Goal: Transaction & Acquisition: Purchase product/service

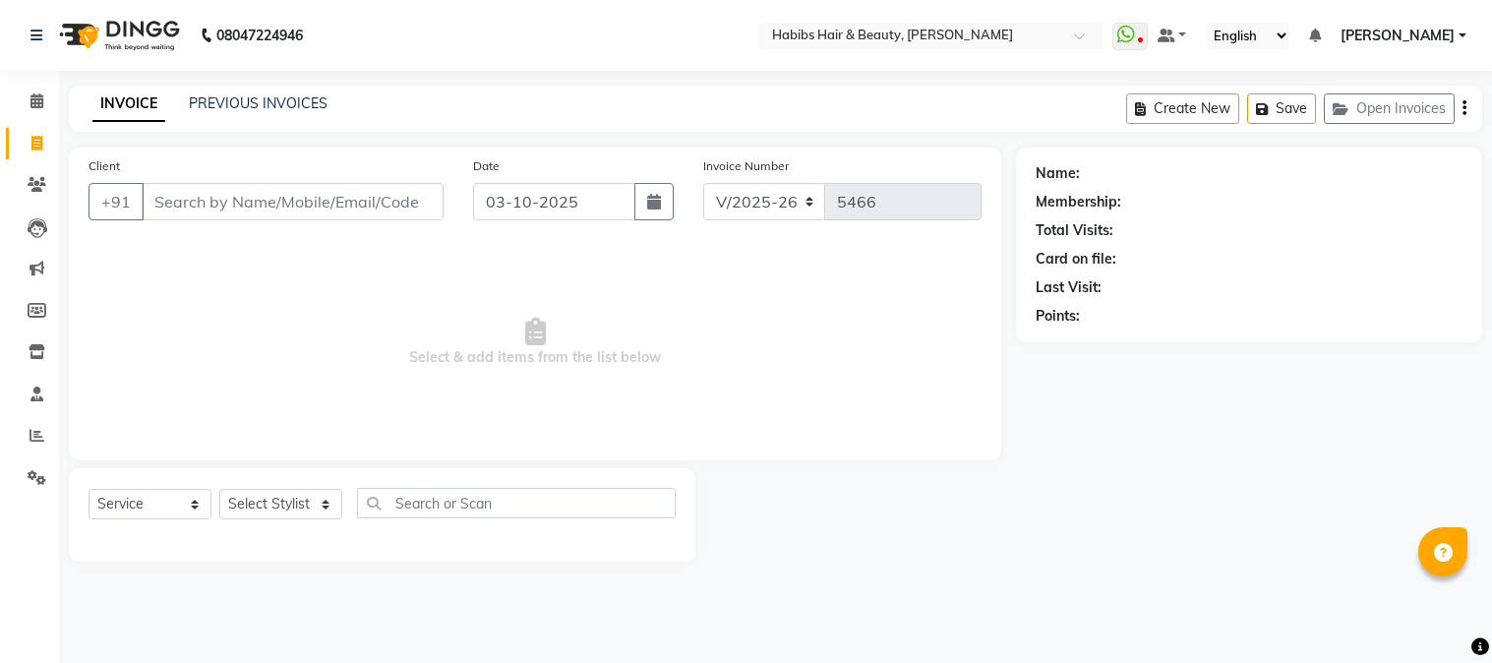
select select "3712"
select select "service"
click at [326, 205] on input "Client" at bounding box center [293, 201] width 302 height 37
click at [275, 200] on input "Client" at bounding box center [293, 201] width 302 height 37
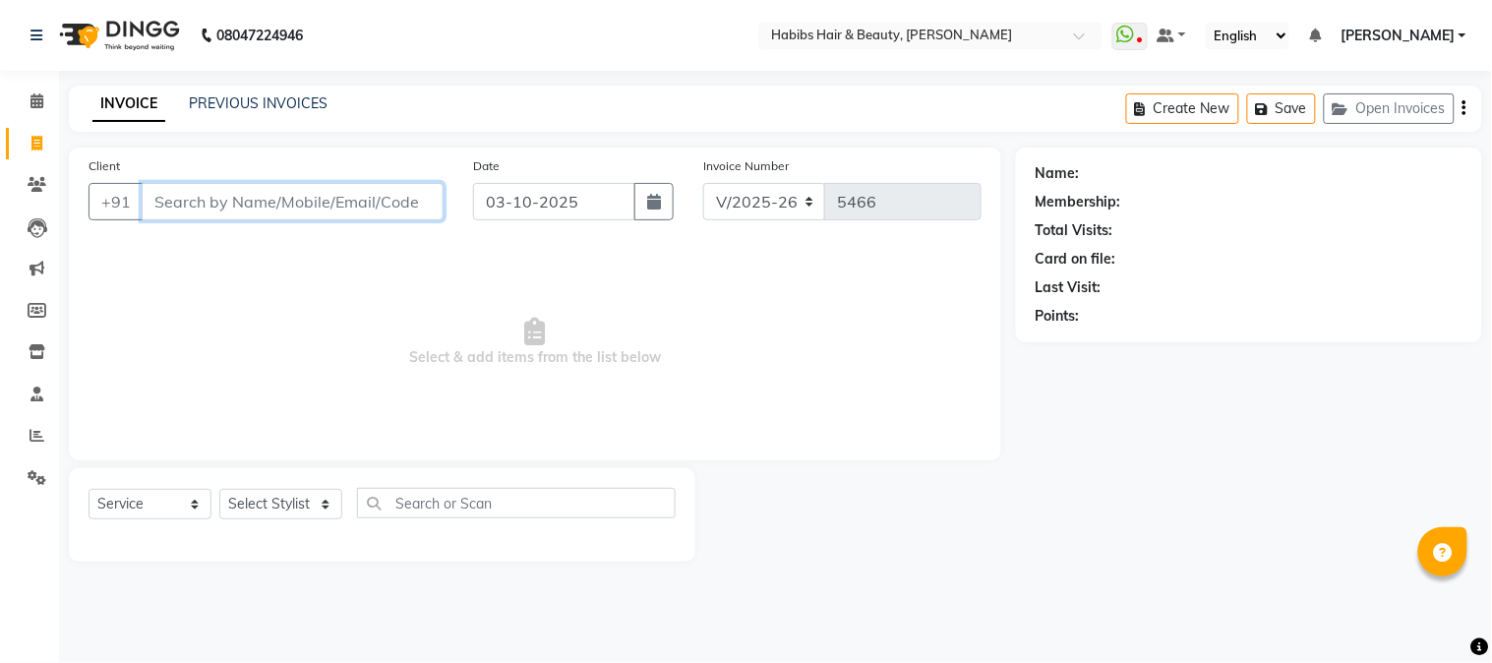
click at [276, 199] on input "Client" at bounding box center [293, 201] width 302 height 37
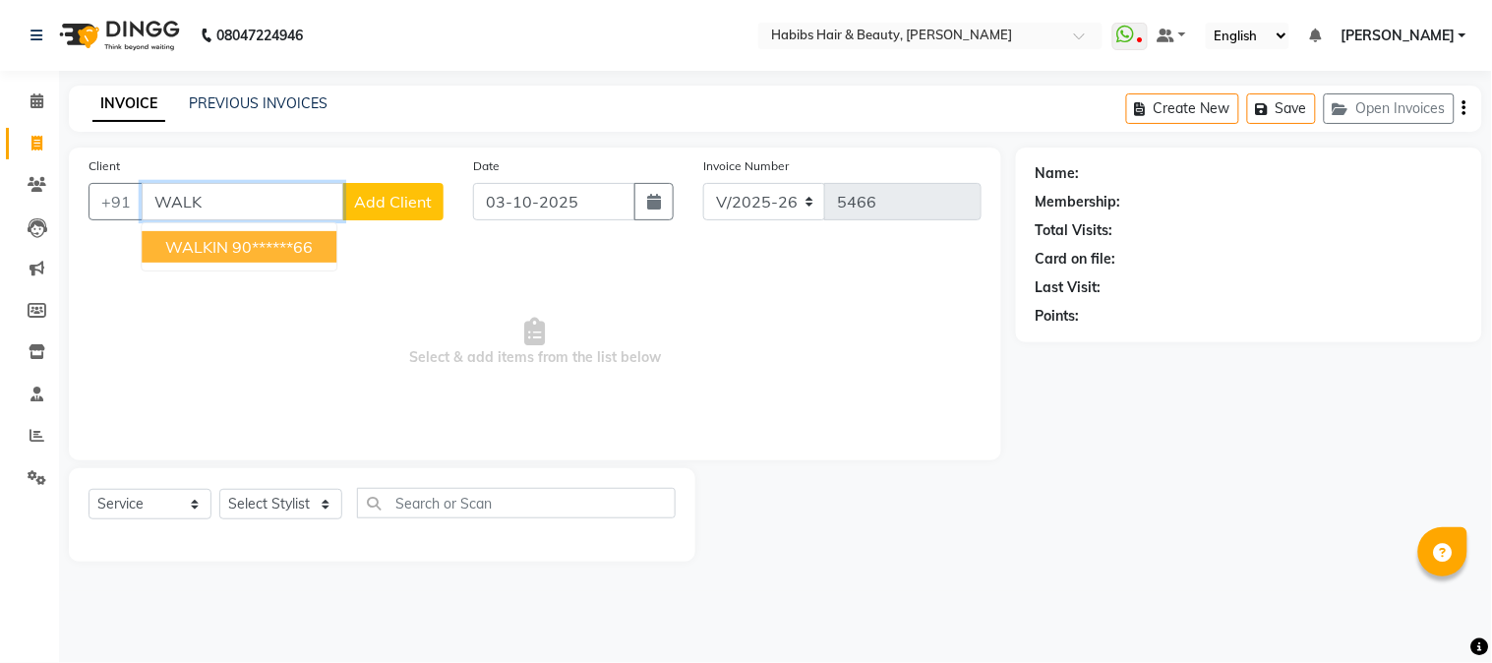
click at [243, 244] on ngb-highlight "90******66" at bounding box center [272, 247] width 81 height 20
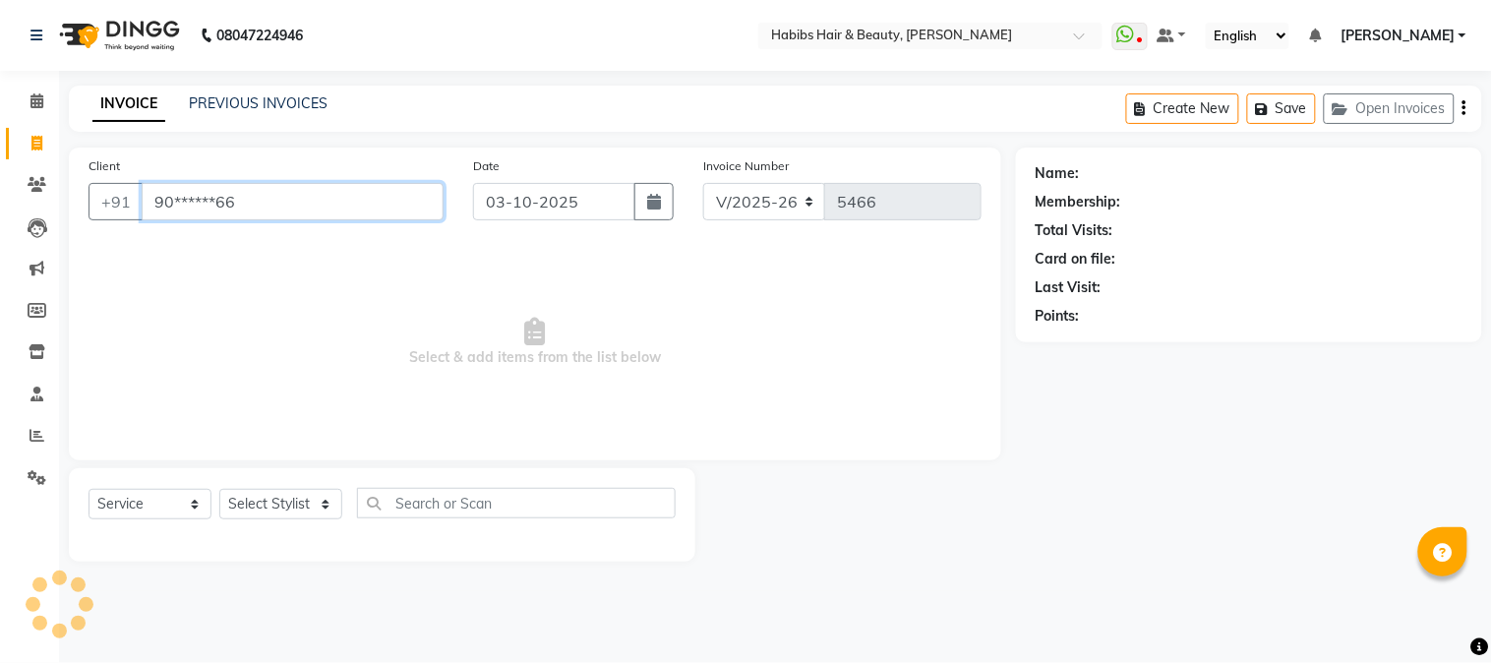
type input "90******66"
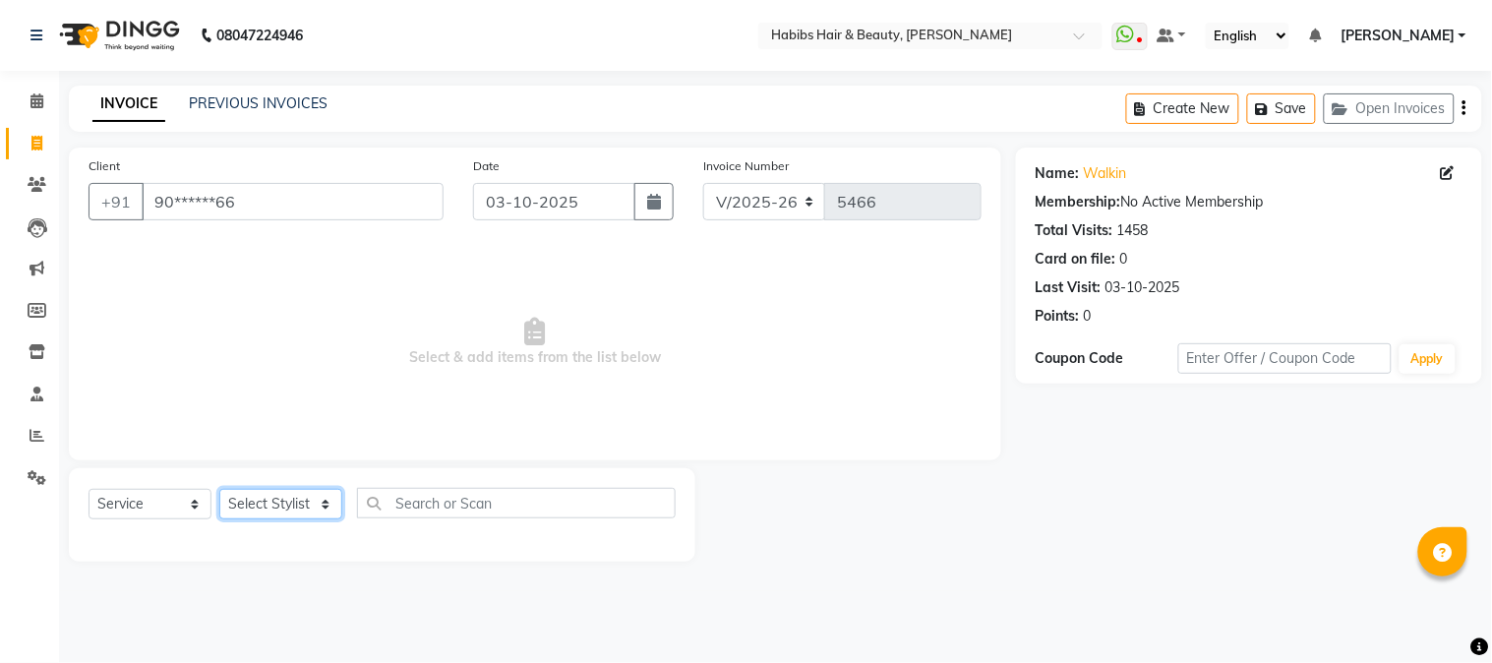
click at [275, 506] on select "Select Stylist Admin Akshay [PERSON_NAME] [PERSON_NAME] Pallavi [PERSON_NAME] […" at bounding box center [280, 504] width 123 height 30
select select "17833"
click at [219, 490] on select "Select Stylist Admin Akshay [PERSON_NAME] [PERSON_NAME] Pallavi [PERSON_NAME] […" at bounding box center [280, 504] width 123 height 30
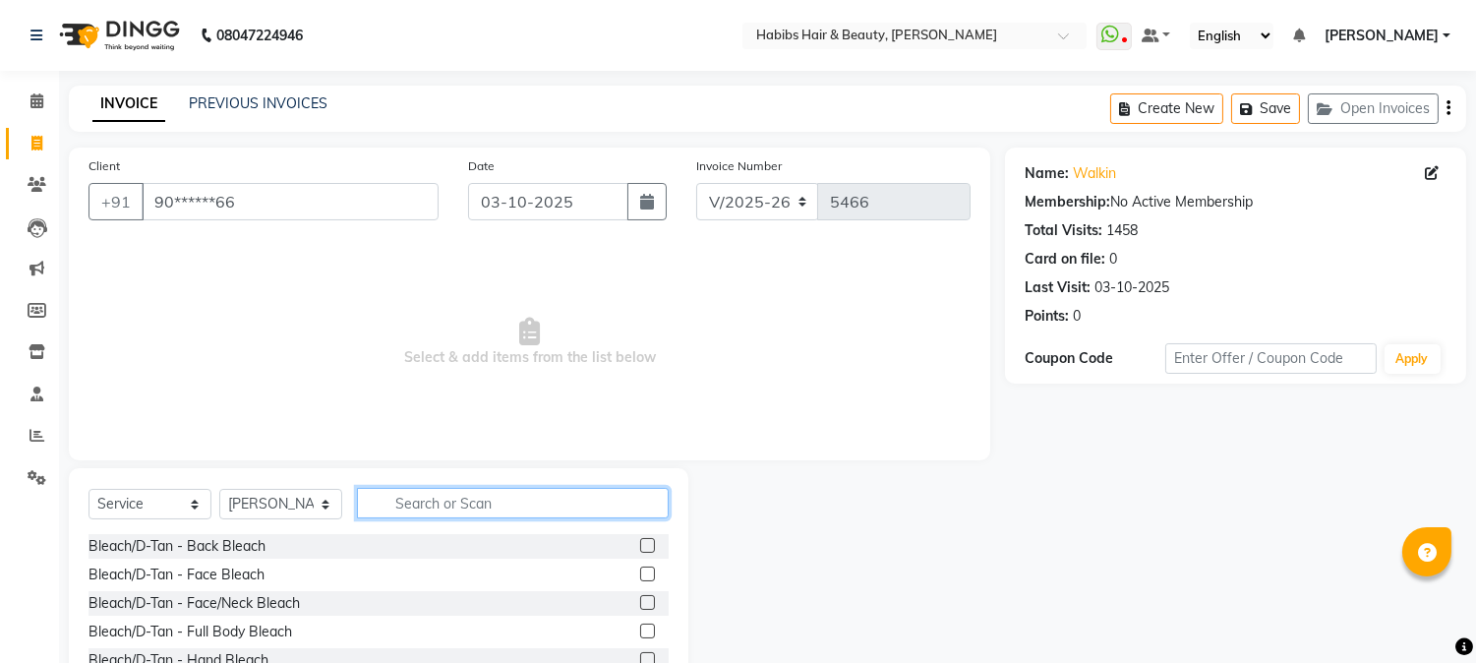
click at [474, 505] on input "text" at bounding box center [513, 503] width 312 height 30
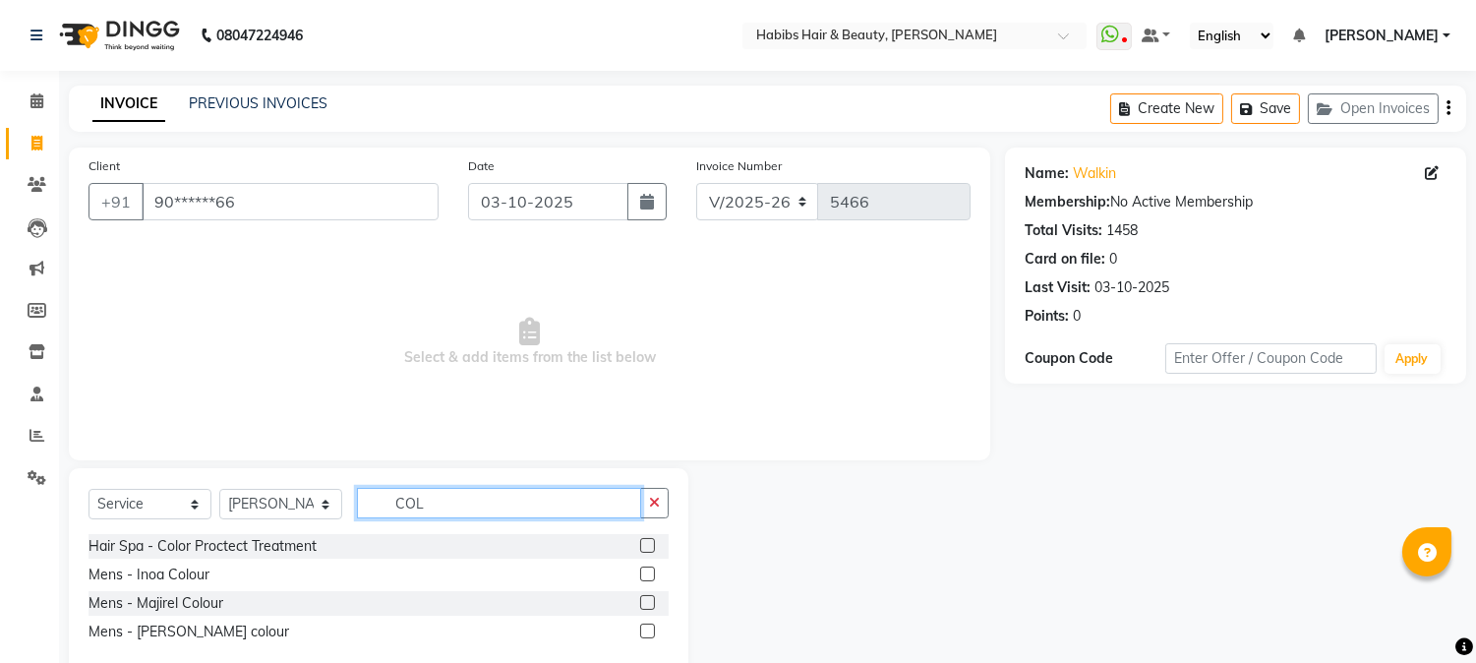
type input "COL"
click at [649, 572] on label at bounding box center [647, 573] width 15 height 15
click at [649, 572] on input "checkbox" at bounding box center [646, 574] width 13 height 13
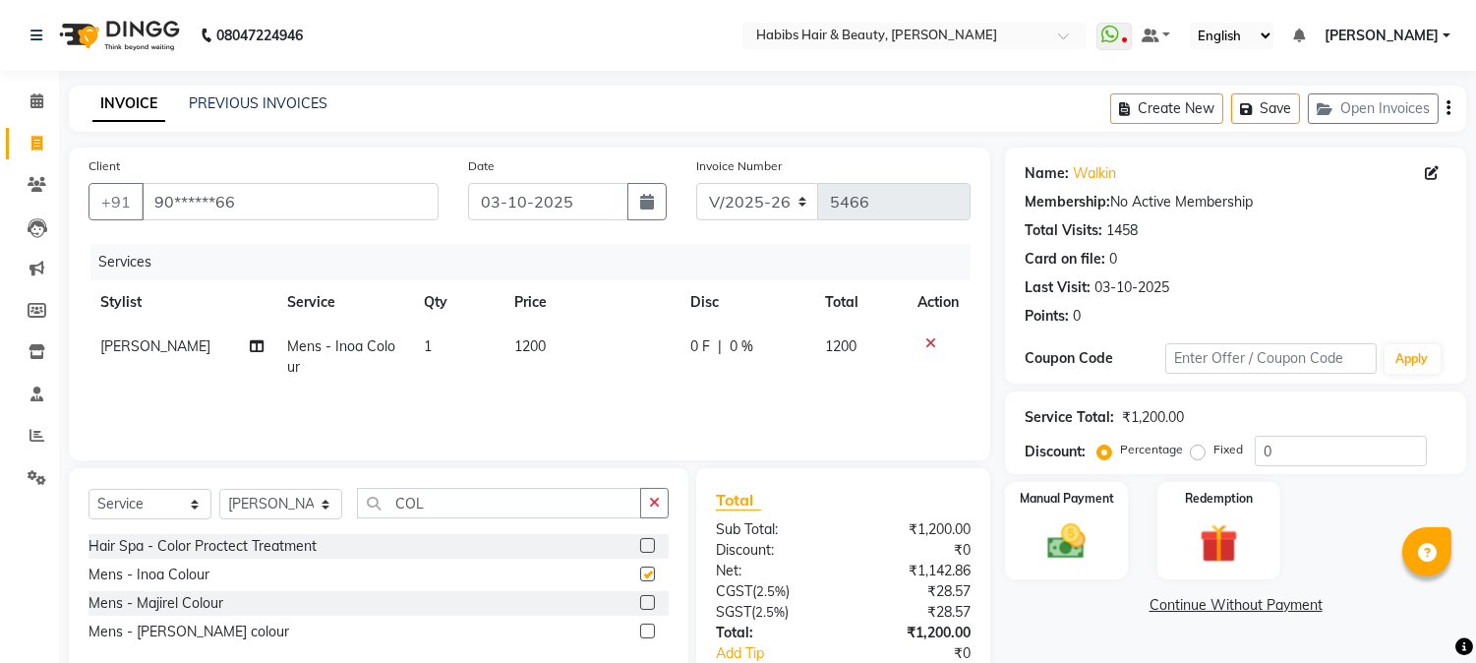
checkbox input "false"
click at [531, 346] on span "1200" at bounding box center [529, 346] width 31 height 18
click at [531, 346] on td "1200" at bounding box center [590, 356] width 176 height 65
select select "17833"
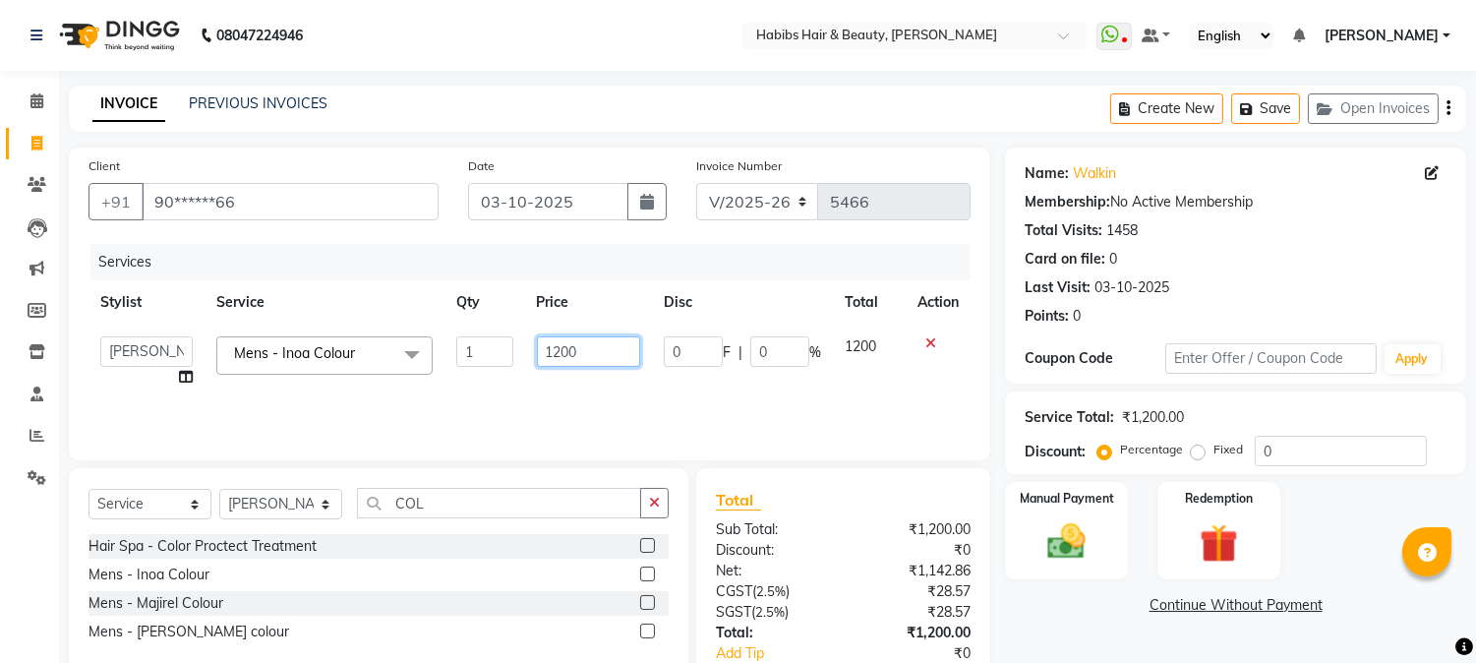
click at [552, 346] on input "1200" at bounding box center [588, 351] width 103 height 30
type input "1"
type input "1500"
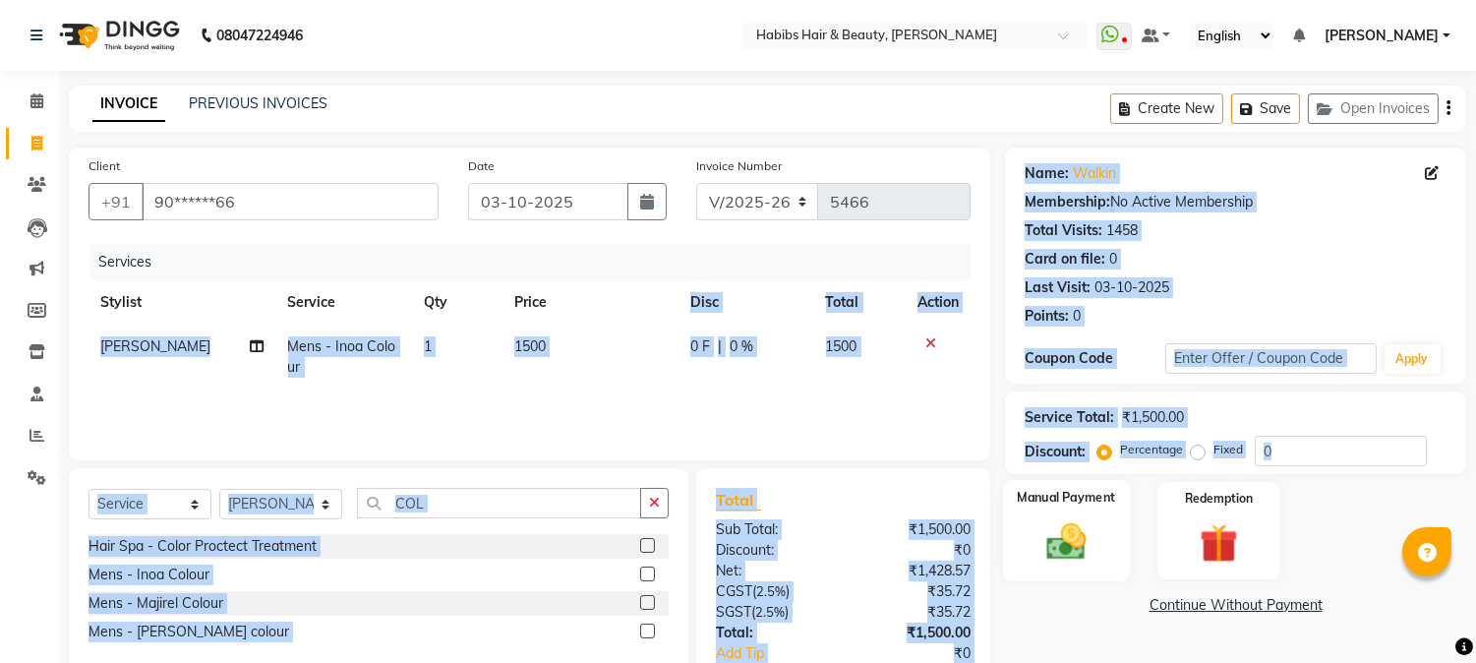
scroll to position [0, 14]
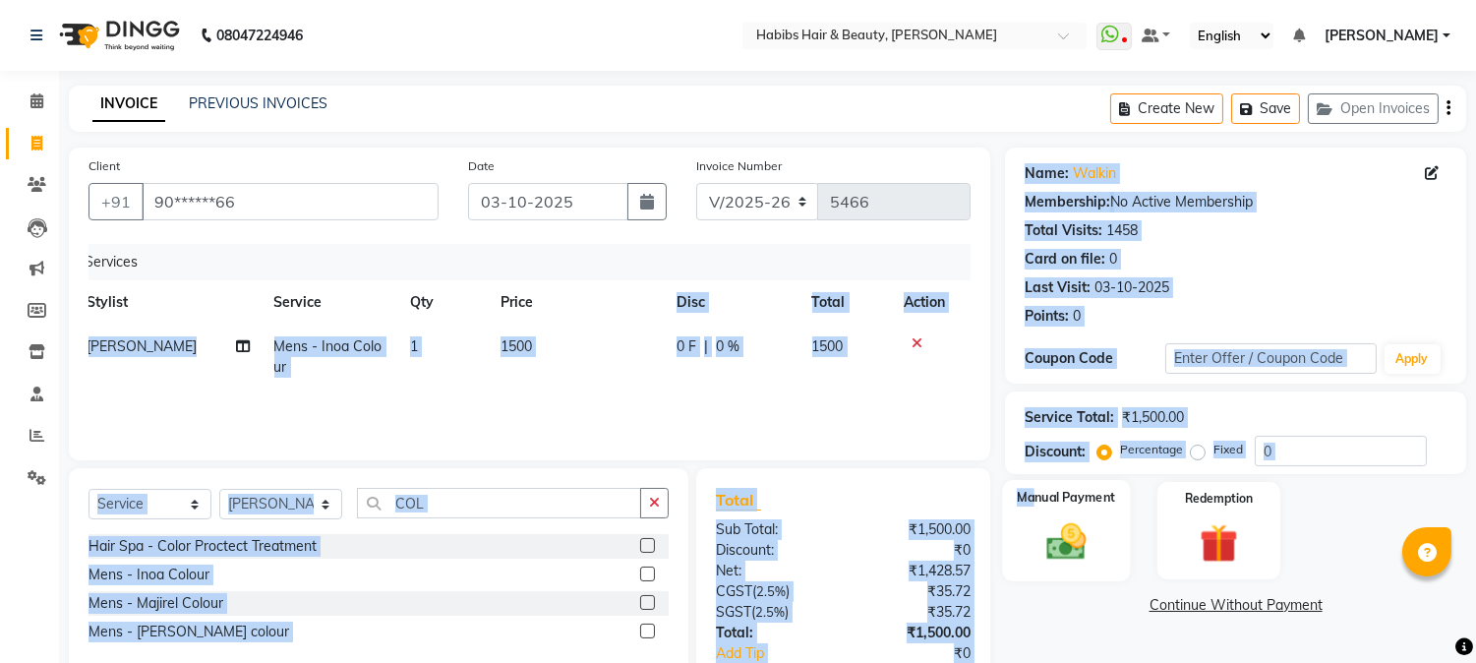
drag, startPoint x: 623, startPoint y: 285, endPoint x: 1037, endPoint y: 498, distance: 465.2
click at [1037, 498] on div "Client +91 90******66 Date 03-10-2025 Invoice Number V/2025 V/2025-26 5466 Serv…" at bounding box center [767, 452] width 1427 height 610
click at [1057, 519] on img at bounding box center [1066, 542] width 65 height 46
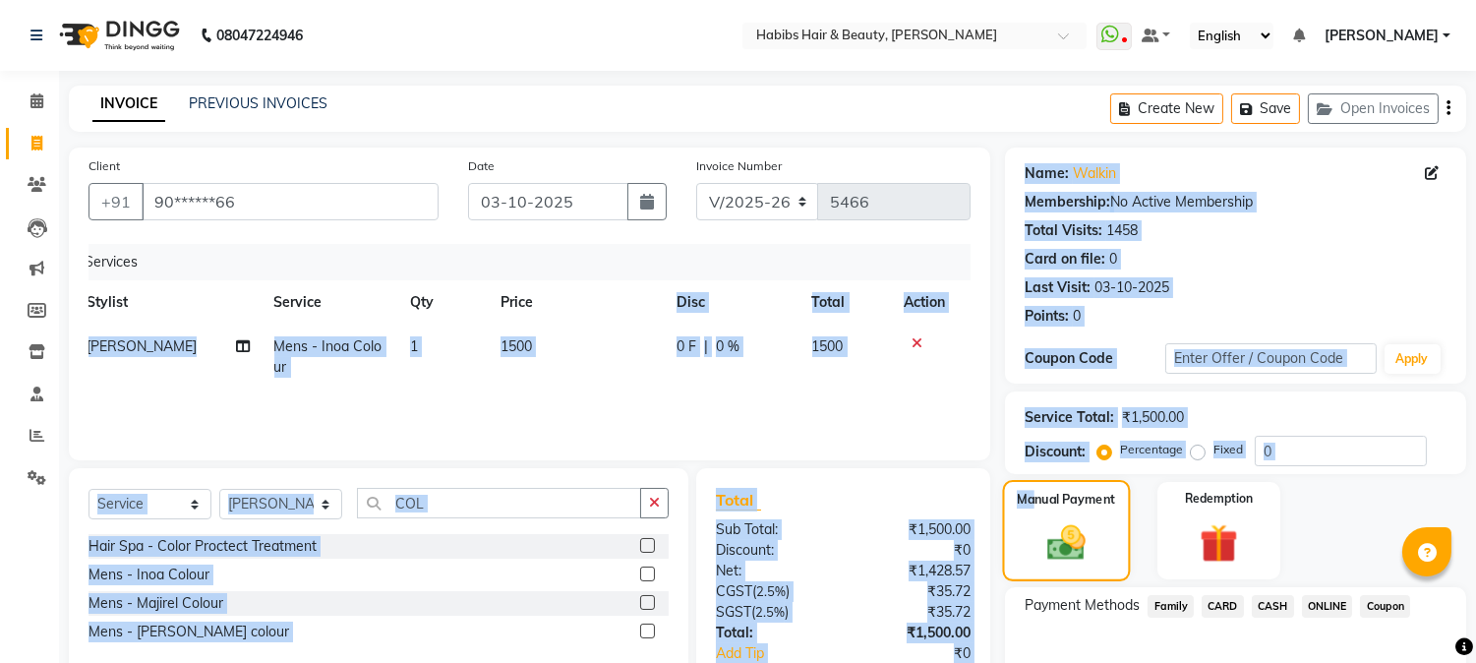
scroll to position [123, 0]
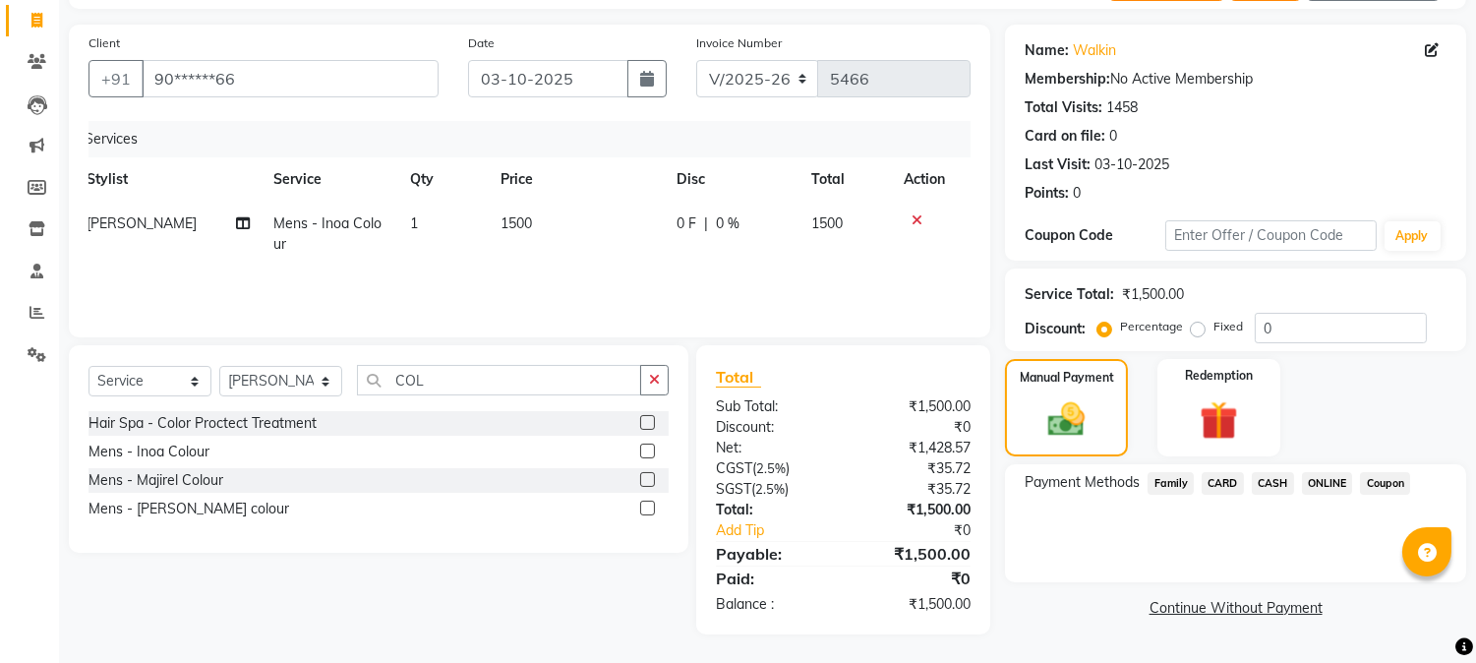
click at [1314, 483] on span "ONLINE" at bounding box center [1327, 483] width 51 height 23
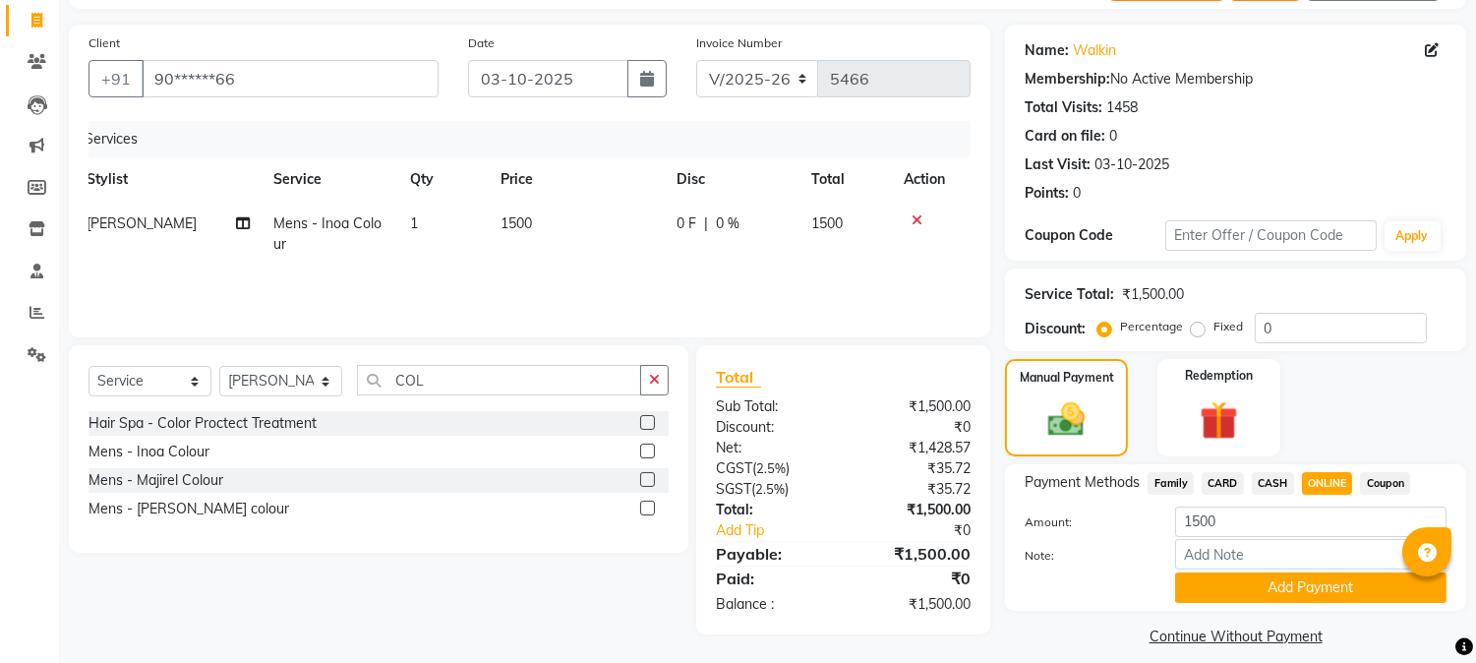
scroll to position [140, 0]
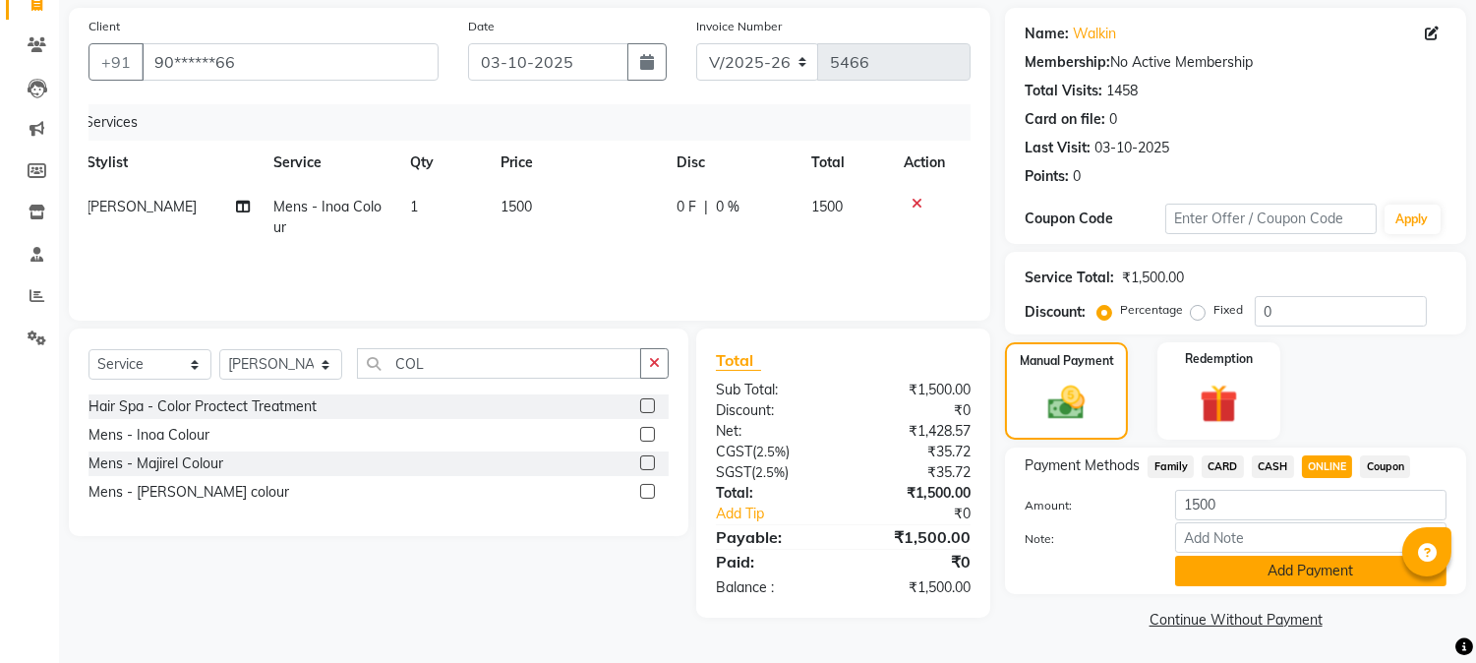
click at [1288, 556] on button "Add Payment" at bounding box center [1310, 571] width 271 height 30
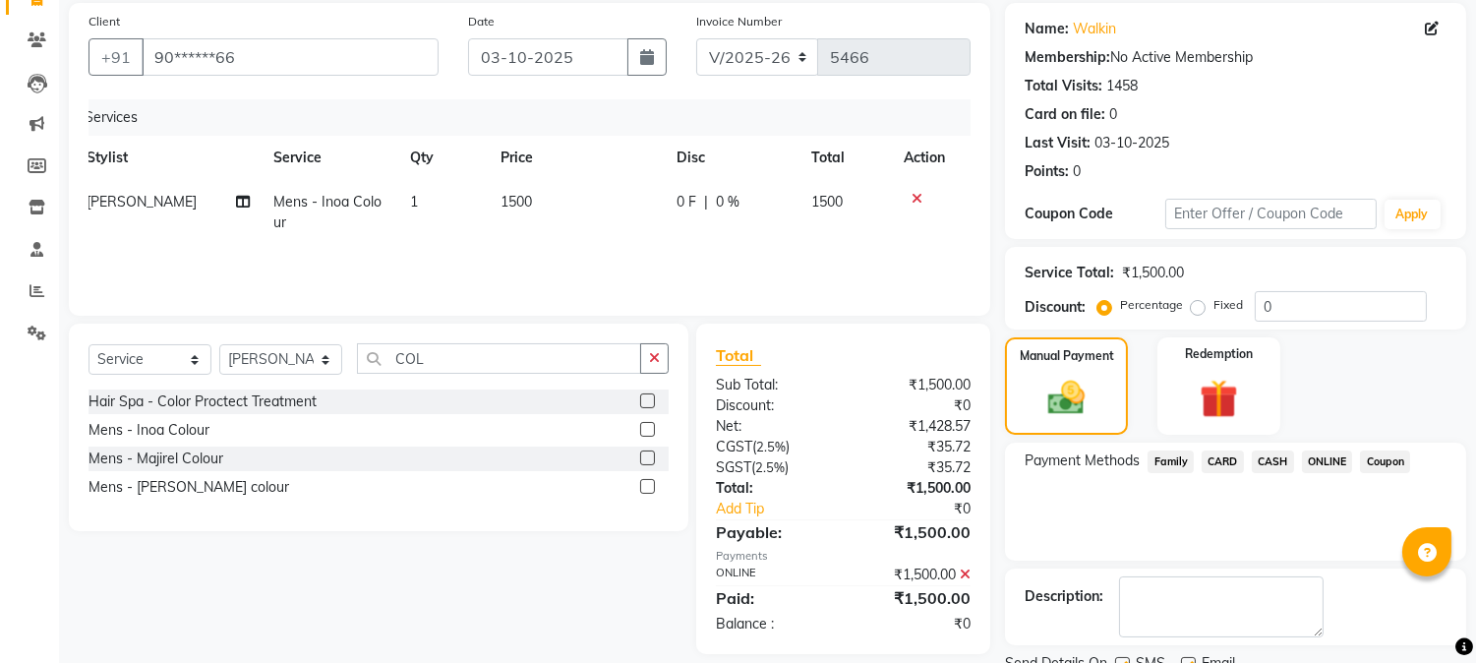
scroll to position [221, 0]
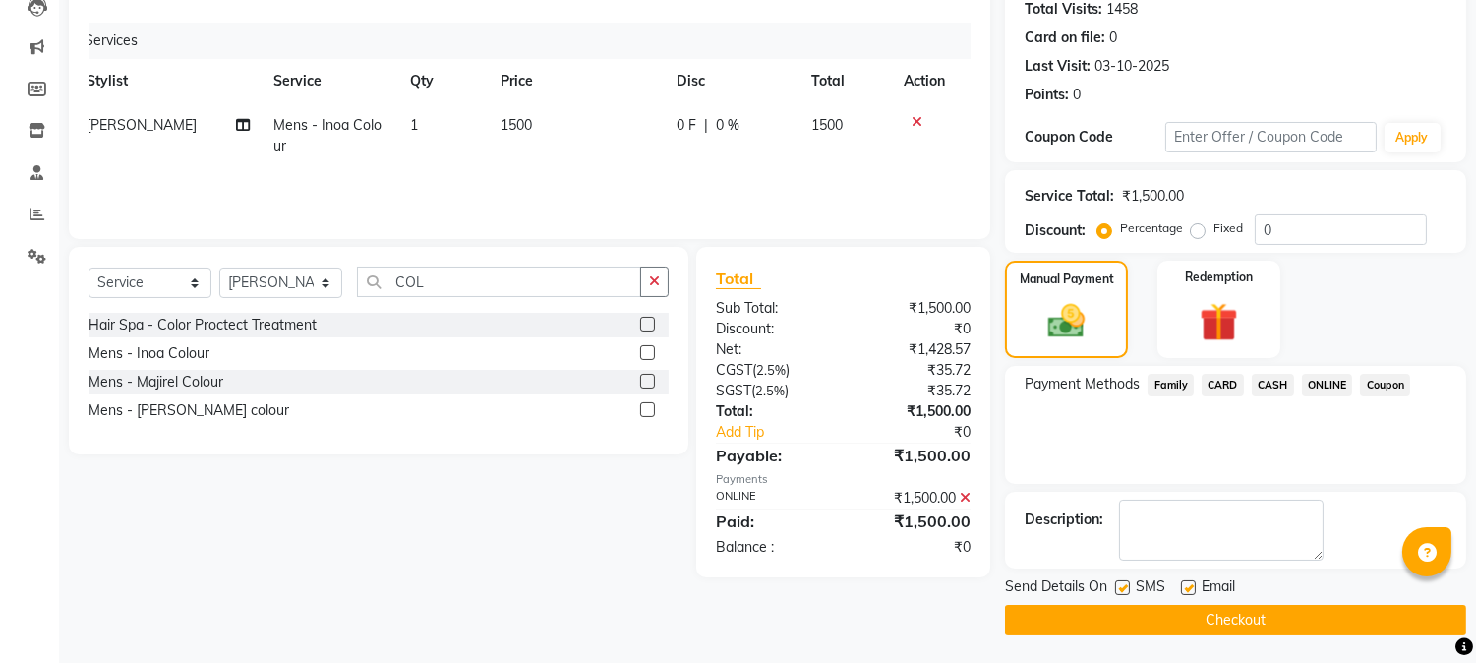
click at [1235, 605] on button "Checkout" at bounding box center [1235, 620] width 461 height 30
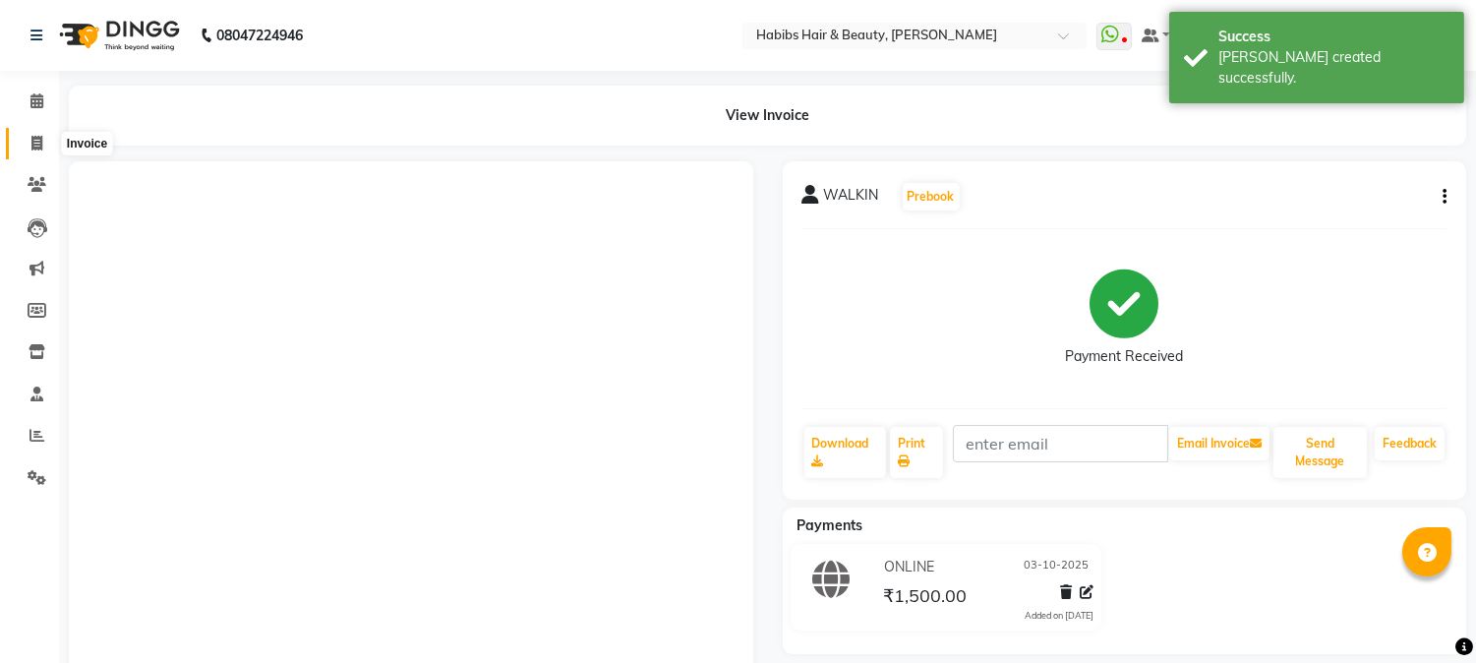
click at [37, 139] on icon at bounding box center [36, 143] width 11 height 15
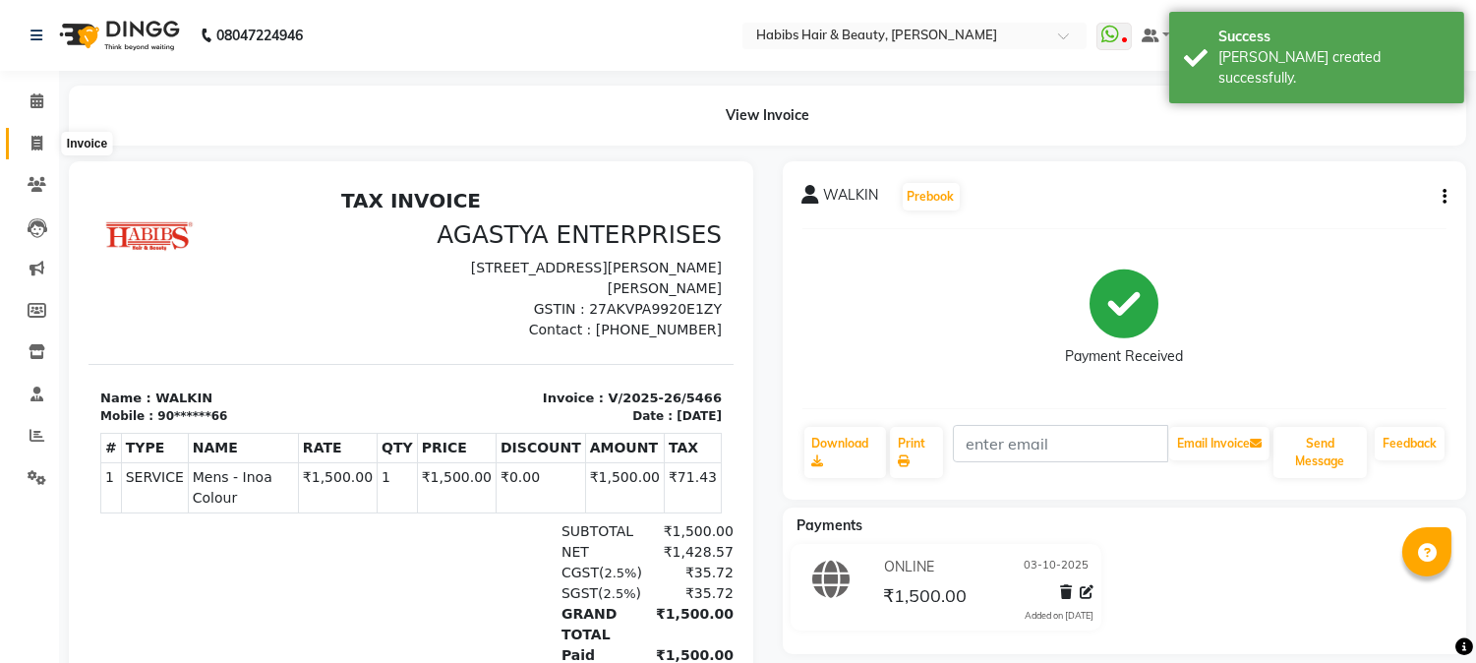
select select "service"
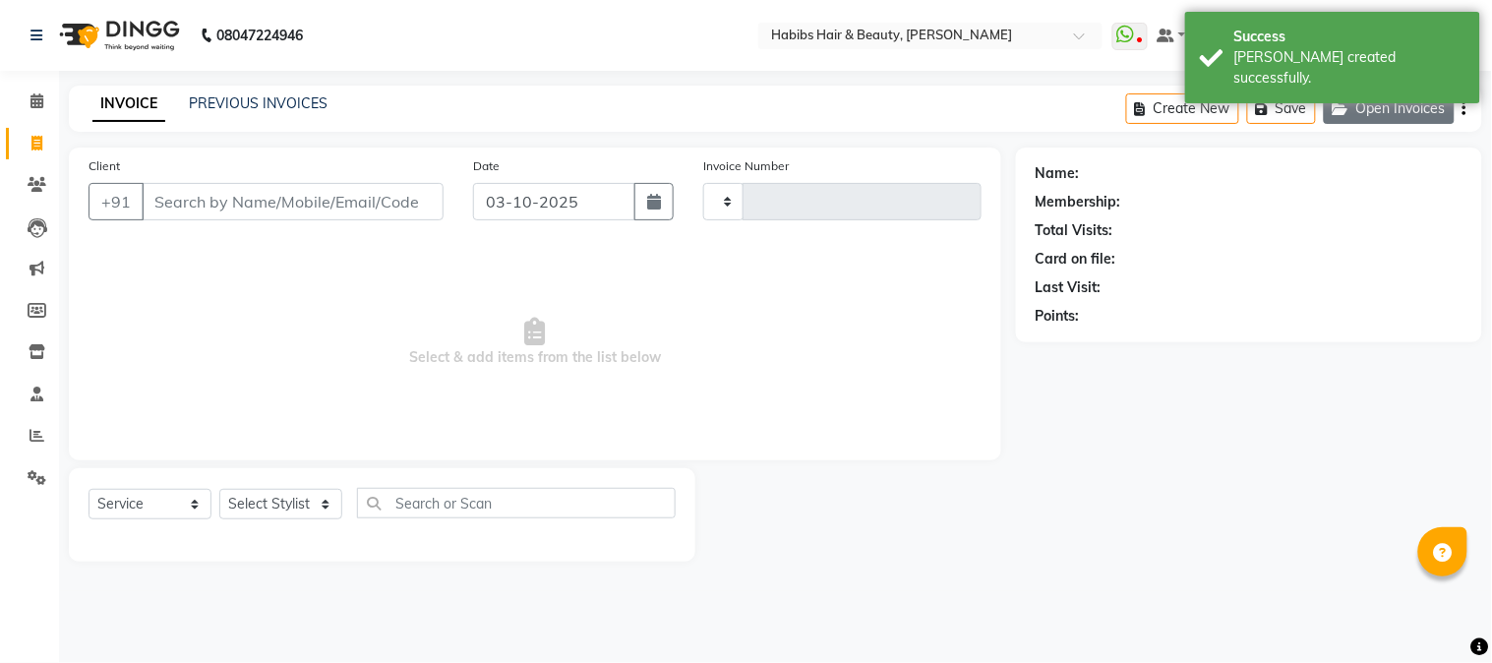
type input "5467"
select select "3712"
click at [1371, 105] on button "Open Invoices" at bounding box center [1388, 108] width 131 height 30
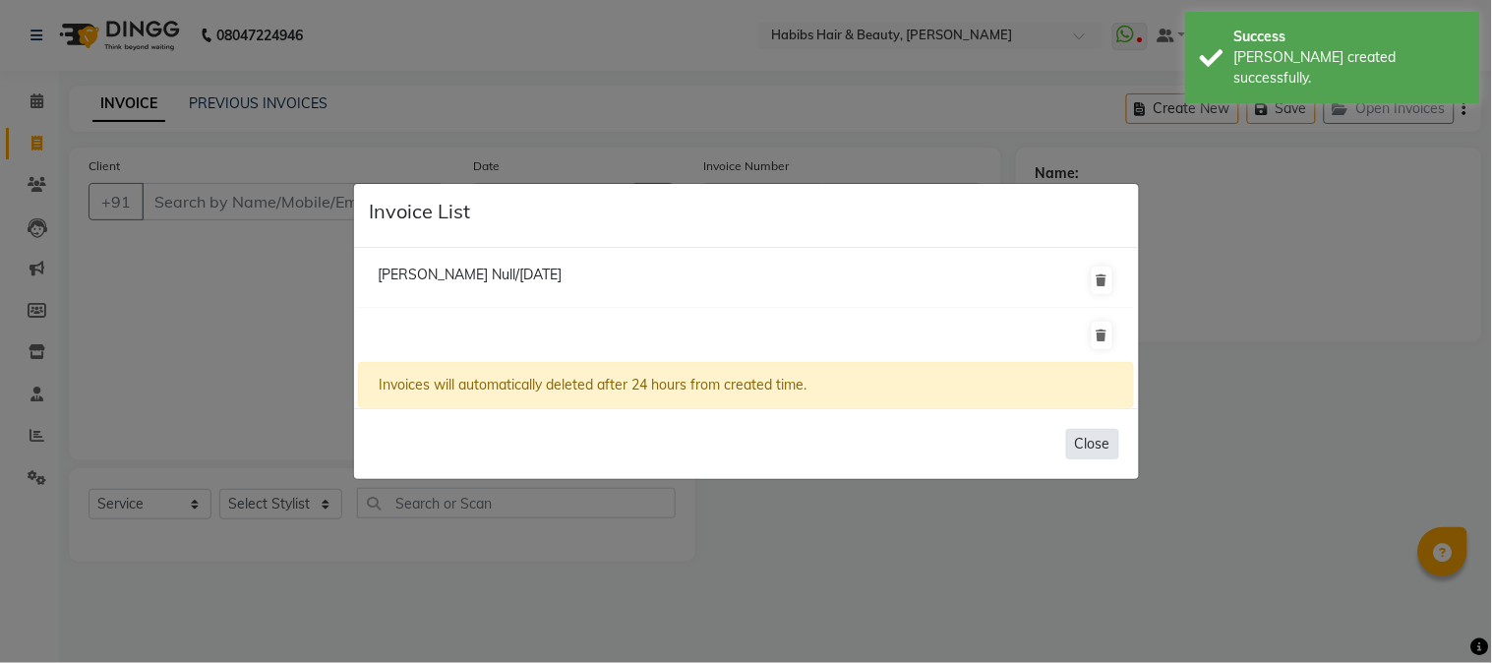
click at [1069, 430] on button "Close" at bounding box center [1092, 444] width 53 height 30
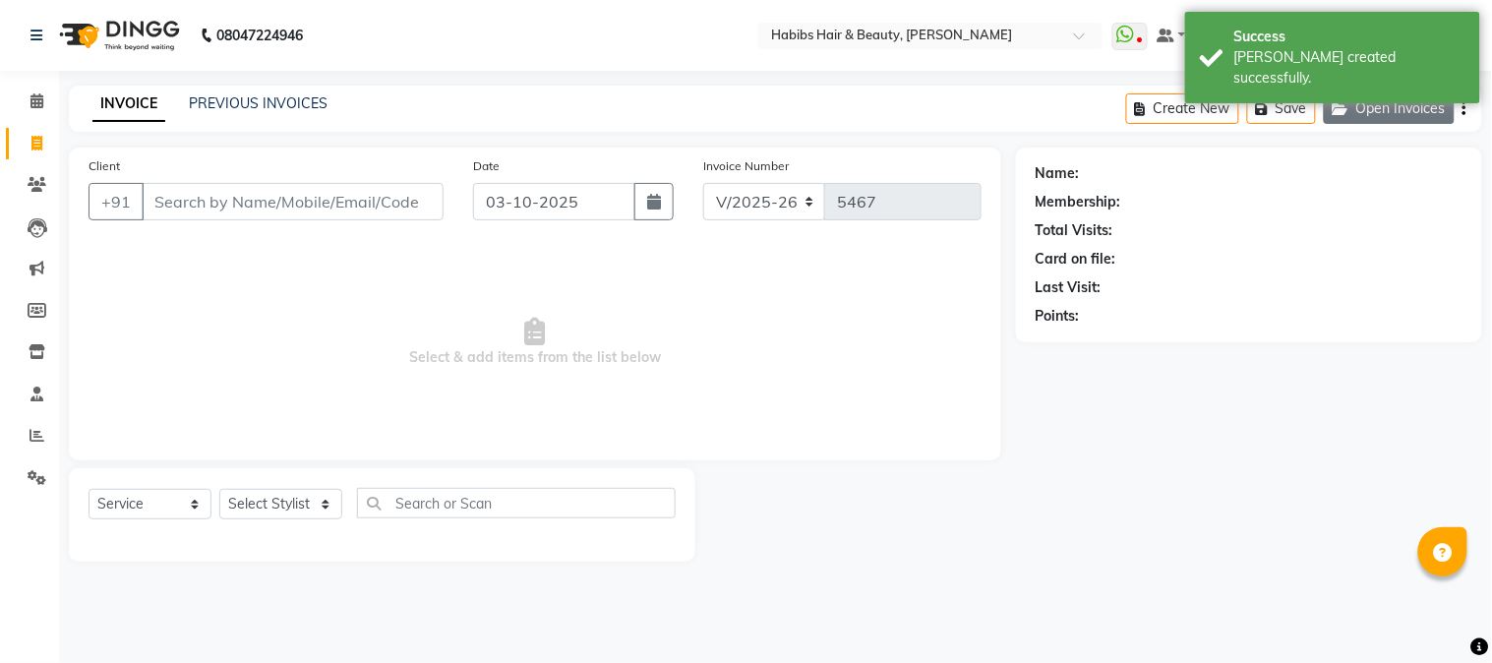
click at [1394, 109] on button "Open Invoices" at bounding box center [1388, 108] width 131 height 30
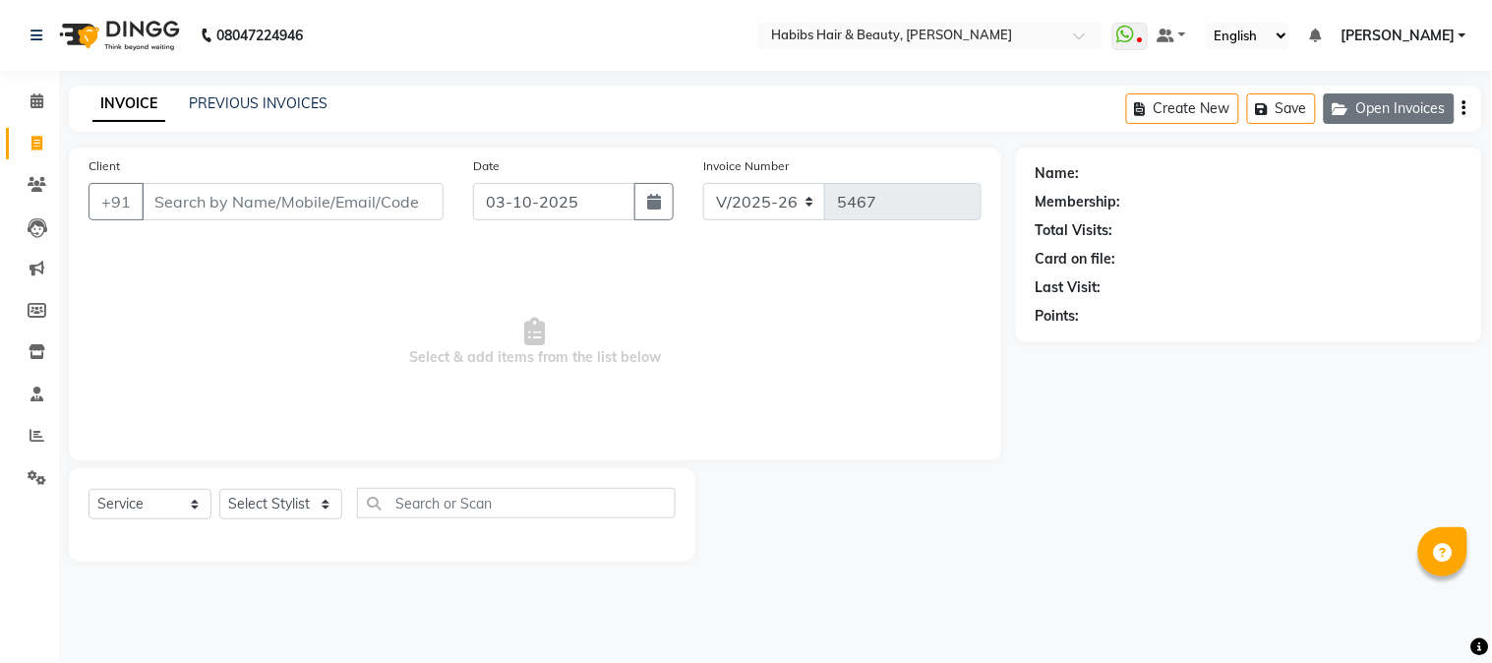
click at [1423, 113] on button "Open Invoices" at bounding box center [1388, 108] width 131 height 30
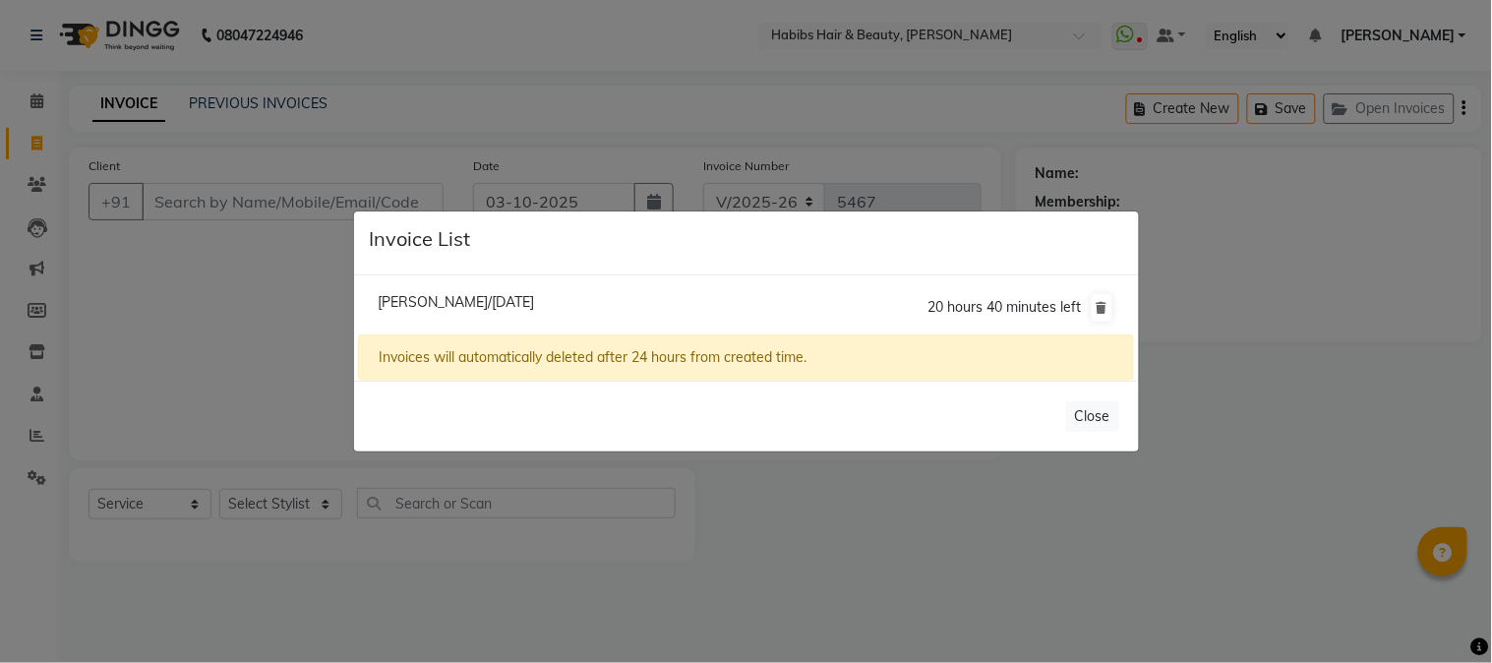
click at [525, 293] on span "Harshita Singh/03 October 2025" at bounding box center [456, 302] width 156 height 18
type input "94******14"
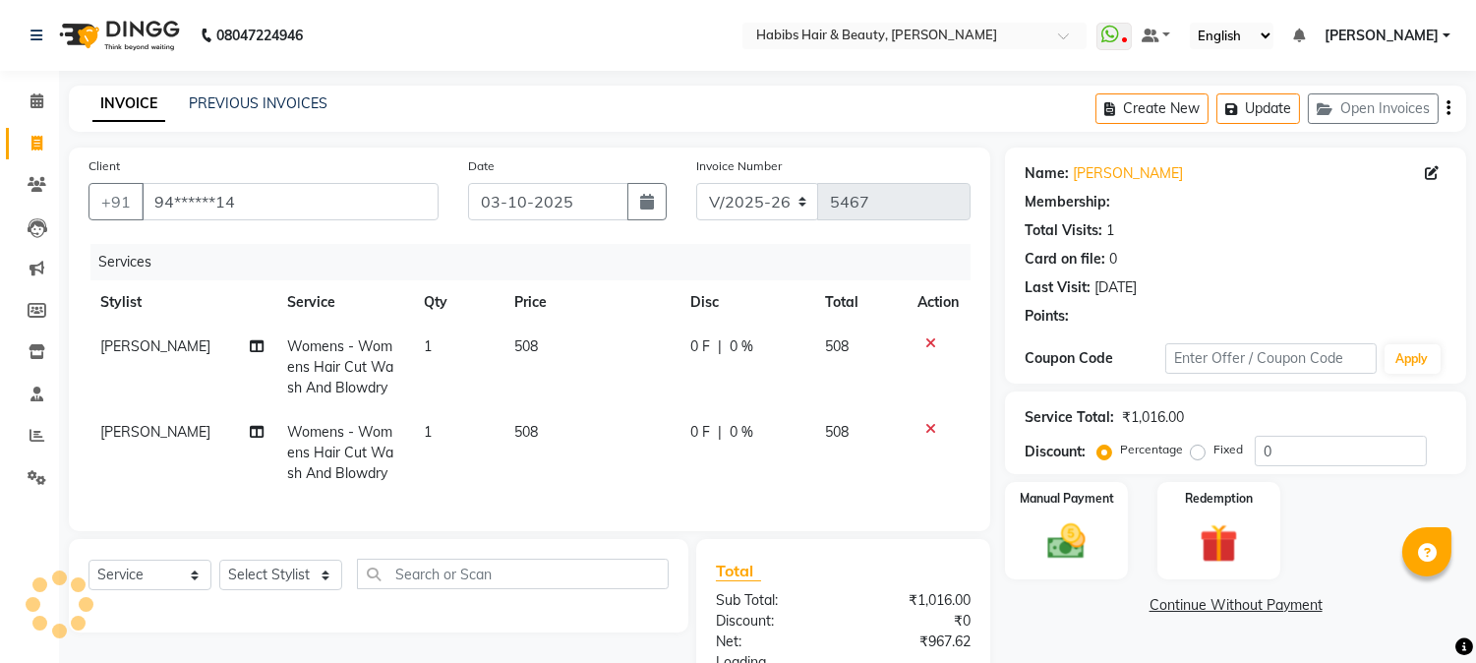
click at [531, 345] on span "508" at bounding box center [526, 346] width 24 height 18
click at [531, 345] on td "508" at bounding box center [590, 367] width 176 height 86
select select "17830"
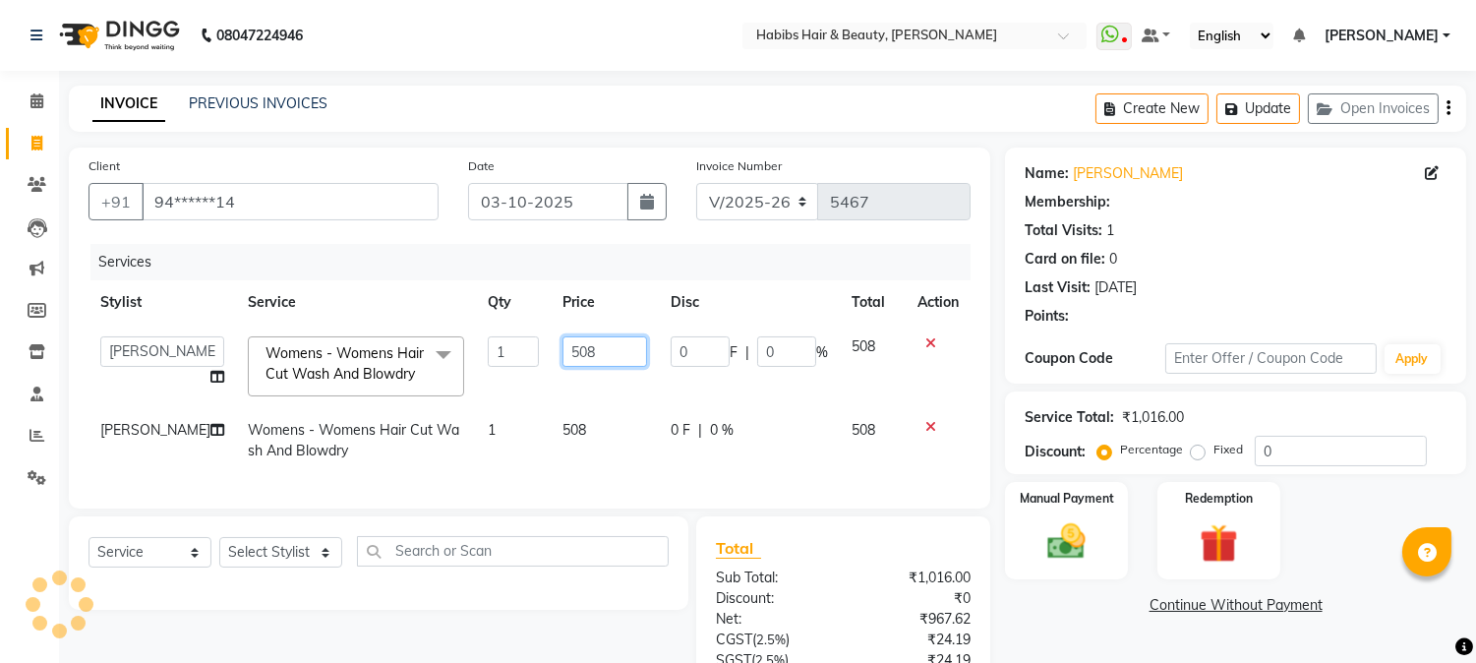
click at [562, 345] on input "508" at bounding box center [604, 351] width 85 height 30
type input "750"
click at [554, 423] on td "508" at bounding box center [605, 440] width 108 height 65
select select "17830"
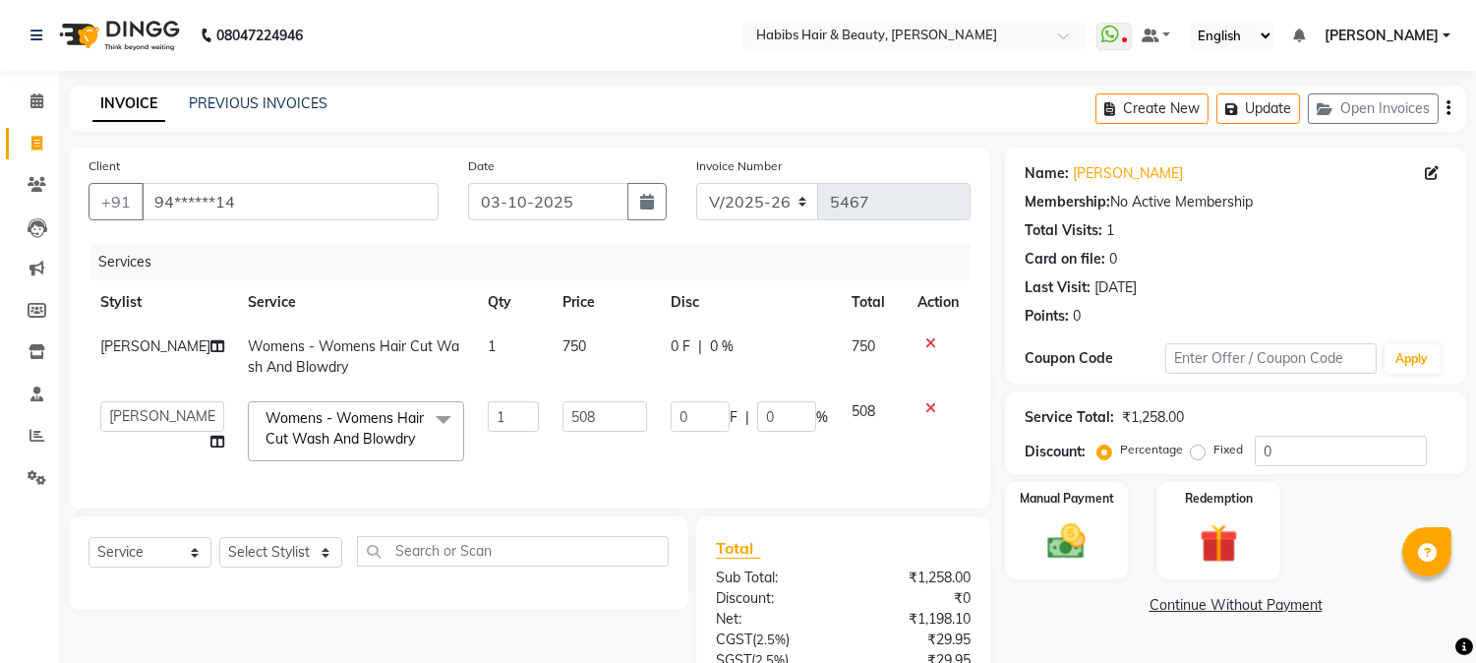
click at [562, 423] on input "508" at bounding box center [604, 416] width 85 height 30
type input "750"
click at [608, 357] on td "750" at bounding box center [605, 356] width 108 height 65
select select "17830"
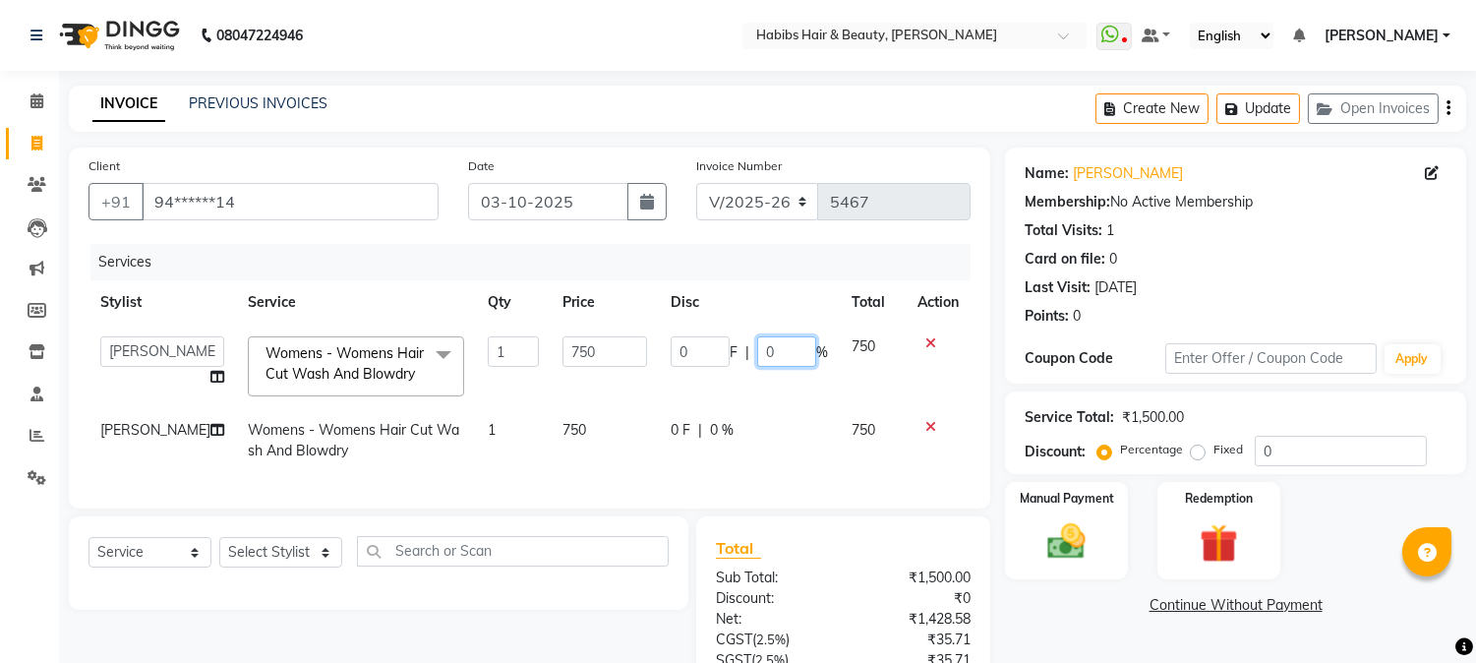
click at [757, 356] on input "0" at bounding box center [786, 351] width 59 height 30
type input "10"
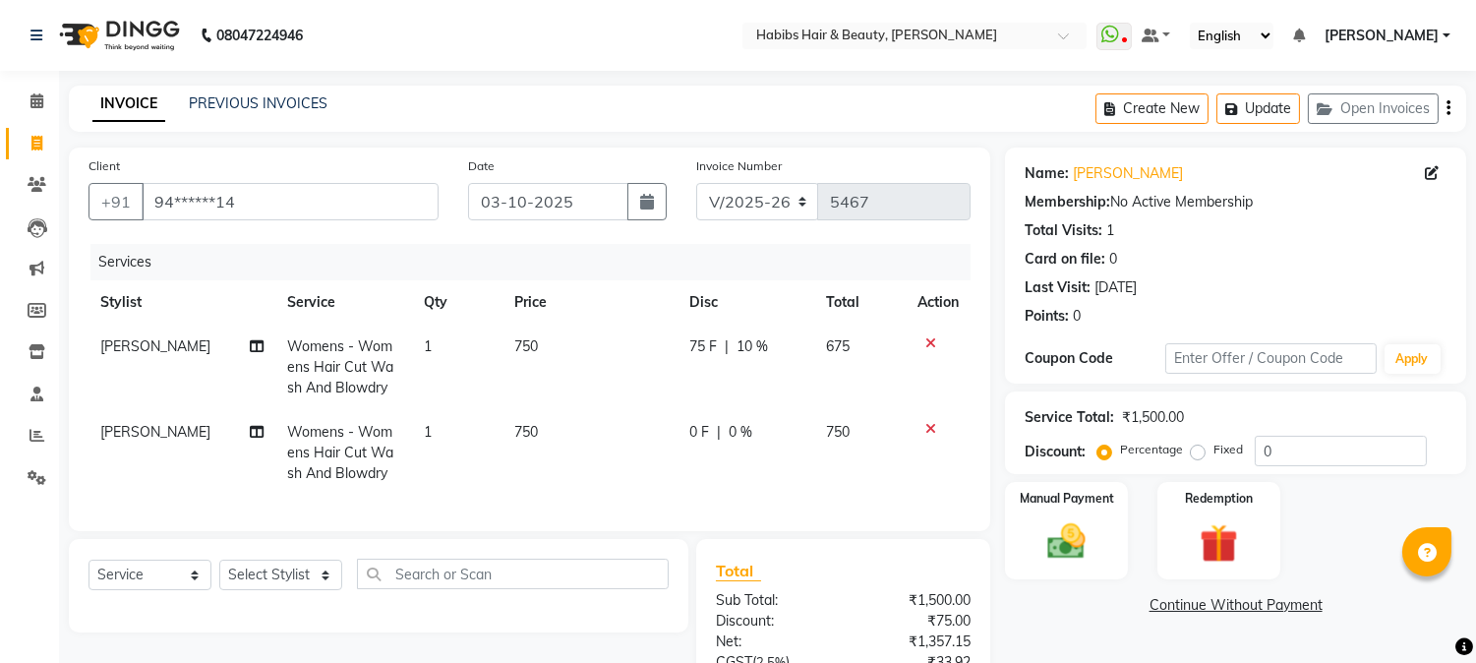
click at [708, 429] on div "0 F | 0 %" at bounding box center [745, 432] width 113 height 21
select select "17830"
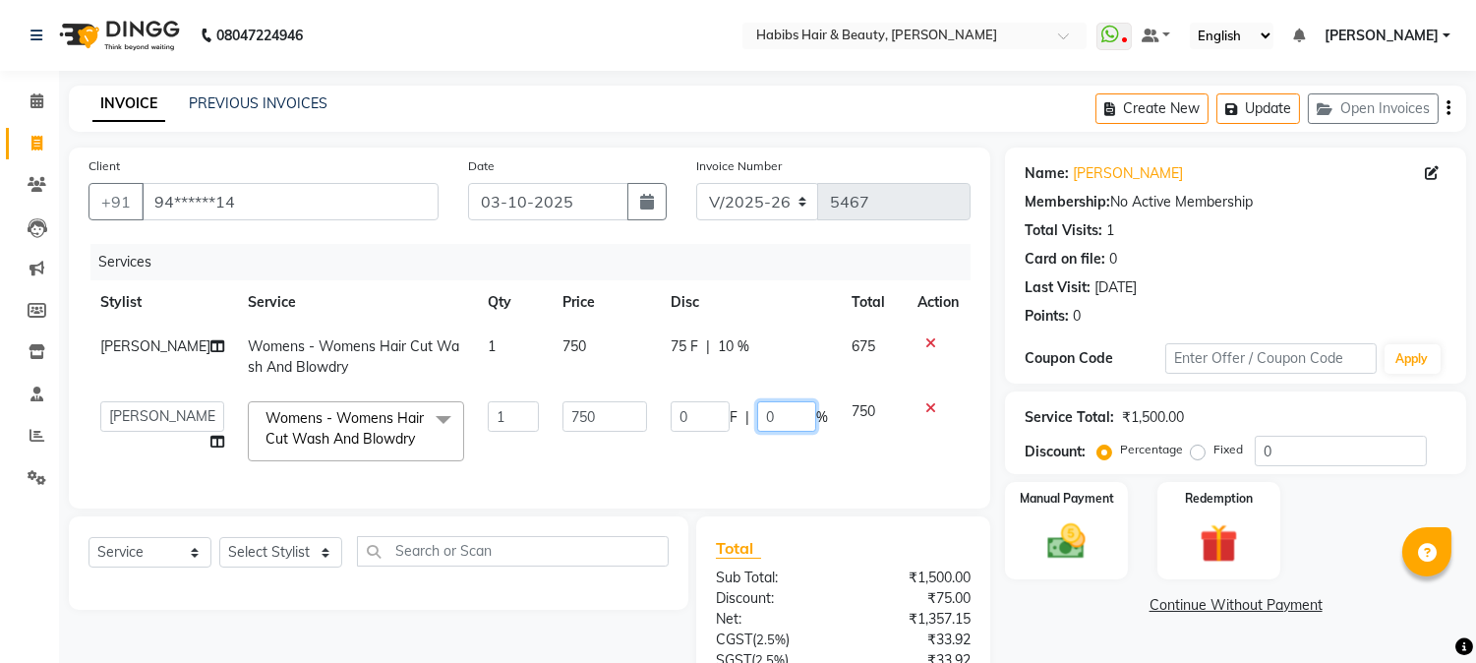
click at [757, 413] on input "0" at bounding box center [786, 416] width 59 height 30
type input "10"
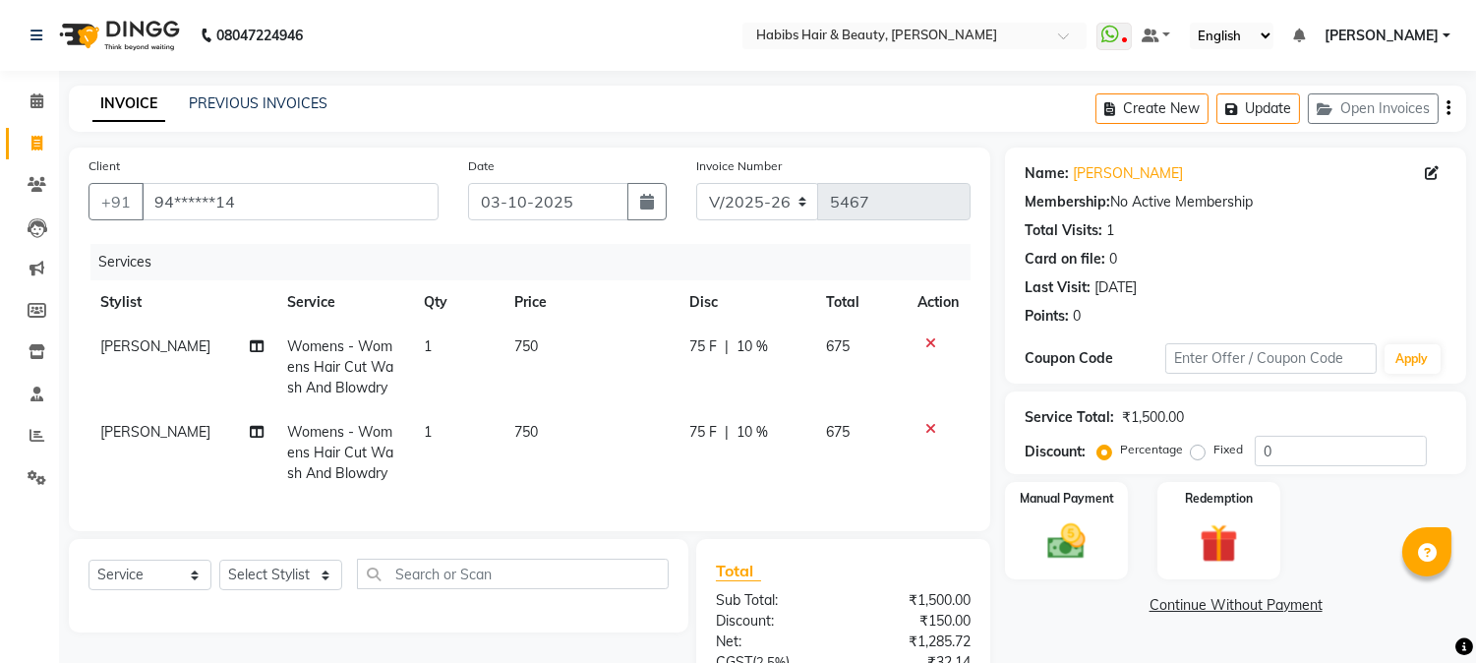
click at [839, 223] on div "Invoice Number V/2025 V/2025-26 5467" at bounding box center [833, 195] width 304 height 81
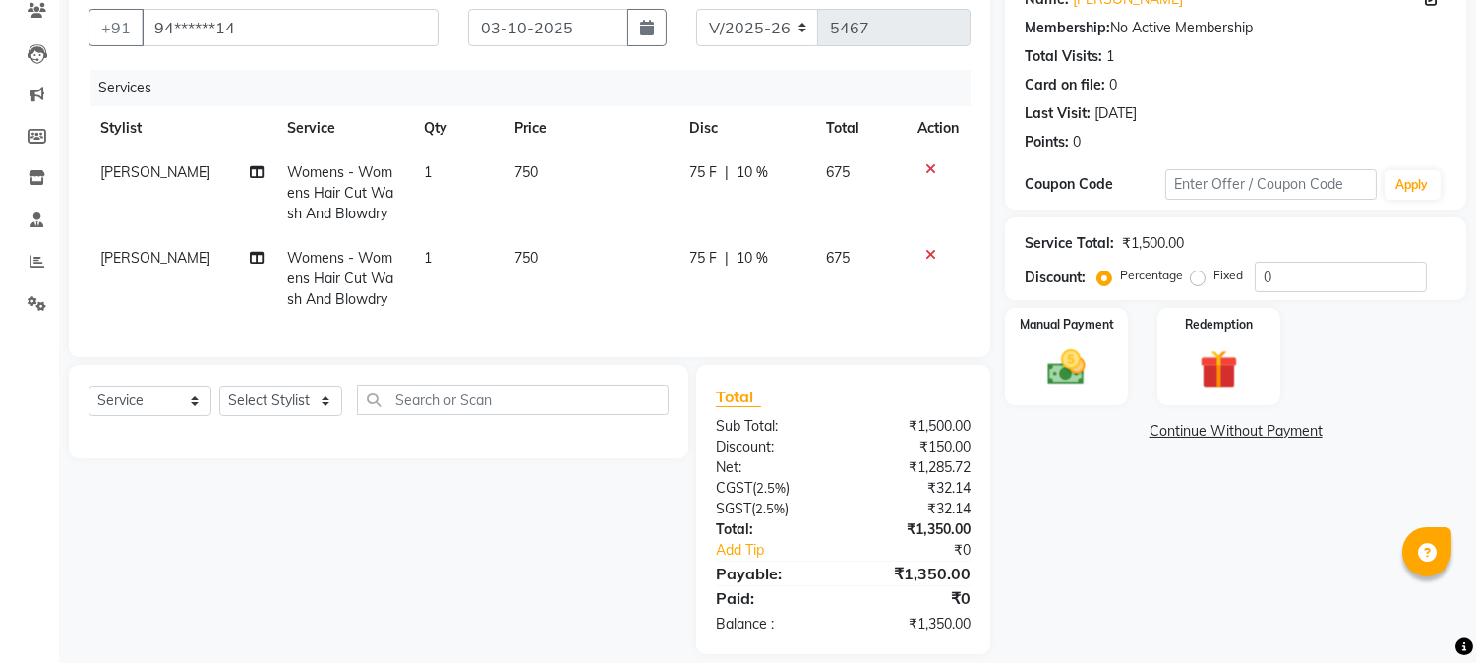
scroll to position [210, 0]
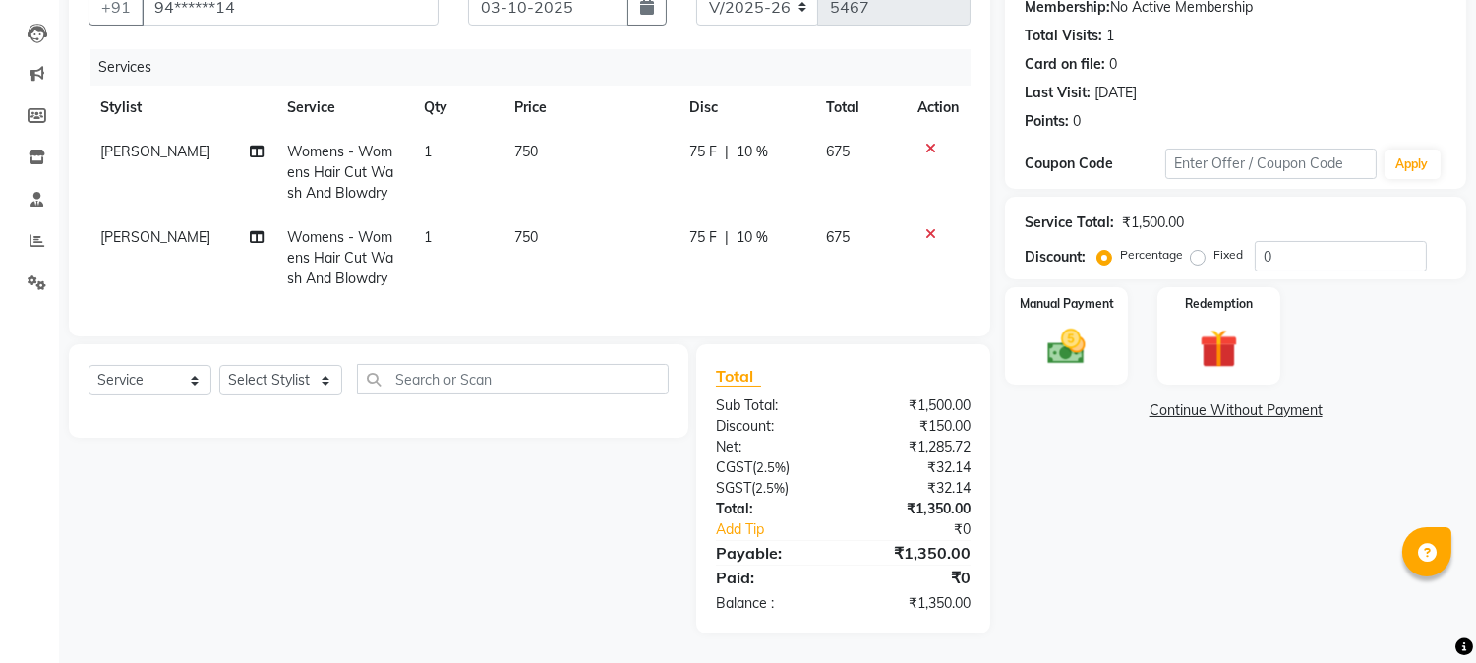
click at [738, 142] on span "10 %" at bounding box center [751, 152] width 31 height 21
click at [738, 142] on td "75 F | 10 %" at bounding box center [745, 173] width 137 height 86
select select "17830"
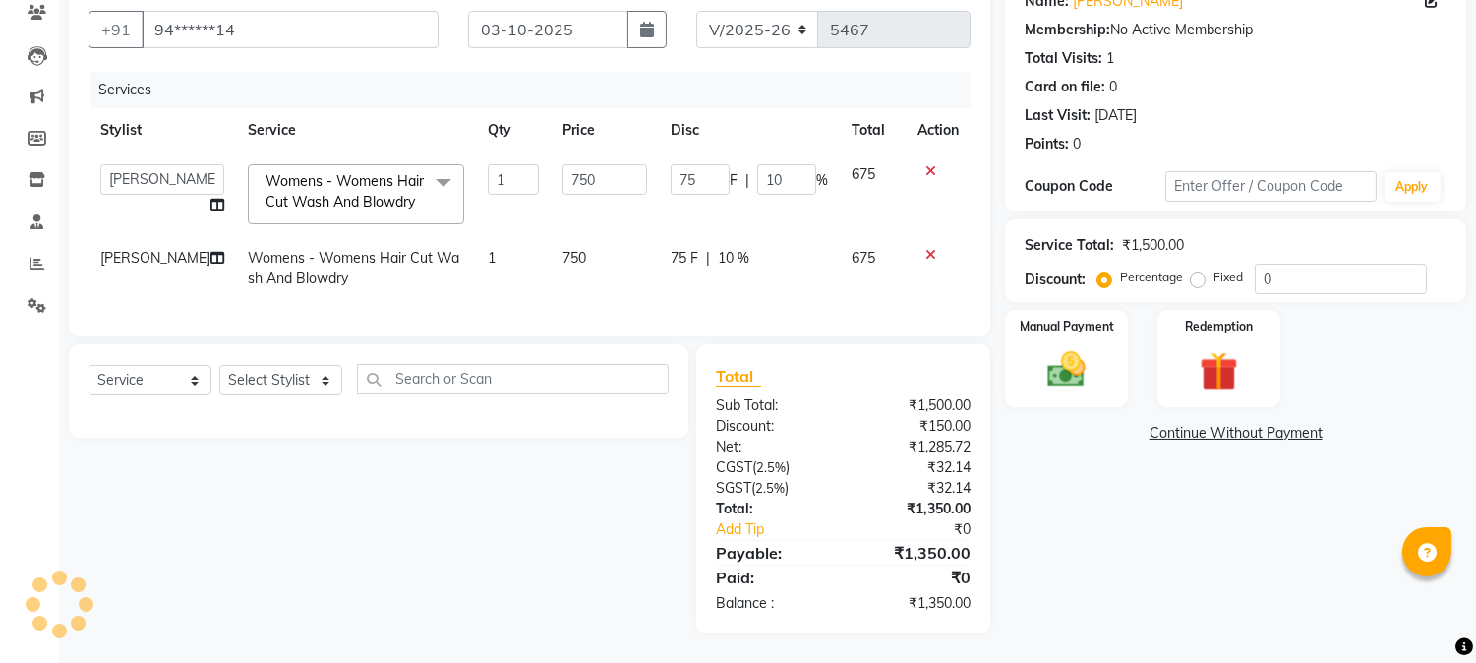
scroll to position [188, 0]
click at [770, 164] on input "10" at bounding box center [786, 179] width 59 height 30
type input "13"
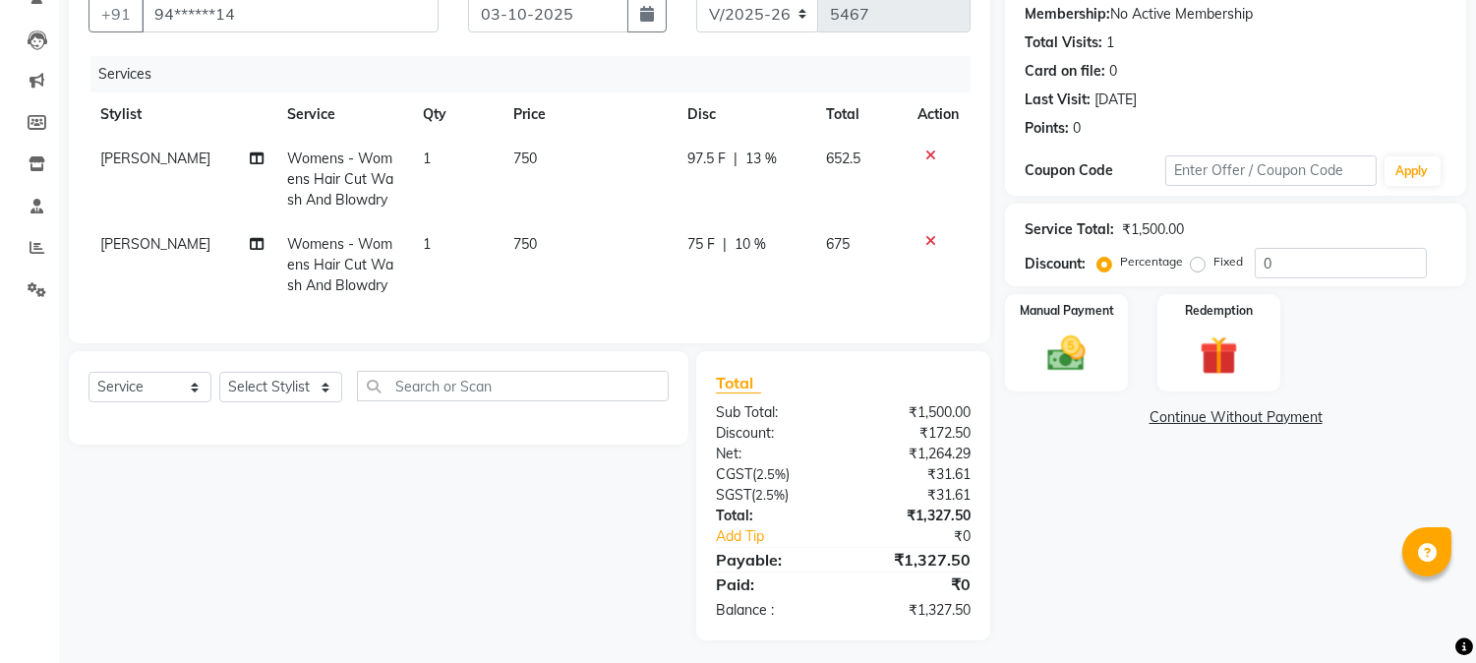
click at [723, 242] on div "75 F | 10 %" at bounding box center [745, 244] width 114 height 21
select select "17830"
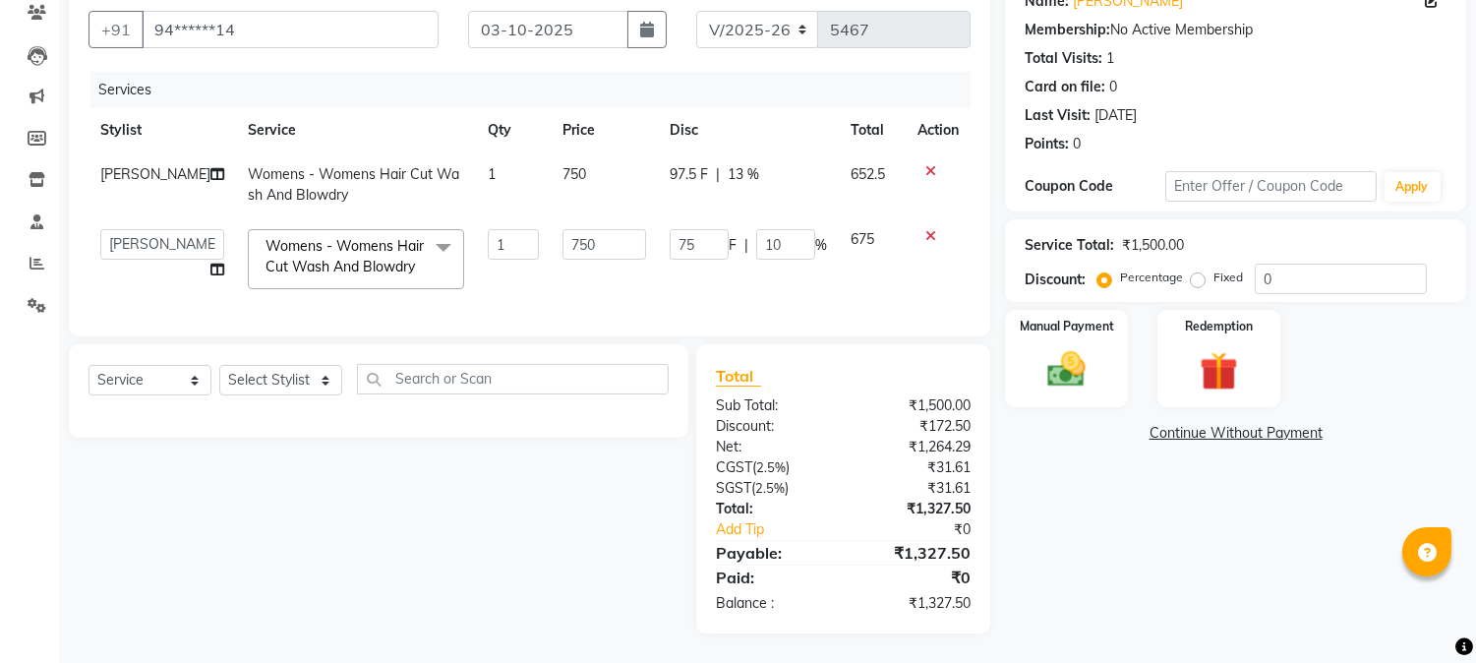
click at [723, 242] on div "75 F | 10 %" at bounding box center [748, 244] width 157 height 30
click at [761, 232] on input "10" at bounding box center [785, 244] width 59 height 30
type input "13"
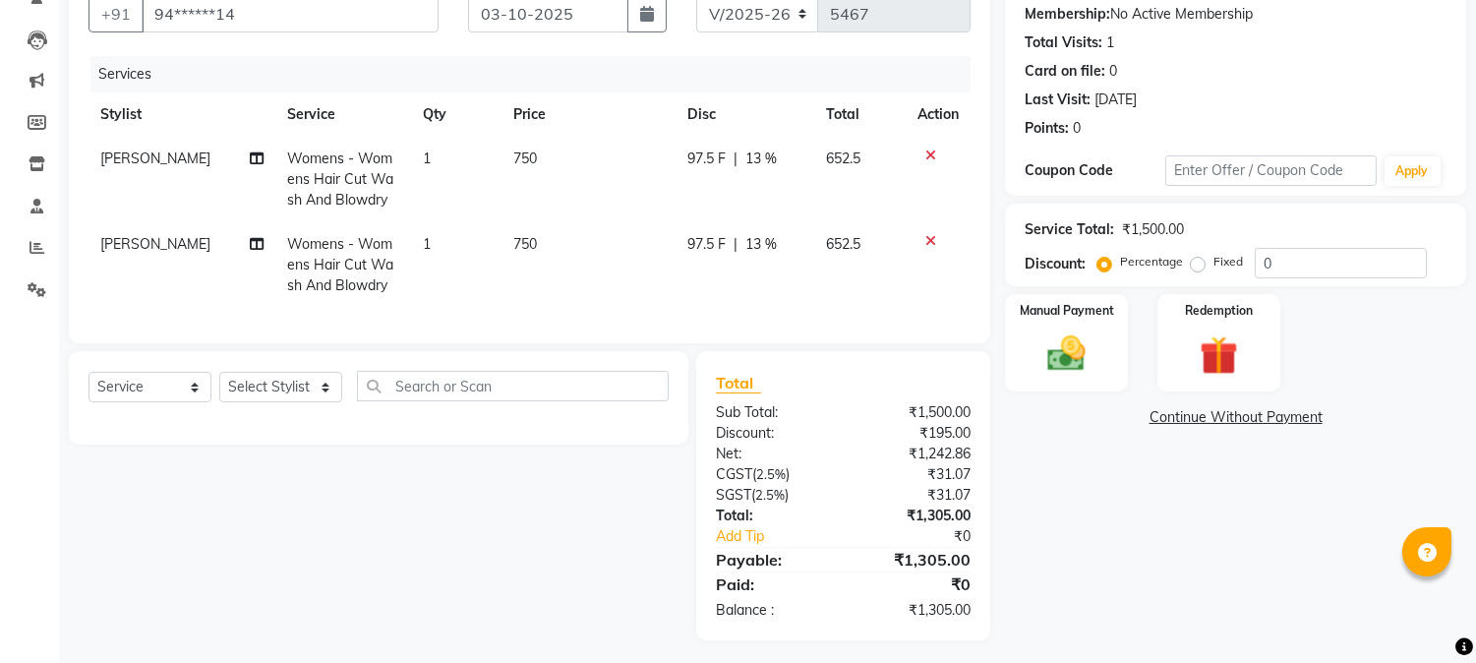
click at [846, 119] on th "Total" at bounding box center [860, 114] width 92 height 44
click at [757, 159] on span "13 %" at bounding box center [761, 158] width 31 height 21
select select "17830"
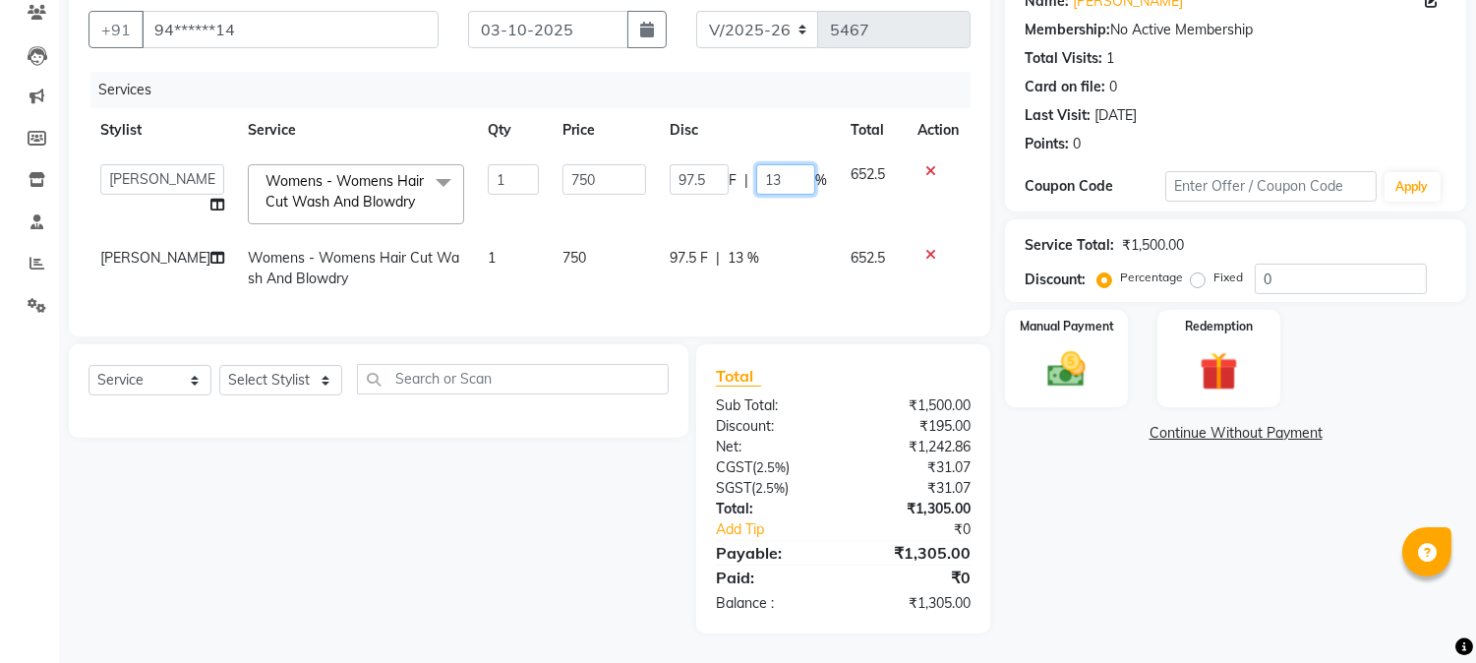
click at [777, 164] on input "13" at bounding box center [785, 179] width 59 height 30
type input "14"
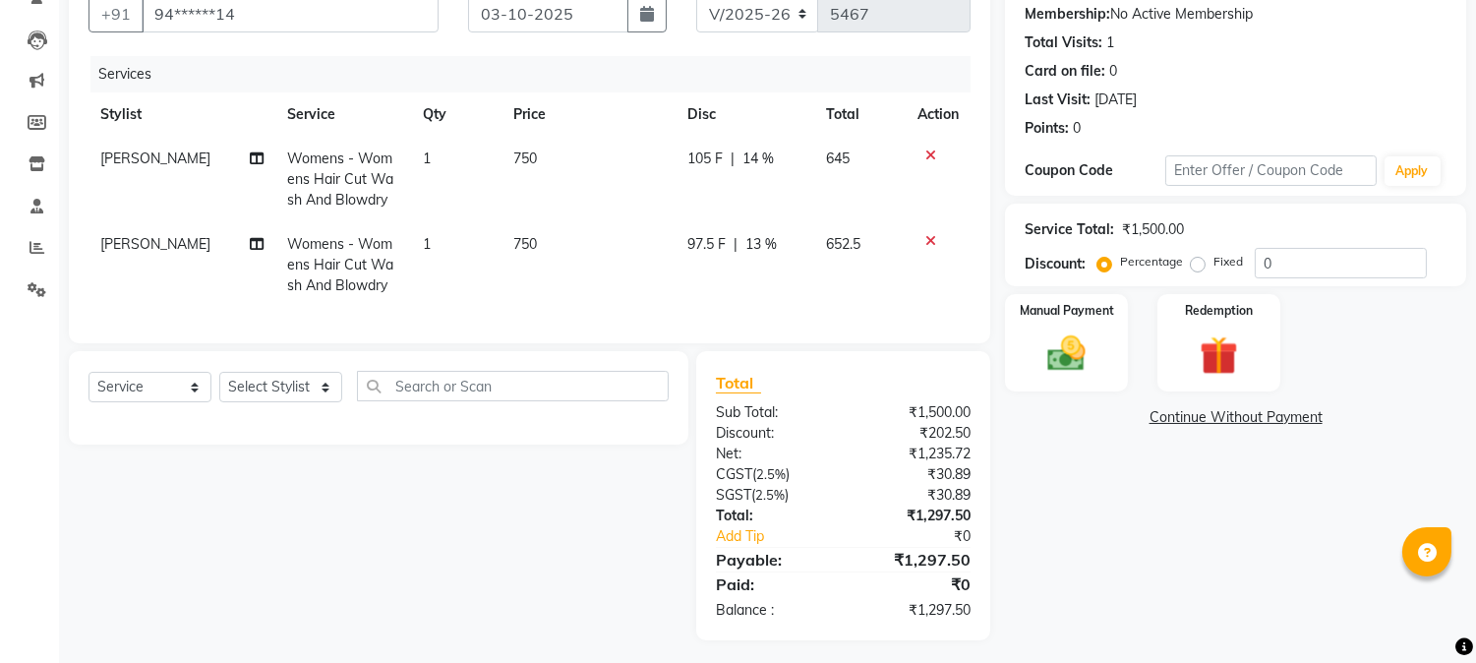
click at [807, 119] on th "Disc" at bounding box center [745, 114] width 138 height 44
click at [758, 158] on span "14 %" at bounding box center [758, 158] width 31 height 21
select select "17830"
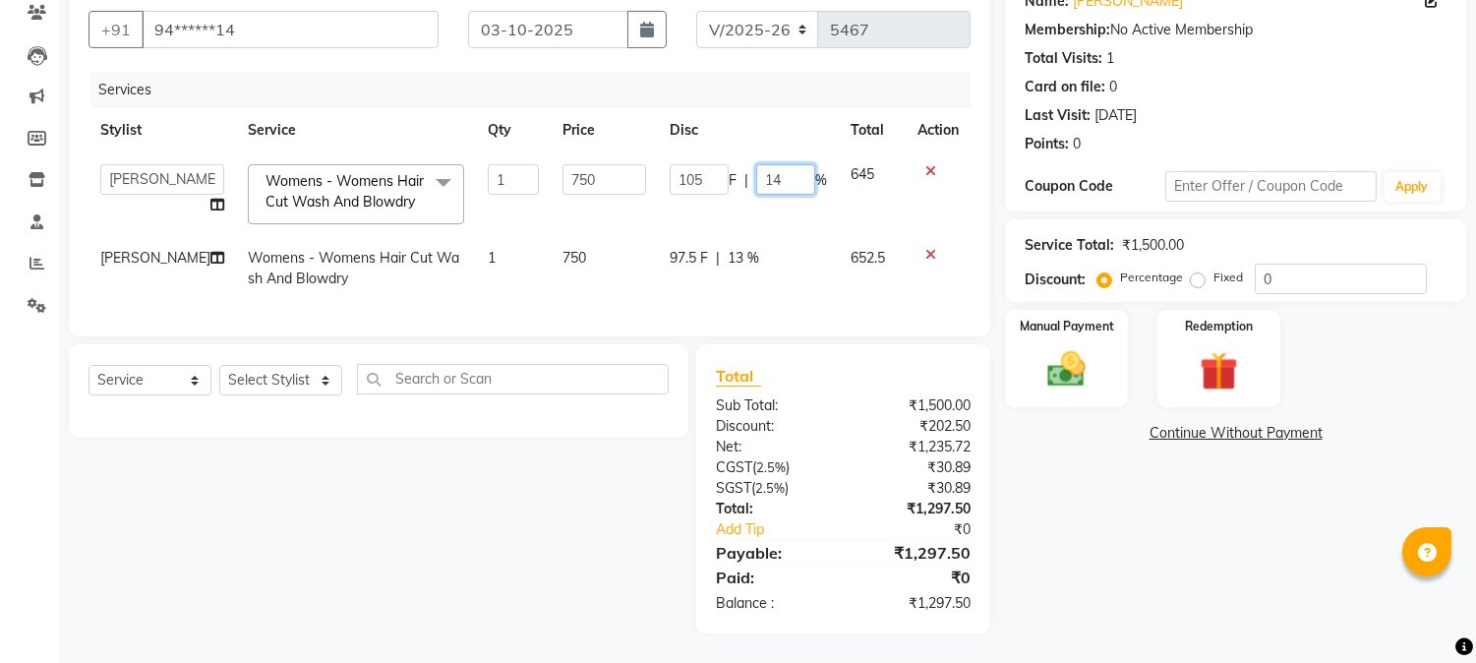
click at [784, 164] on input "14" at bounding box center [785, 179] width 59 height 30
type input "13"
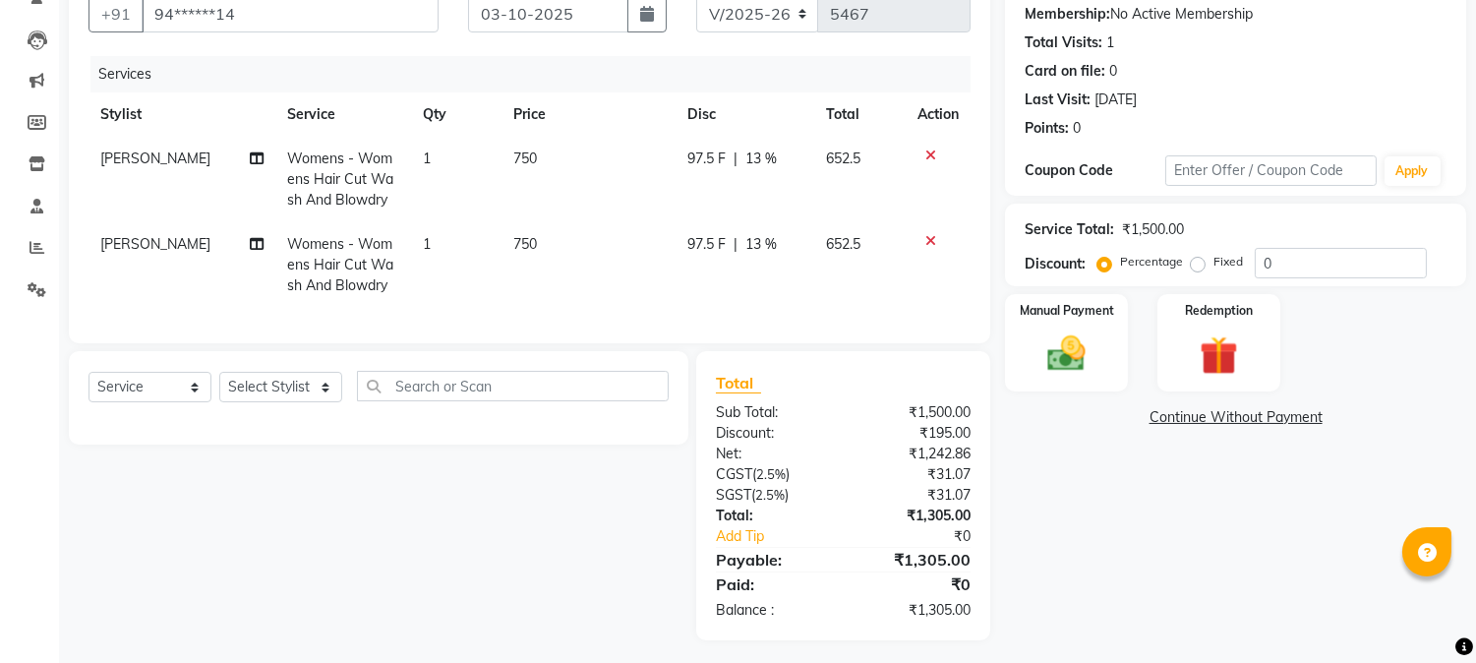
click at [797, 123] on th "Disc" at bounding box center [745, 114] width 138 height 44
click at [713, 164] on span "97.5 F" at bounding box center [707, 158] width 38 height 21
select select "17830"
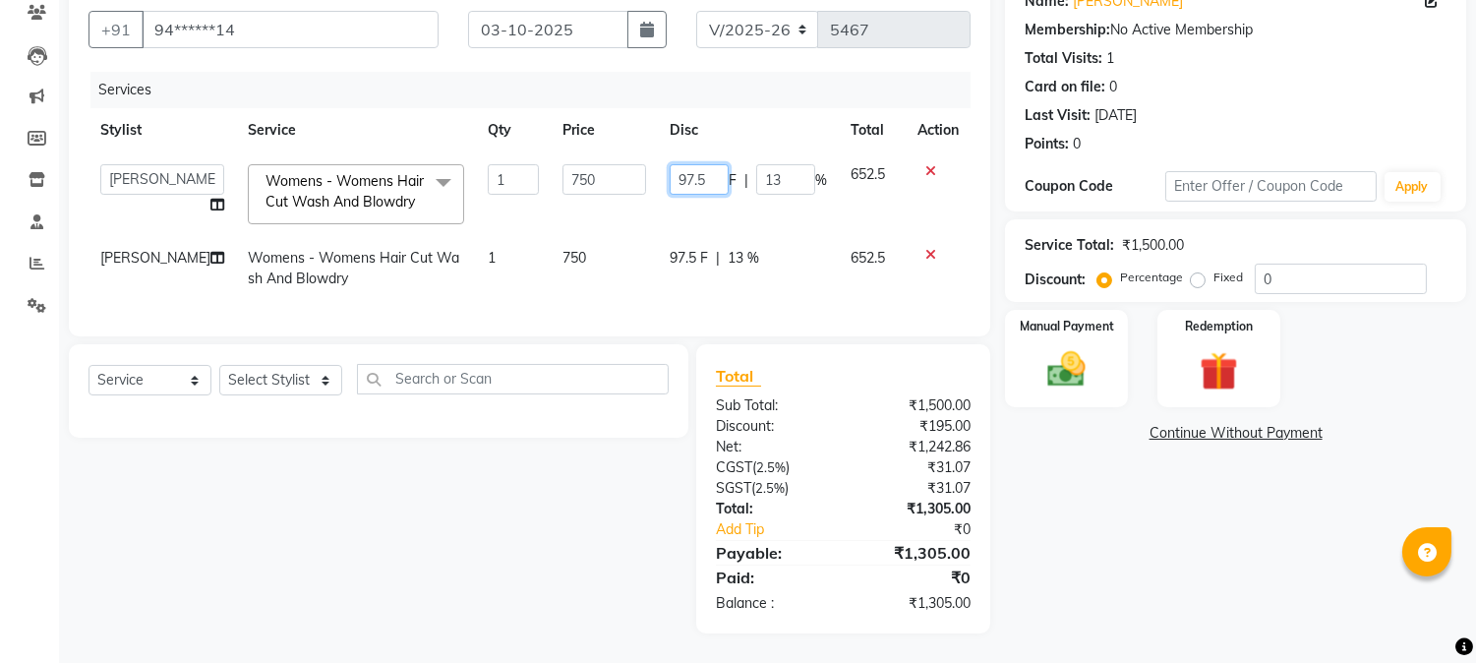
click at [685, 164] on input "97.5" at bounding box center [699, 179] width 59 height 30
type input "98"
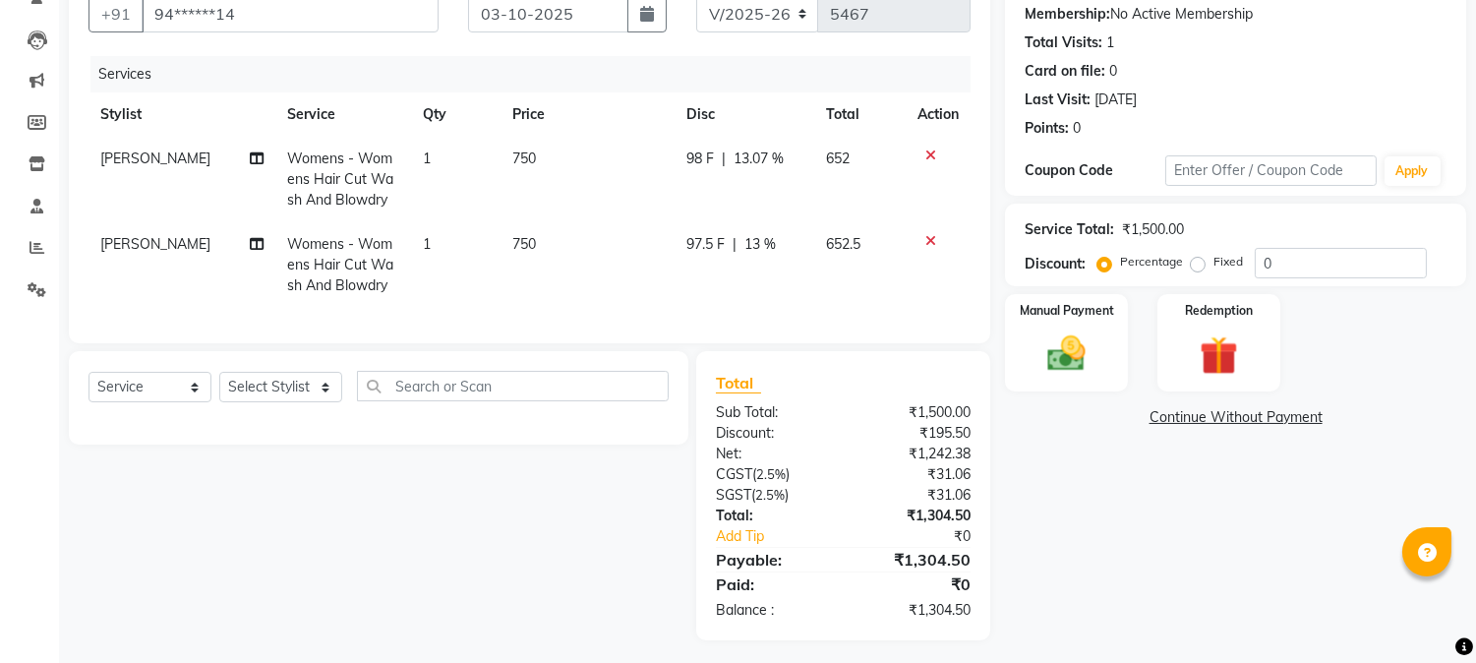
click at [726, 121] on th "Disc" at bounding box center [744, 114] width 139 height 44
click at [696, 241] on span "97.5 F" at bounding box center [706, 244] width 38 height 21
select select "17830"
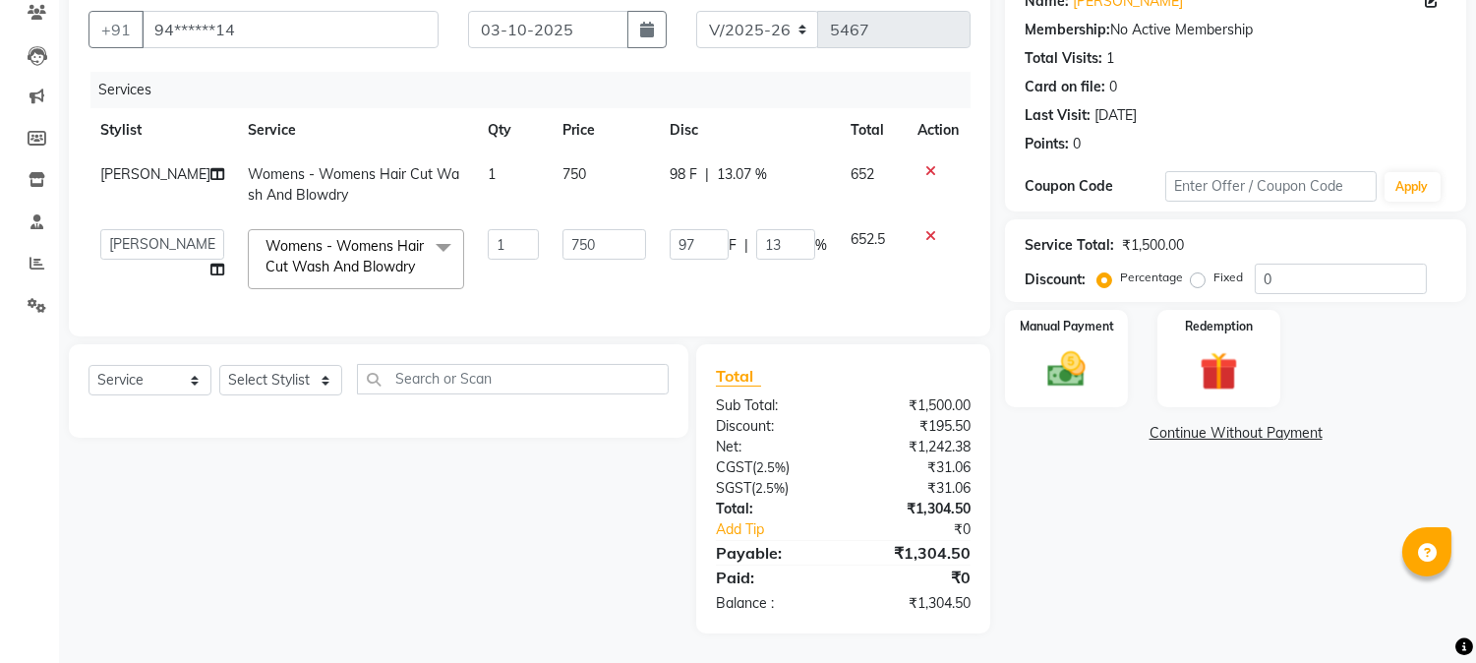
type input "9"
type input "99"
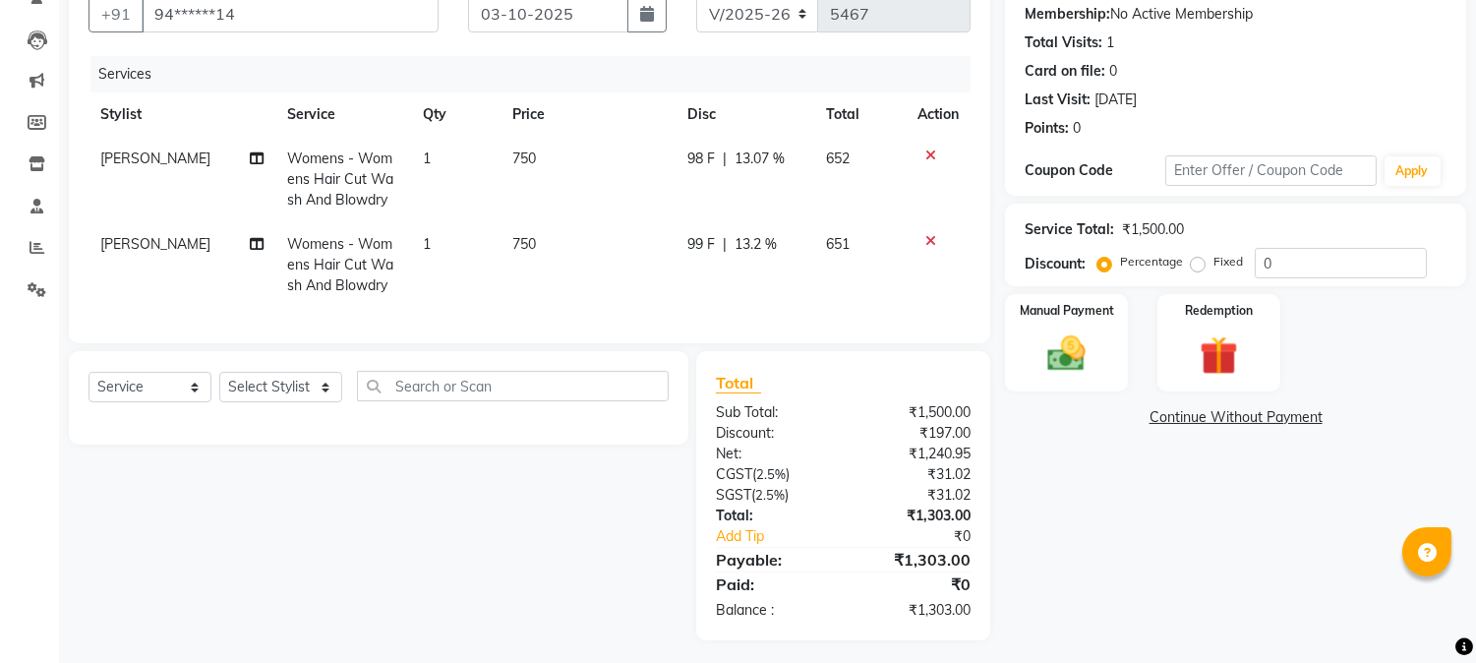
click at [666, 158] on tr "Anas Womens - Womens Hair Cut Wash And Blowdry 1 750 98 F | 13.07 % 652" at bounding box center [529, 180] width 882 height 86
click at [690, 161] on span "98 F" at bounding box center [701, 158] width 28 height 21
select select "17830"
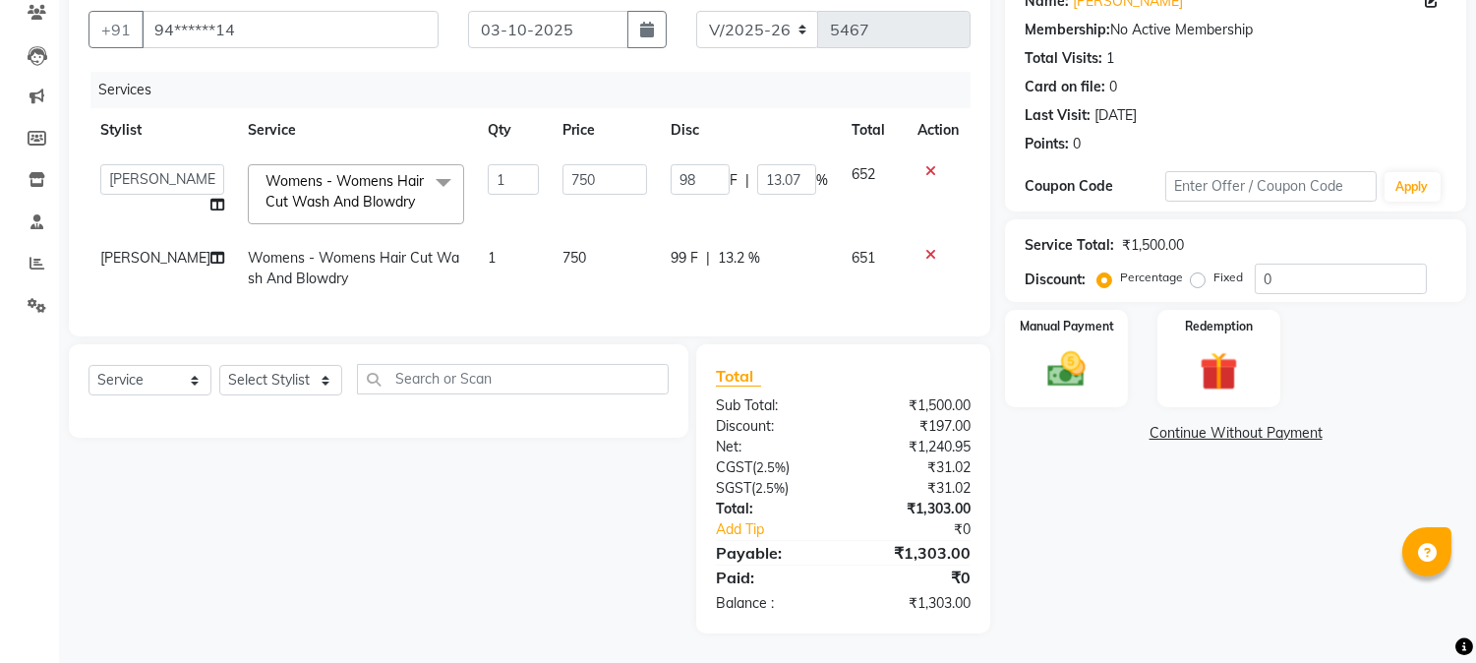
click at [700, 164] on input "98" at bounding box center [700, 179] width 59 height 30
type input "99"
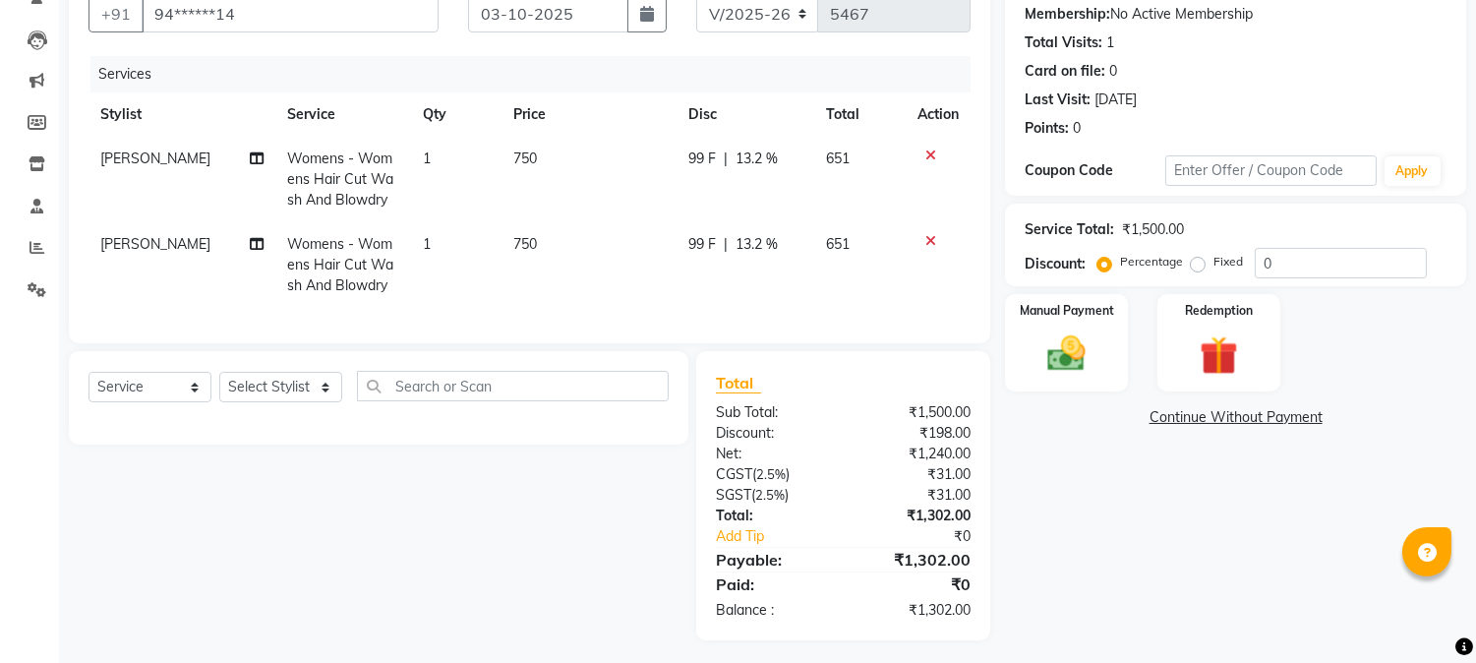
click at [784, 100] on th "Disc" at bounding box center [745, 114] width 138 height 44
click at [708, 160] on span "99 F" at bounding box center [702, 158] width 28 height 21
select select "17830"
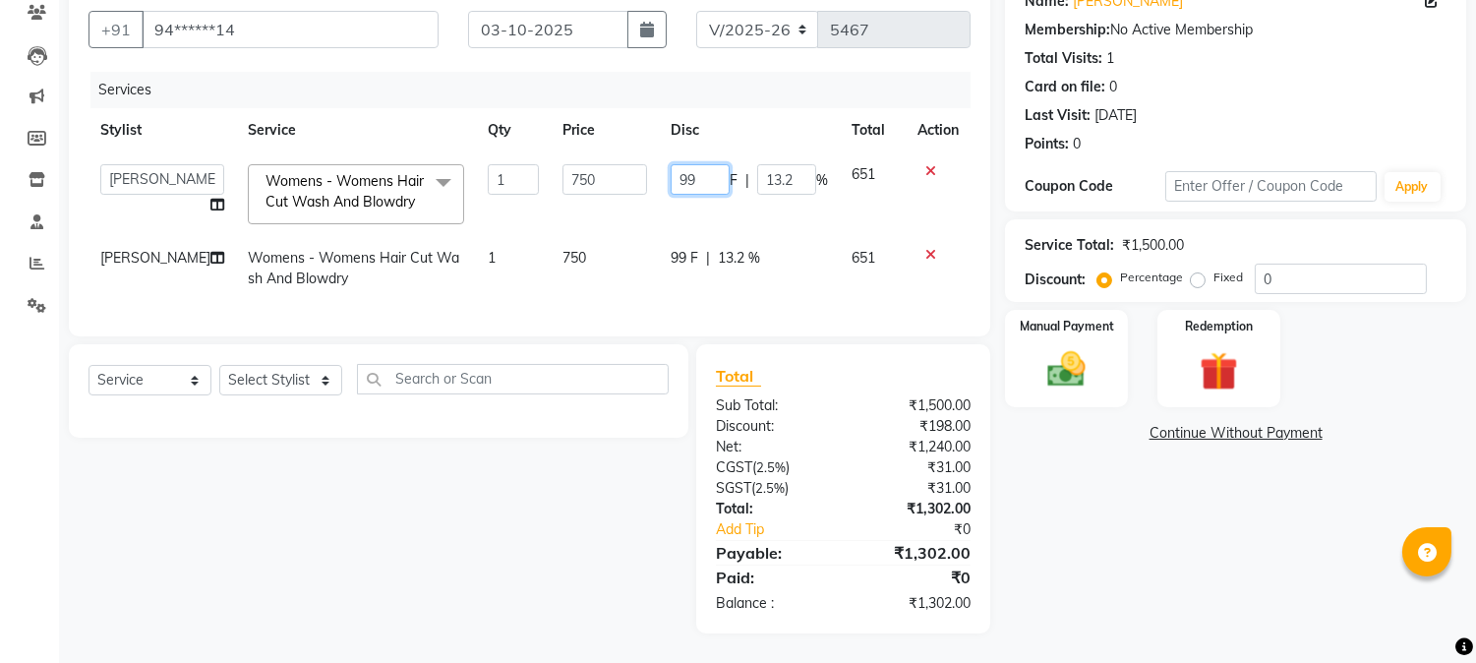
click at [712, 164] on input "99" at bounding box center [700, 179] width 59 height 30
type input "99.5"
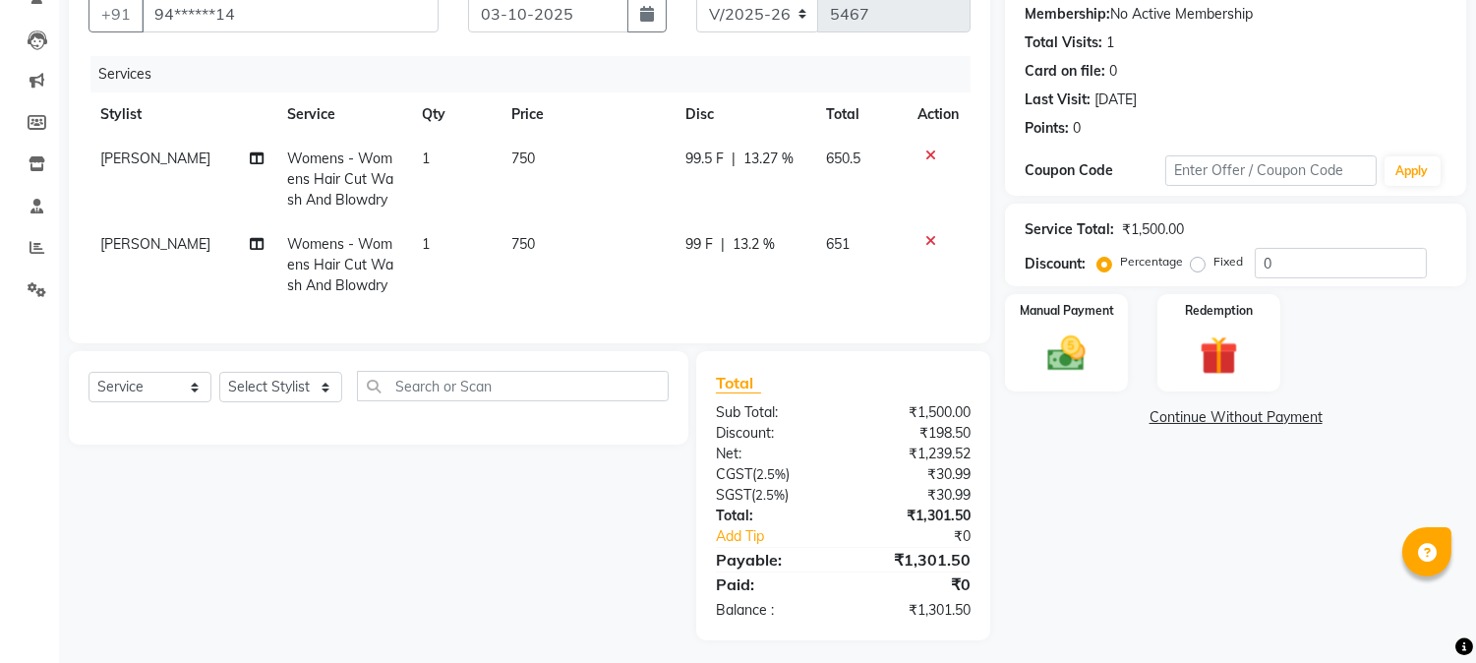
click at [693, 232] on td "99 F | 13.2 %" at bounding box center [743, 265] width 141 height 86
select select "17830"
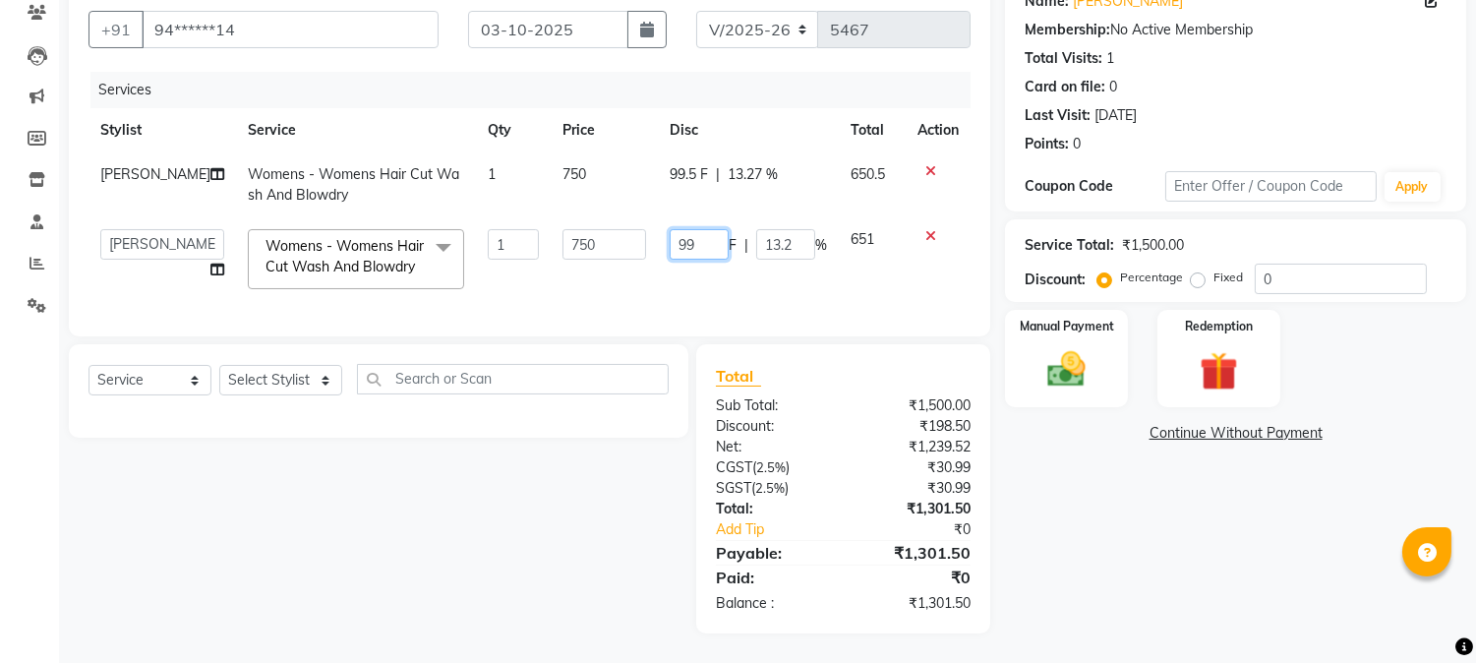
click at [700, 232] on input "99" at bounding box center [699, 244] width 59 height 30
type input "99.5"
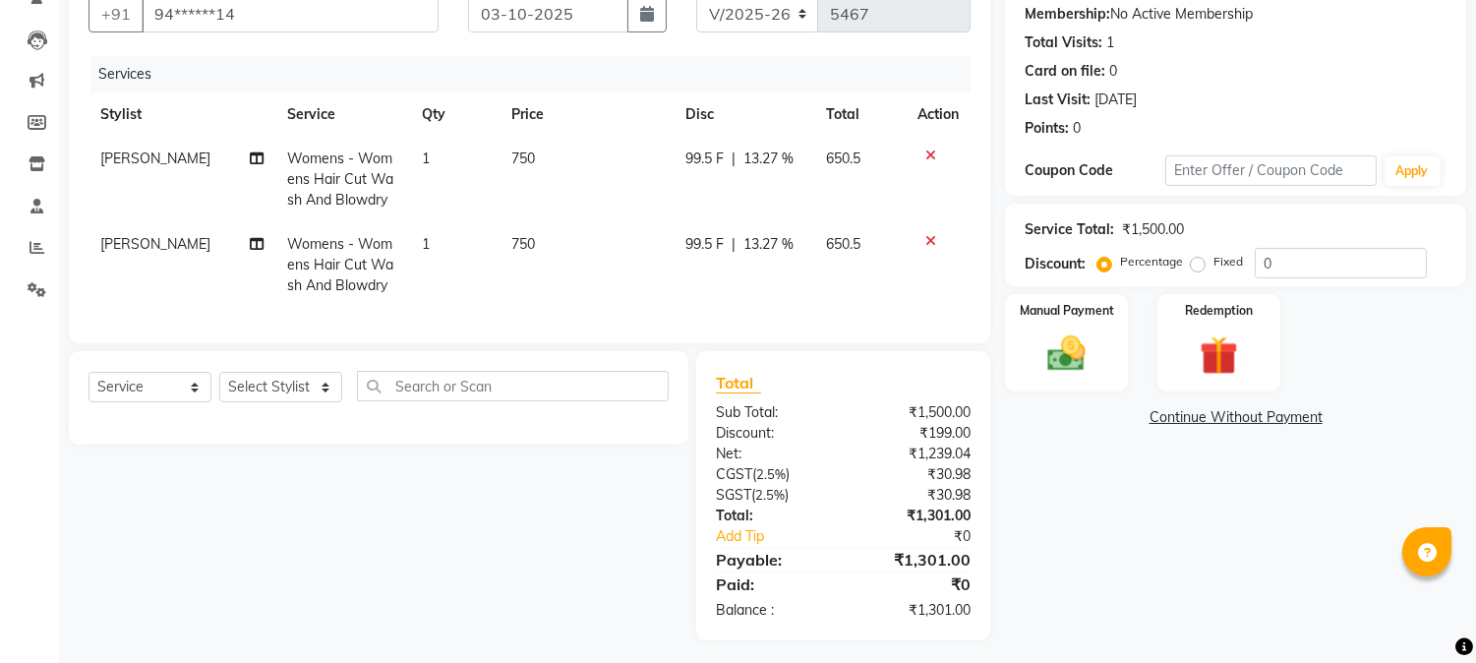
click at [764, 135] on th "Disc" at bounding box center [743, 114] width 141 height 44
click at [700, 167] on span "99.5 F" at bounding box center [704, 158] width 38 height 21
select select "17830"
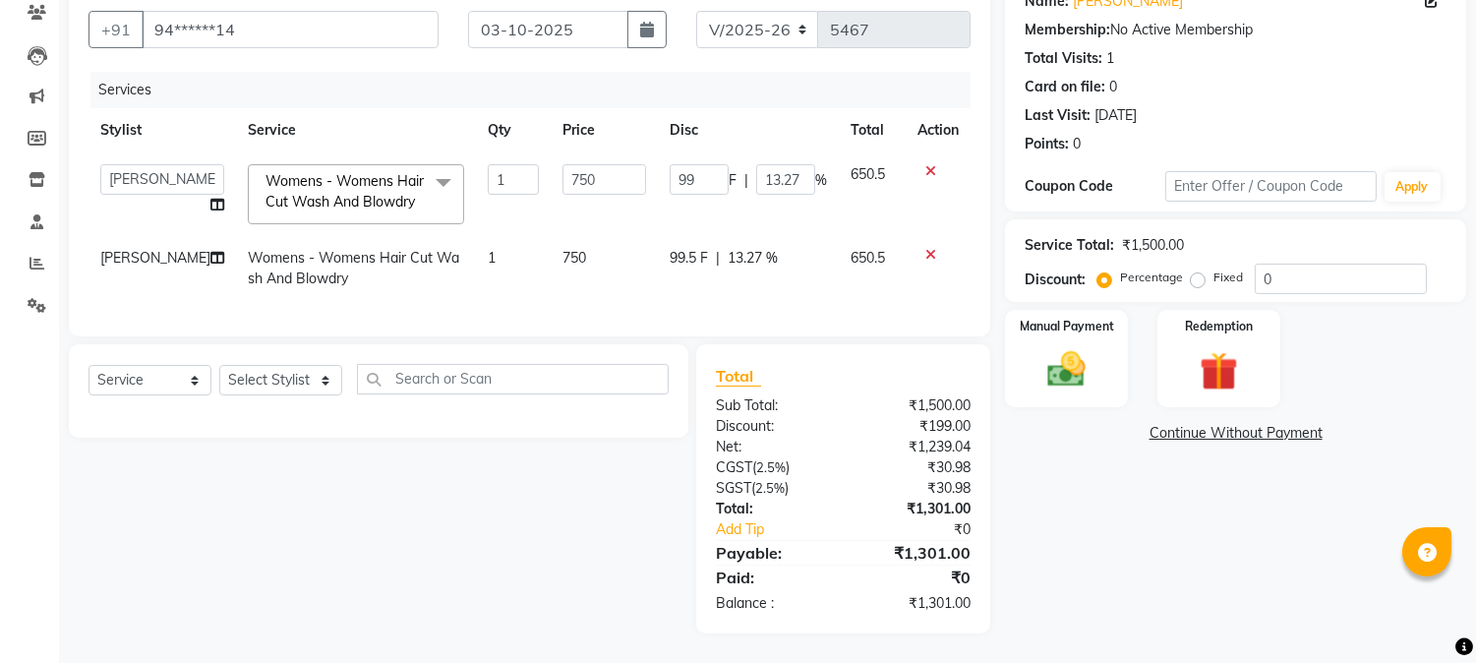
type input "9"
type input "100"
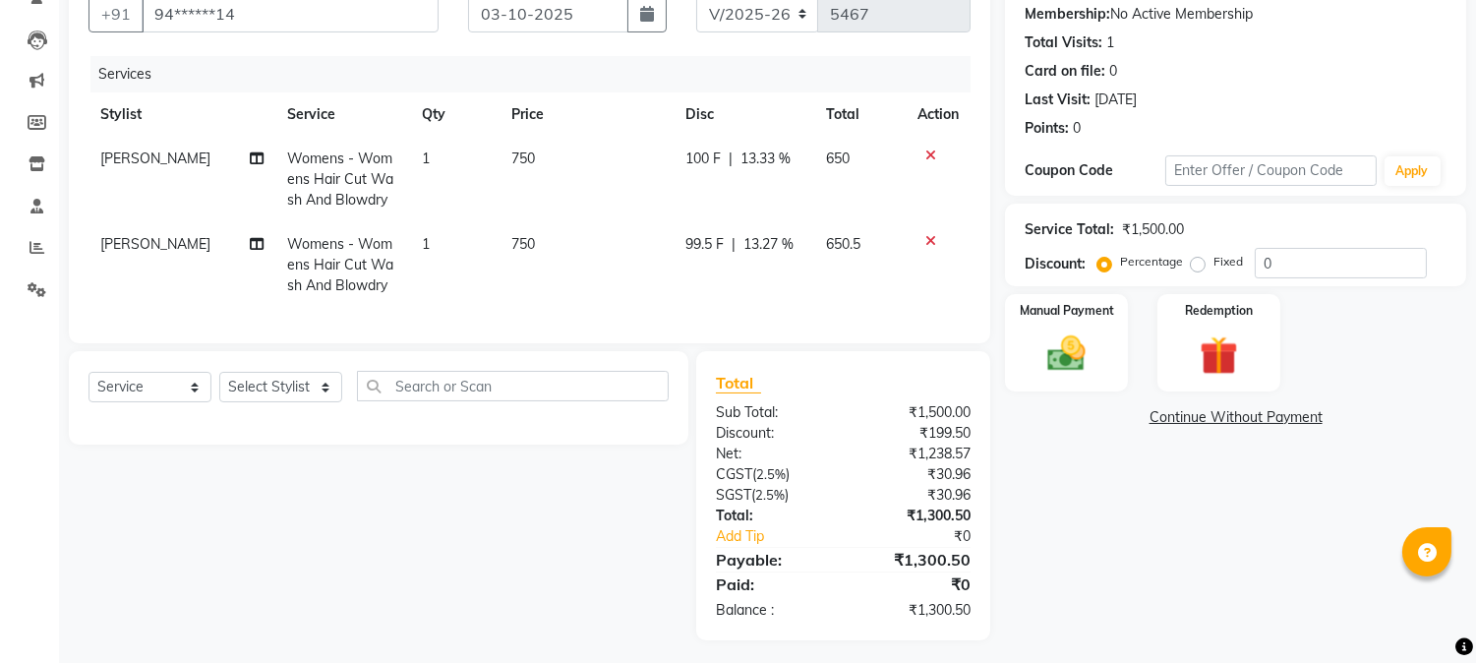
click at [750, 128] on th "Disc" at bounding box center [743, 114] width 141 height 44
click at [703, 240] on span "99.5 F" at bounding box center [704, 244] width 38 height 21
select select "17830"
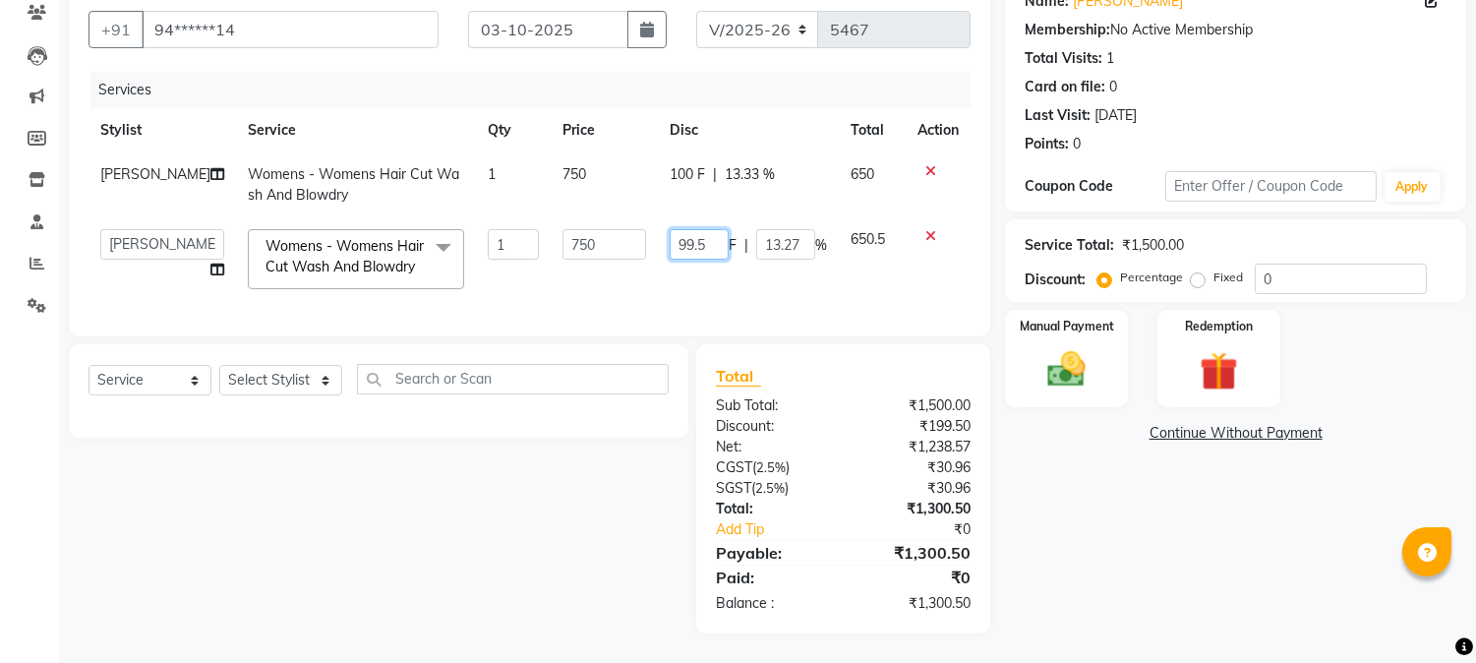
click at [695, 230] on input "99.5" at bounding box center [699, 244] width 59 height 30
type input "9"
type input "100"
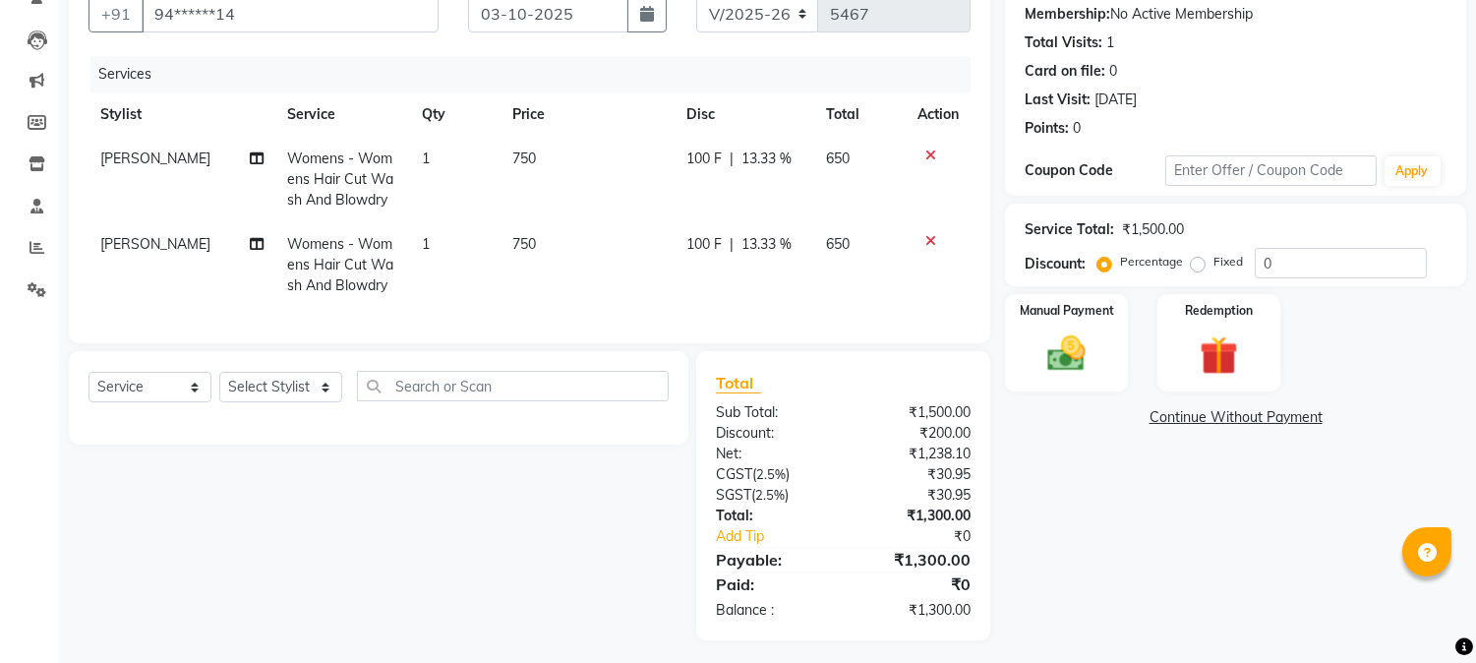
click at [729, 202] on tbody "Anas Womens - Womens Hair Cut Wash And Blowdry 1 750 100 F | 13.33 % 650 Anas W…" at bounding box center [529, 222] width 882 height 171
click at [1062, 349] on img at bounding box center [1066, 354] width 65 height 46
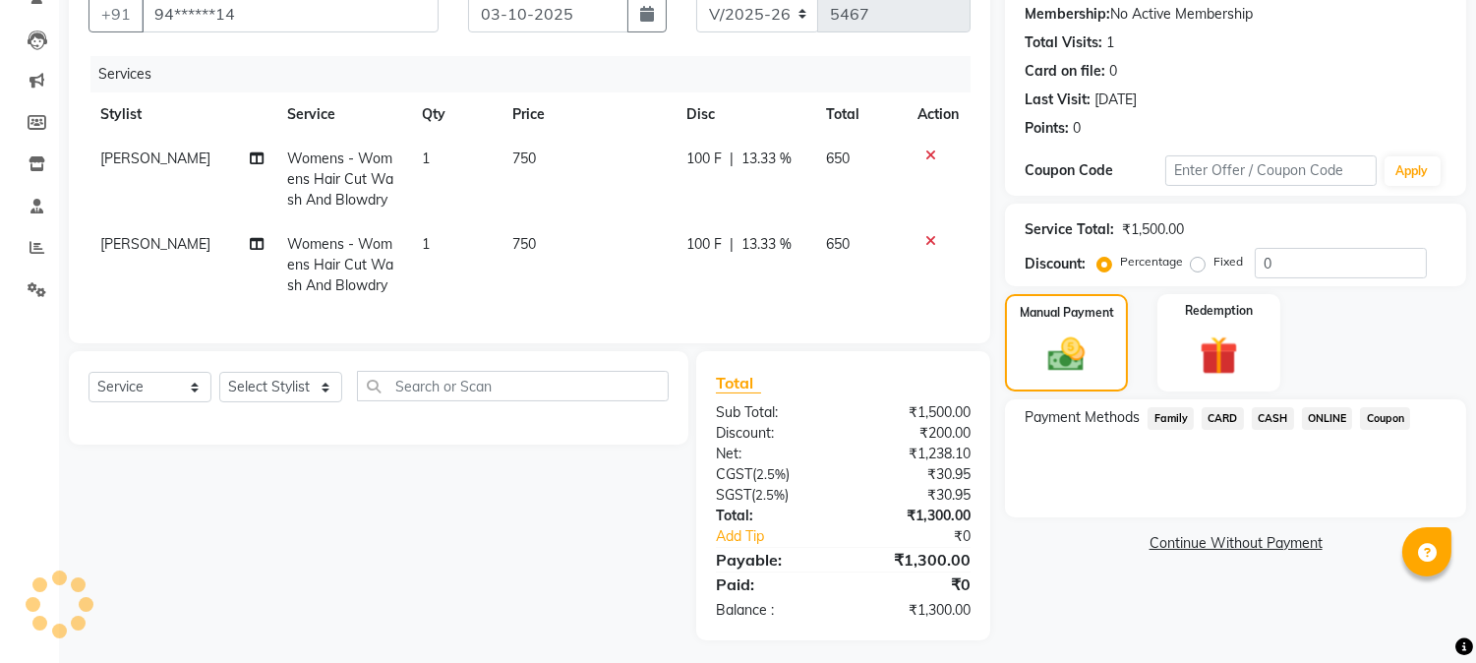
click at [1311, 416] on span "ONLINE" at bounding box center [1327, 418] width 51 height 23
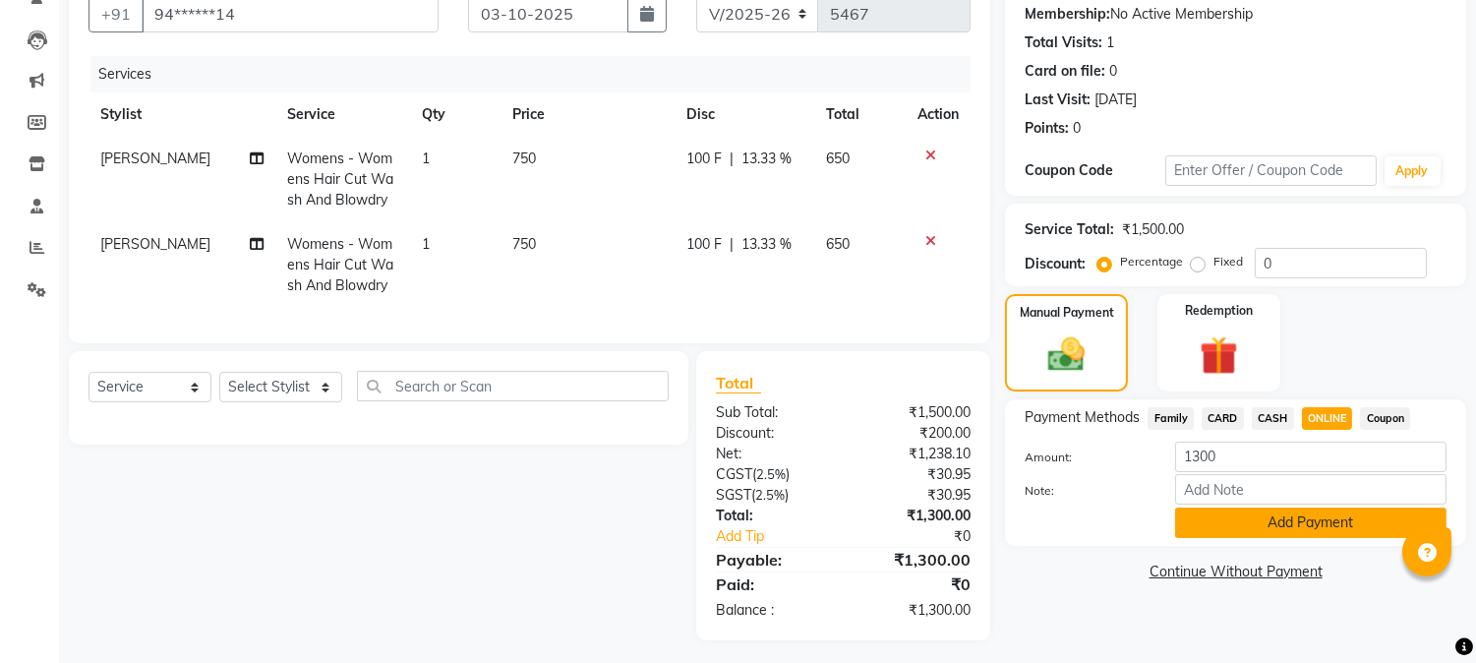
click at [1266, 514] on button "Add Payment" at bounding box center [1310, 522] width 271 height 30
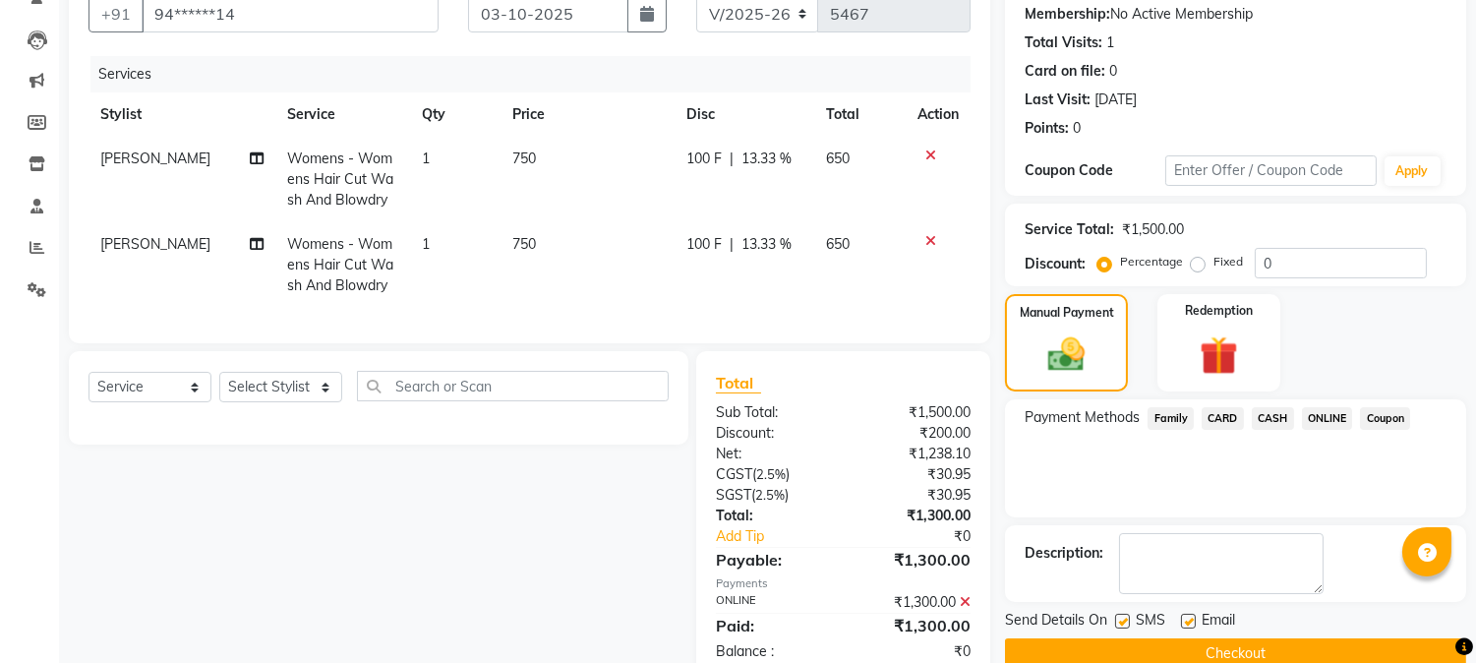
scroll to position [252, 0]
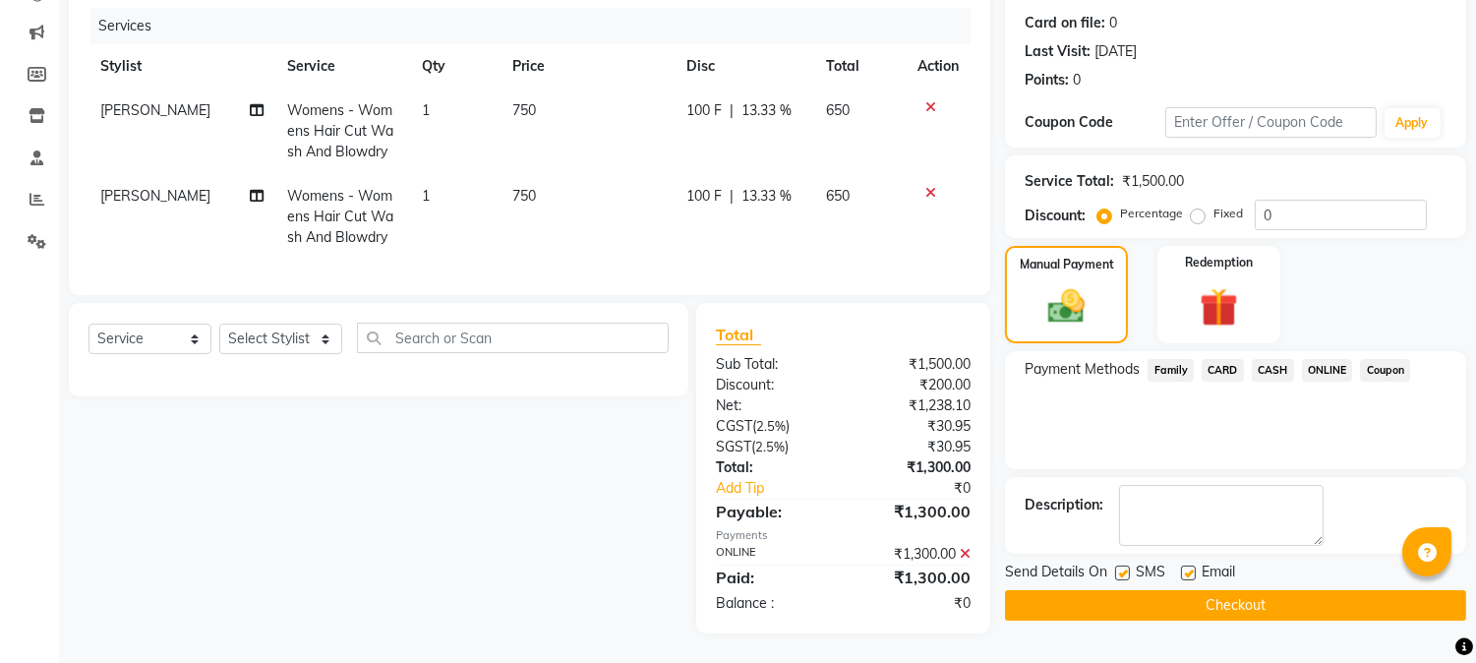
click at [1229, 590] on button "Checkout" at bounding box center [1235, 605] width 461 height 30
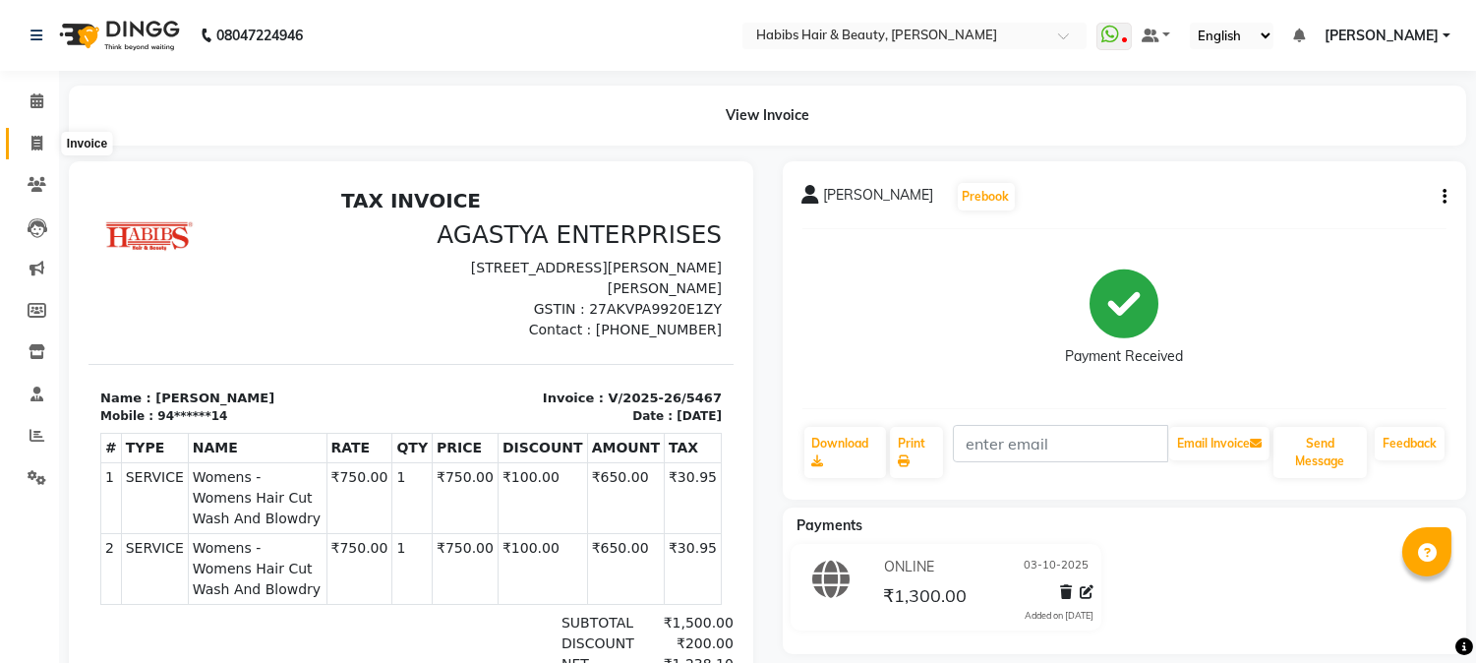
click at [39, 133] on span at bounding box center [37, 144] width 34 height 23
select select "service"
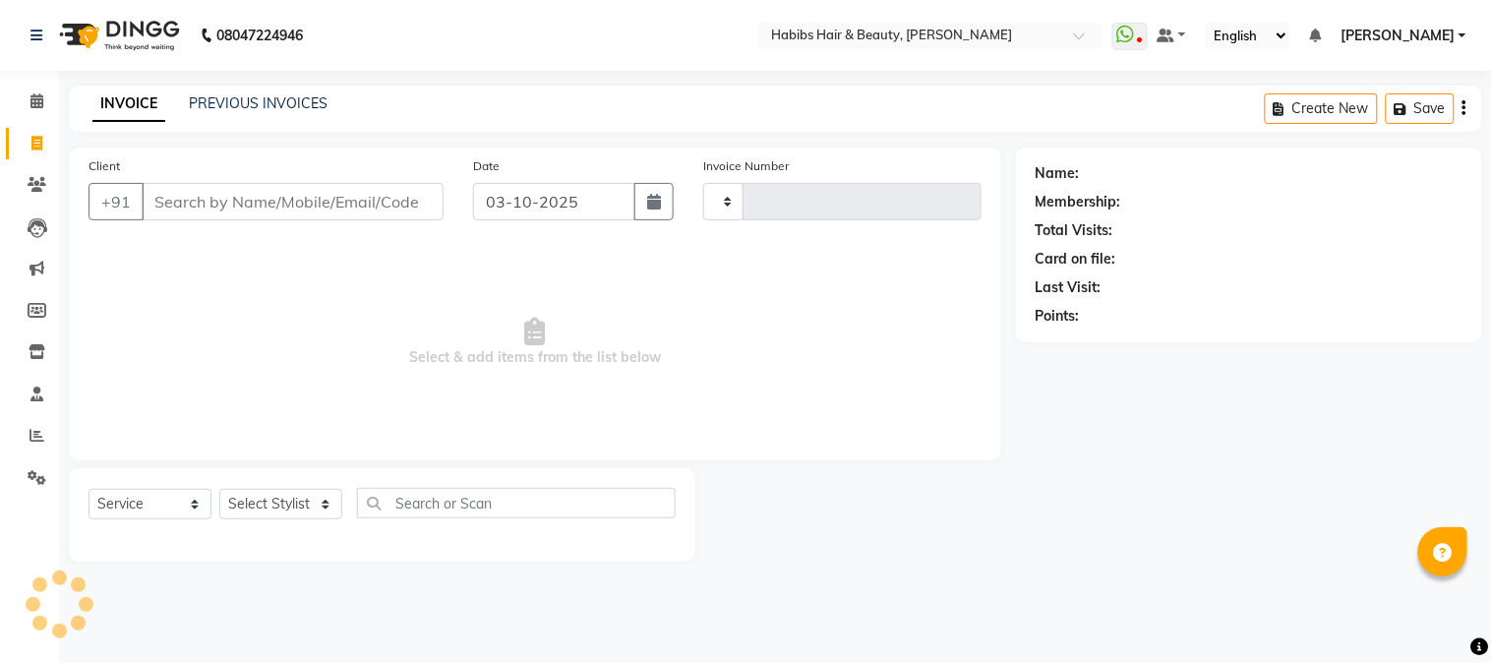
click at [408, 218] on input "Client" at bounding box center [293, 201] width 302 height 37
type input "5468"
select select "3712"
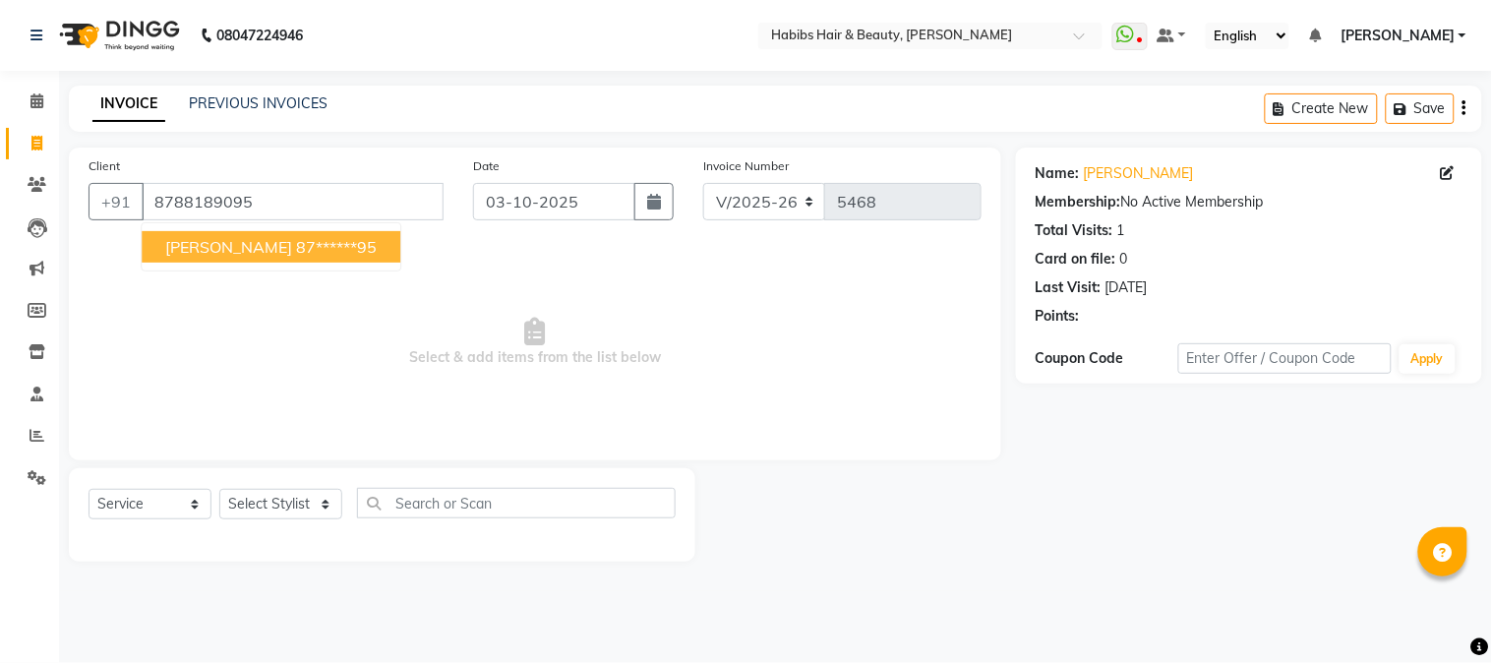
click at [322, 241] on button "PRANAY 87******95" at bounding box center [271, 246] width 259 height 31
type input "87******95"
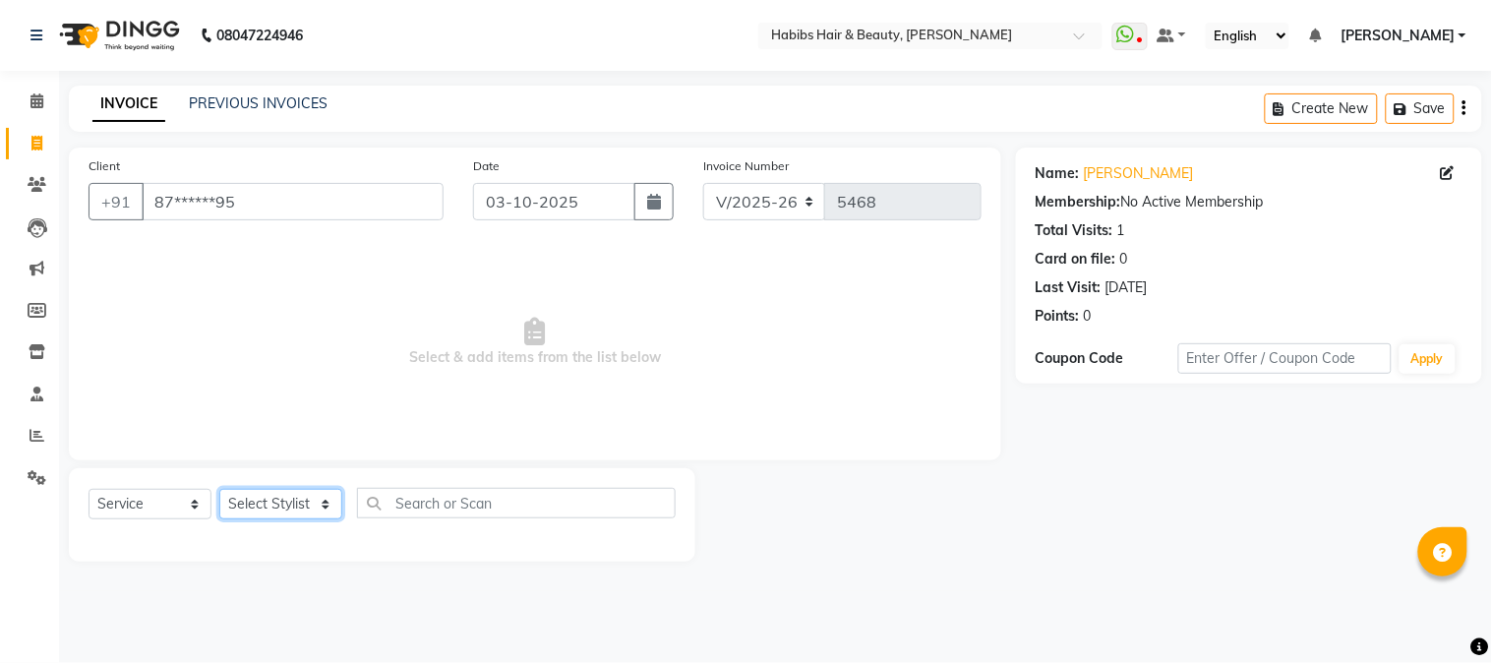
click at [270, 497] on select "Select Stylist Admin Akshay [PERSON_NAME] [PERSON_NAME] Pallavi [PERSON_NAME] […" at bounding box center [280, 504] width 123 height 30
select select "91170"
click at [219, 490] on select "Select Stylist Admin Akshay [PERSON_NAME] [PERSON_NAME] Pallavi [PERSON_NAME] […" at bounding box center [280, 504] width 123 height 30
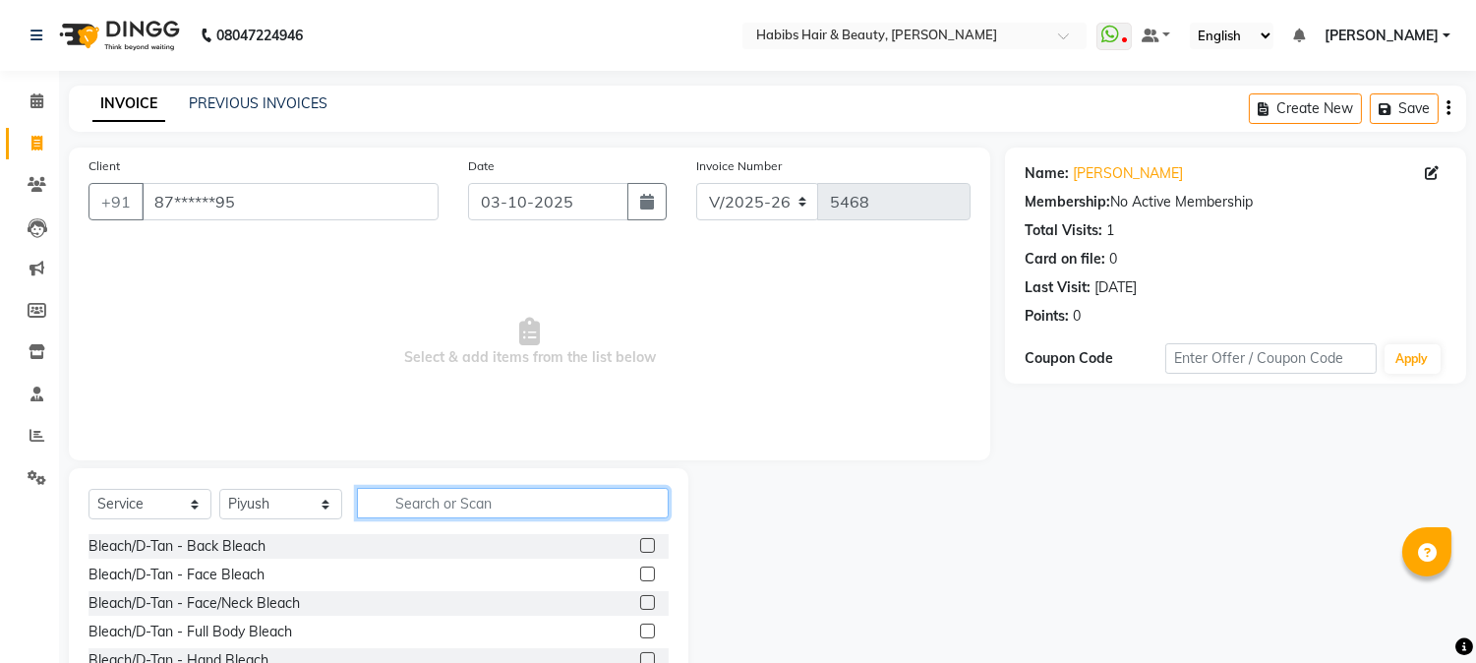
click at [423, 488] on input "text" at bounding box center [513, 503] width 312 height 30
click at [426, 498] on input "C" at bounding box center [513, 503] width 312 height 30
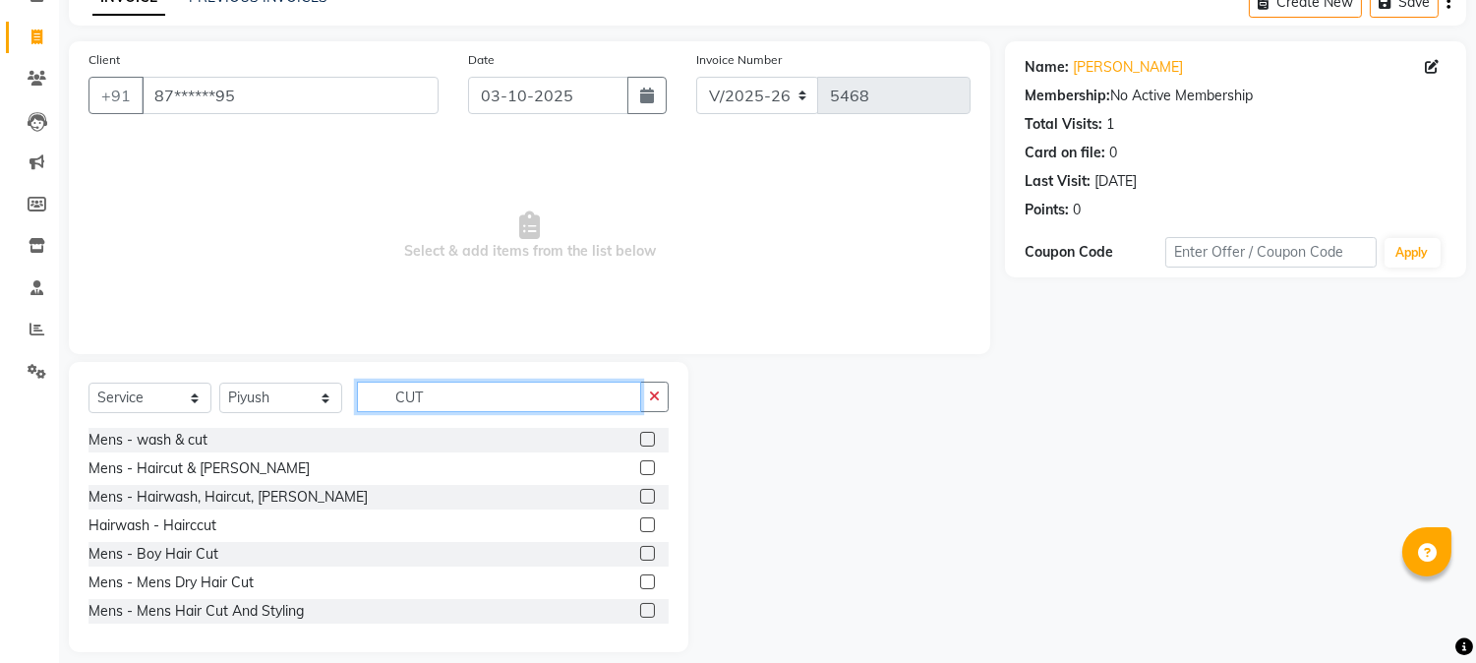
scroll to position [124, 0]
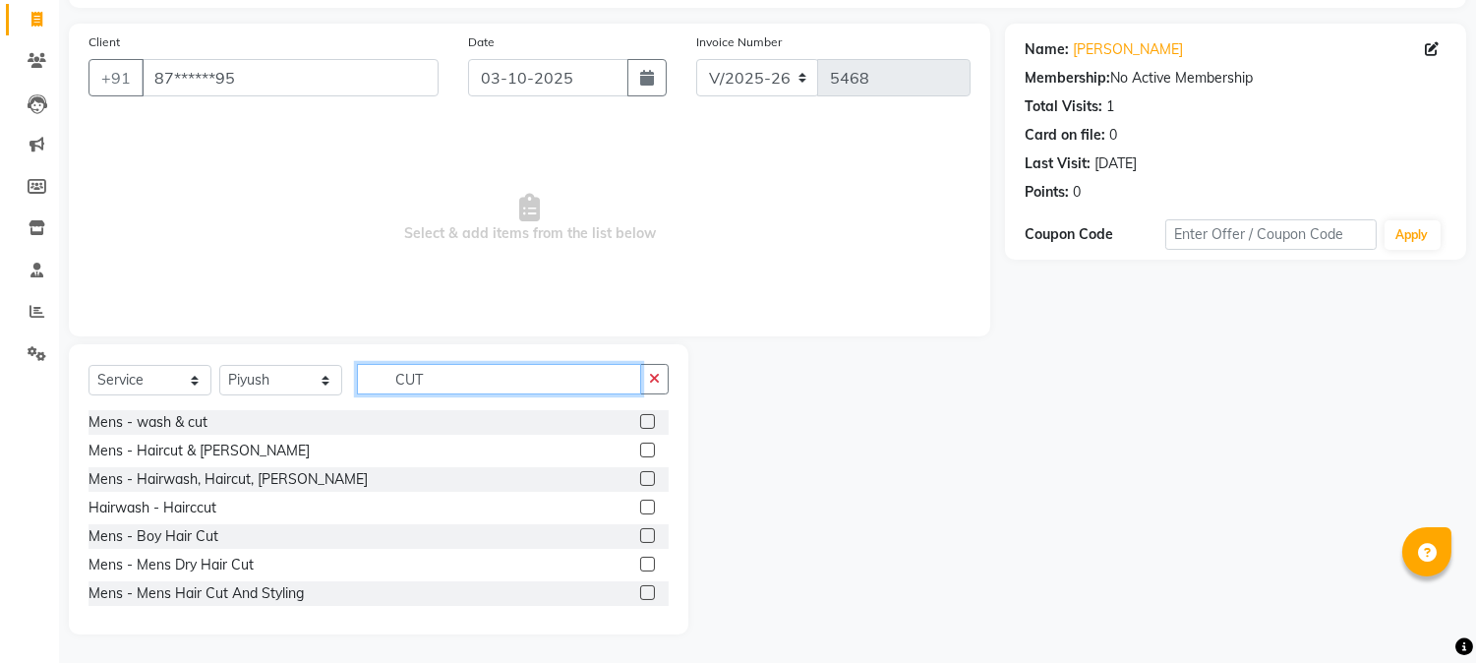
type input "CUT"
click at [640, 557] on label at bounding box center [647, 563] width 15 height 15
click at [640, 558] on input "checkbox" at bounding box center [646, 564] width 13 height 13
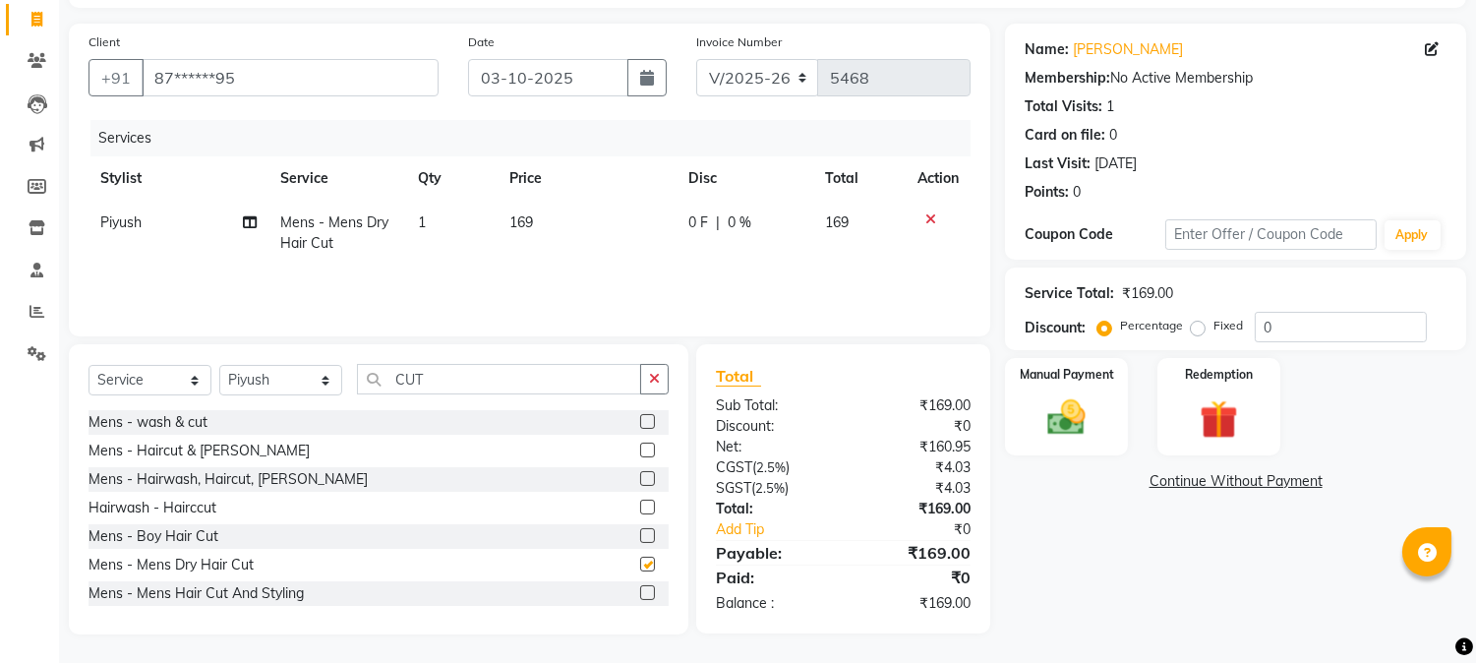
checkbox input "false"
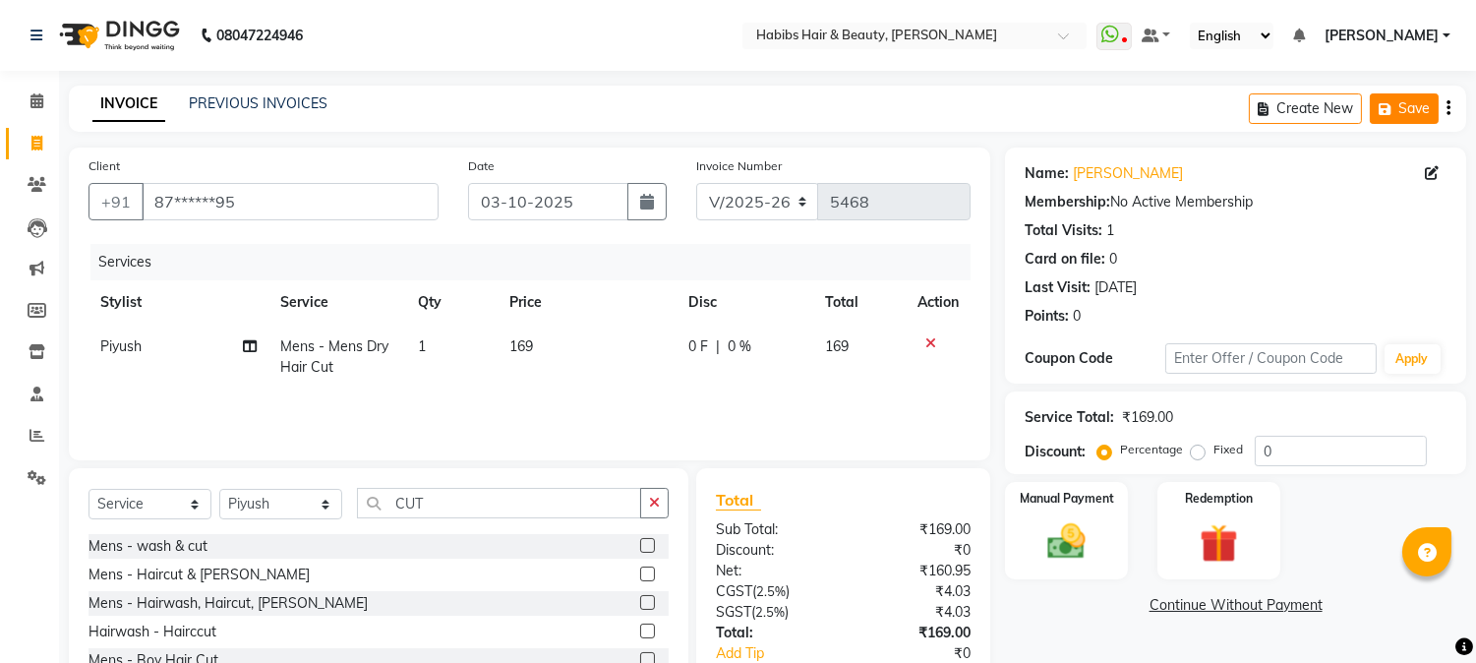
click at [1406, 105] on button "Save" at bounding box center [1404, 108] width 69 height 30
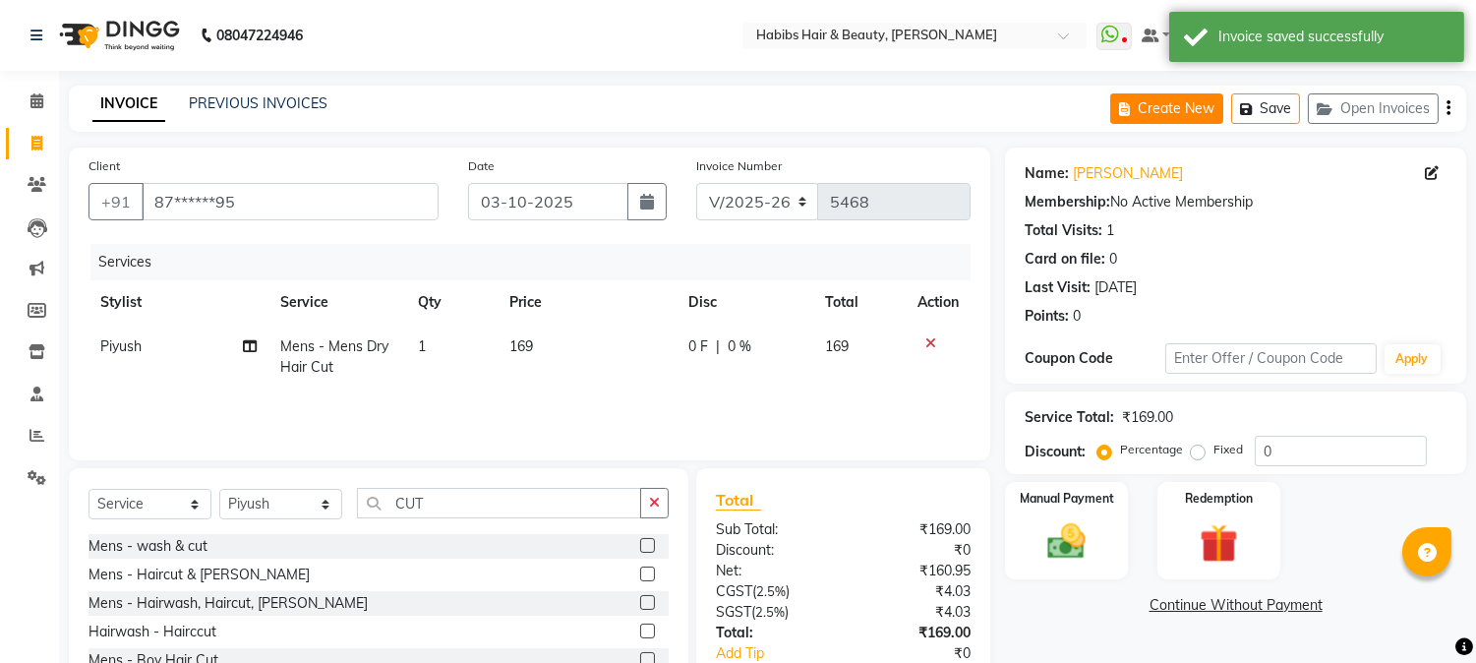
click at [1175, 110] on button "Create New" at bounding box center [1166, 108] width 113 height 30
select select "service"
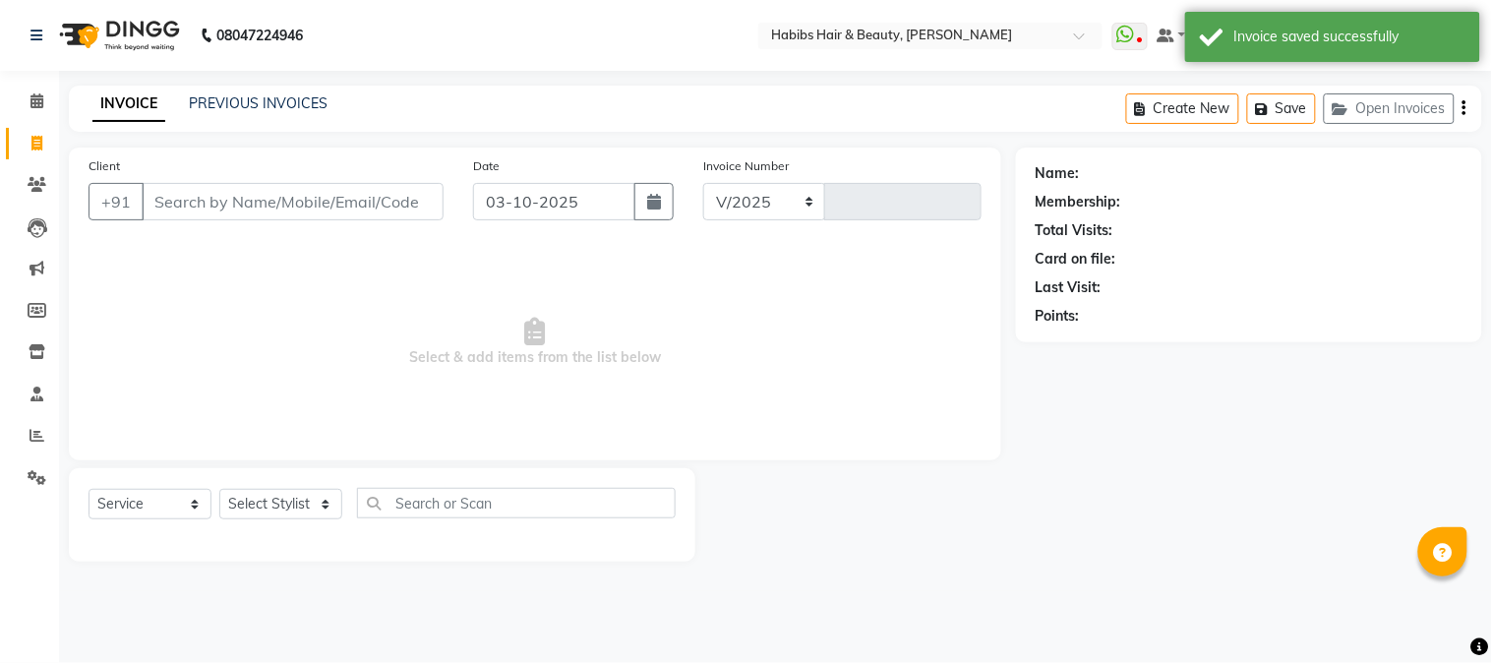
select select "3712"
type input "5468"
click at [287, 195] on input "Client" at bounding box center [293, 201] width 302 height 37
click at [272, 202] on input "Client" at bounding box center [293, 201] width 302 height 37
click at [273, 202] on input "Client" at bounding box center [293, 201] width 302 height 37
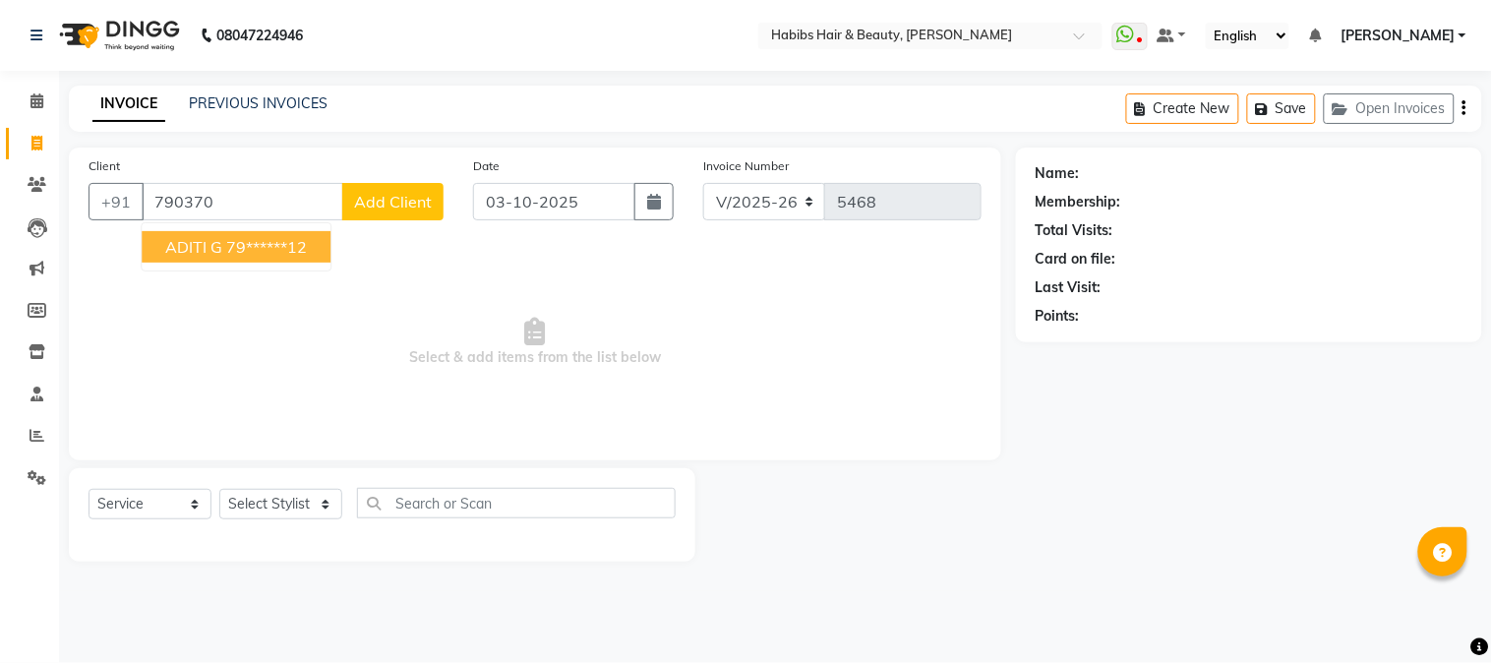
click at [263, 238] on ngb-highlight "79******12" at bounding box center [266, 247] width 81 height 20
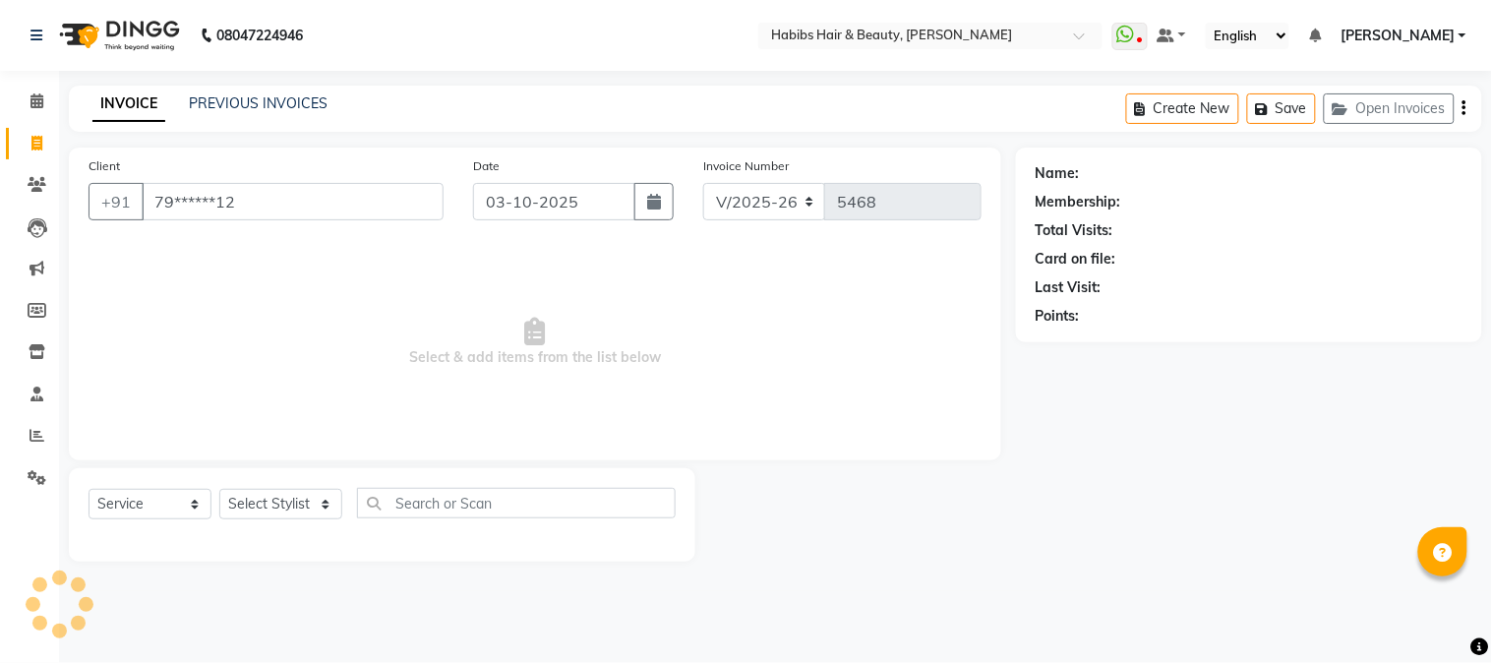
type input "79******12"
select select "1: Object"
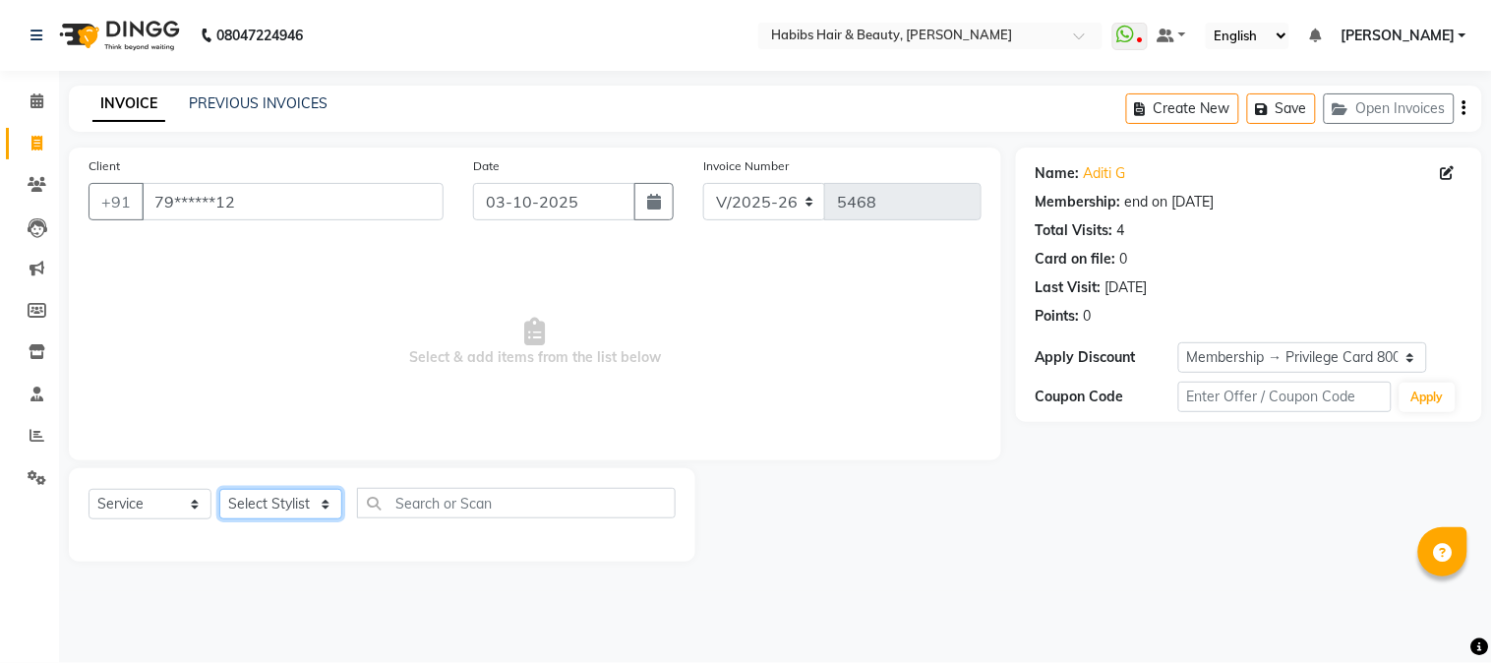
click at [257, 496] on select "Select Stylist Admin Akshay [PERSON_NAME] [PERSON_NAME] Pallavi [PERSON_NAME] […" at bounding box center [280, 504] width 123 height 30
select select "23452"
click at [219, 490] on select "Select Stylist Admin Akshay [PERSON_NAME] [PERSON_NAME] Pallavi [PERSON_NAME] […" at bounding box center [280, 504] width 123 height 30
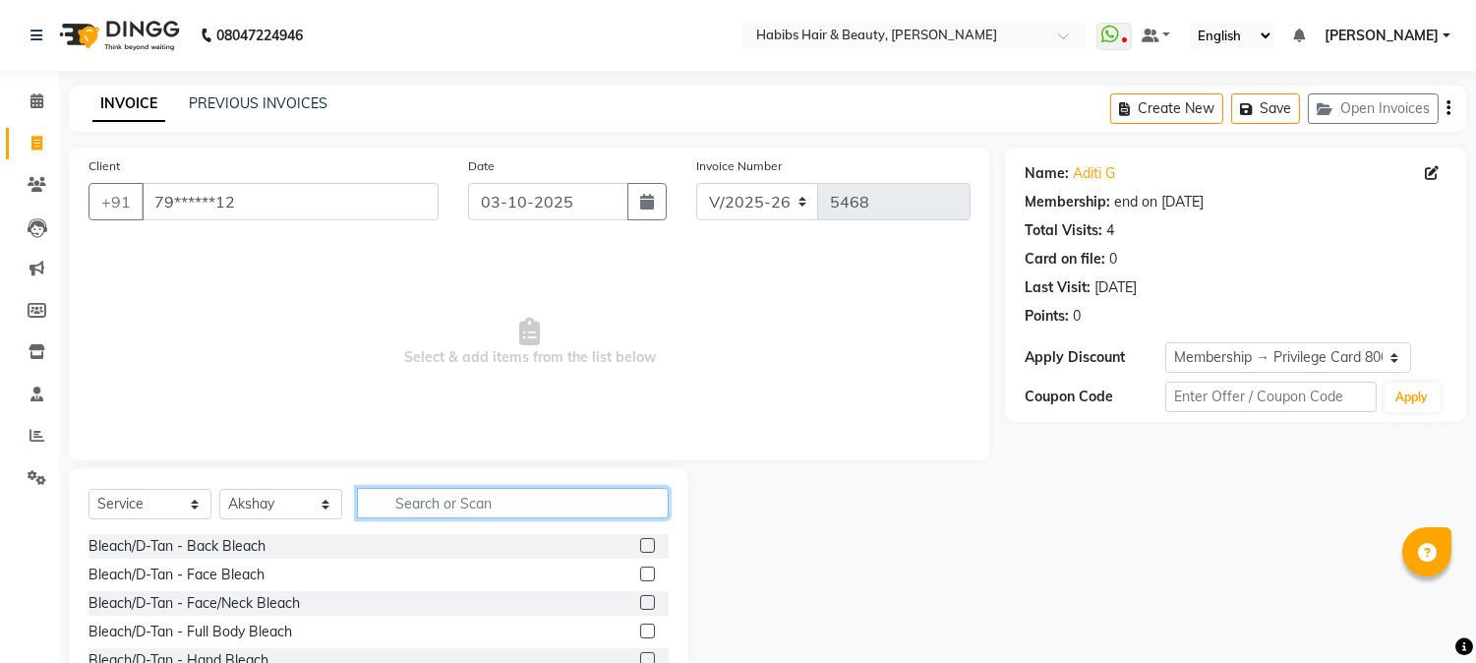
click at [406, 508] on input "text" at bounding box center [513, 503] width 312 height 30
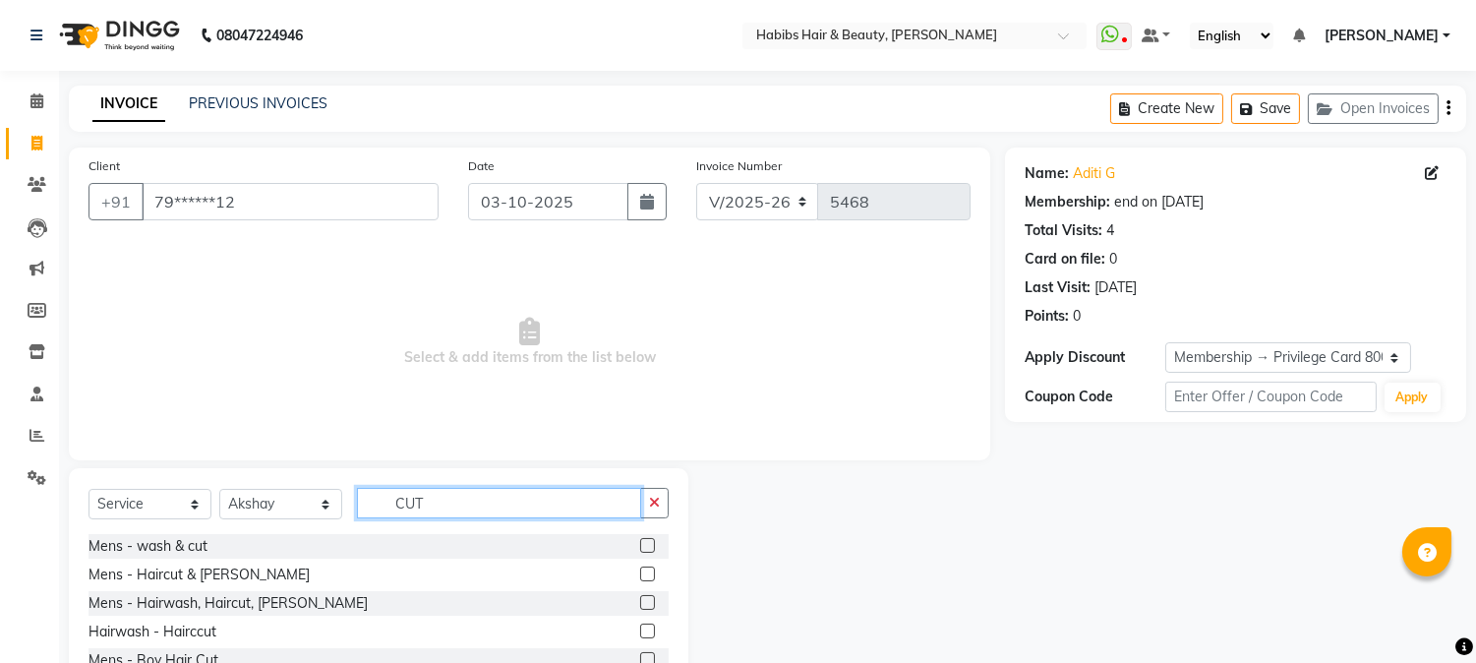
scroll to position [124, 0]
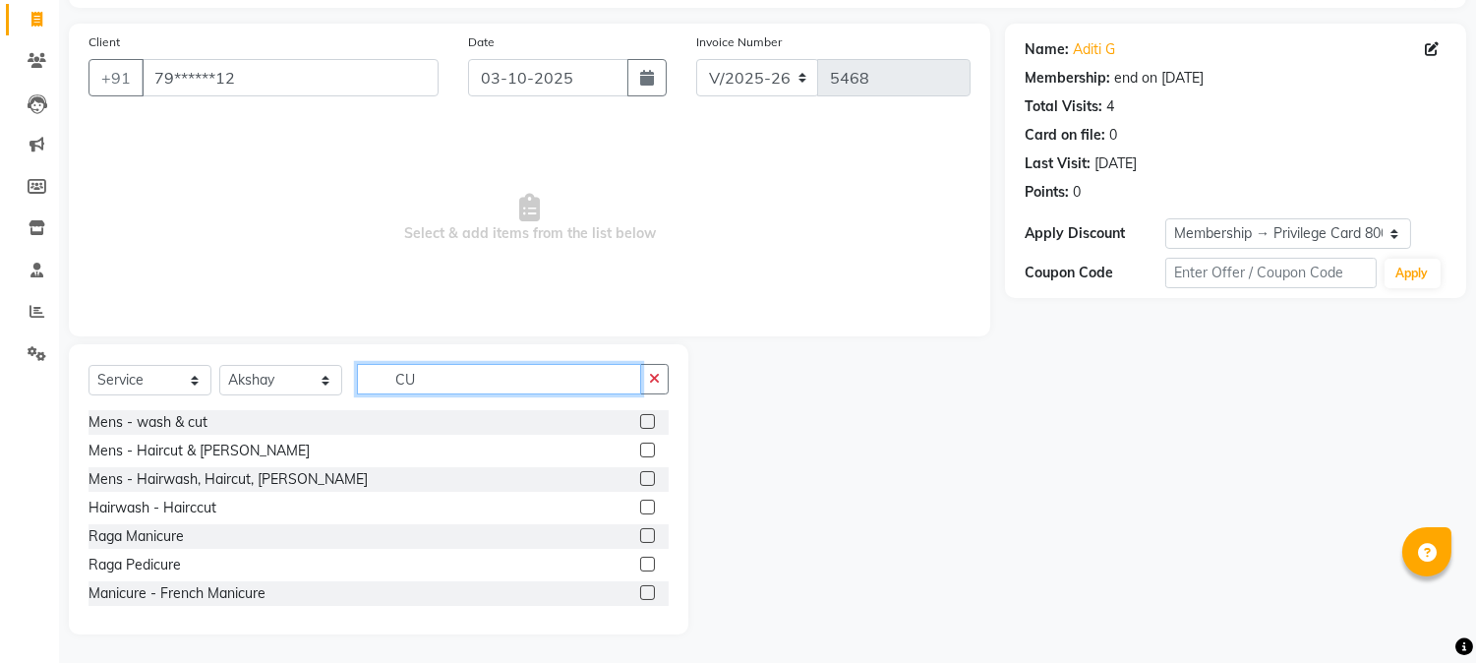
type input "C"
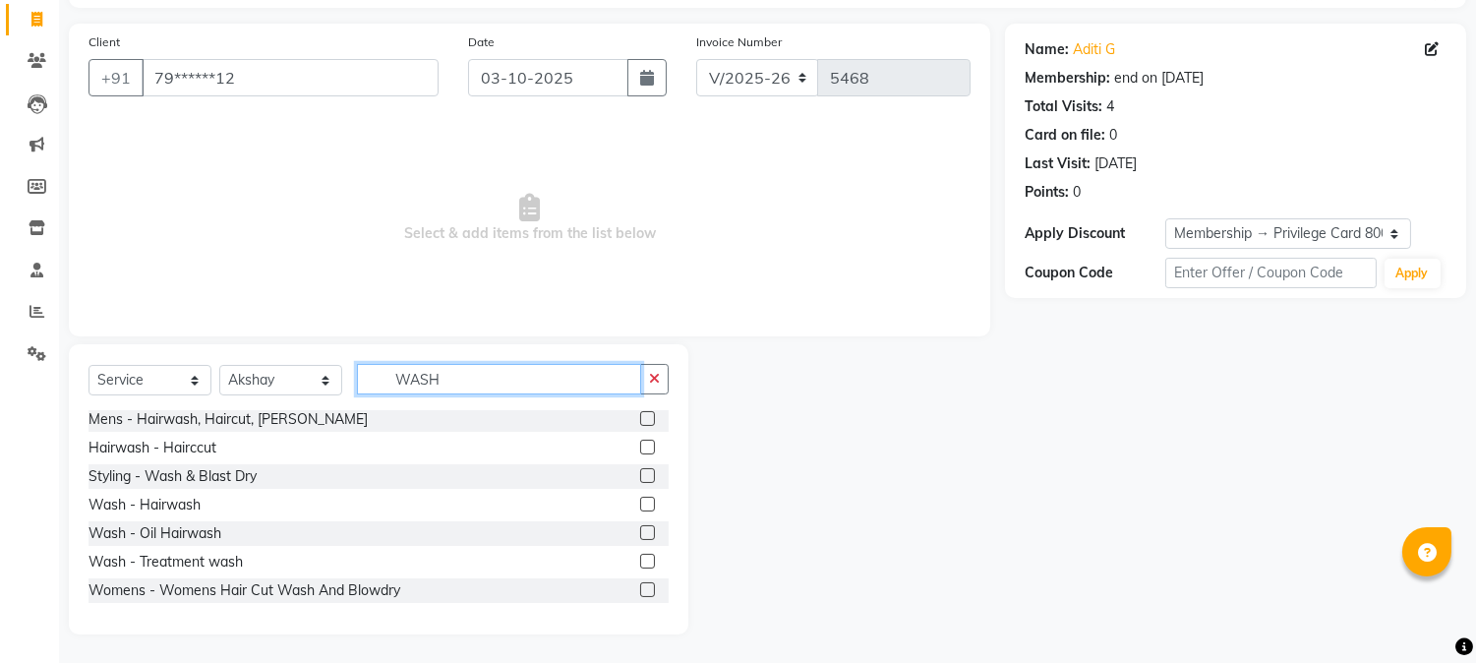
scroll to position [0, 0]
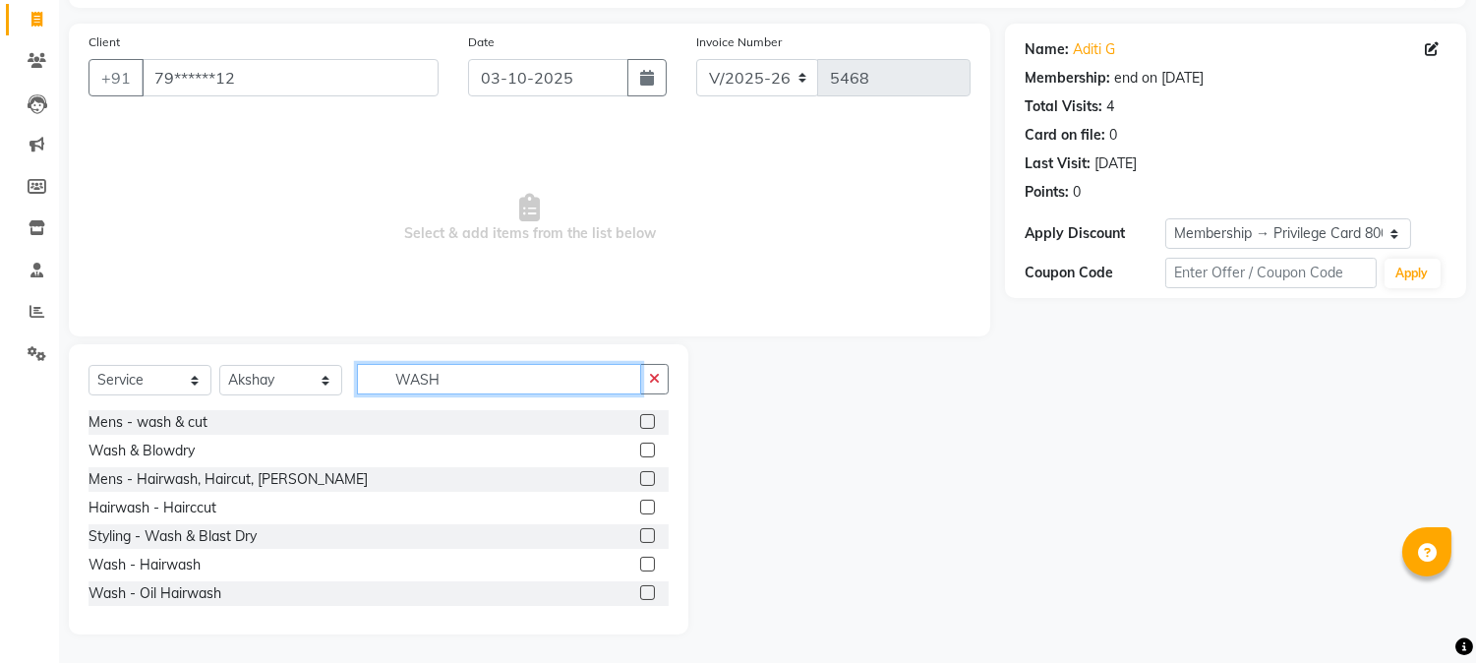
type input "WASH"
click at [640, 442] on label at bounding box center [647, 449] width 15 height 15
click at [640, 444] on input "checkbox" at bounding box center [646, 450] width 13 height 13
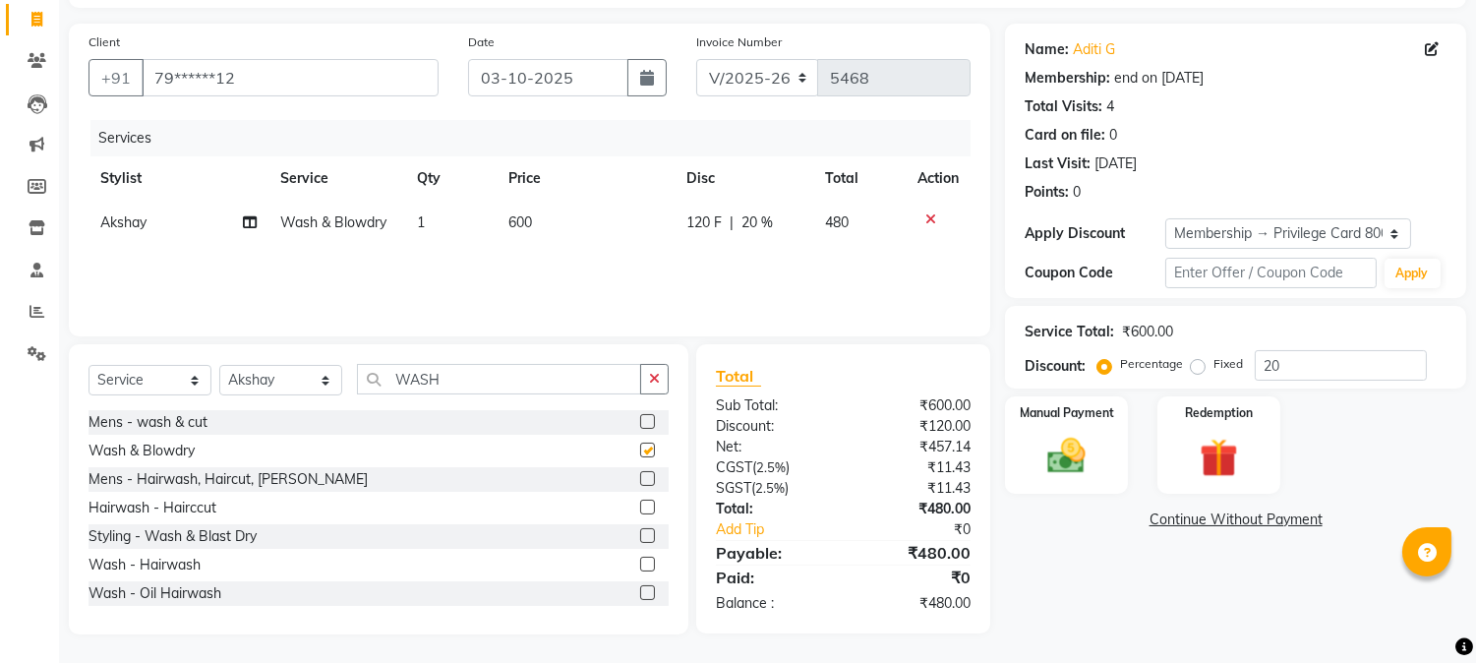
checkbox input "false"
click at [408, 381] on input "WASH" at bounding box center [499, 379] width 284 height 30
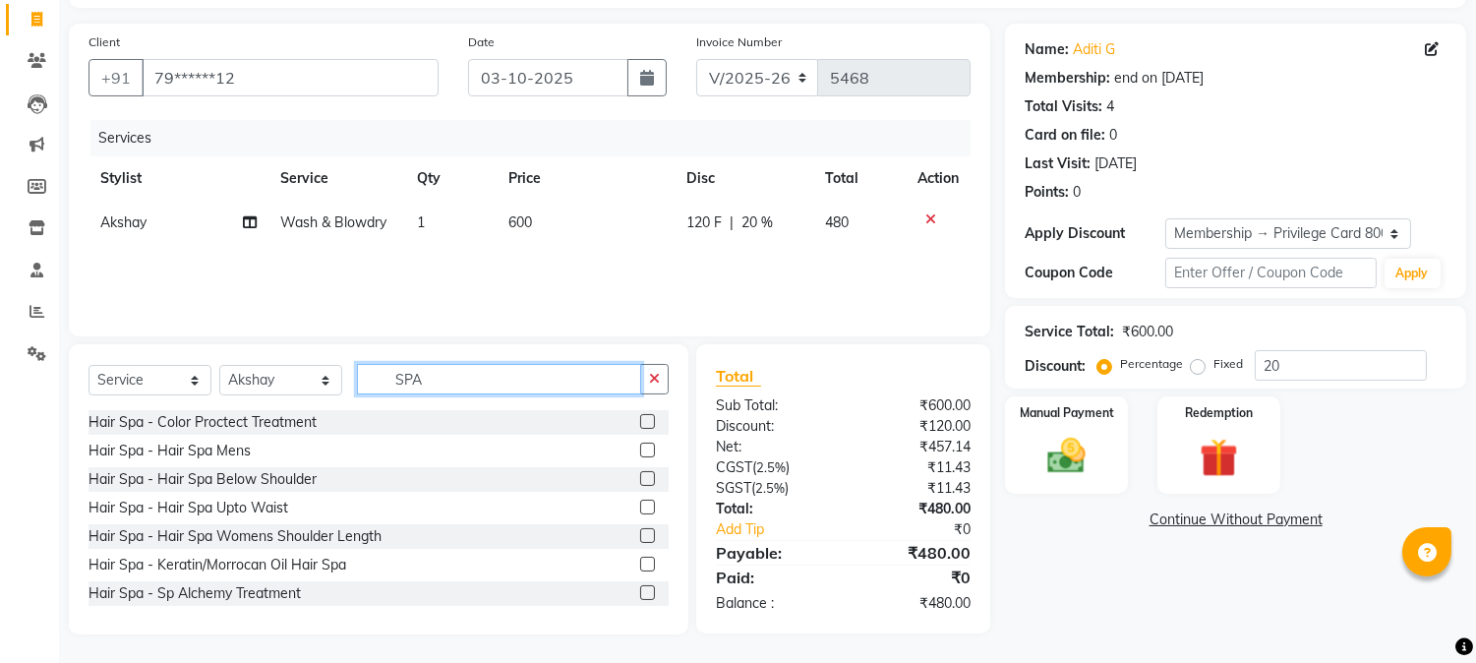
type input "SPA"
click at [640, 562] on label at bounding box center [647, 563] width 15 height 15
click at [640, 562] on input "checkbox" at bounding box center [646, 564] width 13 height 13
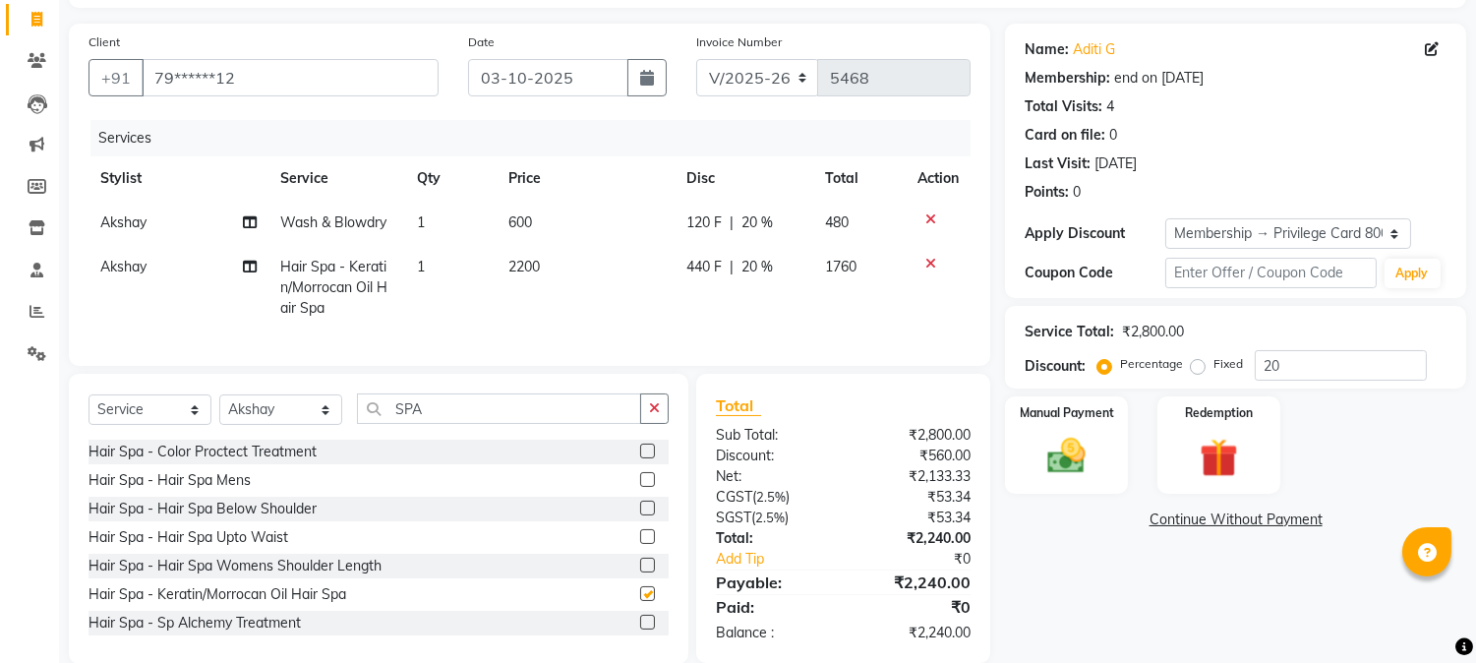
checkbox input "false"
click at [515, 260] on span "2200" at bounding box center [523, 267] width 31 height 18
click at [497, 260] on td "1" at bounding box center [450, 288] width 91 height 86
select select "23452"
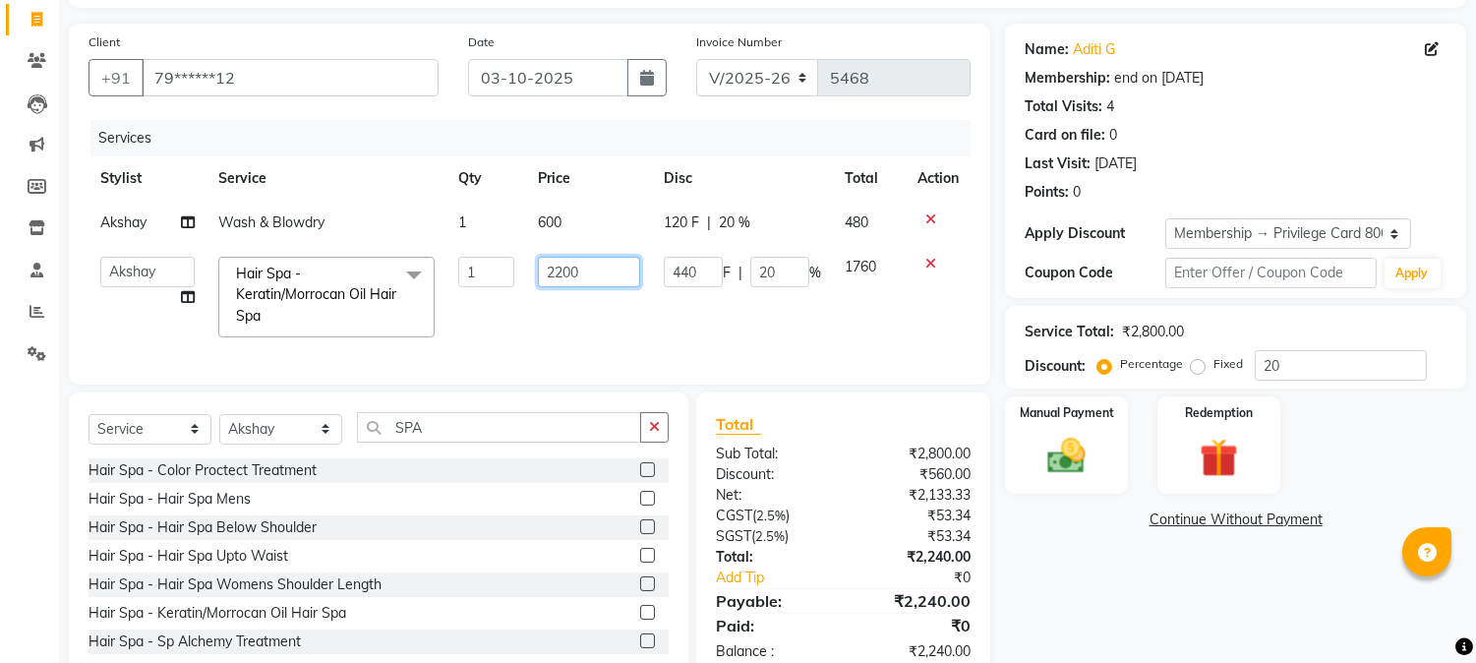
click at [544, 260] on input "2200" at bounding box center [589, 272] width 102 height 30
type input "2500"
click at [287, 446] on div "Select Service Product Membership Package Voucher Prepaid Gift Card Select Styl…" at bounding box center [378, 435] width 580 height 46
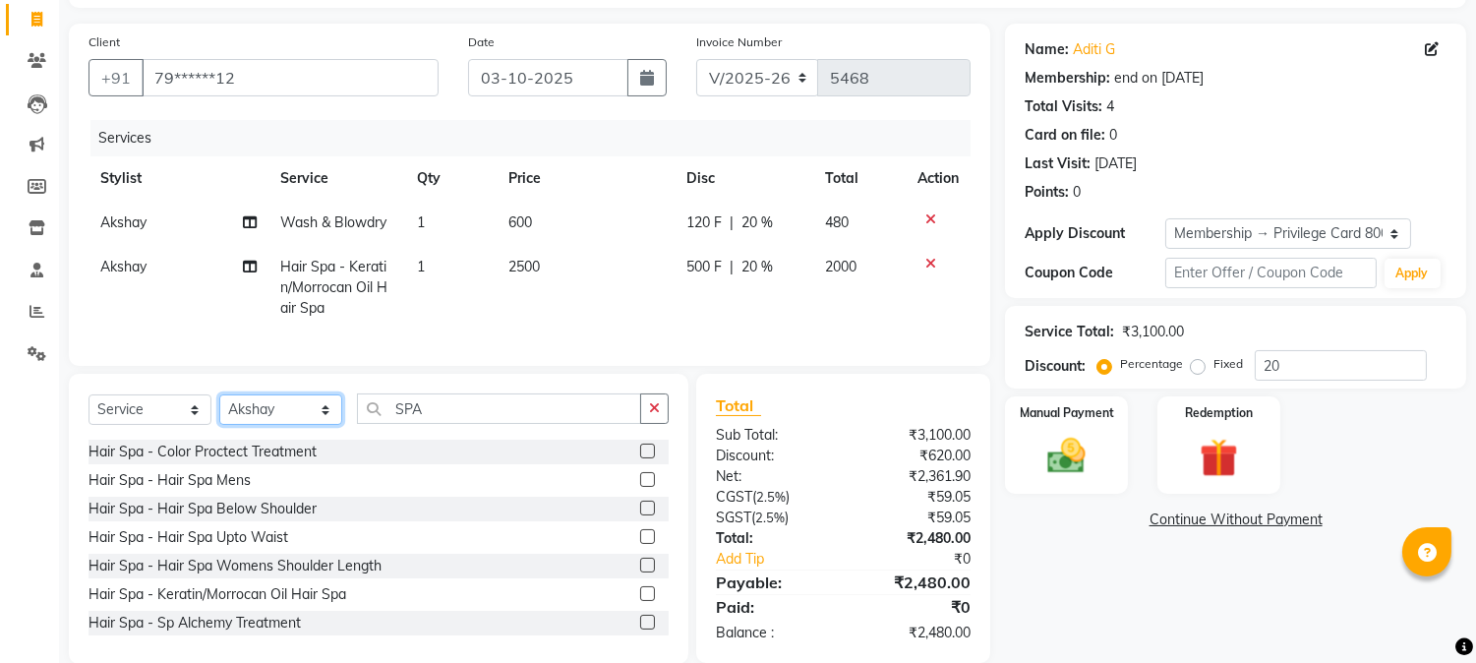
select select "17834"
click at [219, 411] on select "Select Stylist Admin Akshay [PERSON_NAME] [PERSON_NAME] Pallavi [PERSON_NAME] […" at bounding box center [280, 409] width 123 height 30
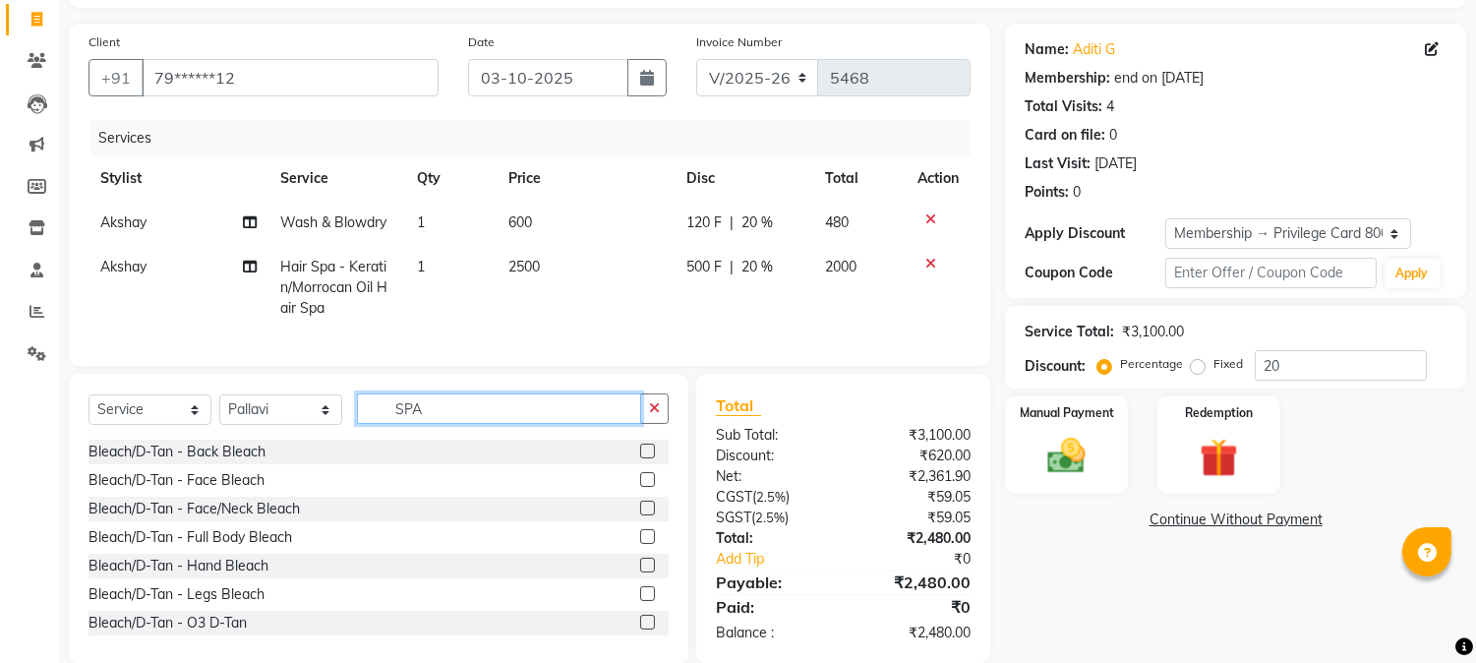
click at [408, 423] on input "SPA" at bounding box center [499, 408] width 284 height 30
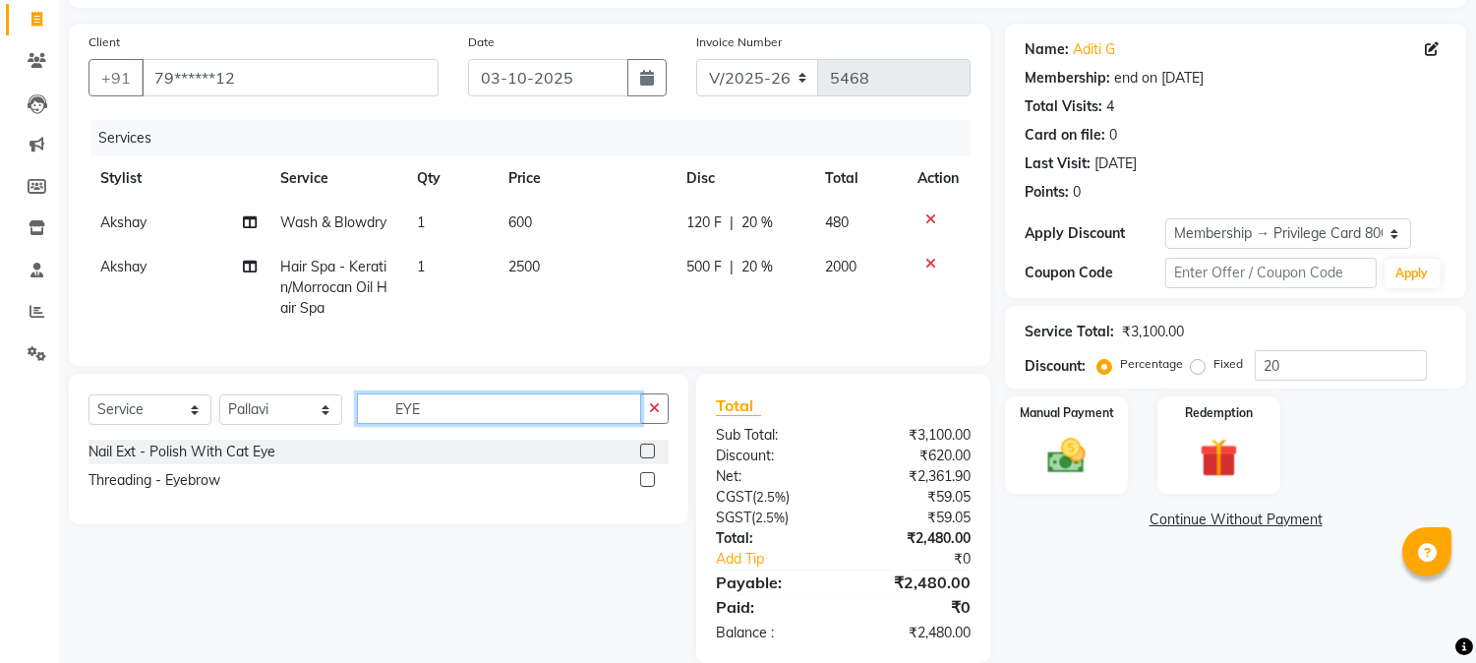
type input "EYE"
click at [643, 487] on label at bounding box center [647, 479] width 15 height 15
click at [643, 487] on input "checkbox" at bounding box center [646, 480] width 13 height 13
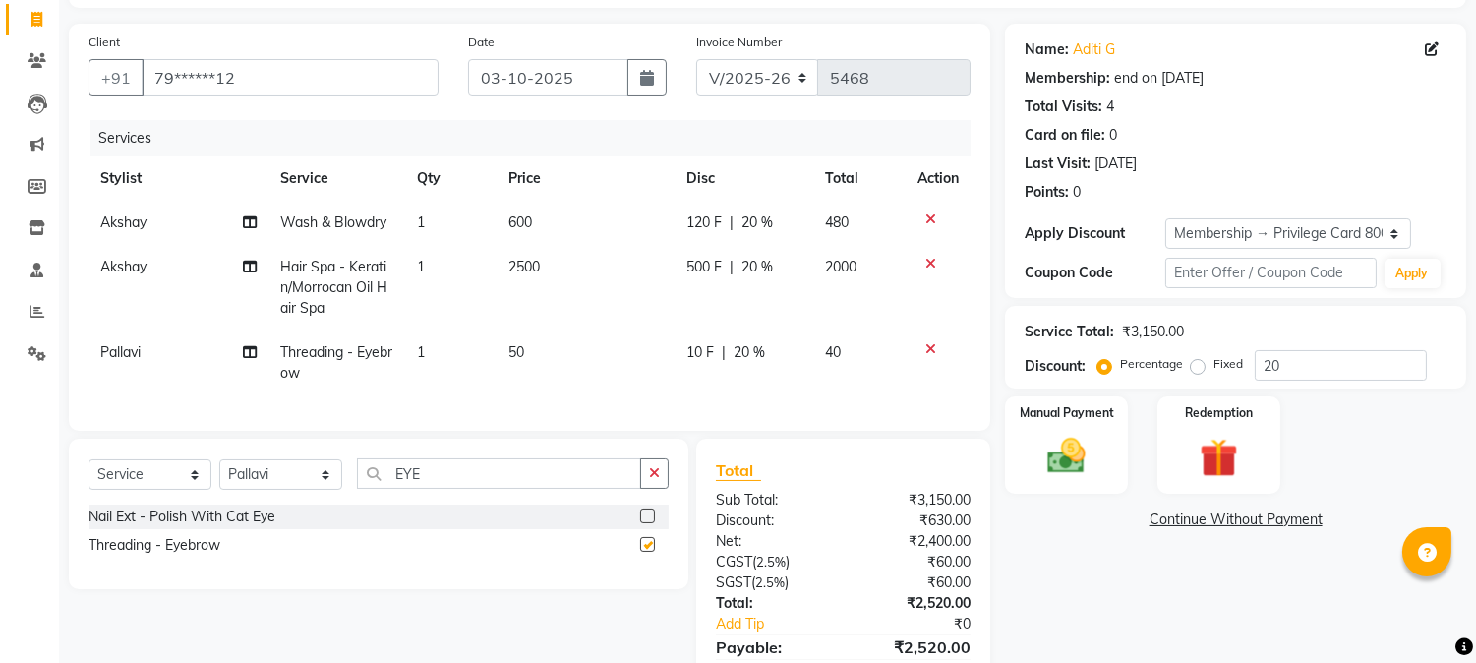
checkbox input "false"
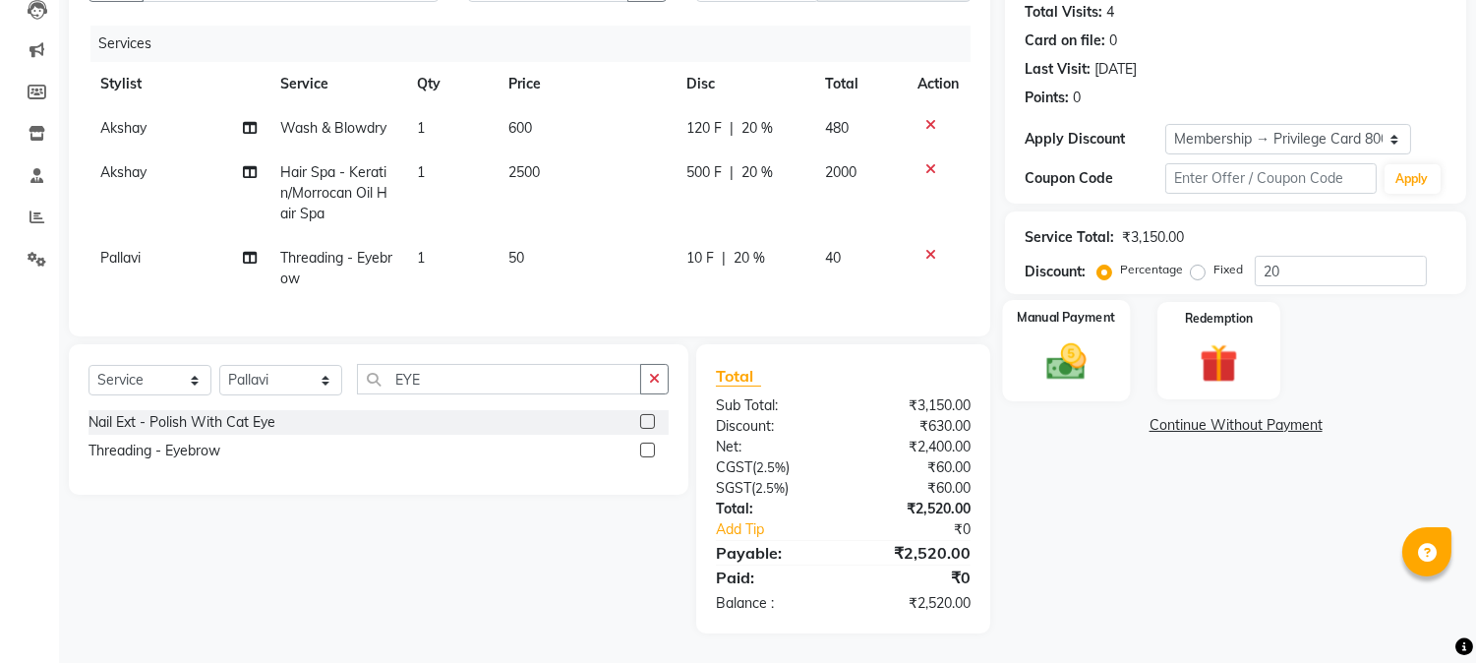
click at [1066, 339] on img at bounding box center [1066, 362] width 65 height 46
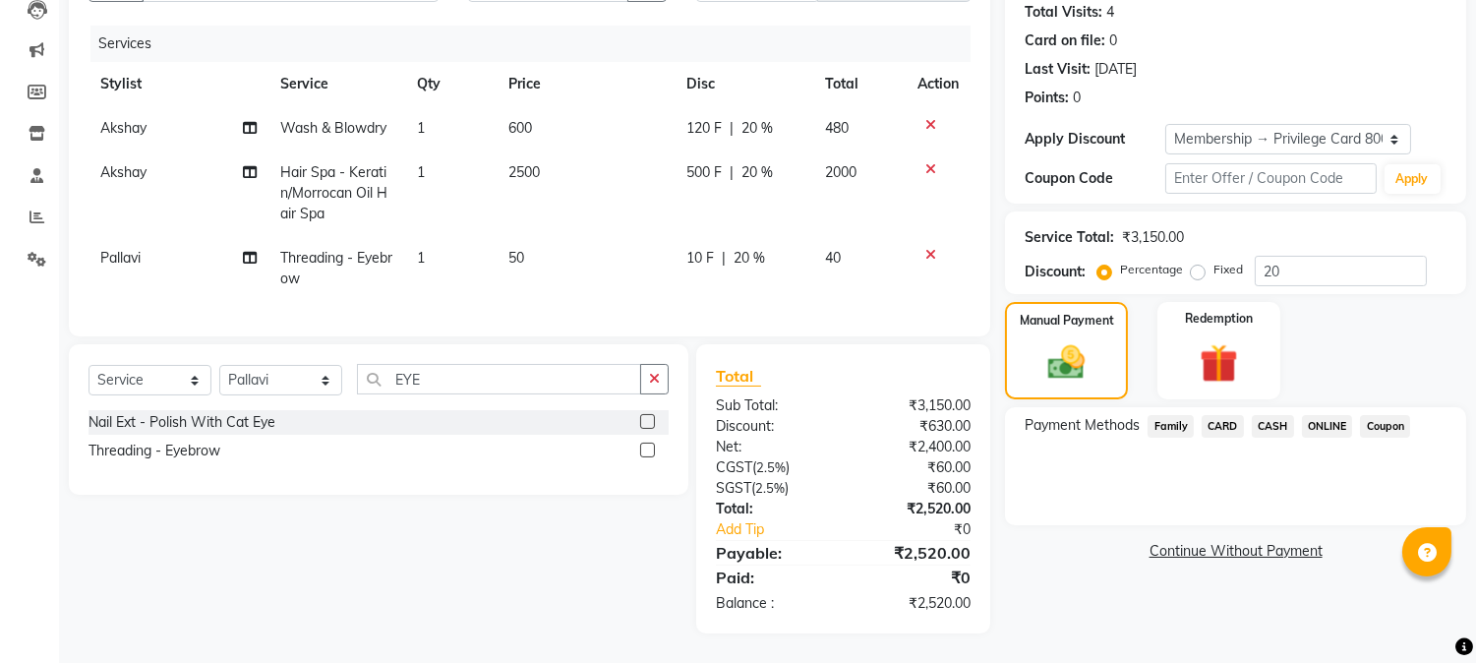
click at [1340, 415] on span "ONLINE" at bounding box center [1327, 426] width 51 height 23
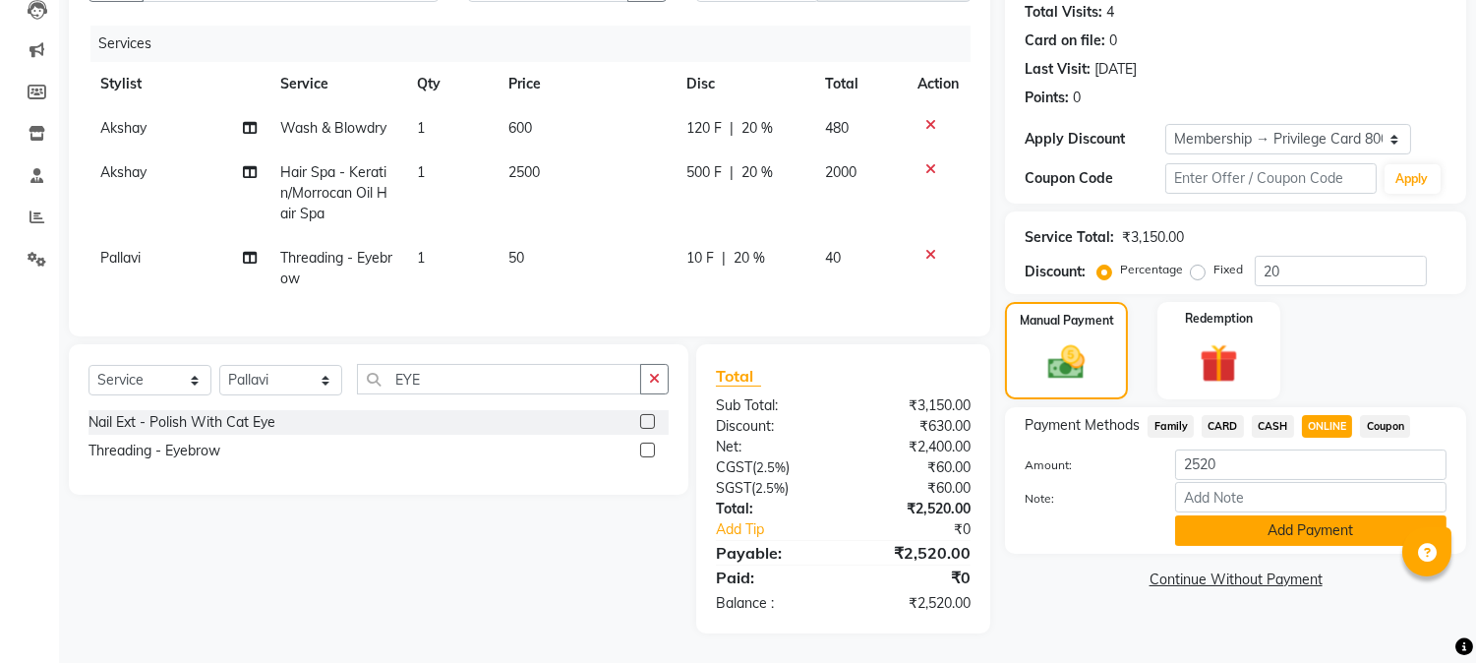
click at [1282, 526] on button "Add Payment" at bounding box center [1310, 530] width 271 height 30
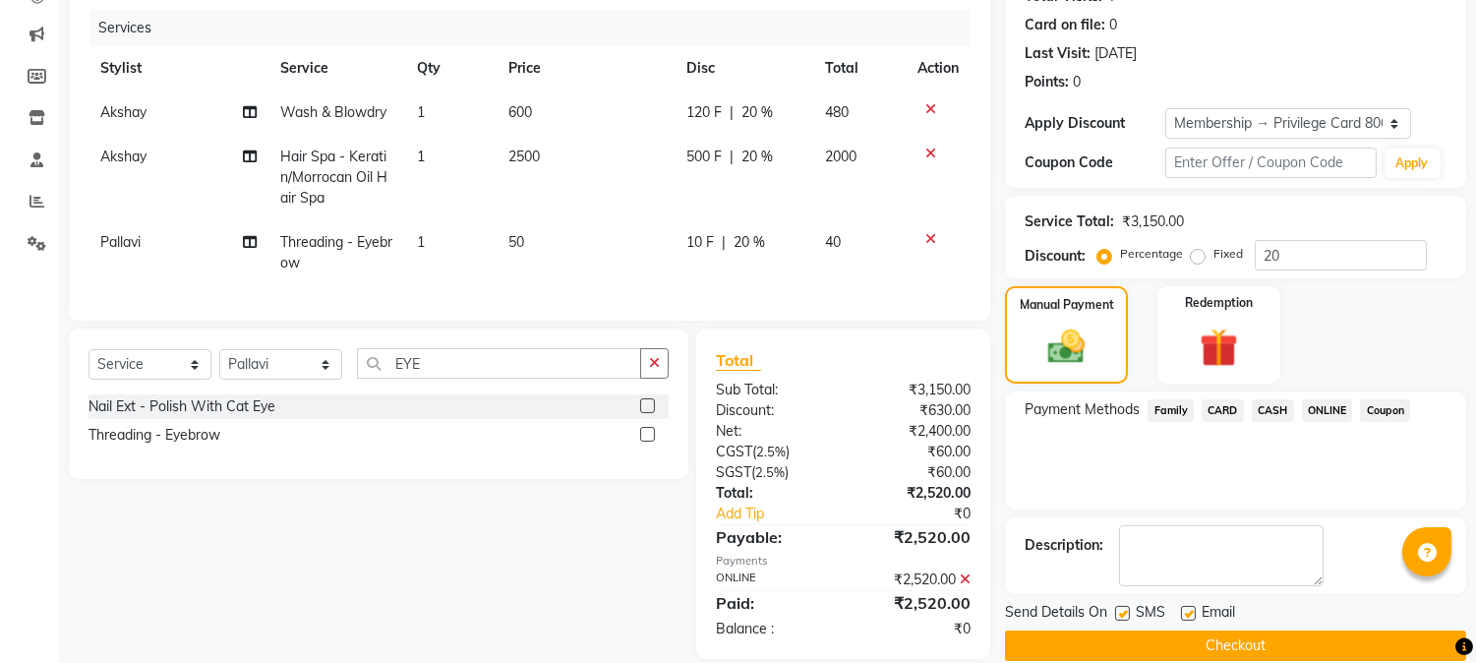
scroll to position [275, 0]
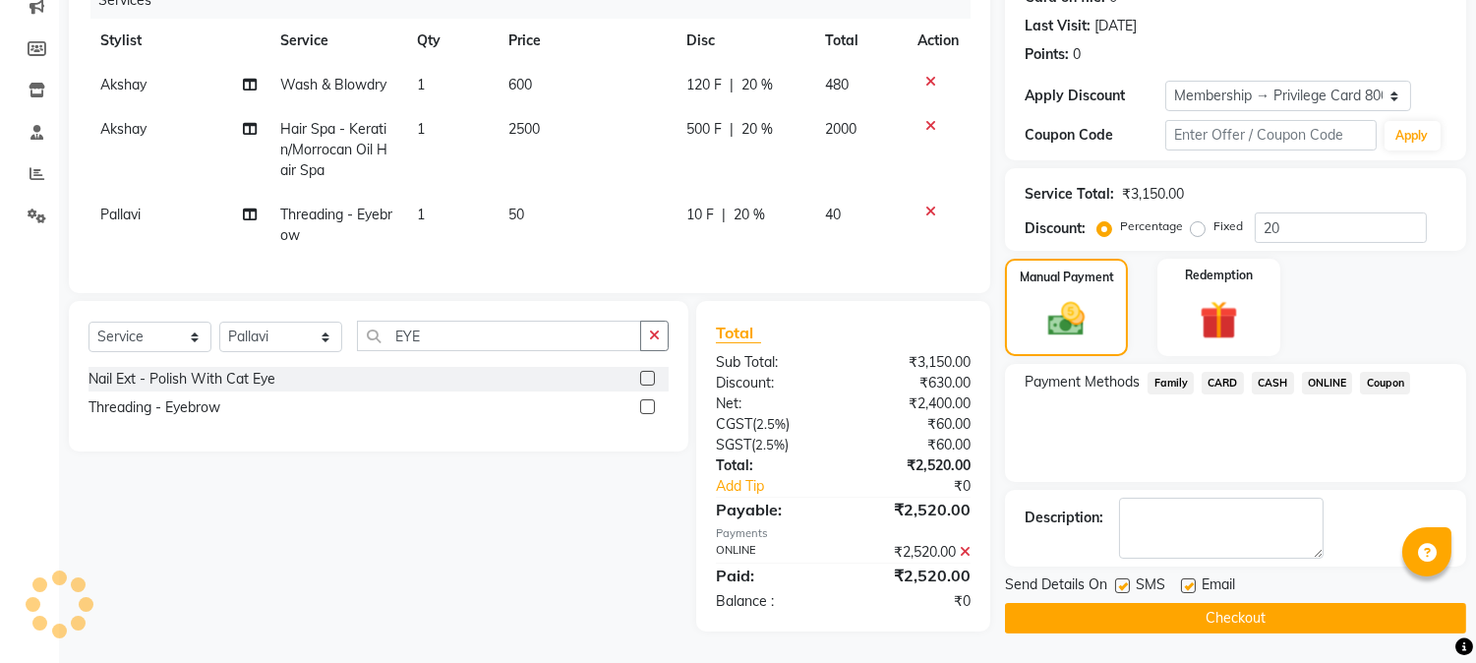
click at [1243, 603] on button "Checkout" at bounding box center [1235, 618] width 461 height 30
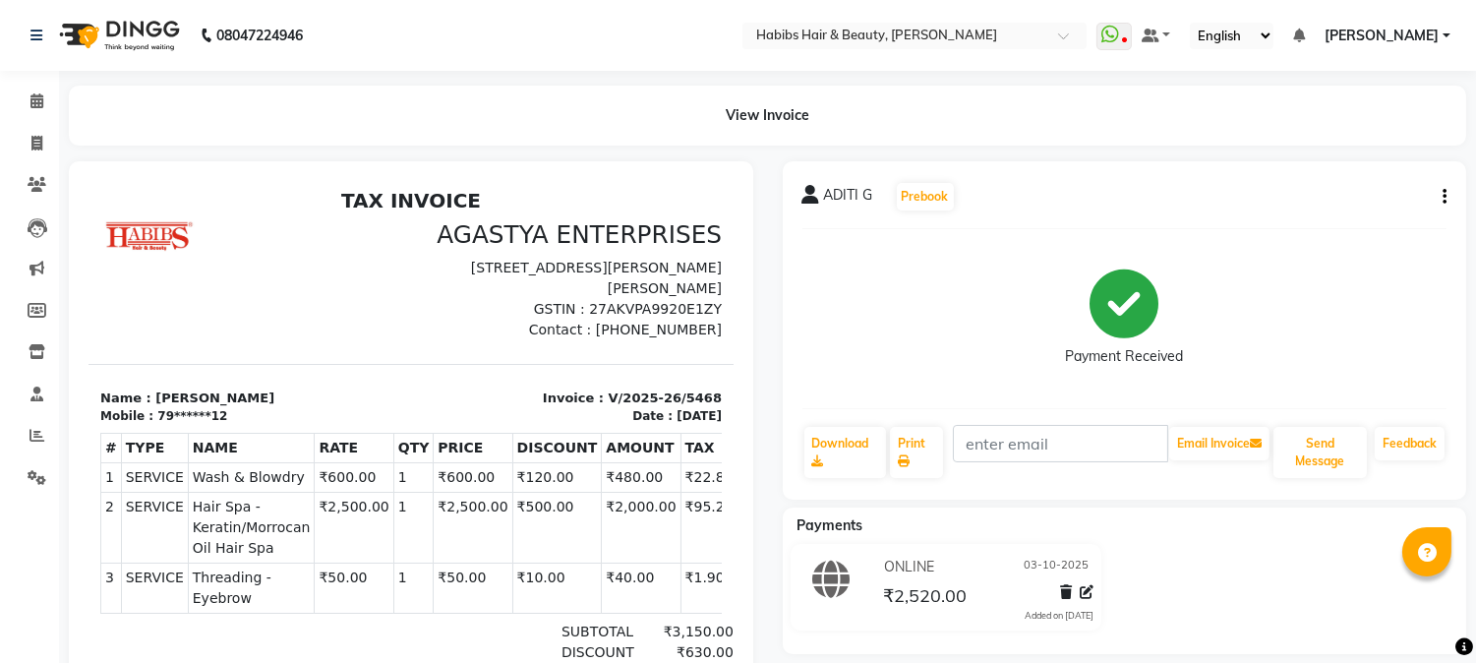
click at [922, 362] on div "Payment Received" at bounding box center [1124, 318] width 645 height 147
click at [36, 141] on icon at bounding box center [36, 143] width 11 height 15
select select "service"
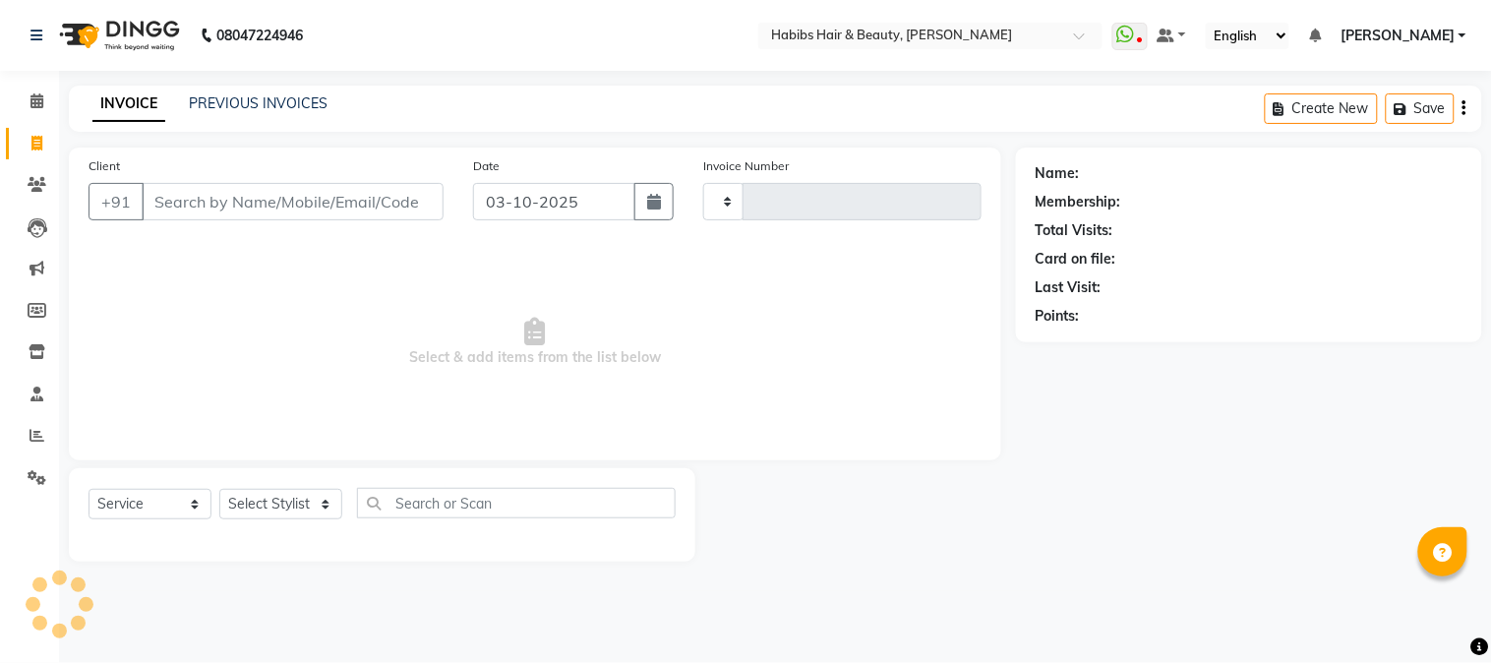
type input "5469"
select select "3712"
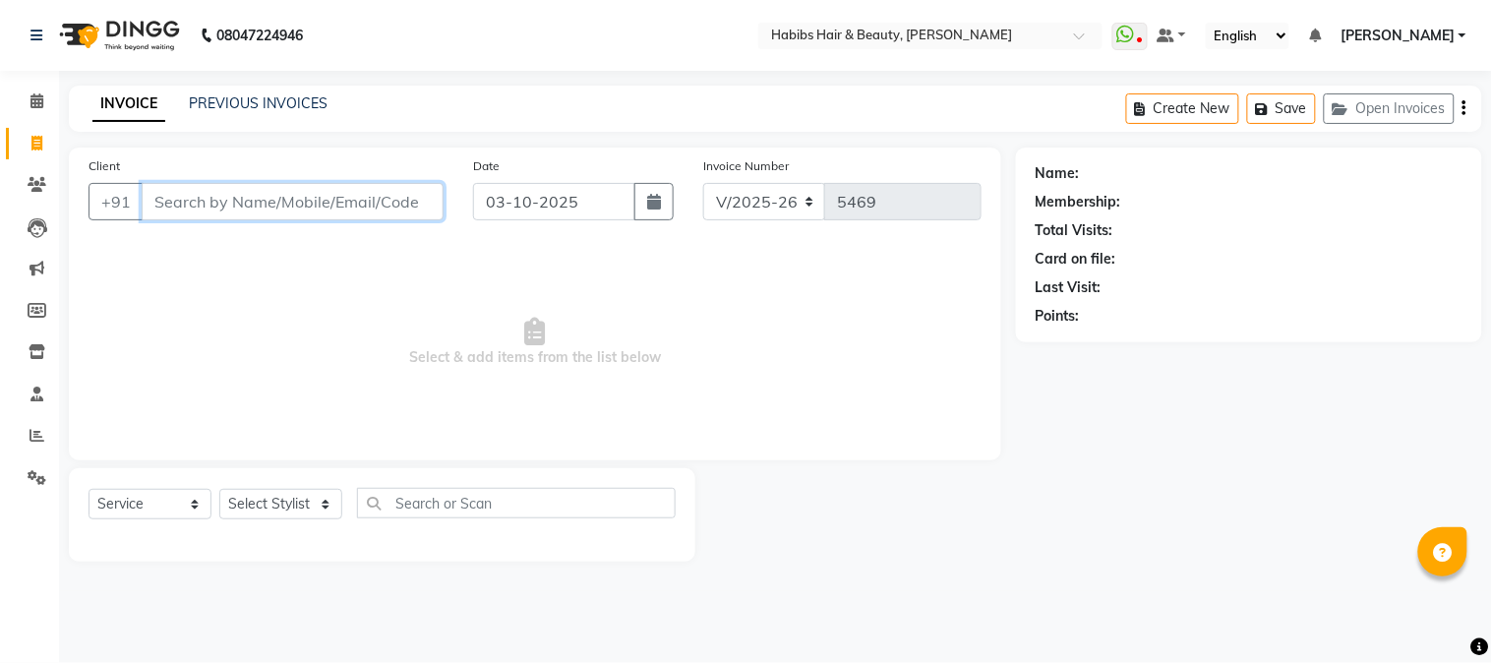
click at [316, 205] on input "Client" at bounding box center [293, 201] width 302 height 37
click at [286, 195] on input "Client" at bounding box center [293, 201] width 302 height 37
type input "7276734178"
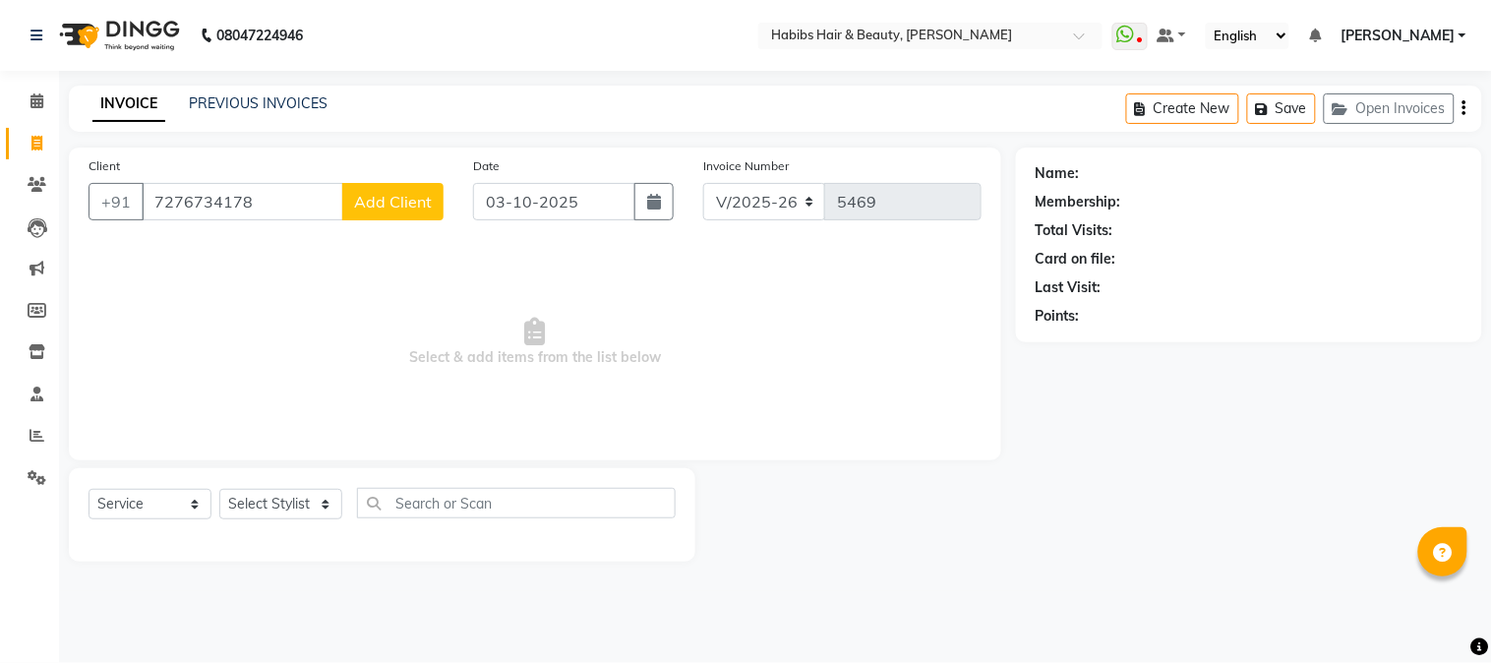
click at [380, 200] on span "Add Client" at bounding box center [393, 202] width 78 height 20
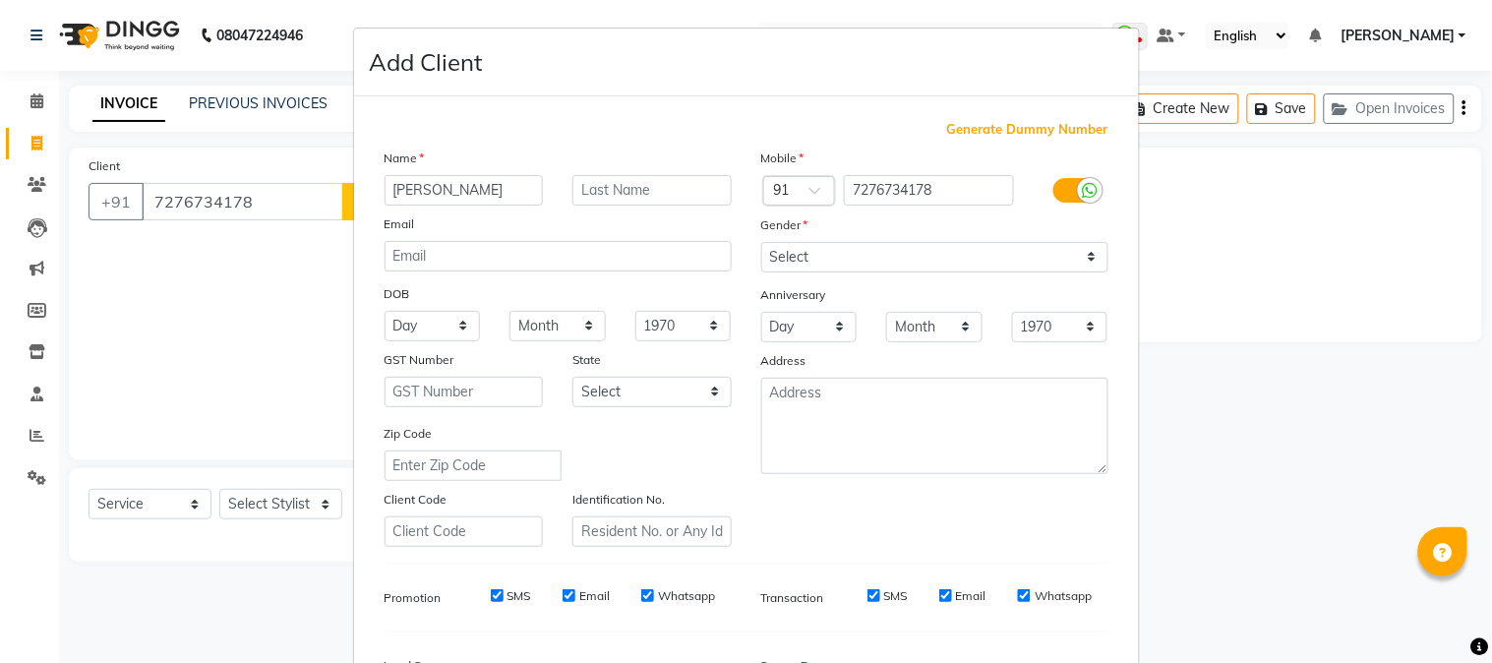
type input "[PERSON_NAME]"
click at [803, 248] on select "Select [DEMOGRAPHIC_DATA] [DEMOGRAPHIC_DATA] Other Prefer Not To Say" at bounding box center [934, 257] width 347 height 30
select select "[DEMOGRAPHIC_DATA]"
click at [761, 242] on select "Select [DEMOGRAPHIC_DATA] [DEMOGRAPHIC_DATA] Other Prefer Not To Say" at bounding box center [934, 257] width 347 height 30
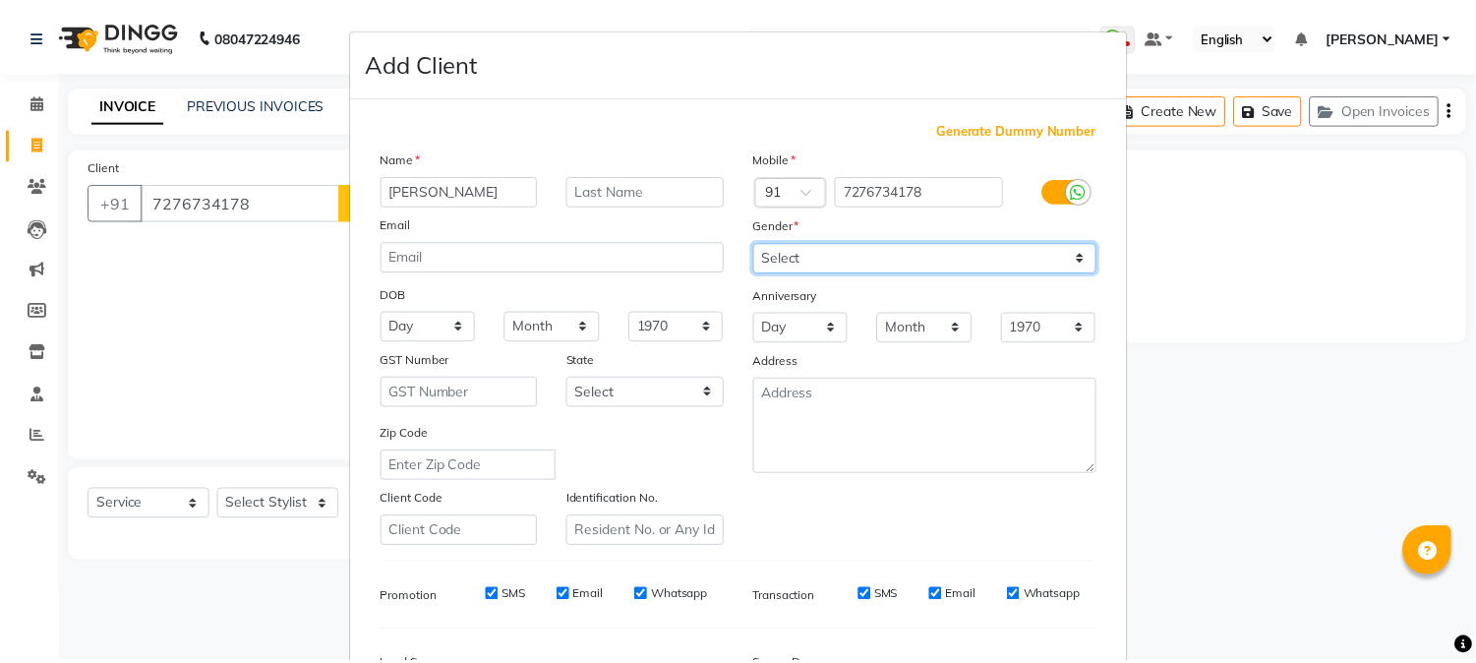
scroll to position [246, 0]
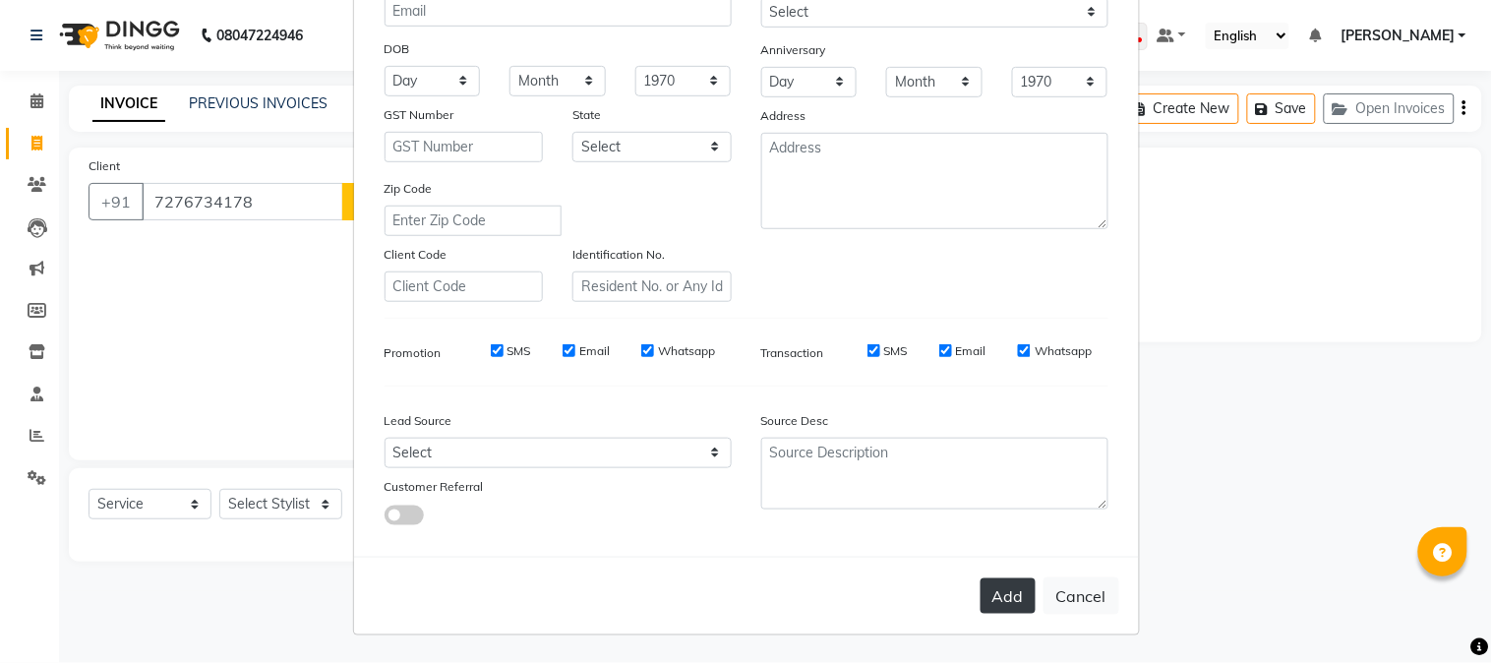
click at [994, 584] on button "Add" at bounding box center [1007, 595] width 55 height 35
type input "72******78"
select select
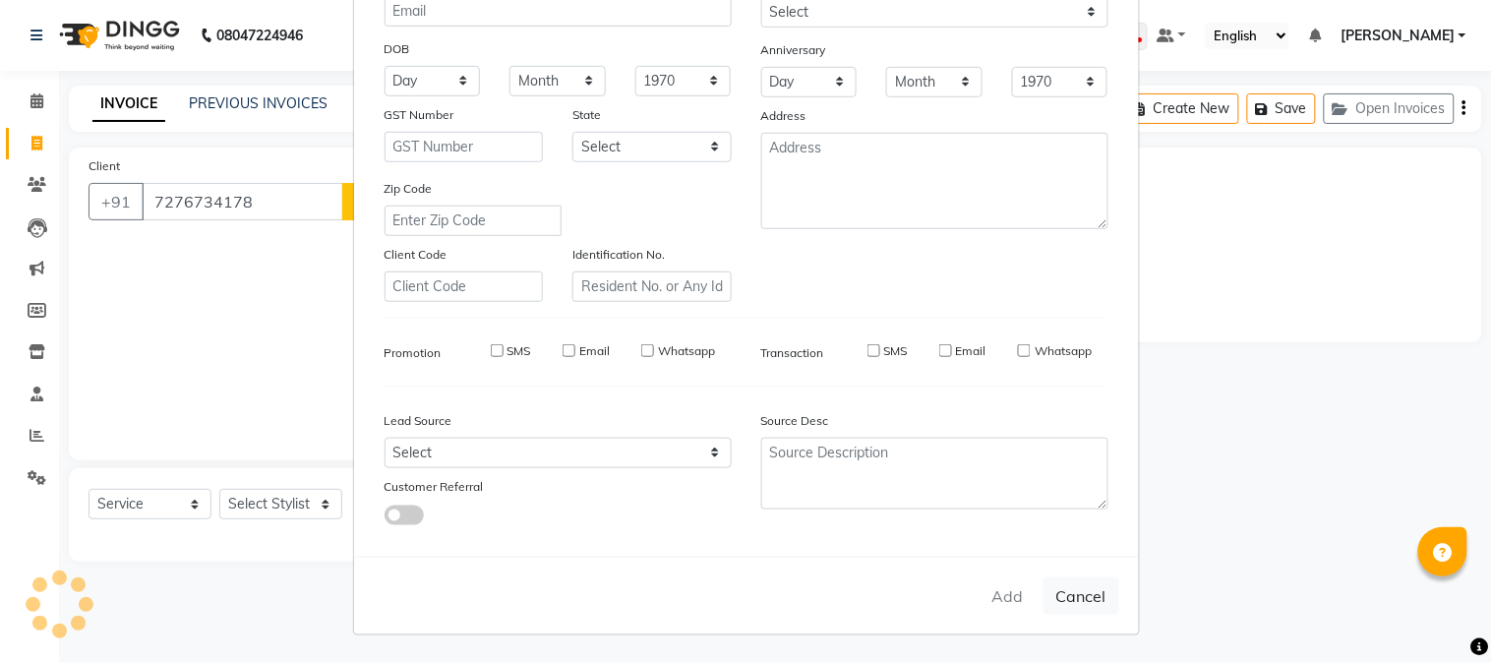
select select
checkbox input "false"
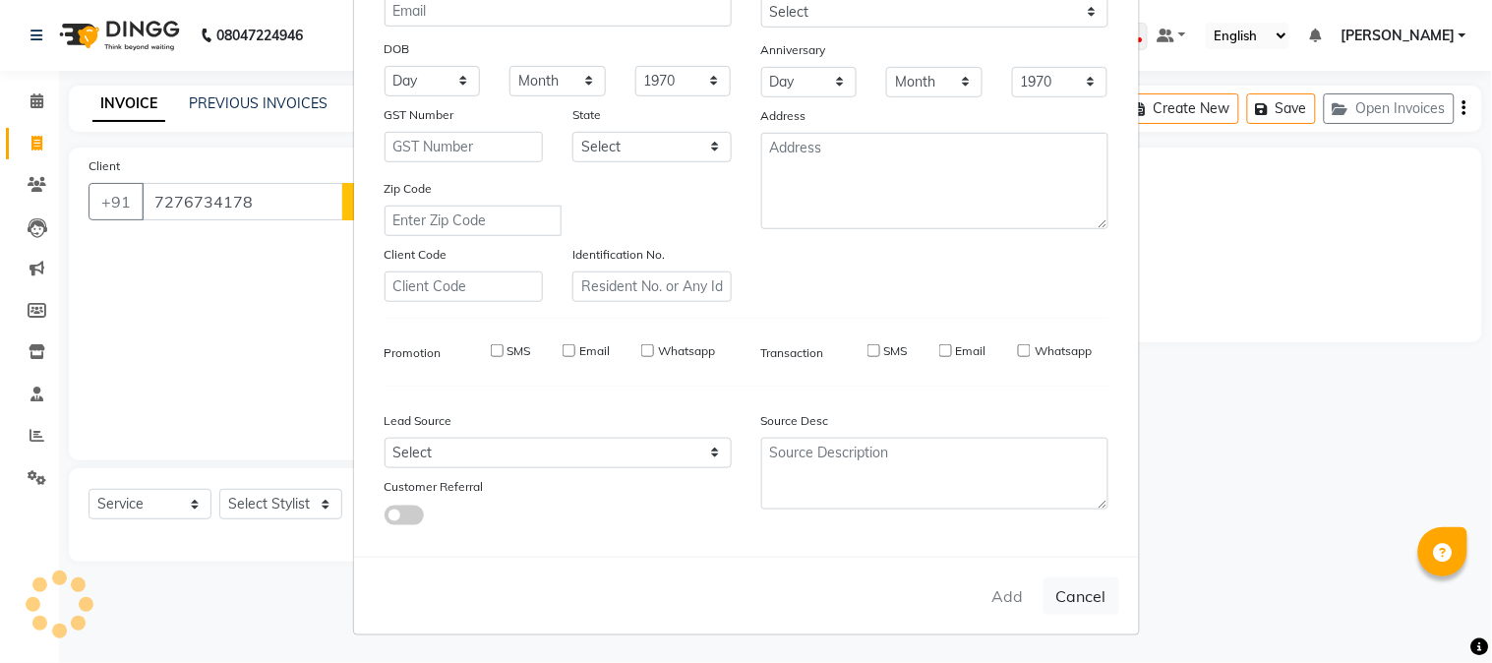
checkbox input "false"
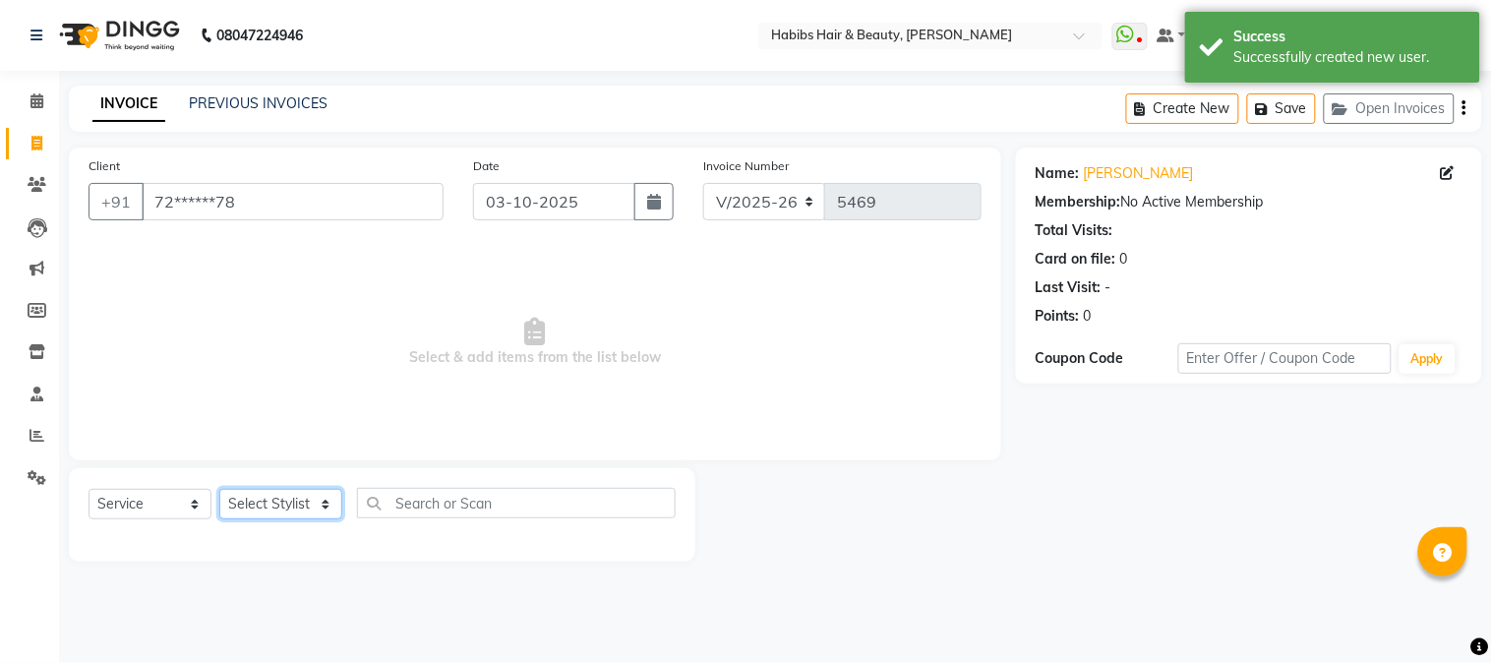
click at [302, 507] on select "Select Stylist Admin Akshay [PERSON_NAME] [PERSON_NAME] Pallavi [PERSON_NAME] […" at bounding box center [280, 504] width 123 height 30
select select "24540"
click at [219, 490] on select "Select Stylist Admin Akshay [PERSON_NAME] [PERSON_NAME] Pallavi [PERSON_NAME] […" at bounding box center [280, 504] width 123 height 30
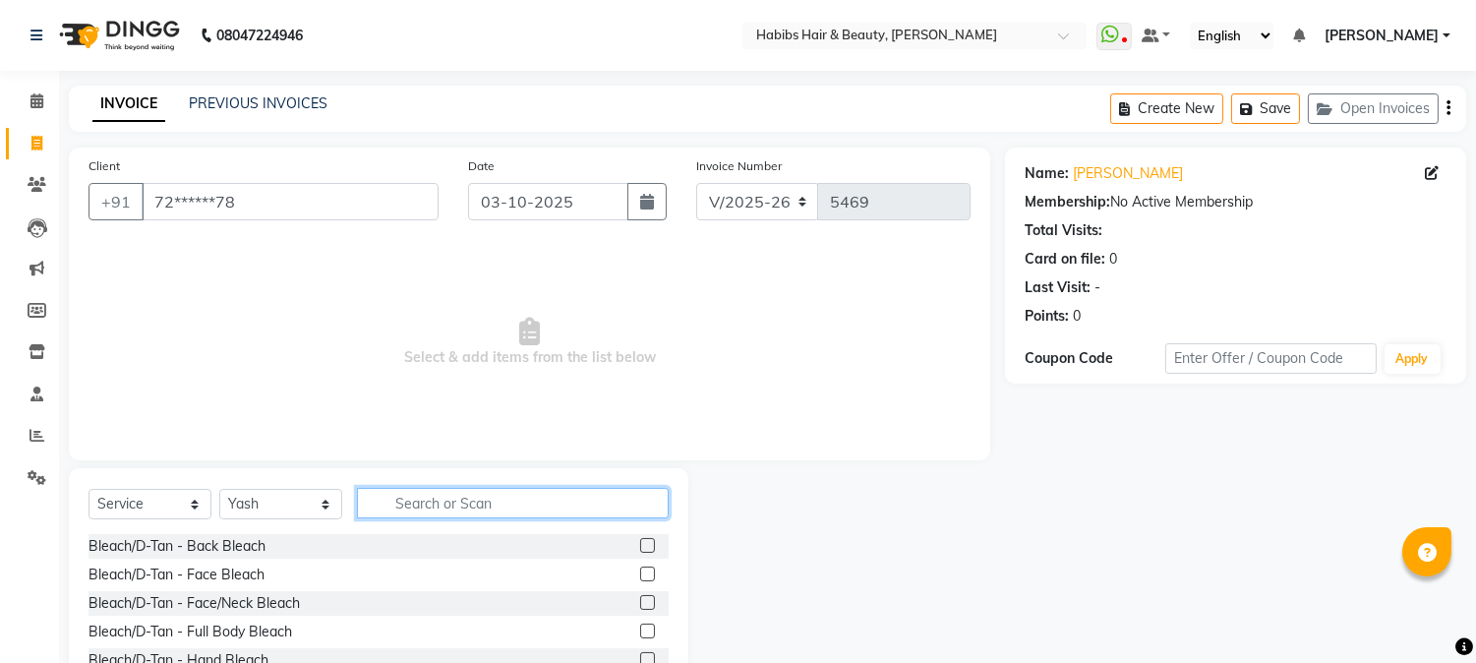
click at [409, 506] on input "text" at bounding box center [513, 503] width 312 height 30
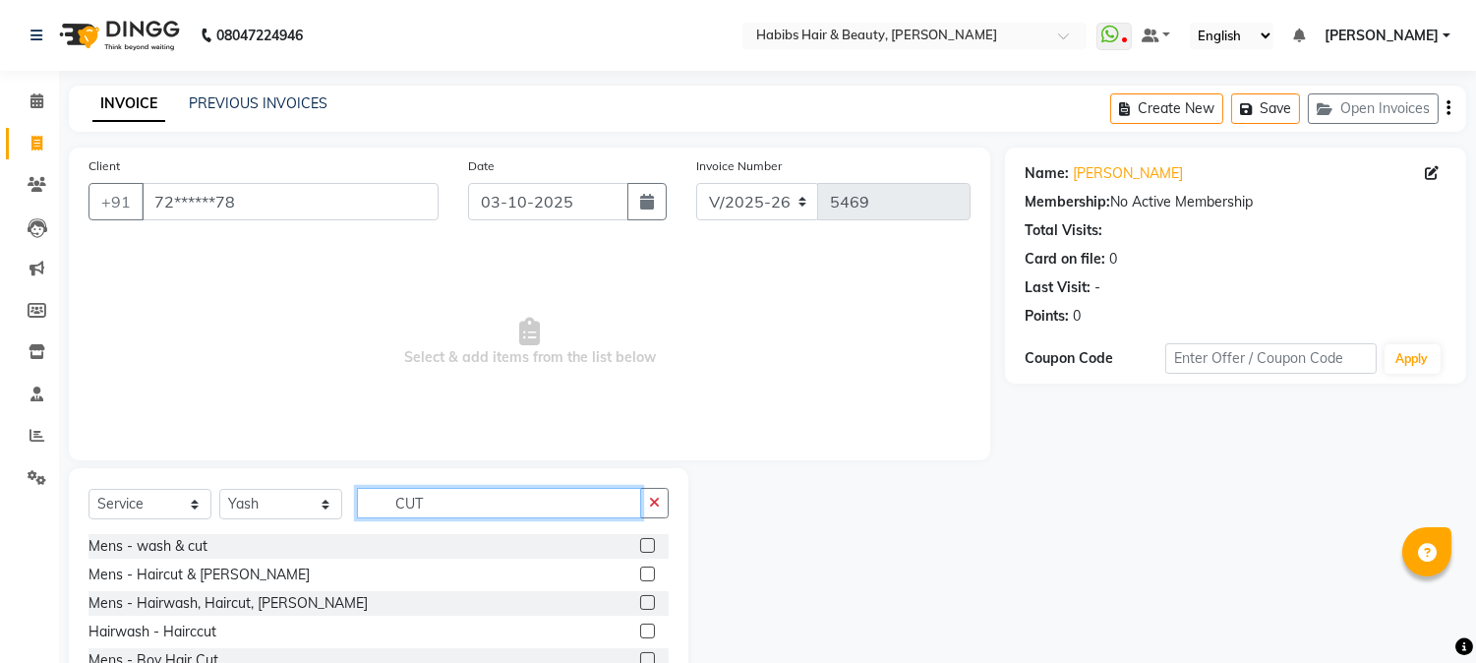
scroll to position [124, 0]
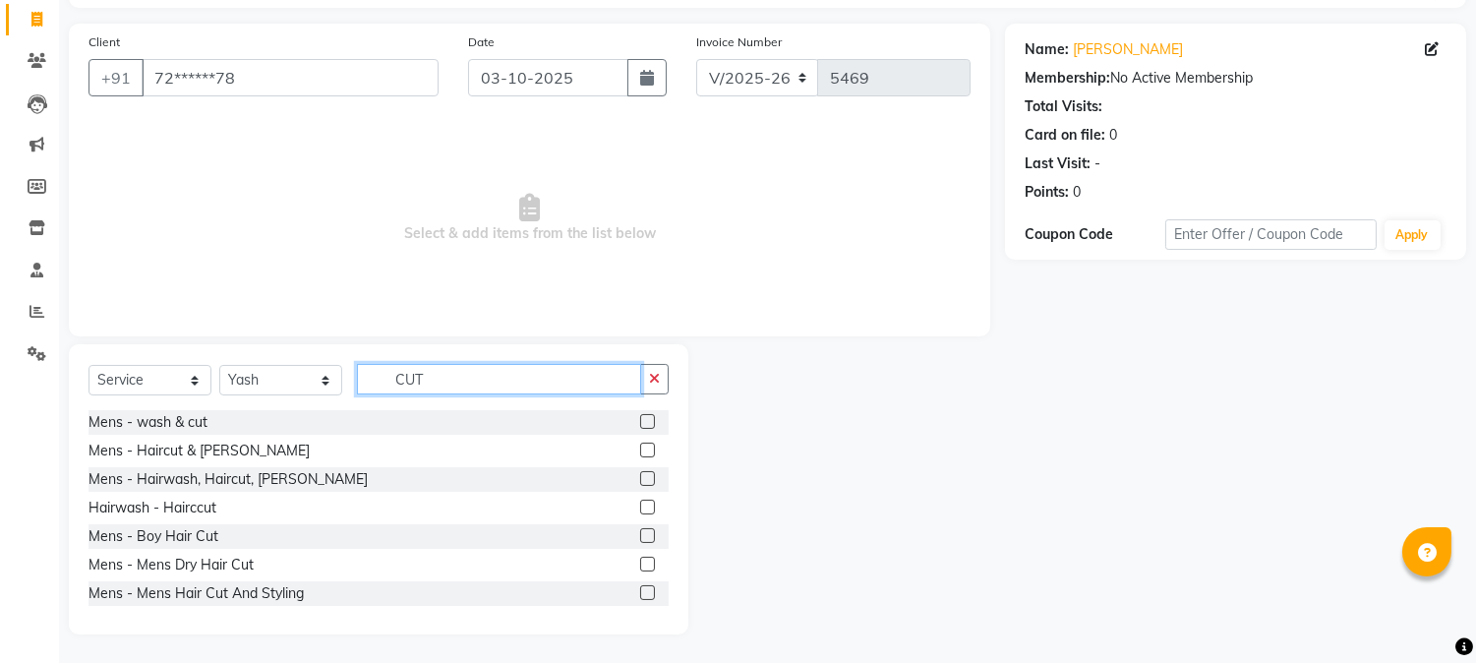
type input "CUT"
click at [640, 479] on label at bounding box center [647, 478] width 15 height 15
click at [640, 479] on input "checkbox" at bounding box center [646, 479] width 13 height 13
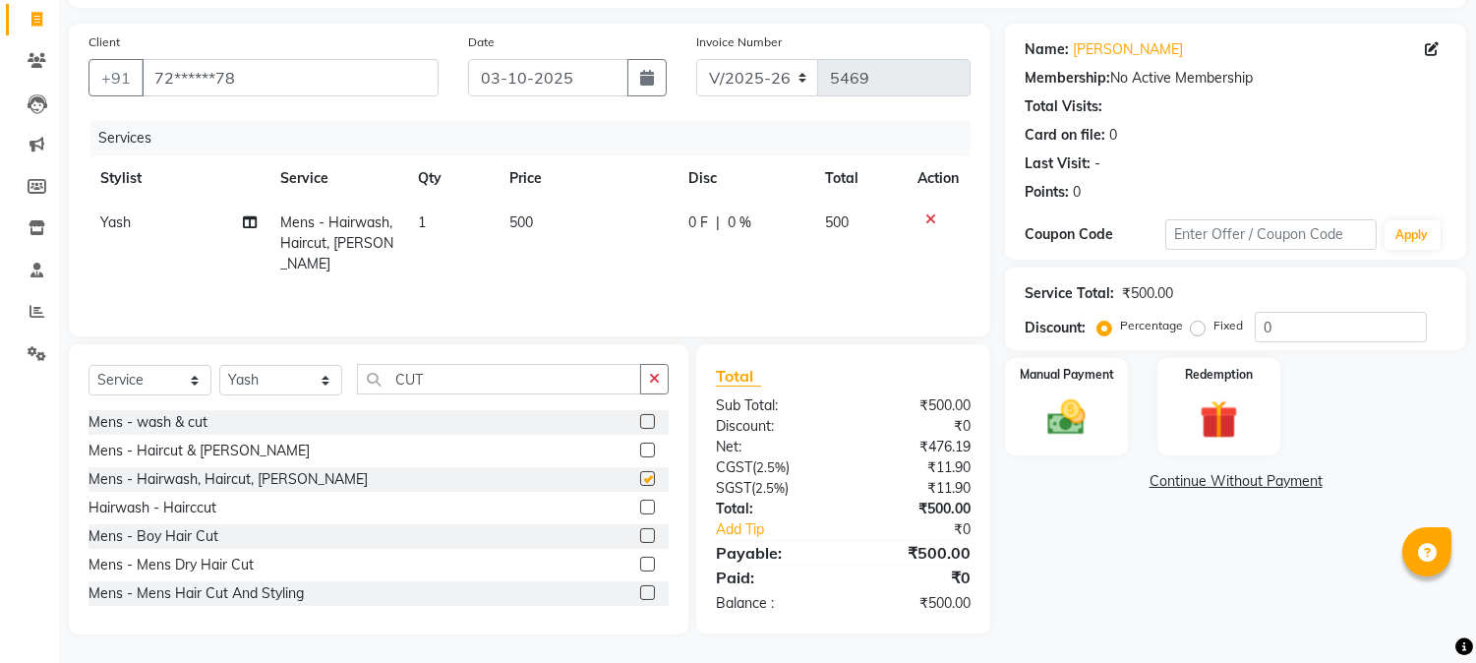
checkbox input "false"
click at [522, 221] on span "500" at bounding box center [521, 222] width 24 height 18
select select "24540"
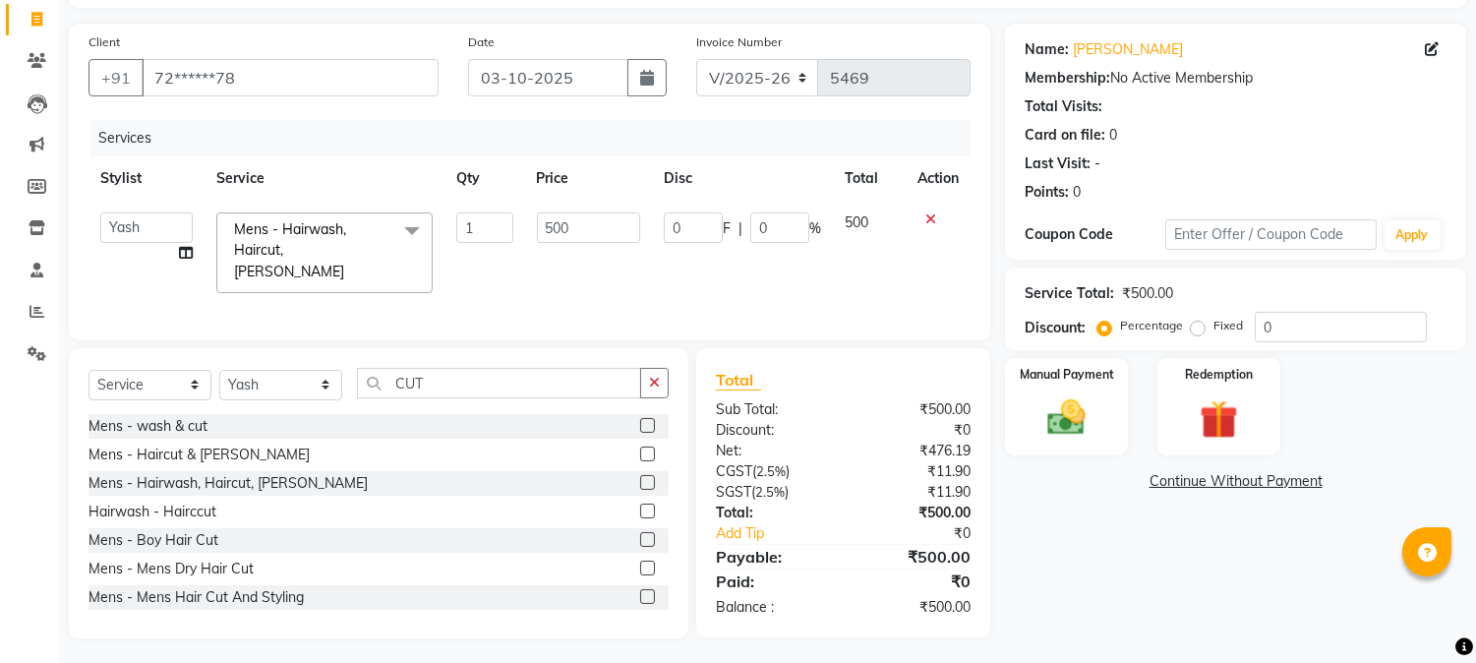
click at [522, 221] on td "1" at bounding box center [484, 253] width 80 height 104
click at [556, 226] on input "500" at bounding box center [588, 227] width 103 height 30
type input "550"
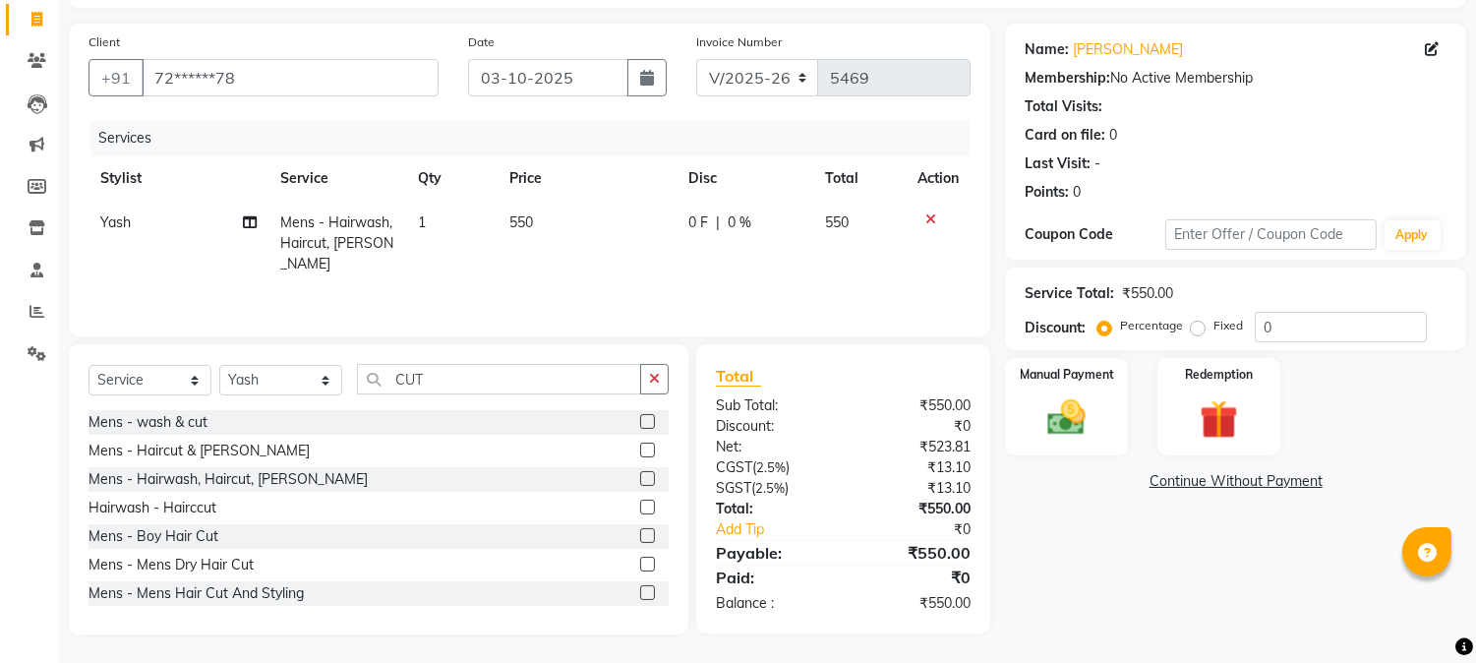
click at [711, 109] on div "Invoice Number V/2025 V/2025-26 5469" at bounding box center [833, 71] width 304 height 81
click at [1044, 384] on div "Manual Payment" at bounding box center [1067, 406] width 128 height 100
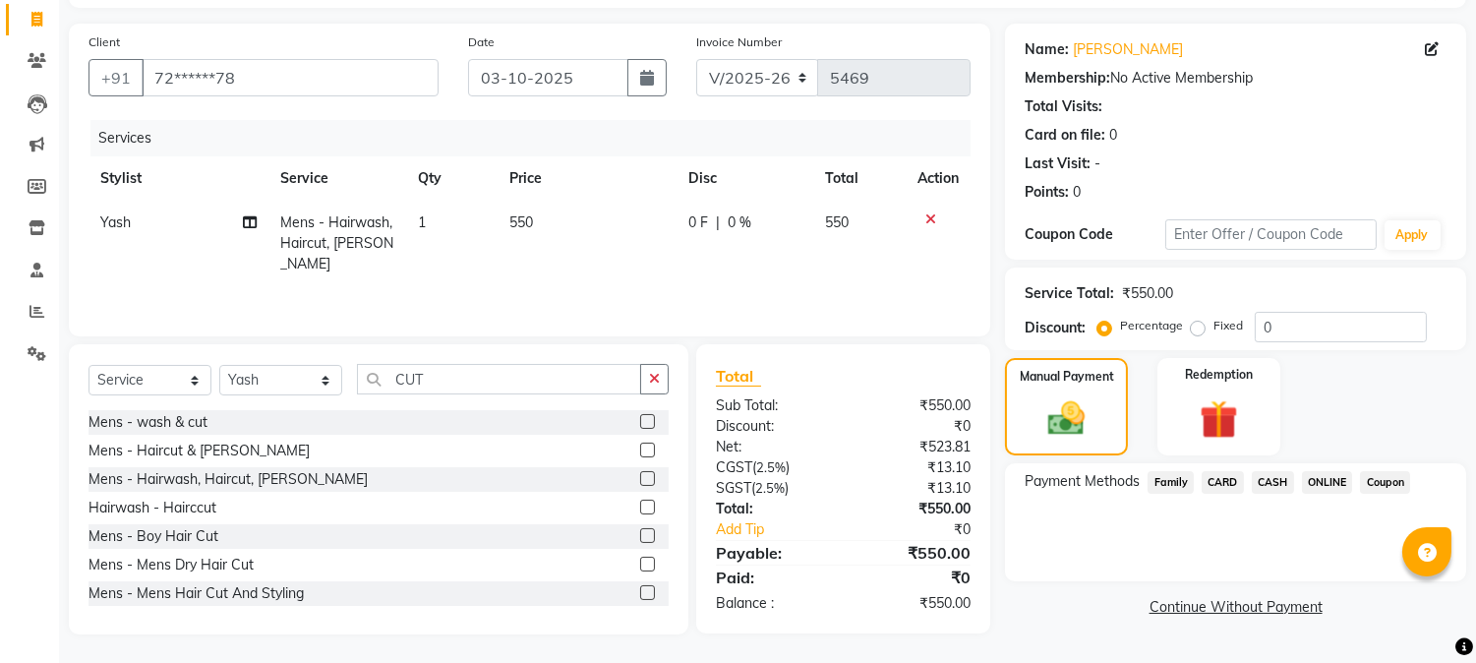
click at [1253, 485] on span "CASH" at bounding box center [1273, 482] width 42 height 23
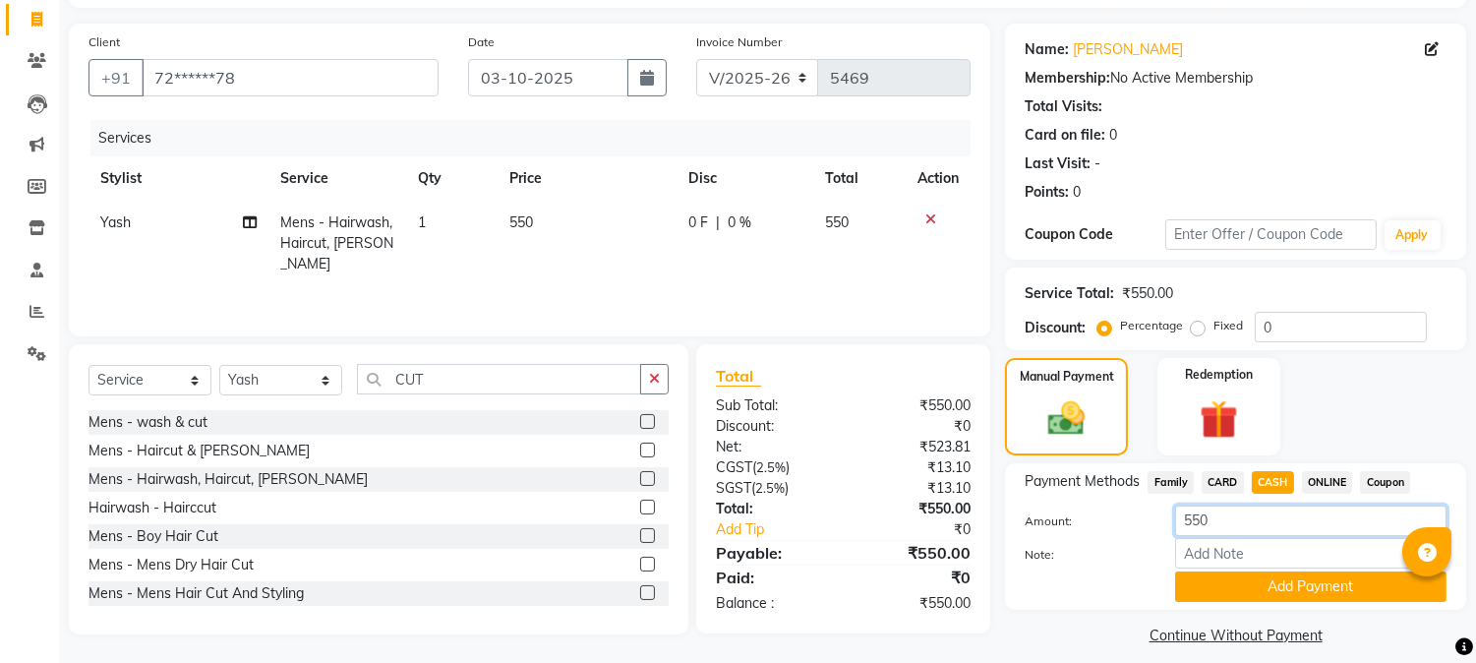
click at [1184, 524] on input "550" at bounding box center [1310, 520] width 271 height 30
type input "500"
click at [1320, 585] on button "Add Payment" at bounding box center [1310, 586] width 271 height 30
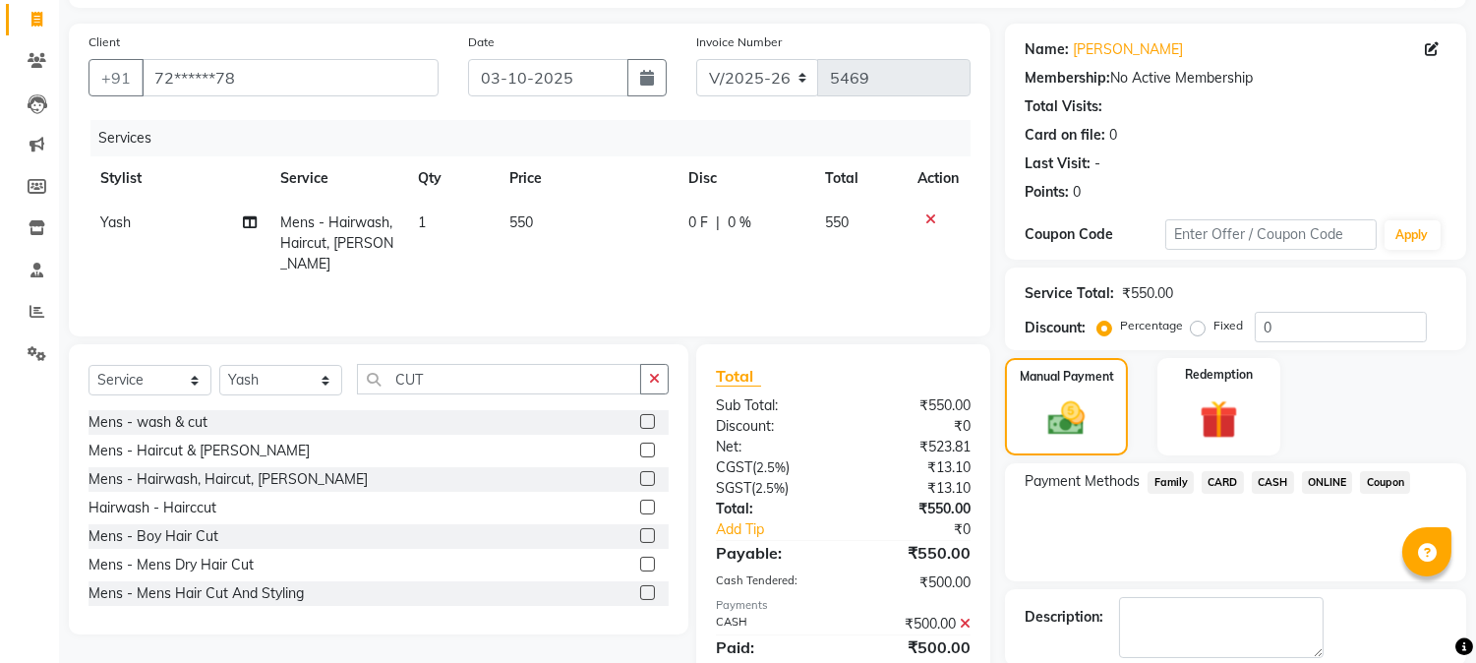
click at [1327, 483] on span "ONLINE" at bounding box center [1327, 482] width 51 height 23
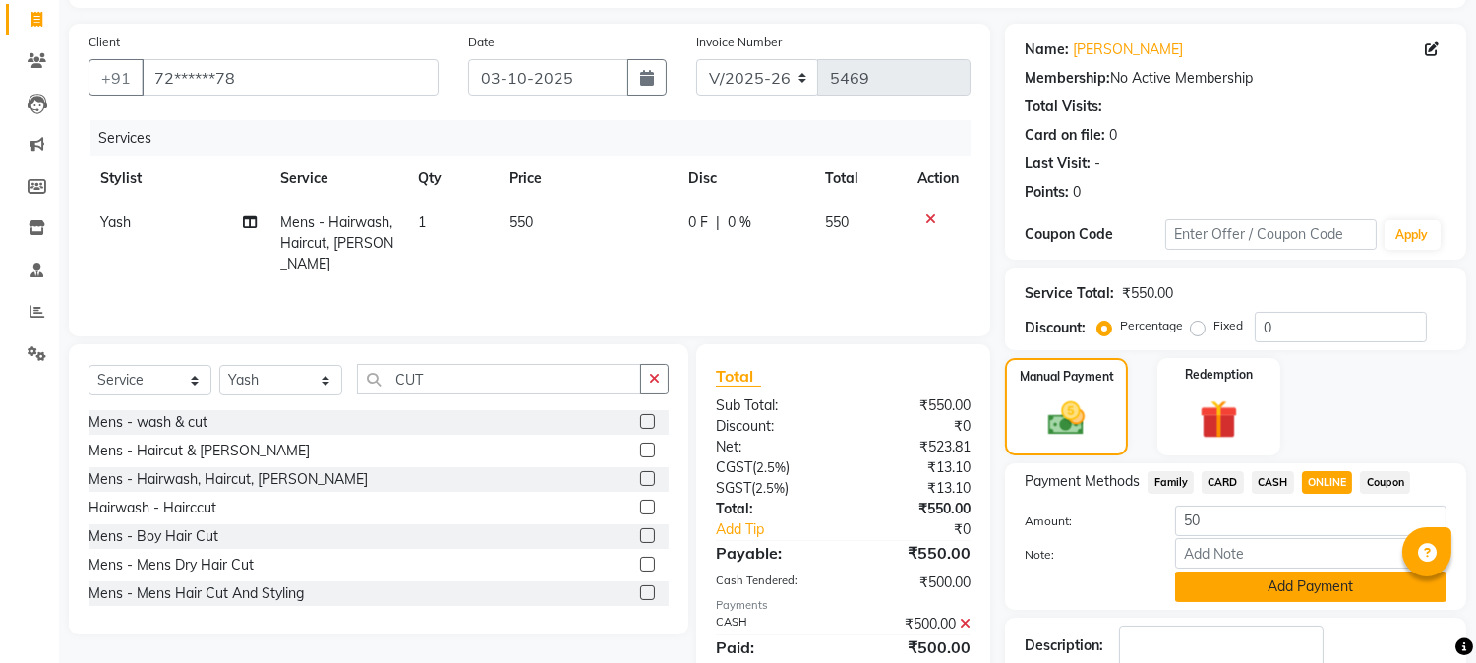
click at [1290, 586] on button "Add Payment" at bounding box center [1310, 586] width 271 height 30
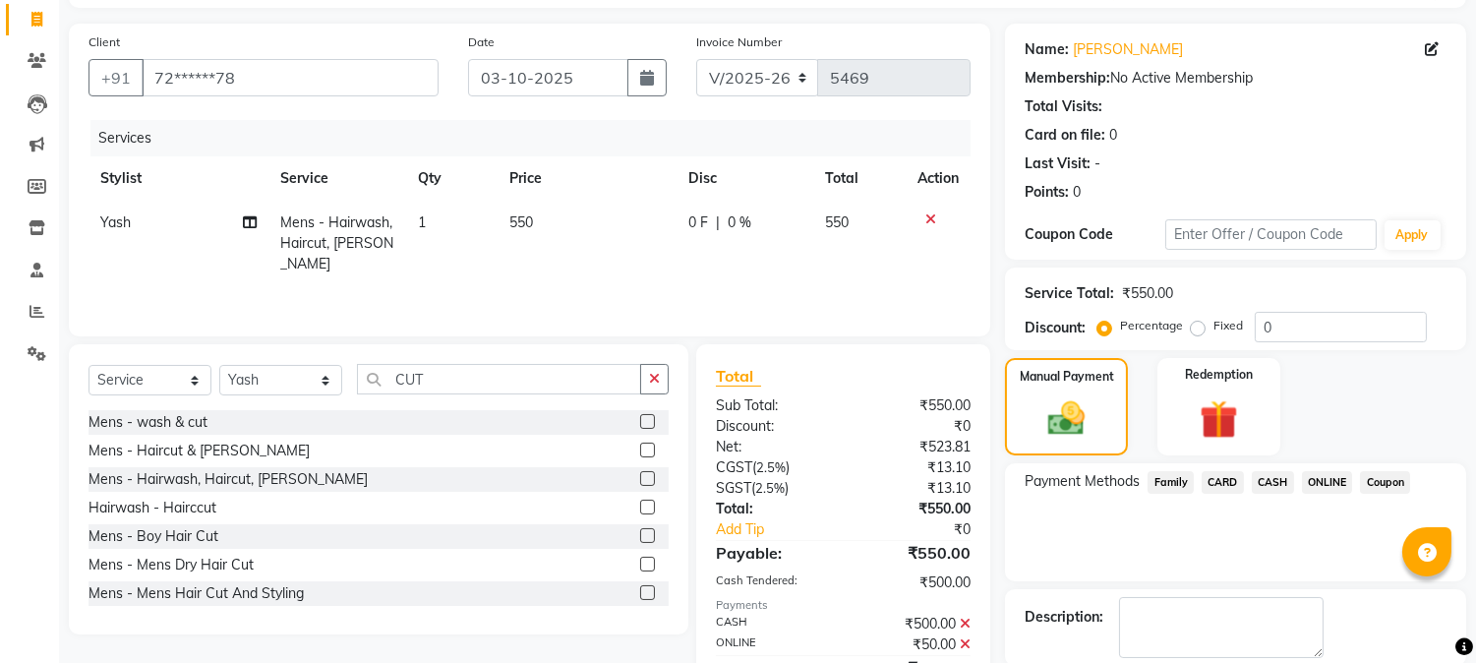
scroll to position [221, 0]
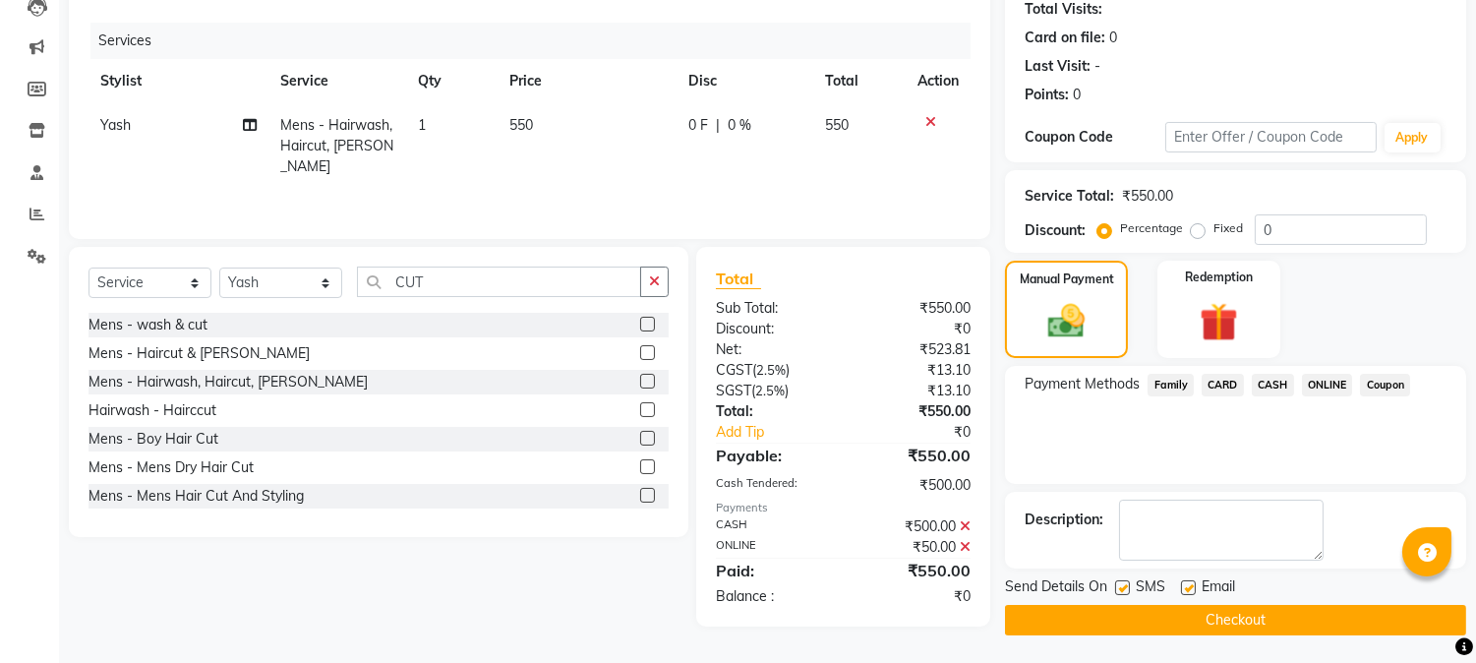
click at [1262, 606] on button "Checkout" at bounding box center [1235, 620] width 461 height 30
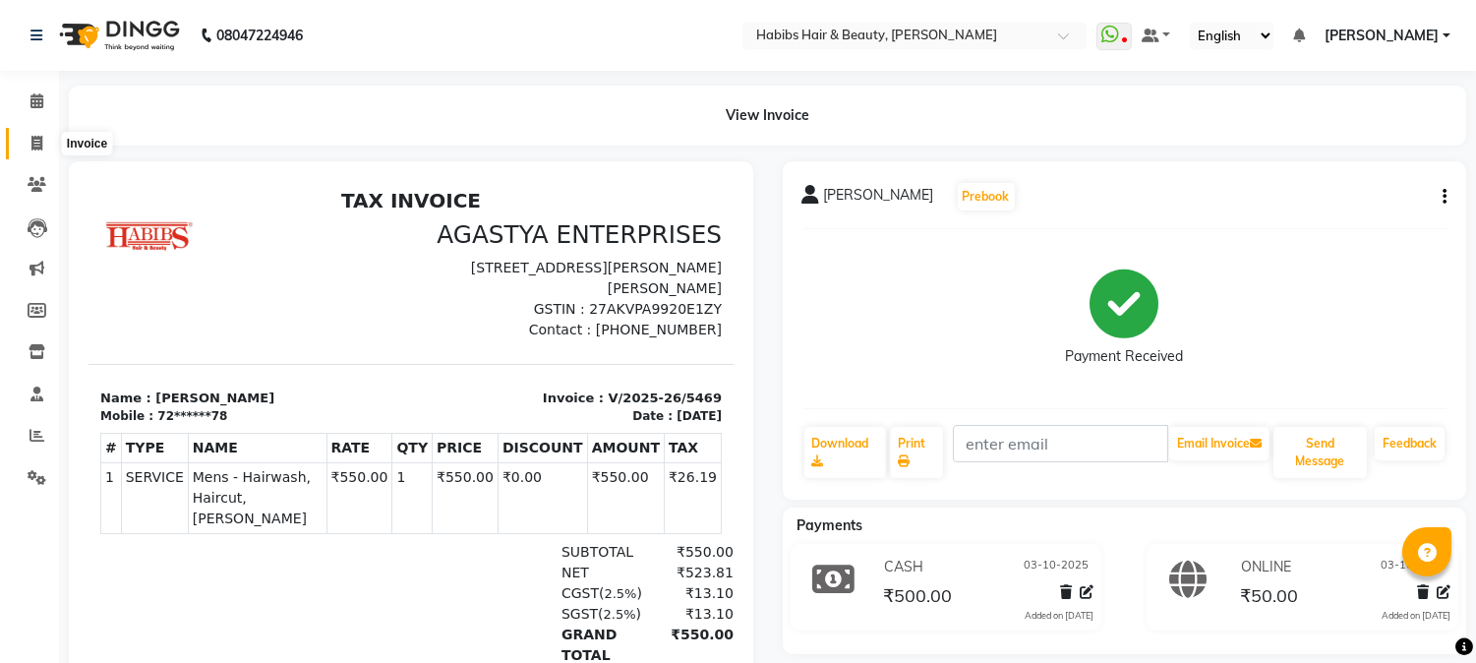
click at [36, 140] on icon at bounding box center [36, 143] width 11 height 15
select select "service"
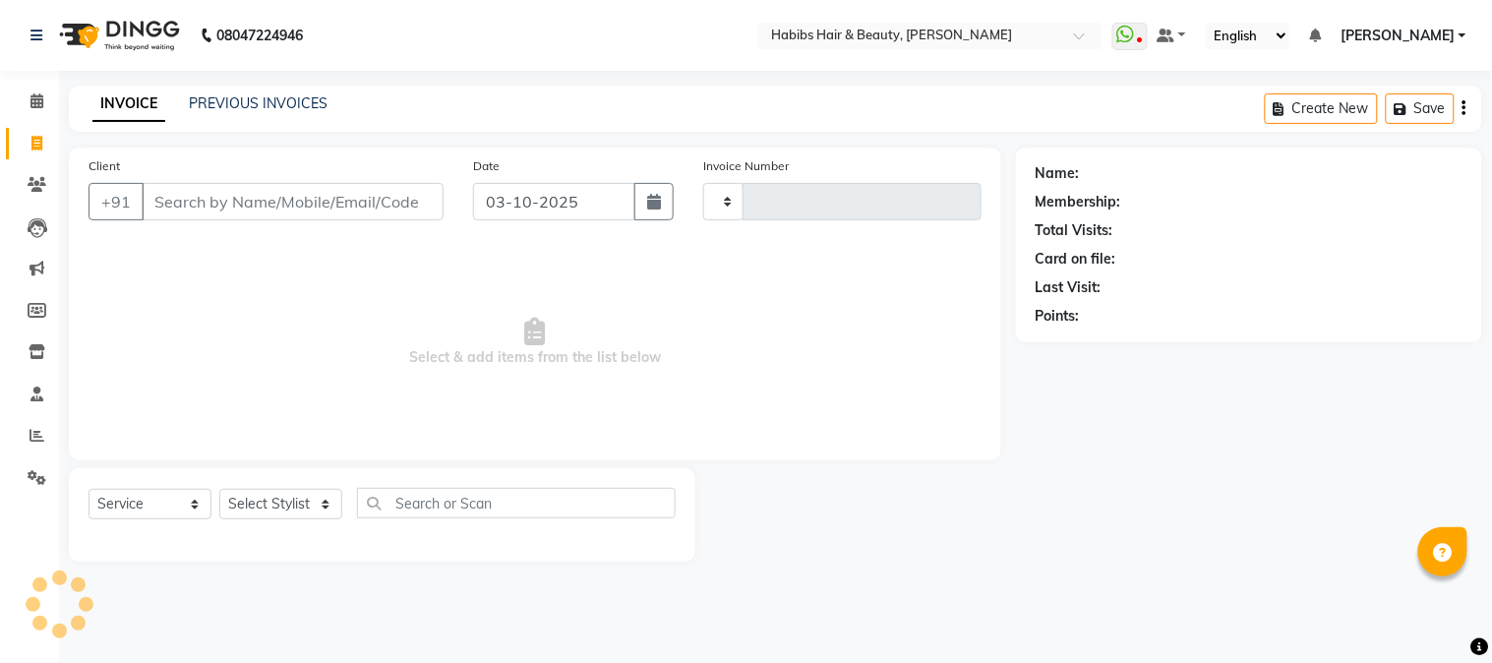
click at [370, 183] on input "Client" at bounding box center [293, 201] width 302 height 37
select select "3712"
type input "5470"
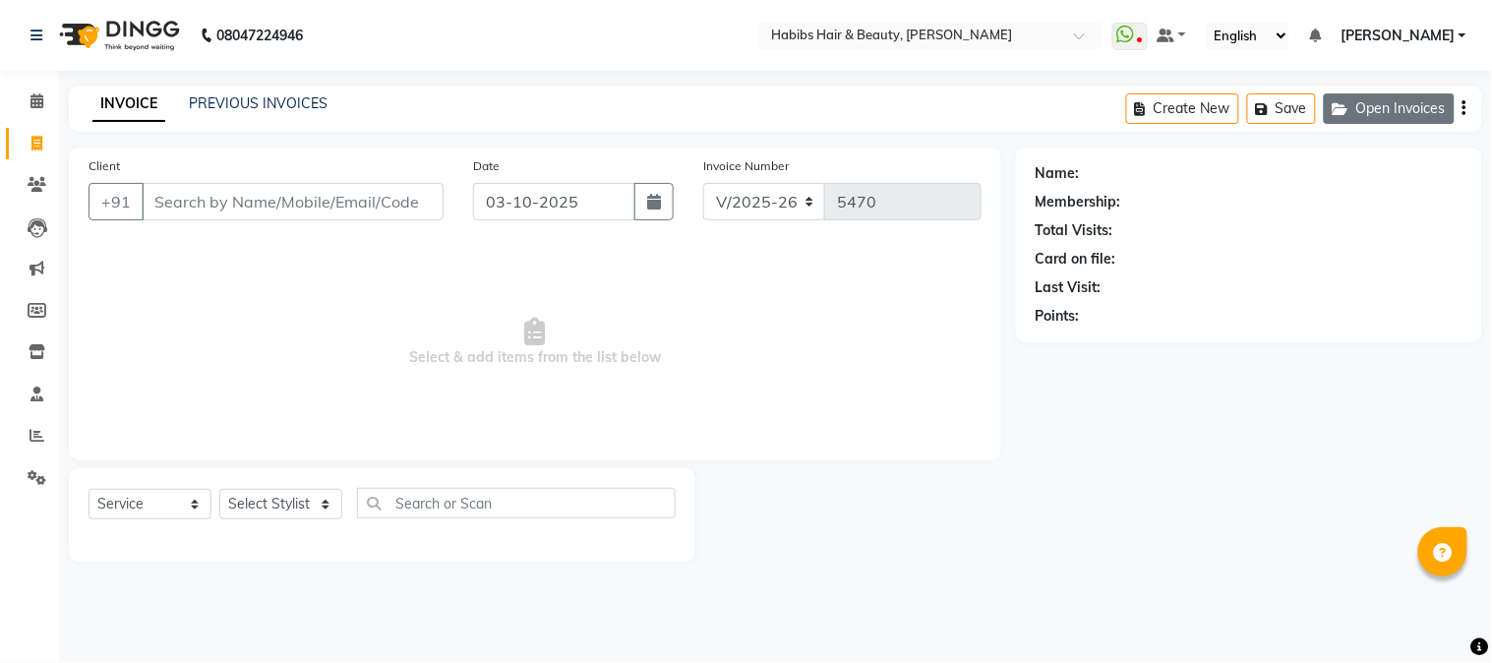
click at [1344, 118] on button "Open Invoices" at bounding box center [1388, 108] width 131 height 30
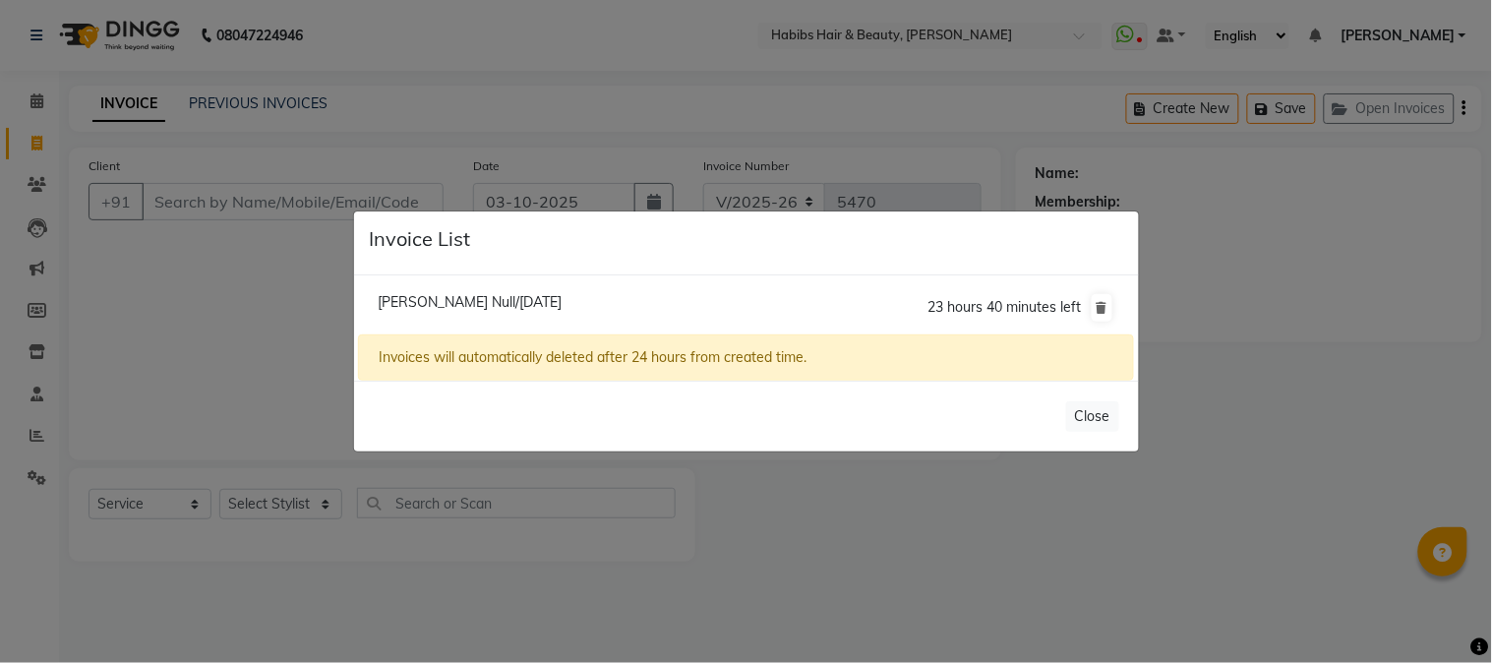
click at [291, 205] on ngb-modal-window "Invoice List Pranay Null/03 October 2025 23 hours 40 minutes left Invoices will…" at bounding box center [746, 331] width 1492 height 663
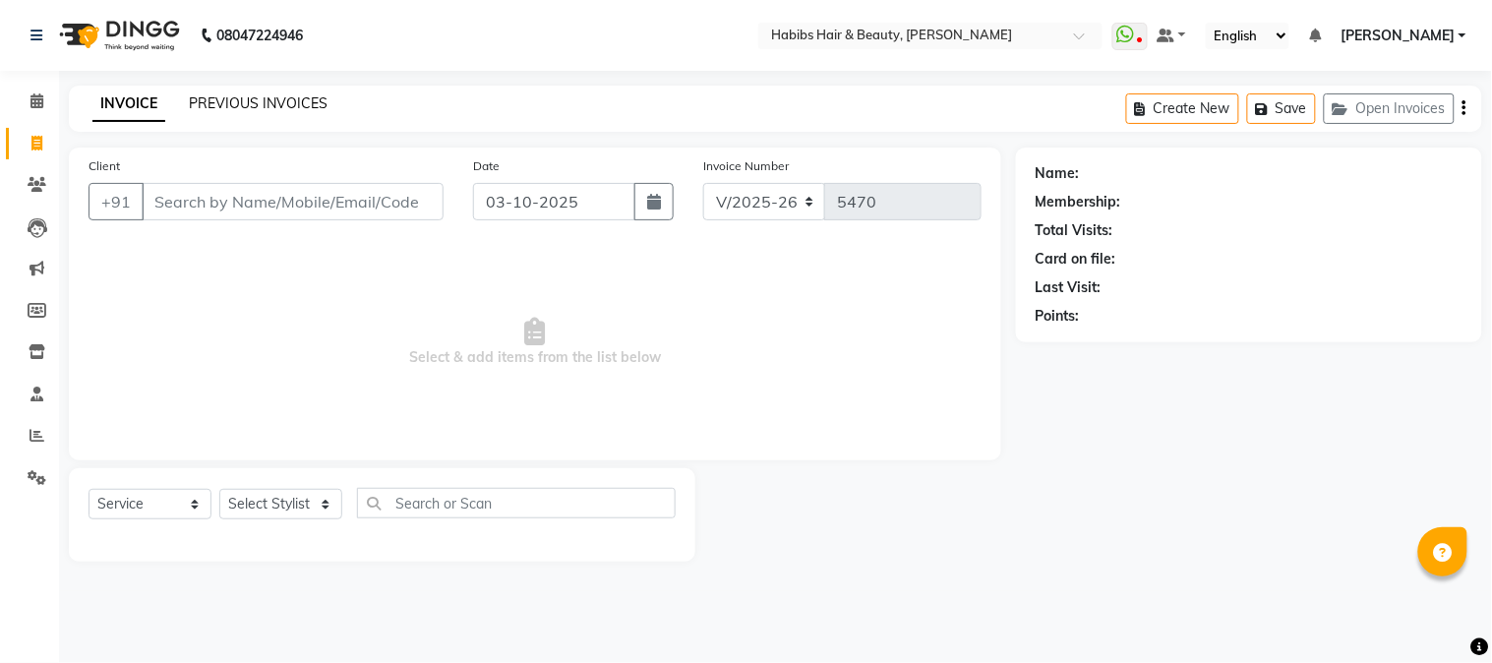
click at [266, 102] on link "PREVIOUS INVOICES" at bounding box center [258, 103] width 139 height 18
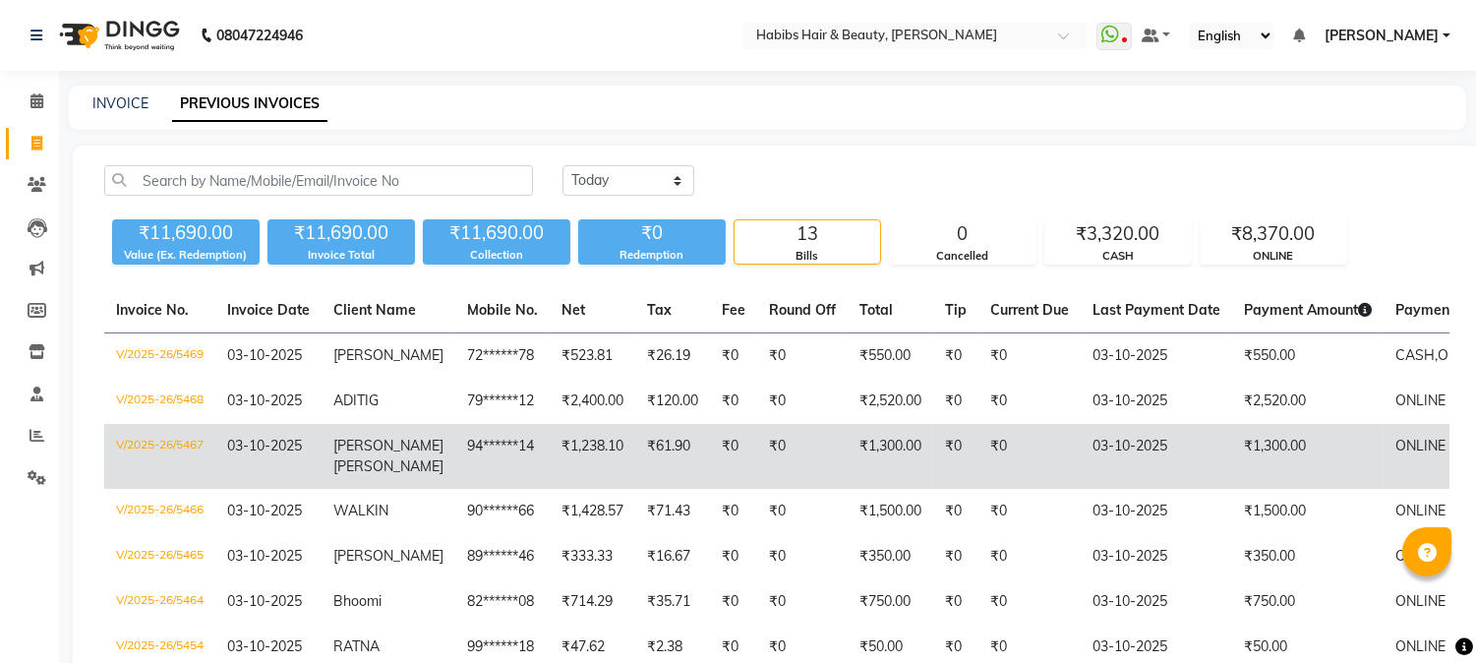
click at [154, 440] on td "V/2025-26/5467" at bounding box center [159, 456] width 111 height 65
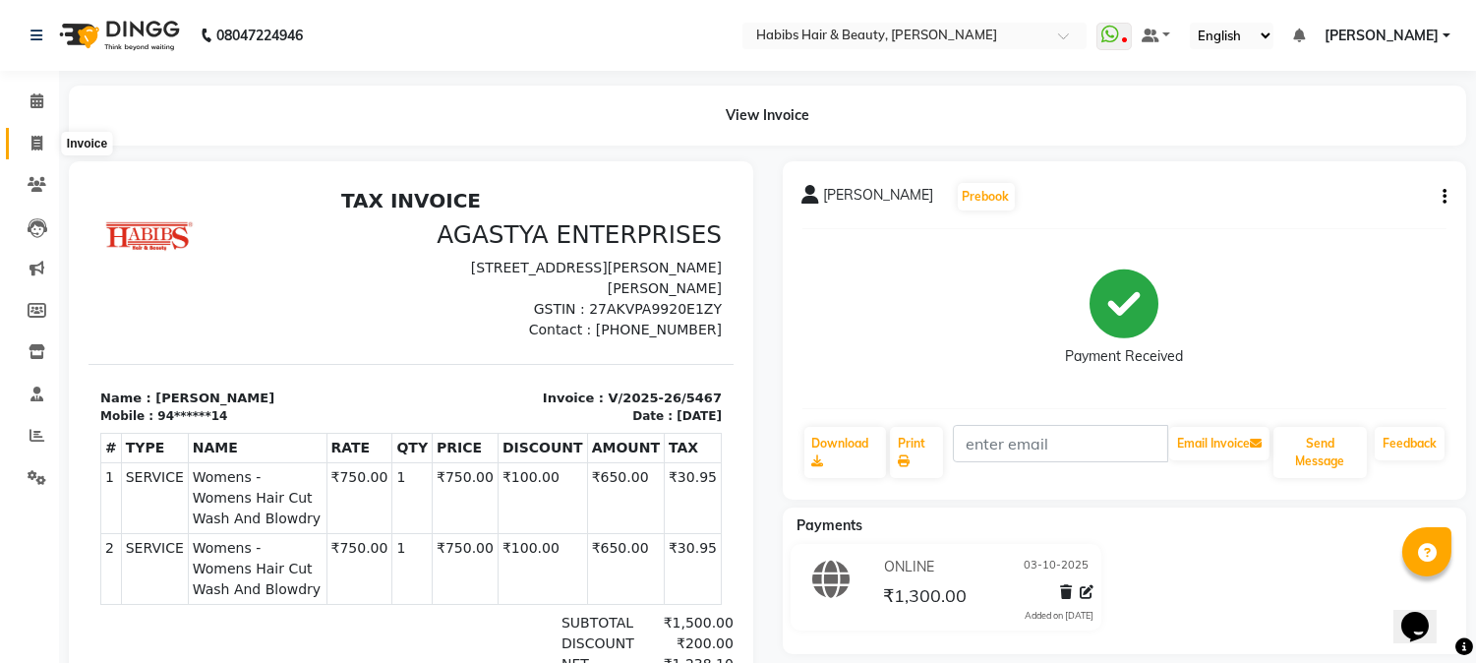
click at [31, 138] on icon at bounding box center [36, 143] width 11 height 15
select select "service"
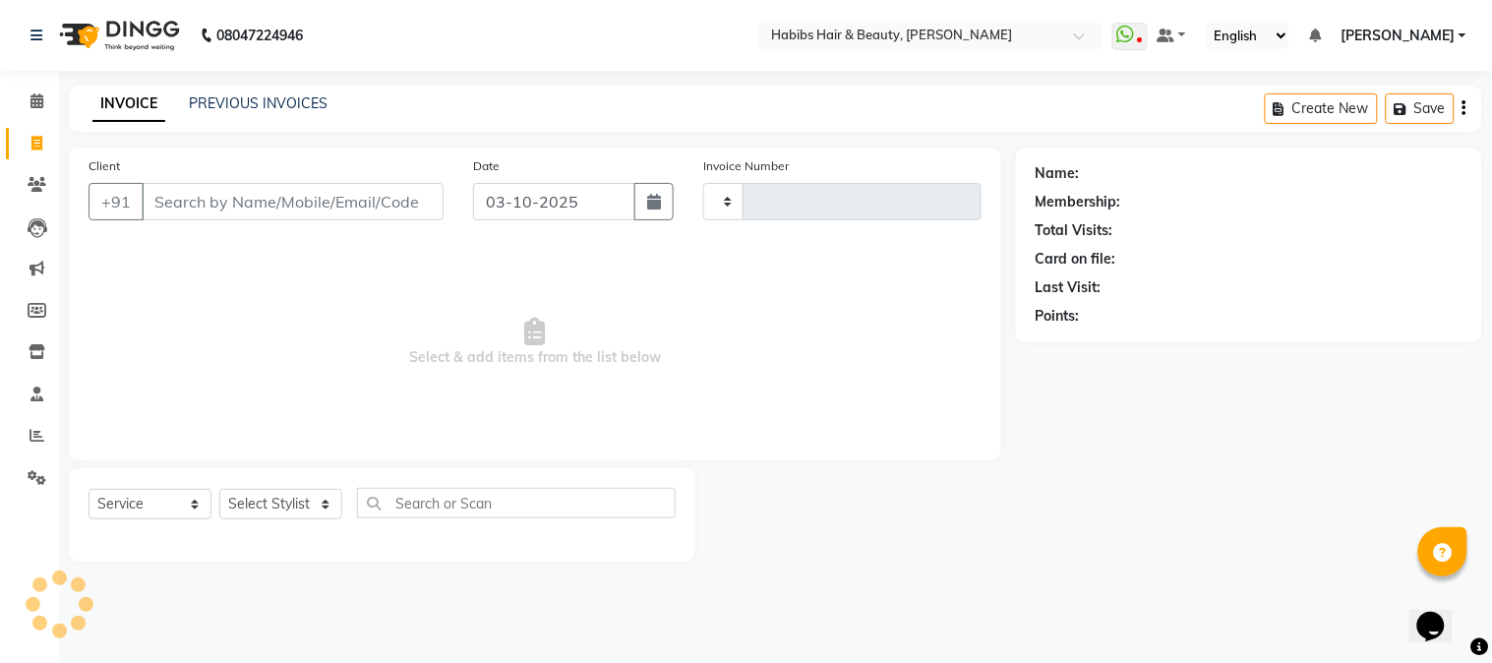
type input "5470"
select select "3712"
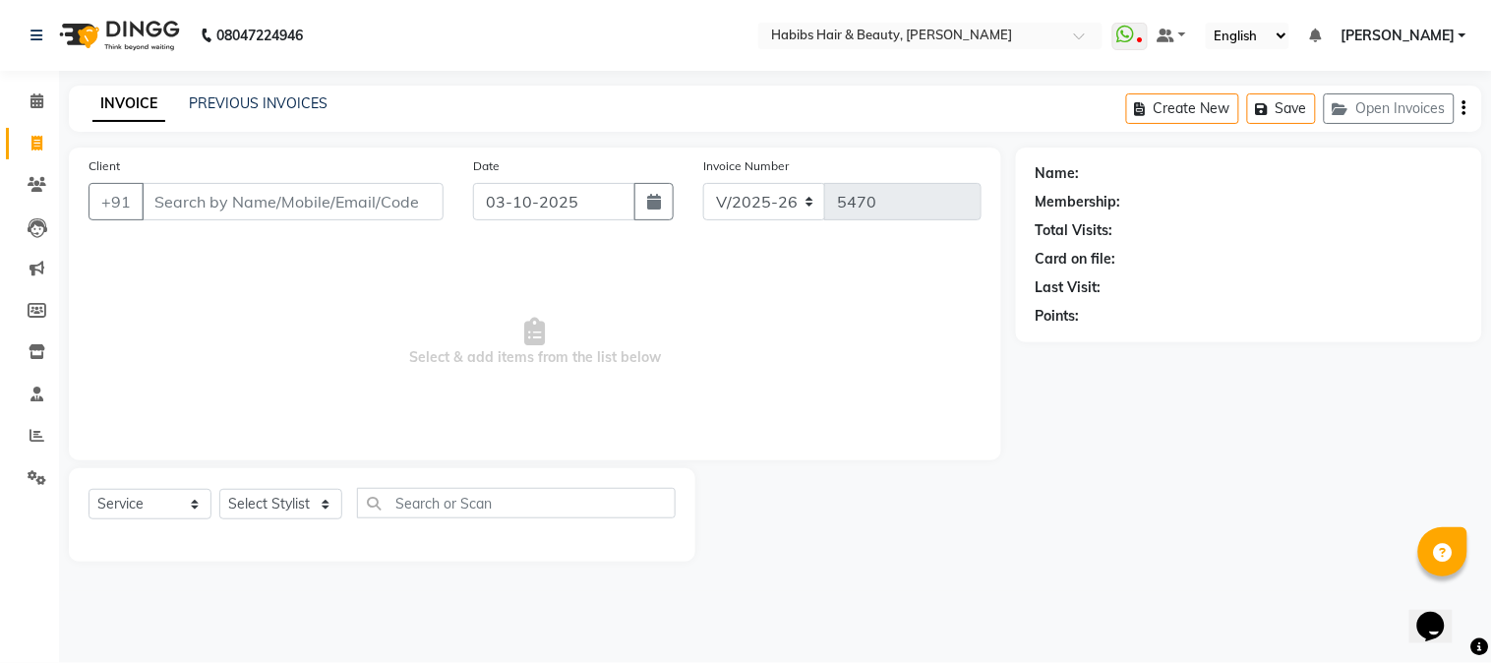
click at [244, 193] on input "Client" at bounding box center [293, 201] width 302 height 37
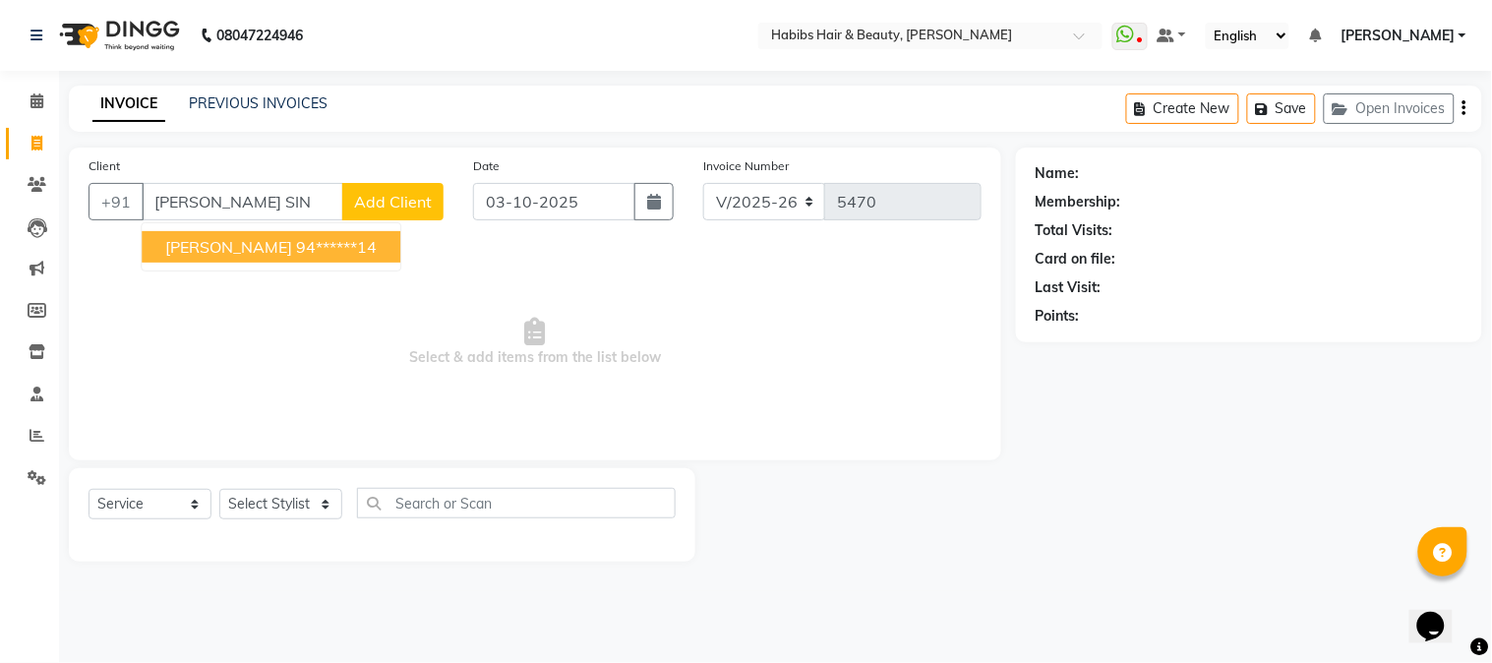
click at [240, 243] on span "[PERSON_NAME]" at bounding box center [228, 247] width 127 height 20
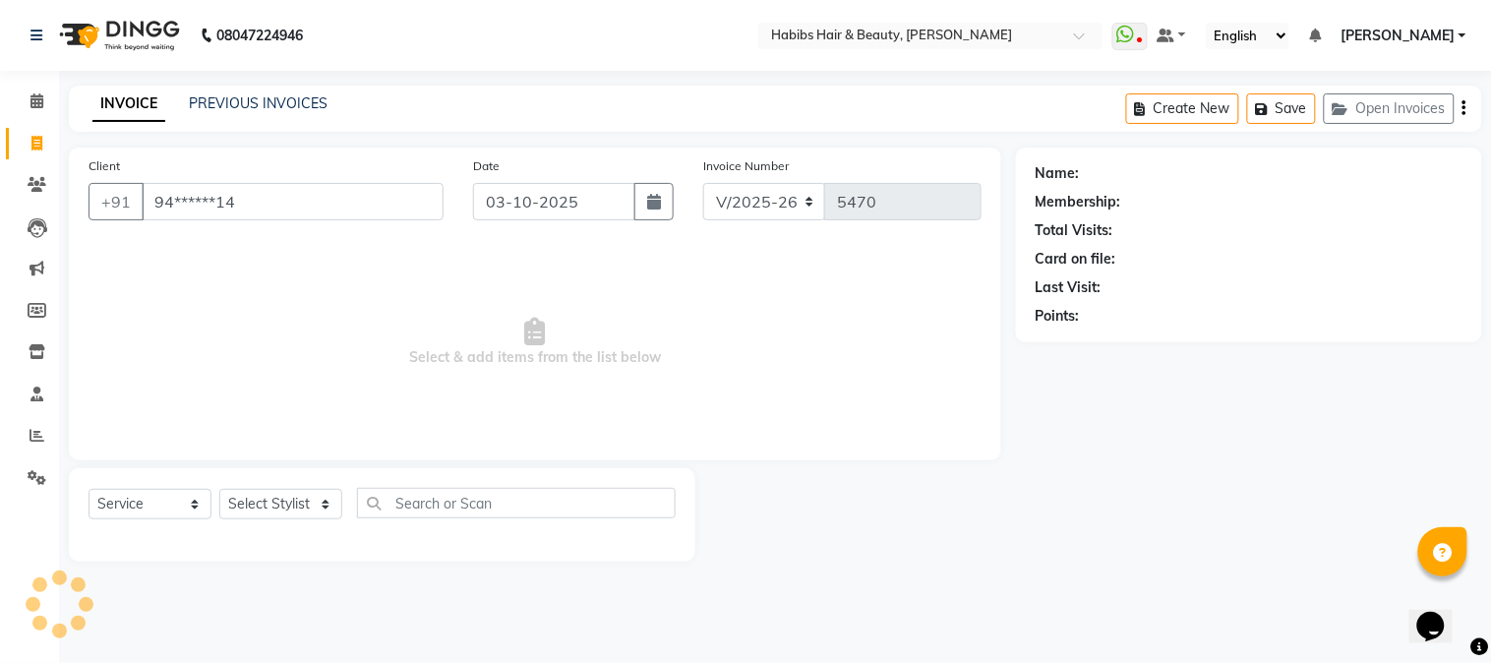
type input "94******14"
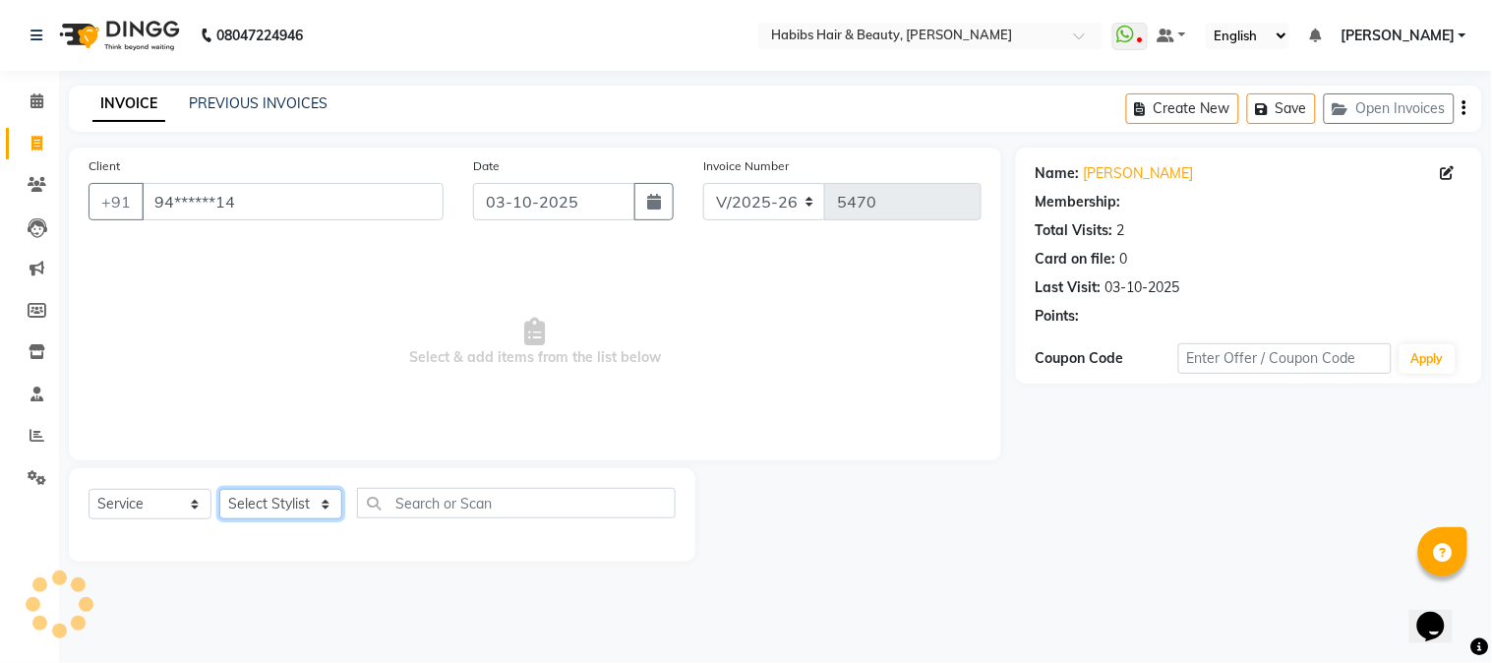
click at [251, 511] on select "Select Stylist Admin Akshay [PERSON_NAME] [PERSON_NAME] Pallavi [PERSON_NAME] […" at bounding box center [280, 504] width 123 height 30
select select "17830"
click at [219, 490] on select "Select Stylist Admin Akshay [PERSON_NAME] [PERSON_NAME] Pallavi [PERSON_NAME] […" at bounding box center [280, 504] width 123 height 30
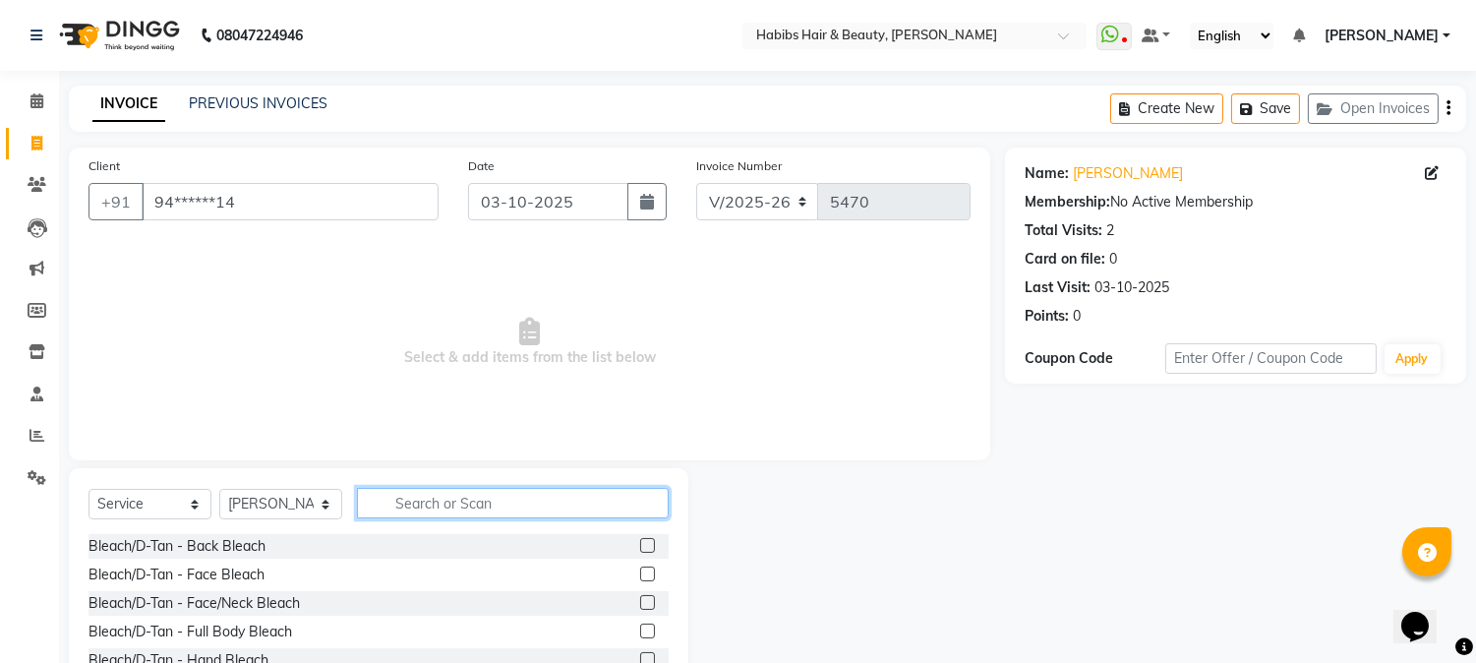
click at [486, 502] on input "text" at bounding box center [513, 503] width 312 height 30
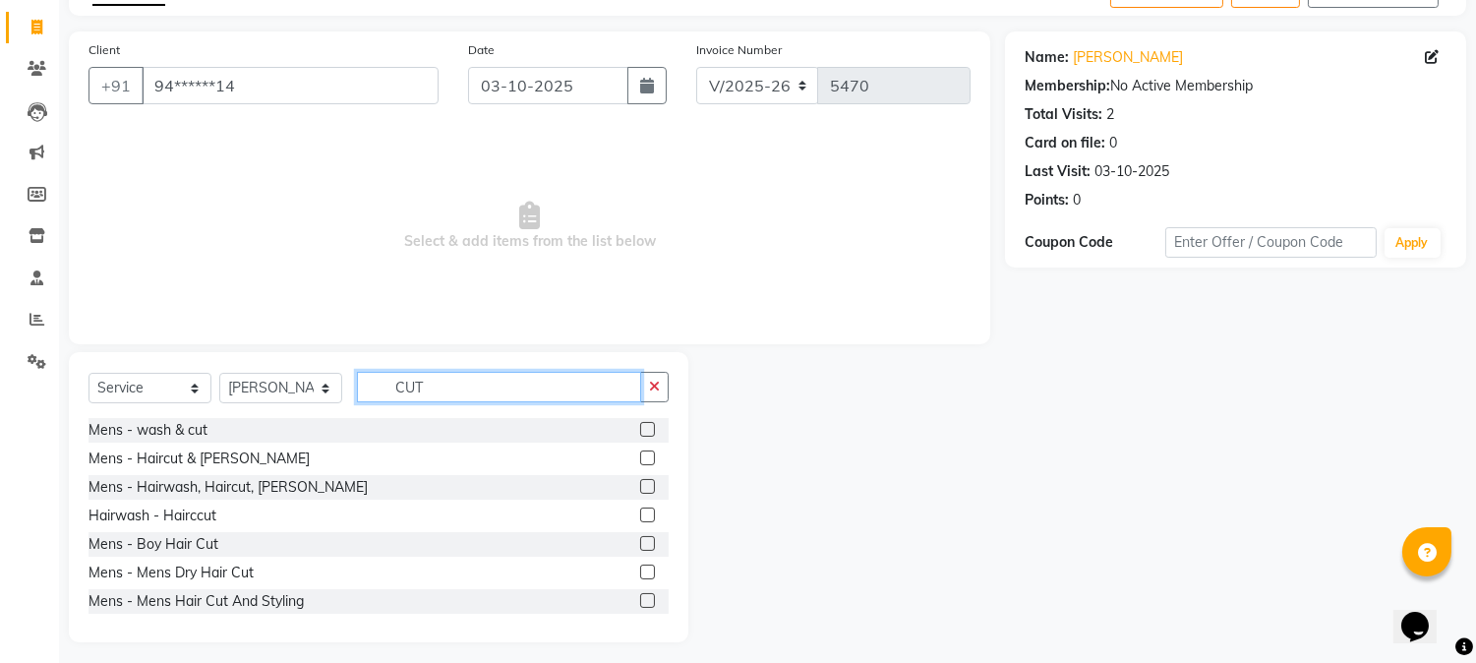
scroll to position [124, 0]
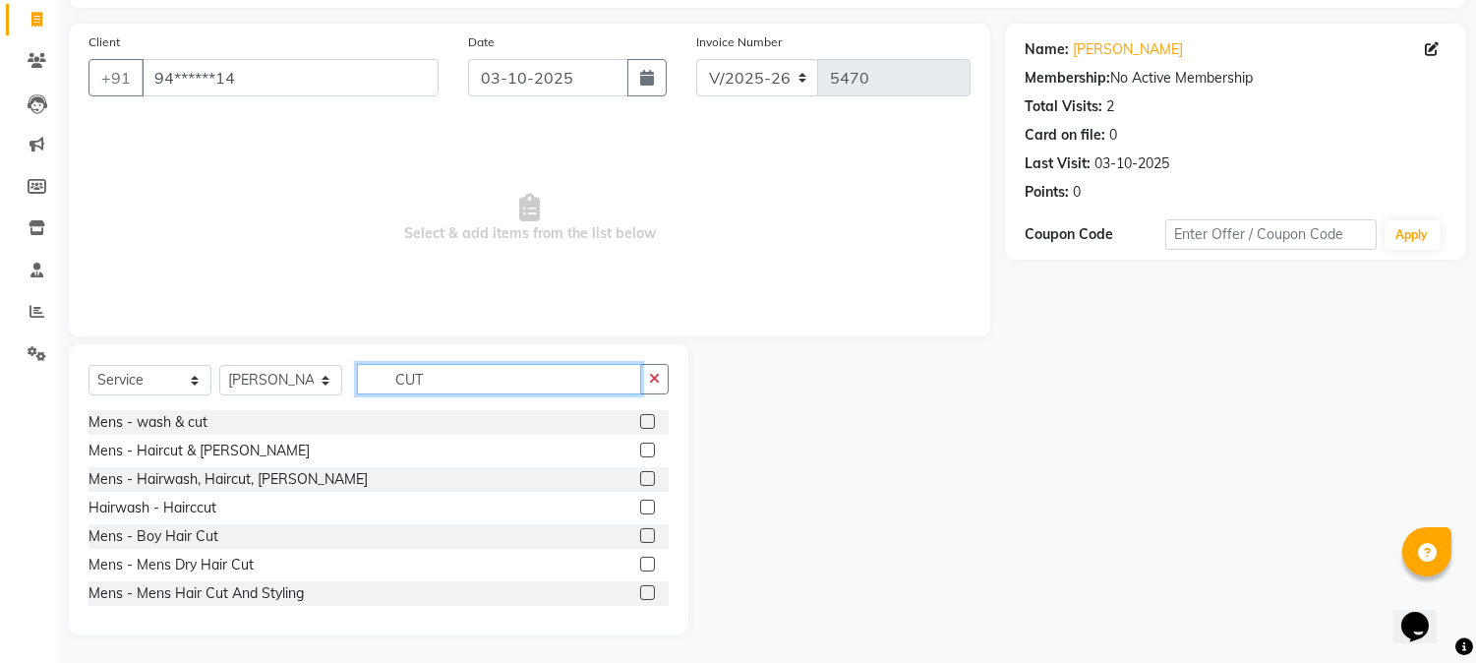
type input "CUT"
click at [640, 478] on label at bounding box center [647, 478] width 15 height 15
click at [640, 478] on input "checkbox" at bounding box center [646, 479] width 13 height 13
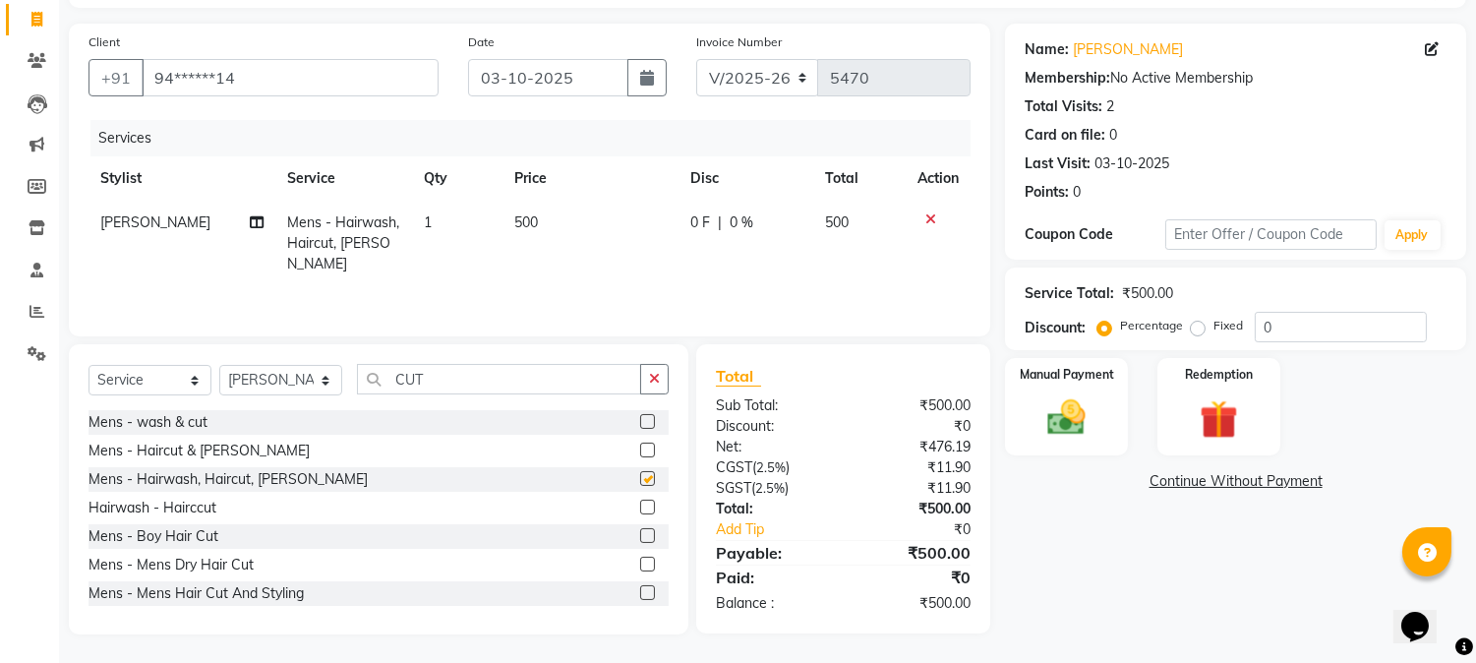
checkbox input "false"
click at [260, 391] on select "Select Stylist Admin Akshay [PERSON_NAME] [PERSON_NAME] Pallavi [PERSON_NAME] […" at bounding box center [280, 380] width 123 height 30
select select "46991"
click at [219, 365] on select "Select Stylist Admin Akshay [PERSON_NAME] [PERSON_NAME] Pallavi [PERSON_NAME] […" at bounding box center [280, 380] width 123 height 30
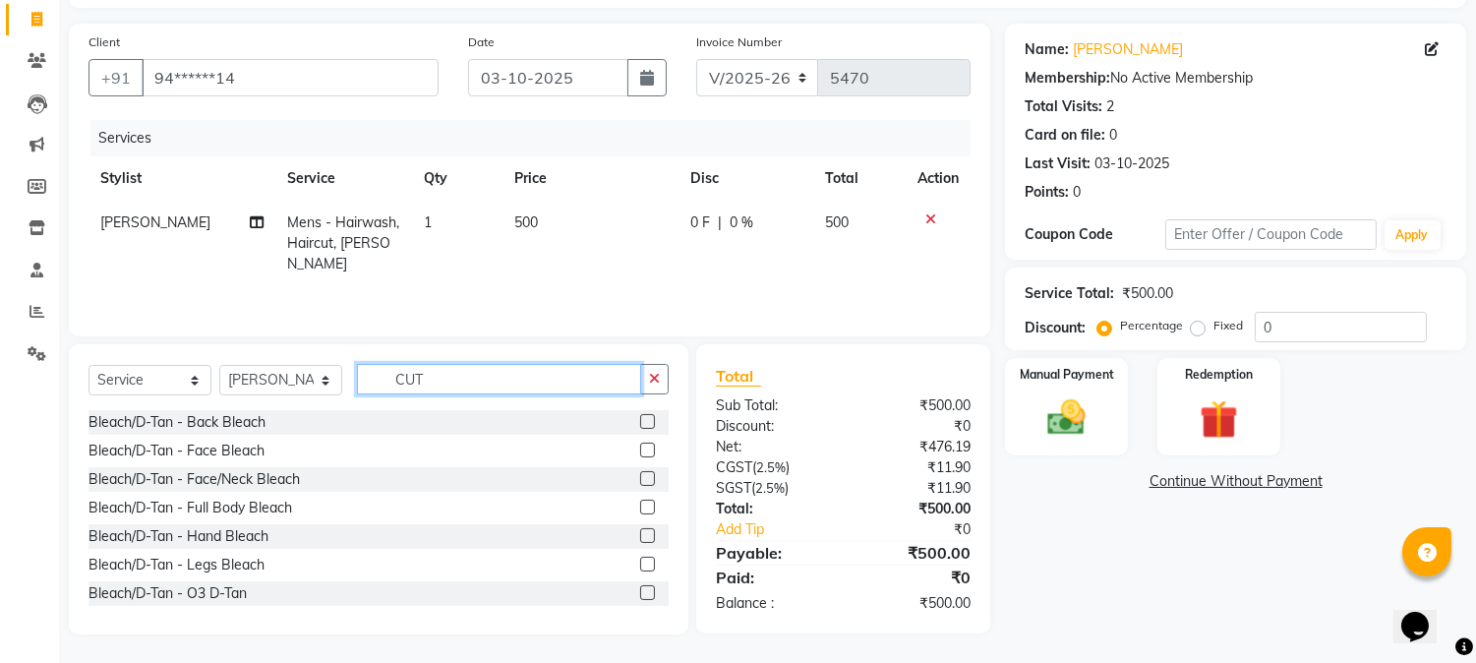
click at [397, 378] on input "CUT" at bounding box center [499, 379] width 284 height 30
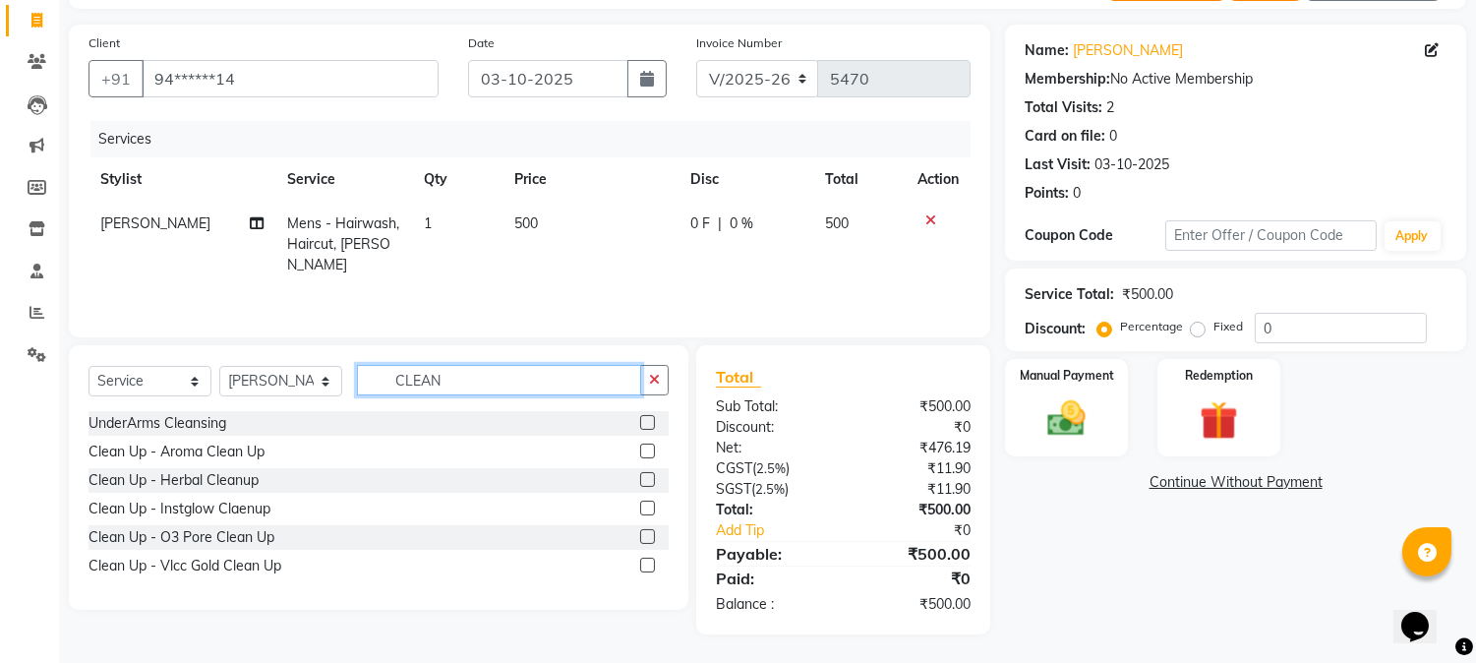
type input "CLEAN"
click at [649, 473] on label at bounding box center [647, 479] width 15 height 15
click at [649, 474] on input "checkbox" at bounding box center [646, 480] width 13 height 13
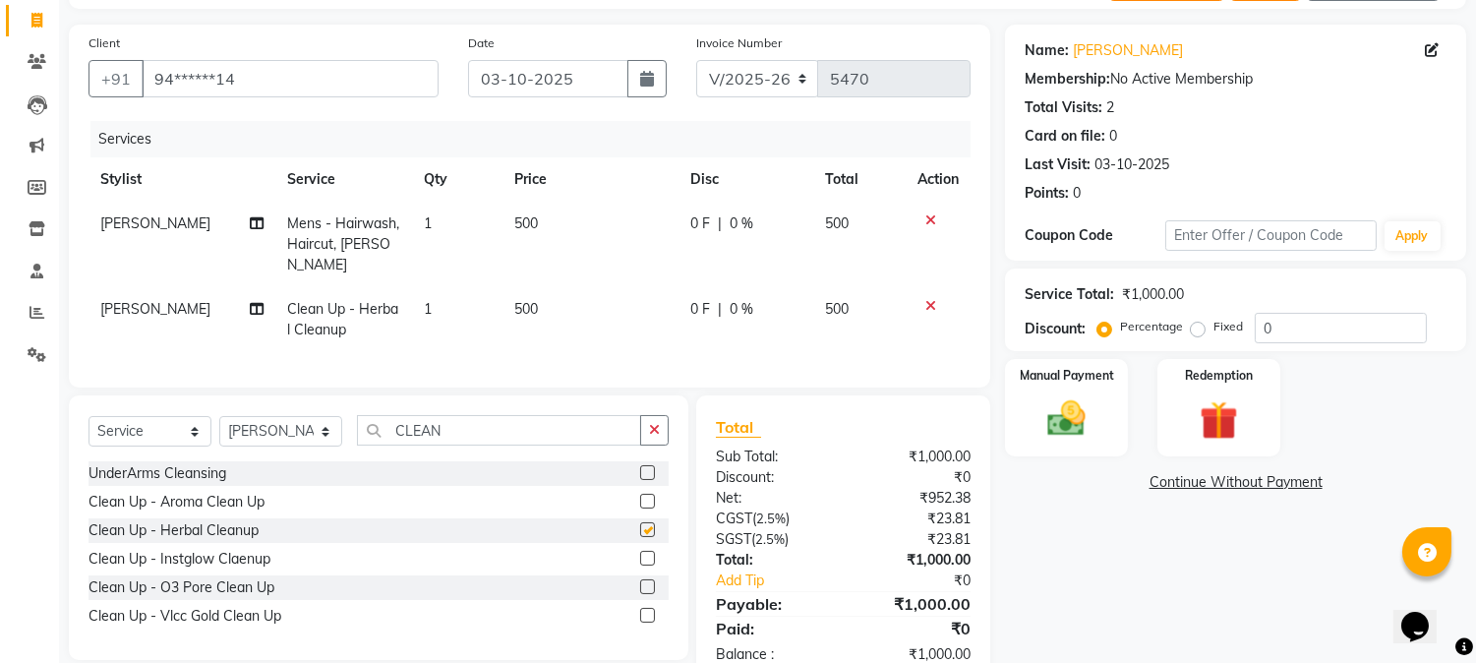
checkbox input "false"
click at [529, 237] on td "500" at bounding box center [590, 245] width 176 height 86
select select "17830"
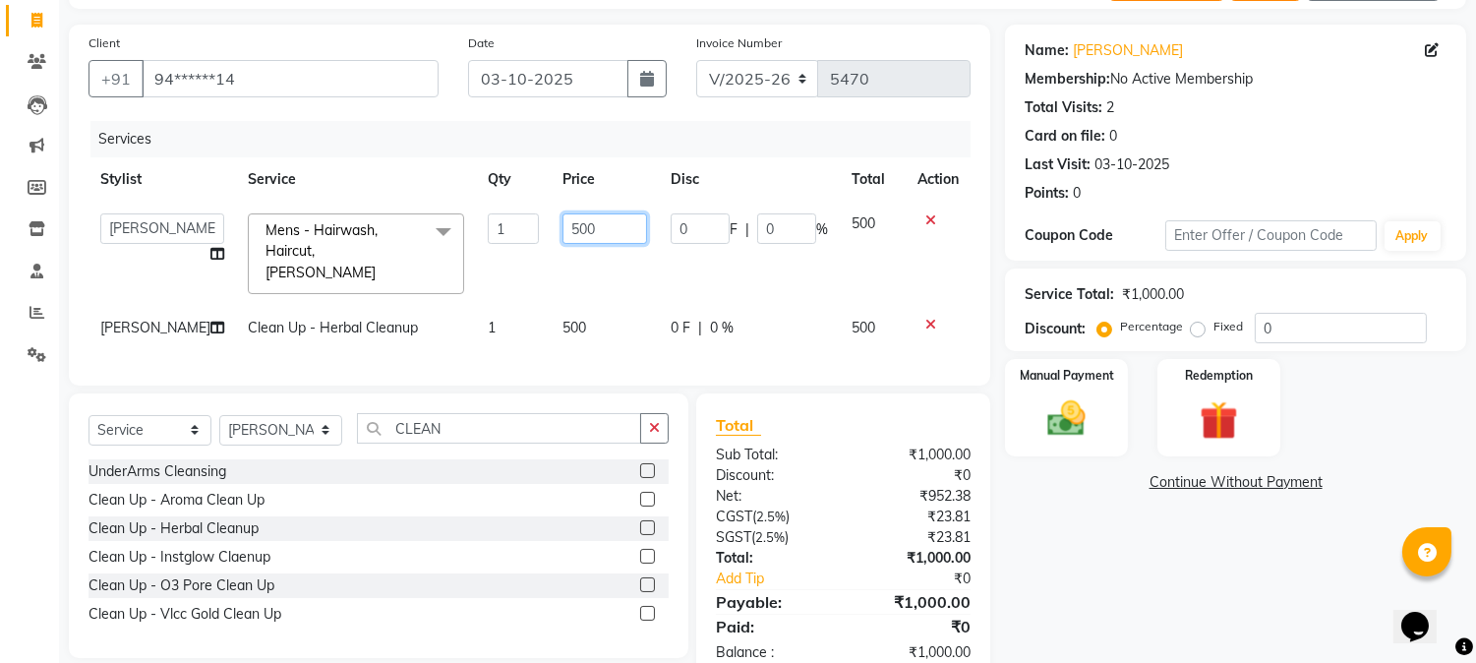
click at [562, 230] on input "500" at bounding box center [604, 228] width 85 height 30
type input "550"
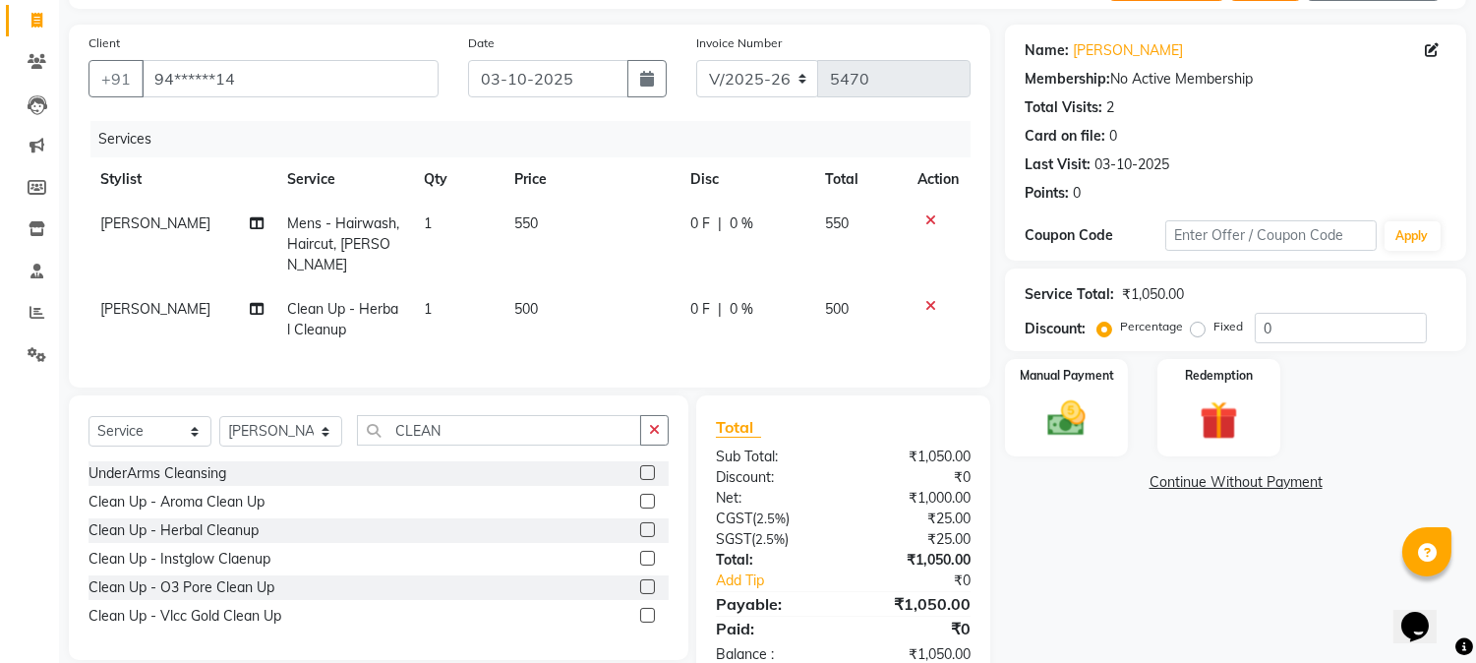
click at [622, 165] on th "Price" at bounding box center [590, 179] width 176 height 44
click at [1103, 393] on div "Manual Payment" at bounding box center [1067, 407] width 128 height 100
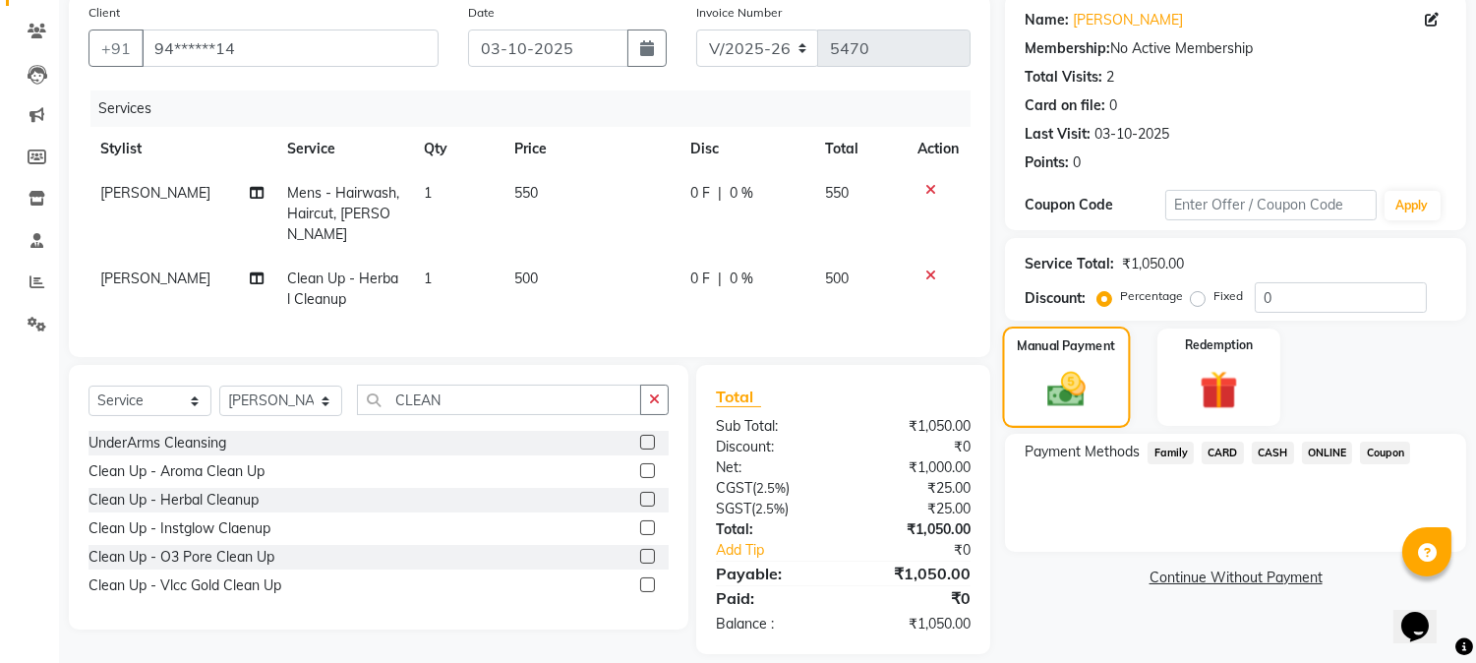
scroll to position [169, 0]
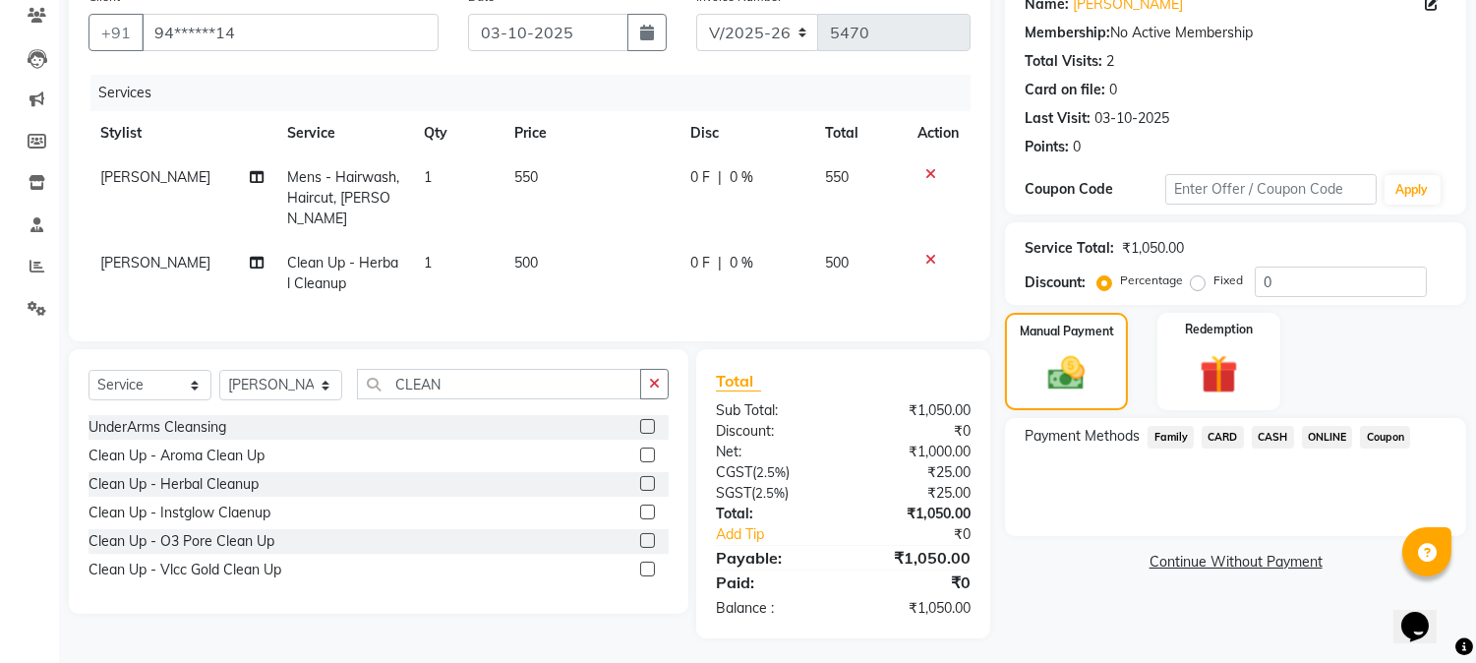
click at [1316, 437] on span "ONLINE" at bounding box center [1327, 437] width 51 height 23
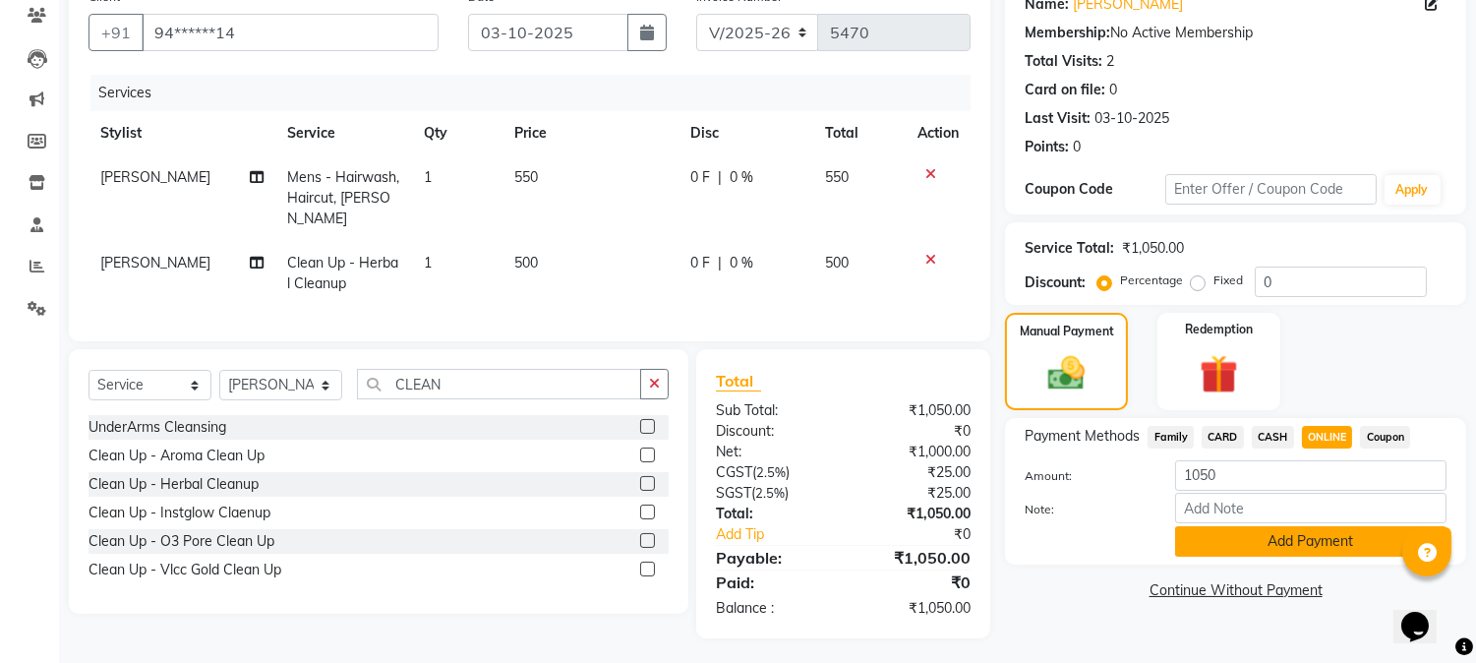
click at [1252, 551] on button "Add Payment" at bounding box center [1310, 541] width 271 height 30
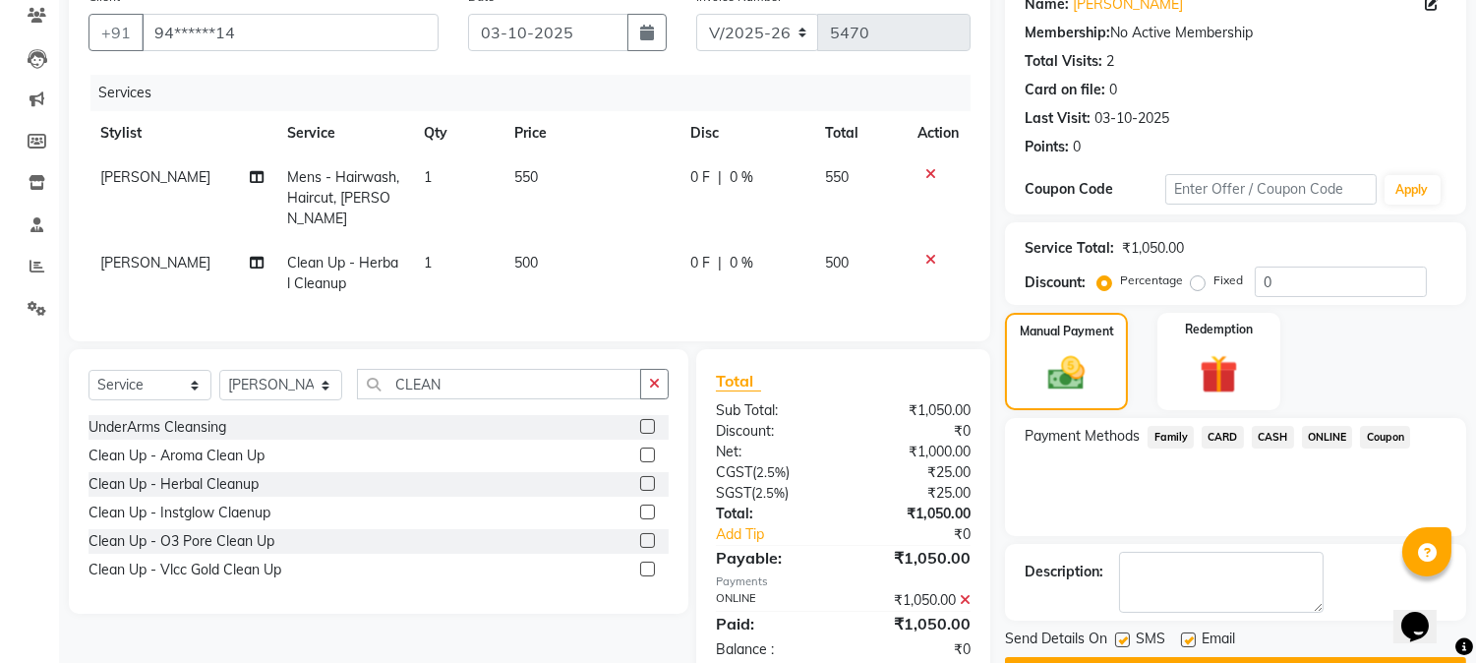
scroll to position [221, 0]
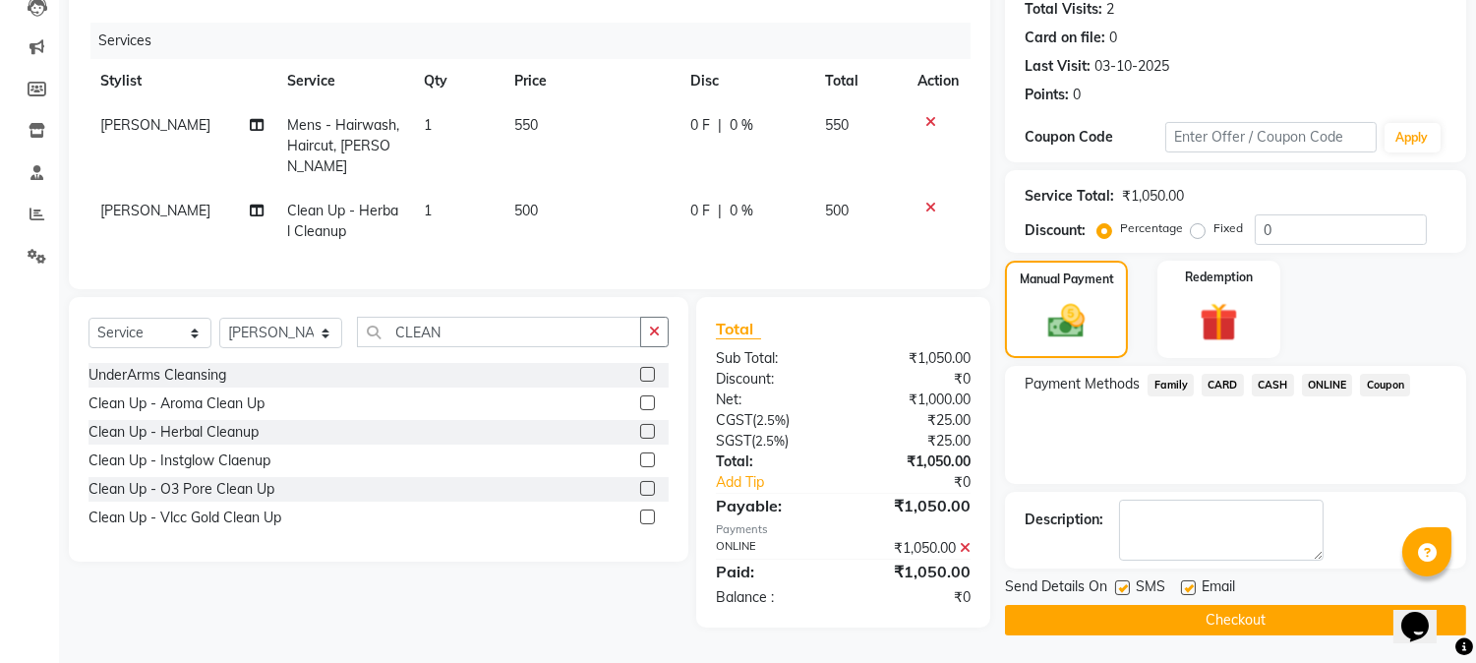
click at [1221, 619] on button "Checkout" at bounding box center [1235, 620] width 461 height 30
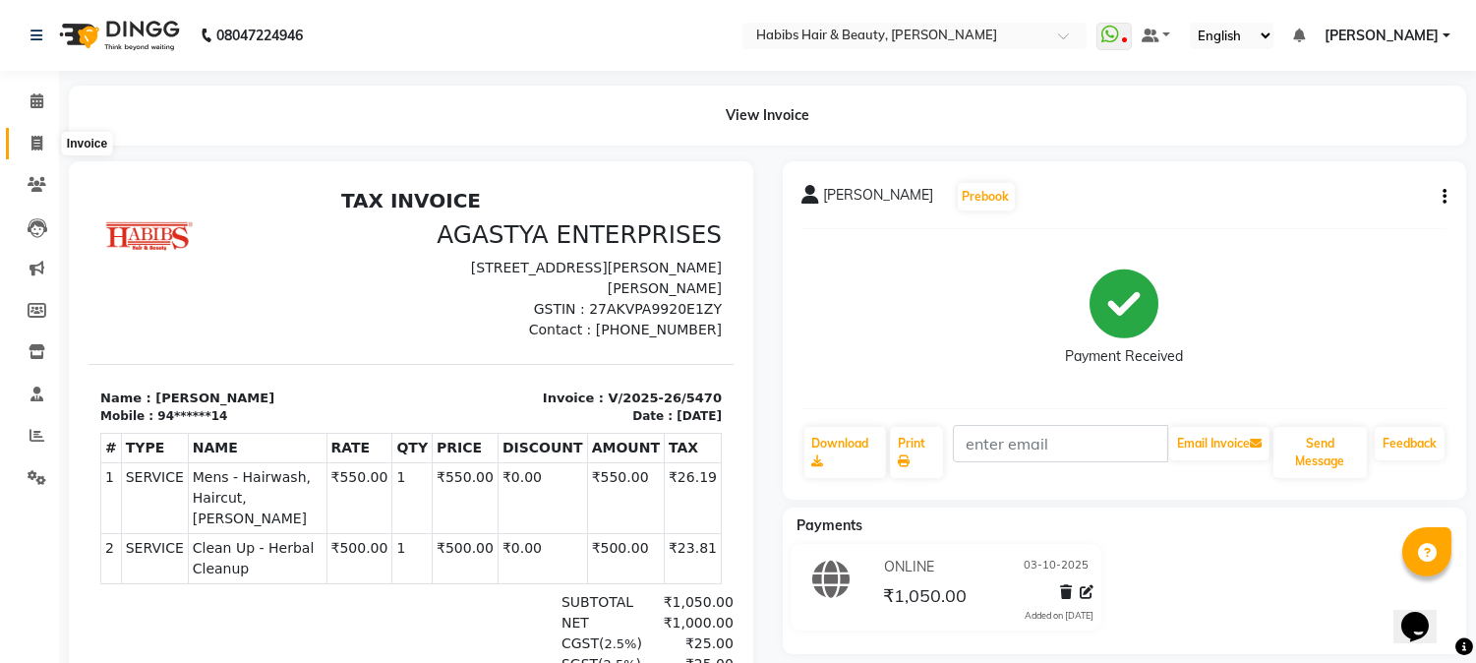
click at [36, 143] on icon at bounding box center [36, 143] width 11 height 15
select select "service"
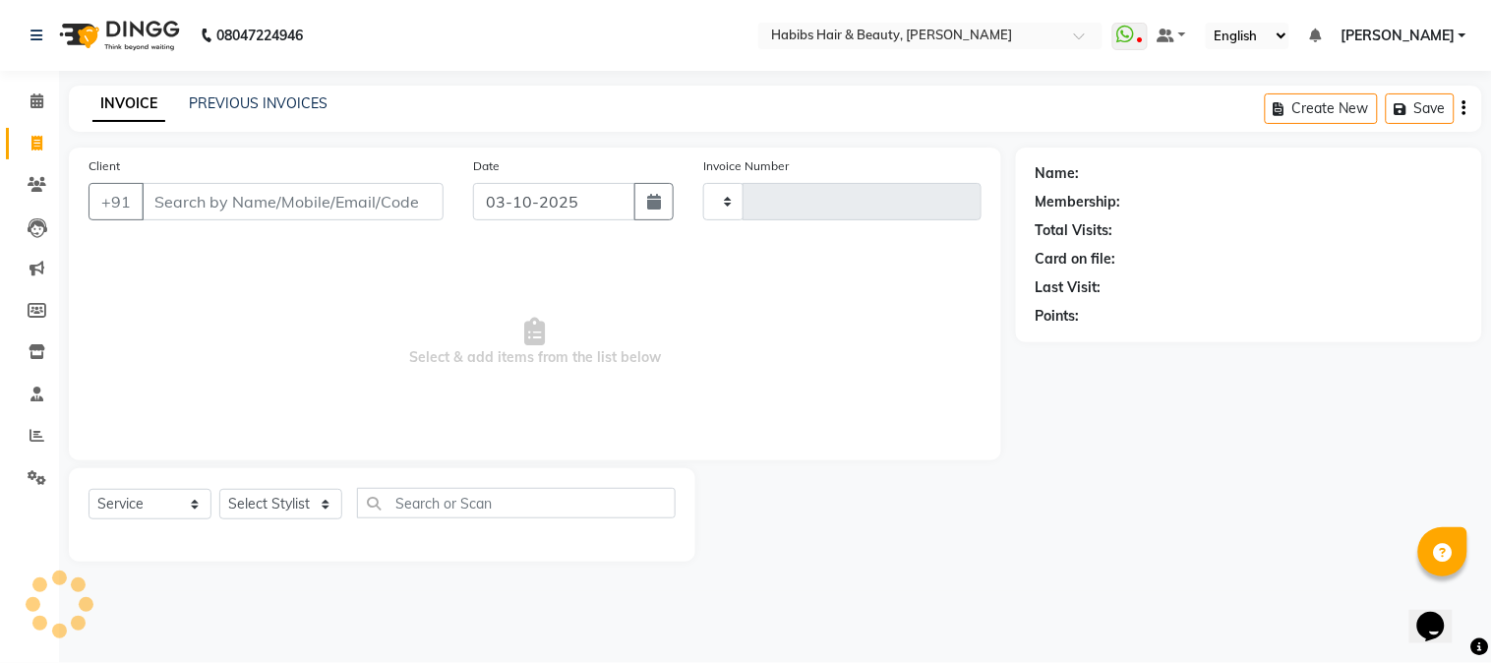
type input "5471"
select select "3712"
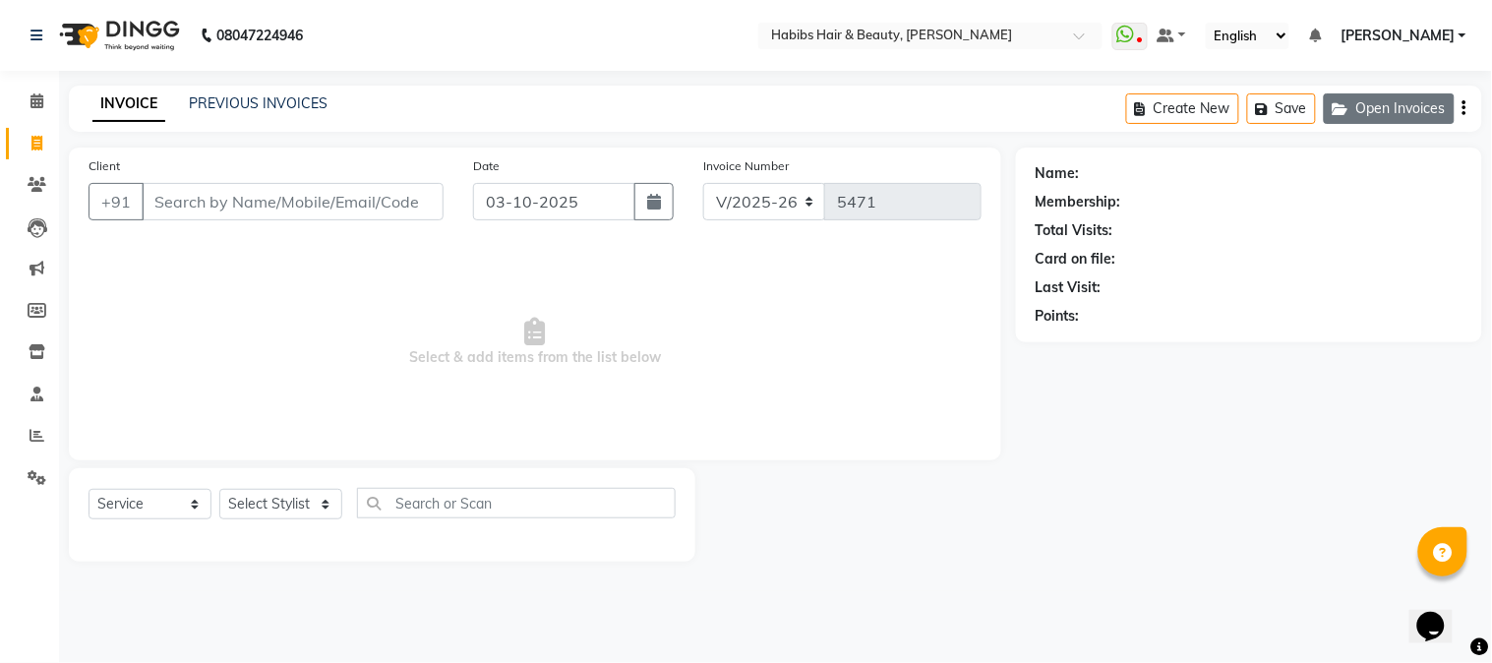
click at [1421, 106] on button "Open Invoices" at bounding box center [1388, 108] width 131 height 30
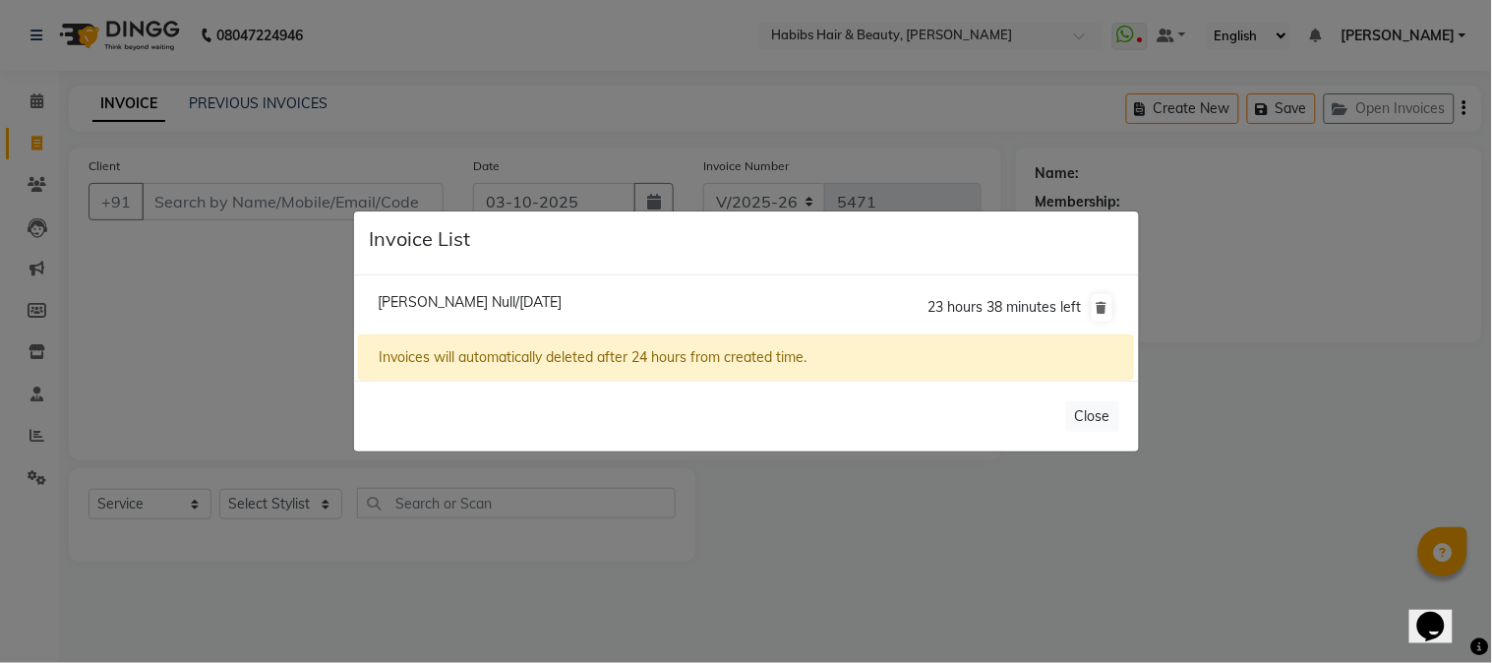
click at [476, 299] on span "[PERSON_NAME] Null/[DATE]" at bounding box center [470, 302] width 184 height 18
type input "87******95"
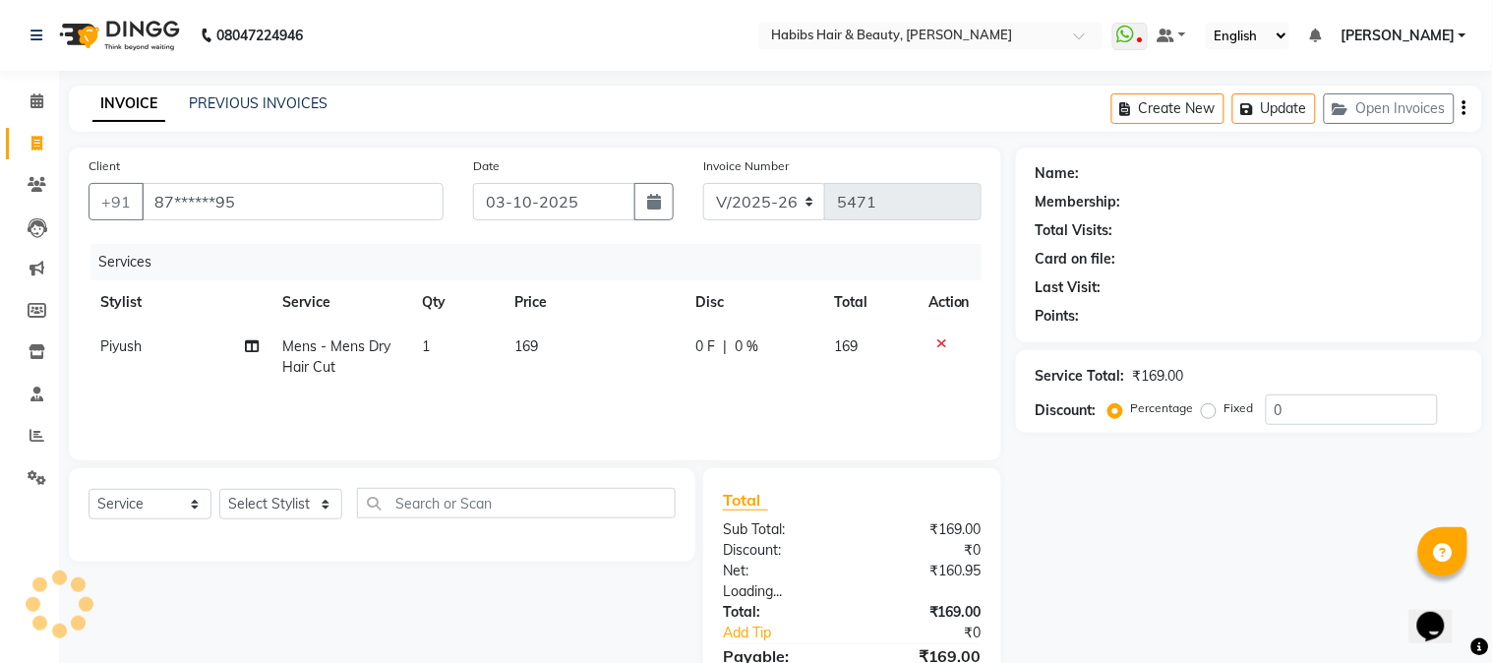
click at [640, 534] on div at bounding box center [381, 538] width 587 height 8
click at [523, 355] on td "169" at bounding box center [587, 356] width 179 height 65
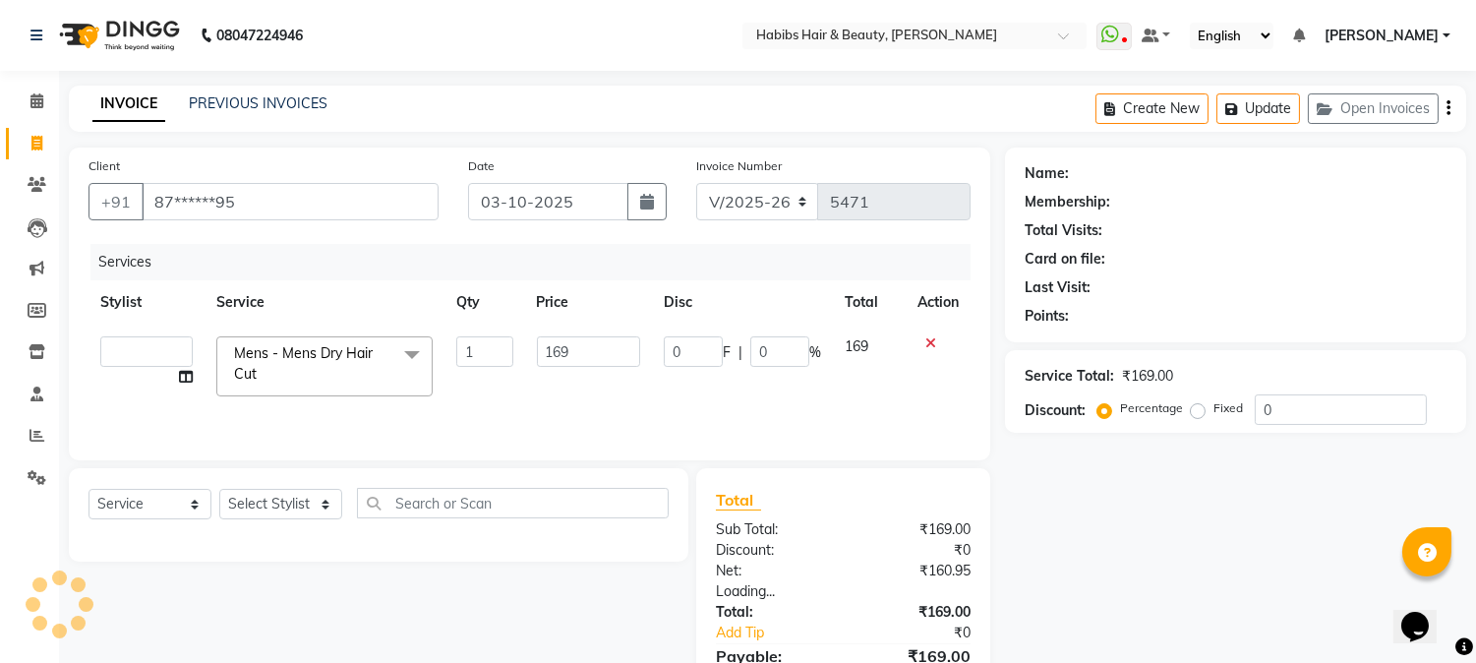
click at [531, 350] on td "169" at bounding box center [588, 366] width 127 height 84
click at [556, 352] on input "169" at bounding box center [588, 351] width 103 height 30
type input "3"
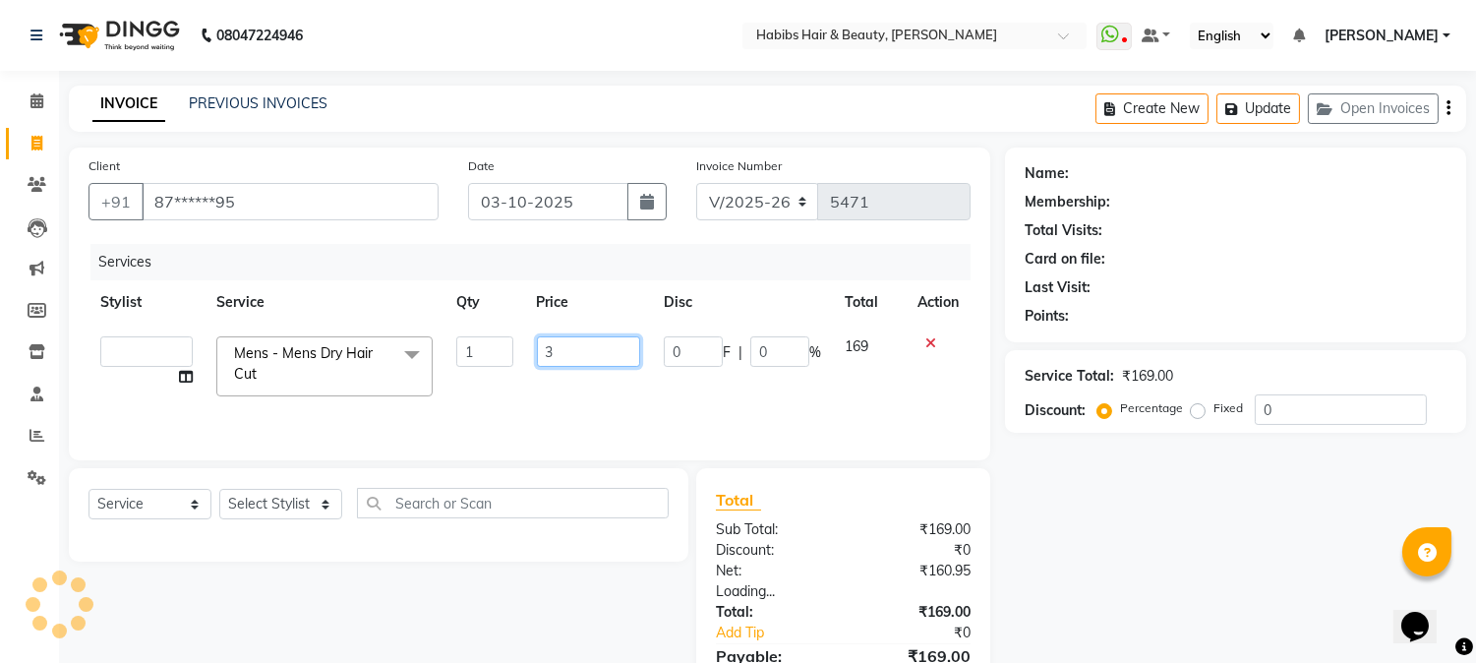
select select "91170"
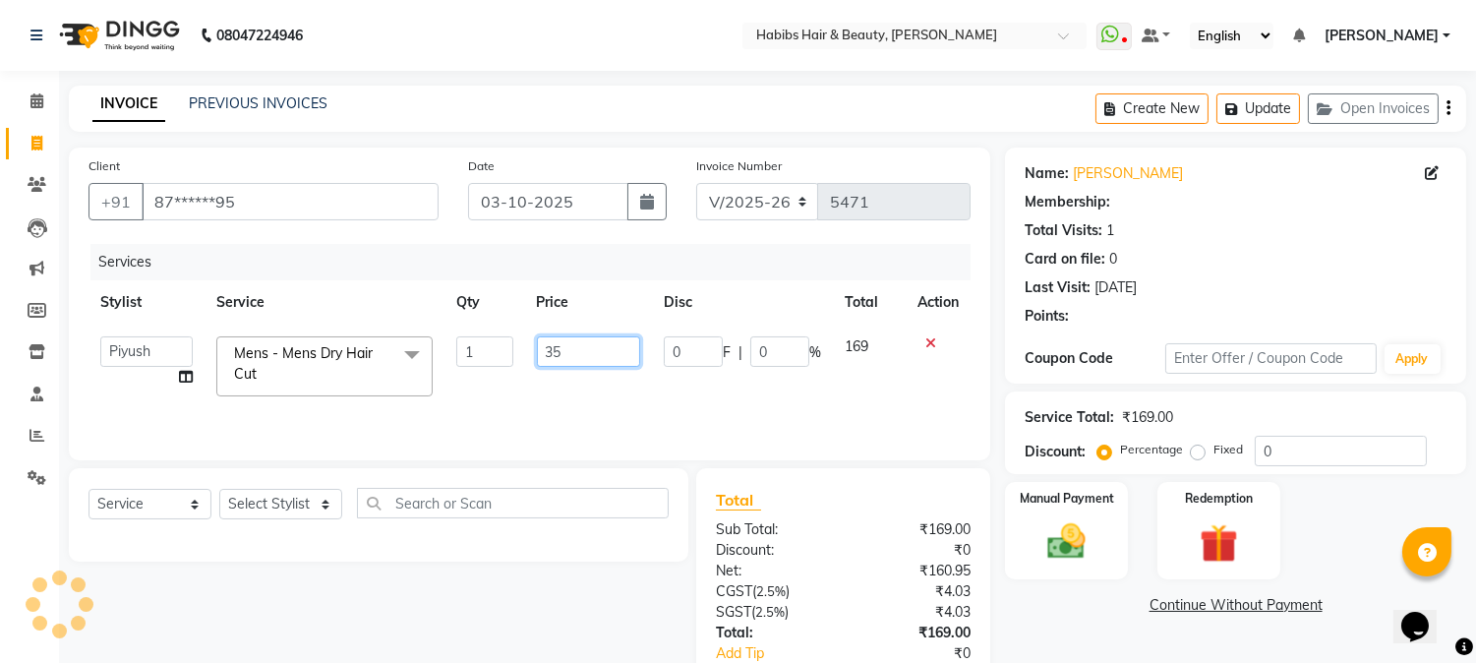
type input "350"
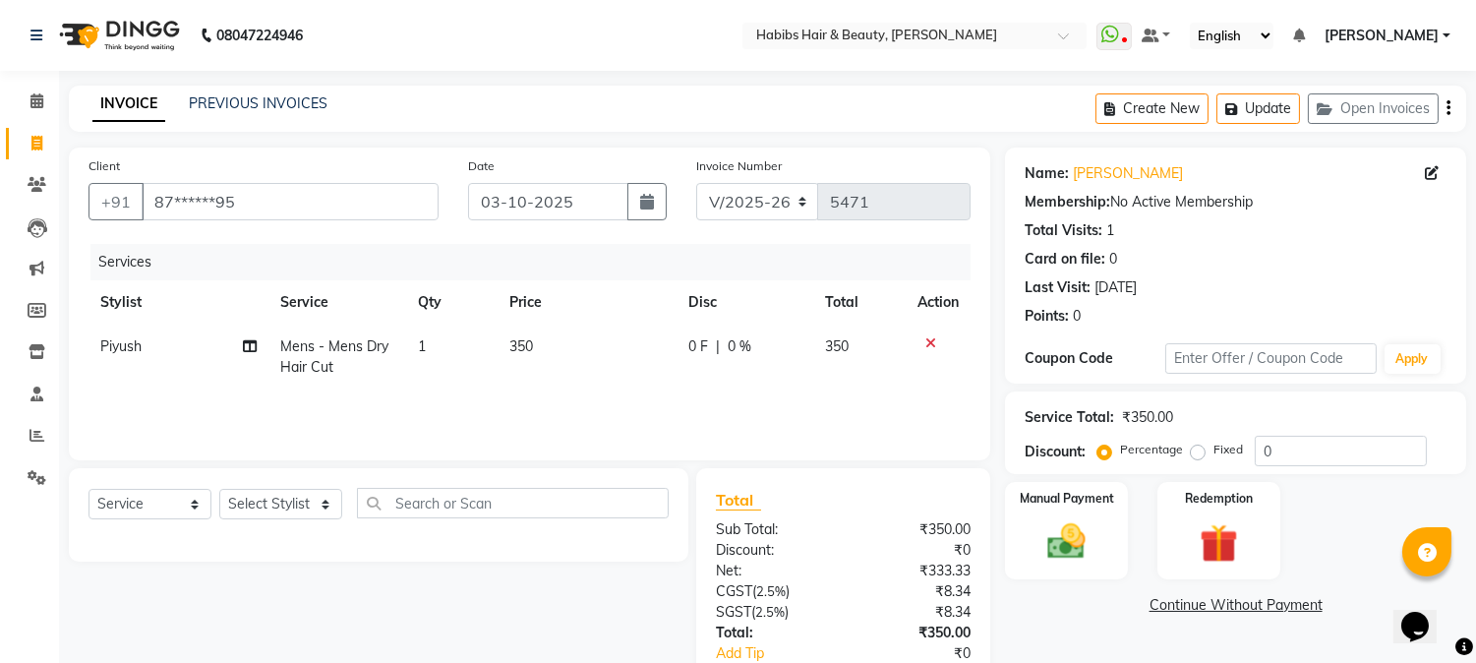
click at [653, 312] on tr "Stylist Service Qty Price Disc Total Action" at bounding box center [529, 302] width 882 height 44
click at [1038, 511] on div "Manual Payment" at bounding box center [1067, 530] width 128 height 100
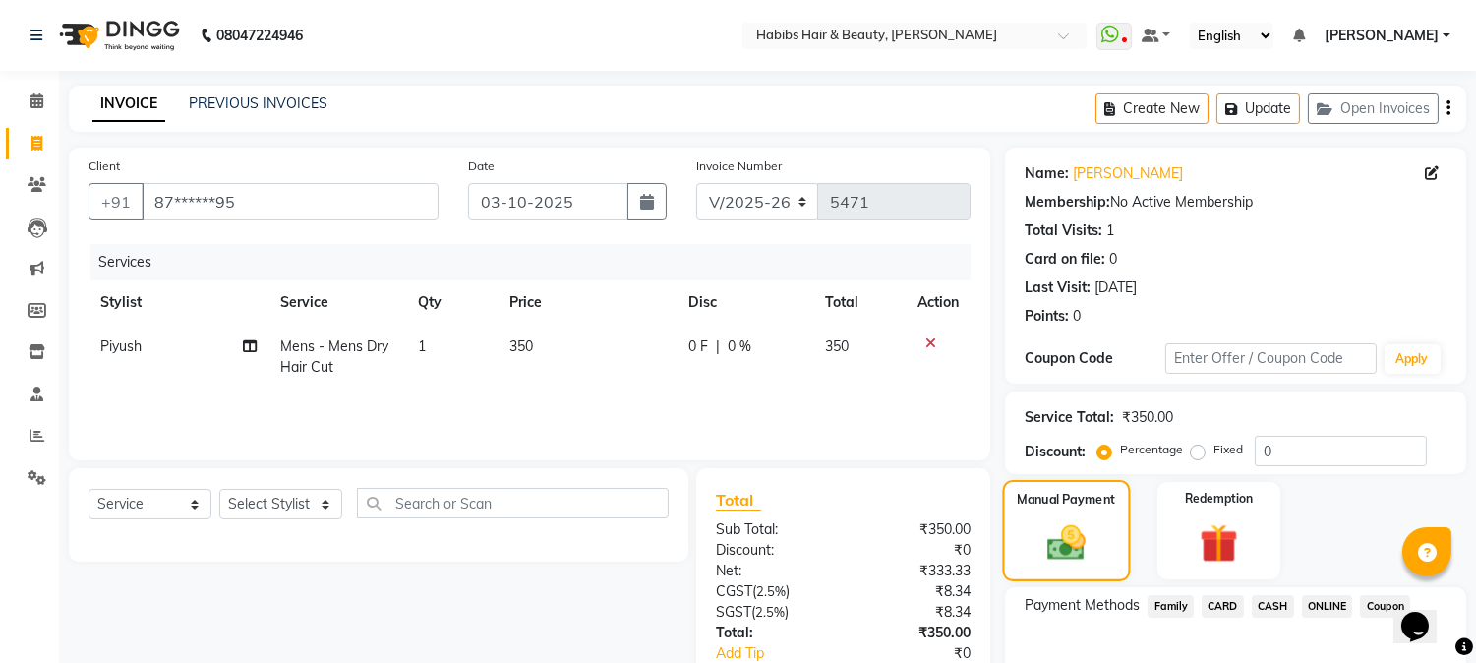
scroll to position [123, 0]
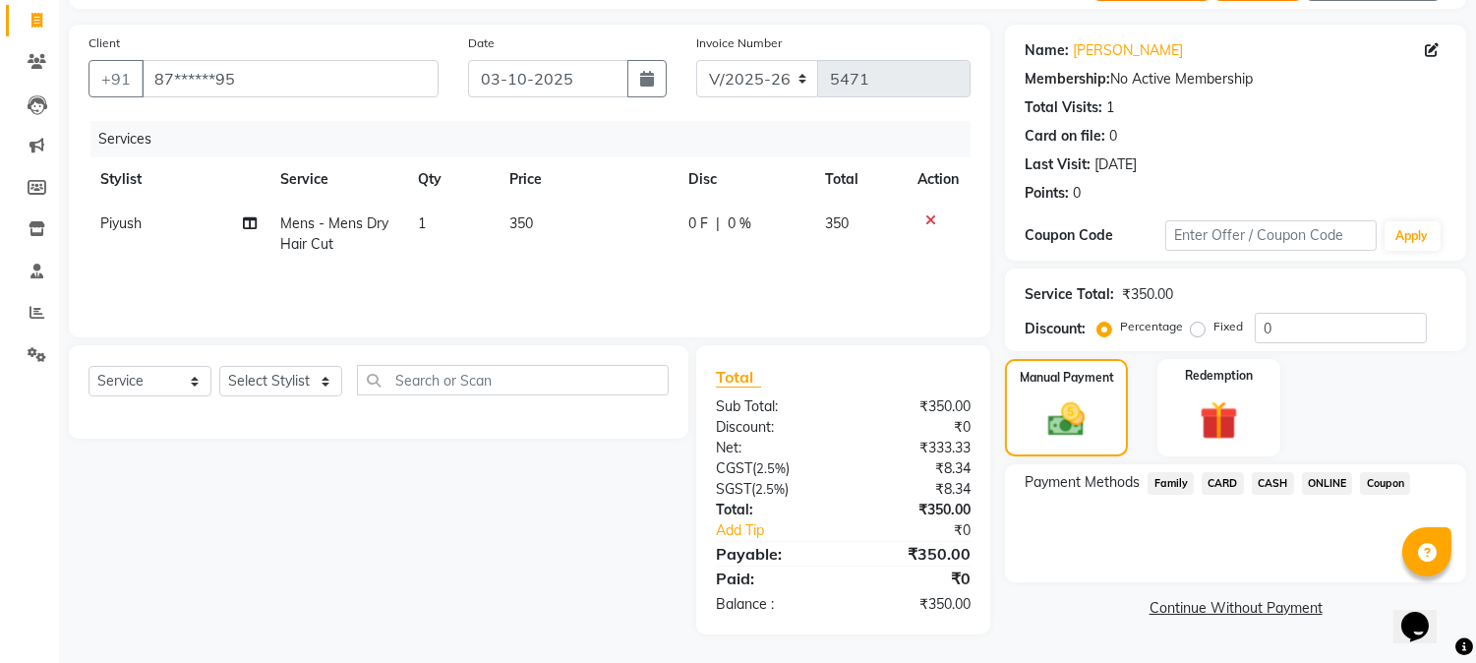
click at [1327, 472] on div "ONLINE" at bounding box center [1323, 485] width 59 height 27
click at [1327, 479] on span "ONLINE" at bounding box center [1327, 483] width 51 height 23
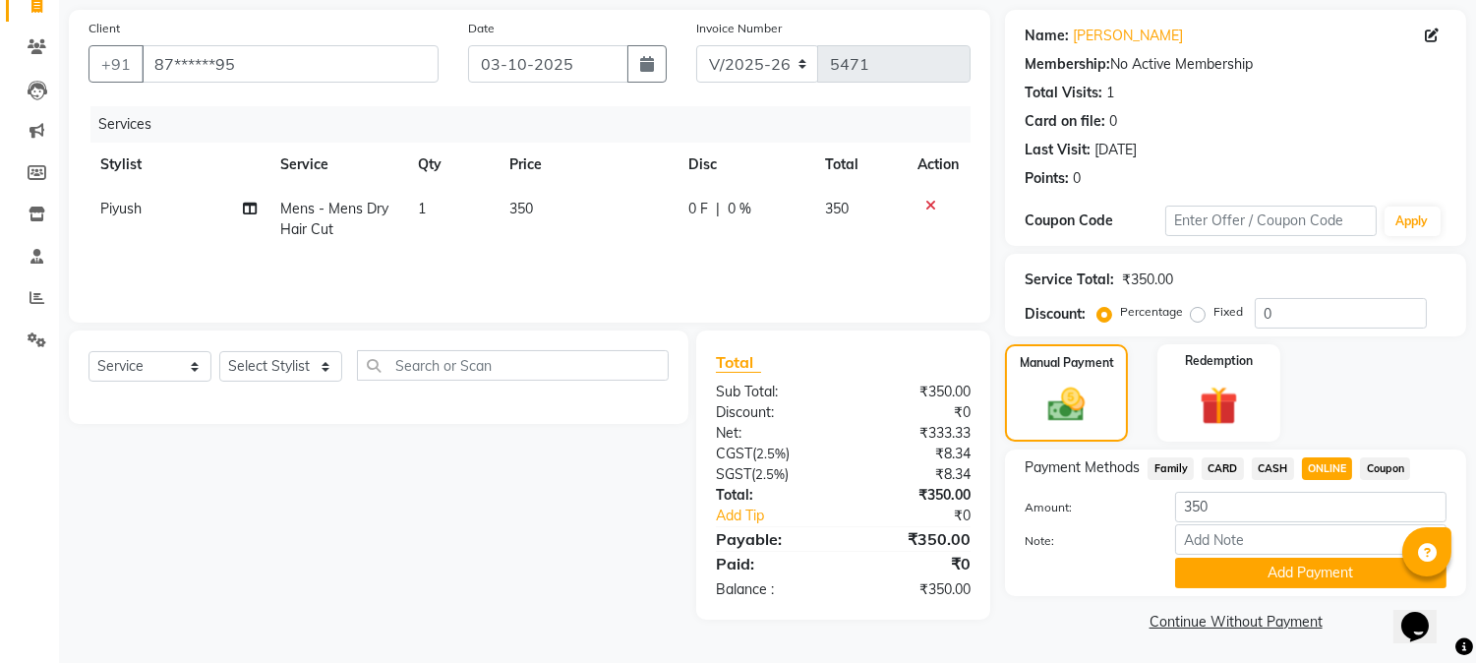
scroll to position [140, 0]
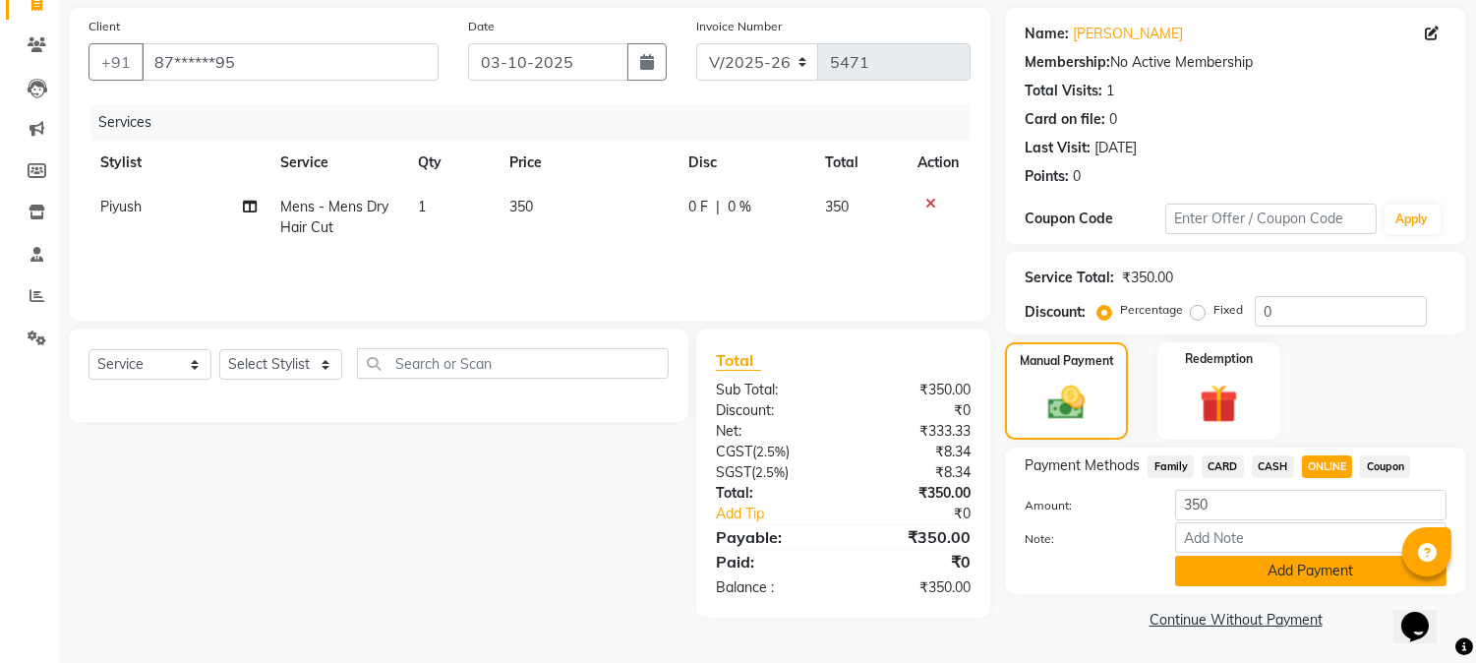
click at [1265, 562] on button "Add Payment" at bounding box center [1310, 571] width 271 height 30
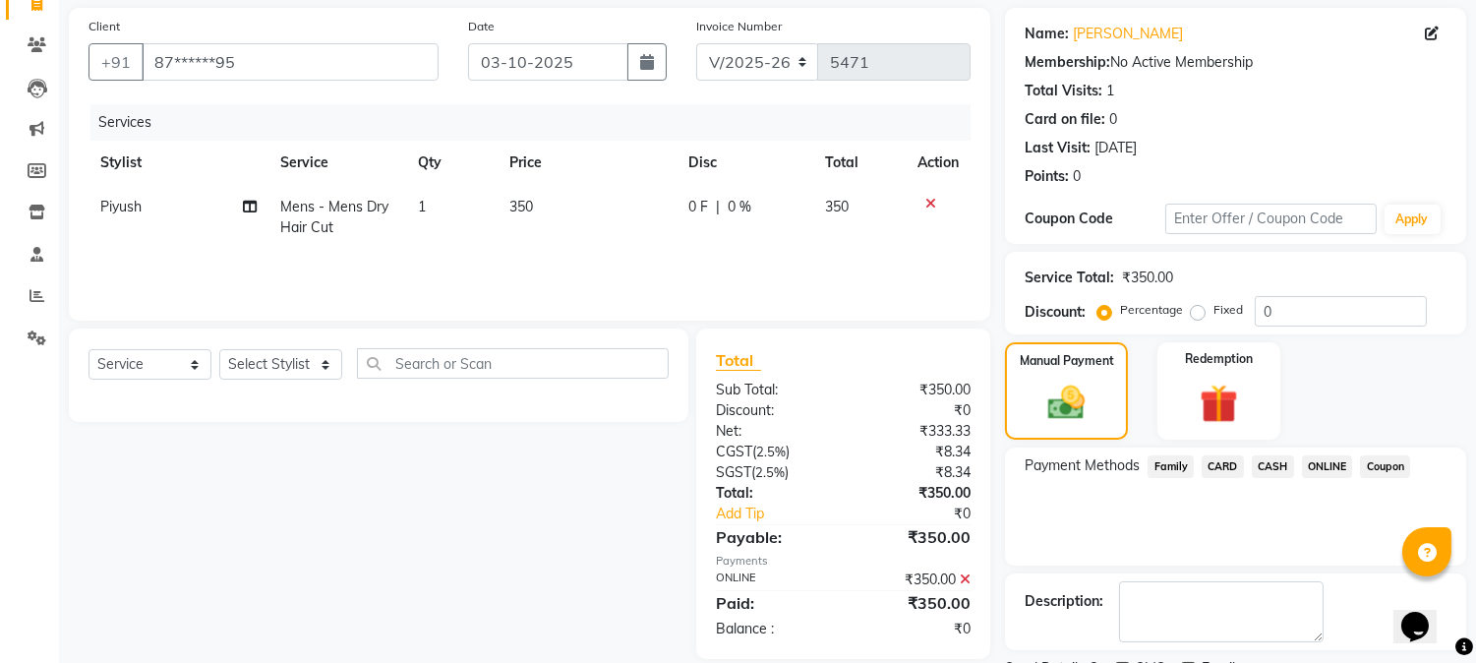
scroll to position [221, 0]
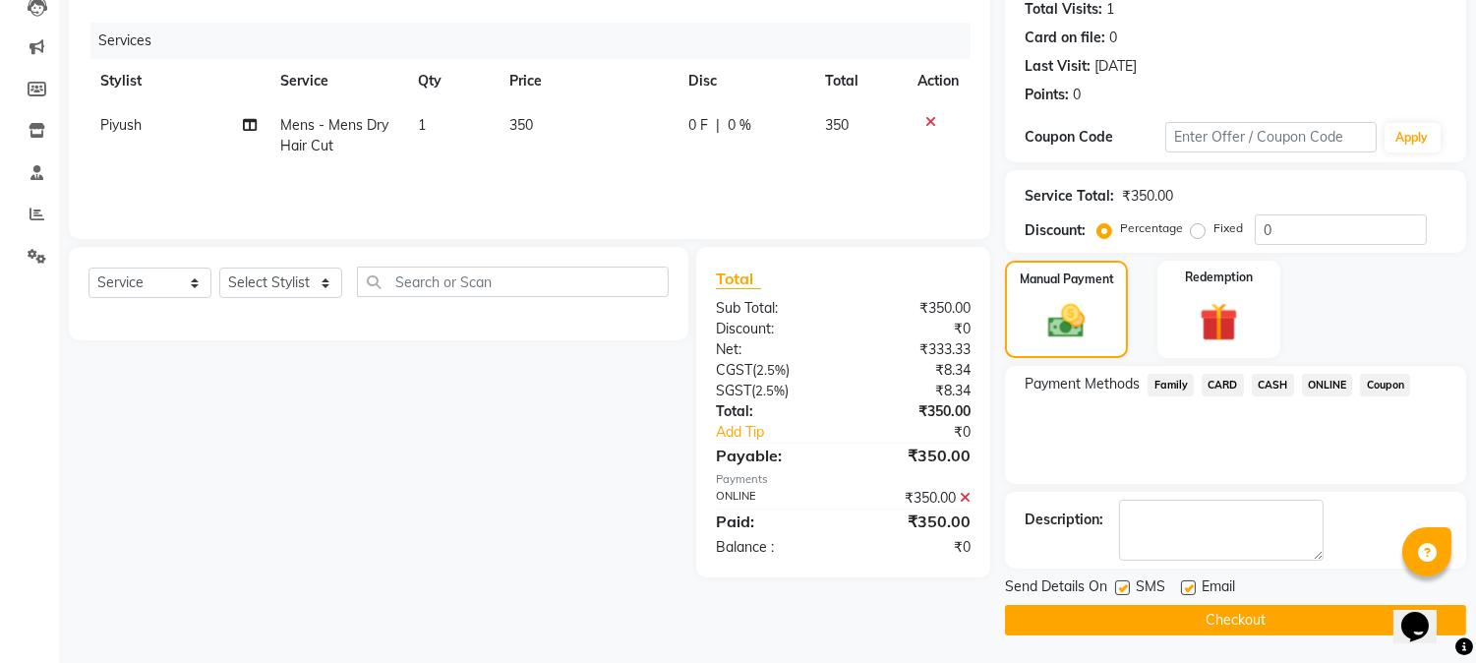
click at [1226, 617] on button "Checkout" at bounding box center [1235, 620] width 461 height 30
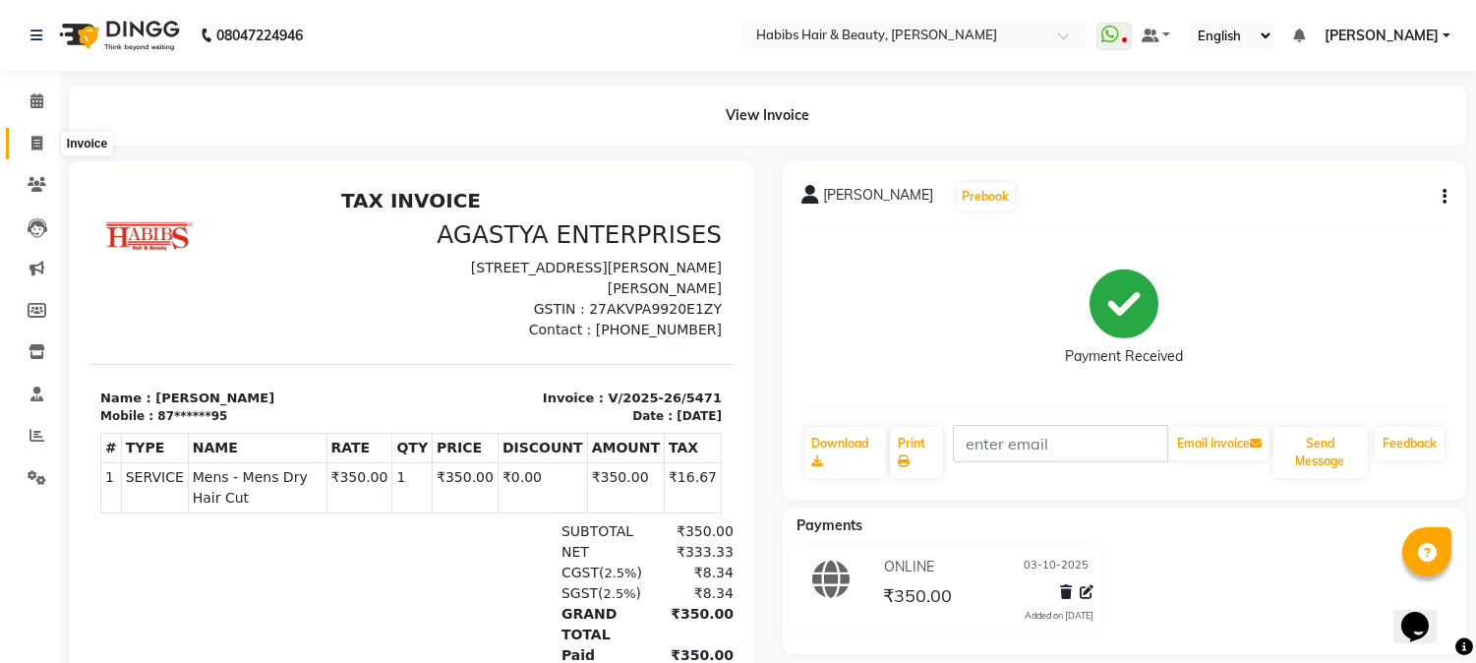
click at [35, 133] on span at bounding box center [37, 144] width 34 height 23
select select "service"
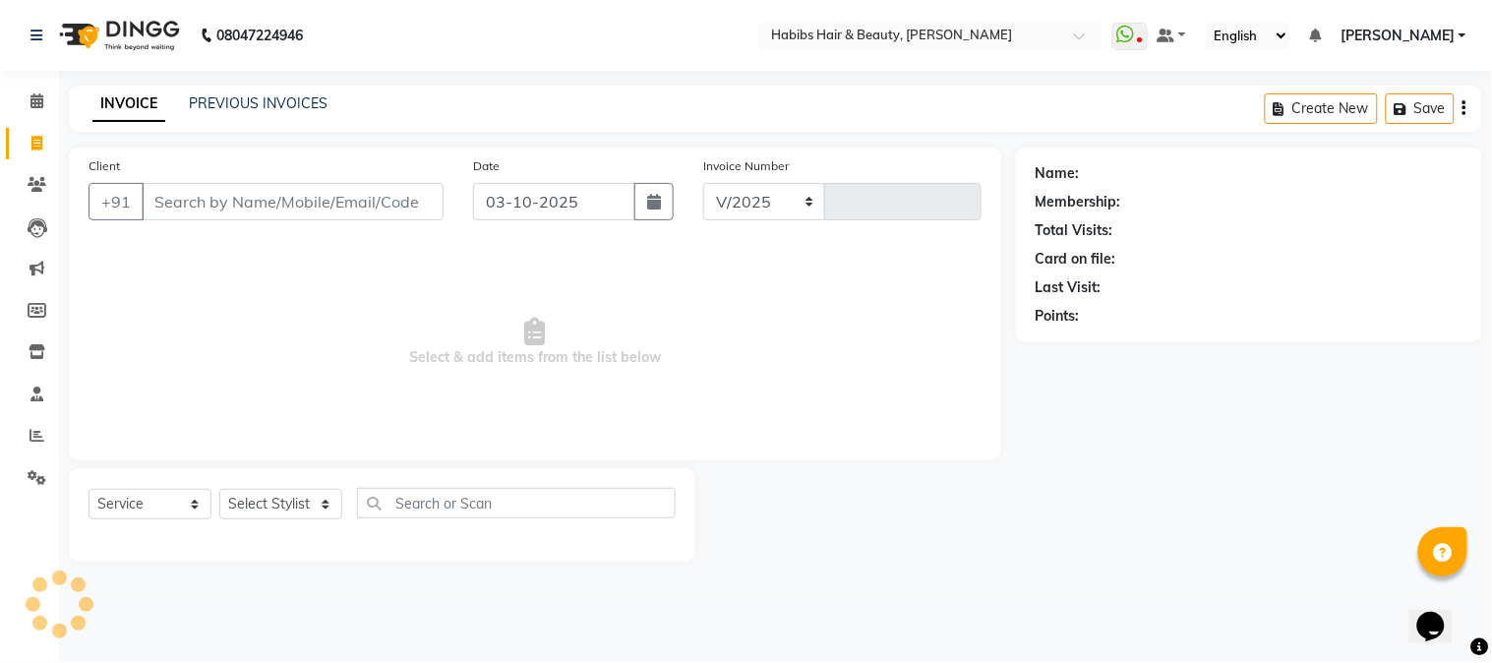
select select "3712"
type input "5472"
click at [270, 201] on input "Client" at bounding box center [293, 201] width 302 height 37
click at [286, 504] on select "Select Stylist Admin Akshay [PERSON_NAME] [PERSON_NAME] Pallavi [PERSON_NAME] […" at bounding box center [280, 504] width 123 height 30
select select "53779"
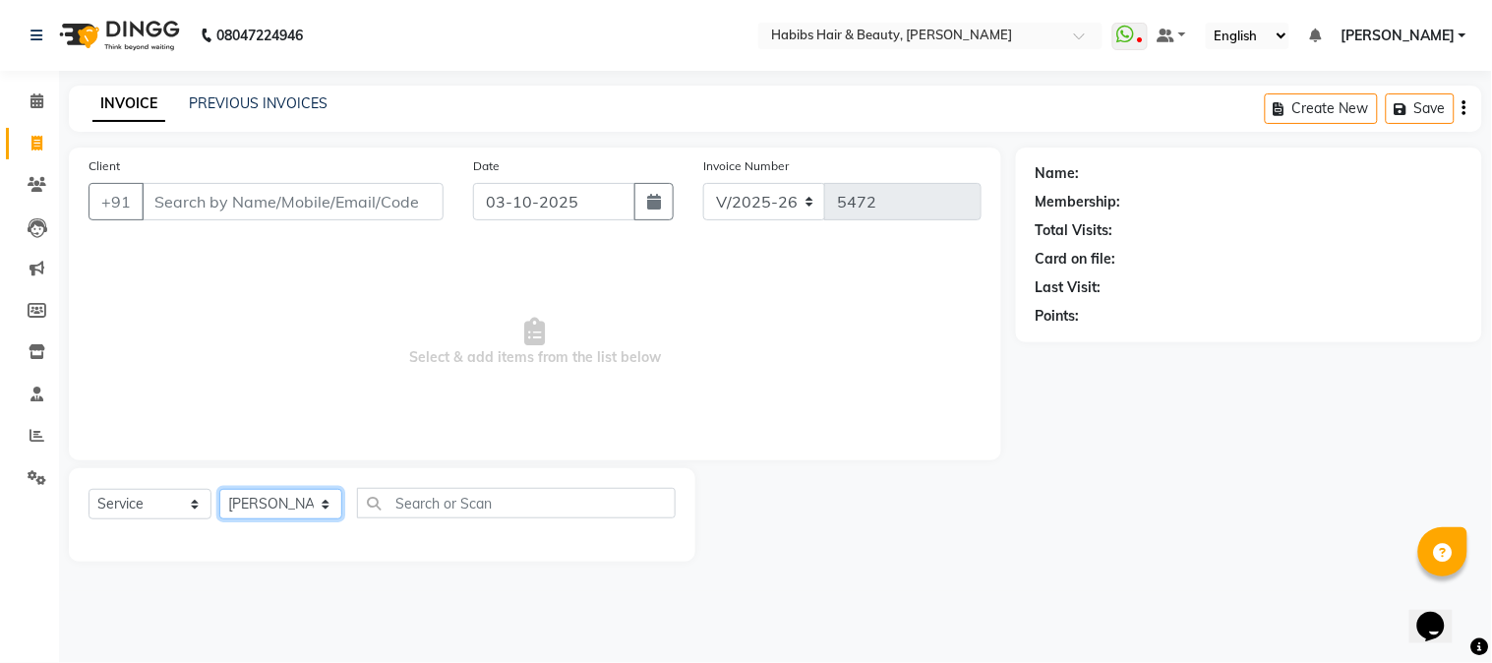
click at [219, 490] on select "Select Stylist Admin Akshay [PERSON_NAME] [PERSON_NAME] Pallavi [PERSON_NAME] […" at bounding box center [280, 504] width 123 height 30
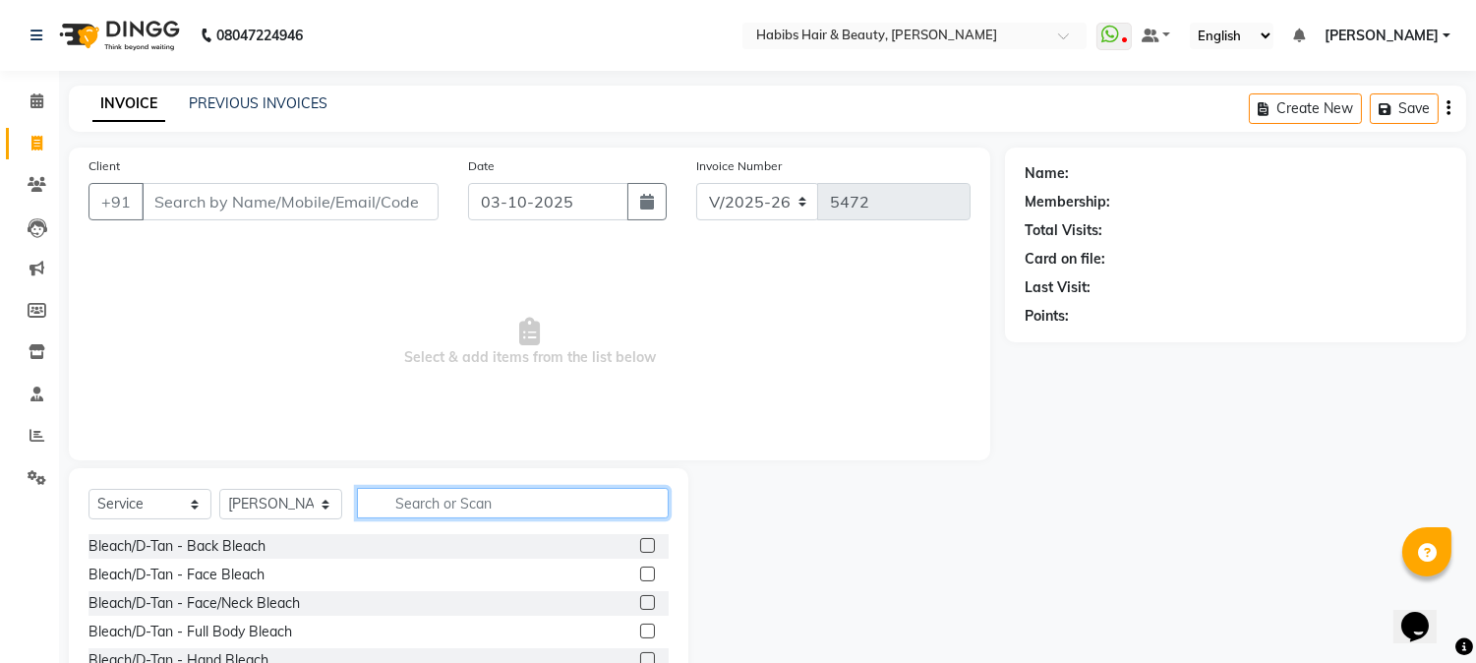
click at [399, 499] on input "text" at bounding box center [513, 503] width 312 height 30
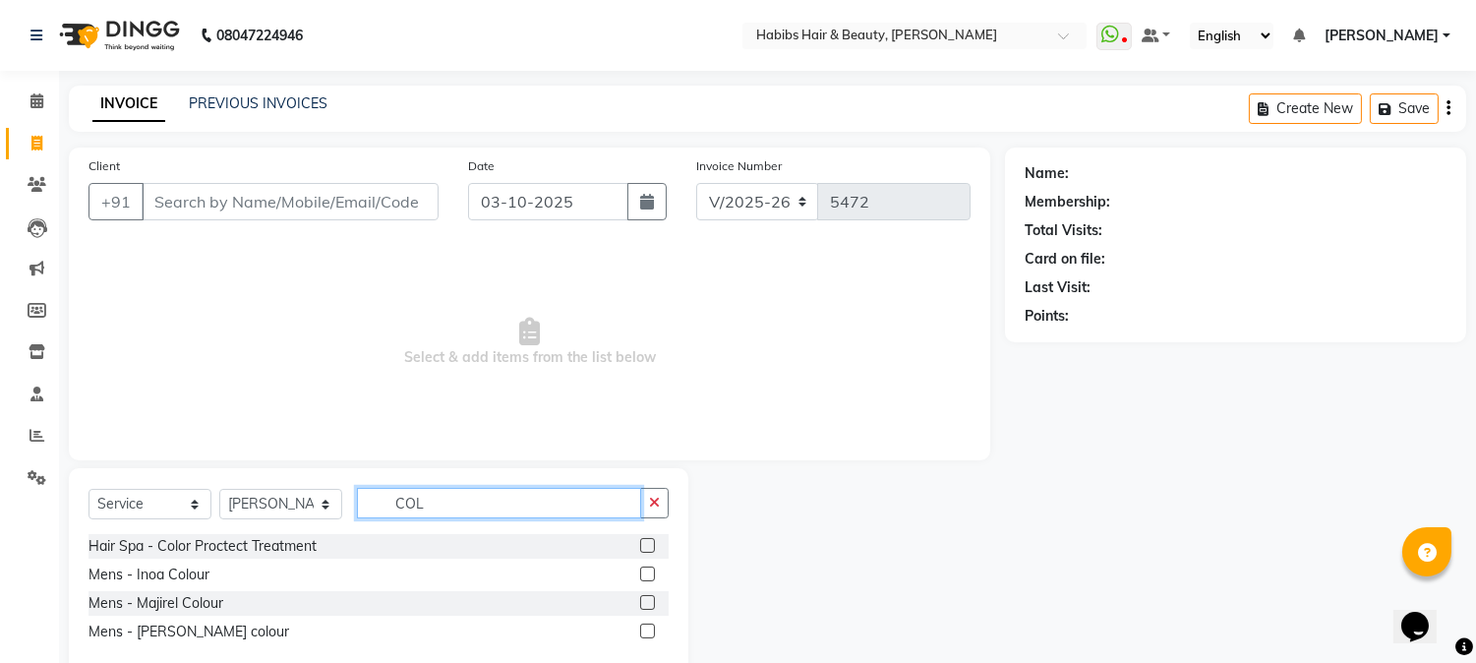
type input "COL"
click at [646, 572] on label at bounding box center [647, 573] width 15 height 15
click at [646, 572] on input "checkbox" at bounding box center [646, 574] width 13 height 13
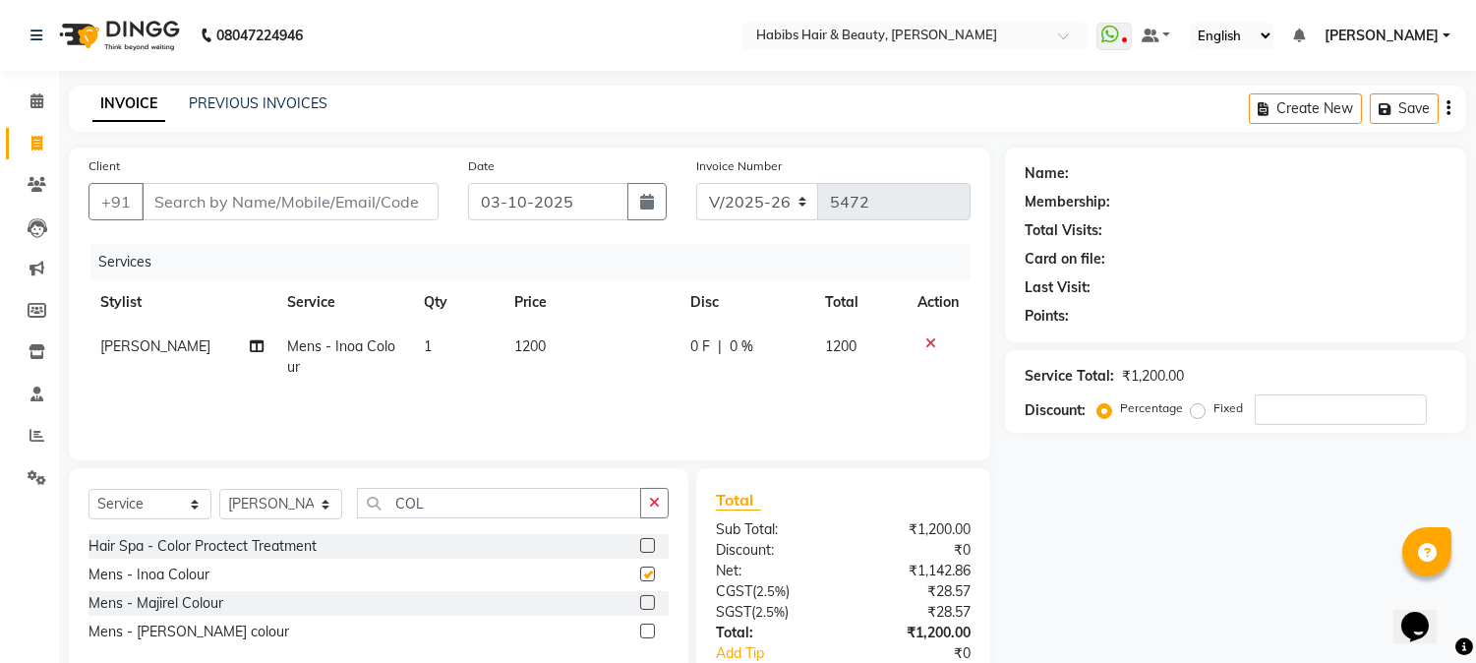
checkbox input "false"
click at [411, 498] on input "COL" at bounding box center [499, 503] width 284 height 30
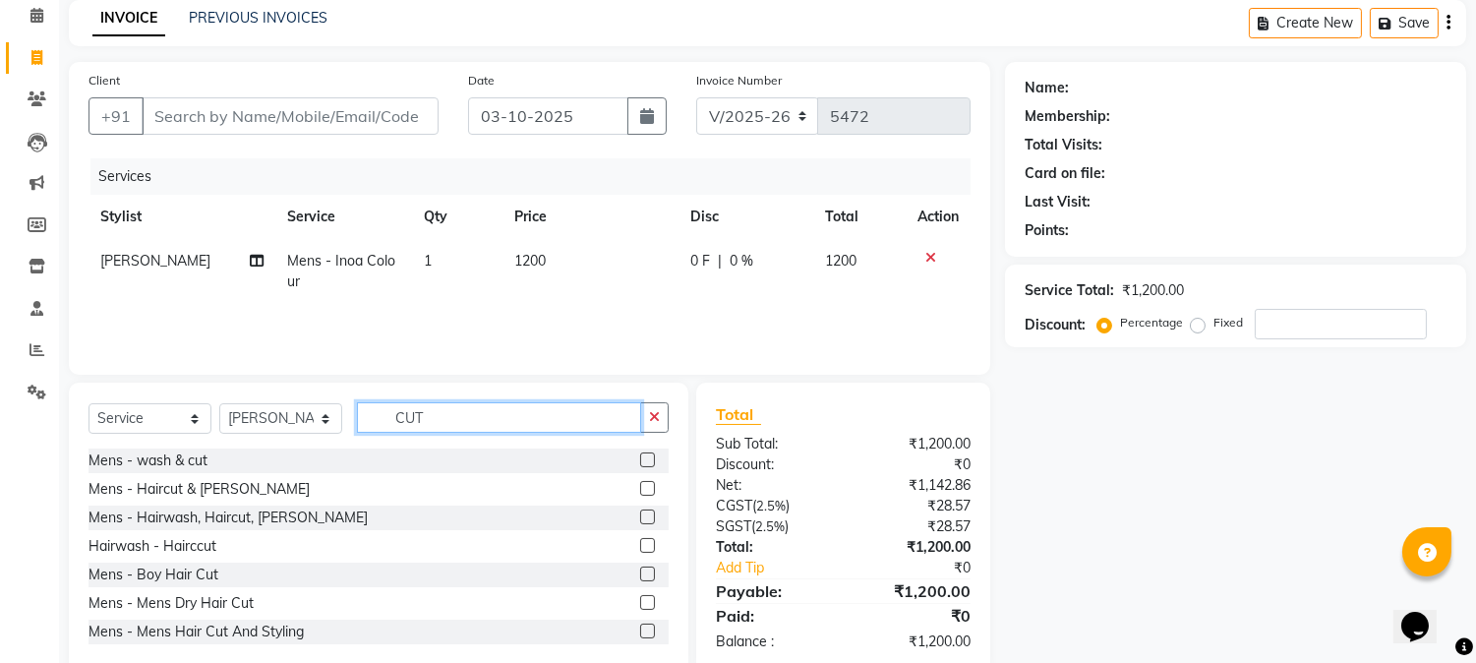
scroll to position [124, 0]
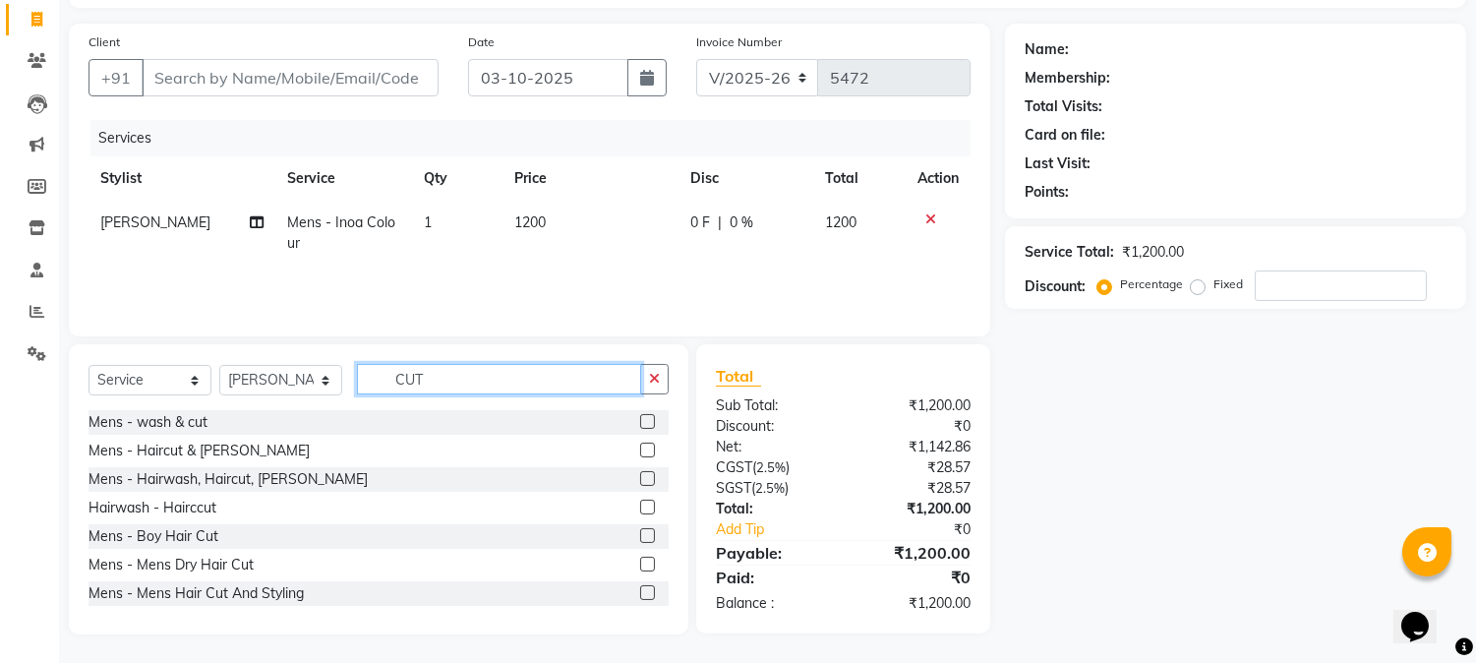
type input "CUT"
click at [640, 563] on label at bounding box center [647, 563] width 15 height 15
click at [640, 563] on input "checkbox" at bounding box center [646, 564] width 13 height 13
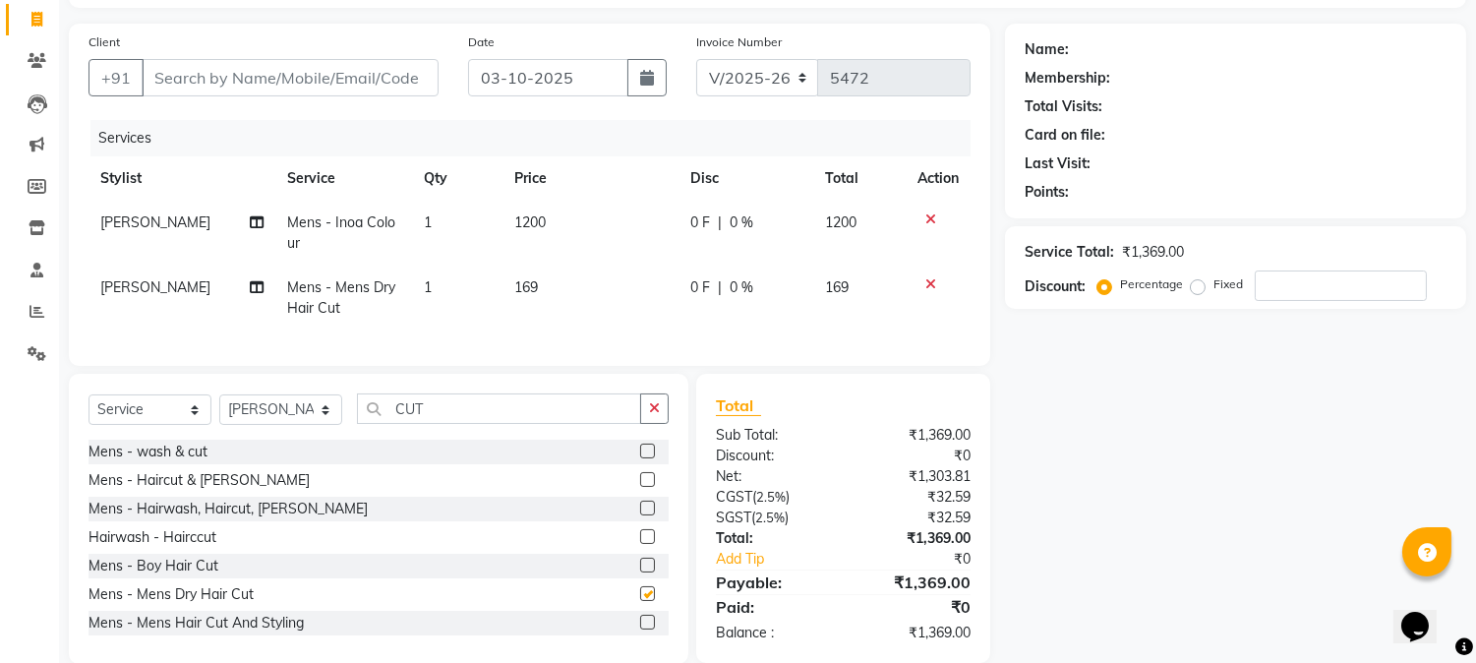
checkbox input "false"
click at [533, 303] on td "169" at bounding box center [590, 297] width 176 height 65
select select "53779"
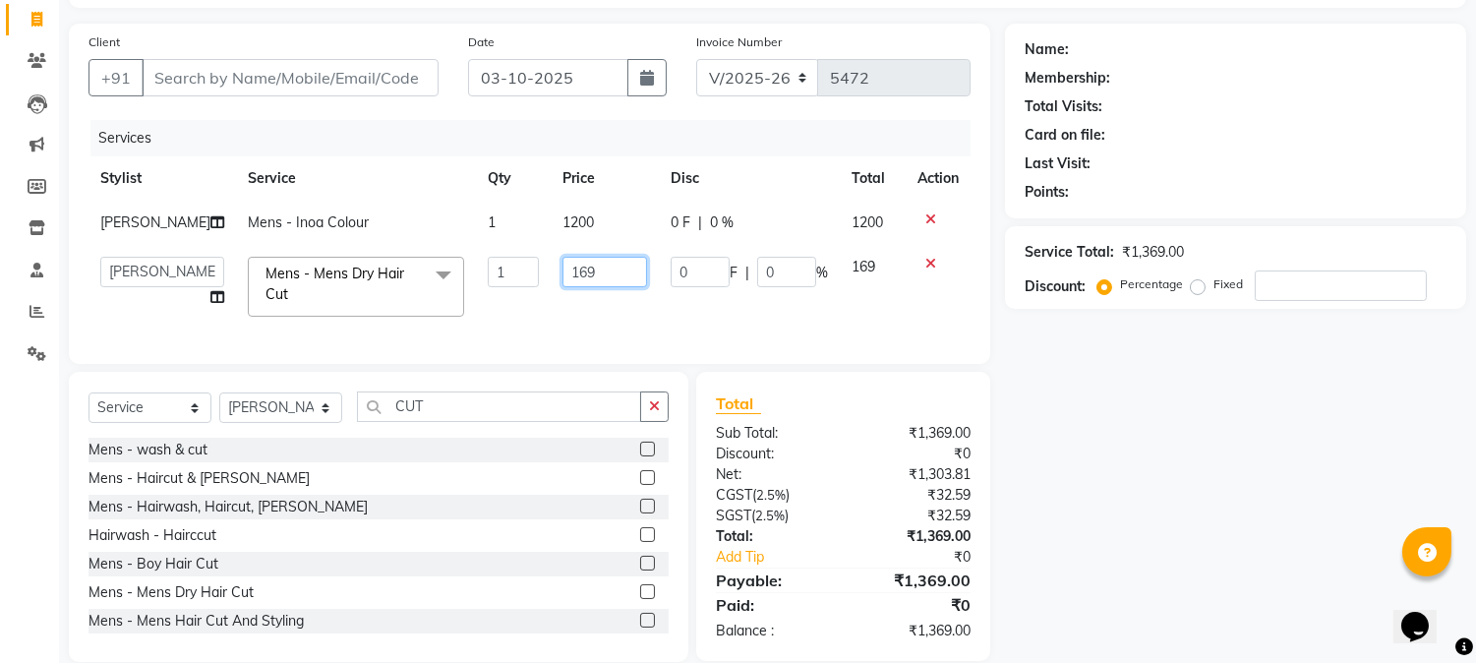
click at [562, 280] on input "169" at bounding box center [604, 272] width 85 height 30
type input "250"
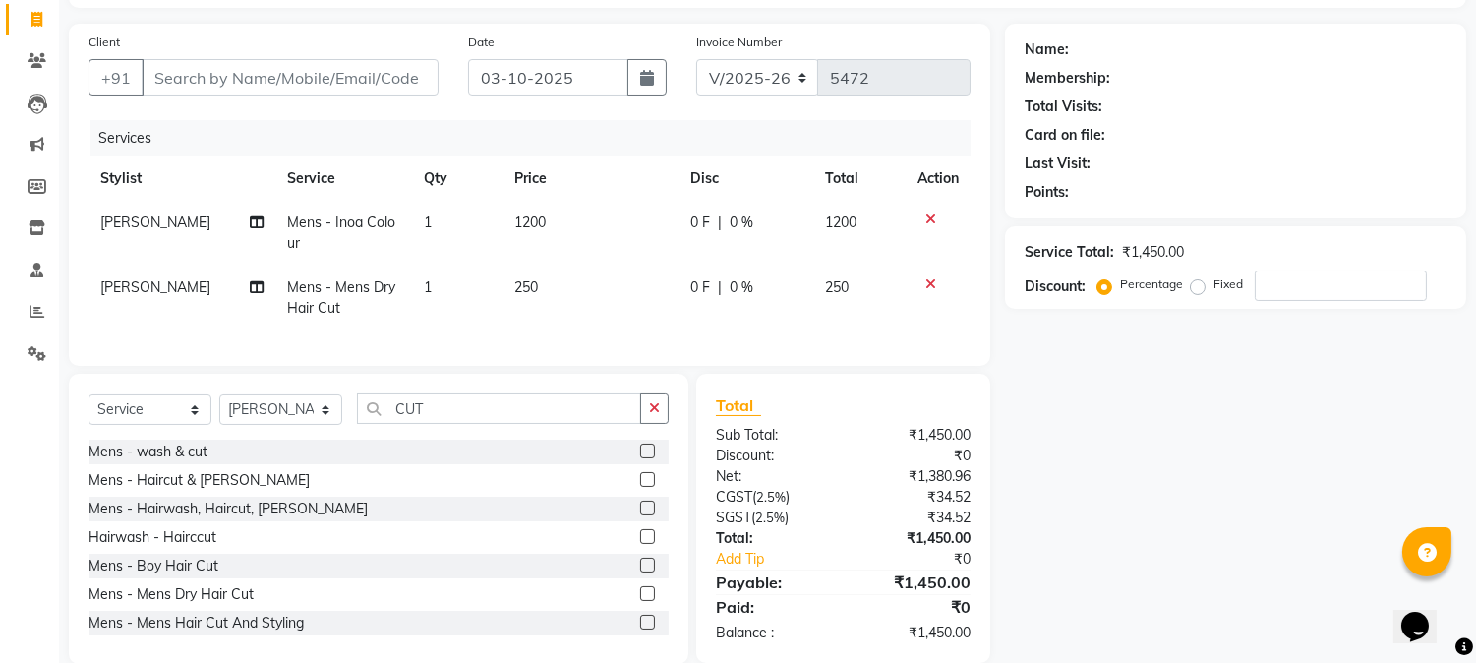
click at [556, 239] on td "1200" at bounding box center [590, 233] width 176 height 65
select select "53779"
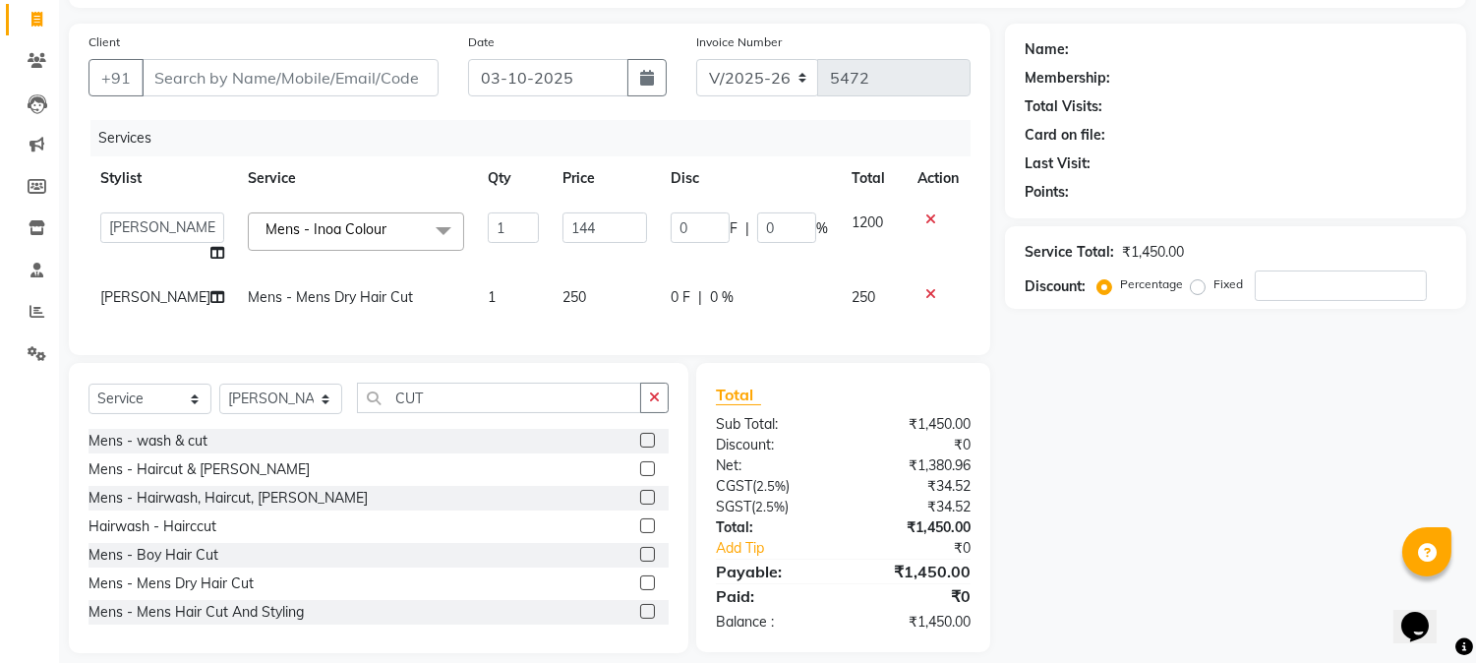
type input "1440"
click at [685, 162] on th "Disc" at bounding box center [749, 178] width 181 height 44
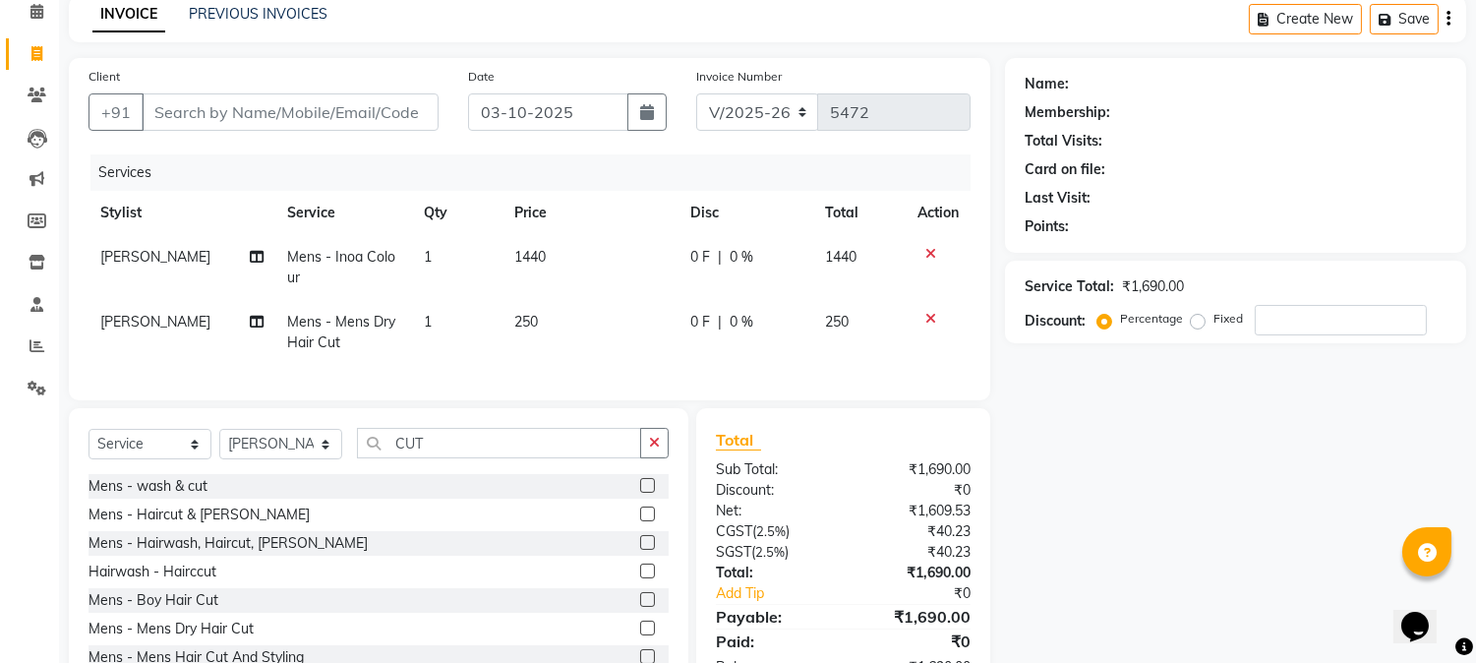
scroll to position [170, 0]
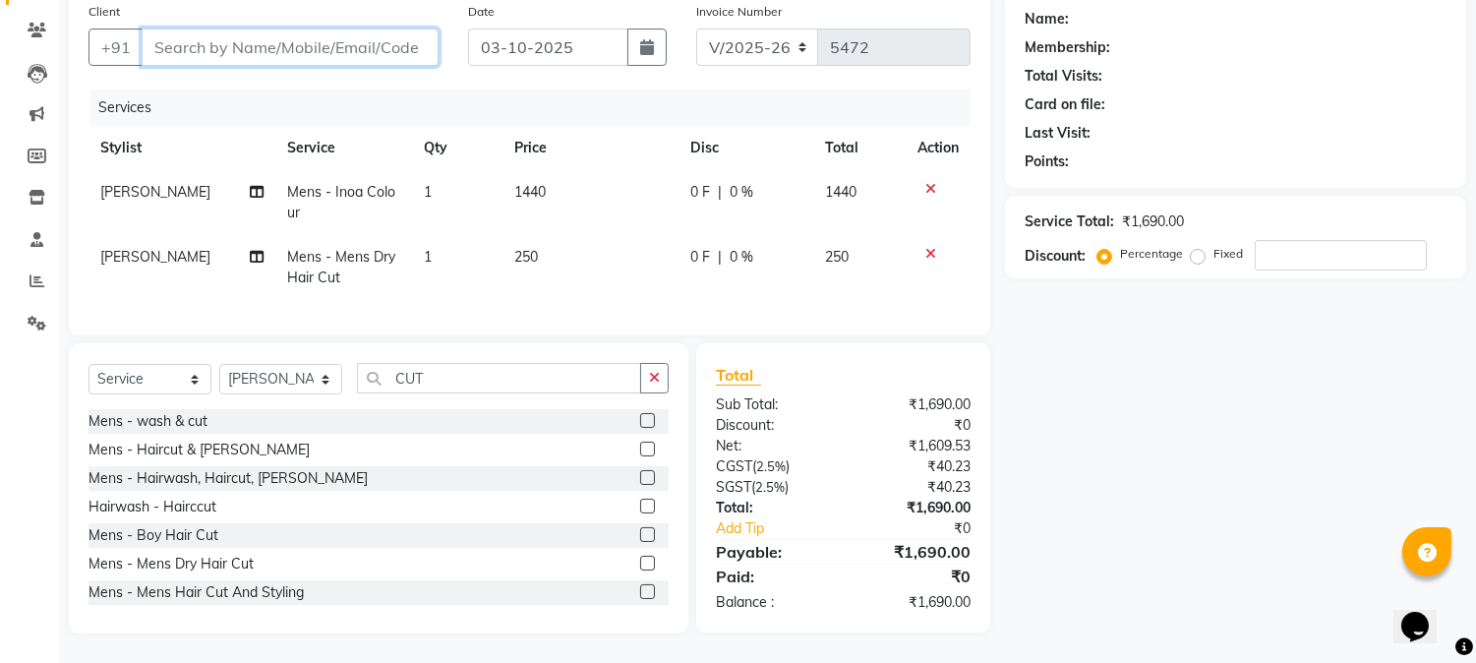
click at [394, 29] on input "Client" at bounding box center [290, 47] width 297 height 37
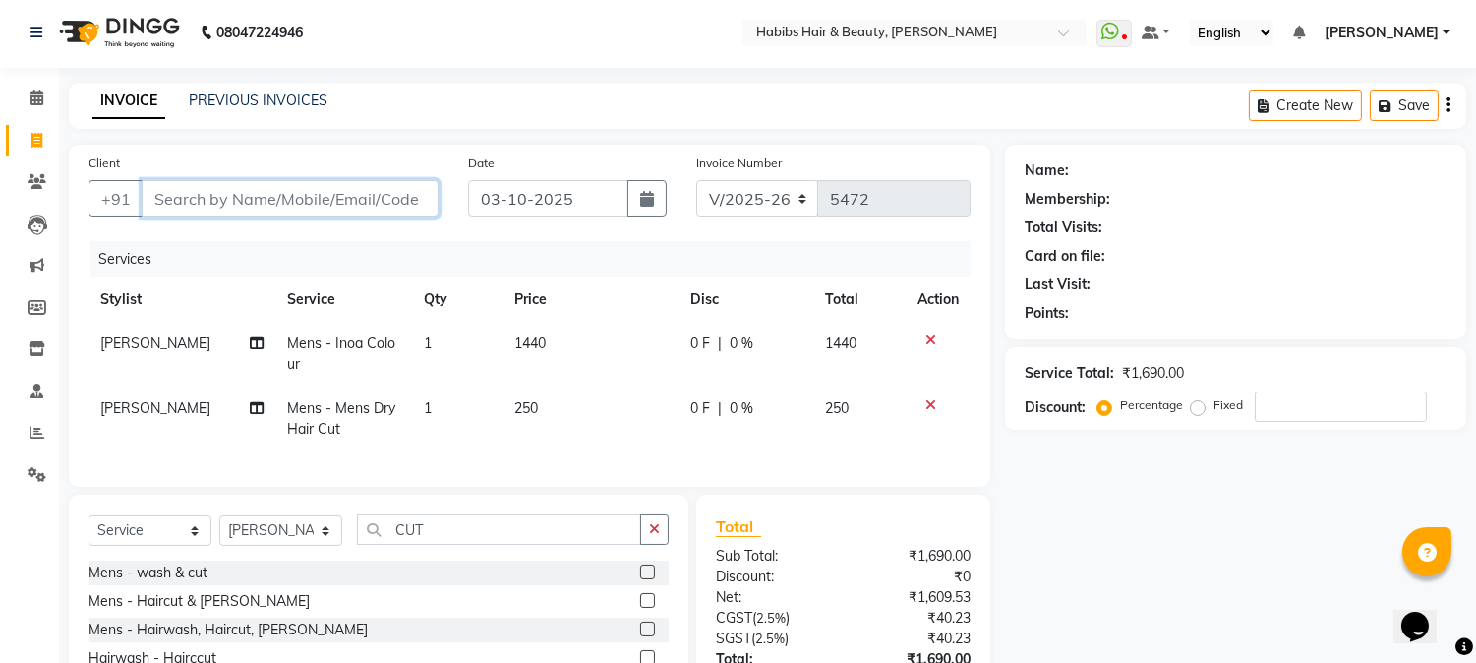
scroll to position [0, 0]
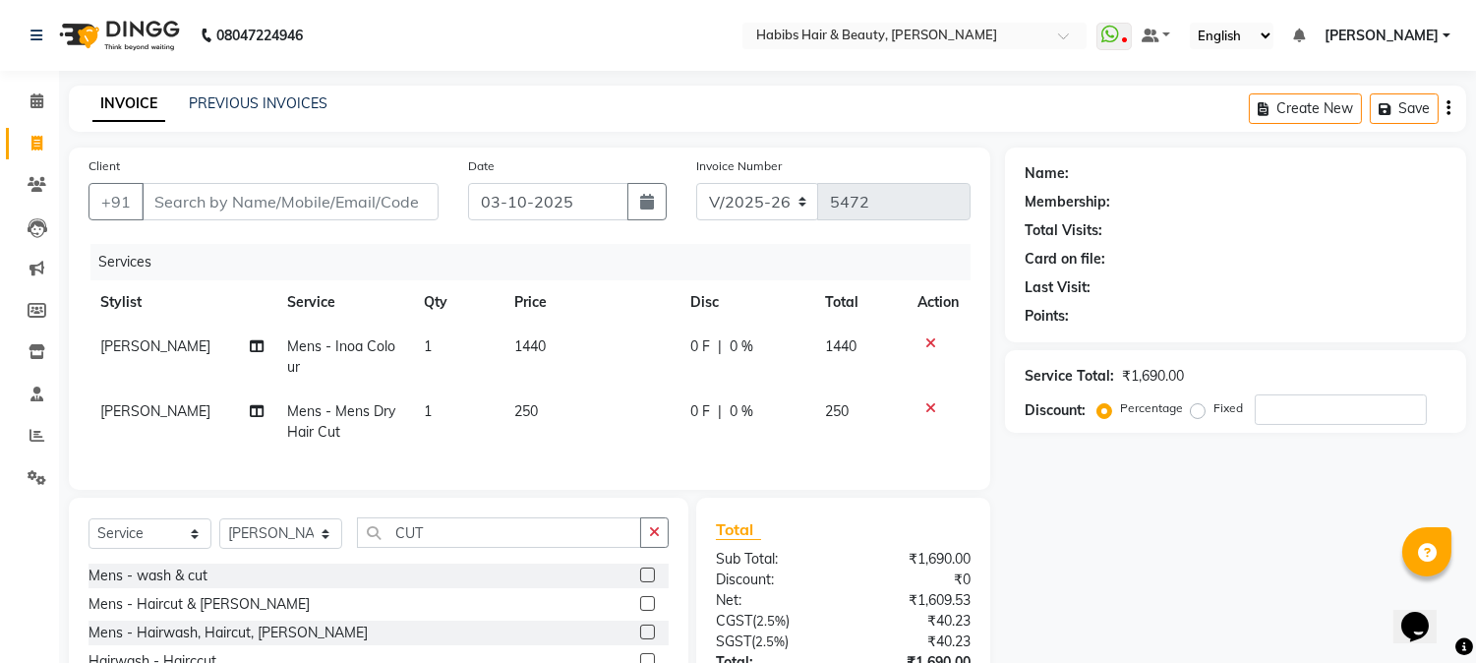
click at [624, 305] on th "Price" at bounding box center [590, 302] width 176 height 44
click at [641, 337] on td "1440" at bounding box center [590, 356] width 176 height 65
select select "53779"
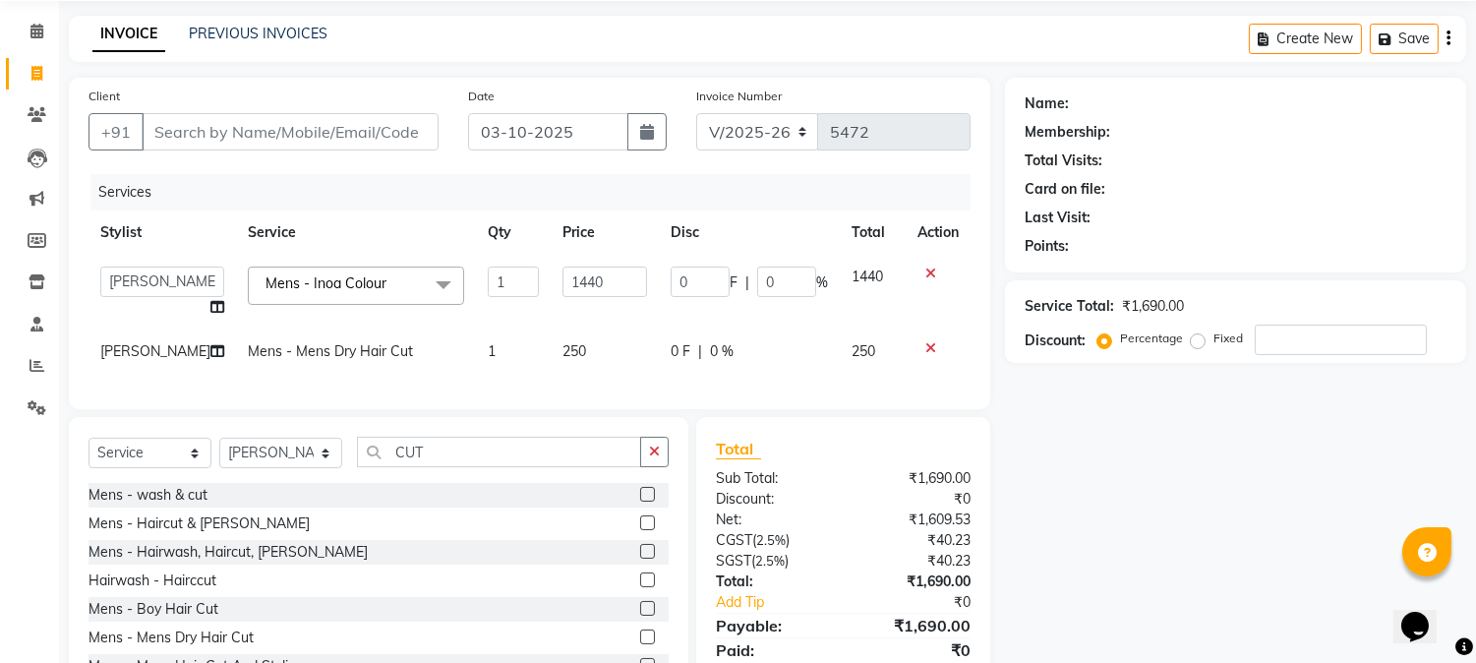
scroll to position [159, 0]
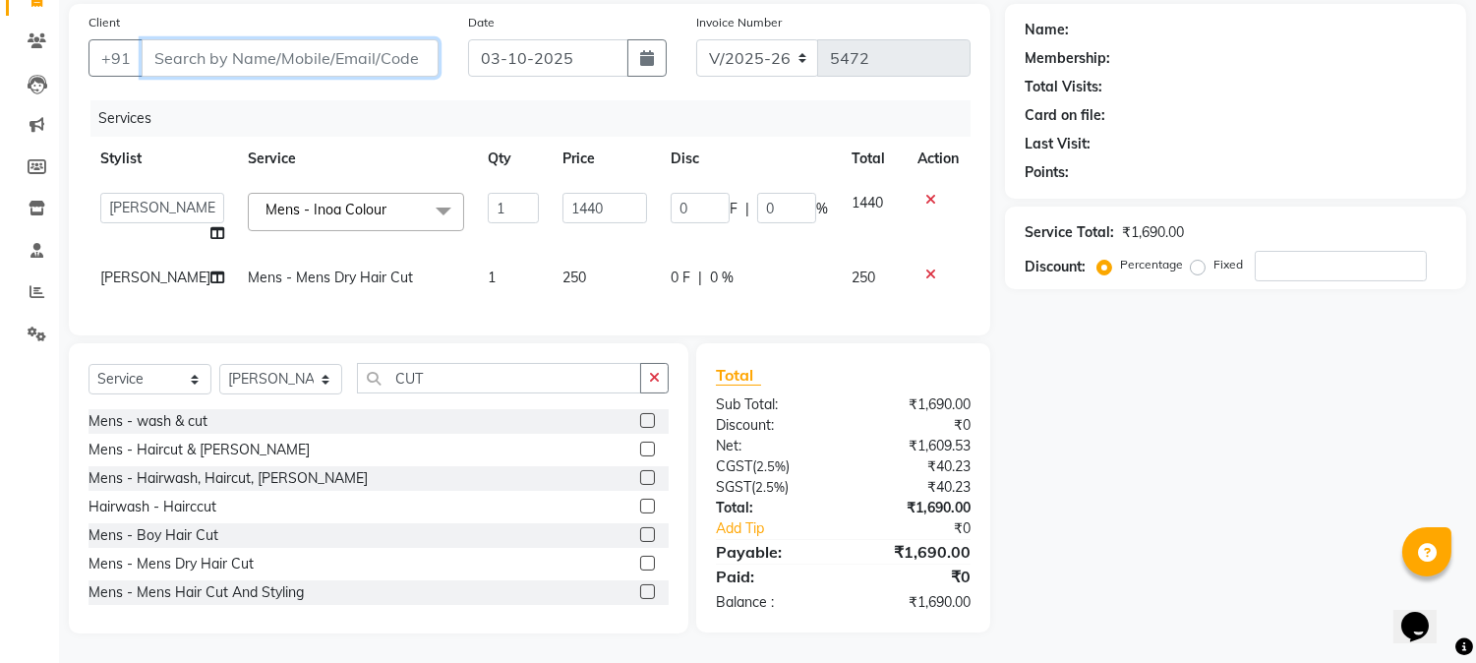
click at [332, 40] on input "Client" at bounding box center [290, 57] width 297 height 37
type input "7"
type input "0"
click at [205, 40] on input "72199074780" at bounding box center [240, 57] width 197 height 37
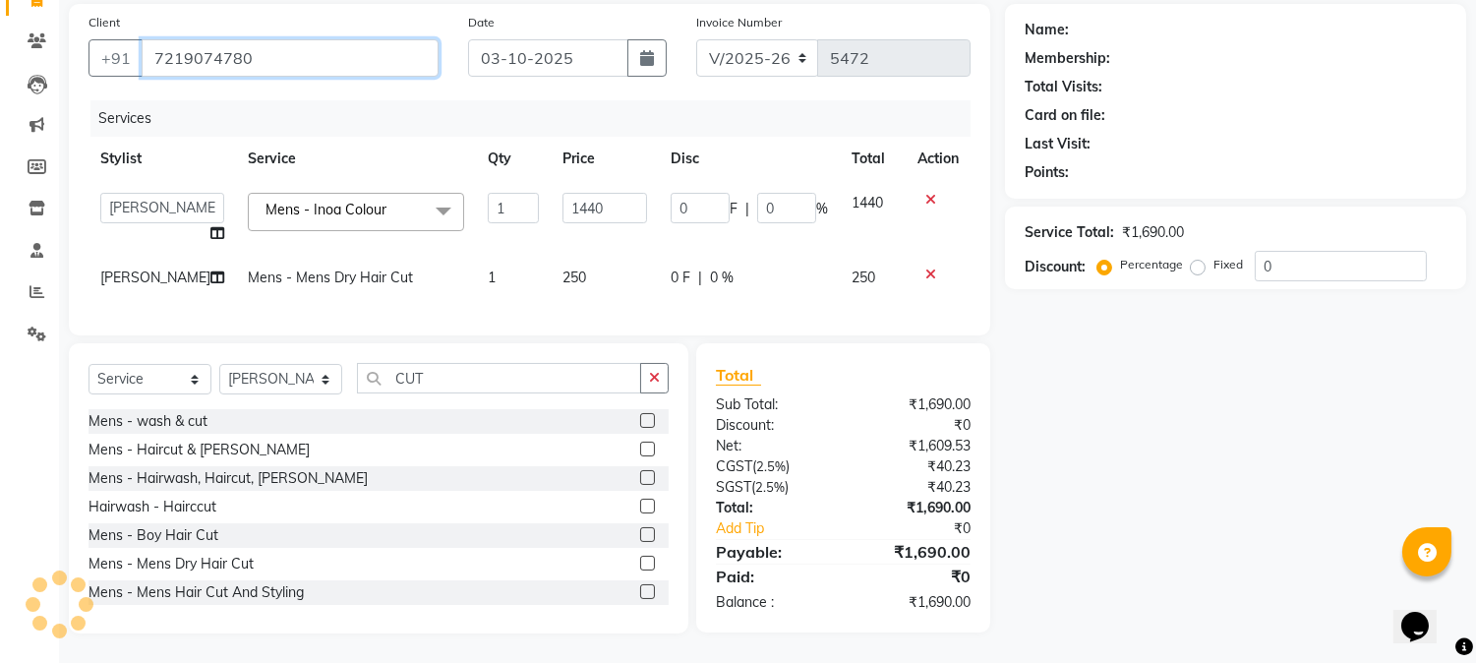
type input "7219074780"
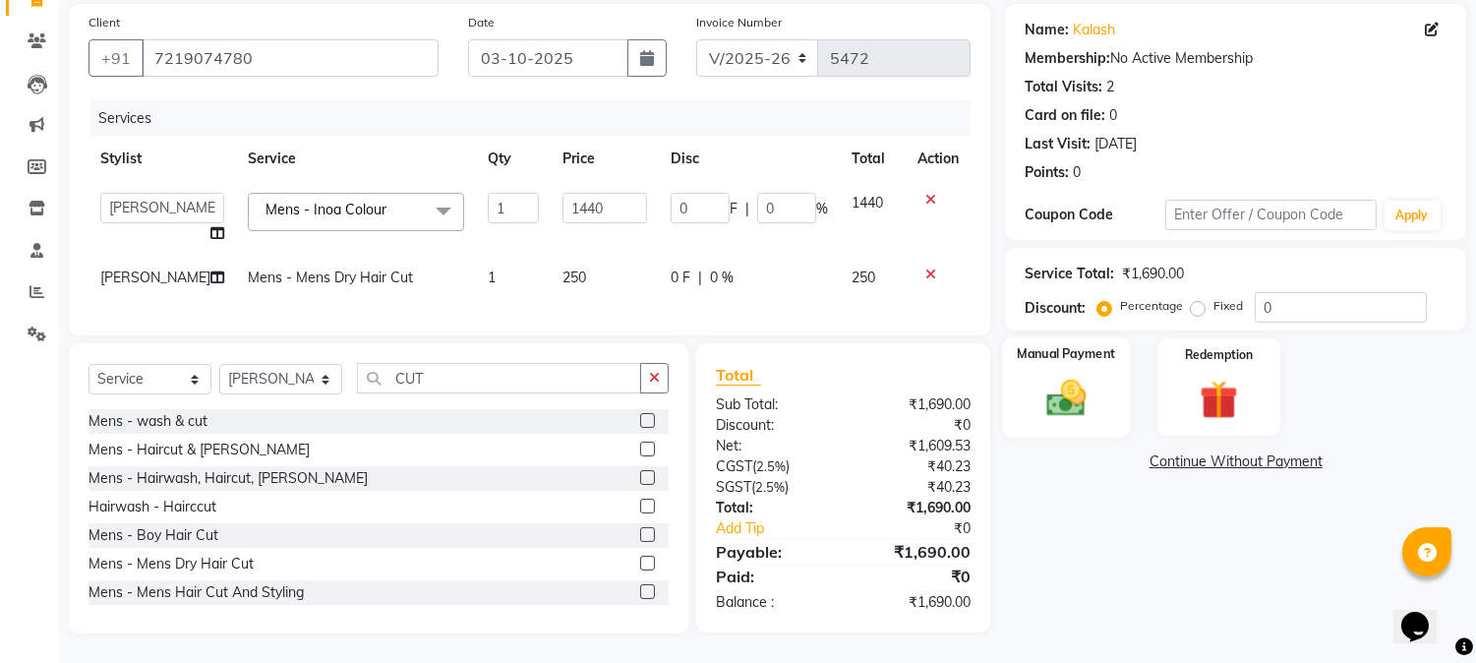
click at [1056, 415] on div "Manual Payment" at bounding box center [1067, 386] width 128 height 100
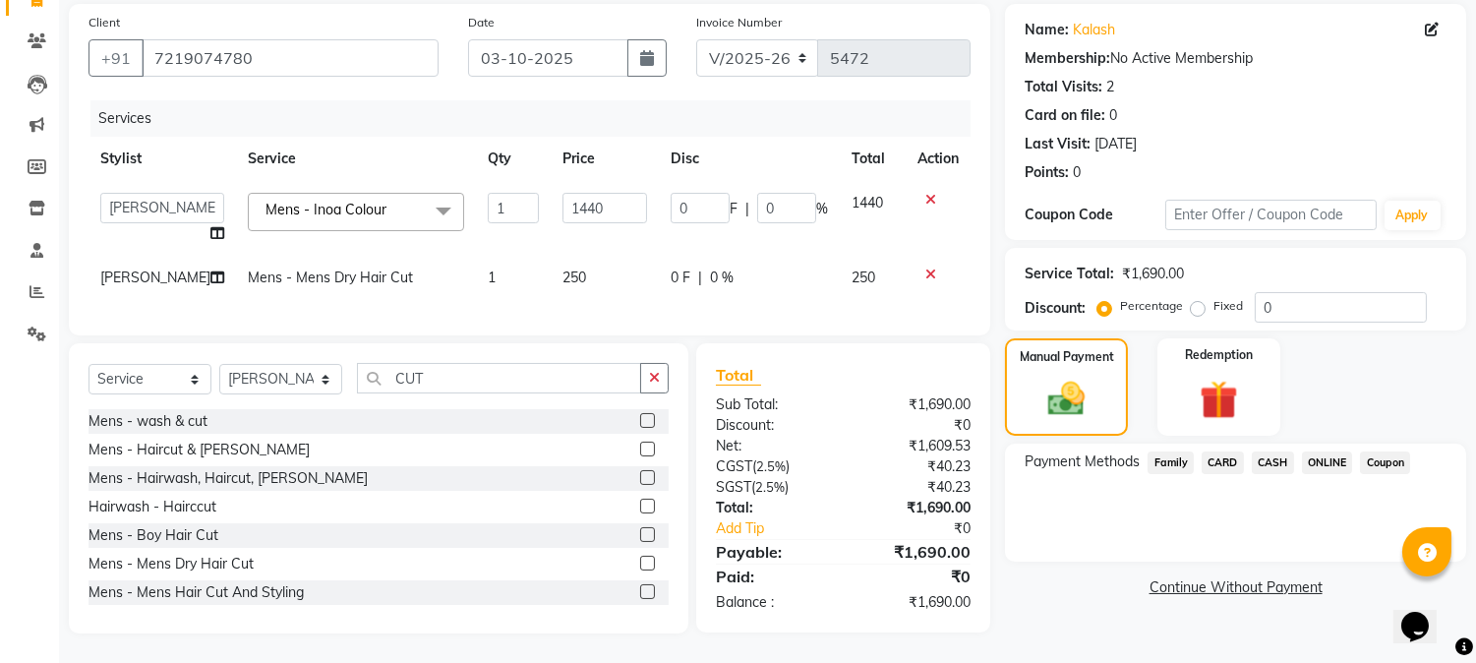
click at [1262, 451] on span "CASH" at bounding box center [1273, 462] width 42 height 23
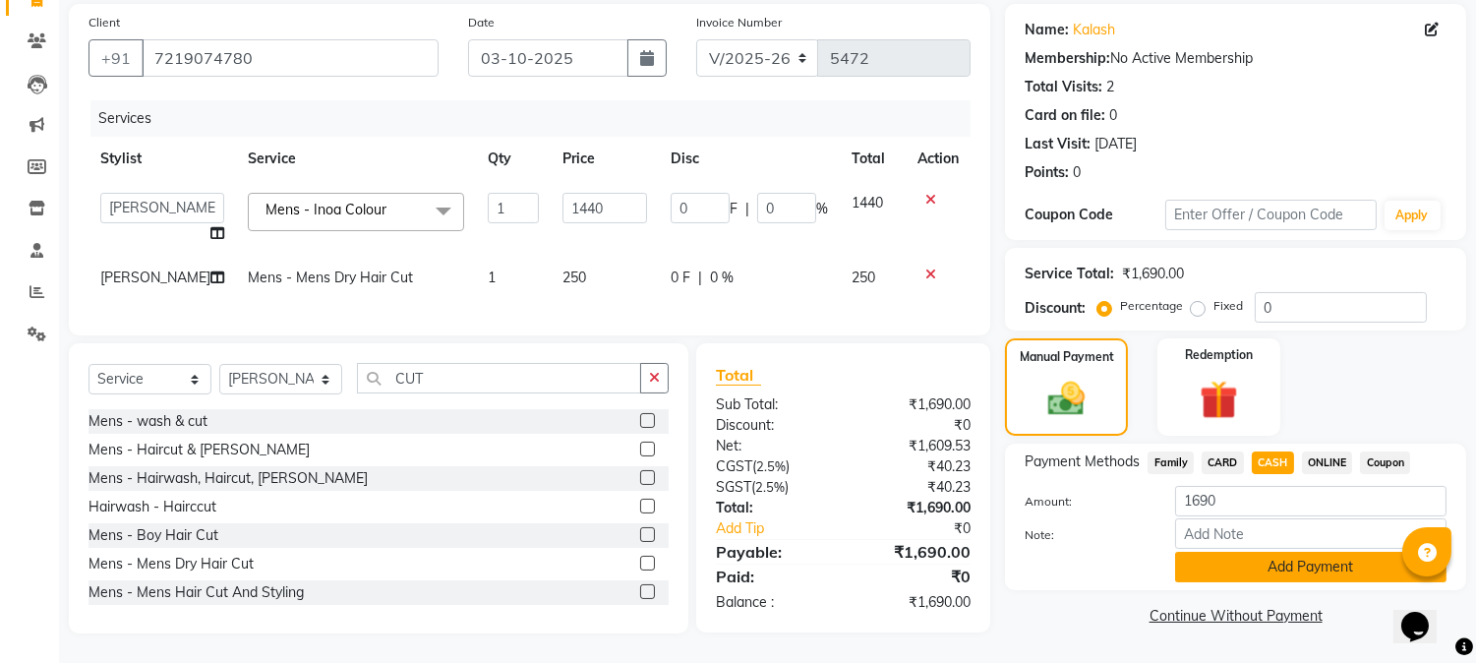
click at [1225, 554] on button "Add Payment" at bounding box center [1310, 567] width 271 height 30
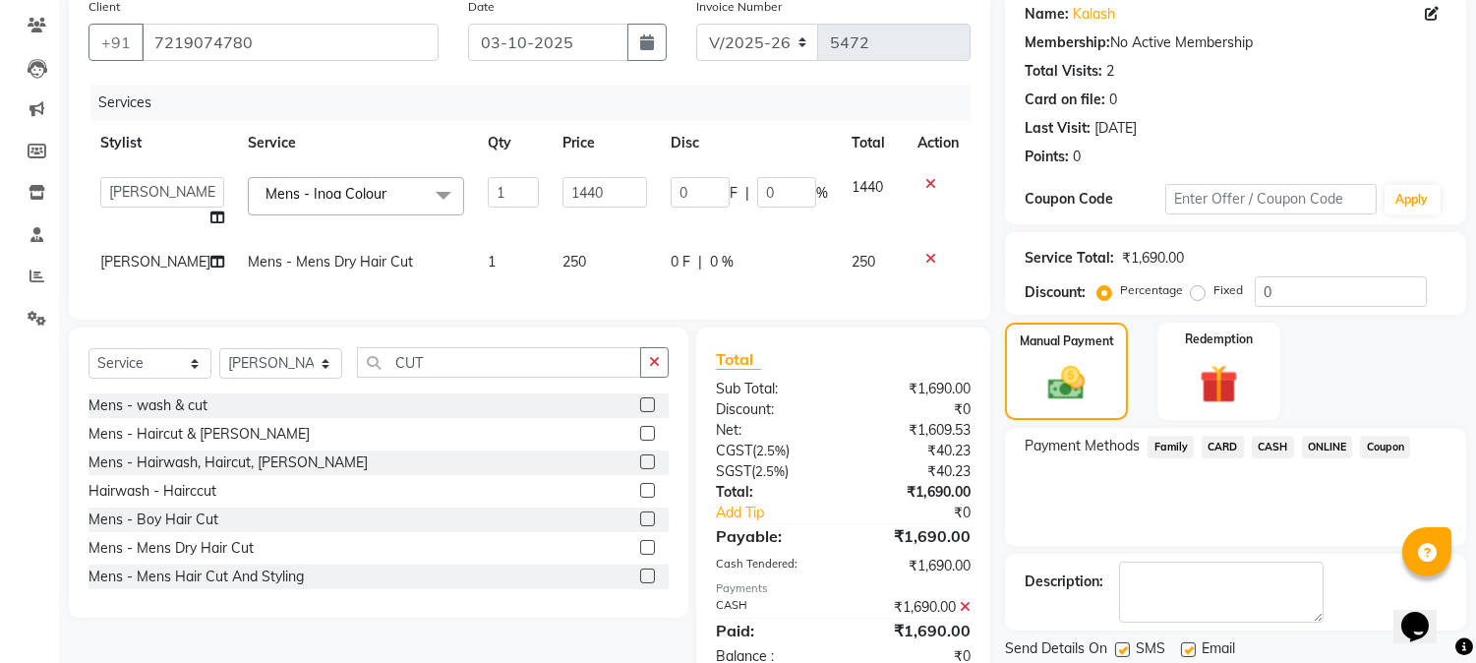
scroll to position [228, 0]
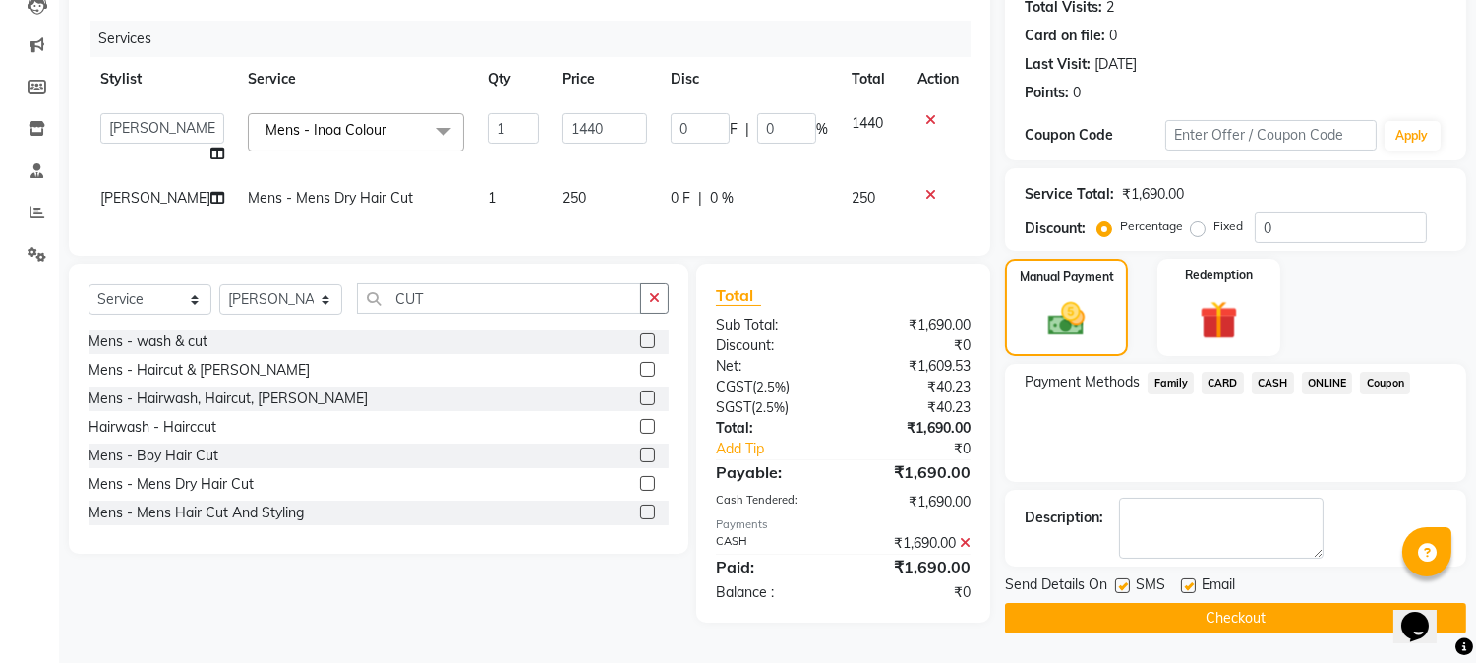
click at [1185, 613] on button "Checkout" at bounding box center [1235, 618] width 461 height 30
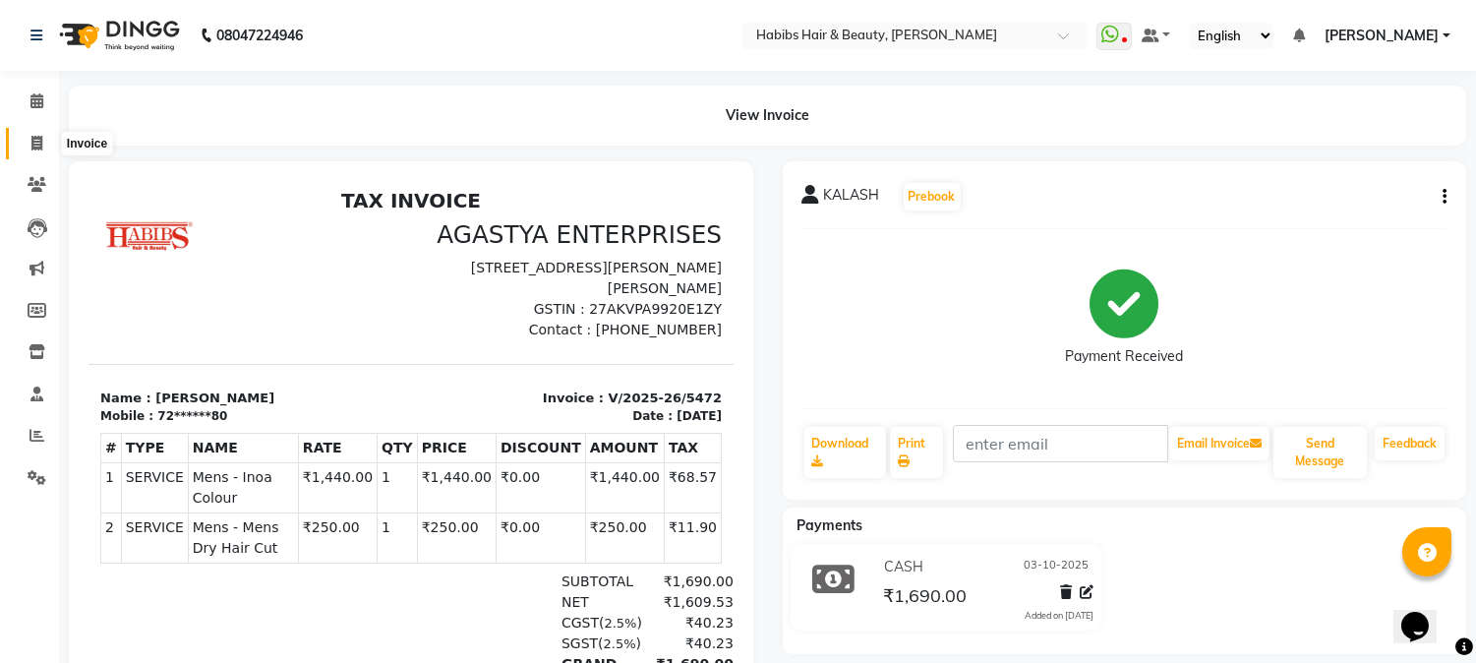
click at [33, 142] on icon at bounding box center [36, 143] width 11 height 15
select select "service"
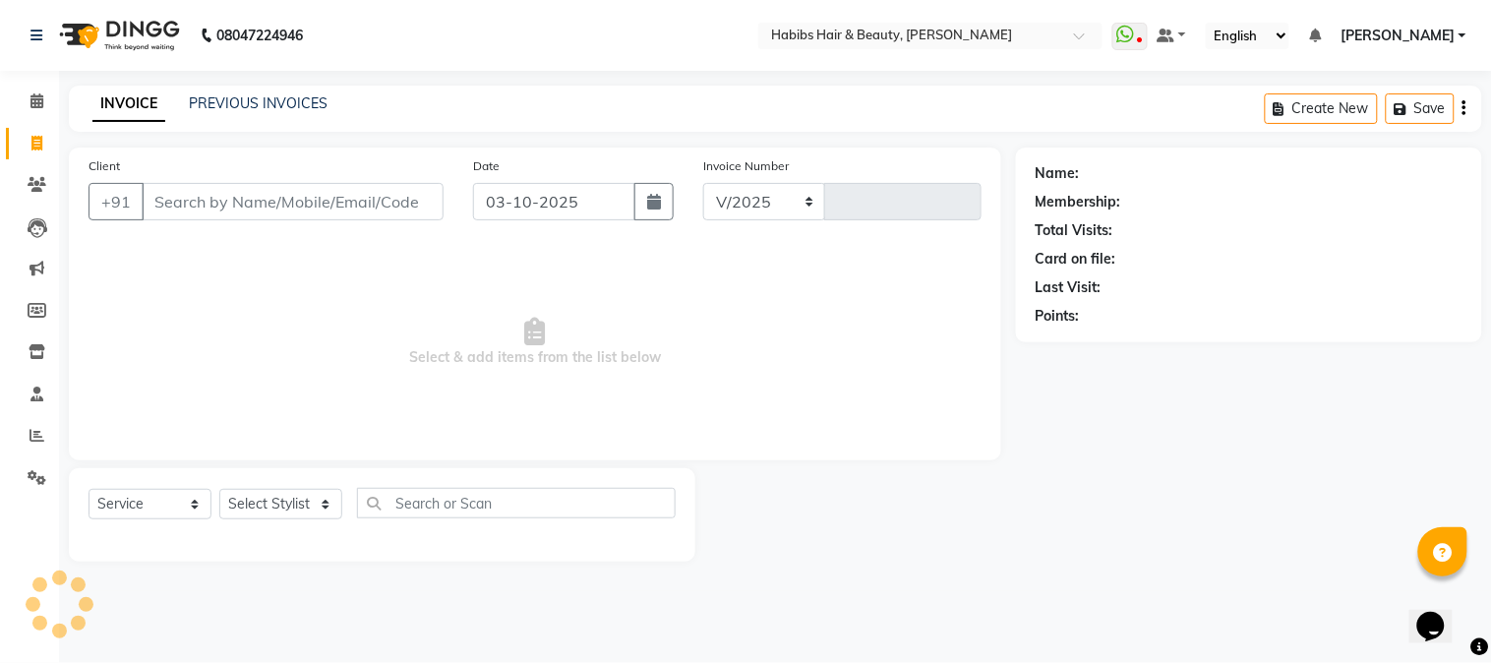
select select "3712"
type input "5473"
click at [372, 205] on input "Client" at bounding box center [293, 201] width 302 height 37
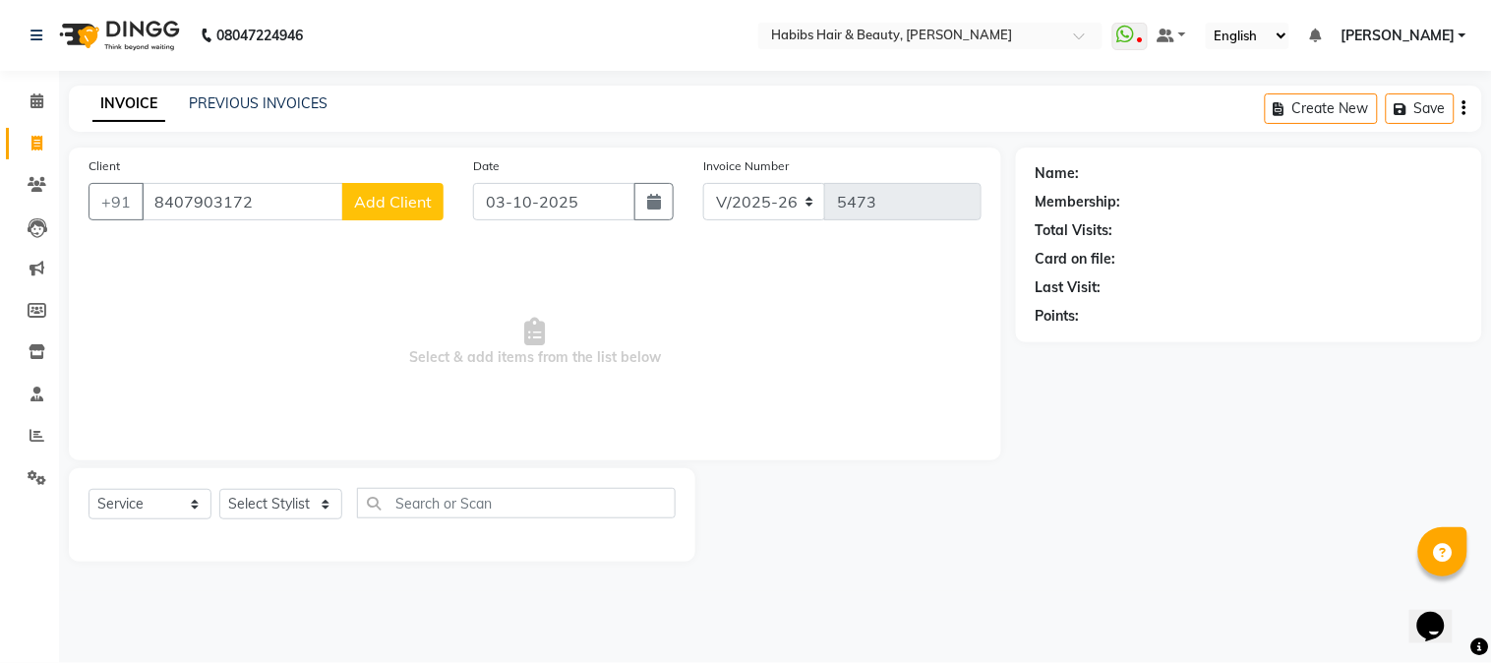
type input "8407903172"
click at [383, 200] on span "Add Client" at bounding box center [393, 202] width 78 height 20
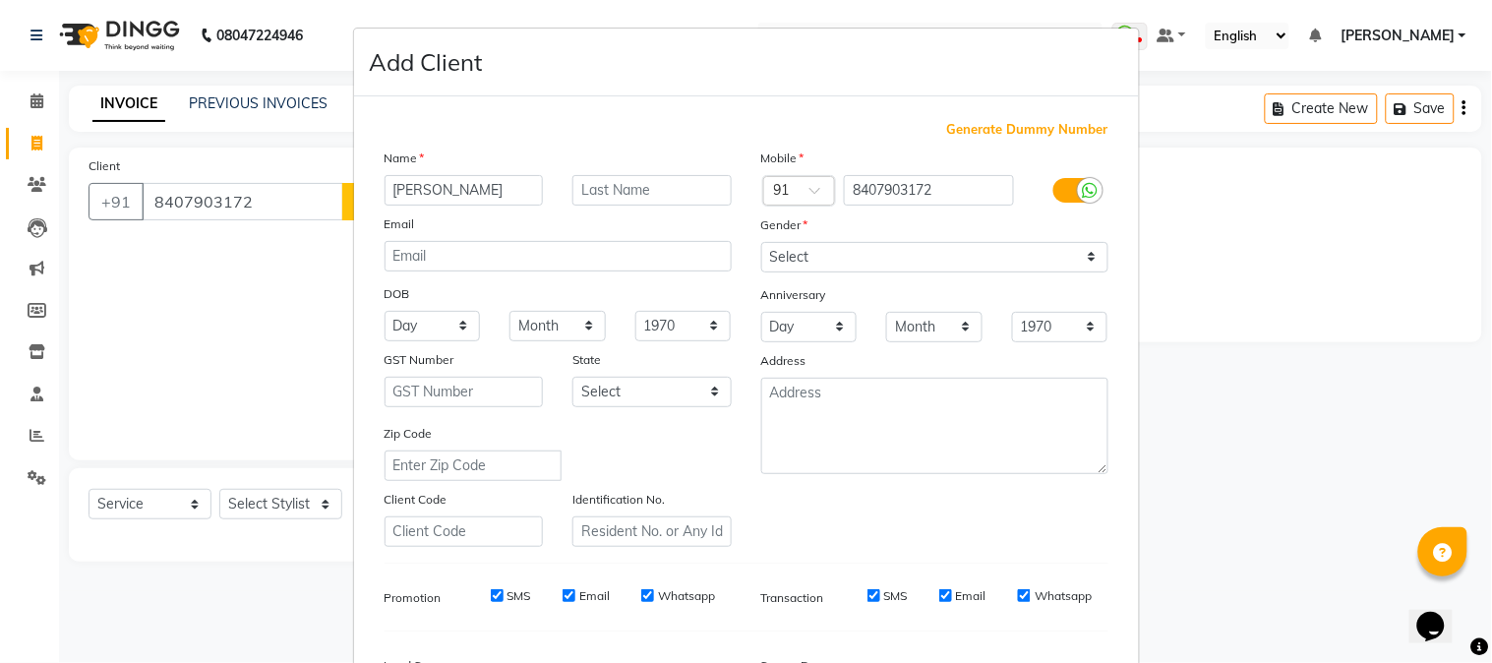
type input "[PERSON_NAME]"
click at [811, 254] on select "Select [DEMOGRAPHIC_DATA] [DEMOGRAPHIC_DATA] Other Prefer Not To Say" at bounding box center [934, 257] width 347 height 30
select select "[DEMOGRAPHIC_DATA]"
click at [761, 242] on select "Select [DEMOGRAPHIC_DATA] [DEMOGRAPHIC_DATA] Other Prefer Not To Say" at bounding box center [934, 257] width 347 height 30
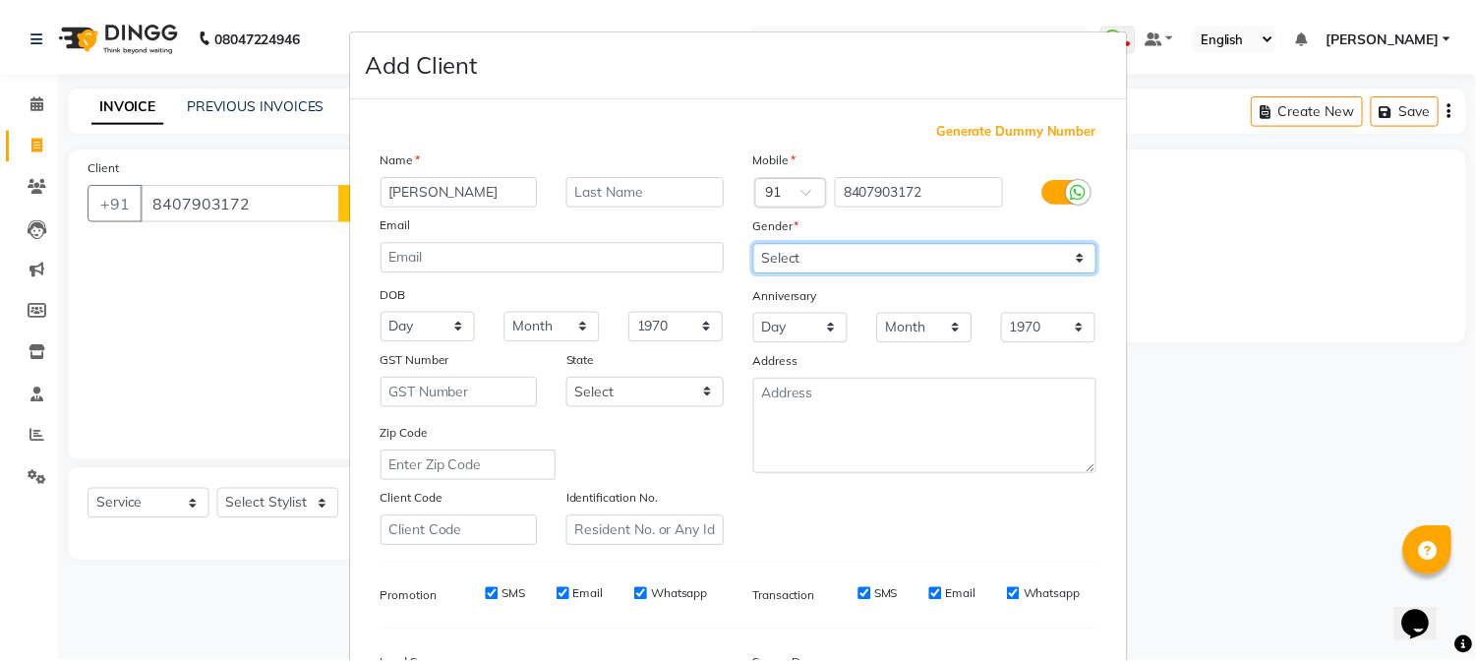
scroll to position [246, 0]
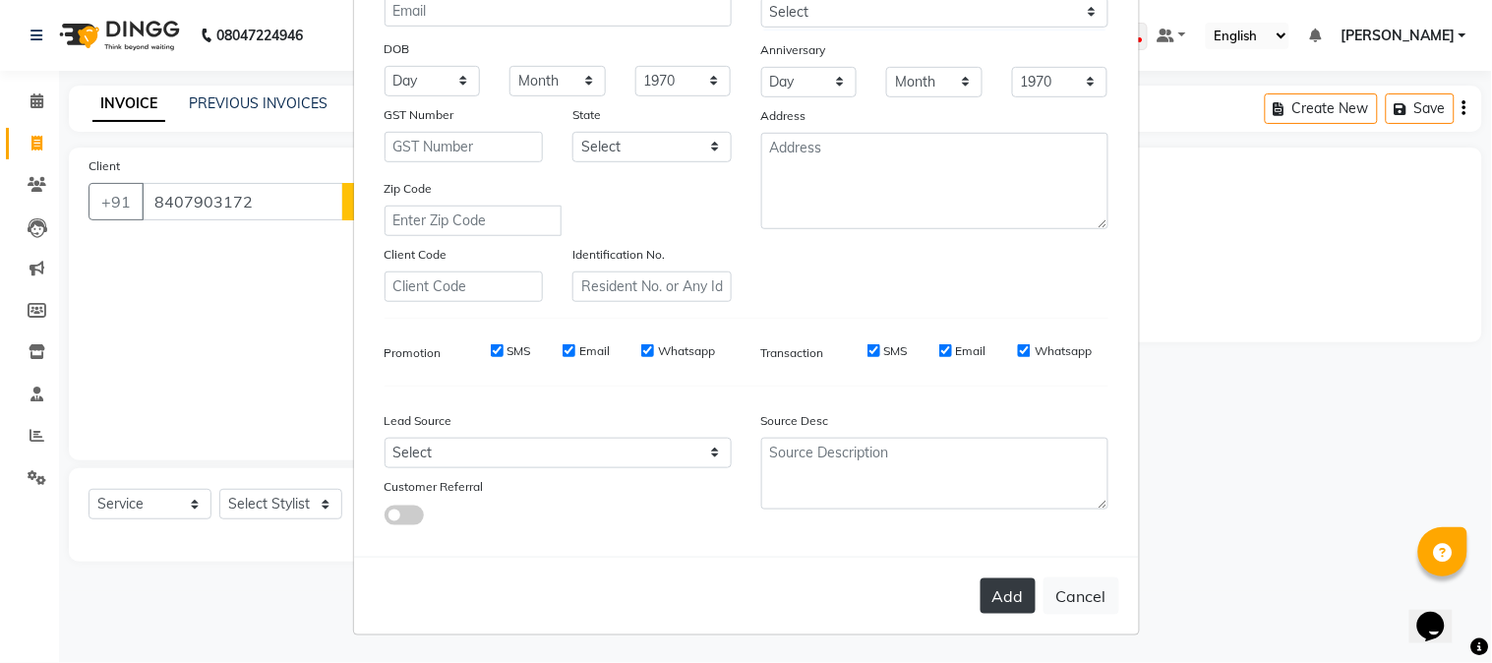
click at [1009, 594] on button "Add" at bounding box center [1007, 595] width 55 height 35
type input "84******72"
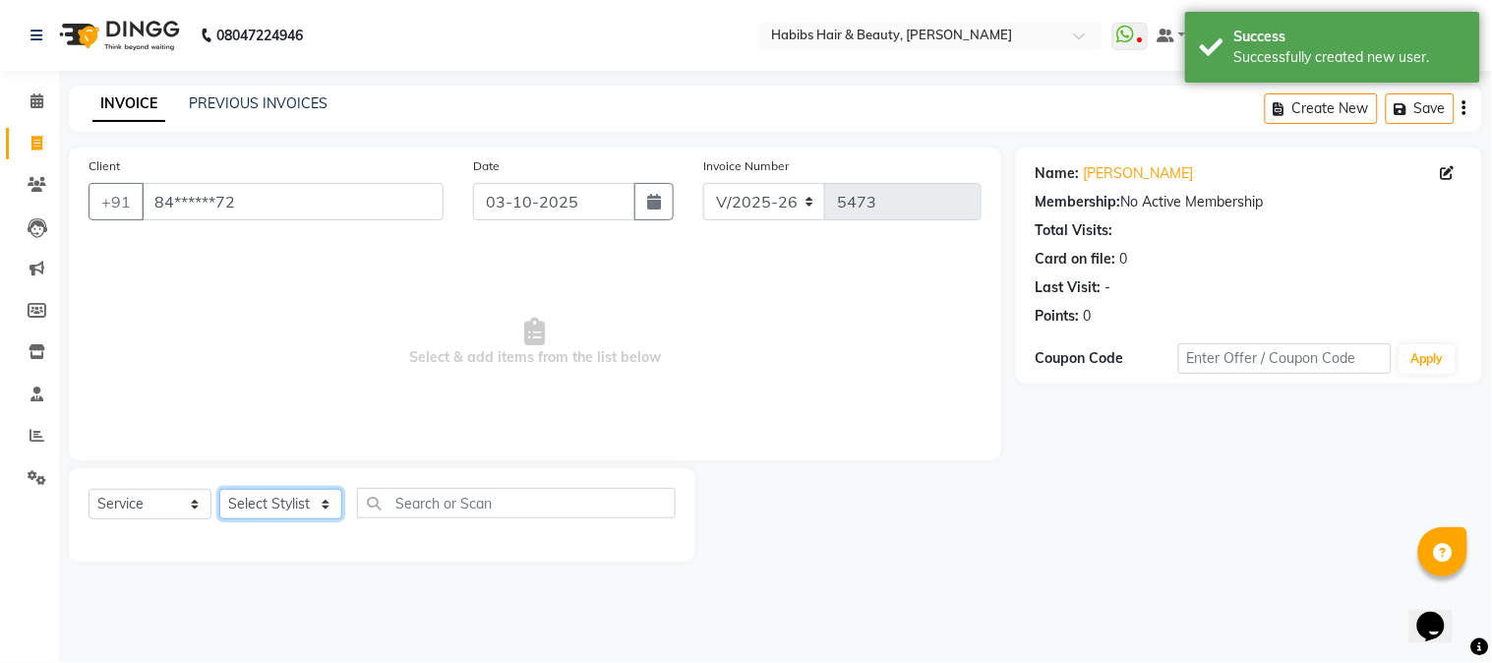
click at [259, 497] on select "Select Stylist Admin Akshay [PERSON_NAME] [PERSON_NAME] Pallavi [PERSON_NAME] […" at bounding box center [280, 504] width 123 height 30
select select "23452"
click at [219, 490] on select "Select Stylist Admin Akshay [PERSON_NAME] [PERSON_NAME] Pallavi [PERSON_NAME] […" at bounding box center [280, 504] width 123 height 30
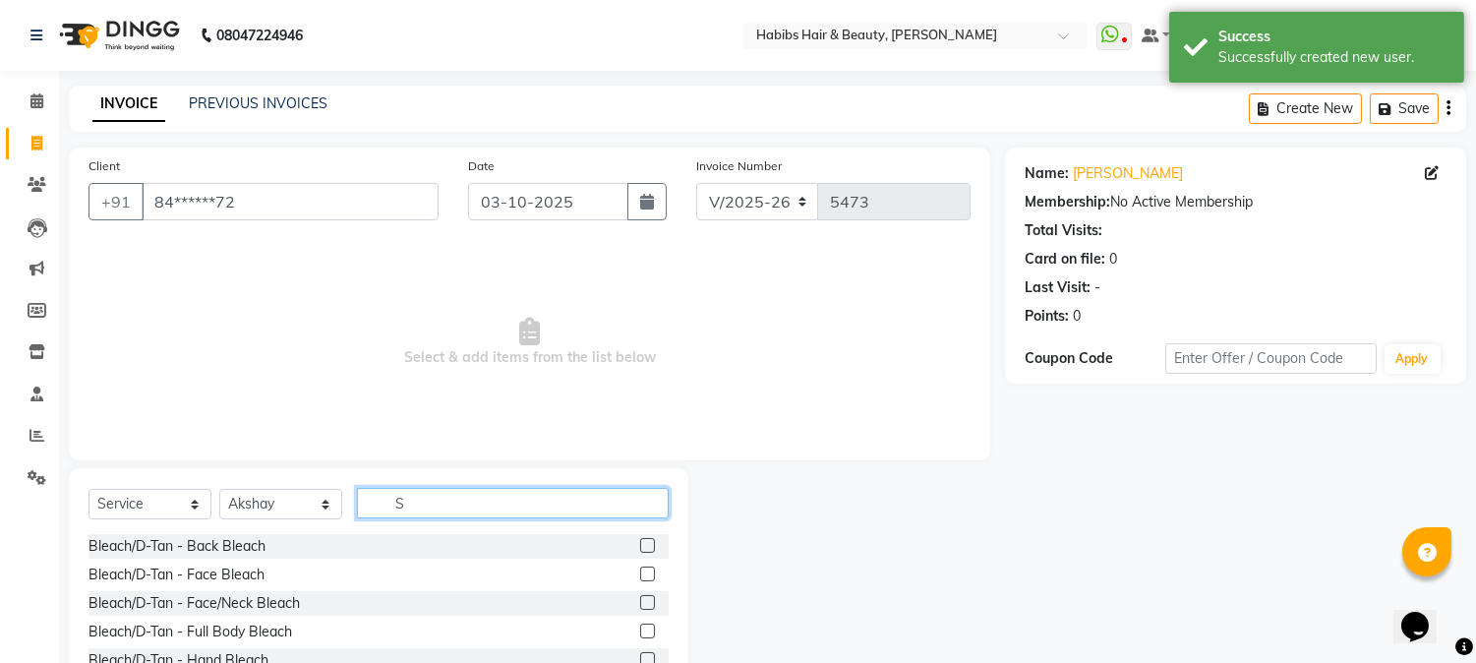
click at [415, 502] on input "S" at bounding box center [513, 503] width 312 height 30
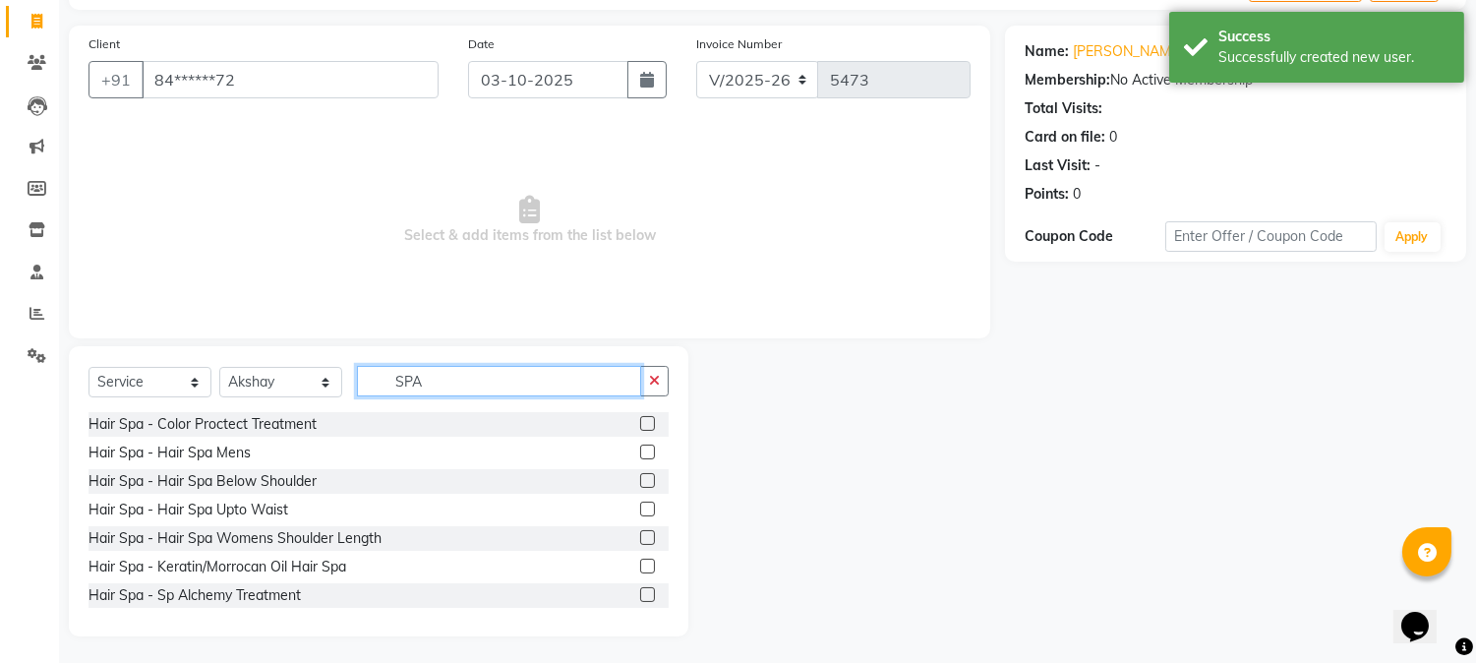
scroll to position [124, 0]
type input "SPA"
click at [640, 560] on label at bounding box center [647, 563] width 15 height 15
click at [640, 560] on input "checkbox" at bounding box center [646, 564] width 13 height 13
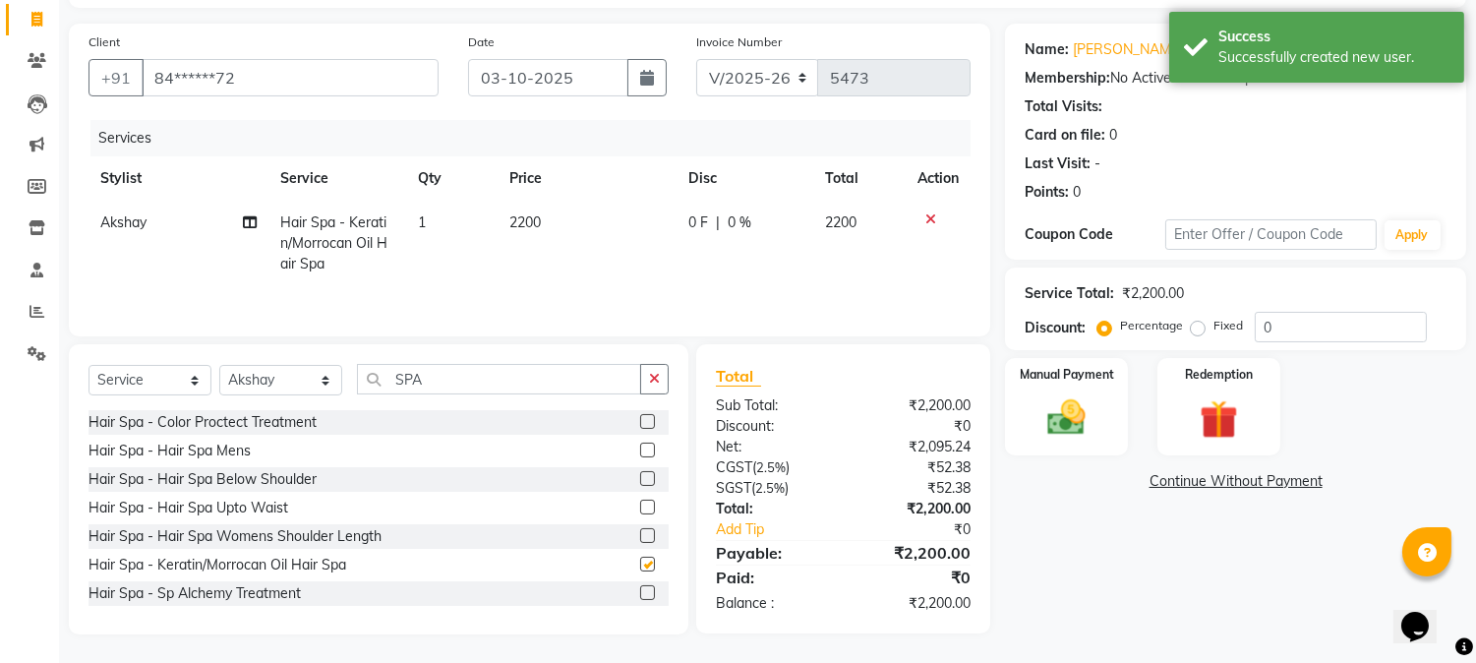
checkbox input "false"
click at [512, 219] on span "2200" at bounding box center [524, 222] width 31 height 18
select select "23452"
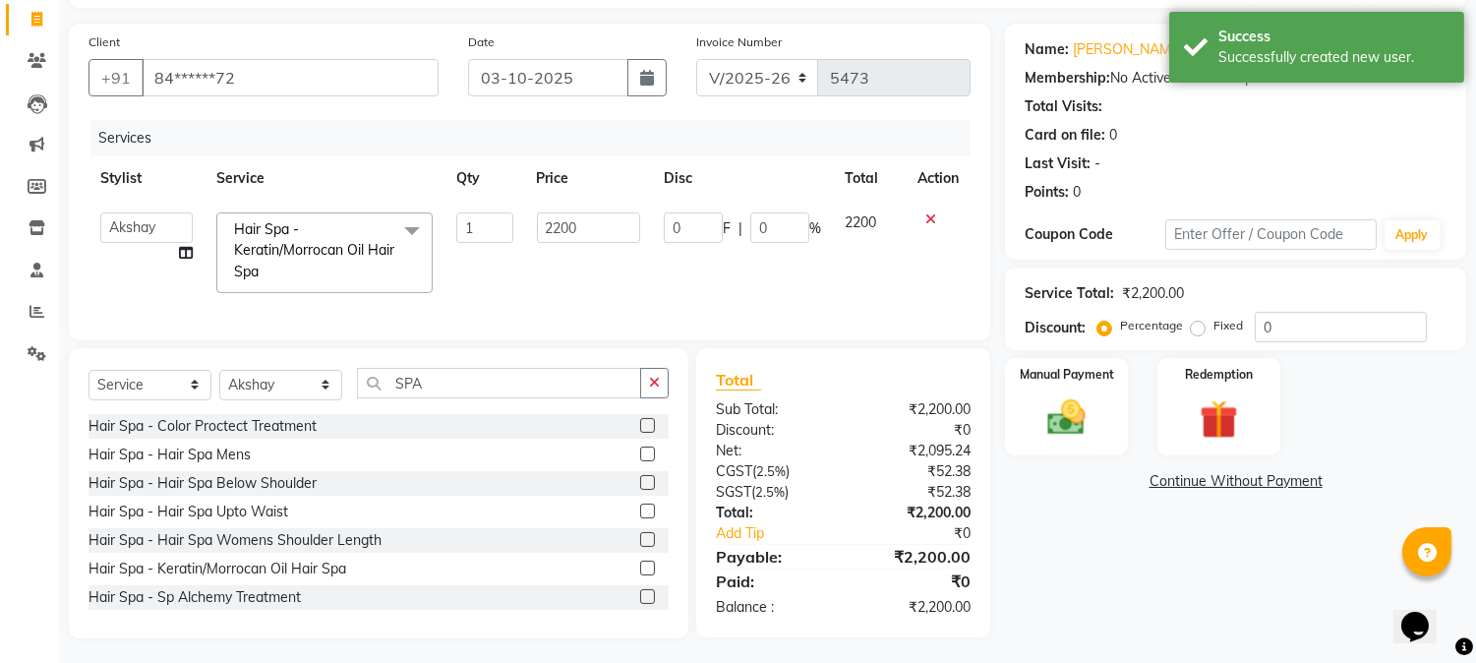
click at [512, 219] on input "1" at bounding box center [484, 227] width 56 height 30
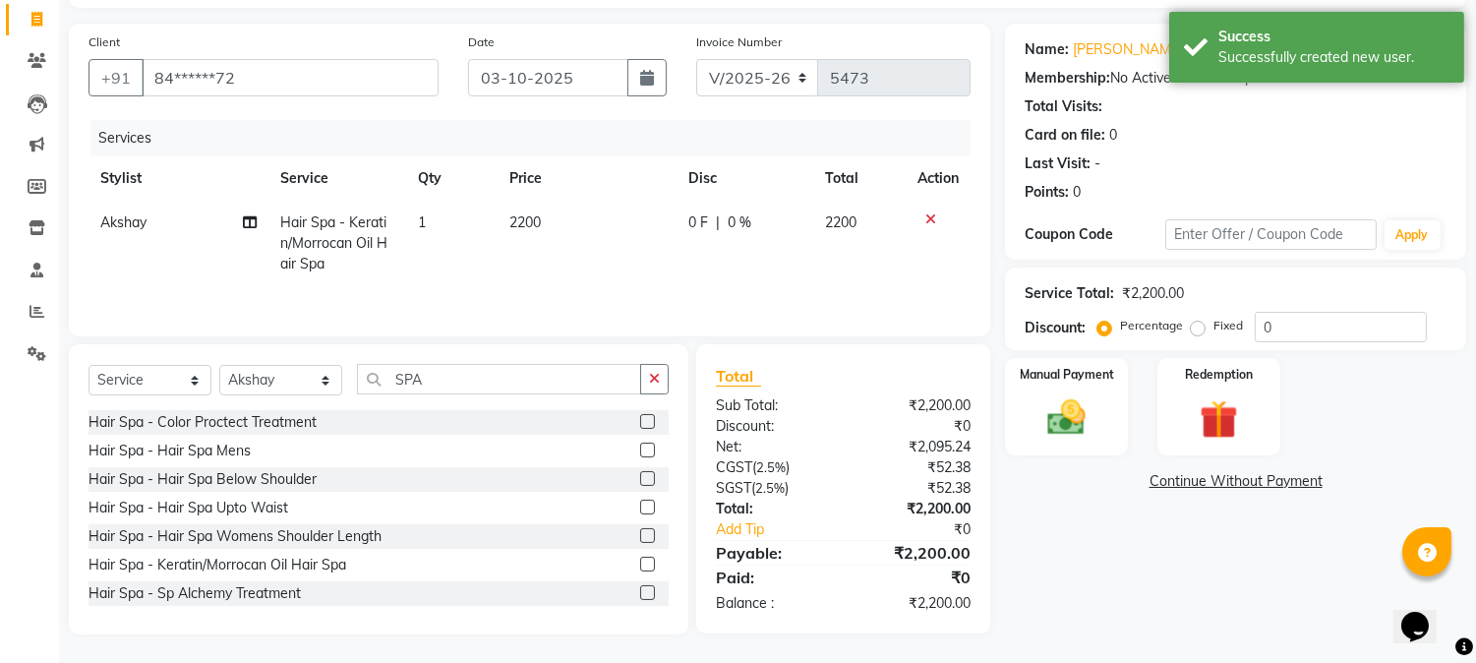
click at [578, 222] on td "2200" at bounding box center [587, 244] width 178 height 86
select select "23452"
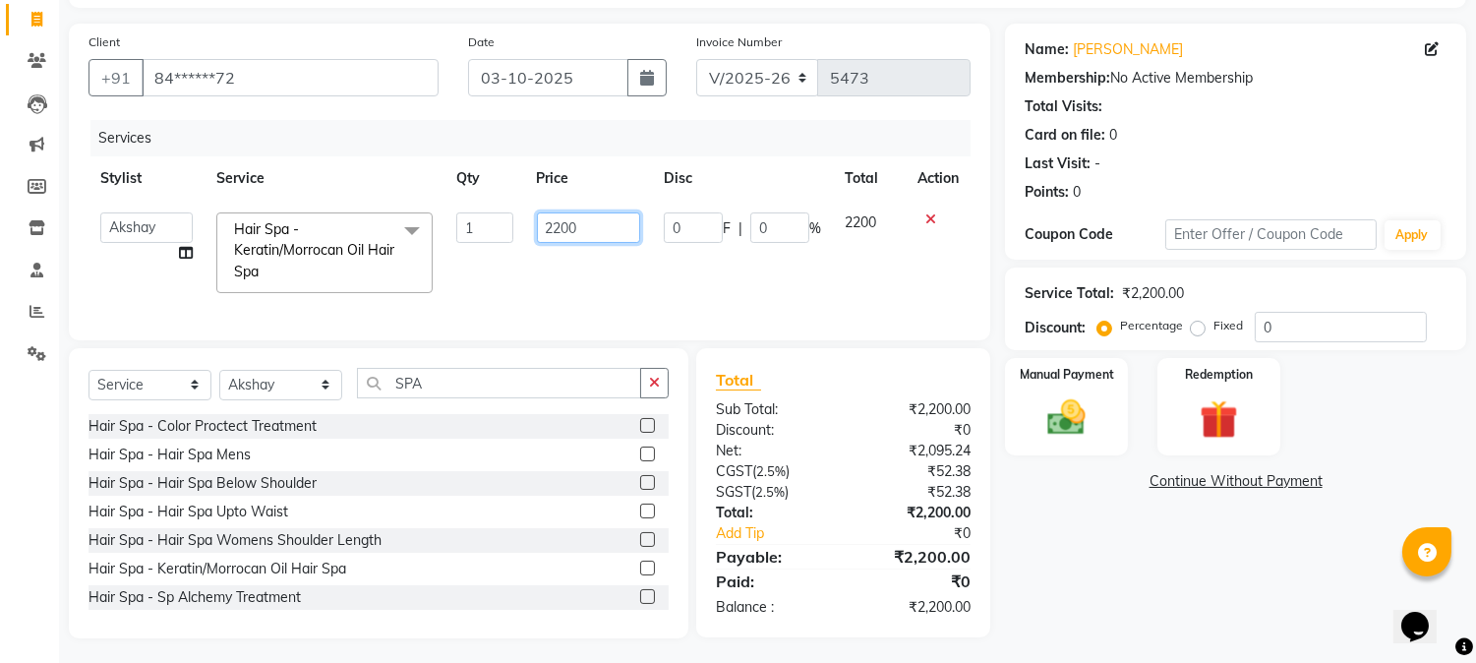
click at [612, 212] on input "2200" at bounding box center [588, 227] width 103 height 30
type input "2"
type input "1500"
click at [272, 406] on div "Select Service Product Membership Package Voucher Prepaid Gift Card Select Styl…" at bounding box center [378, 391] width 580 height 46
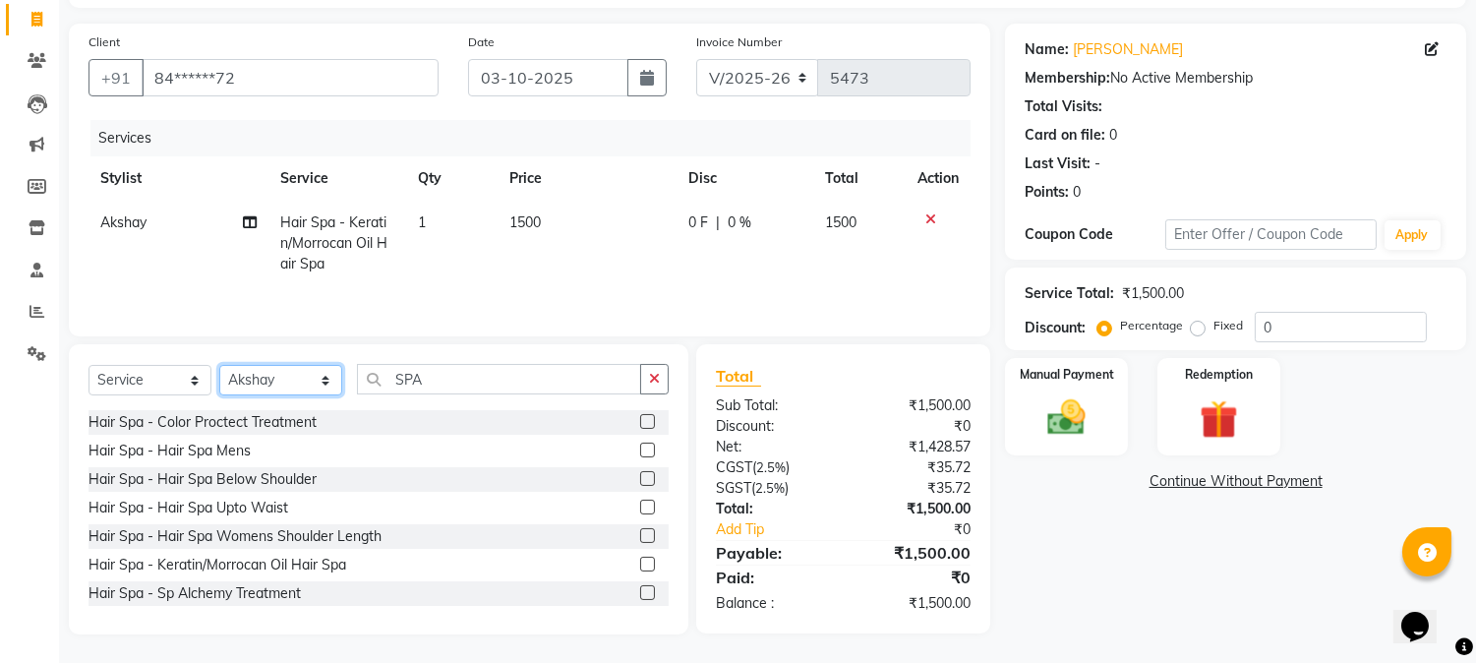
select select "17833"
click at [219, 367] on select "Select Stylist Admin Akshay [PERSON_NAME] [PERSON_NAME] Pallavi [PERSON_NAME] […" at bounding box center [280, 380] width 123 height 30
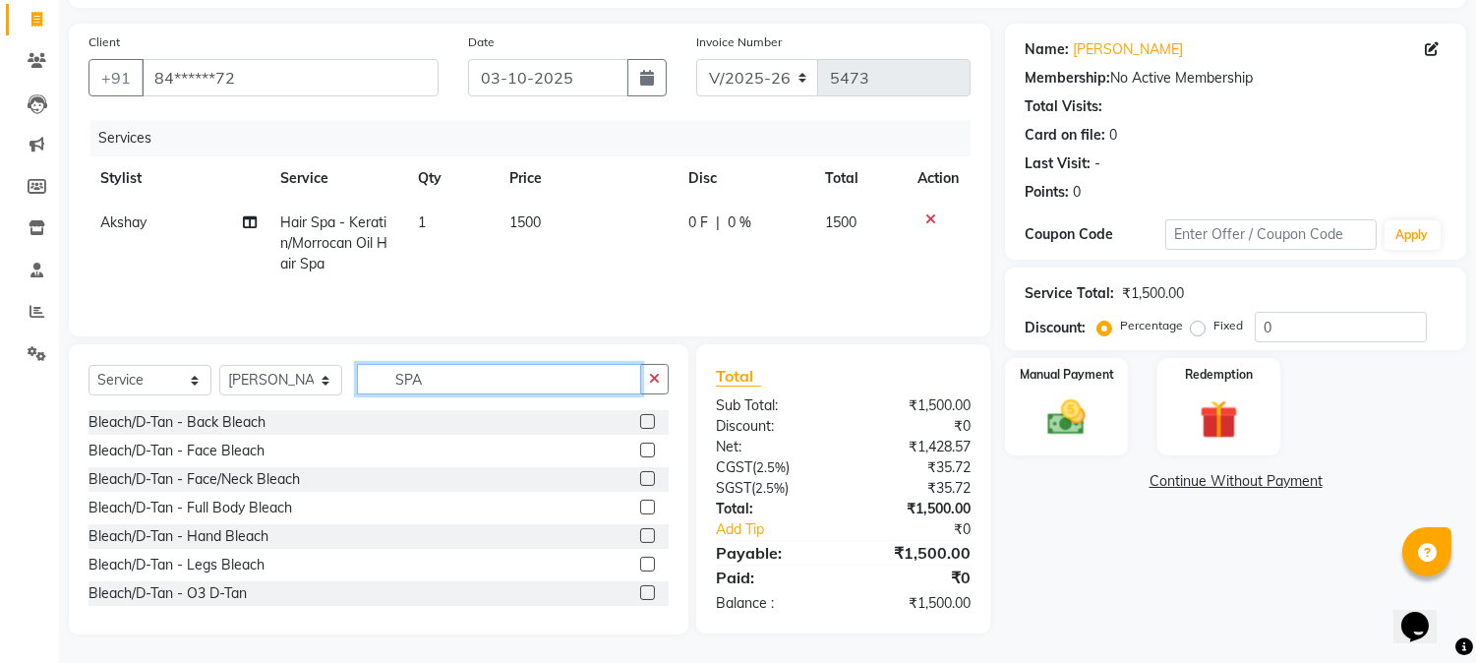
click at [414, 376] on input "SPA" at bounding box center [499, 379] width 284 height 30
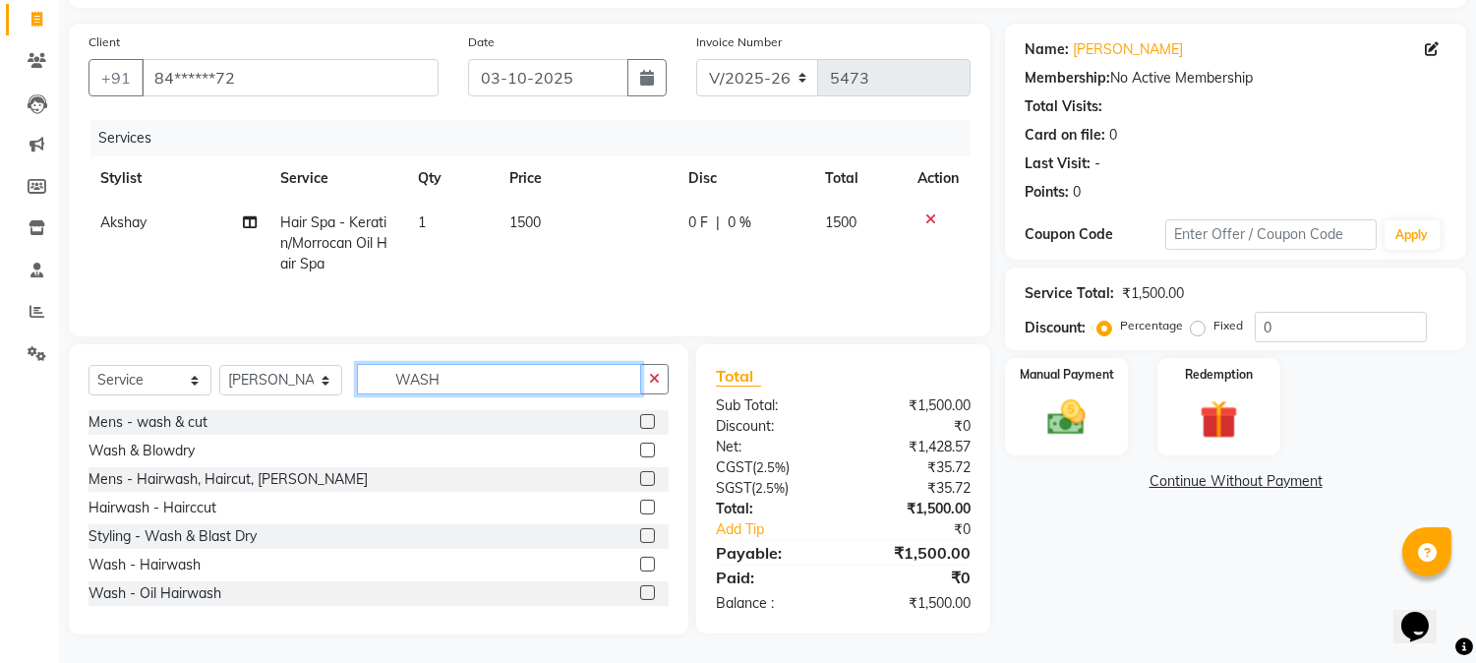
scroll to position [126, 0]
type input "WASH"
click at [640, 449] on label at bounding box center [647, 448] width 15 height 15
click at [640, 449] on input "checkbox" at bounding box center [646, 449] width 13 height 13
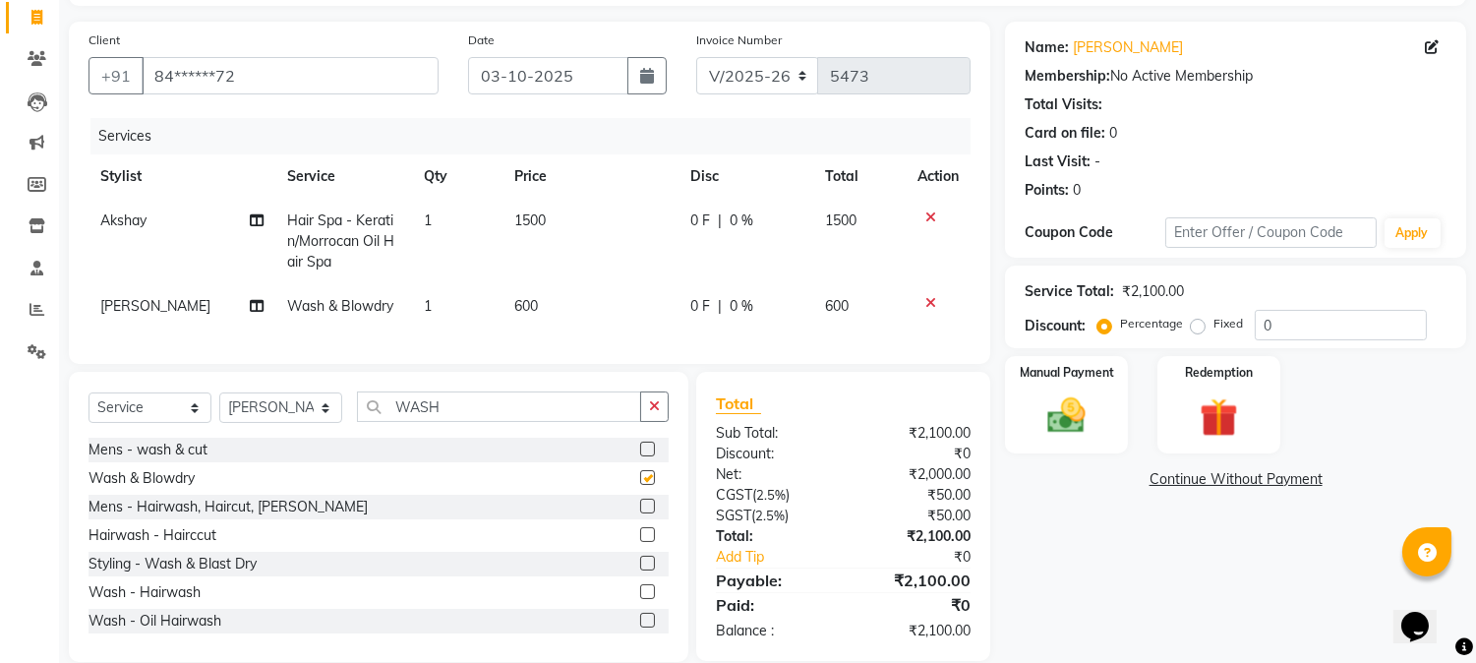
checkbox input "false"
click at [527, 305] on span "600" at bounding box center [526, 306] width 24 height 18
click at [527, 305] on td "600" at bounding box center [590, 306] width 176 height 44
select select "17833"
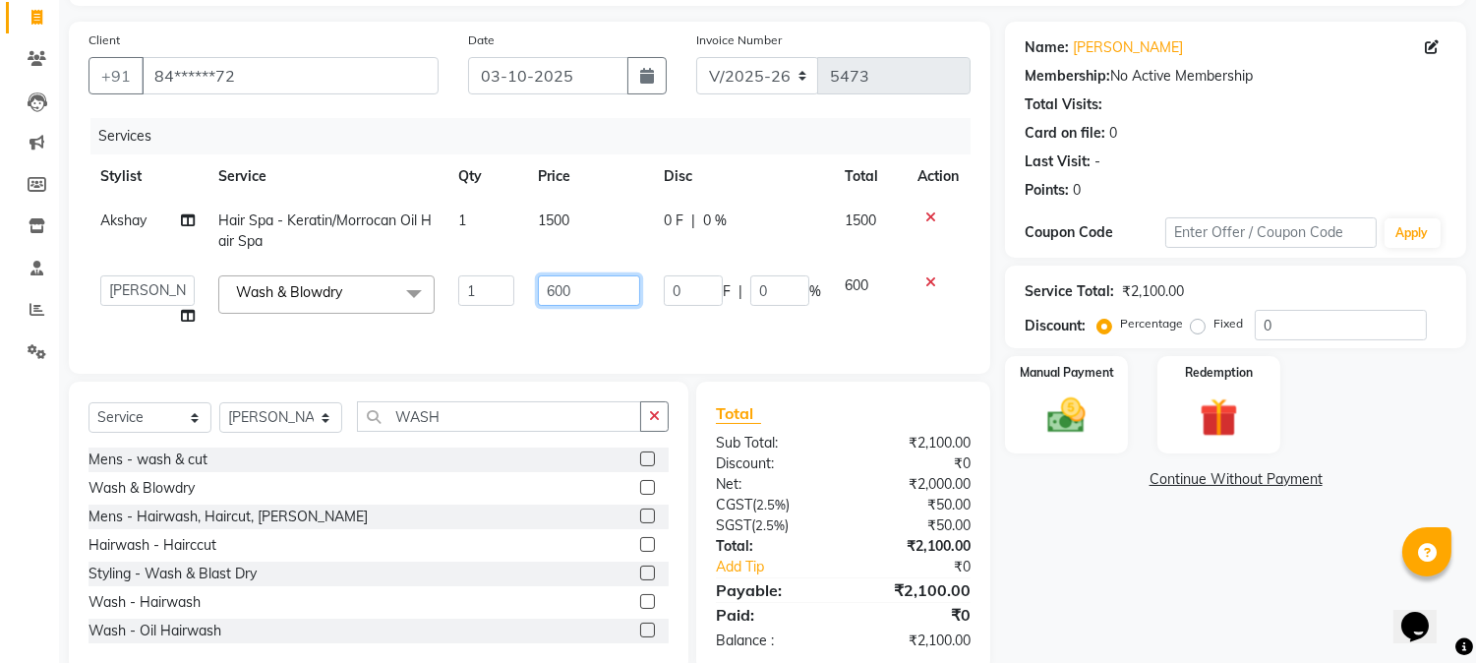
click at [544, 295] on input "600" at bounding box center [589, 290] width 102 height 30
type input "800"
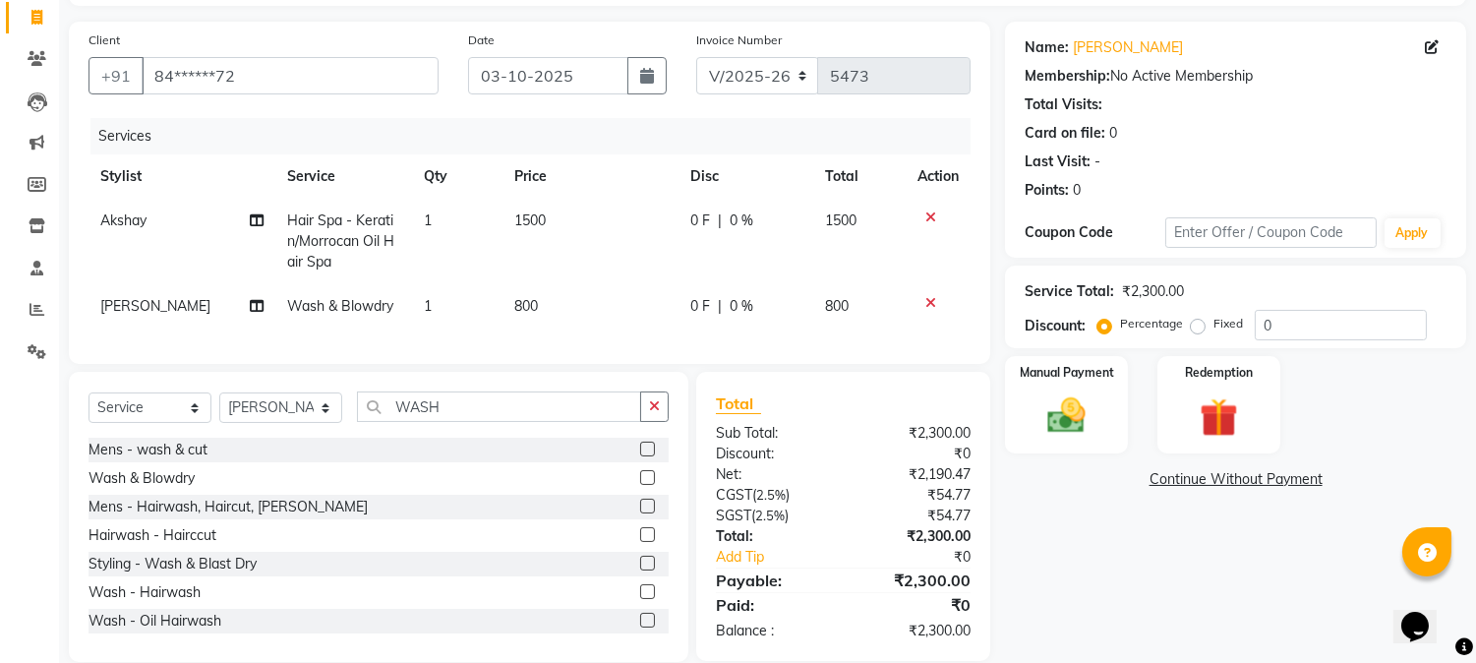
click at [616, 193] on th "Price" at bounding box center [590, 176] width 176 height 44
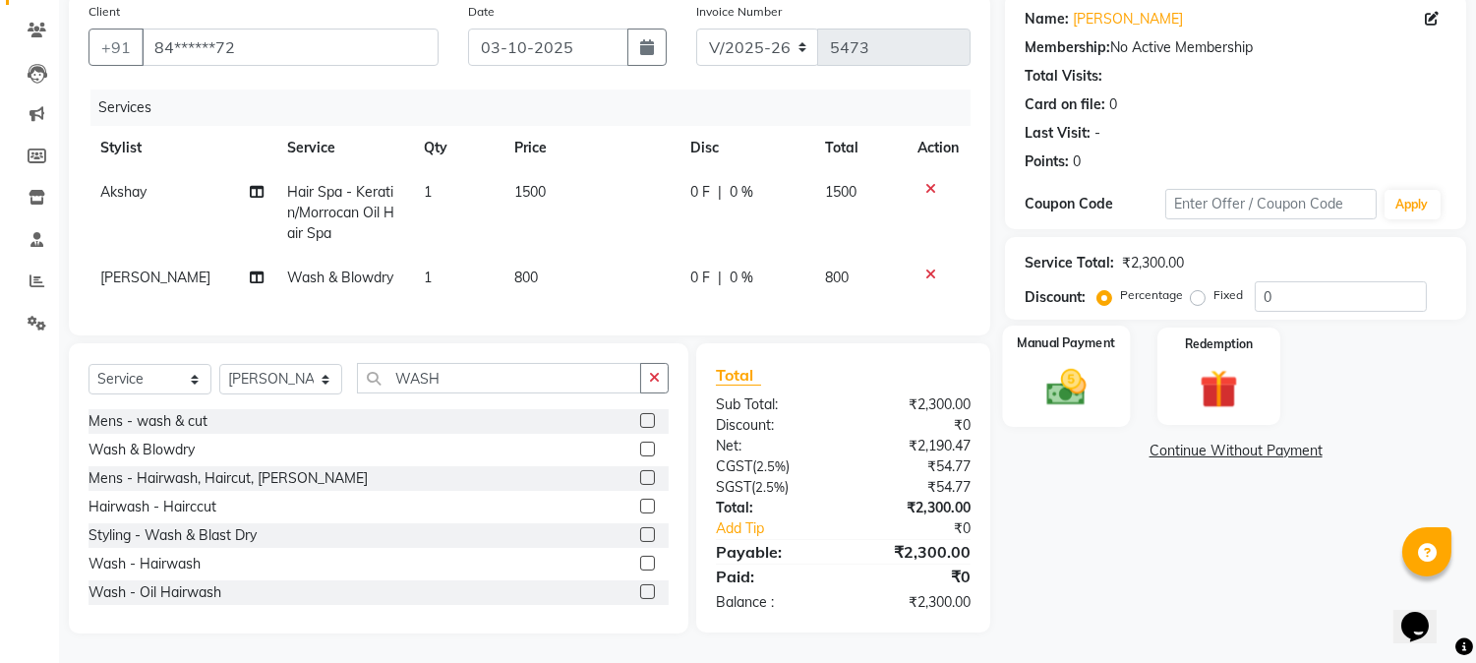
scroll to position [170, 0]
click at [1086, 339] on div "Manual Payment" at bounding box center [1067, 375] width 128 height 100
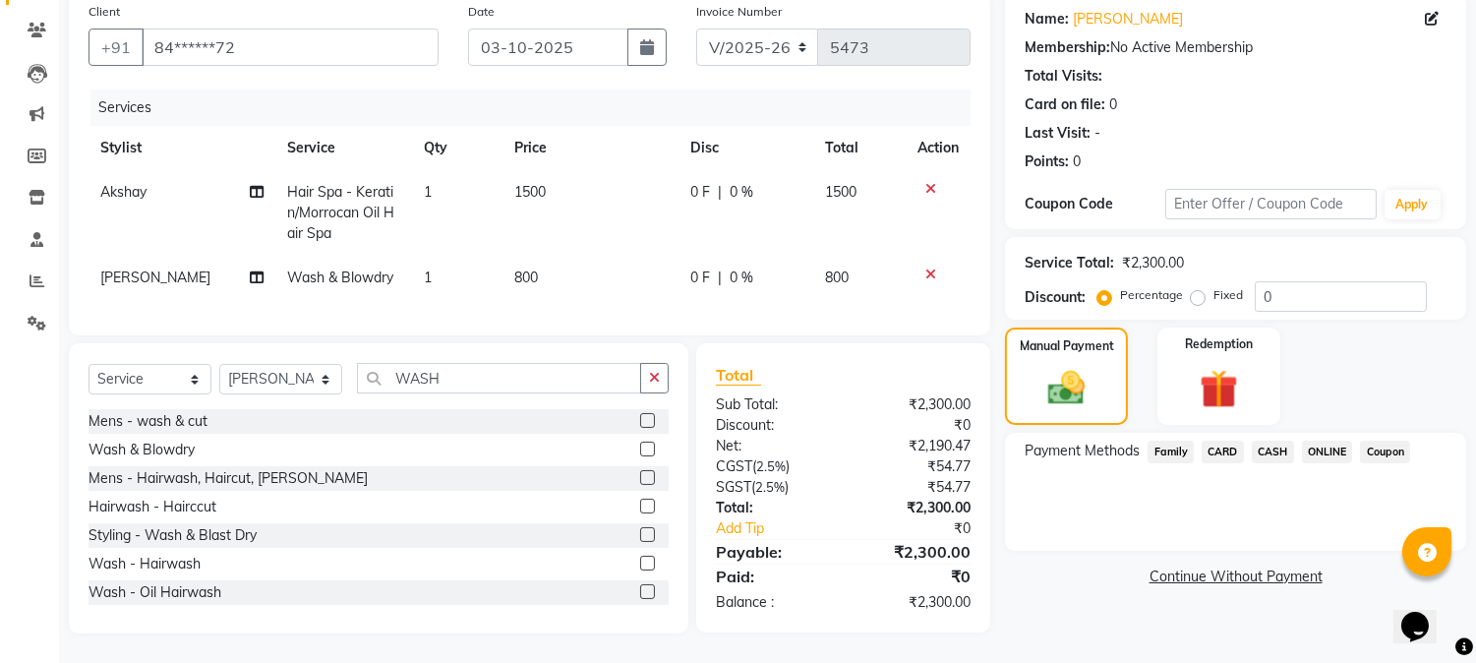
click at [1261, 440] on span "CASH" at bounding box center [1273, 451] width 42 height 23
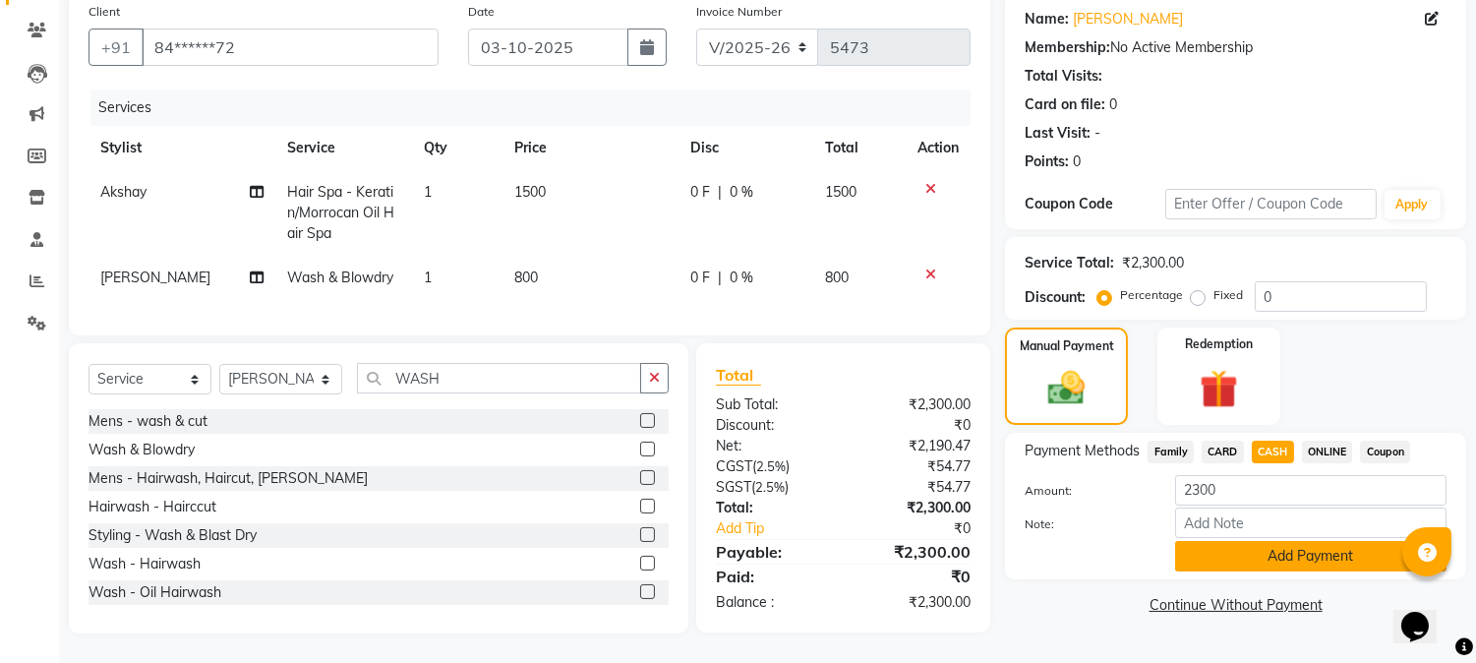
click at [1237, 541] on button "Add Payment" at bounding box center [1310, 556] width 271 height 30
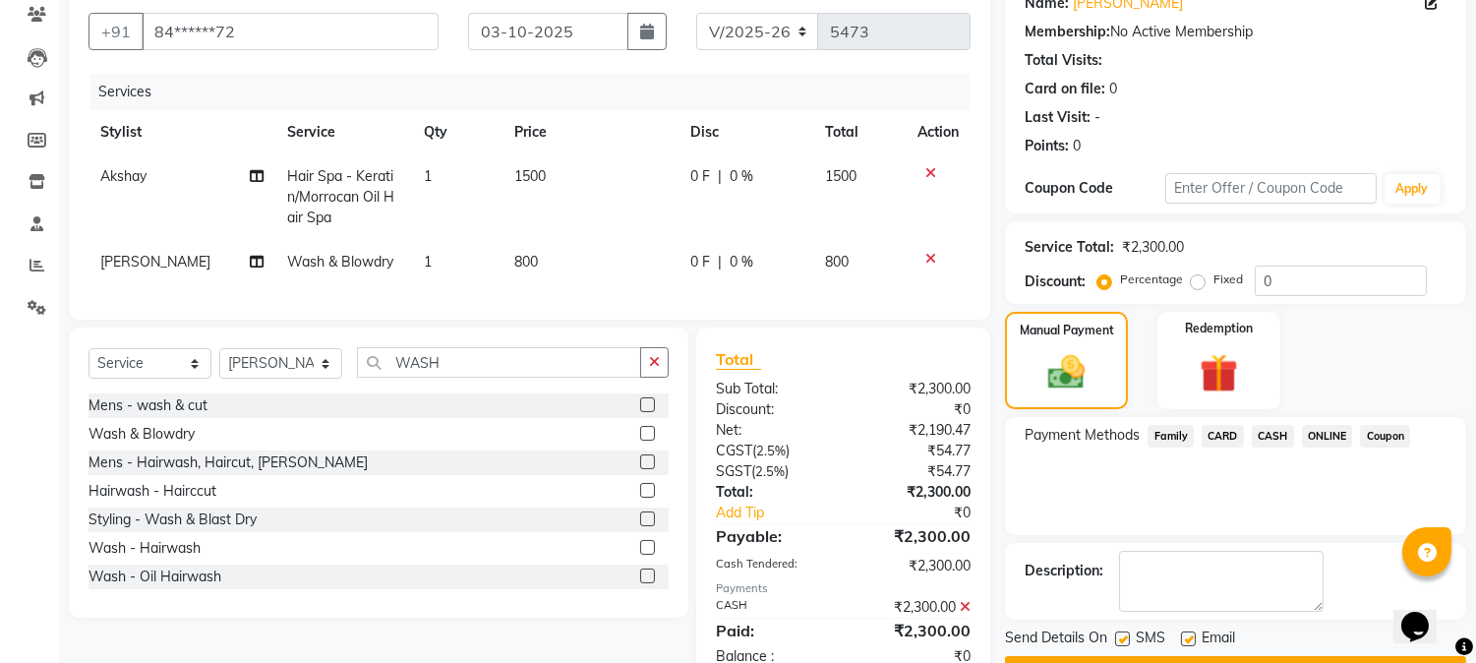
scroll to position [239, 0]
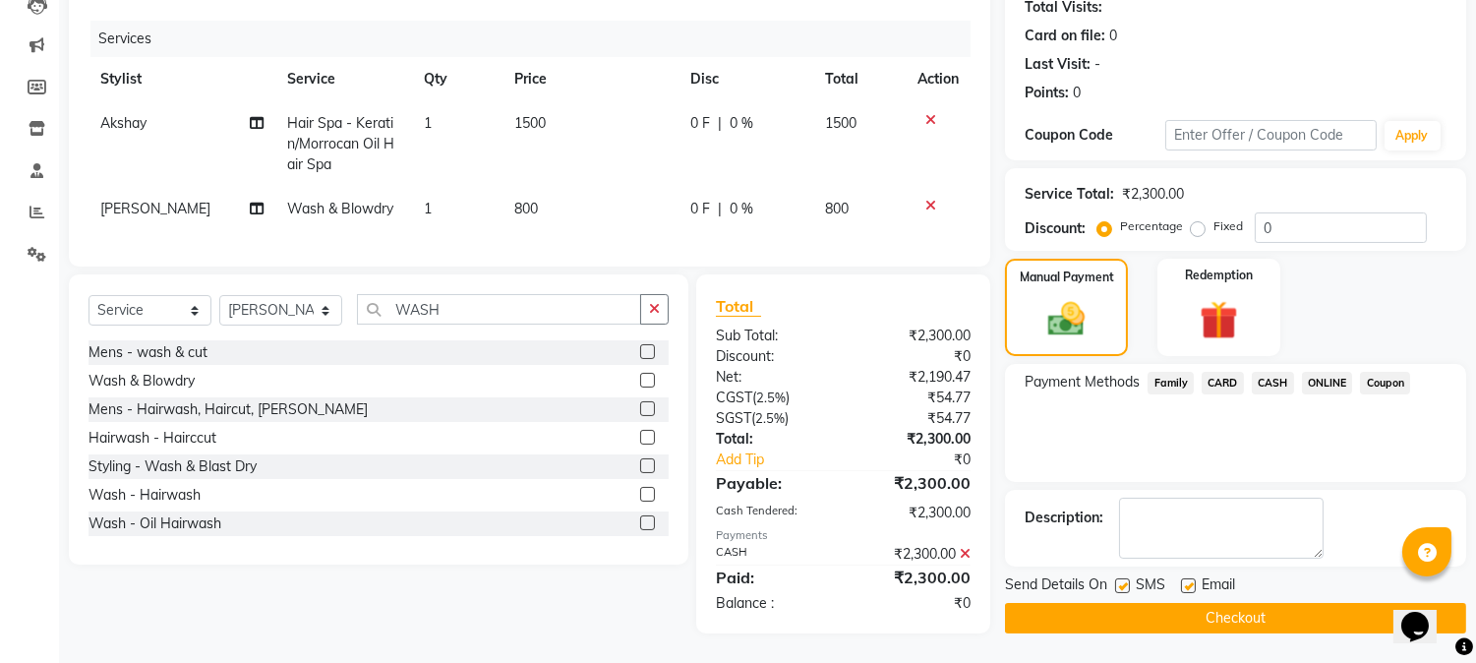
click at [1214, 603] on button "Checkout" at bounding box center [1235, 618] width 461 height 30
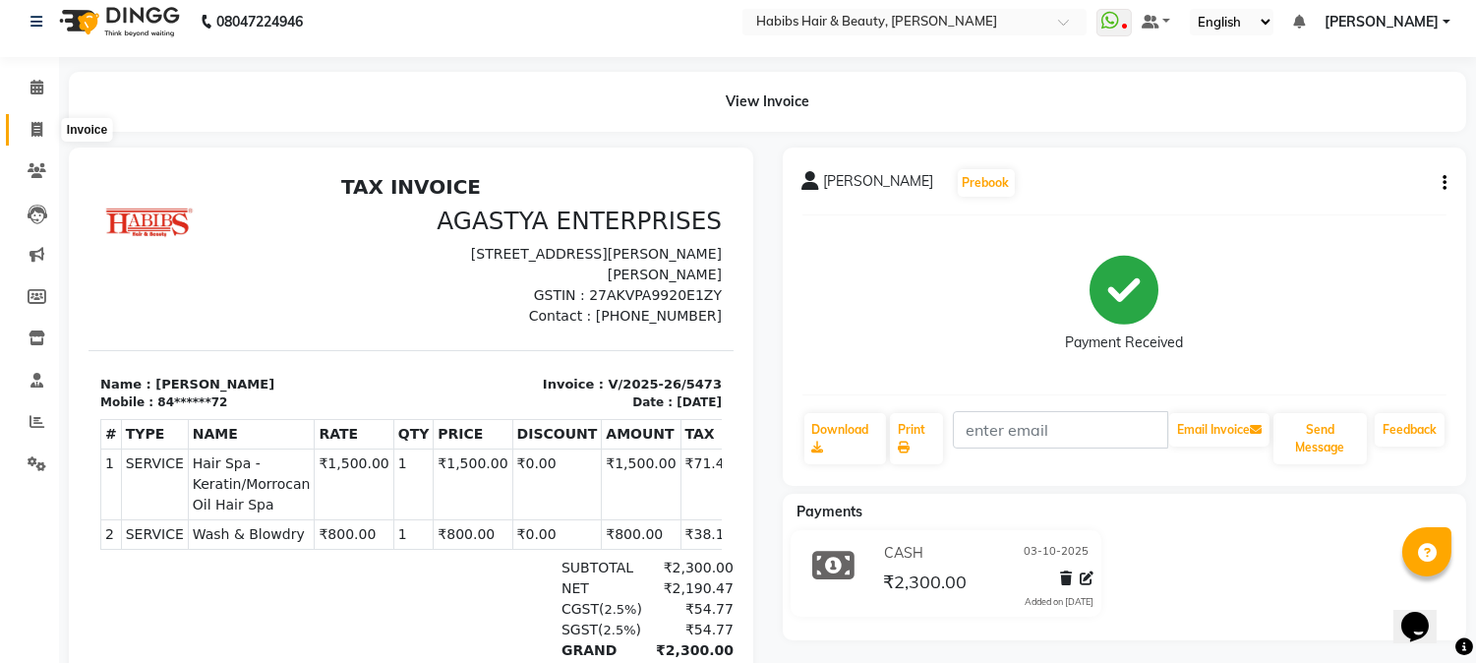
click at [27, 124] on span at bounding box center [37, 130] width 34 height 23
select select "service"
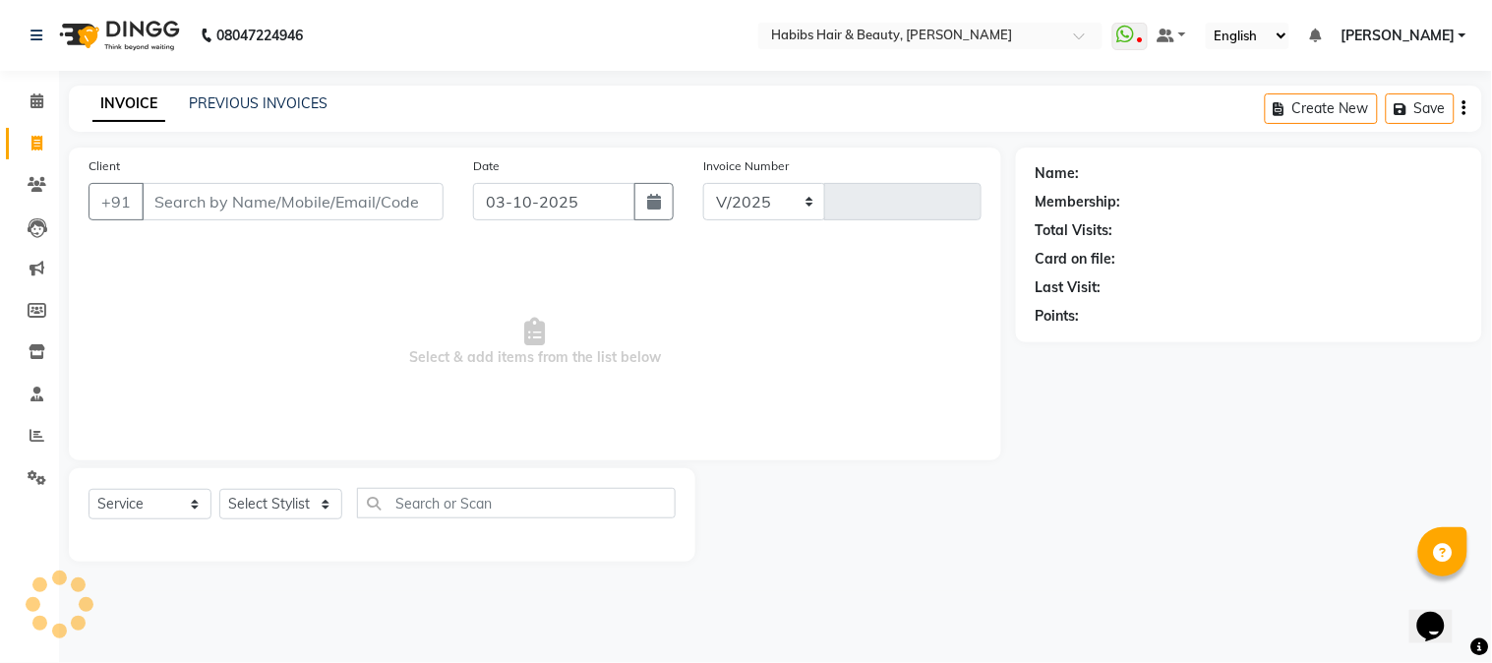
select select "3712"
type input "5474"
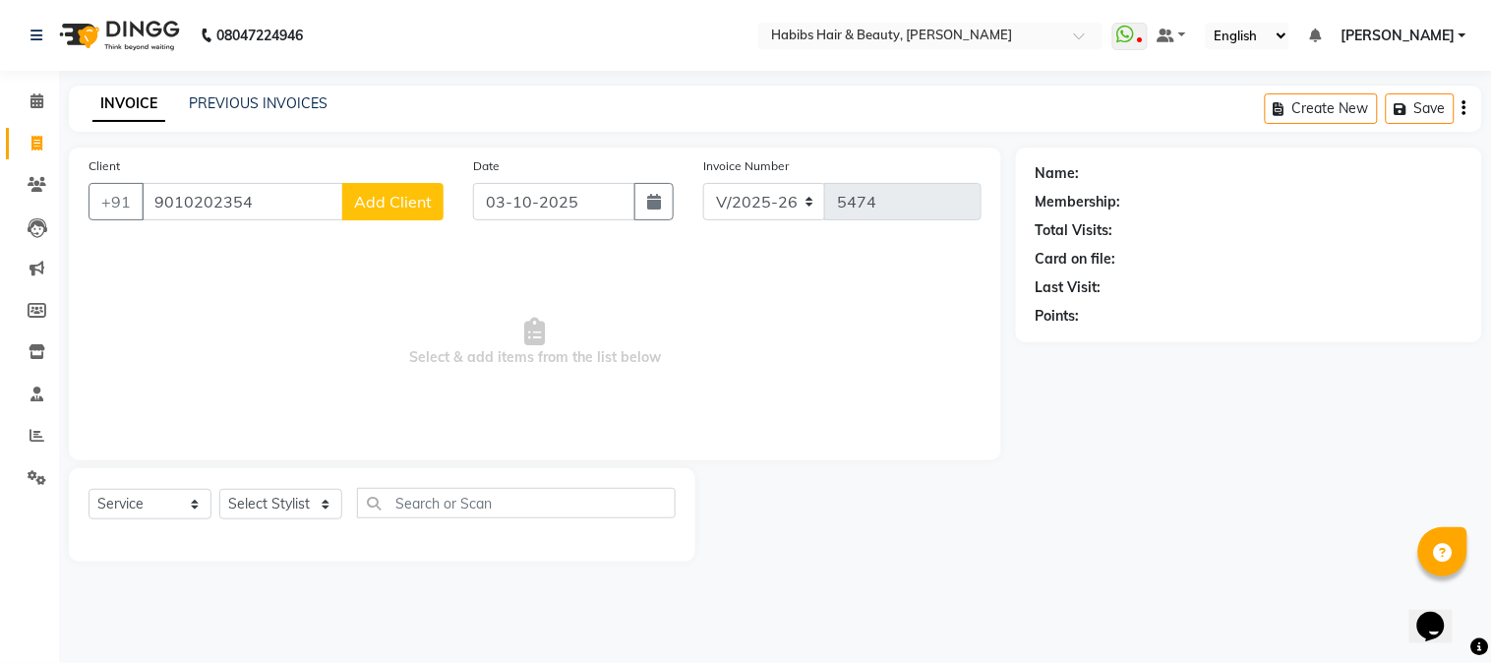
type input "9010202354"
click at [428, 203] on span "Add Client" at bounding box center [393, 202] width 78 height 20
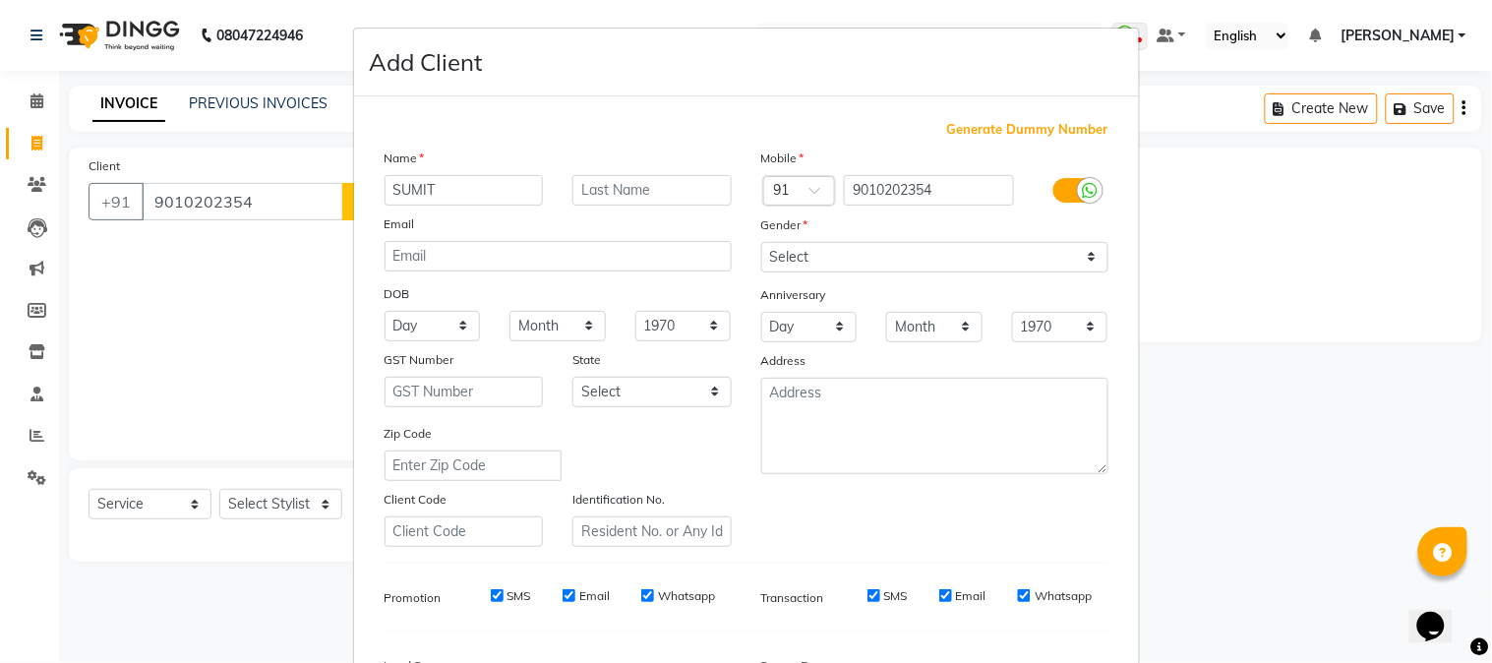
type input "SUMIT"
click at [828, 261] on select "Select [DEMOGRAPHIC_DATA] [DEMOGRAPHIC_DATA] Other Prefer Not To Say" at bounding box center [934, 257] width 347 height 30
select select "[DEMOGRAPHIC_DATA]"
click at [761, 242] on select "Select [DEMOGRAPHIC_DATA] [DEMOGRAPHIC_DATA] Other Prefer Not To Say" at bounding box center [934, 257] width 347 height 30
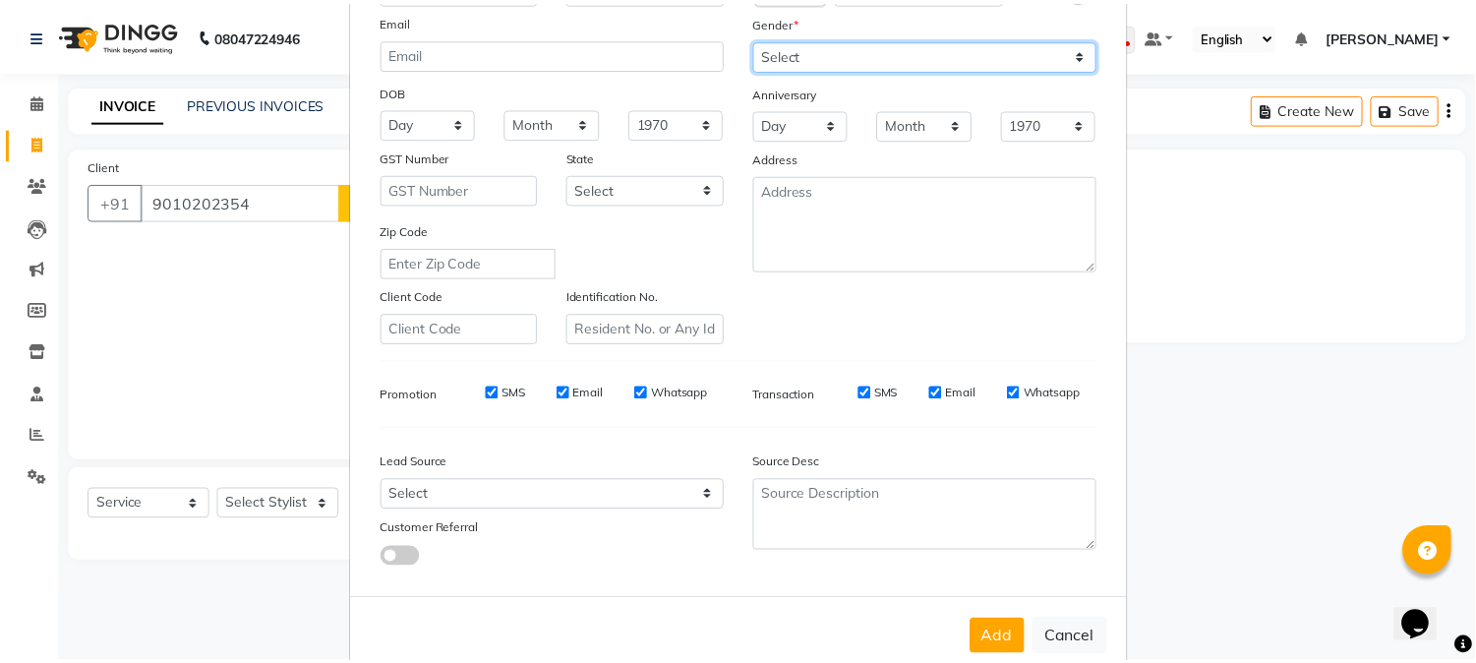
scroll to position [246, 0]
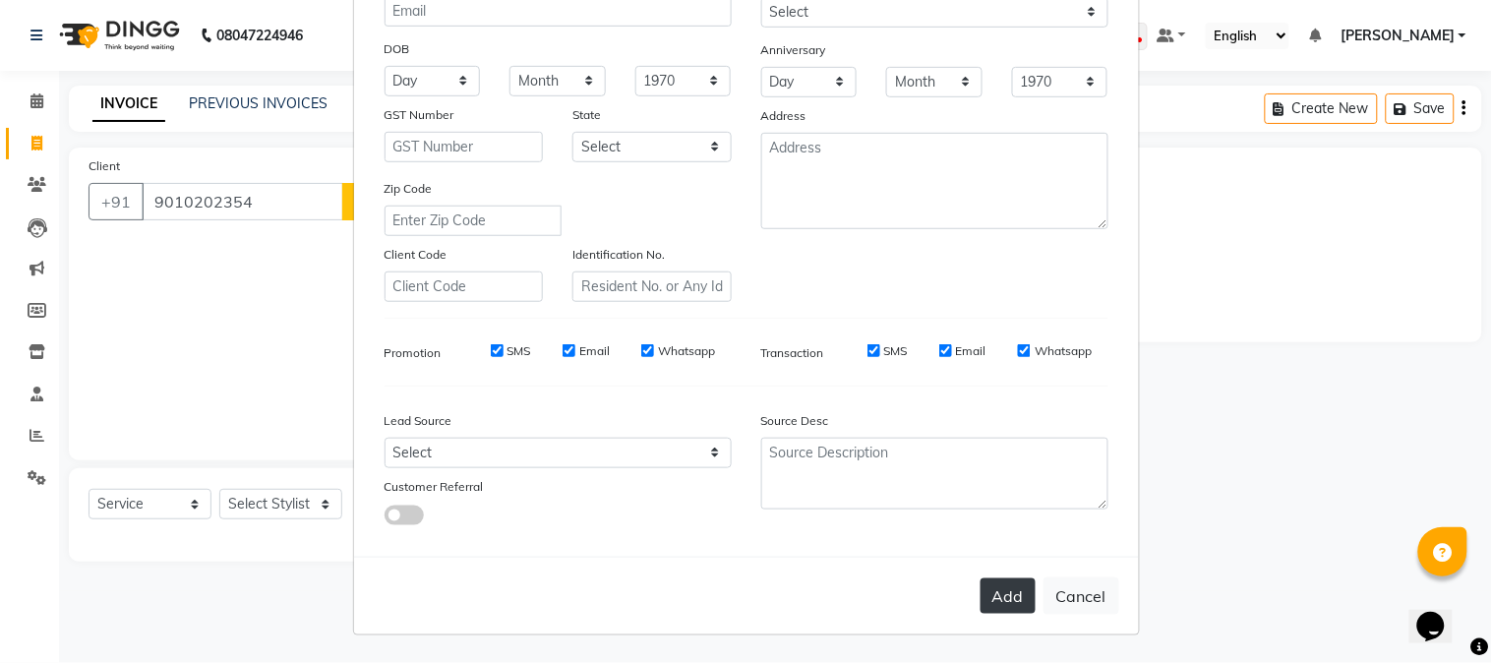
click at [999, 584] on button "Add" at bounding box center [1007, 595] width 55 height 35
type input "90******54"
select select
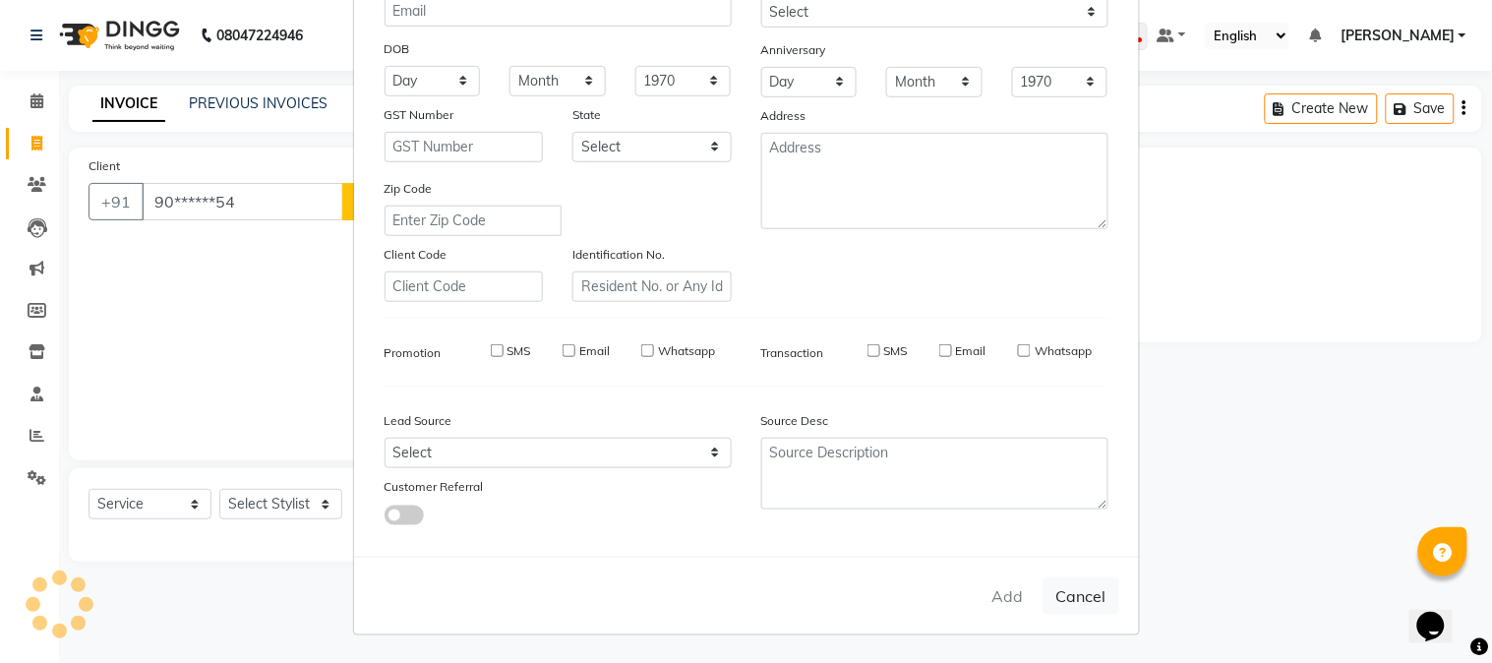
select select
checkbox input "false"
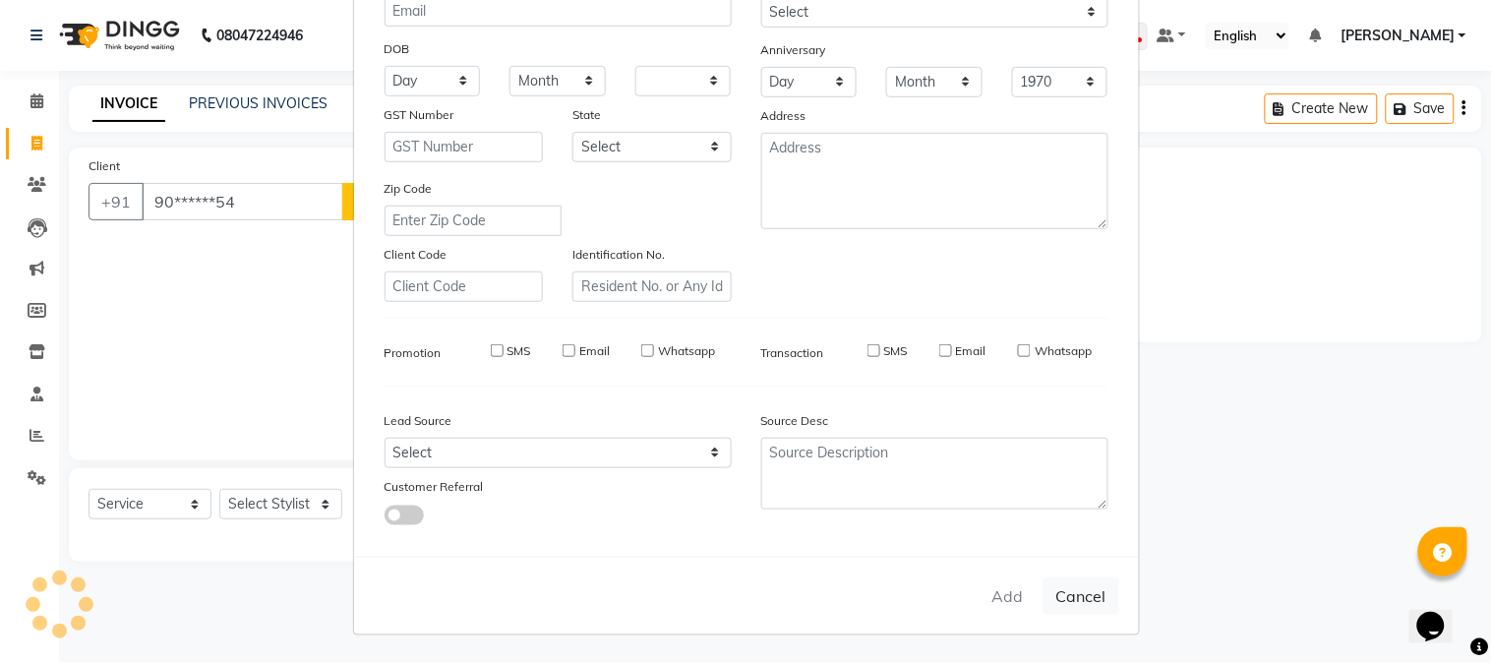
checkbox input "false"
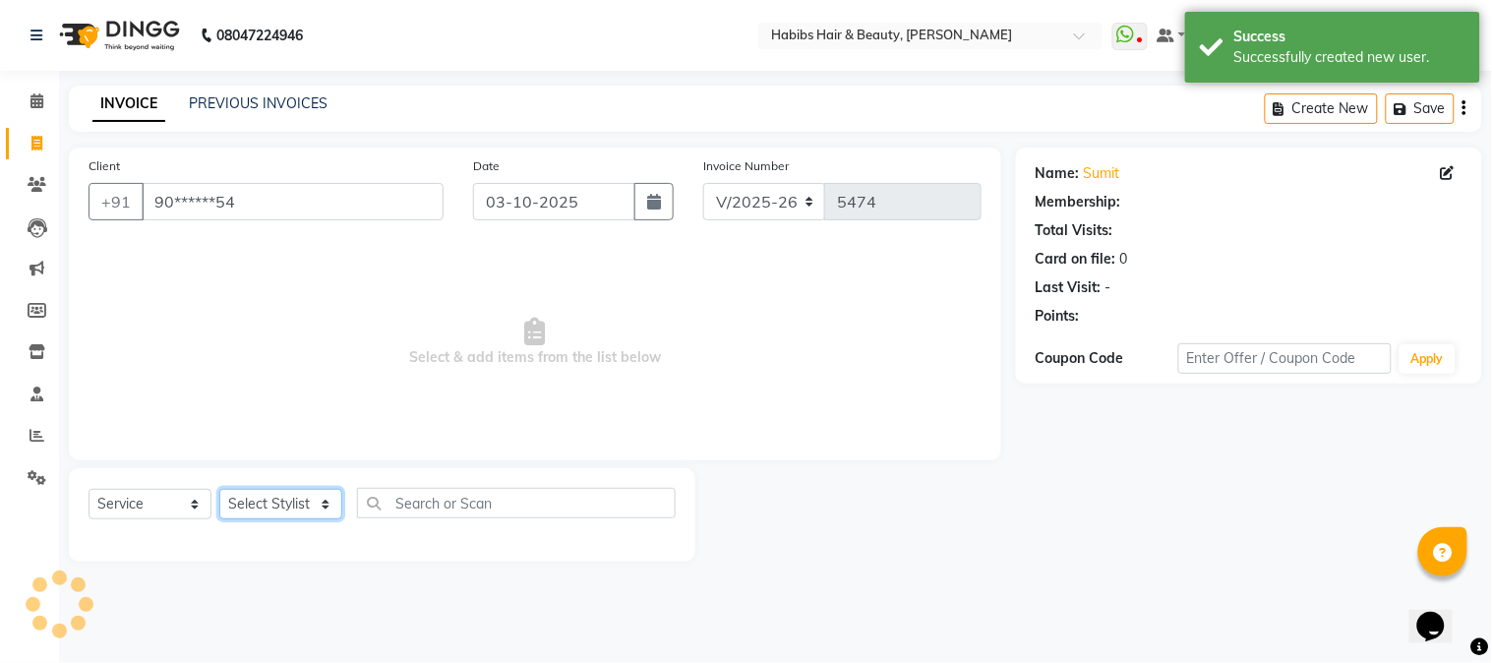
click at [291, 507] on select "Select Stylist Admin Akshay [PERSON_NAME] [PERSON_NAME] Pallavi [PERSON_NAME] […" at bounding box center [280, 504] width 123 height 30
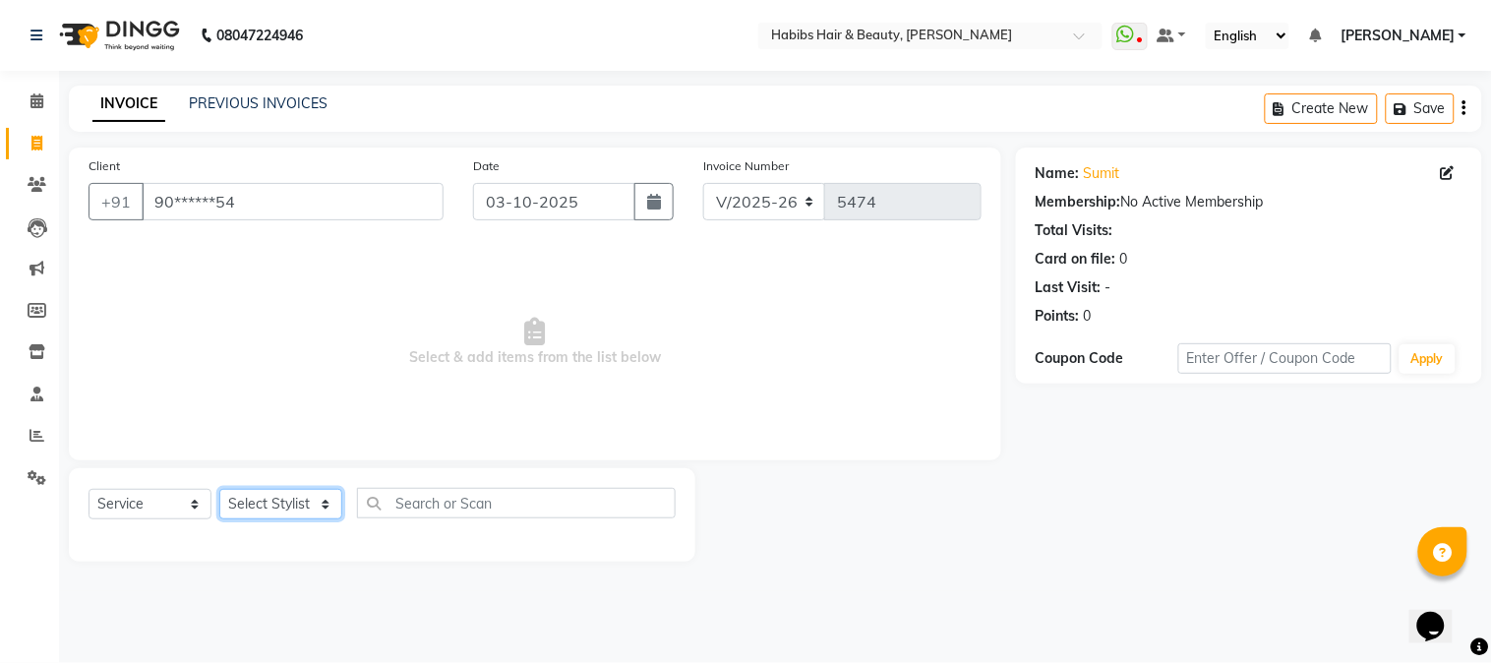
select select "91170"
click at [219, 490] on select "Select Stylist Admin Akshay [PERSON_NAME] [PERSON_NAME] Pallavi [PERSON_NAME] […" at bounding box center [280, 504] width 123 height 30
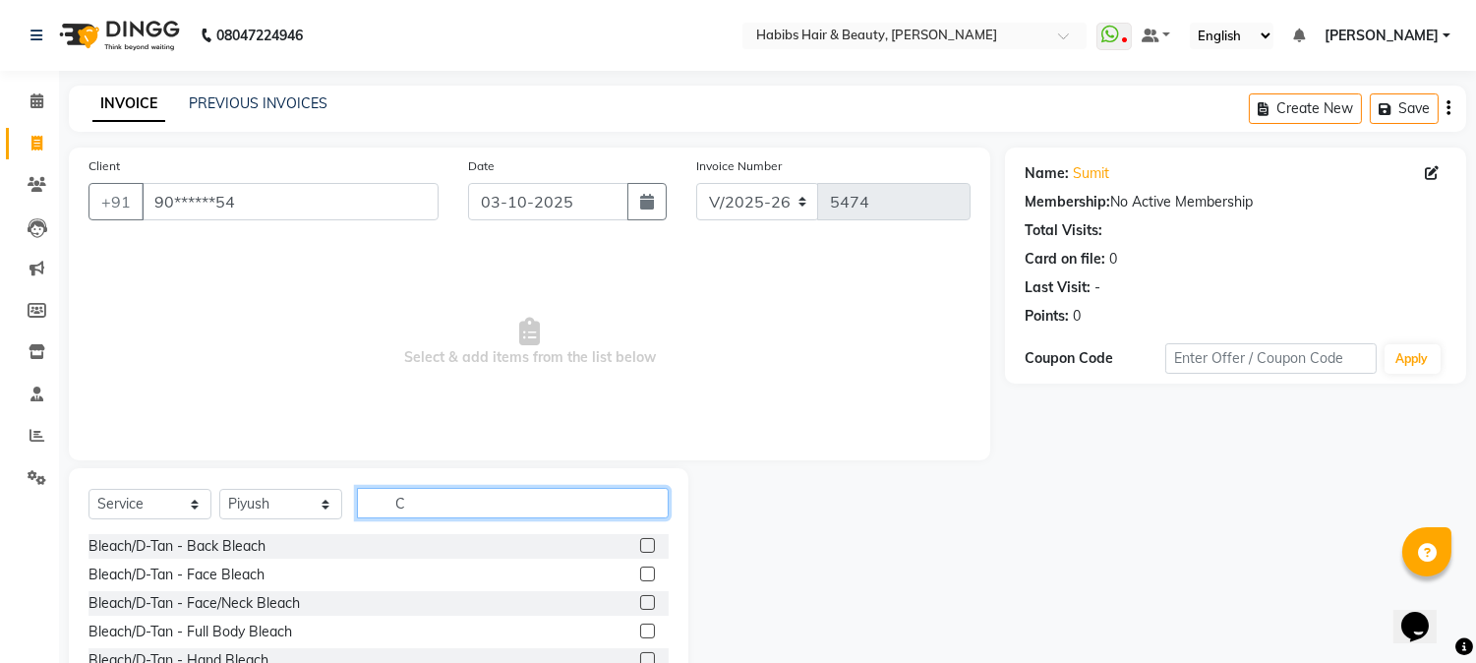
click at [398, 501] on input "C" at bounding box center [513, 503] width 312 height 30
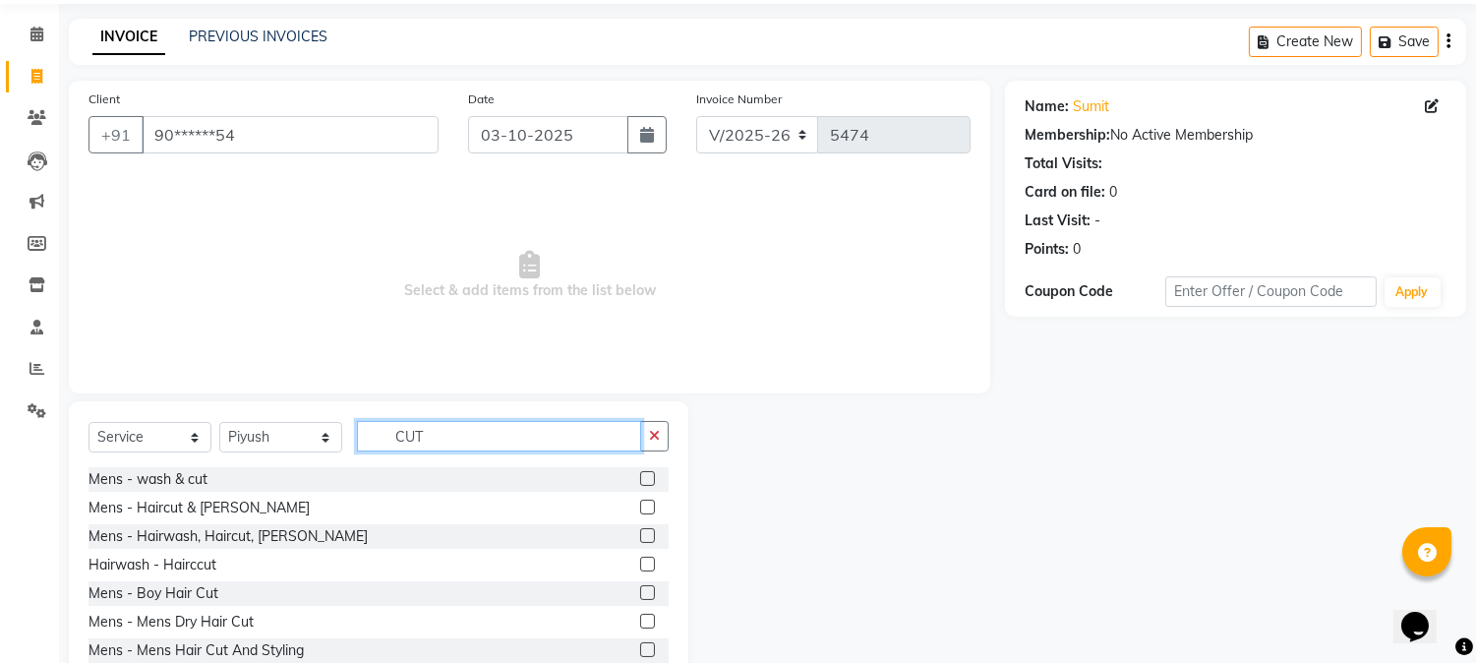
scroll to position [124, 0]
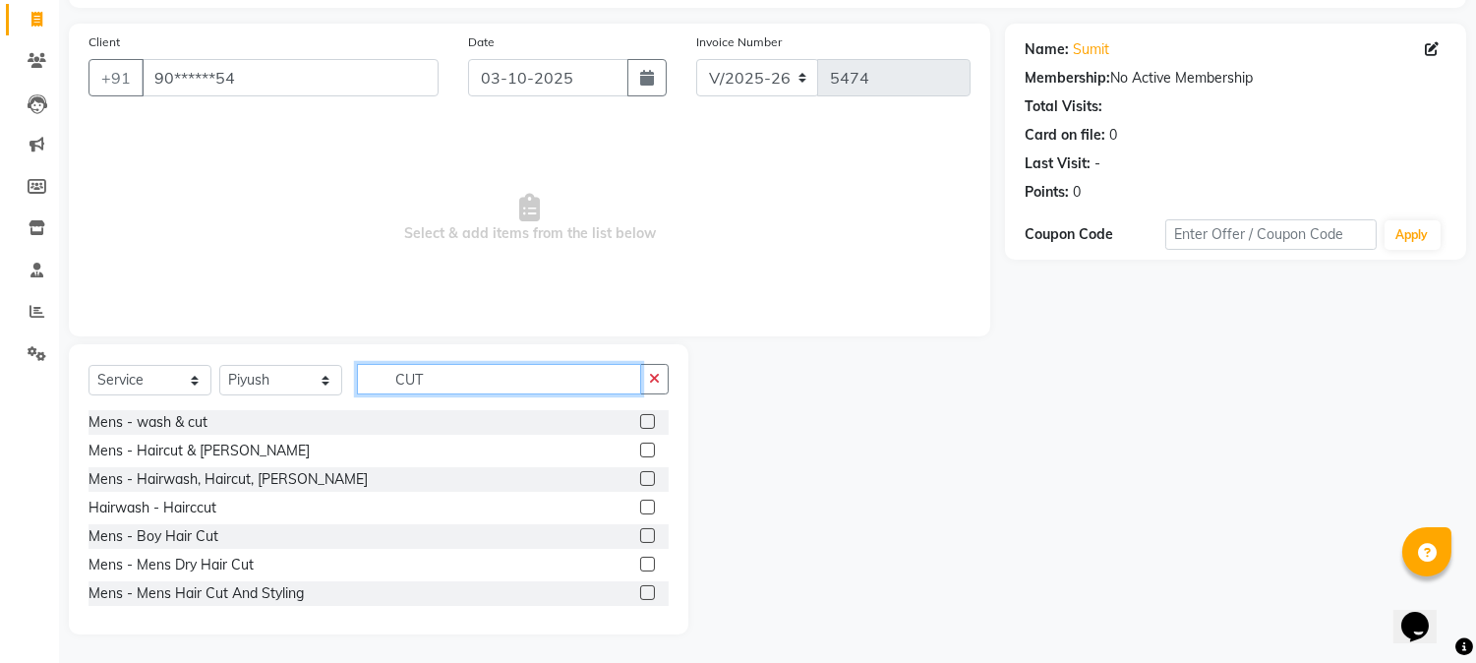
type input "CUT"
click at [640, 562] on label at bounding box center [647, 563] width 15 height 15
click at [640, 562] on input "checkbox" at bounding box center [646, 564] width 13 height 13
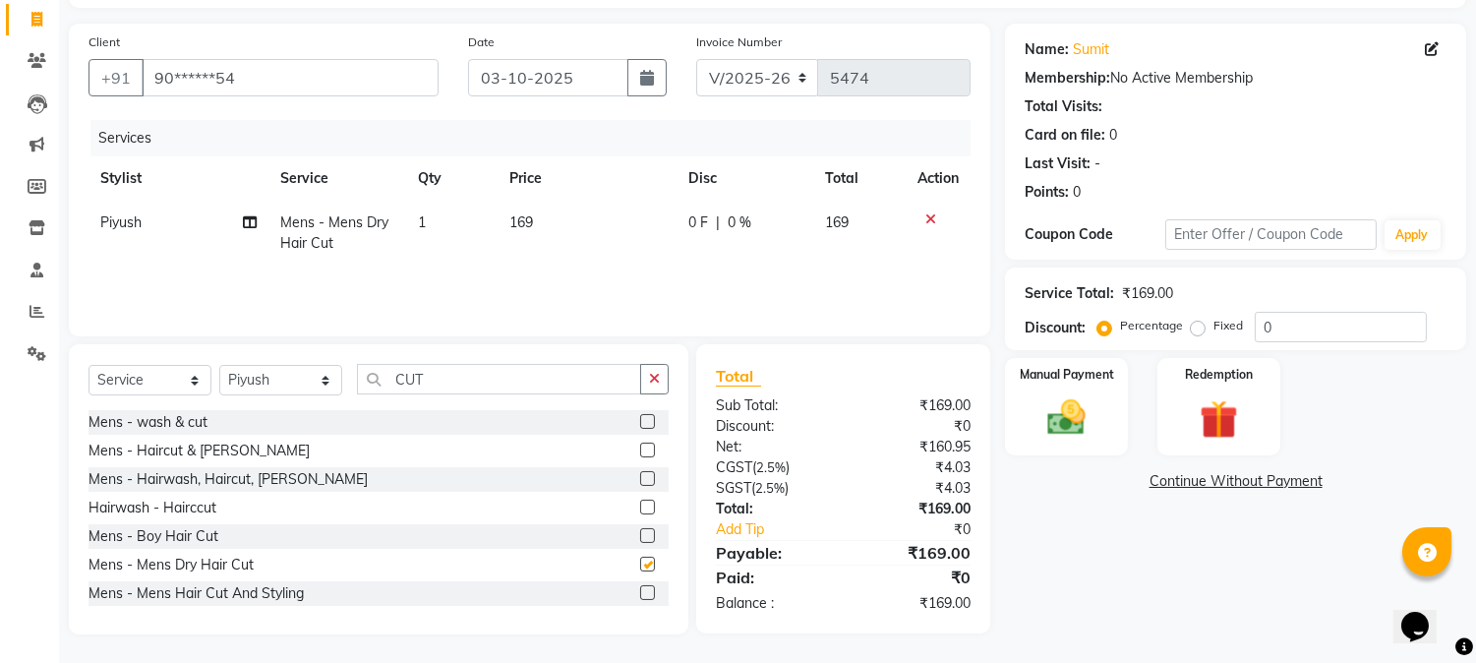
checkbox input "false"
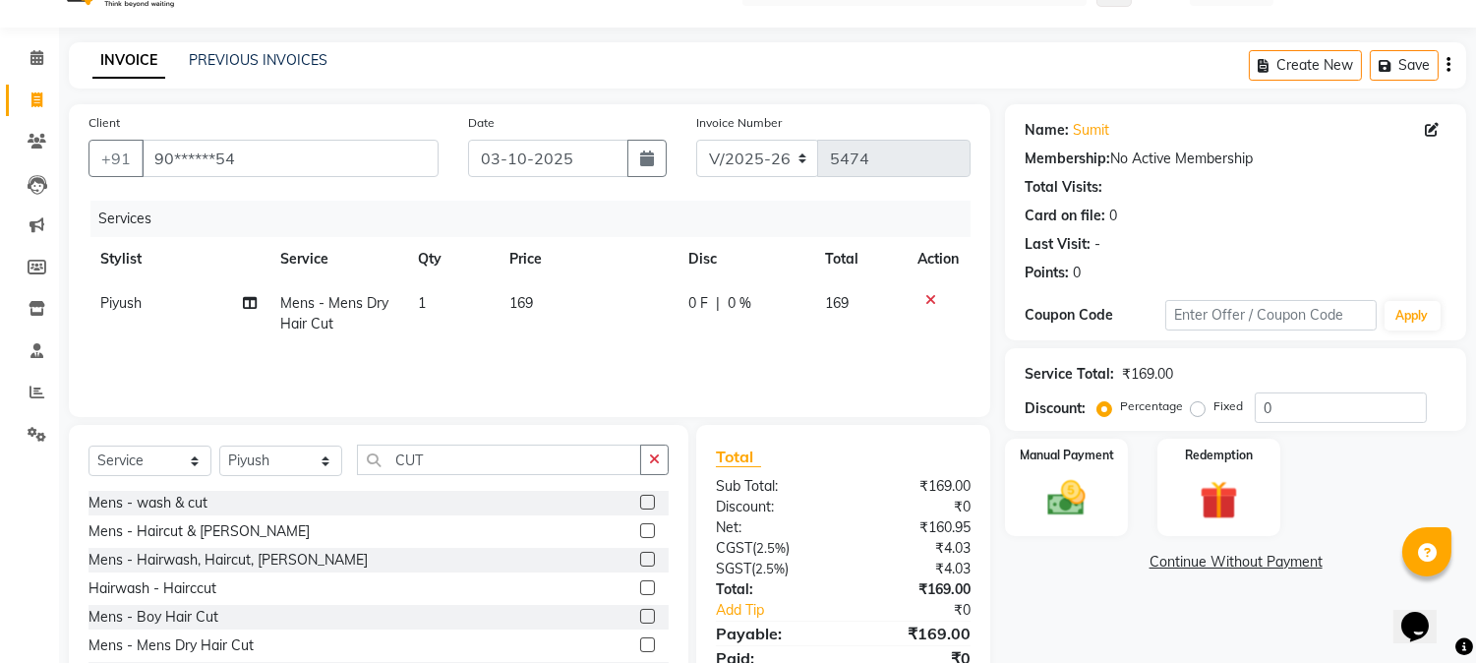
scroll to position [0, 0]
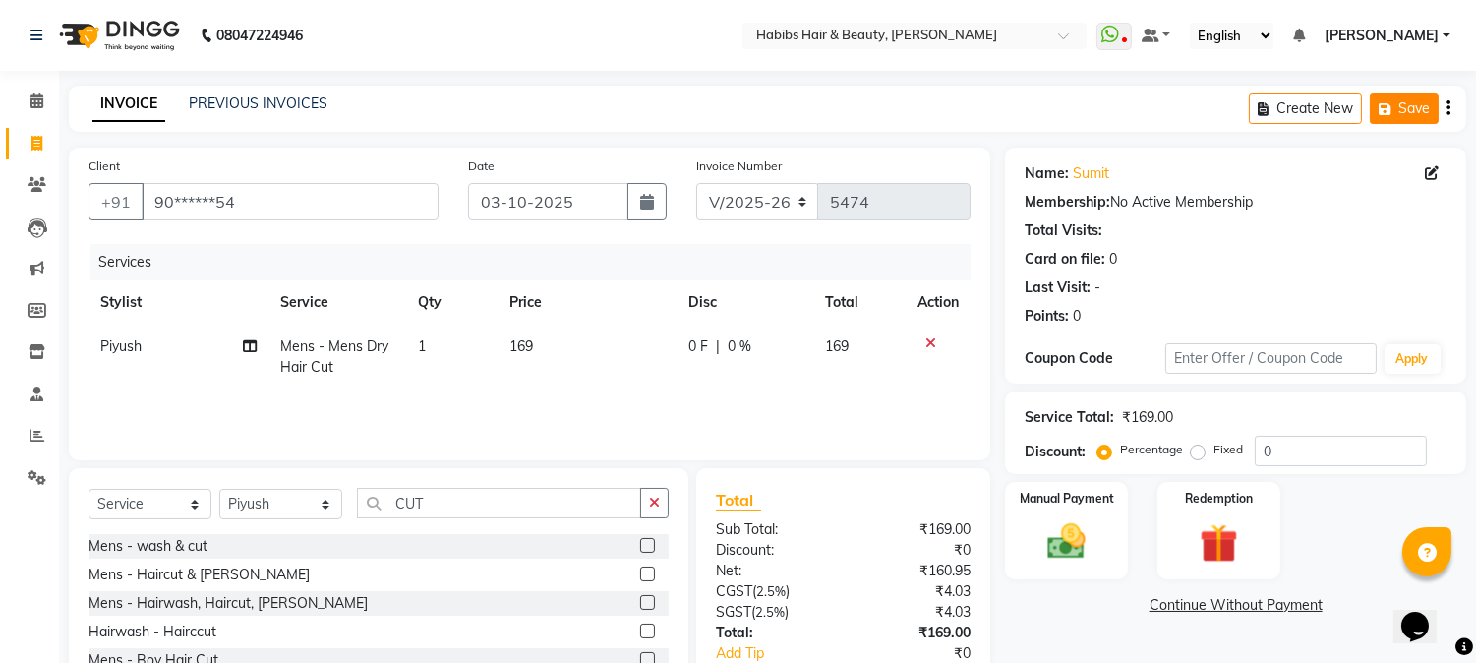
click at [1382, 102] on icon "button" at bounding box center [1388, 109] width 20 height 14
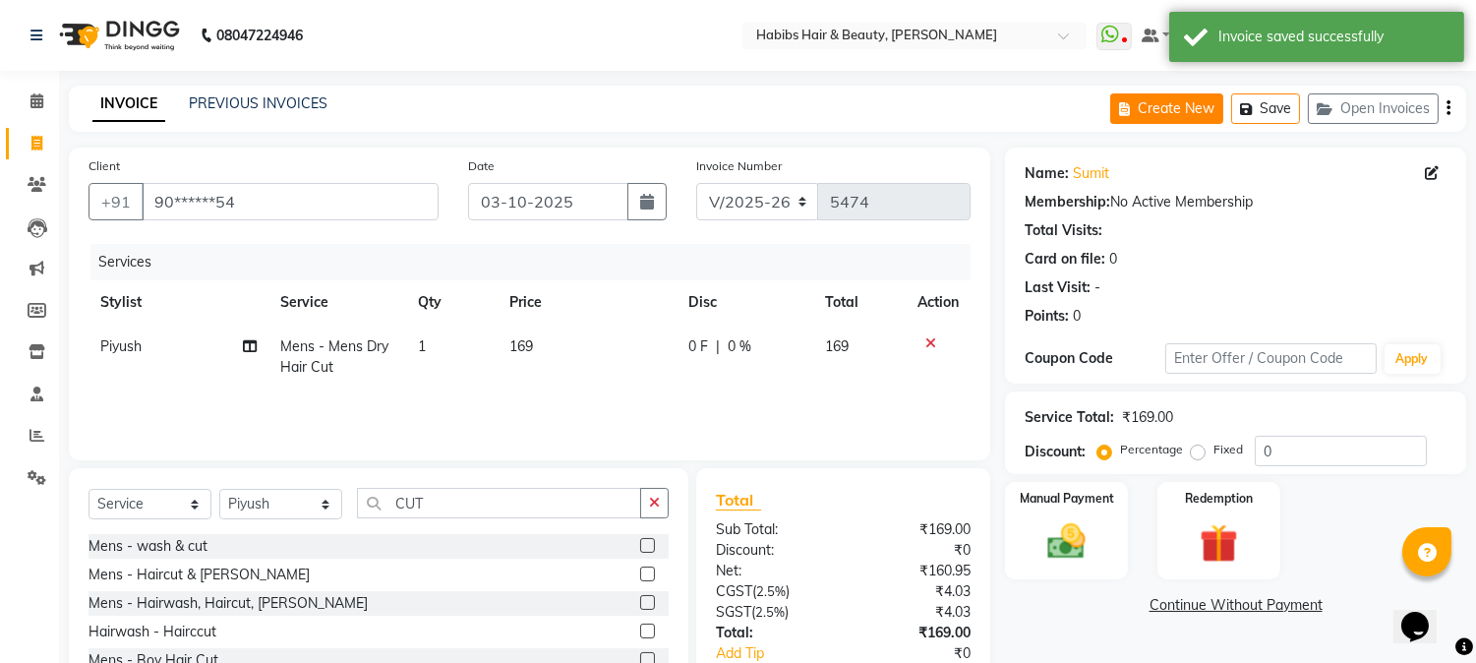
click at [1201, 106] on button "Create New" at bounding box center [1166, 108] width 113 height 30
select select "service"
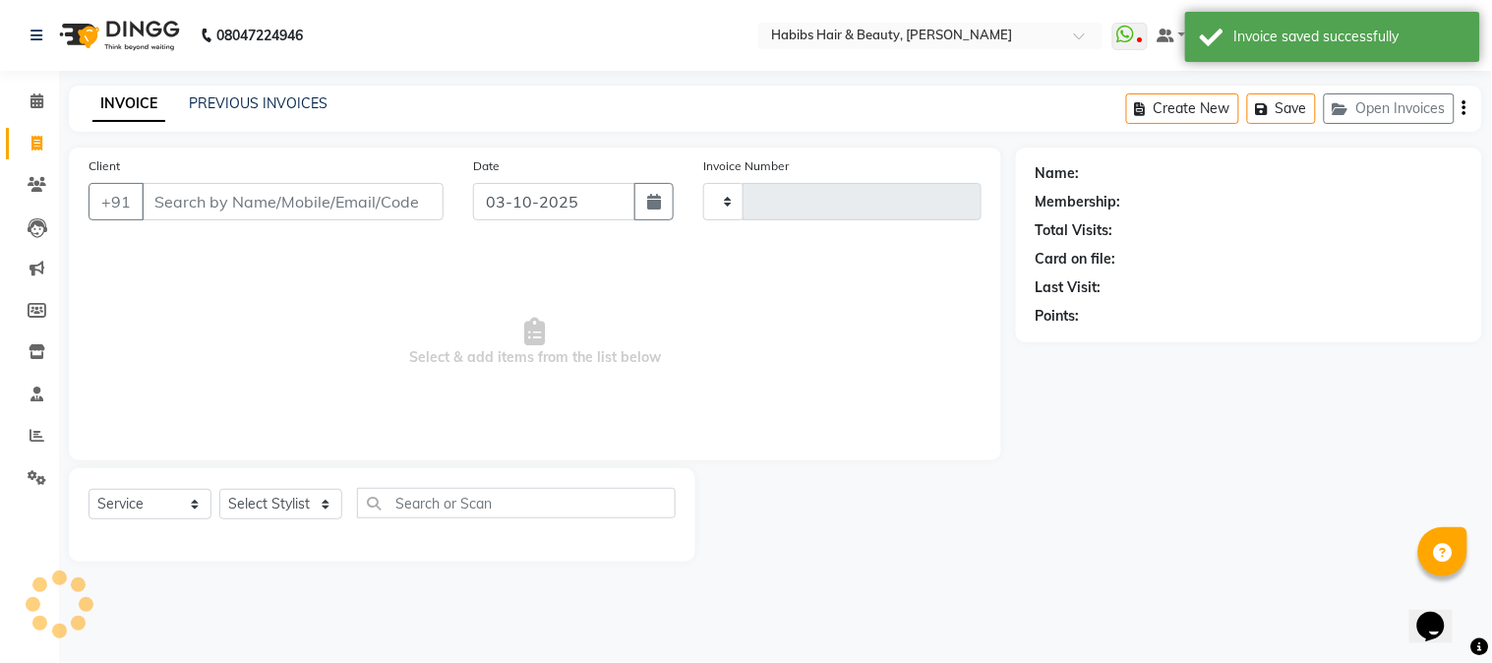
type input "5474"
select select "3712"
click at [336, 204] on input "Client" at bounding box center [293, 201] width 302 height 37
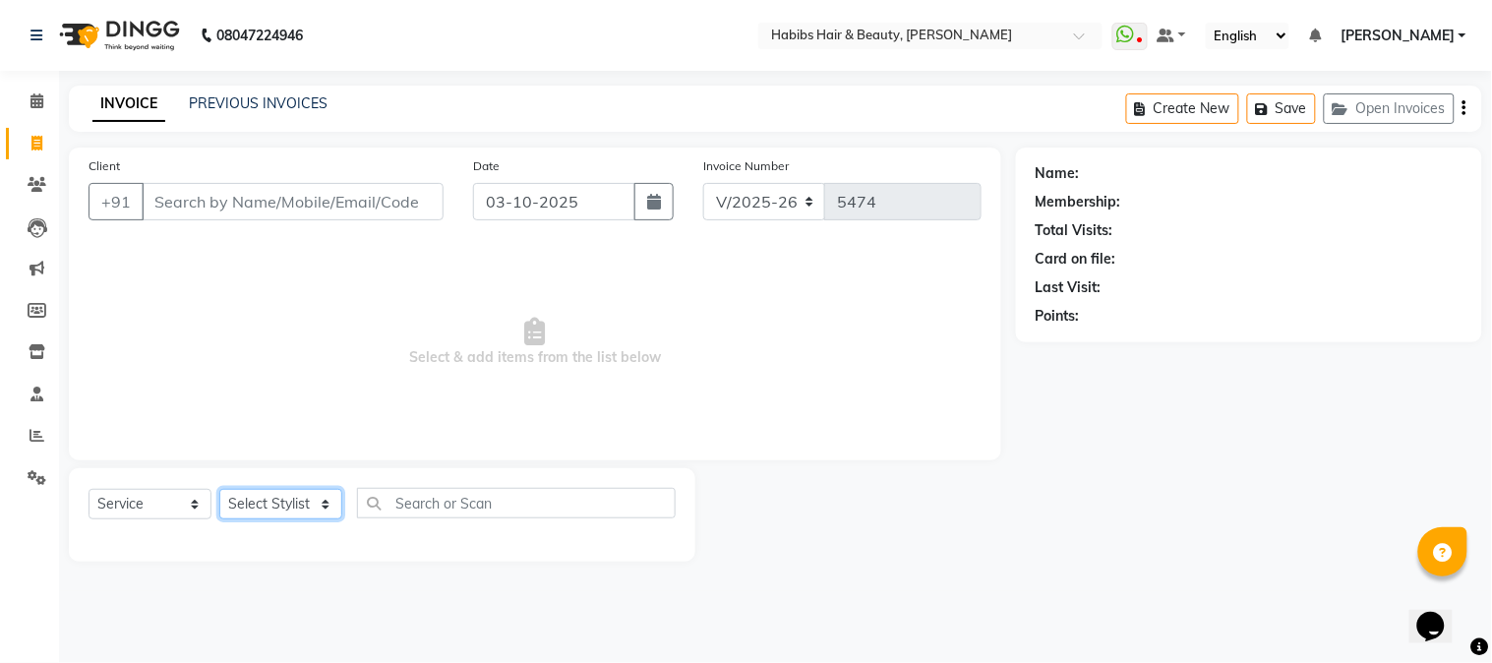
click at [279, 503] on select "Select Stylist Admin Akshay [PERSON_NAME] [PERSON_NAME] Pallavi [PERSON_NAME] […" at bounding box center [280, 504] width 123 height 30
select select "17830"
click at [219, 490] on select "Select Stylist Admin Akshay [PERSON_NAME] [PERSON_NAME] Pallavi [PERSON_NAME] […" at bounding box center [280, 504] width 123 height 30
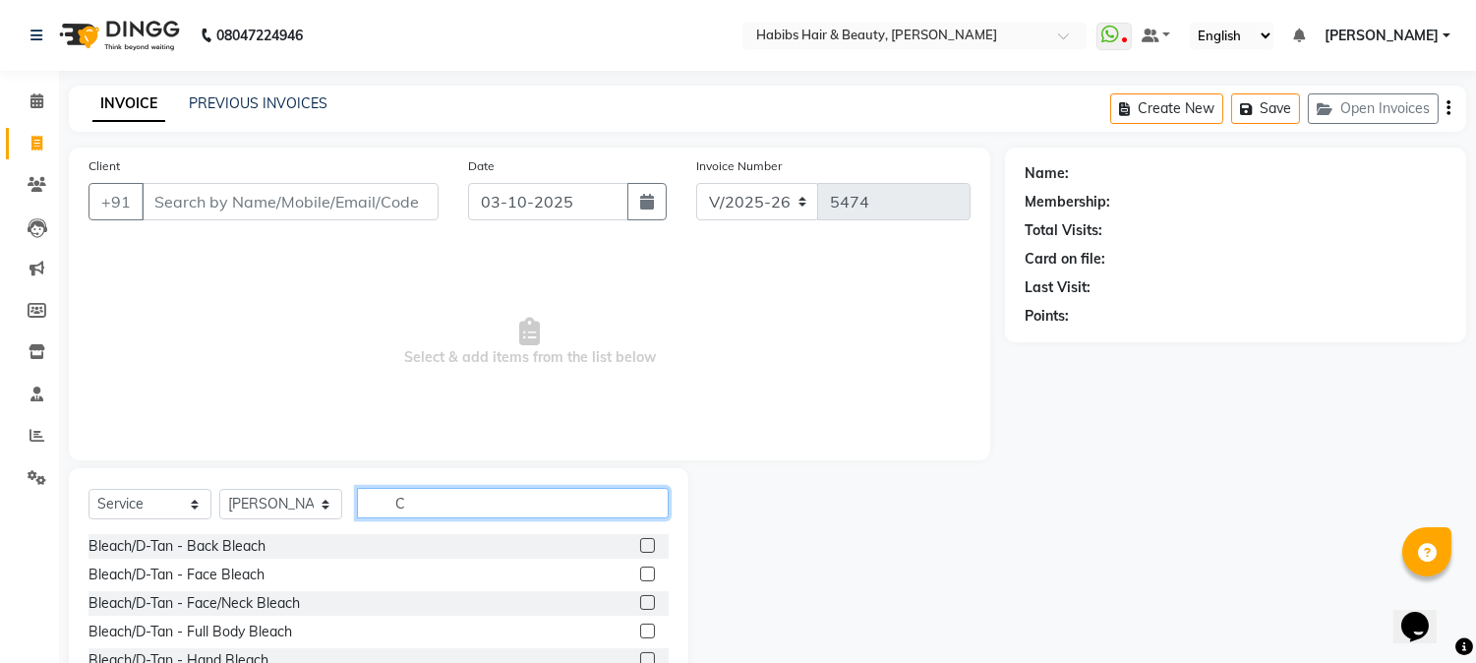
click at [395, 508] on input "C" at bounding box center [513, 503] width 312 height 30
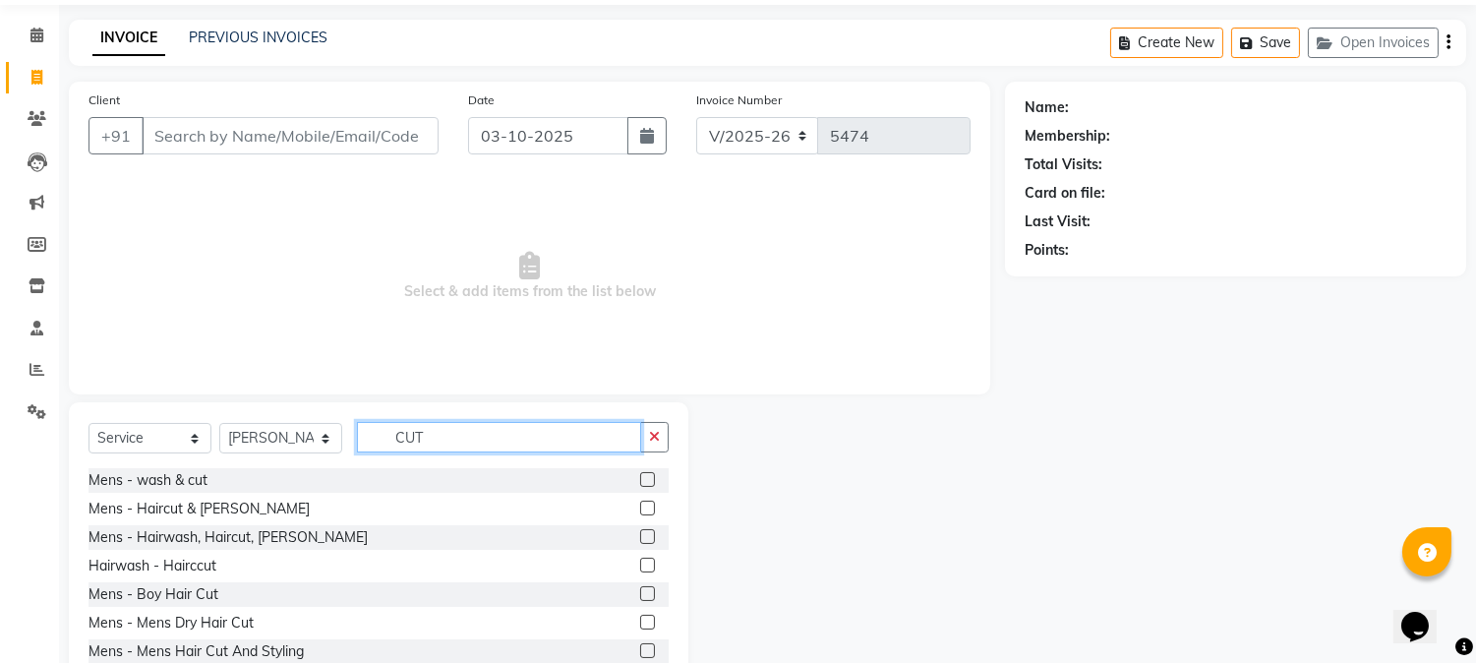
scroll to position [124, 0]
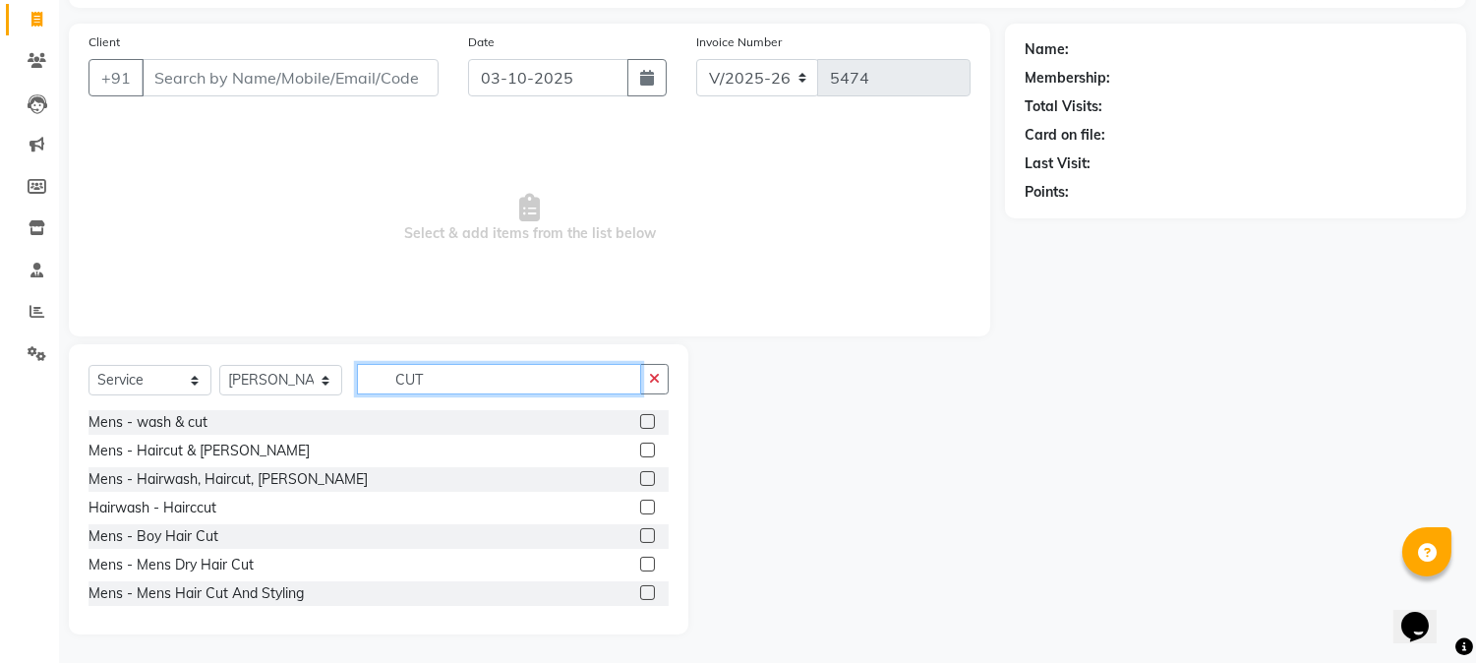
type input "CUT"
click at [640, 478] on label at bounding box center [647, 478] width 15 height 15
click at [640, 478] on input "checkbox" at bounding box center [646, 479] width 13 height 13
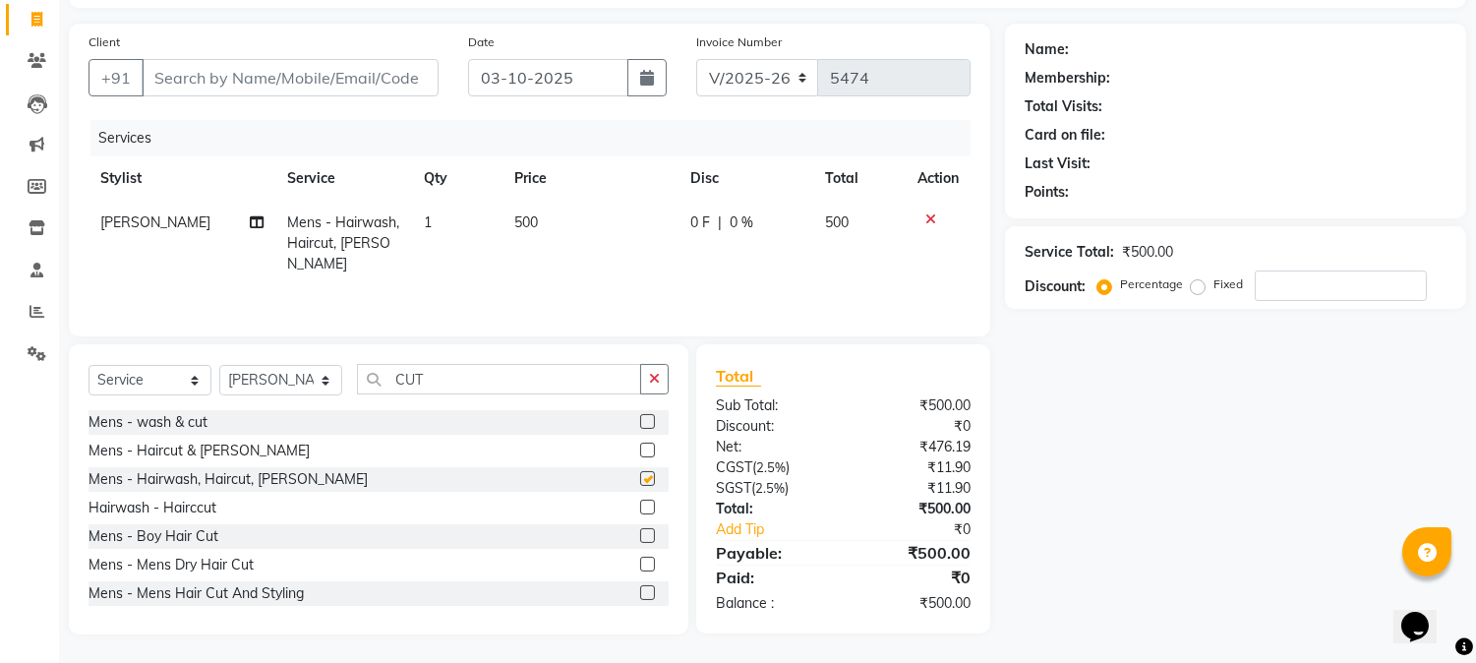
checkbox input "false"
click at [366, 80] on input "Client" at bounding box center [290, 77] width 297 height 37
type input "9"
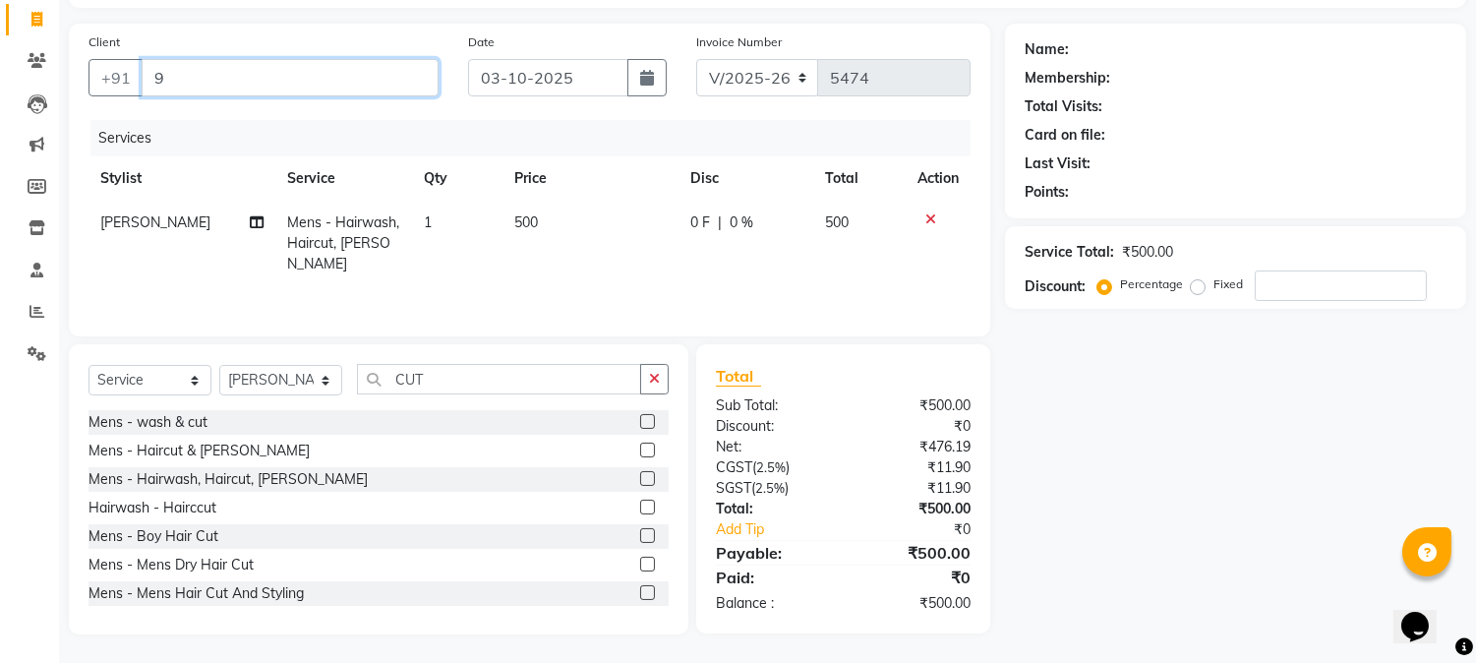
type input "0"
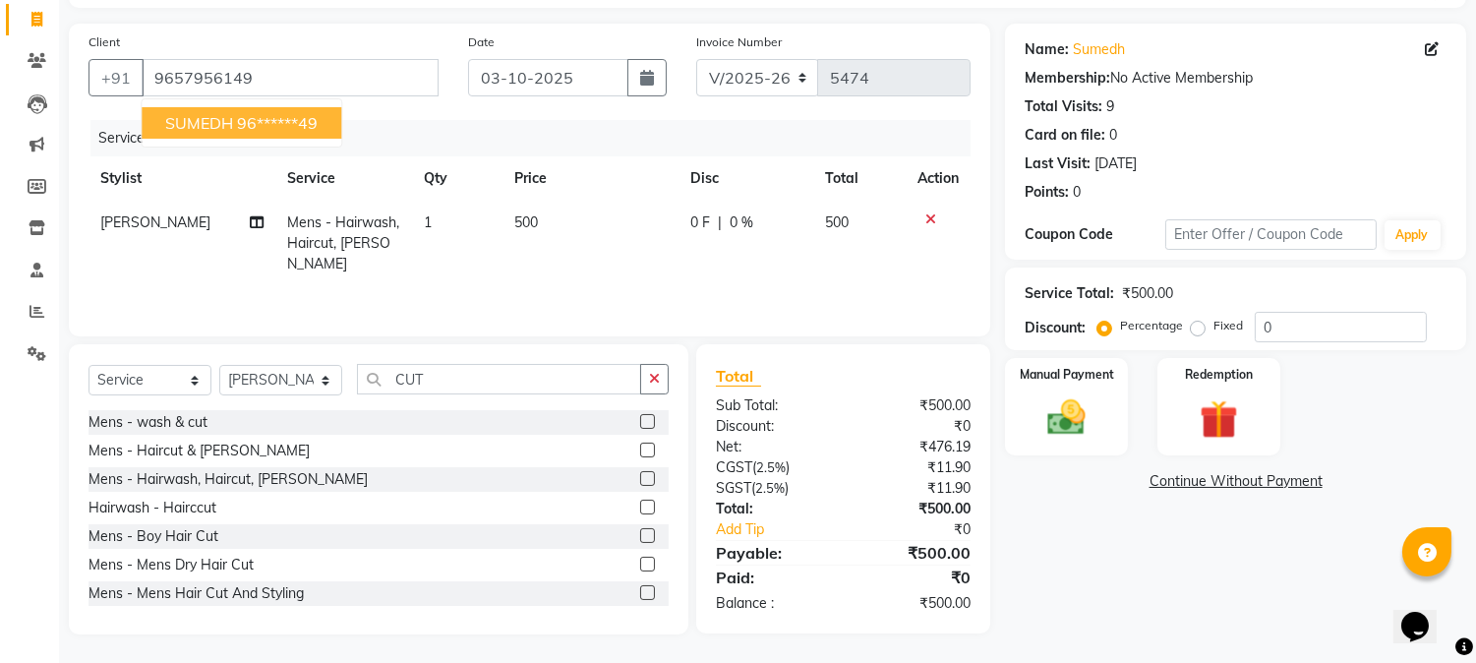
click at [262, 122] on ngb-highlight "96******49" at bounding box center [277, 123] width 81 height 20
type input "96******49"
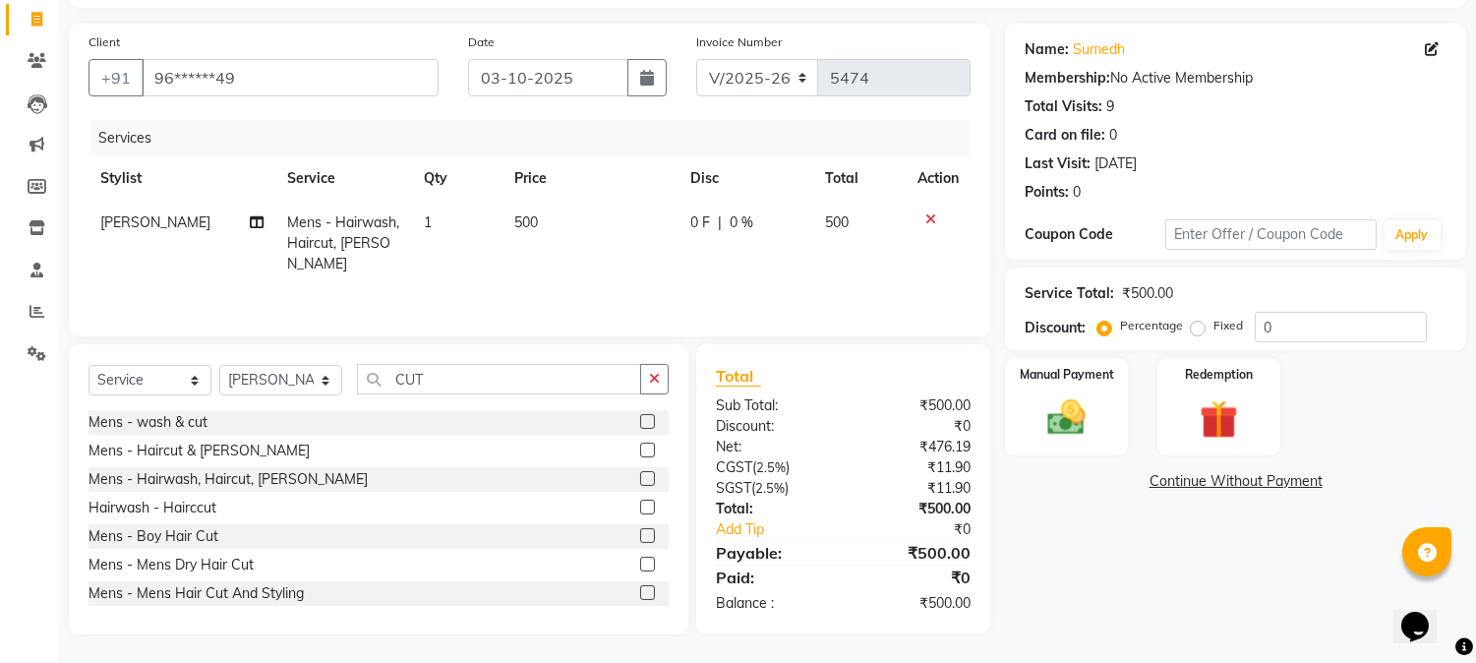
click at [516, 227] on span "500" at bounding box center [526, 222] width 24 height 18
click at [502, 227] on td "1" at bounding box center [457, 244] width 90 height 86
select select "17830"
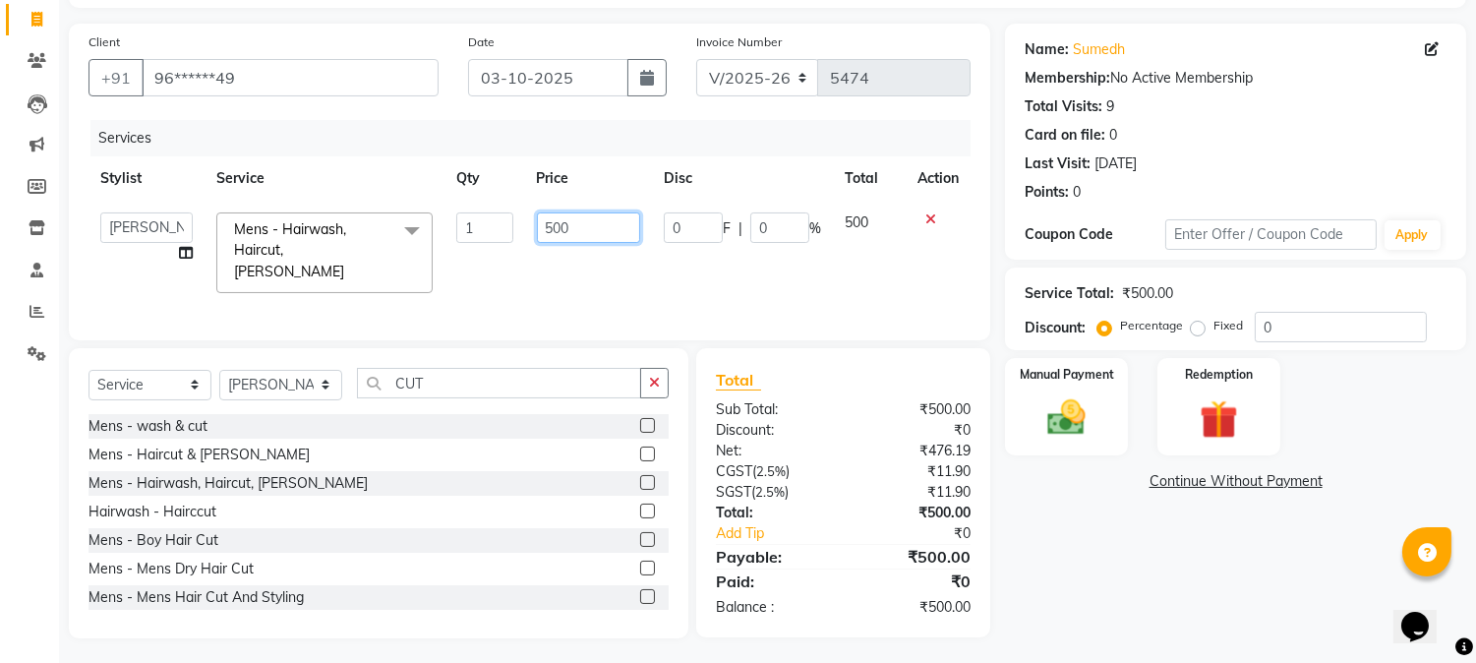
click at [574, 226] on input "500" at bounding box center [588, 227] width 103 height 30
type input "550"
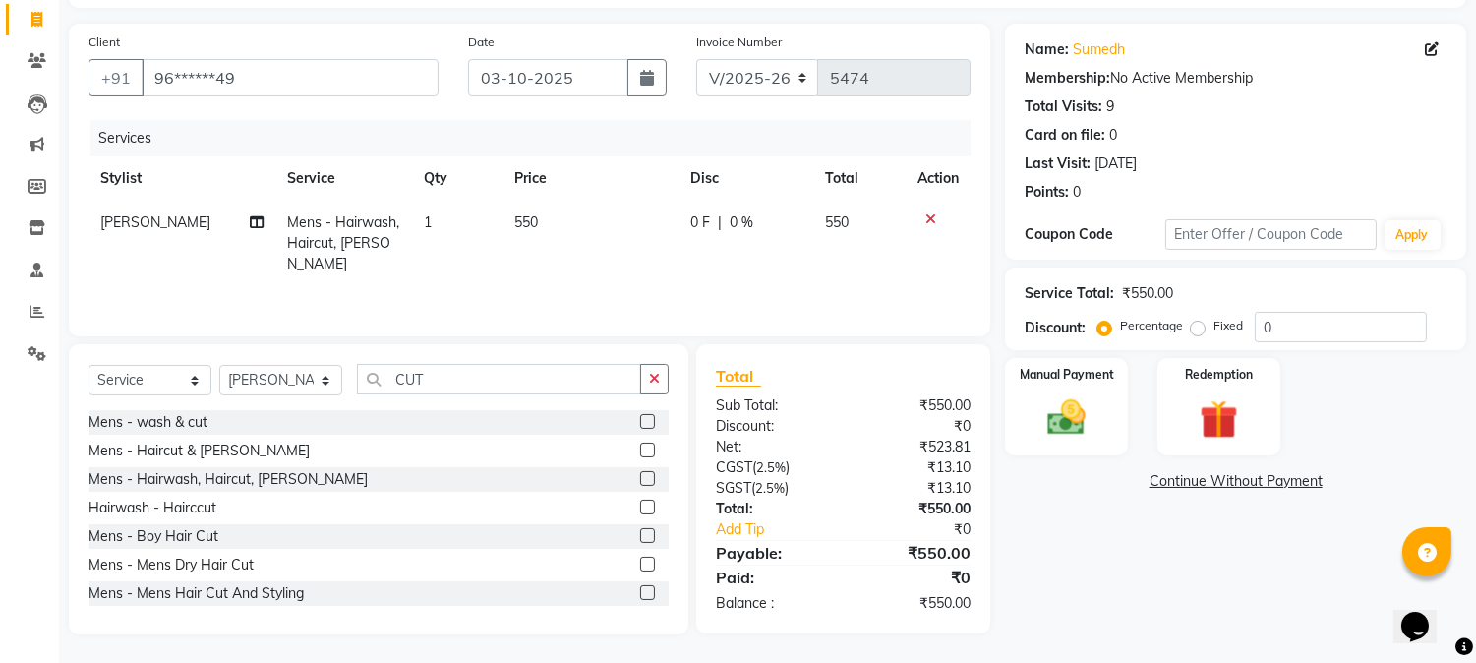
click at [612, 205] on td "550" at bounding box center [590, 244] width 176 height 86
select select "17830"
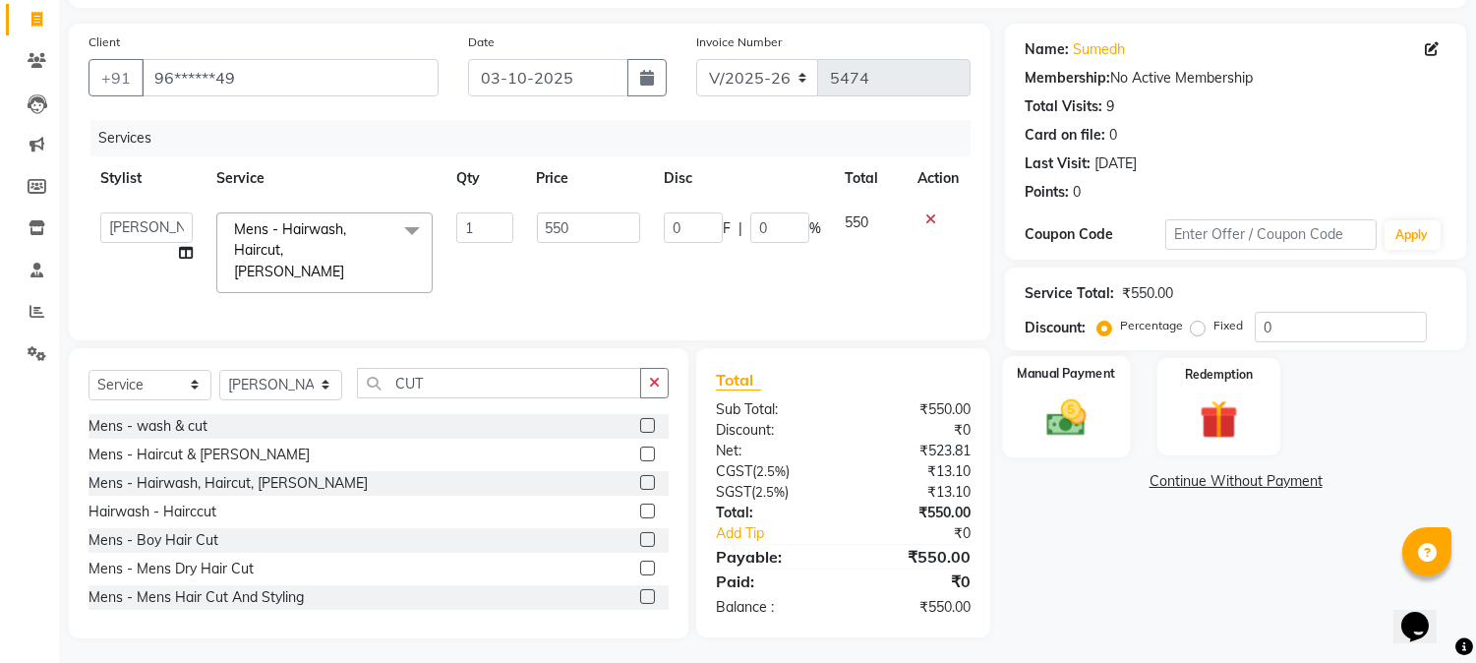
click at [1067, 395] on img at bounding box center [1066, 418] width 65 height 46
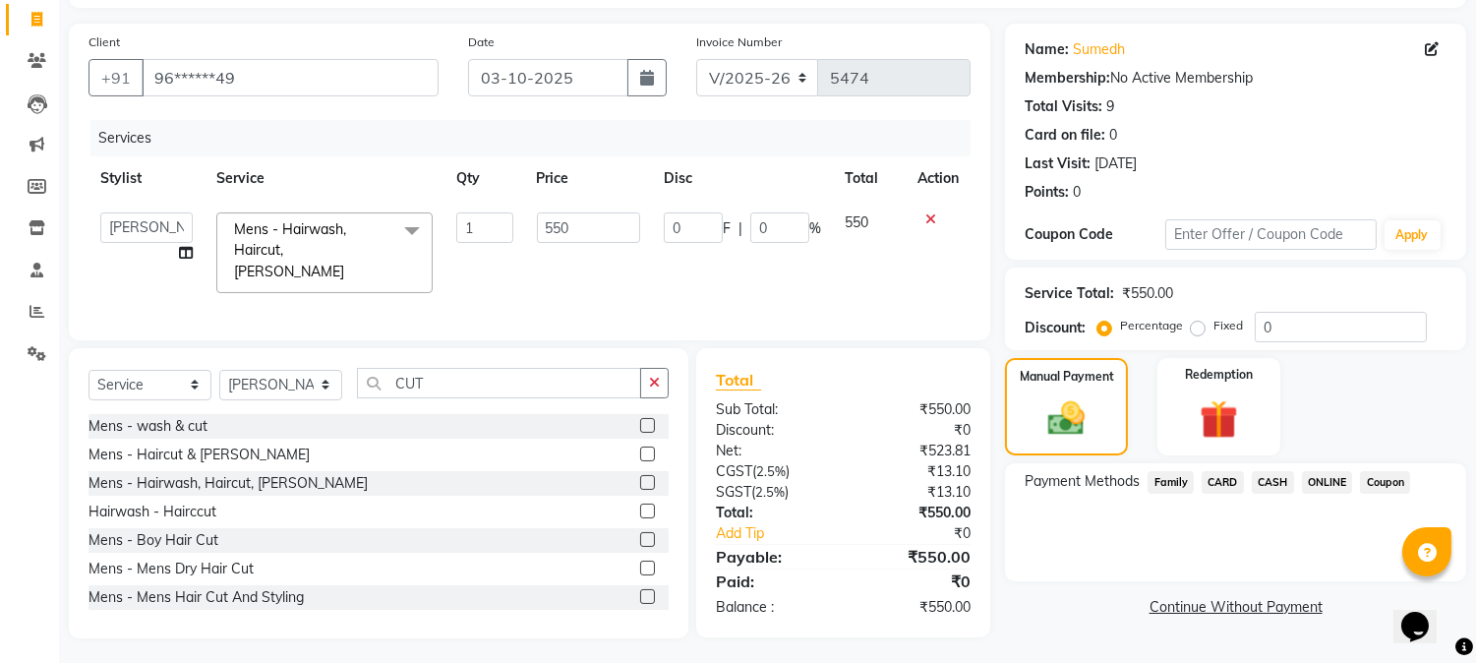
click at [1323, 476] on span "ONLINE" at bounding box center [1327, 482] width 51 height 23
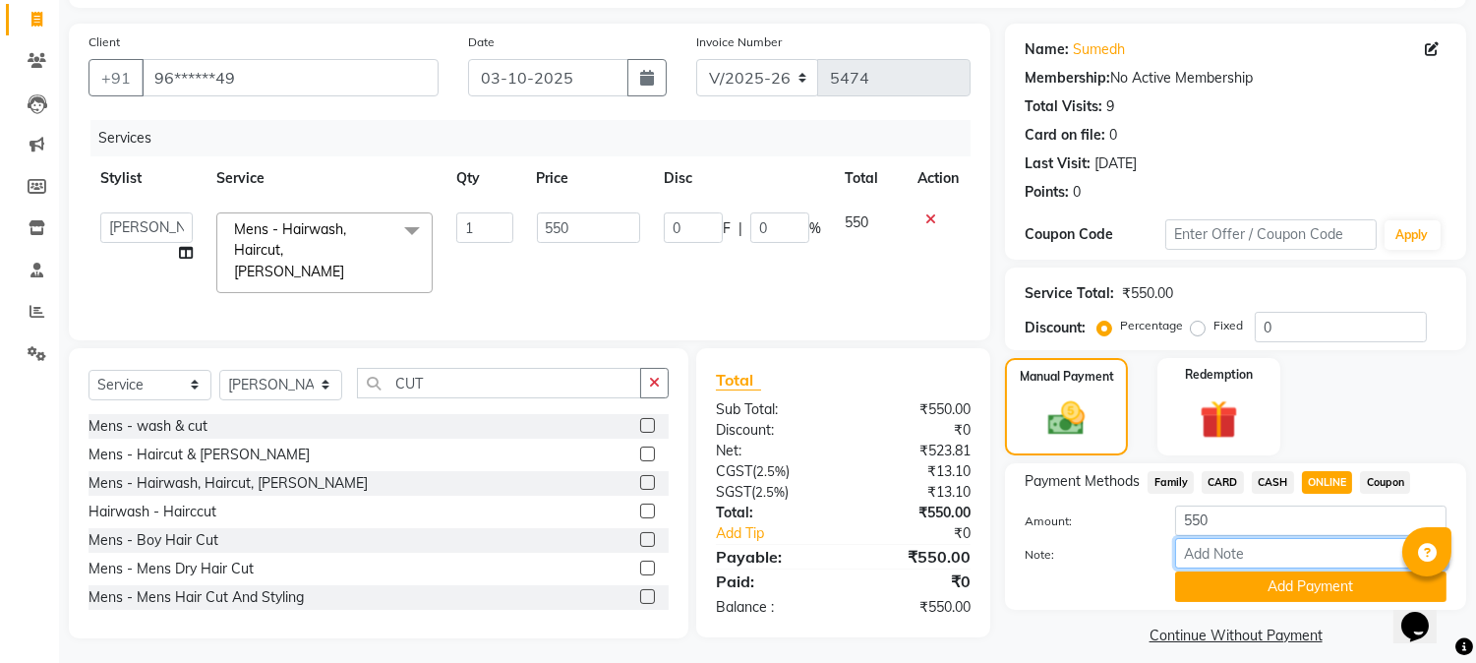
click at [1261, 564] on div "Amount: 550 Note: Add Payment" at bounding box center [1236, 553] width 422 height 96
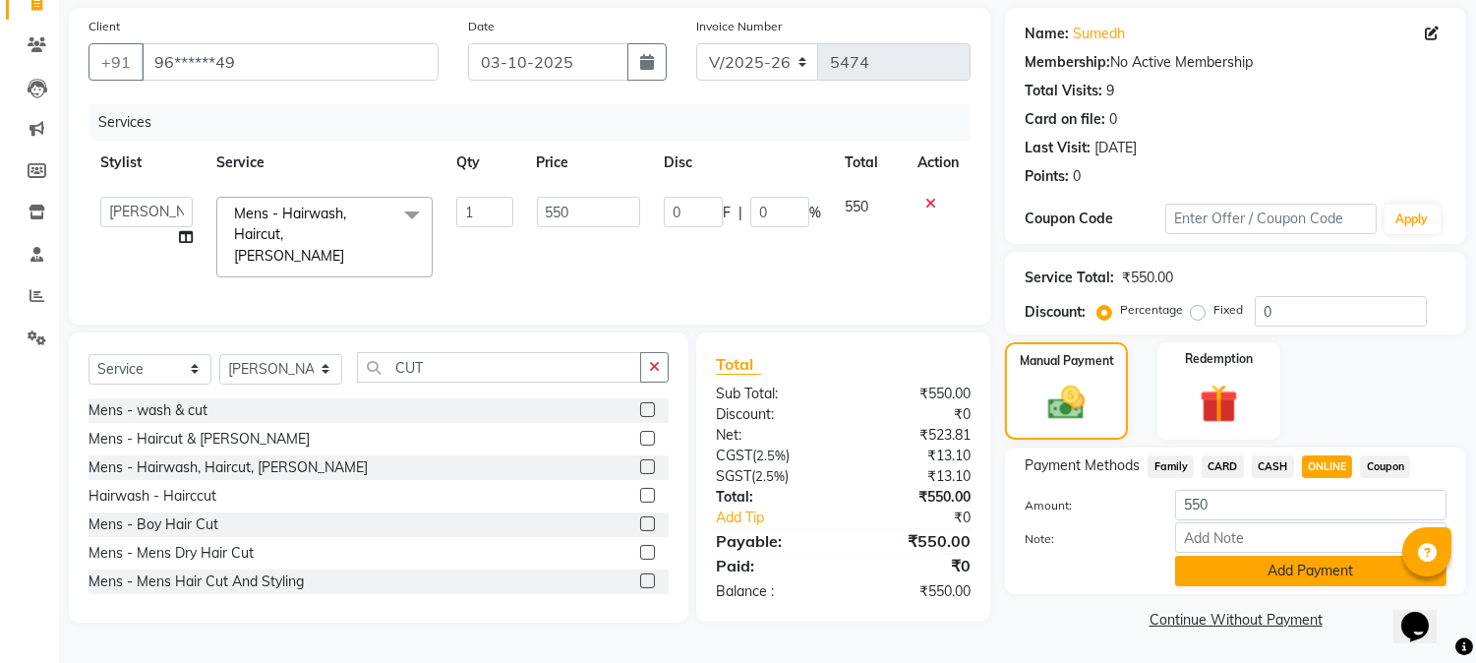
click at [1328, 564] on button "Add Payment" at bounding box center [1310, 571] width 271 height 30
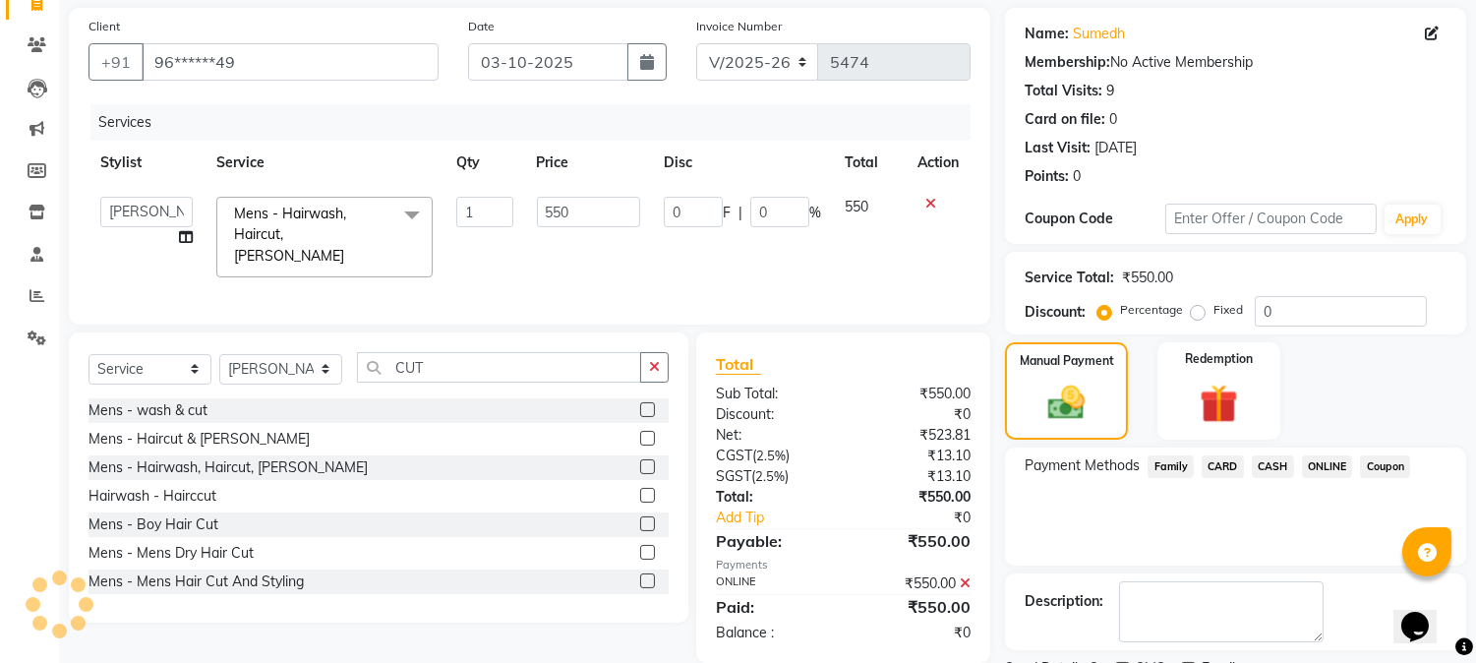
scroll to position [221, 0]
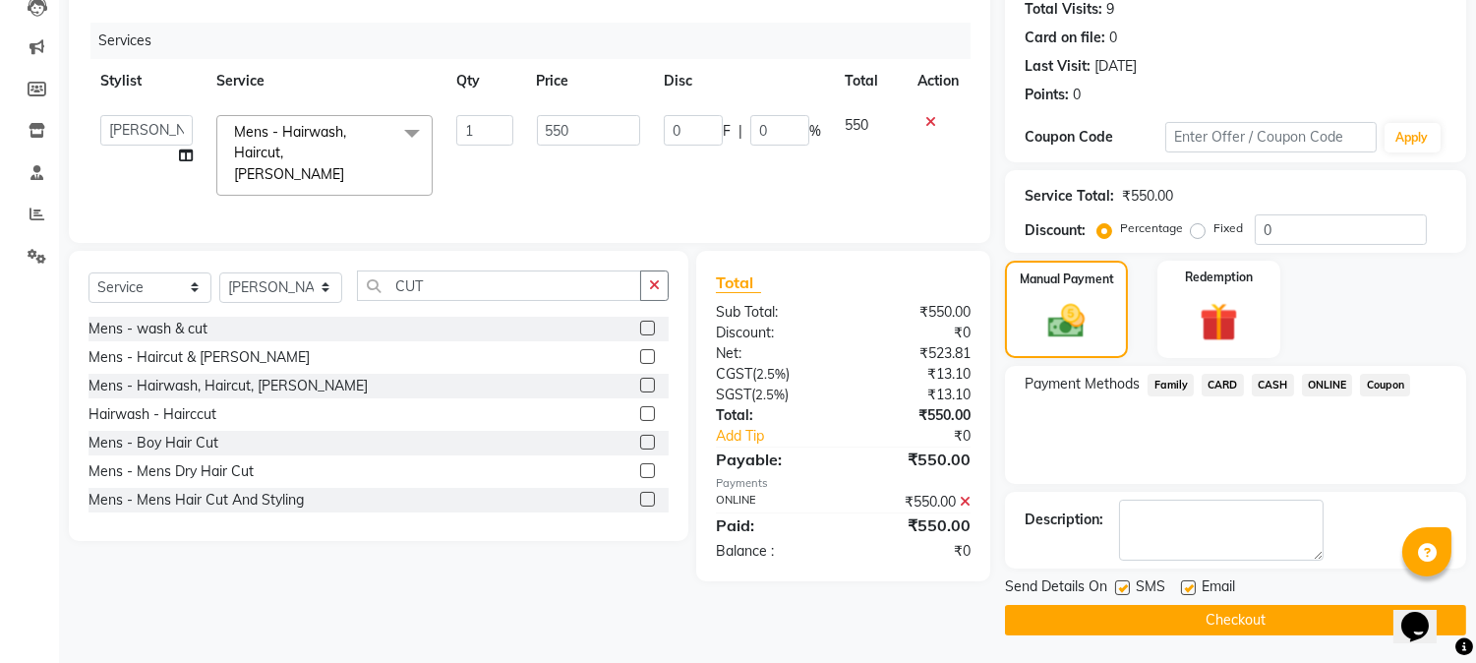
click at [1204, 615] on button "Checkout" at bounding box center [1235, 620] width 461 height 30
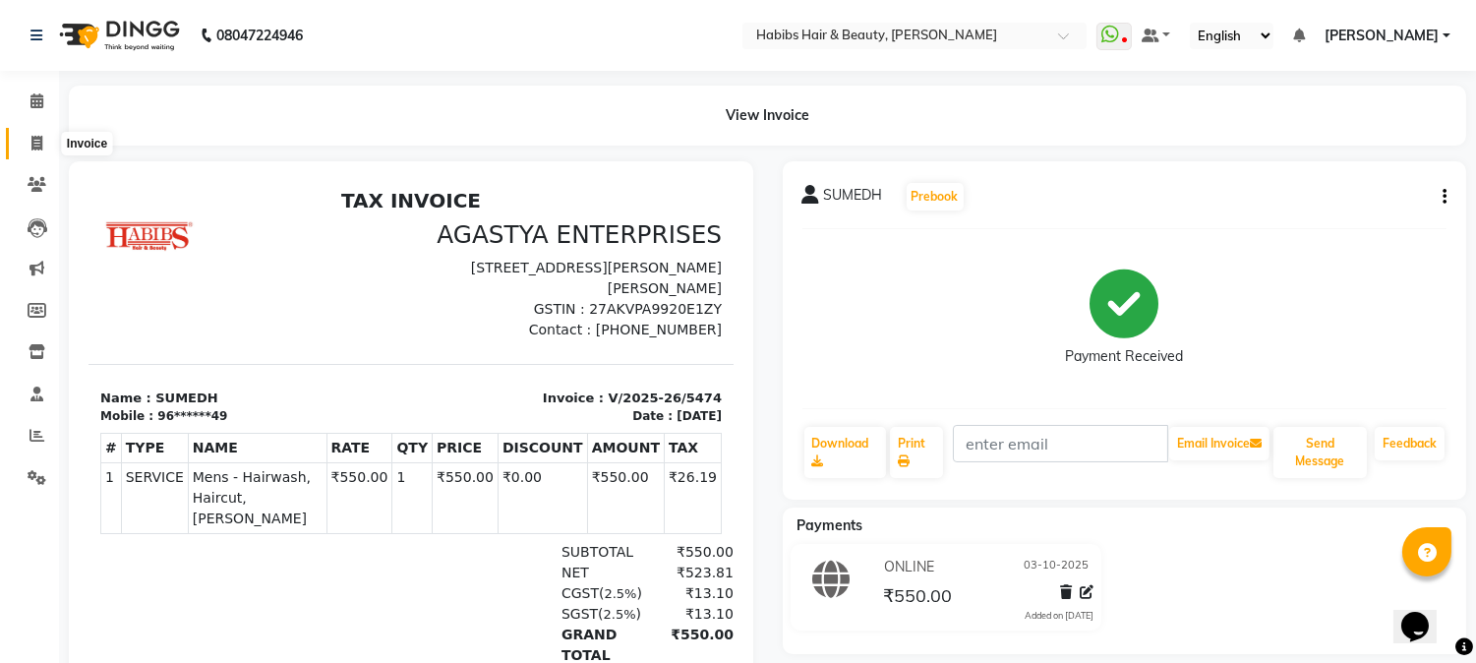
click at [26, 138] on span at bounding box center [37, 144] width 34 height 23
select select "service"
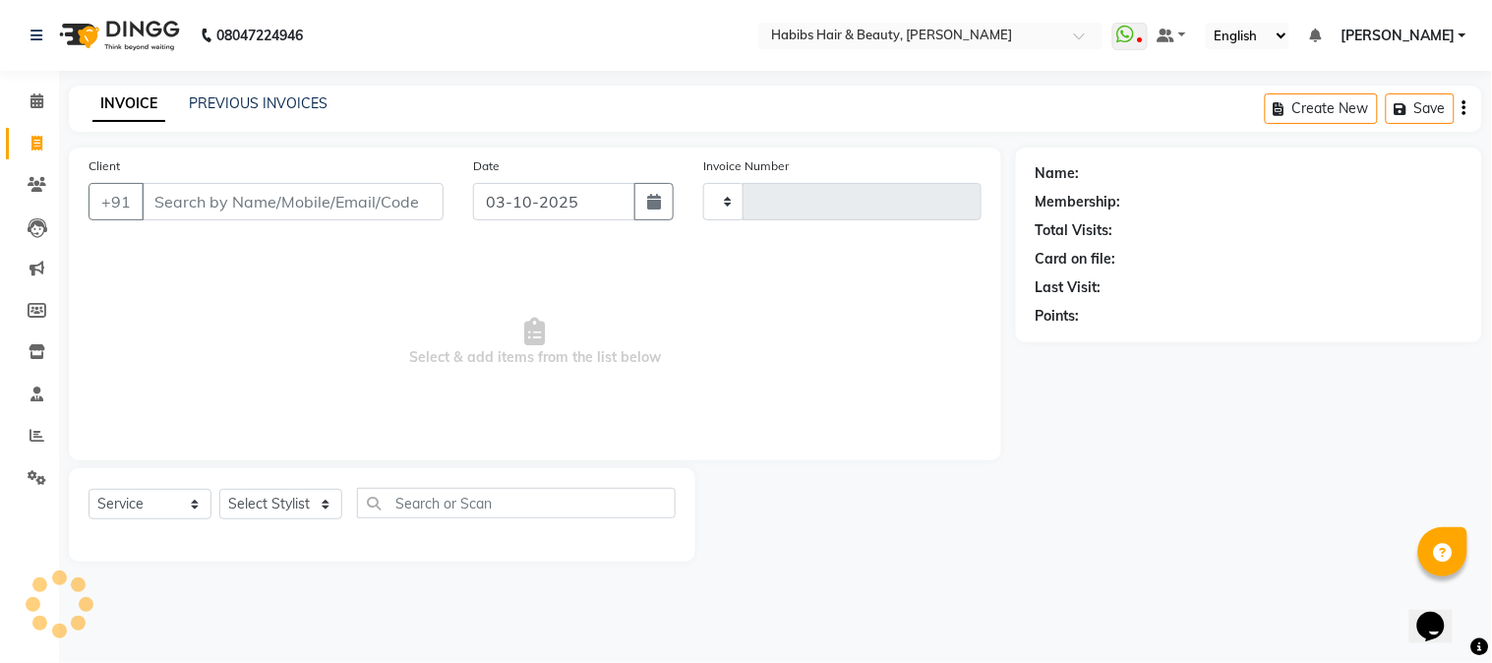
type input "5475"
select select "3712"
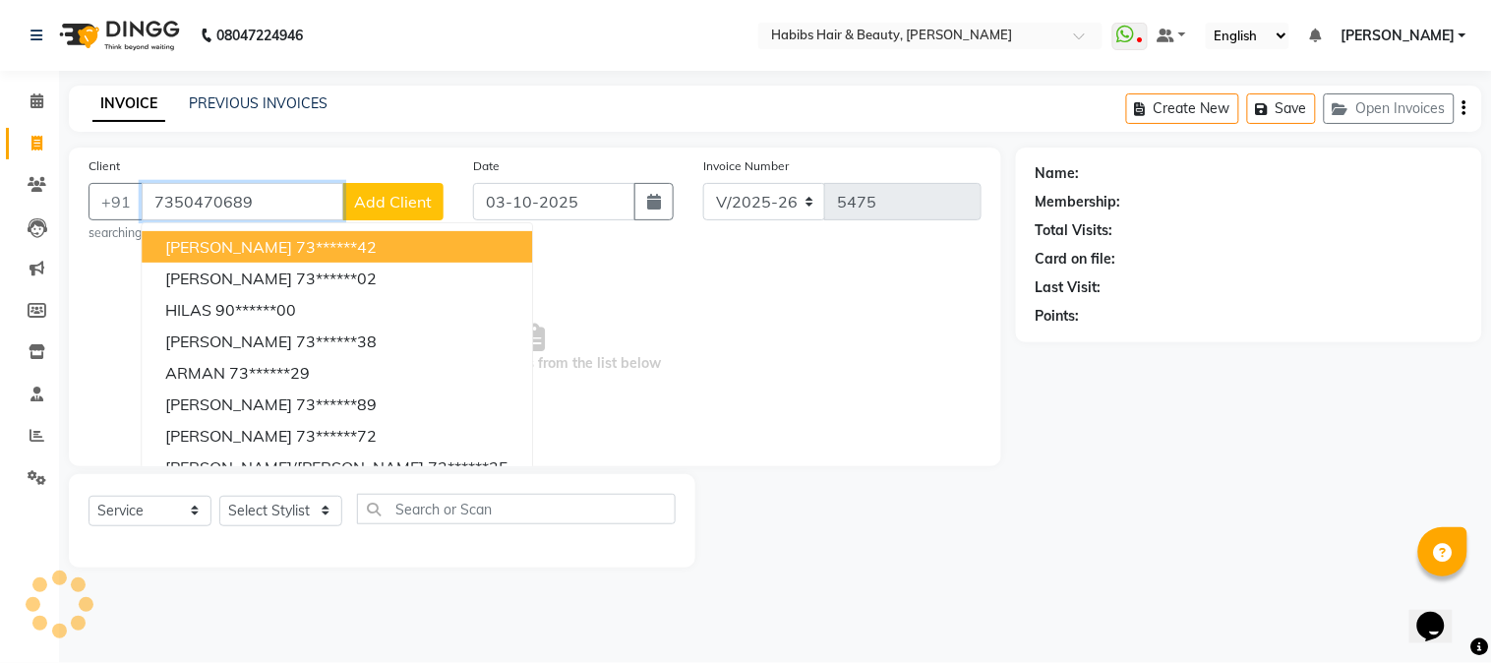
type input "7350470689"
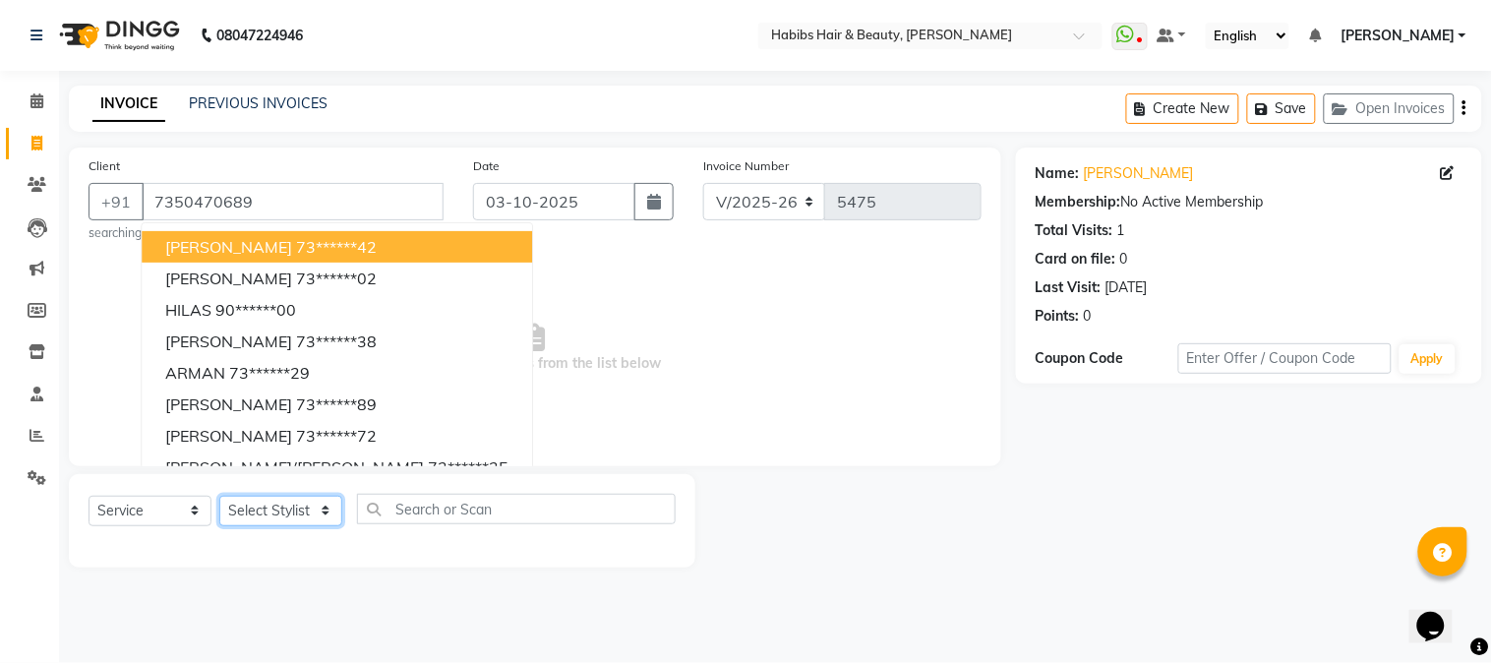
click at [309, 507] on select "Select Stylist Admin Akshay [PERSON_NAME] [PERSON_NAME] Pallavi [PERSON_NAME] […" at bounding box center [280, 511] width 123 height 30
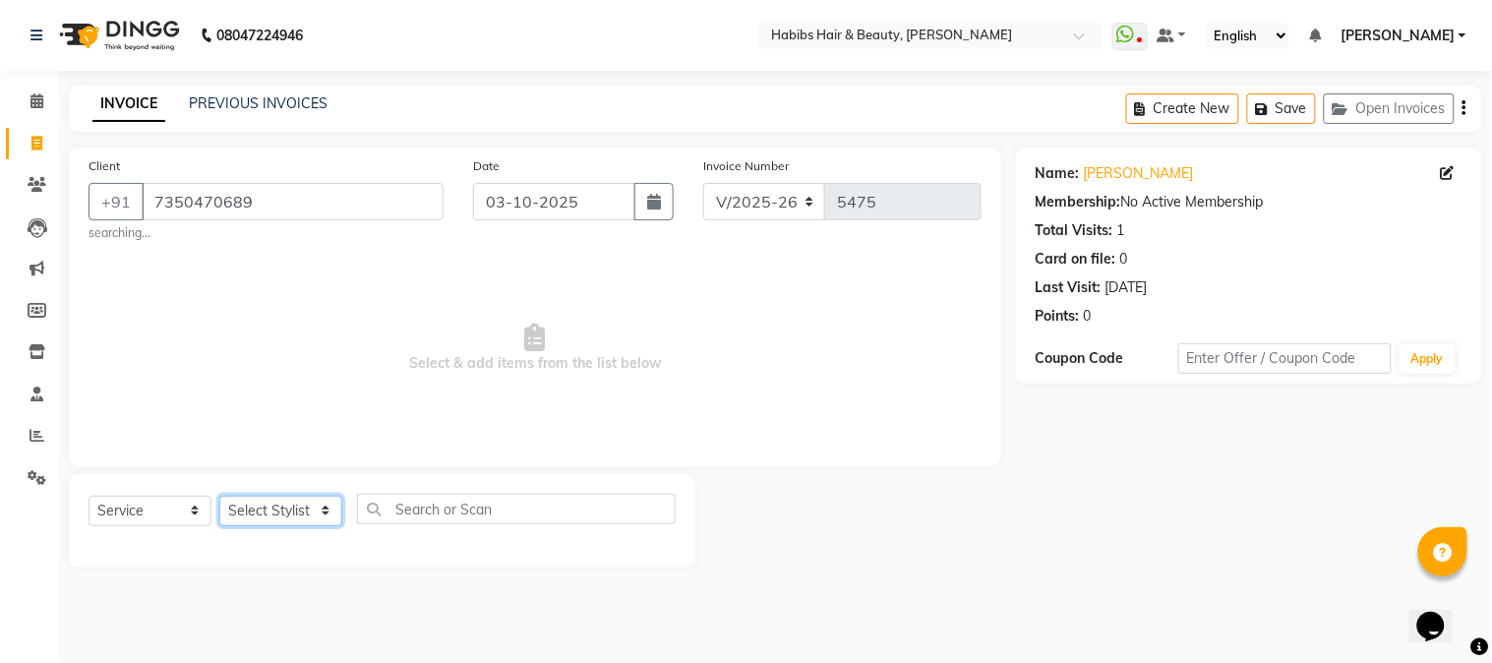
select select "17833"
click at [219, 496] on select "Select Stylist Admin Akshay [PERSON_NAME] [PERSON_NAME] Pallavi [PERSON_NAME] […" at bounding box center [280, 511] width 123 height 30
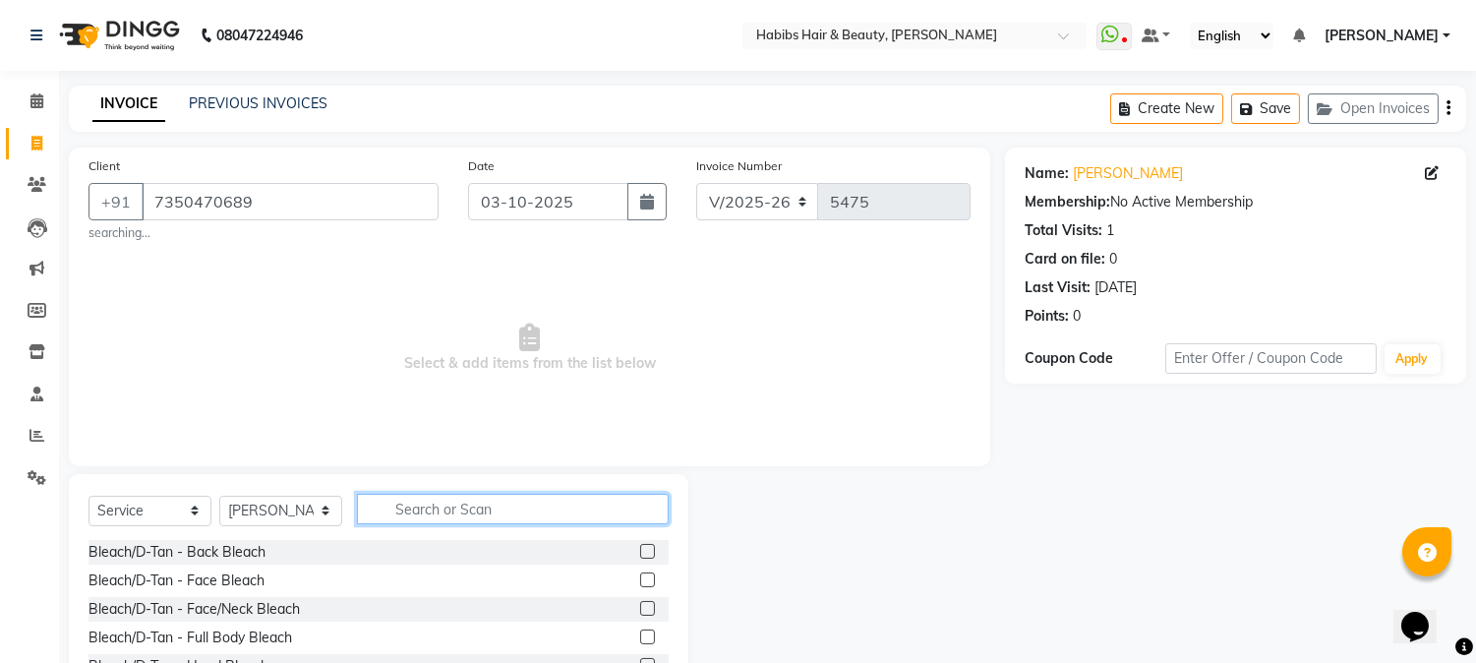
click at [478, 499] on input "text" at bounding box center [513, 509] width 312 height 30
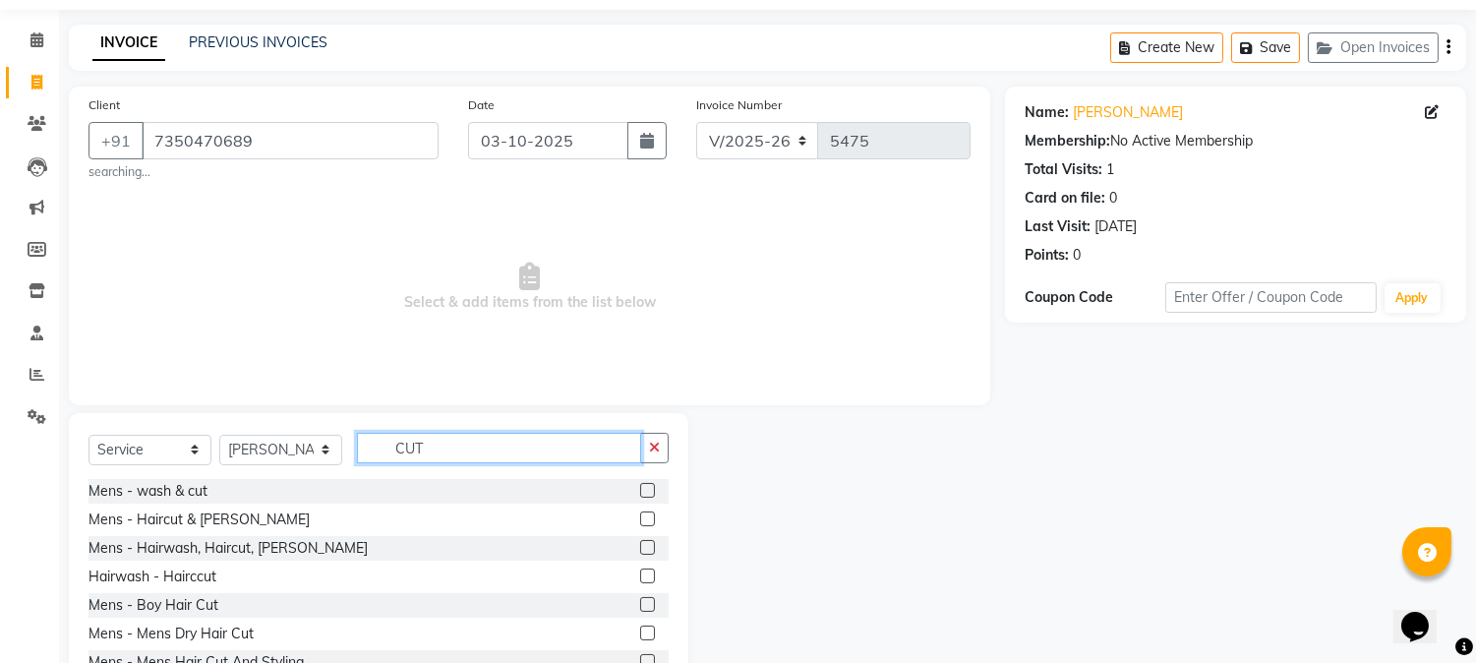
scroll to position [131, 0]
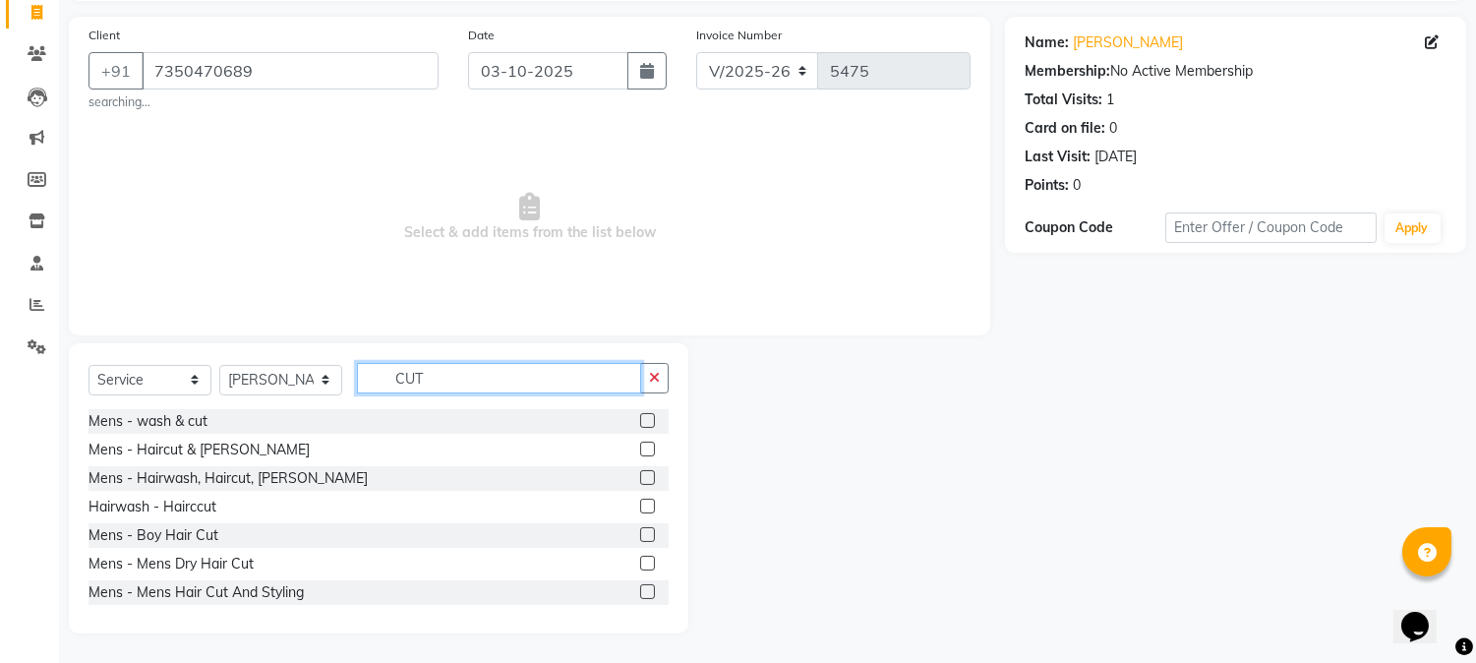
type input "CUT"
click at [640, 558] on label at bounding box center [647, 563] width 15 height 15
click at [640, 558] on input "checkbox" at bounding box center [646, 563] width 13 height 13
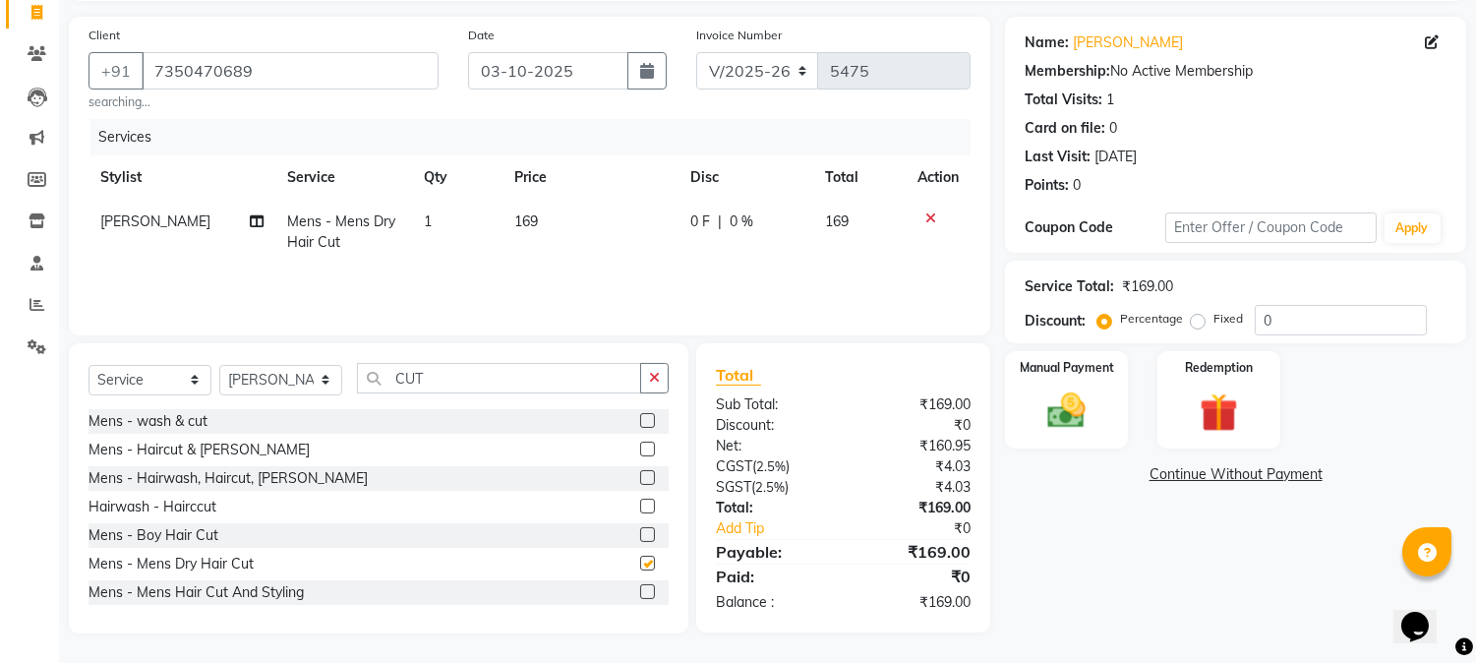
scroll to position [13, 0]
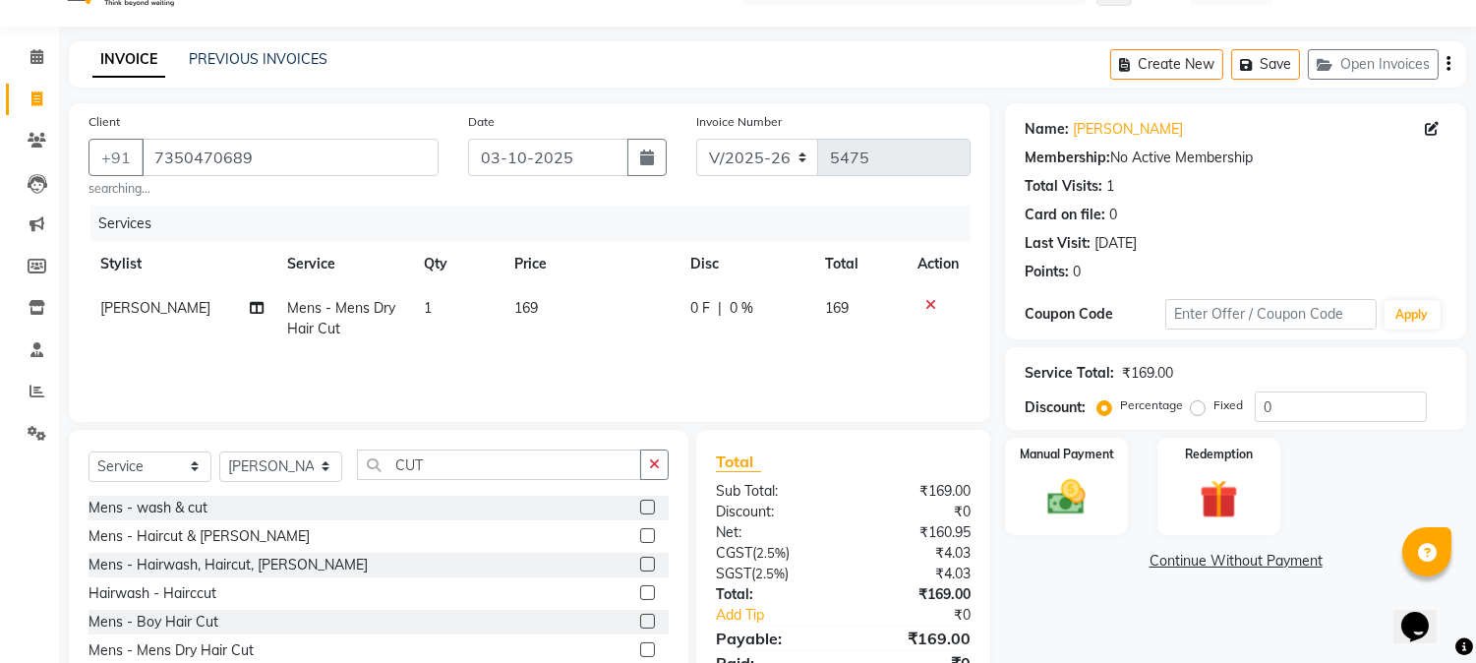
checkbox input "false"
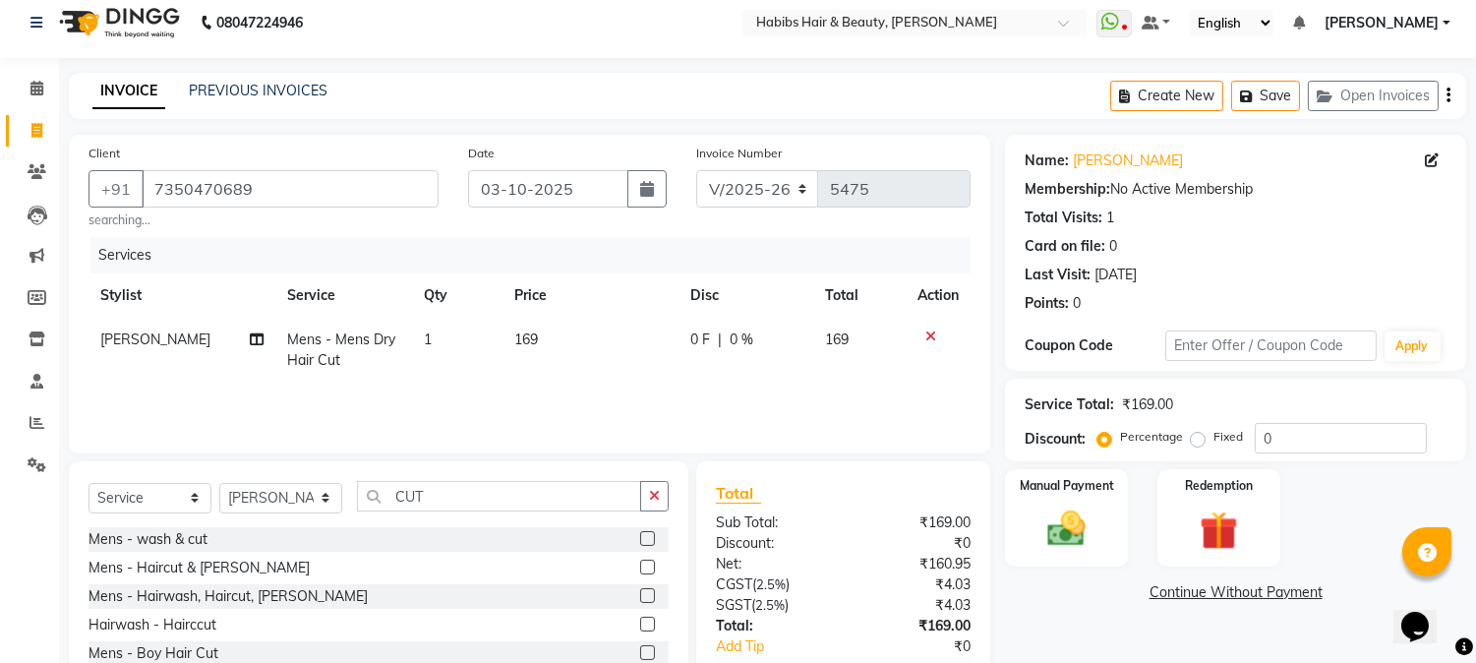
scroll to position [0, 0]
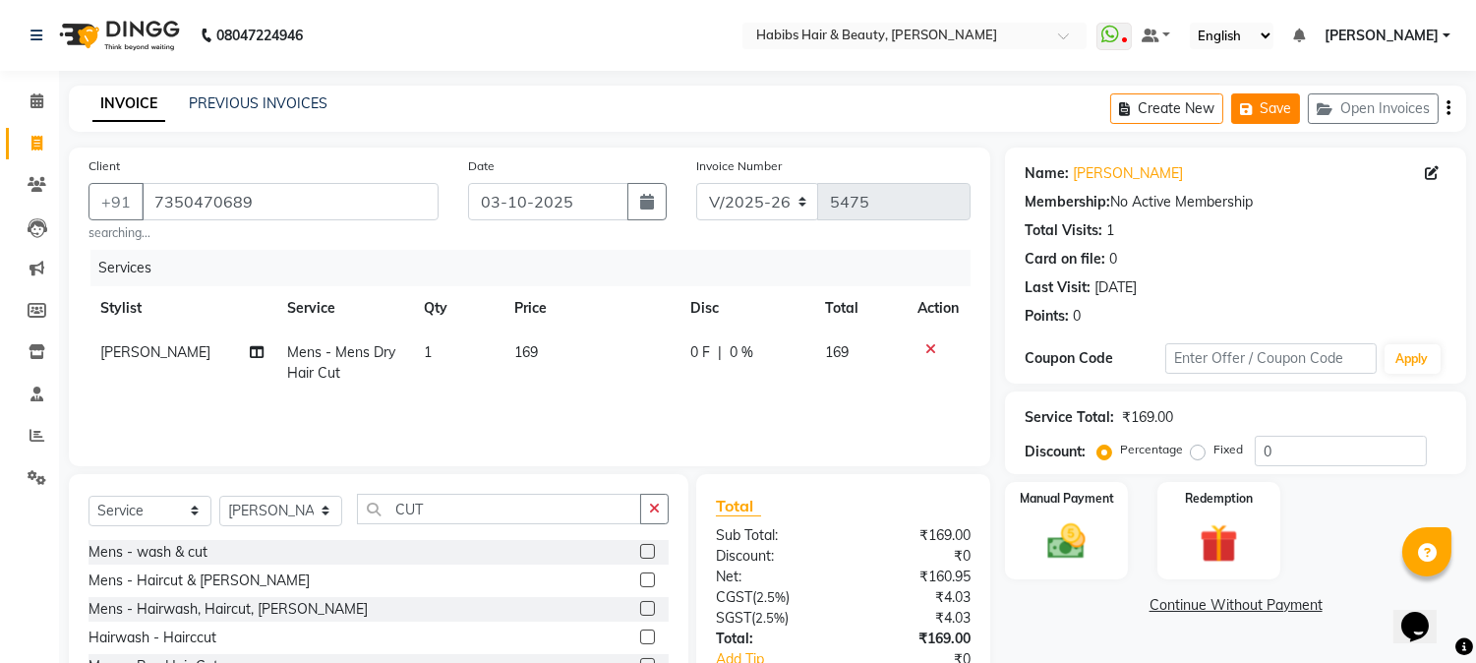
click at [1270, 106] on button "Save" at bounding box center [1265, 108] width 69 height 30
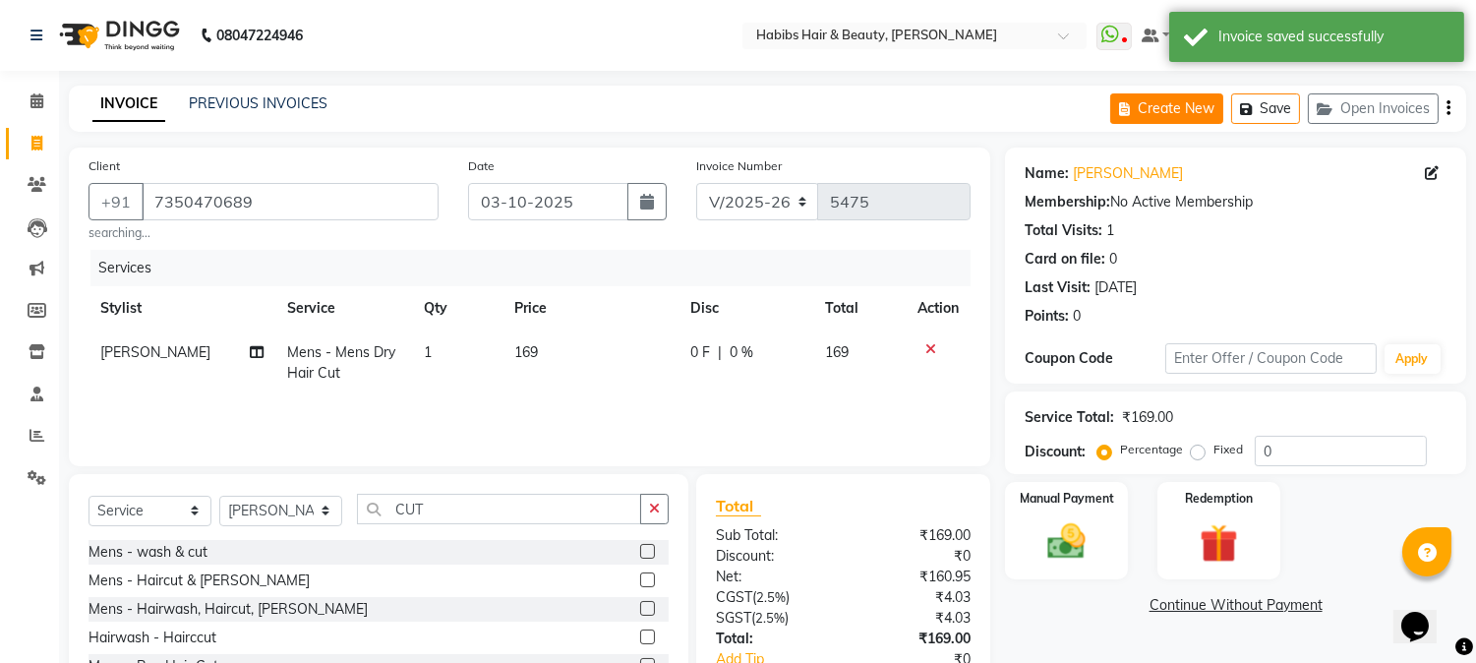
click at [1167, 111] on button "Create New" at bounding box center [1166, 108] width 113 height 30
select select "service"
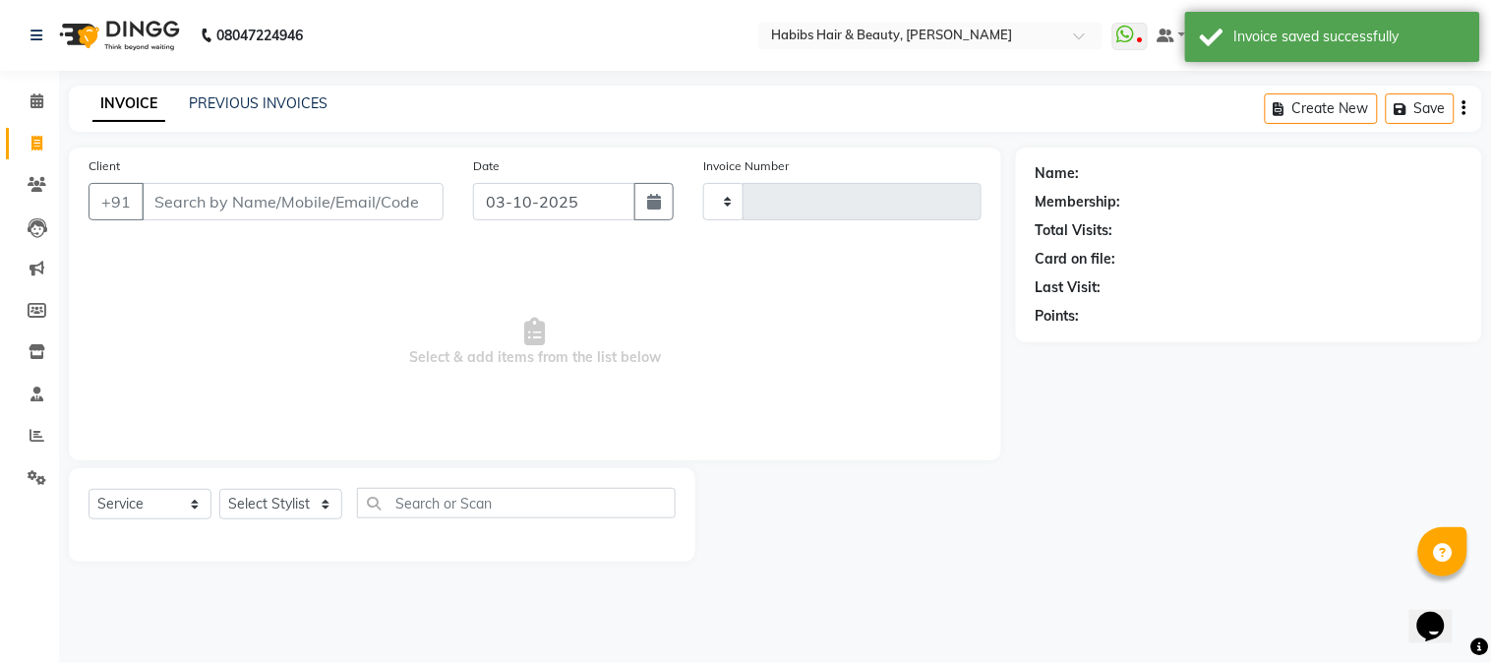
type input "5475"
select select "3712"
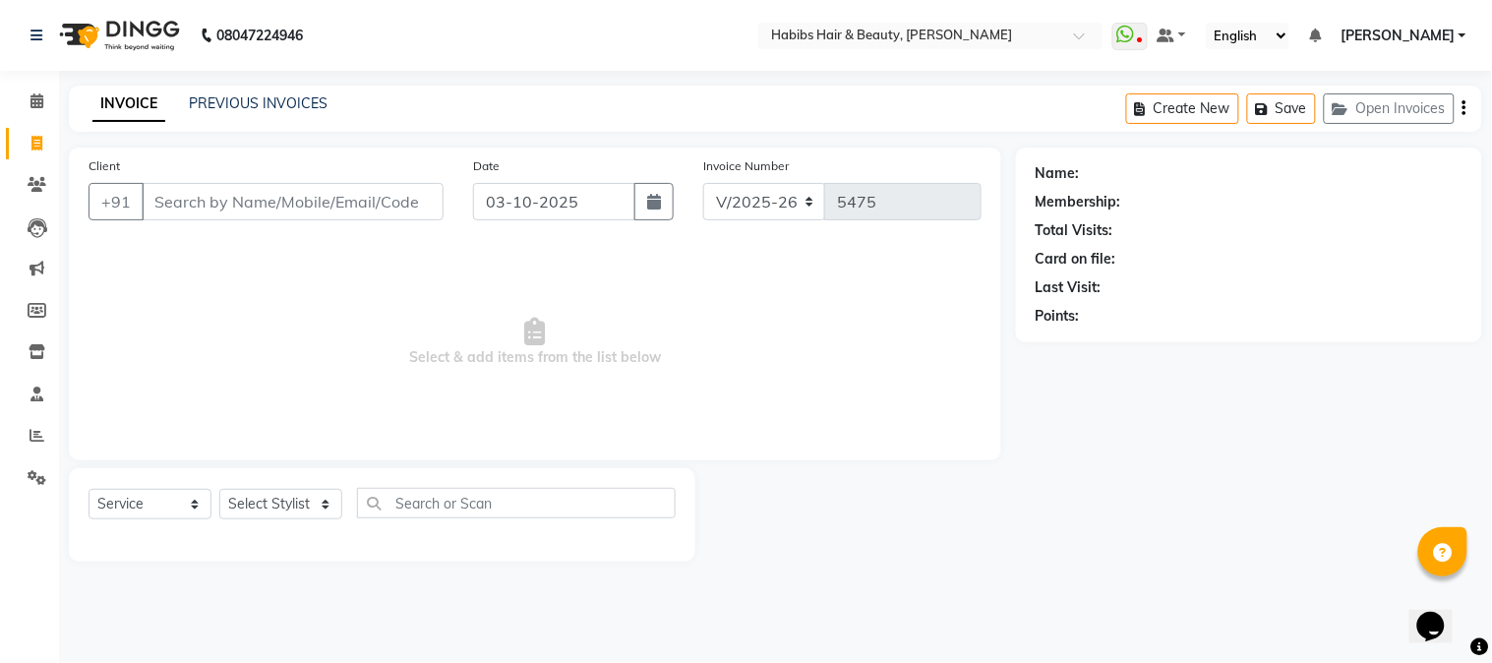
click at [317, 197] on input "Client" at bounding box center [293, 201] width 302 height 37
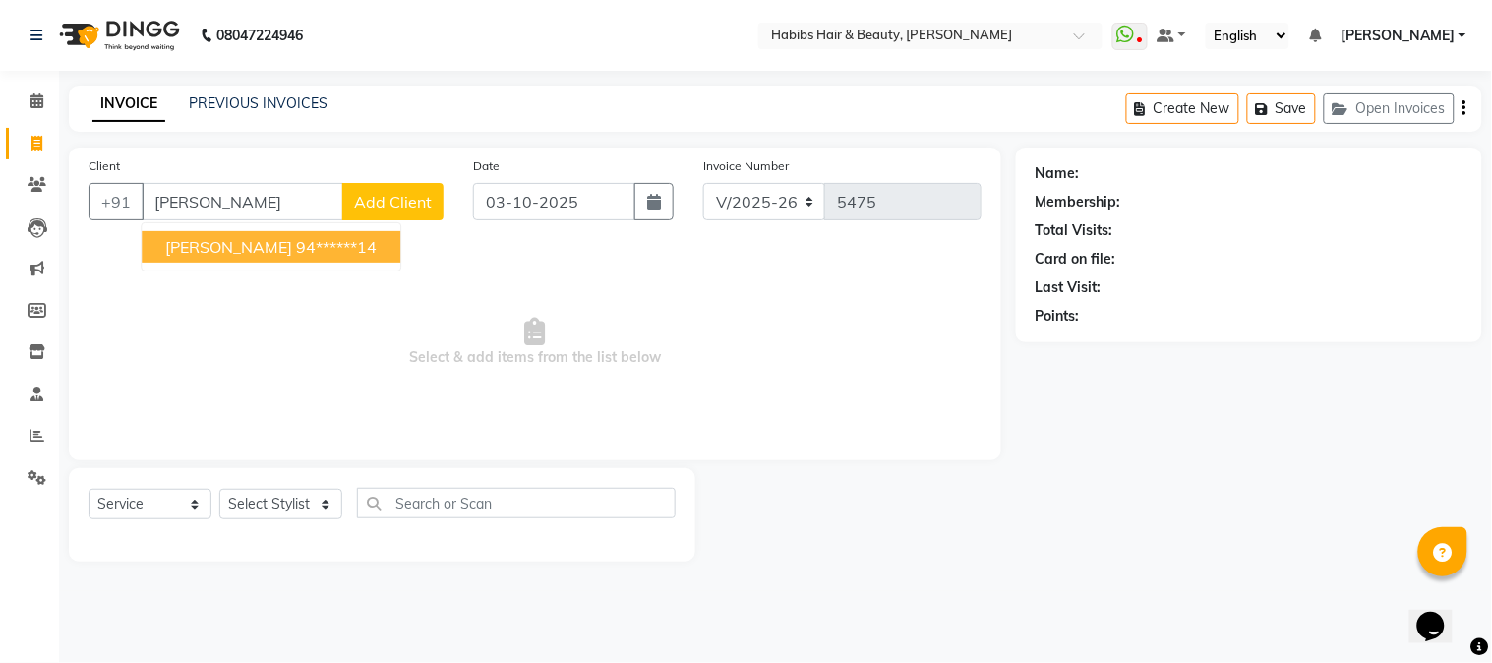
click at [299, 252] on button "[PERSON_NAME] 94******14" at bounding box center [271, 246] width 259 height 31
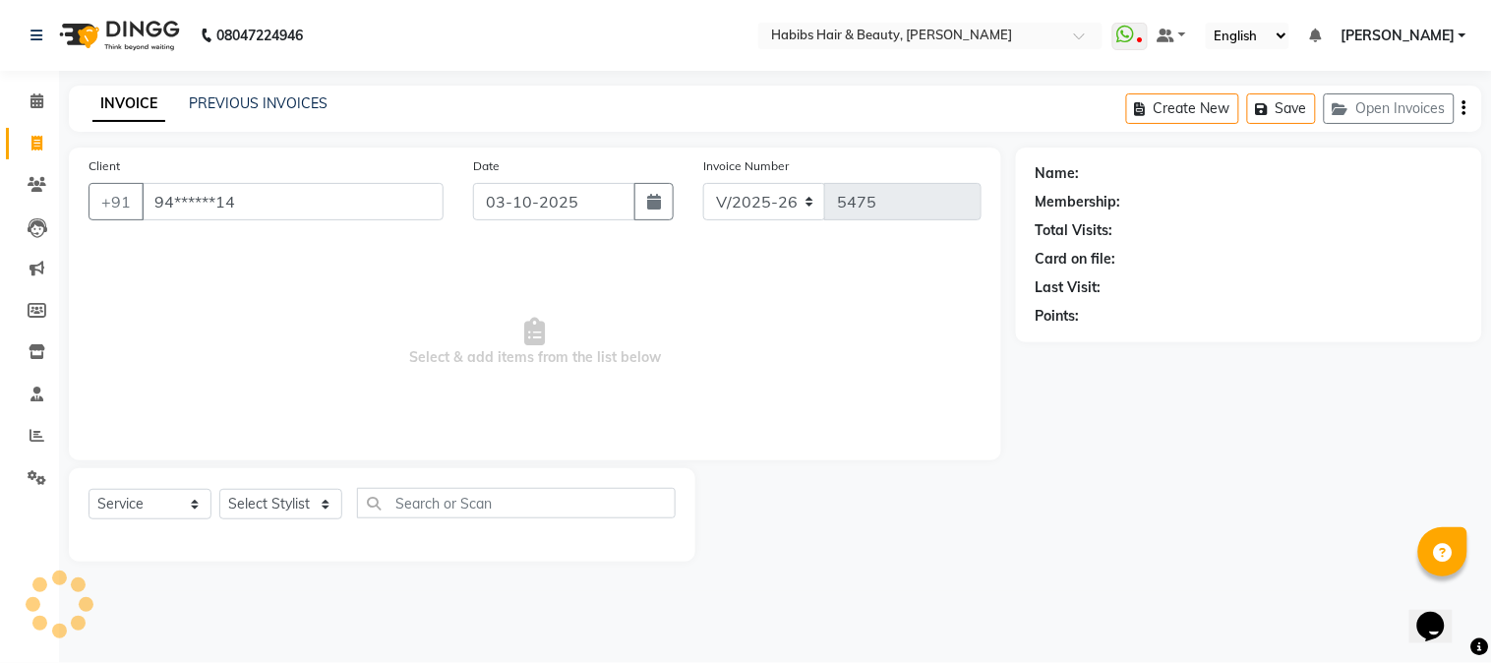
type input "94******14"
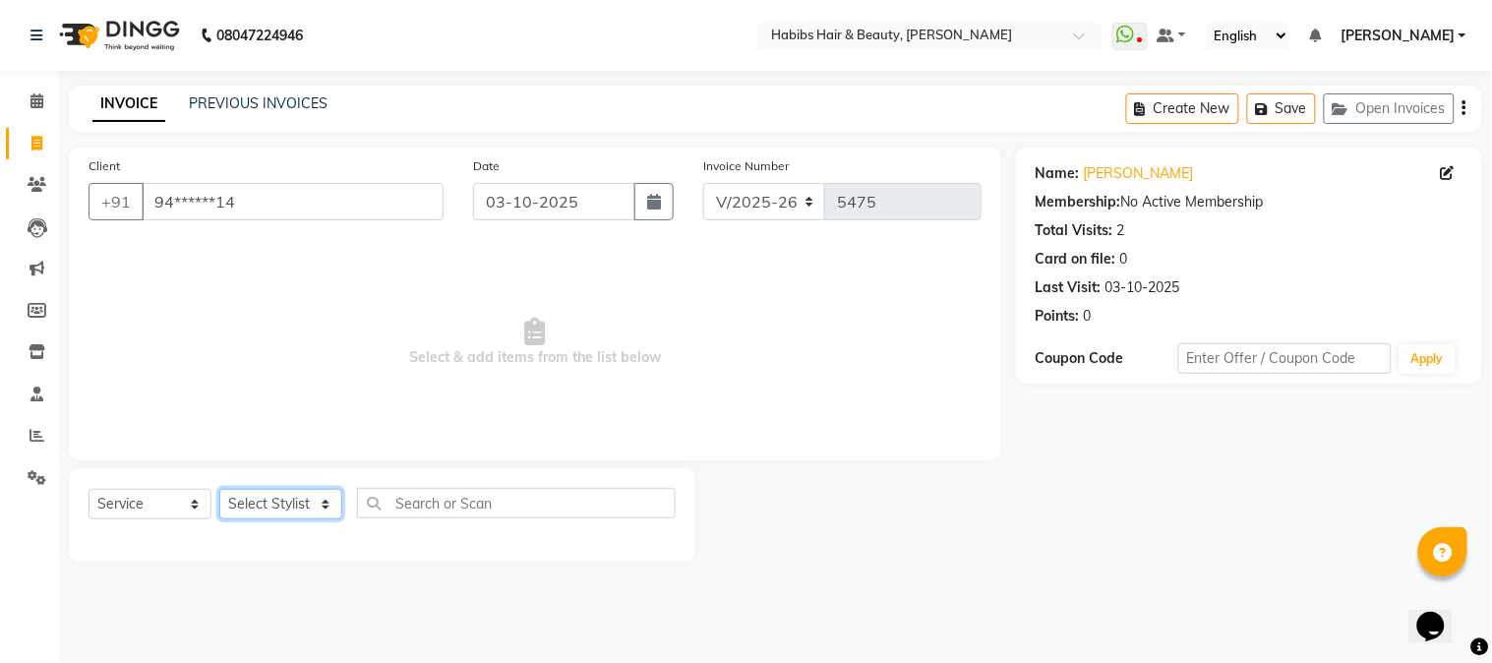
click at [278, 496] on select "Select Stylist Admin Akshay [PERSON_NAME] [PERSON_NAME] Pallavi [PERSON_NAME] […" at bounding box center [280, 504] width 123 height 30
select select "46991"
click at [219, 490] on select "Select Stylist Admin Akshay [PERSON_NAME] [PERSON_NAME] Pallavi [PERSON_NAME] […" at bounding box center [280, 504] width 123 height 30
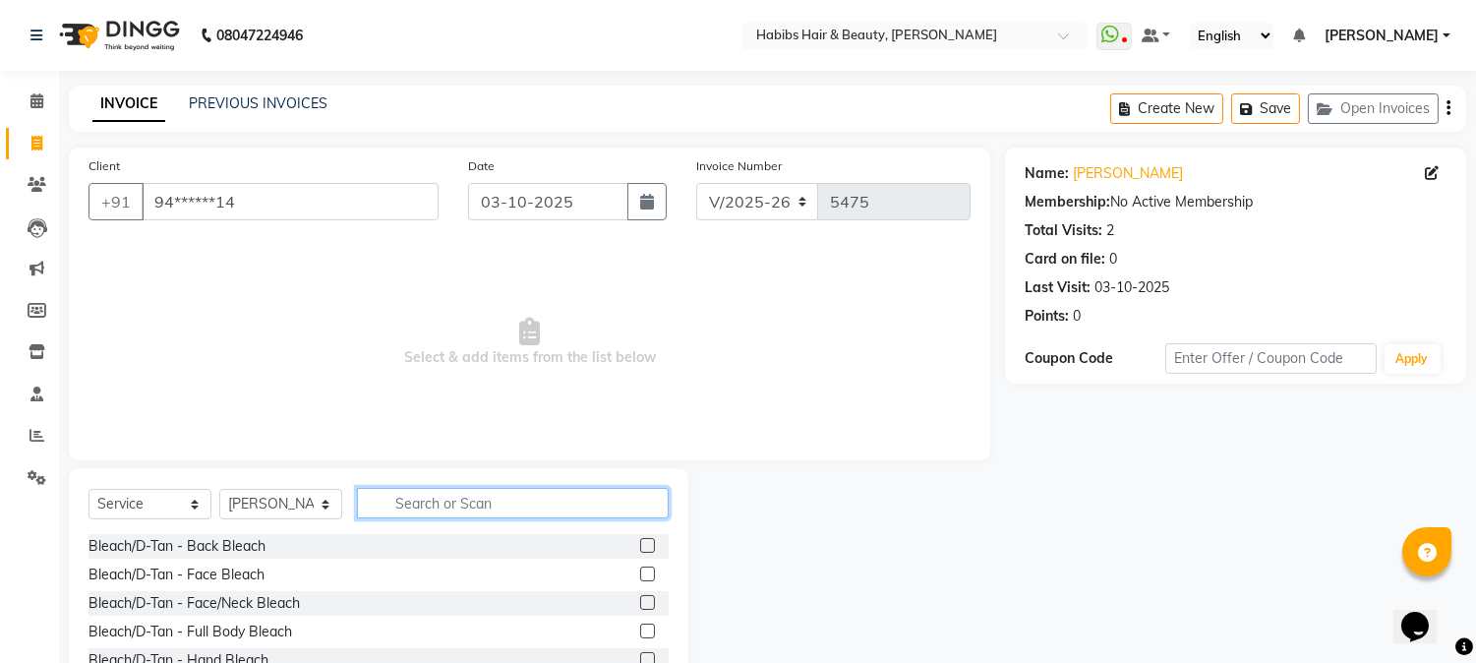
click at [431, 512] on input "text" at bounding box center [513, 503] width 312 height 30
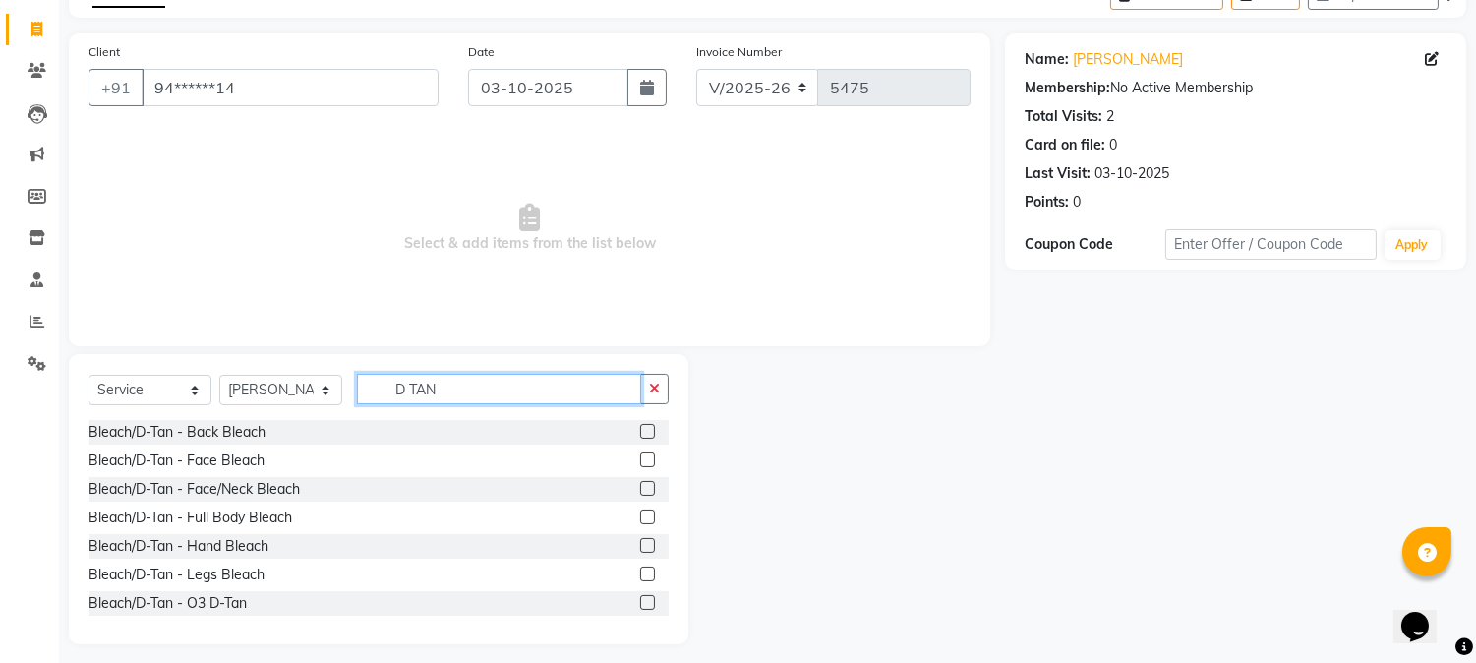
scroll to position [124, 0]
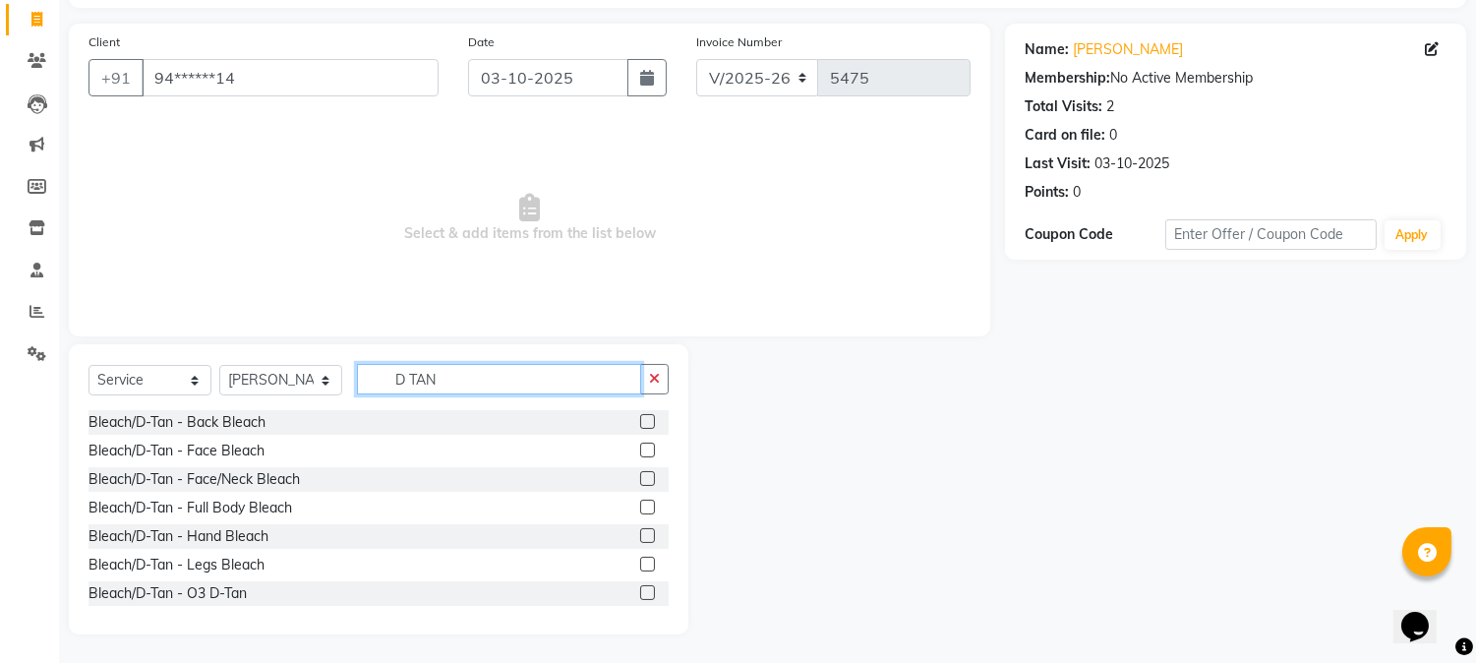
type input "D TAN"
click at [640, 480] on label at bounding box center [647, 478] width 15 height 15
click at [640, 480] on input "checkbox" at bounding box center [646, 479] width 13 height 13
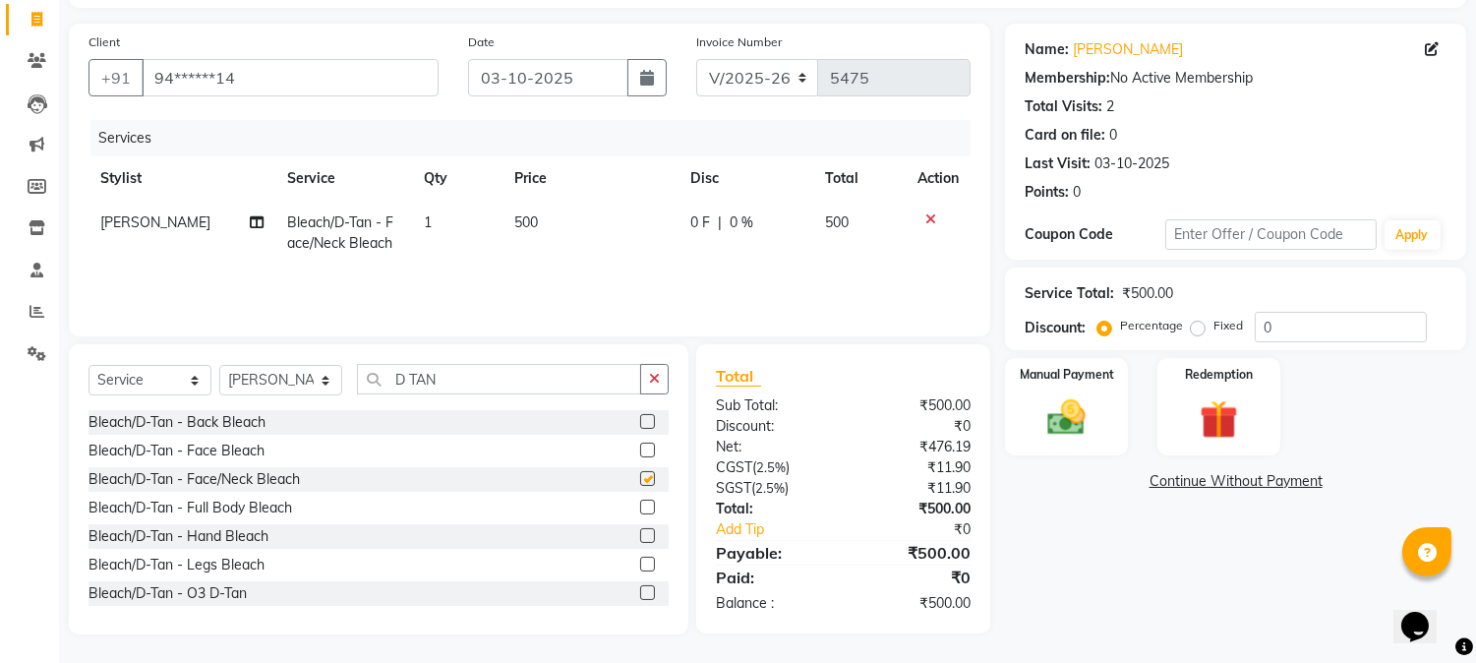
checkbox input "false"
click at [527, 228] on span "500" at bounding box center [526, 222] width 24 height 18
click at [527, 228] on td "500" at bounding box center [590, 233] width 176 height 65
select select "46991"
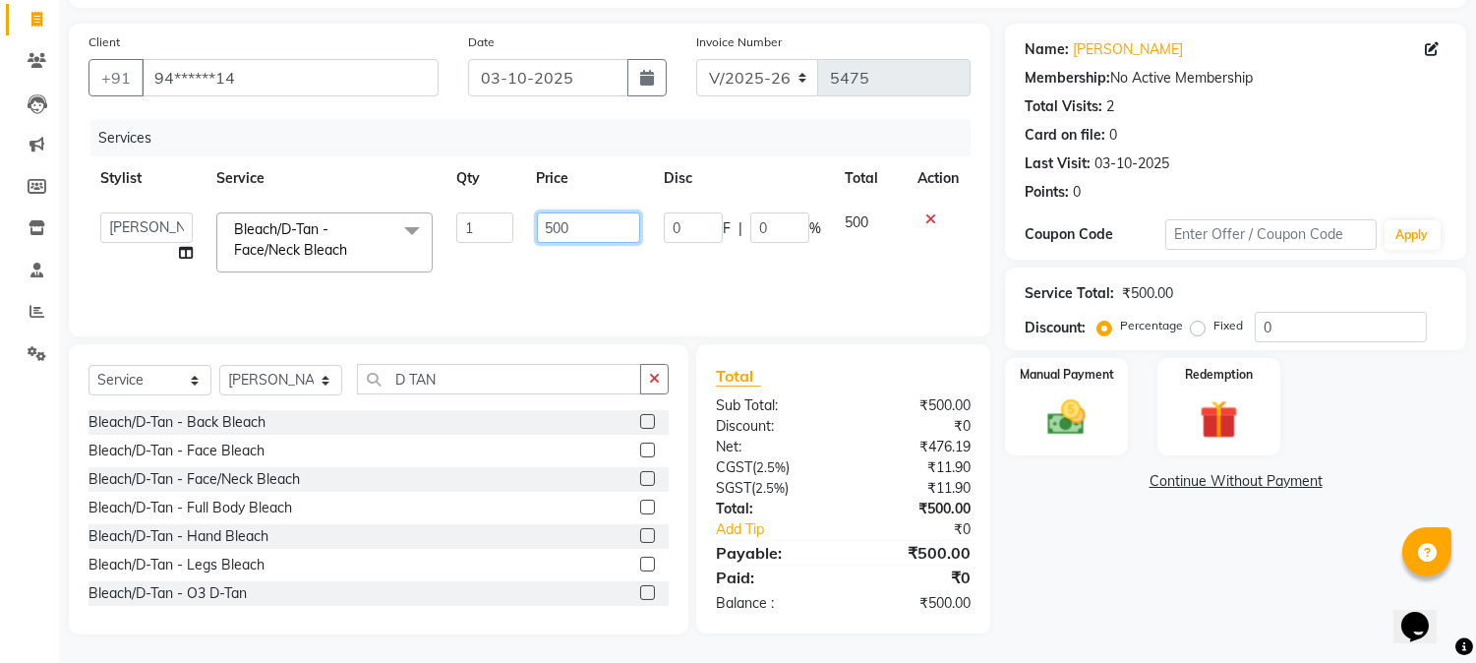
click at [546, 228] on input "500" at bounding box center [588, 227] width 103 height 30
type input "750"
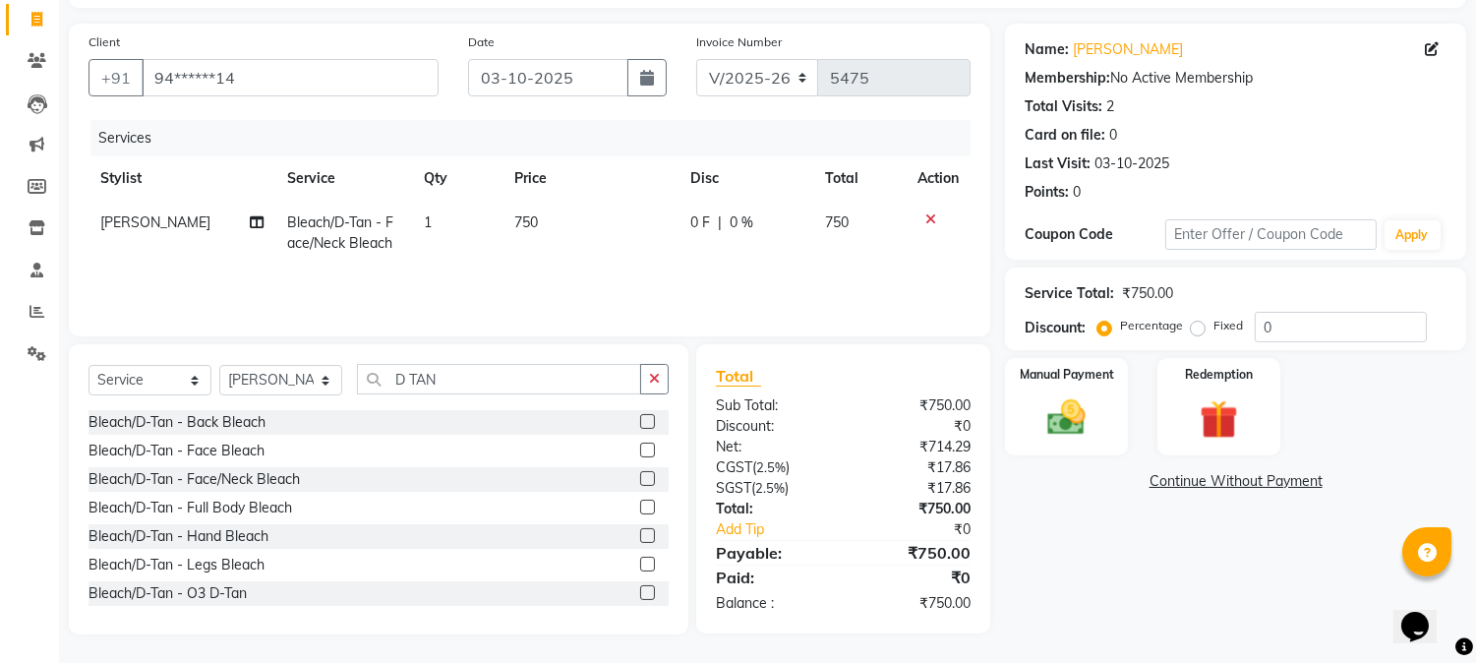
click at [646, 143] on div "Services" at bounding box center [537, 138] width 895 height 36
click at [1058, 387] on div "Manual Payment" at bounding box center [1067, 406] width 128 height 100
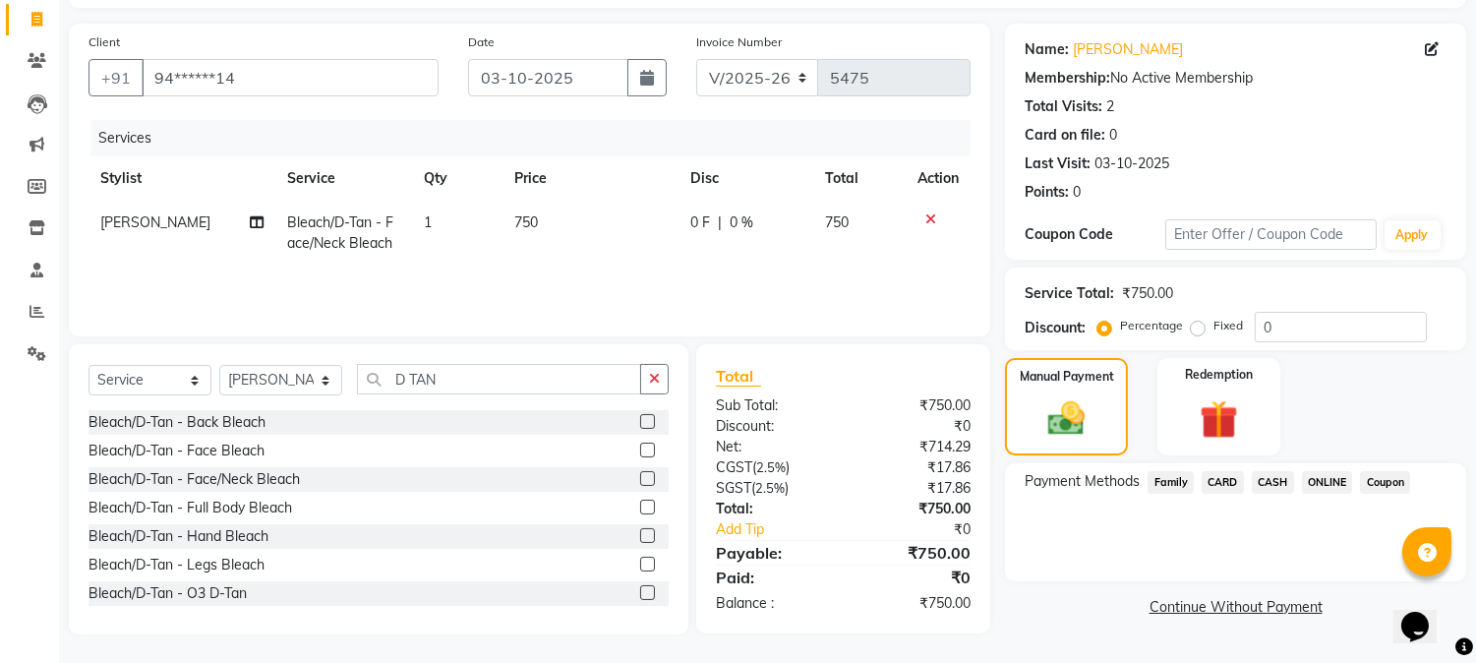
click at [1317, 479] on span "ONLINE" at bounding box center [1327, 482] width 51 height 23
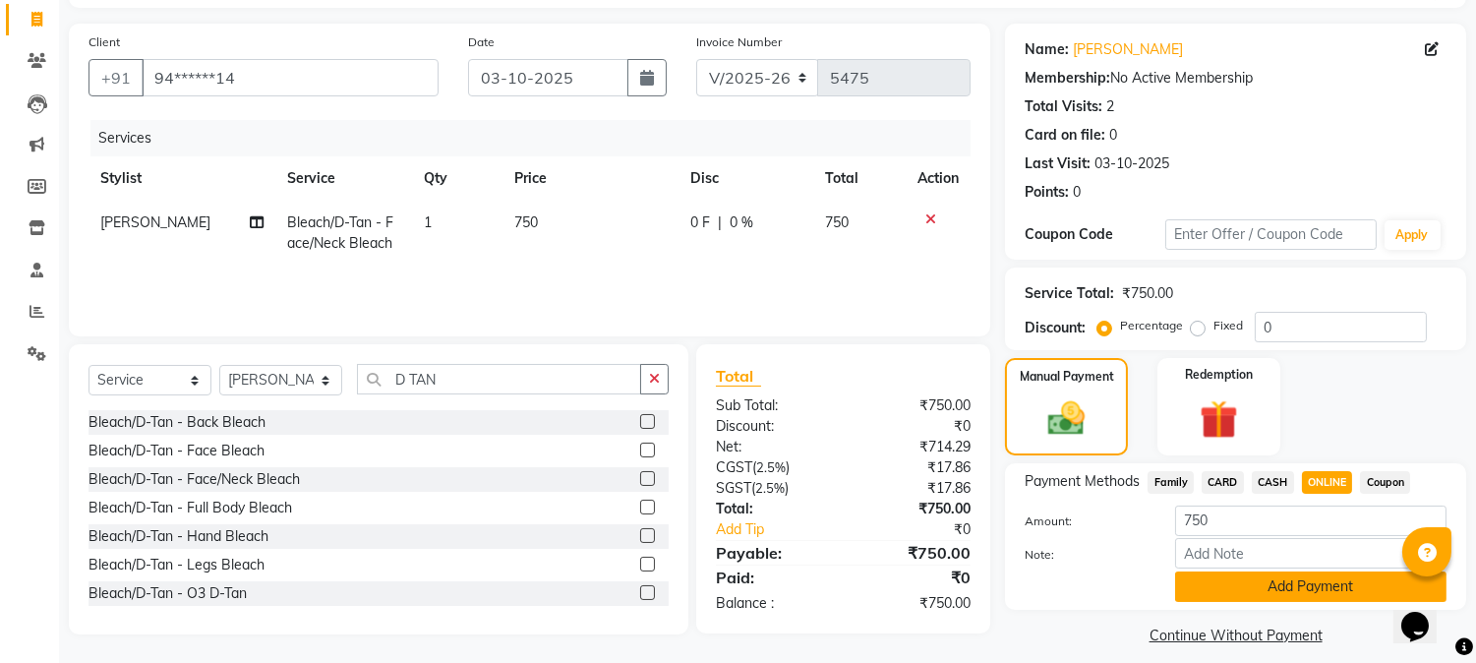
click at [1263, 592] on button "Add Payment" at bounding box center [1310, 586] width 271 height 30
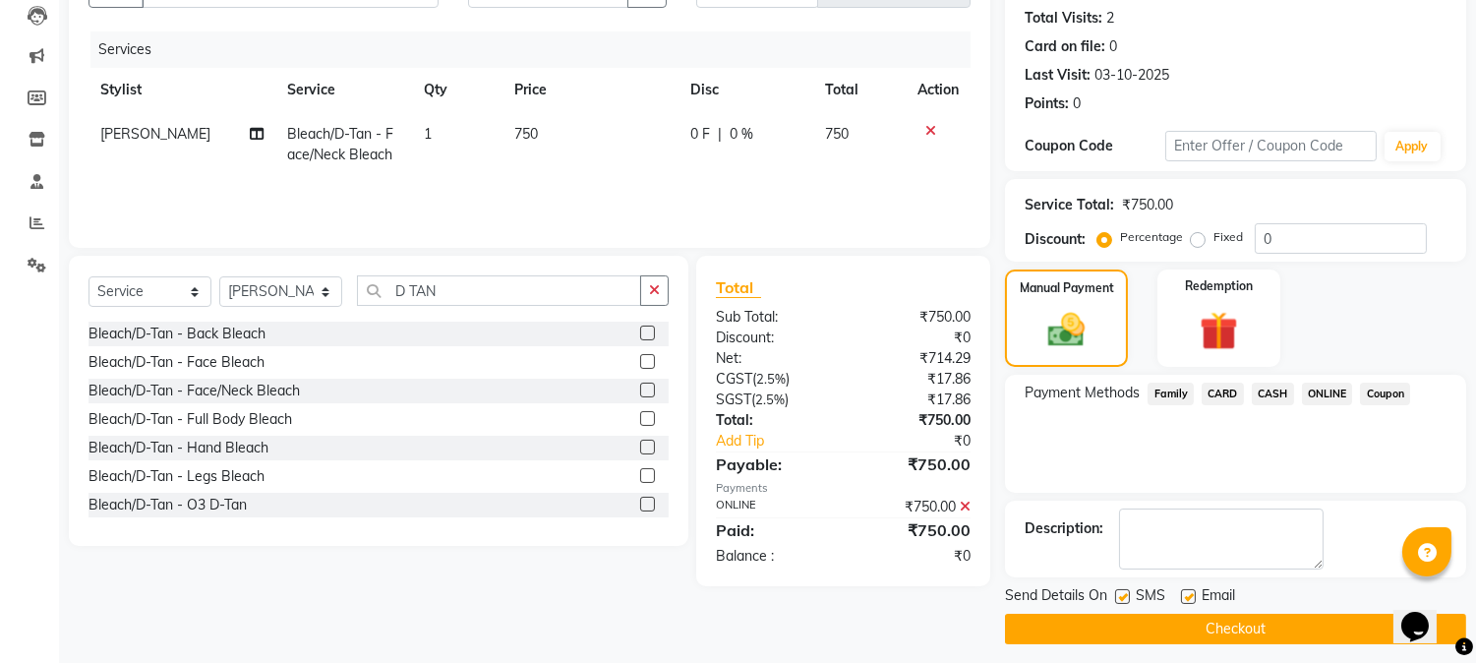
scroll to position [221, 0]
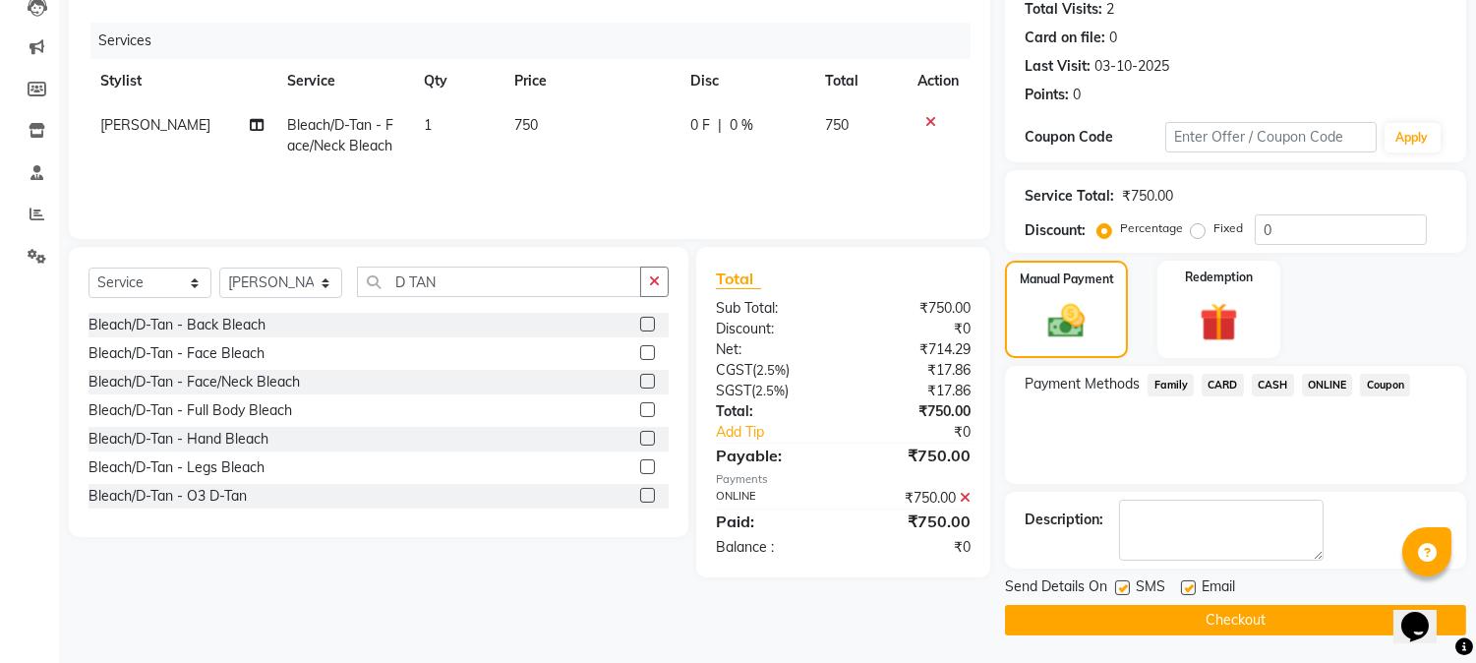
click at [1215, 629] on button "Checkout" at bounding box center [1235, 620] width 461 height 30
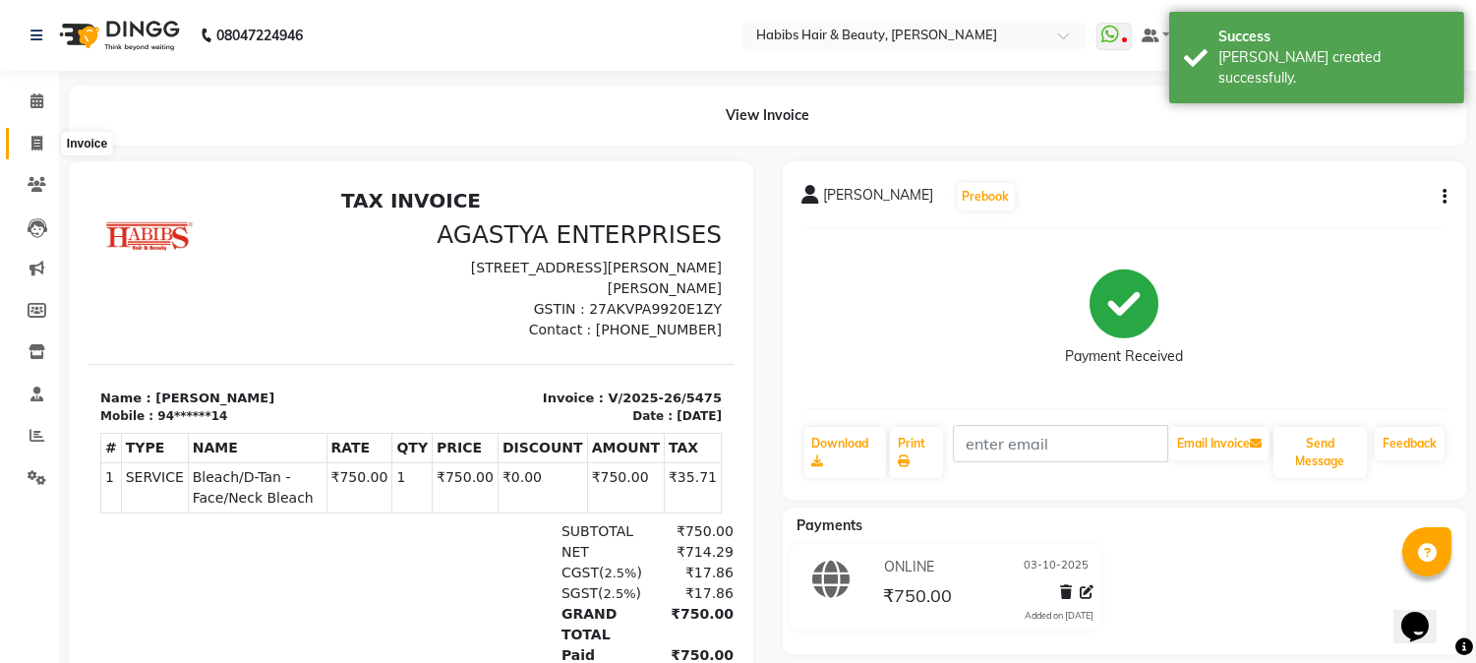
click at [39, 141] on icon at bounding box center [36, 143] width 11 height 15
select select "service"
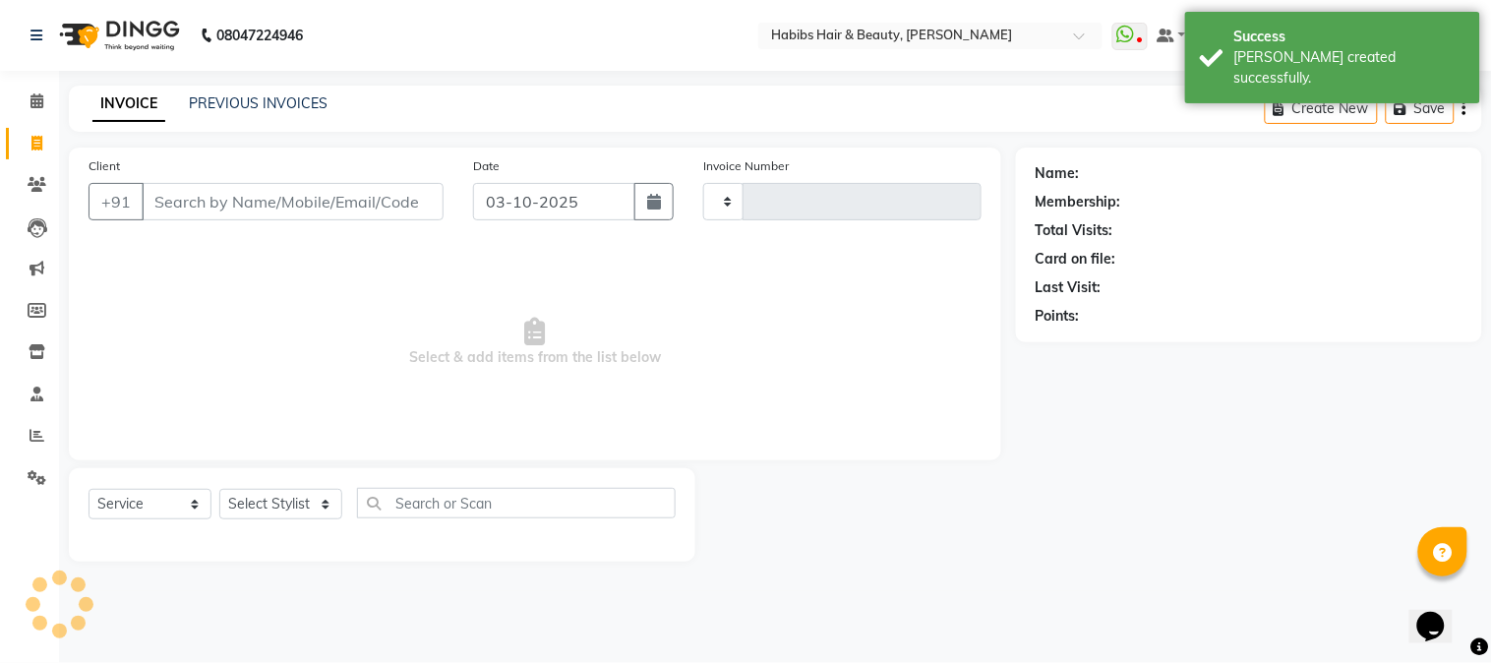
click at [325, 199] on input "Client" at bounding box center [293, 201] width 302 height 37
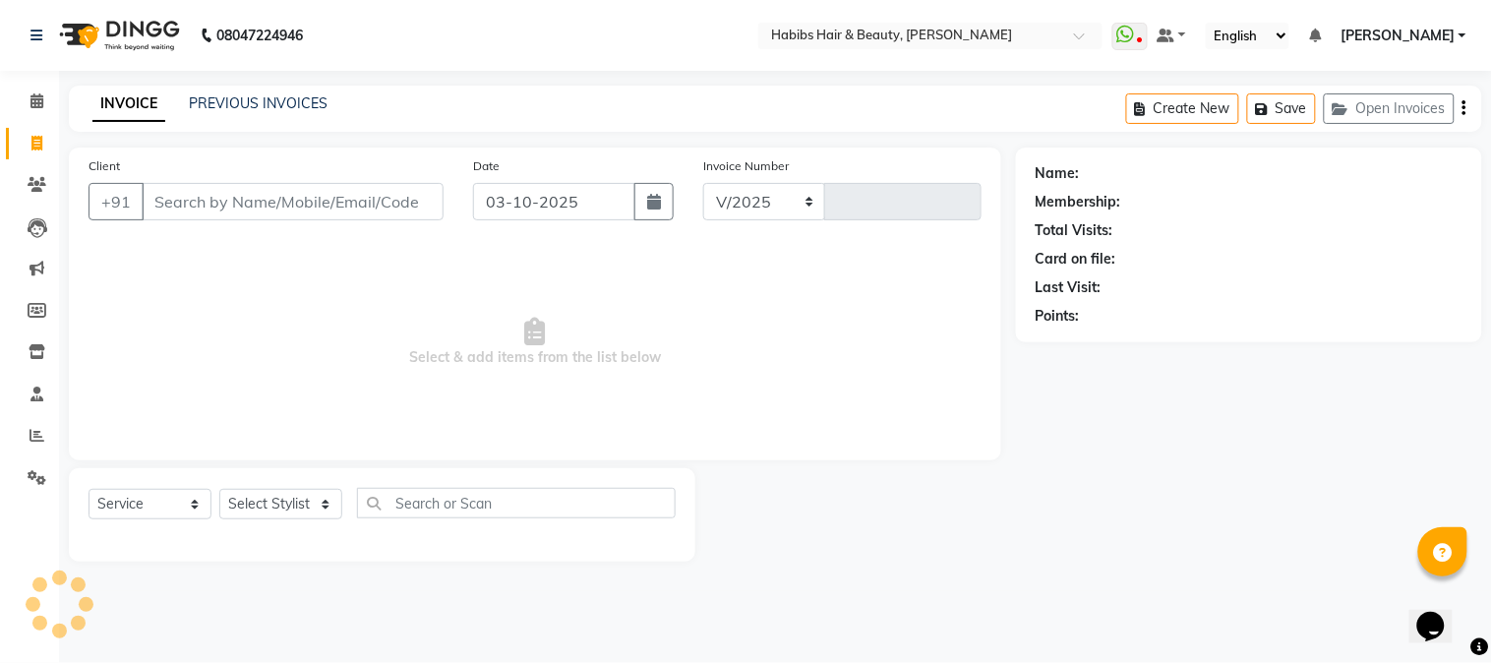
select select "3712"
type input "5476"
click at [281, 201] on input "Client" at bounding box center [293, 201] width 302 height 37
click at [277, 198] on input "Client" at bounding box center [293, 201] width 302 height 37
click at [280, 198] on input "Client" at bounding box center [293, 201] width 302 height 37
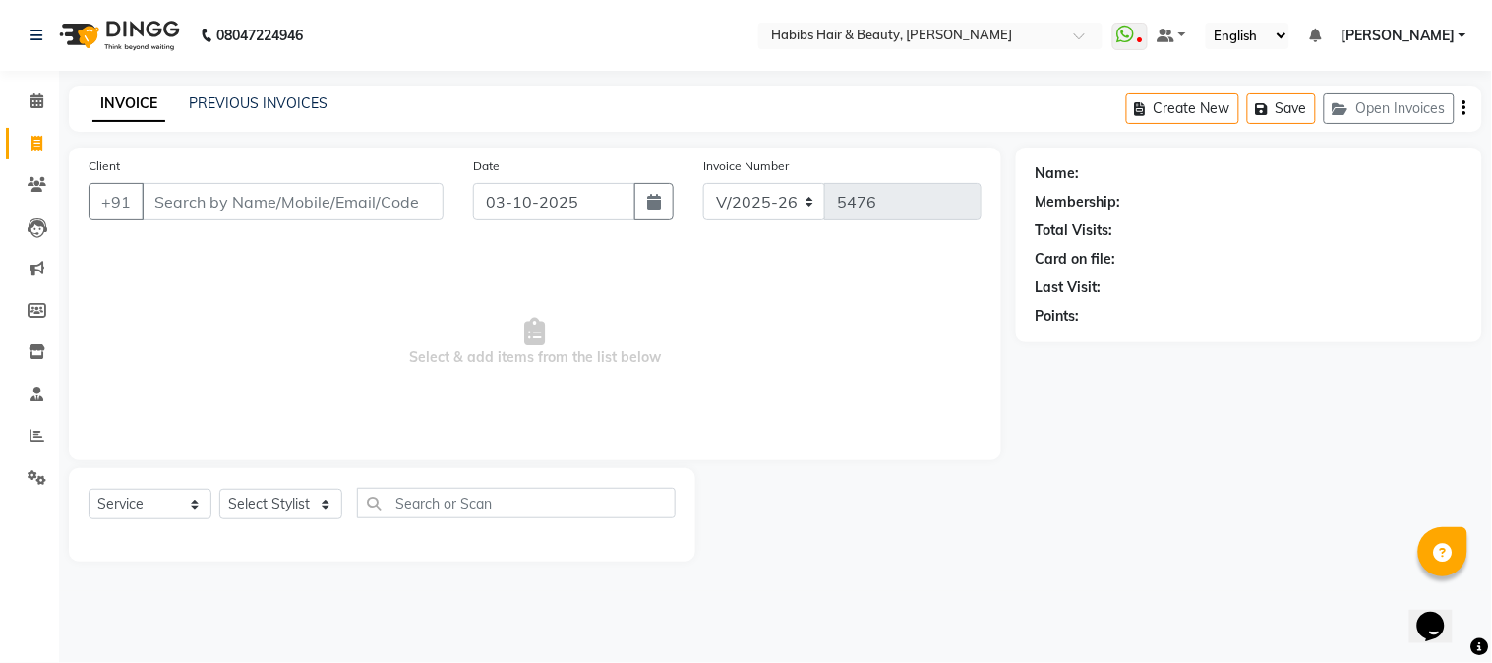
click at [286, 201] on input "Client" at bounding box center [293, 201] width 302 height 37
click at [1391, 94] on button "Open Invoices" at bounding box center [1388, 108] width 131 height 30
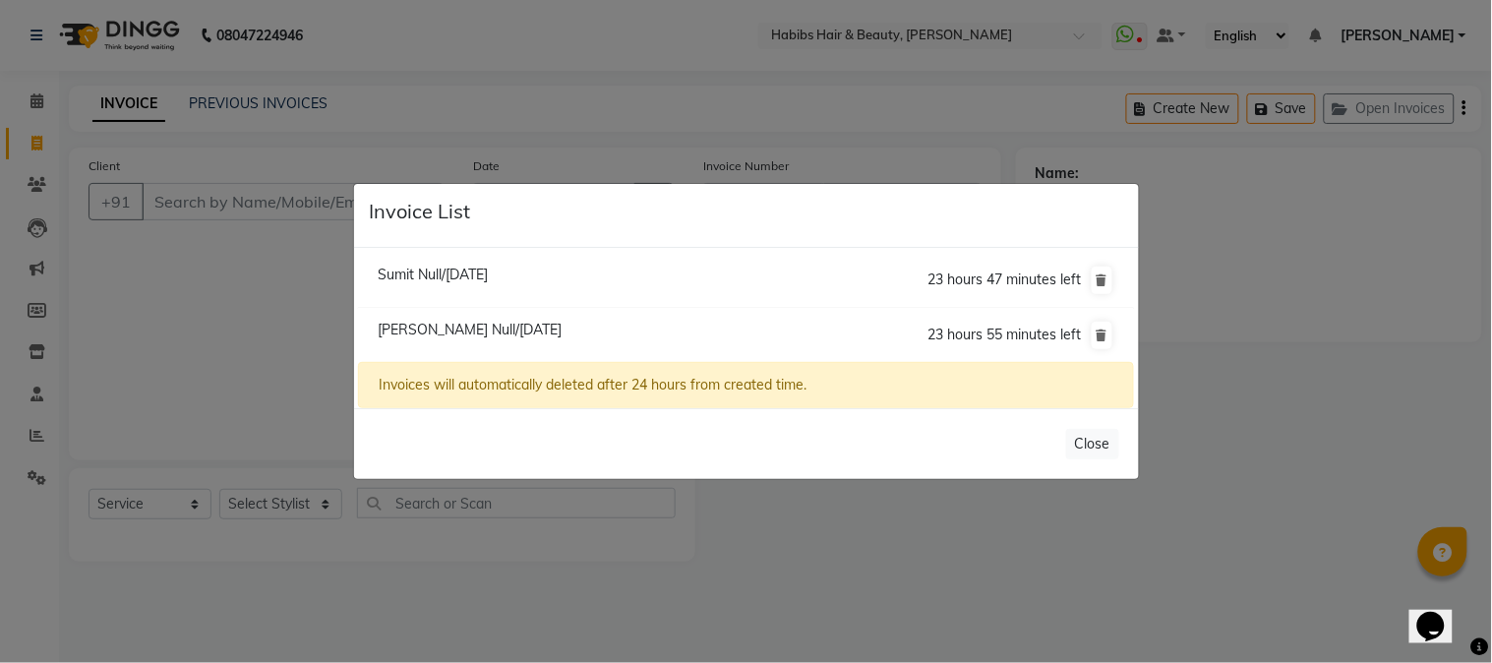
click at [484, 279] on span "Sumit Null/[DATE]" at bounding box center [433, 274] width 110 height 18
type input "90******54"
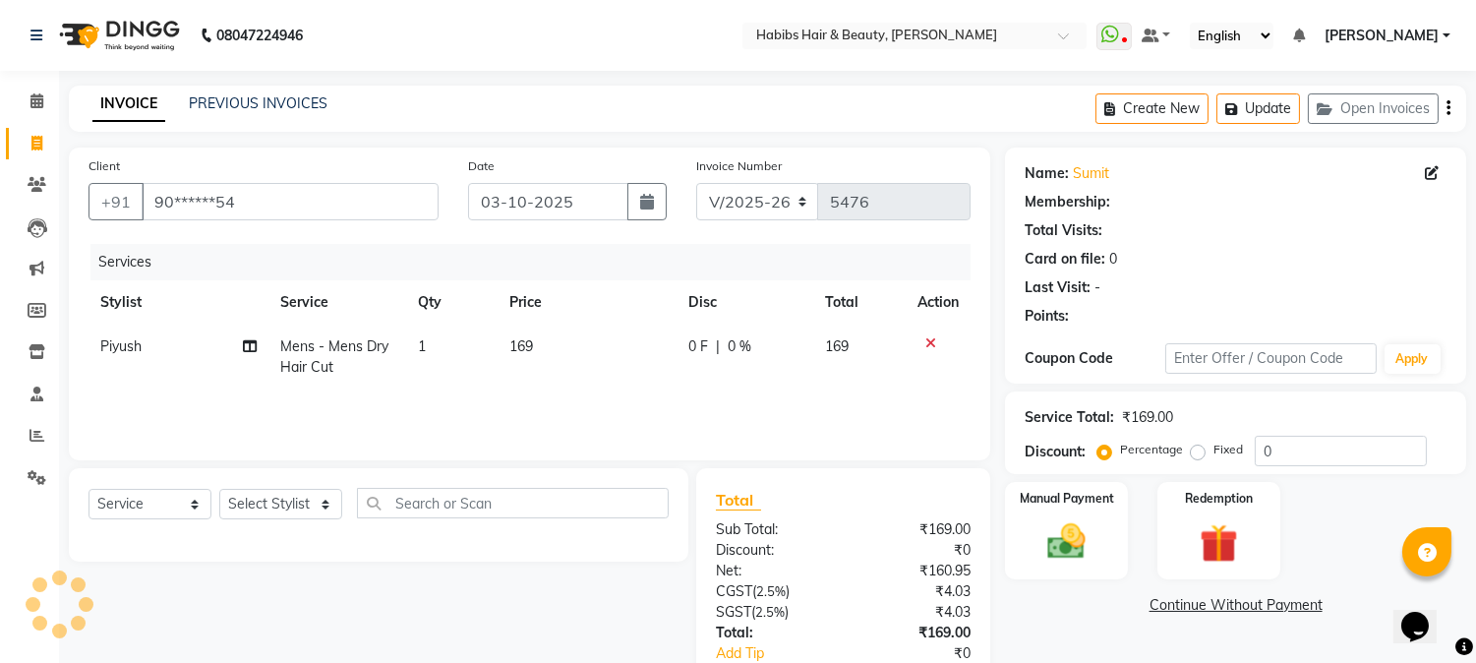
click at [526, 339] on span "169" at bounding box center [521, 346] width 24 height 18
click at [526, 339] on td "169" at bounding box center [587, 356] width 179 height 65
select select "91170"
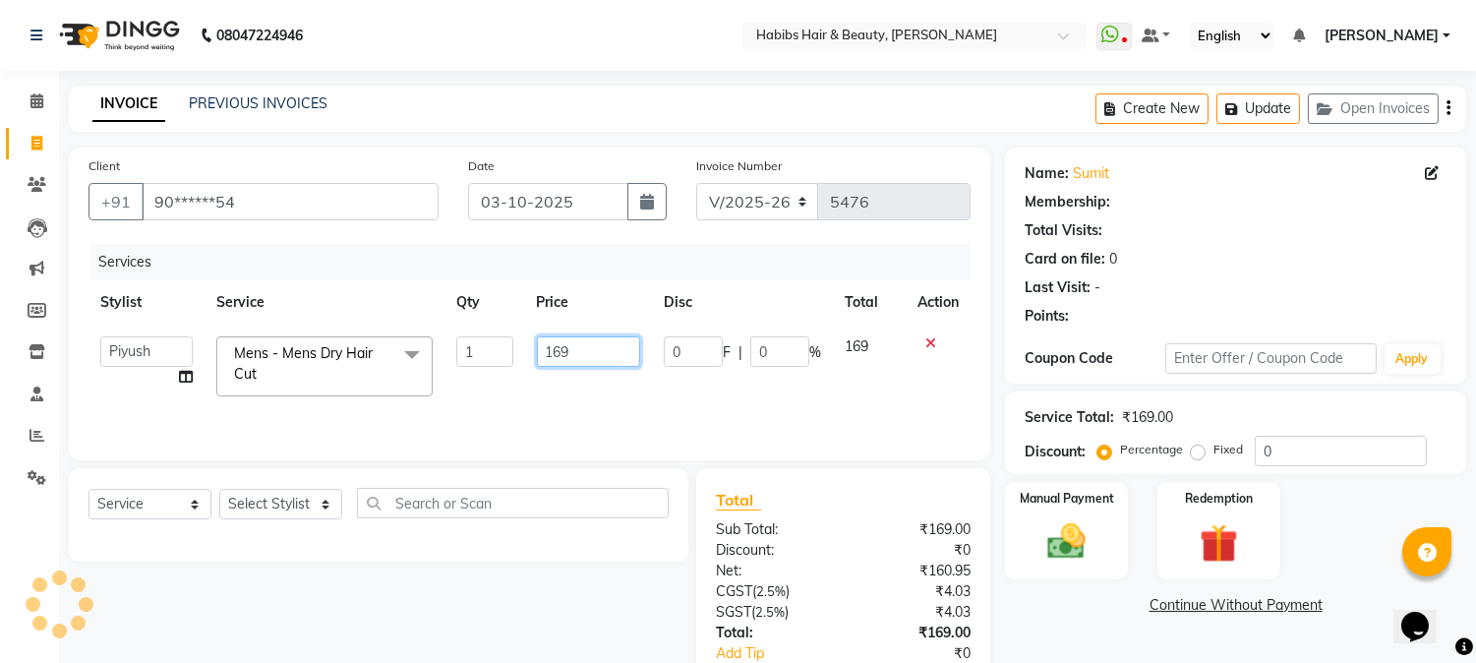
click at [561, 349] on input "169" at bounding box center [588, 351] width 103 height 30
type input "250"
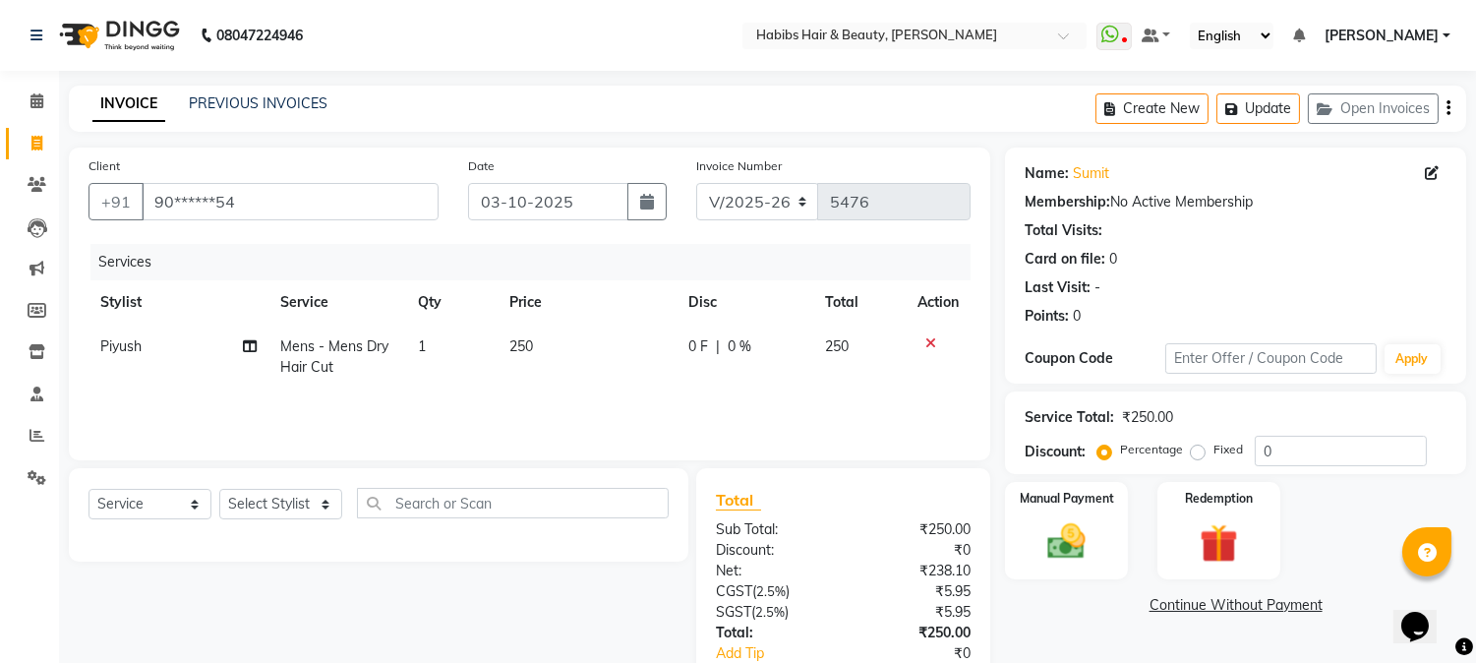
scroll to position [0, 14]
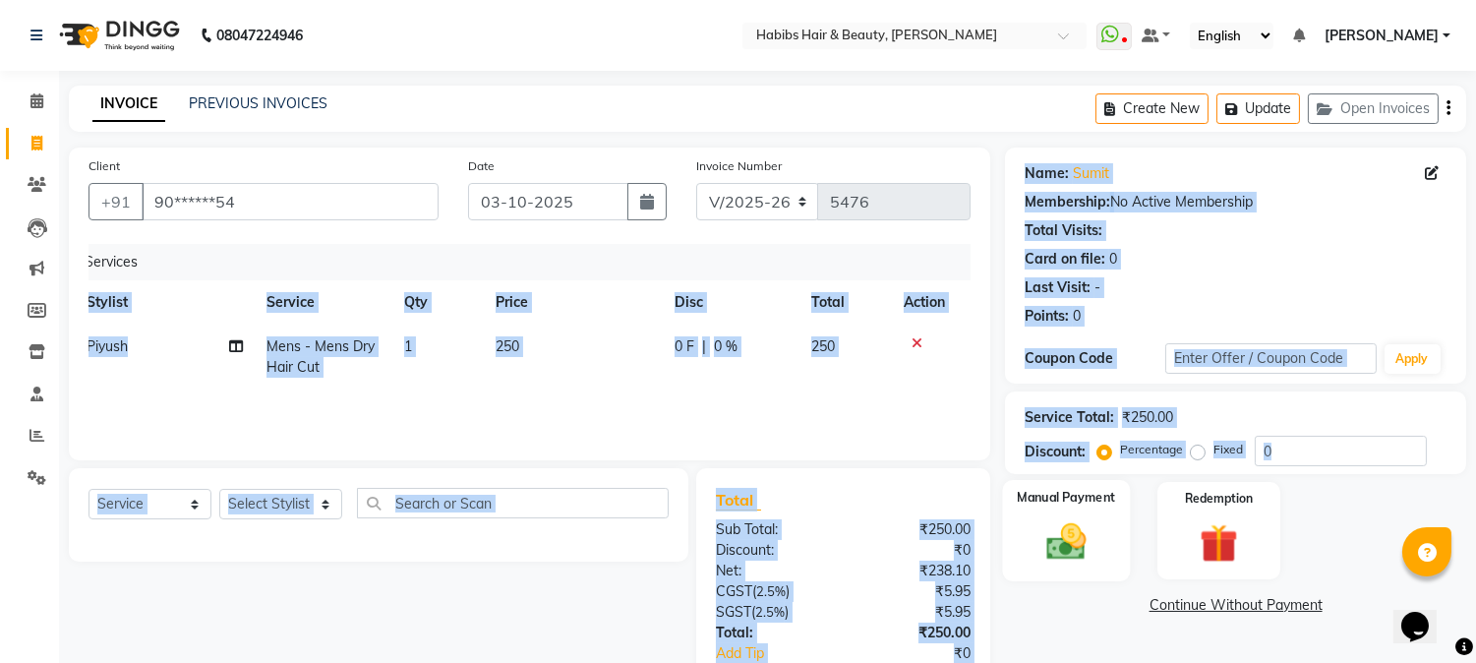
drag, startPoint x: 703, startPoint y: 243, endPoint x: 1057, endPoint y: 524, distance: 452.1
click at [1057, 524] on div "Client +91 90******54 Date [DATE] Invoice Number V/2025 V/[PHONE_NUMBER] Servic…" at bounding box center [767, 452] width 1427 height 610
click at [1057, 524] on img at bounding box center [1066, 542] width 65 height 46
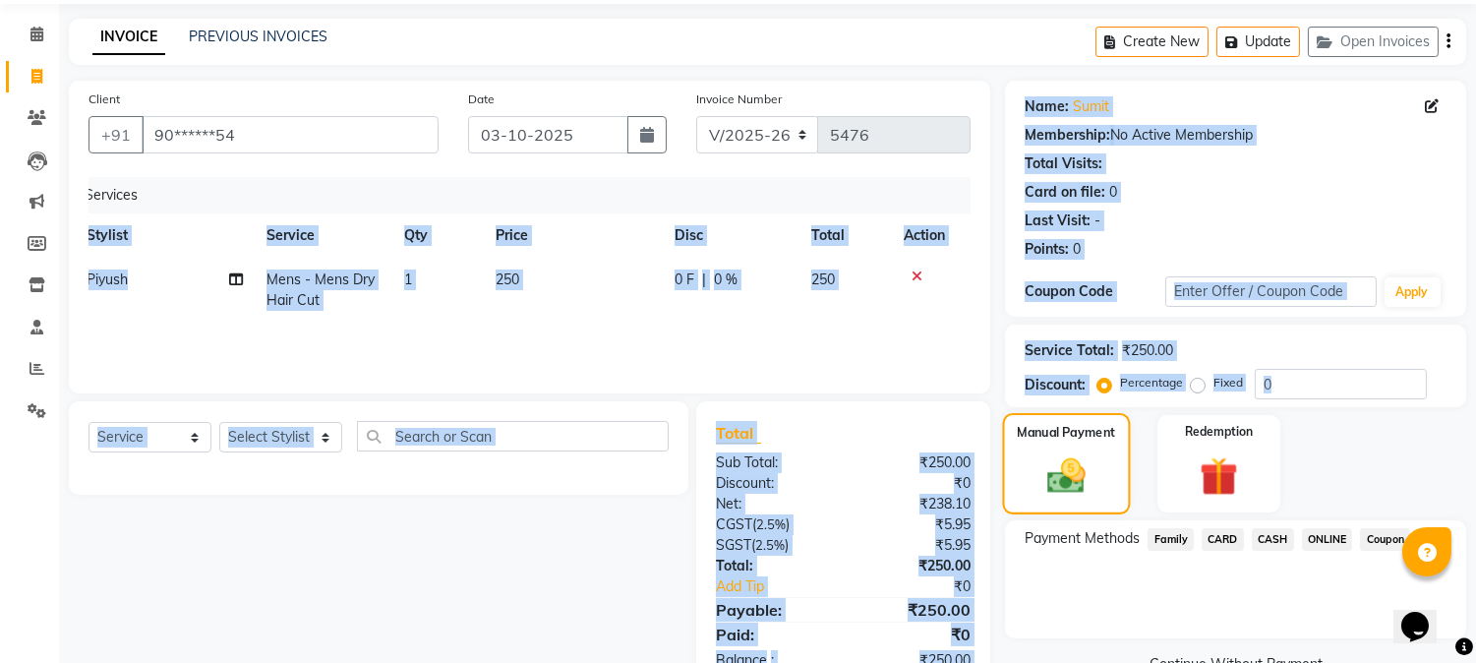
scroll to position [123, 0]
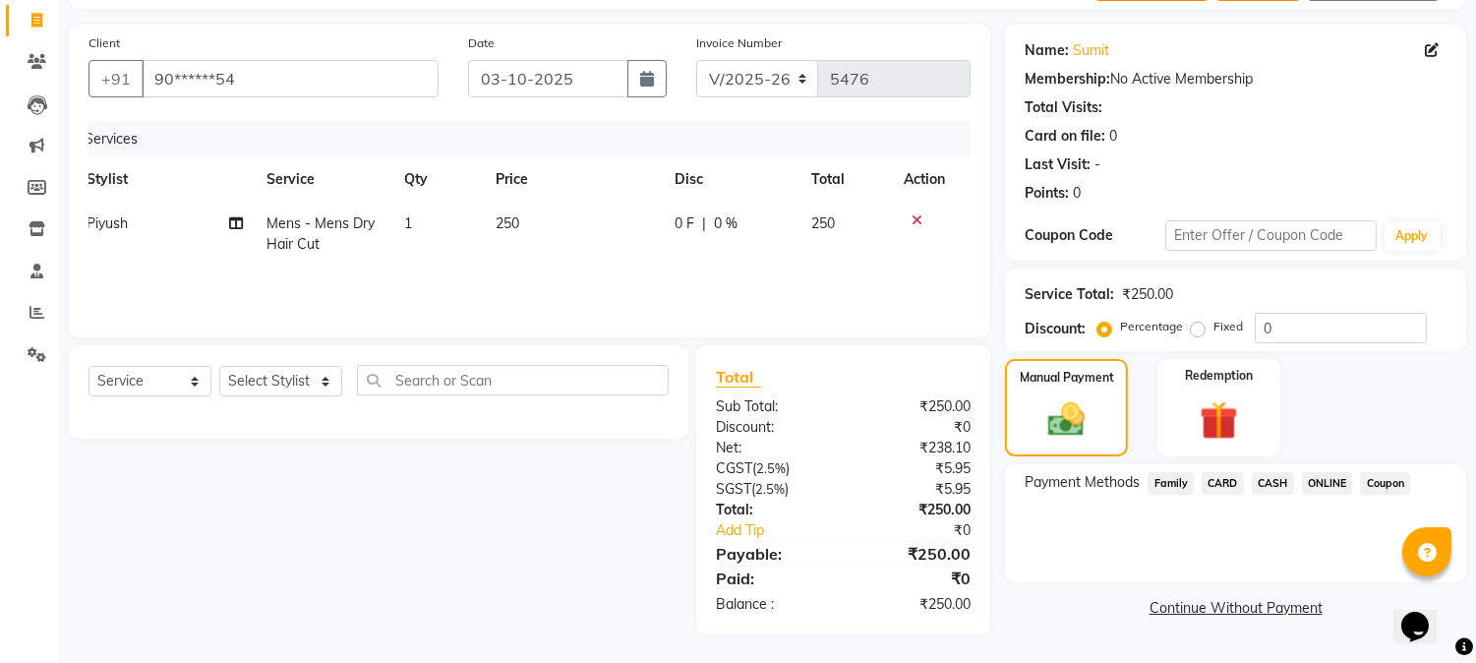
click at [1338, 482] on span "ONLINE" at bounding box center [1327, 483] width 51 height 23
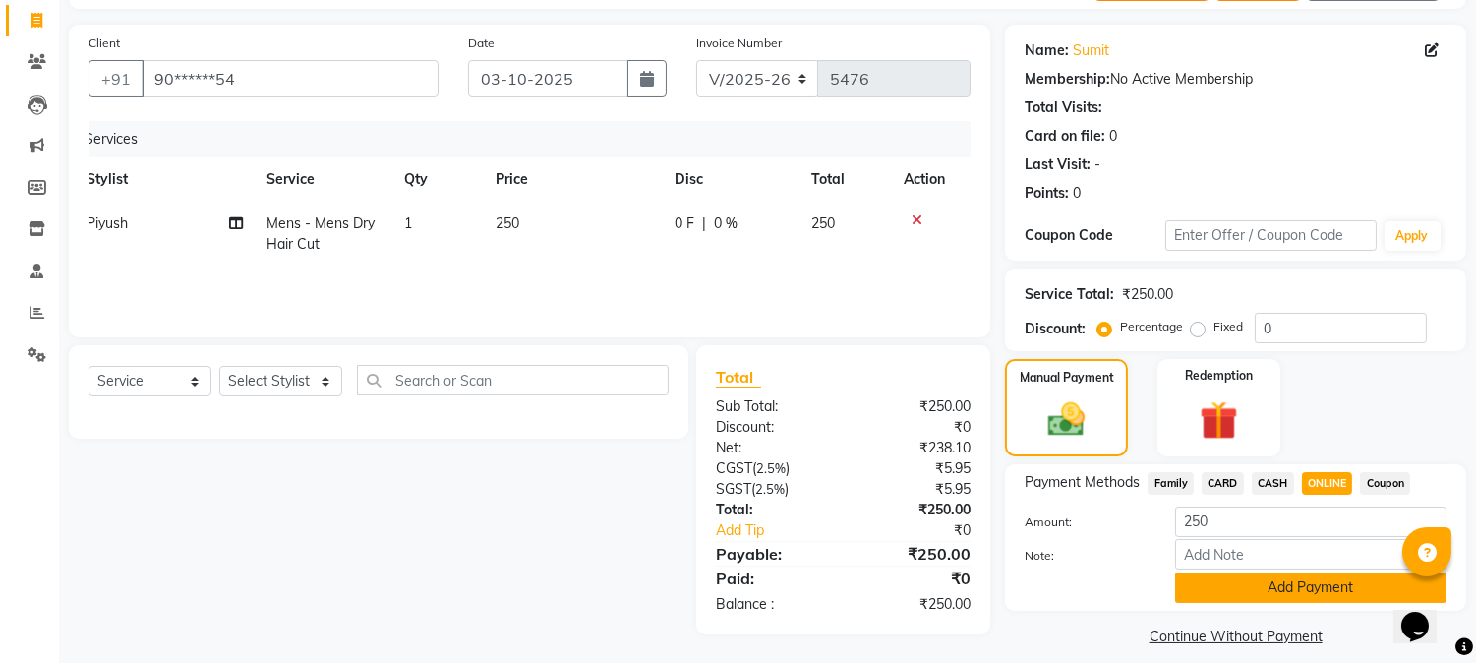
click at [1259, 585] on button "Add Payment" at bounding box center [1310, 587] width 271 height 30
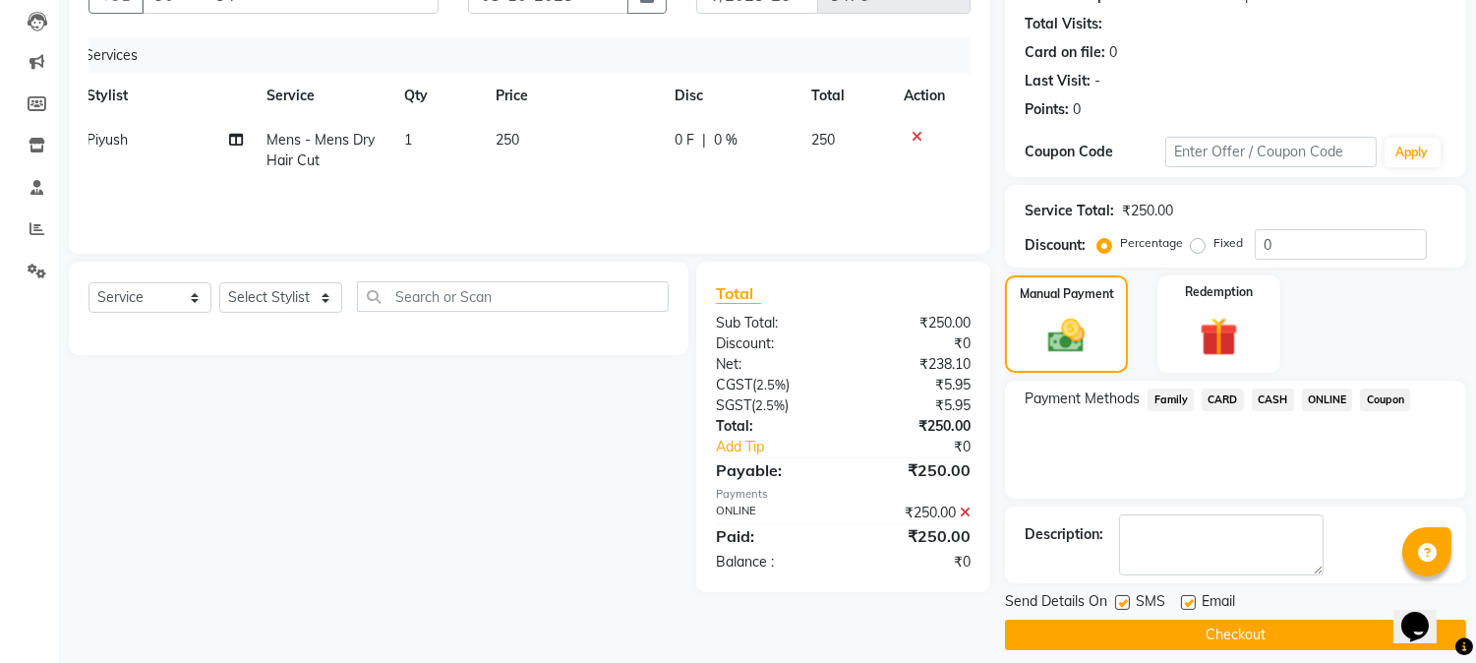
scroll to position [221, 0]
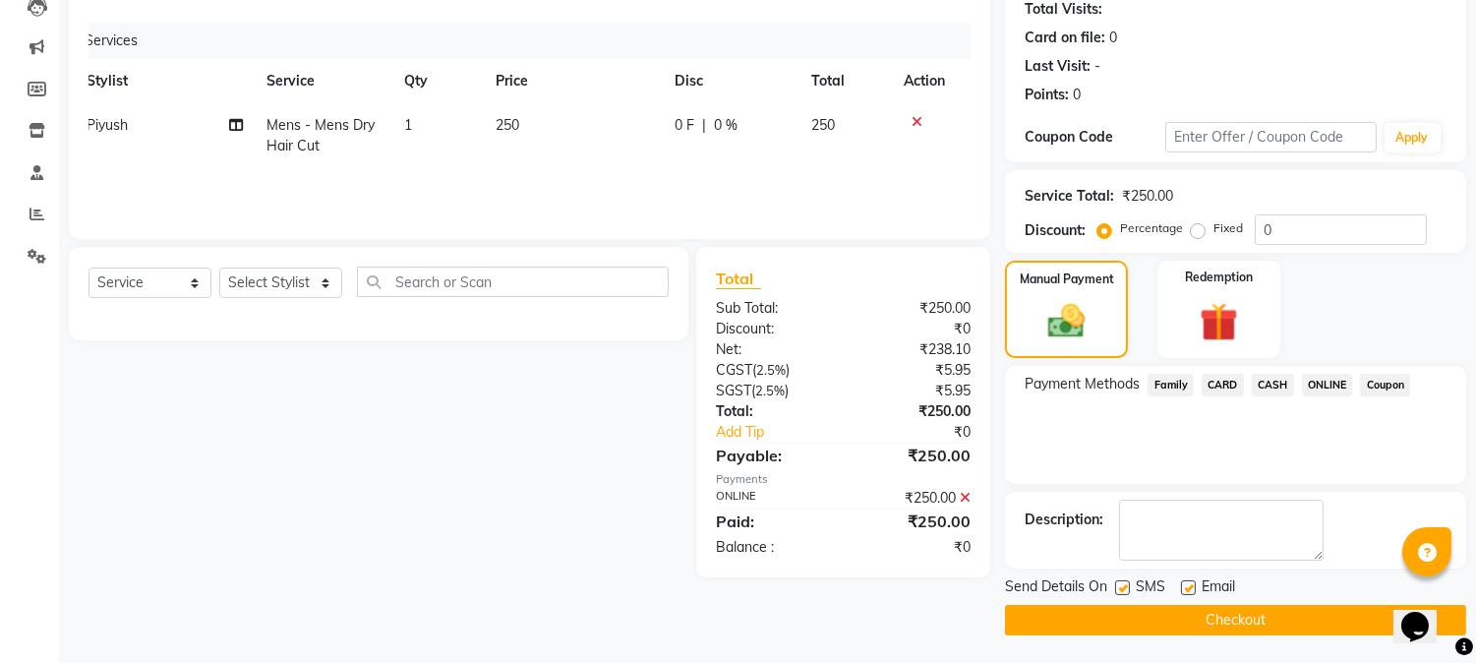
click at [1217, 605] on button "Checkout" at bounding box center [1235, 620] width 461 height 30
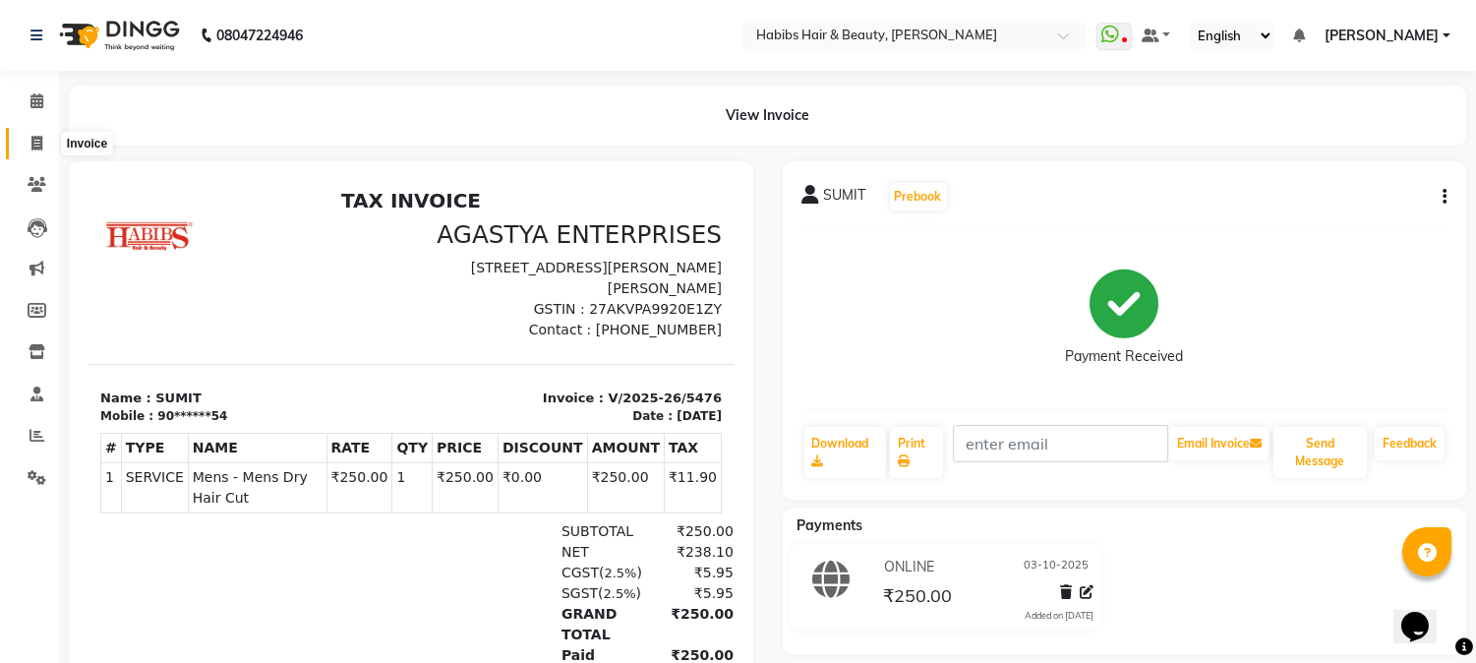
click at [42, 145] on span at bounding box center [37, 144] width 34 height 23
select select "service"
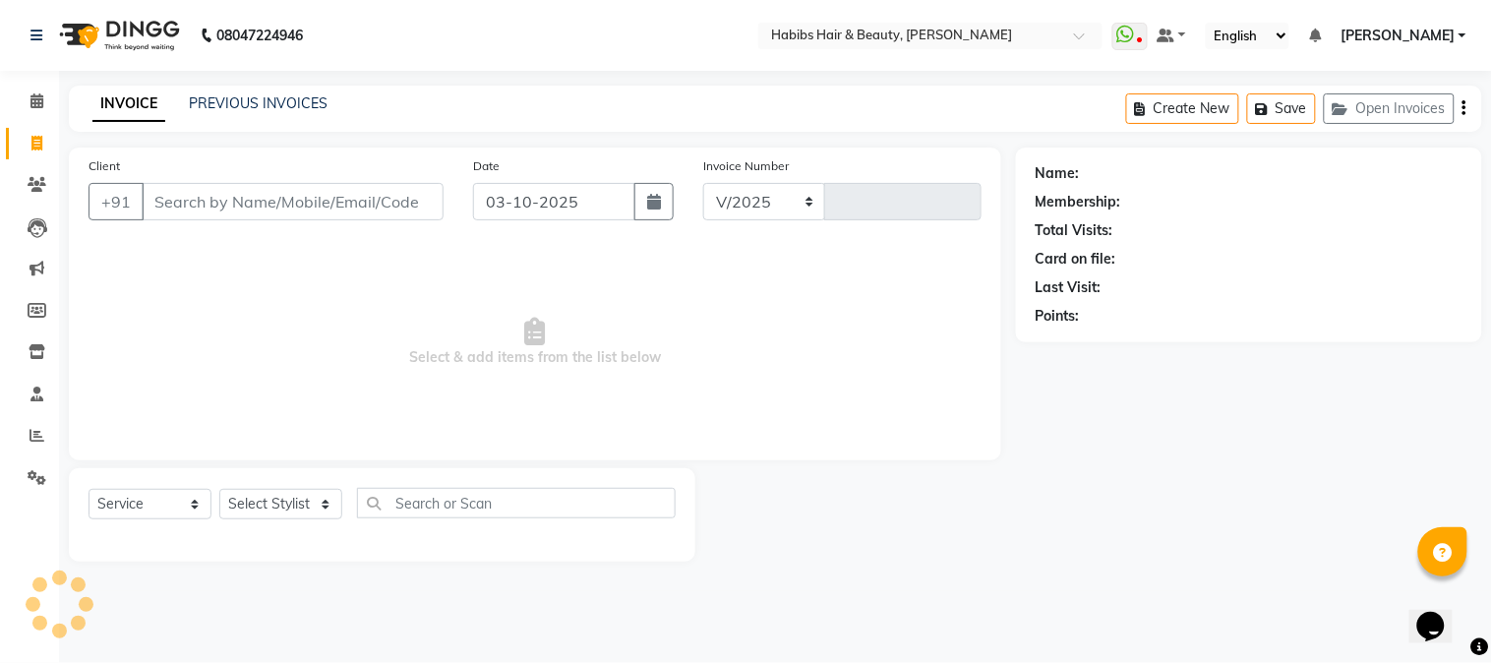
select select "3712"
type input "5477"
click at [229, 193] on input "Client" at bounding box center [293, 201] width 302 height 37
click at [238, 201] on input "Client" at bounding box center [293, 201] width 302 height 37
click at [307, 206] on input "Client" at bounding box center [293, 201] width 302 height 37
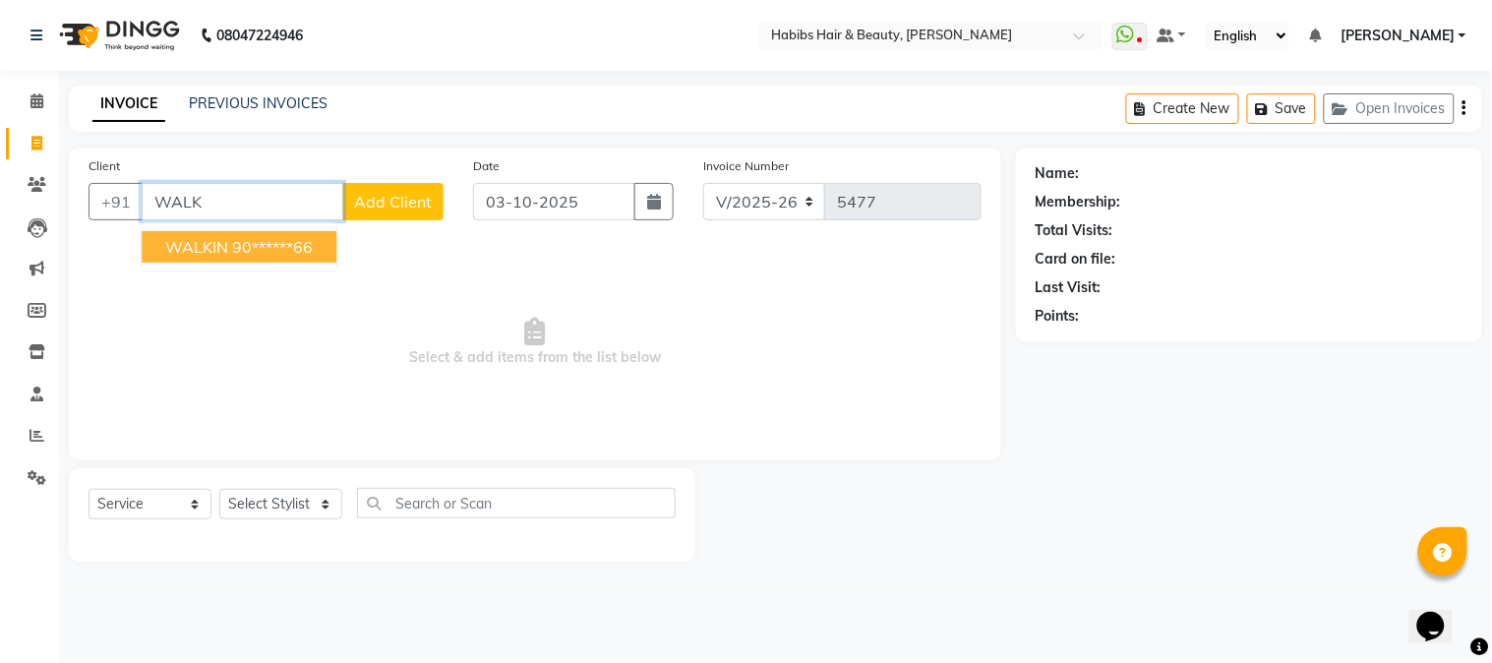
click at [280, 239] on ngb-highlight "90******66" at bounding box center [272, 247] width 81 height 20
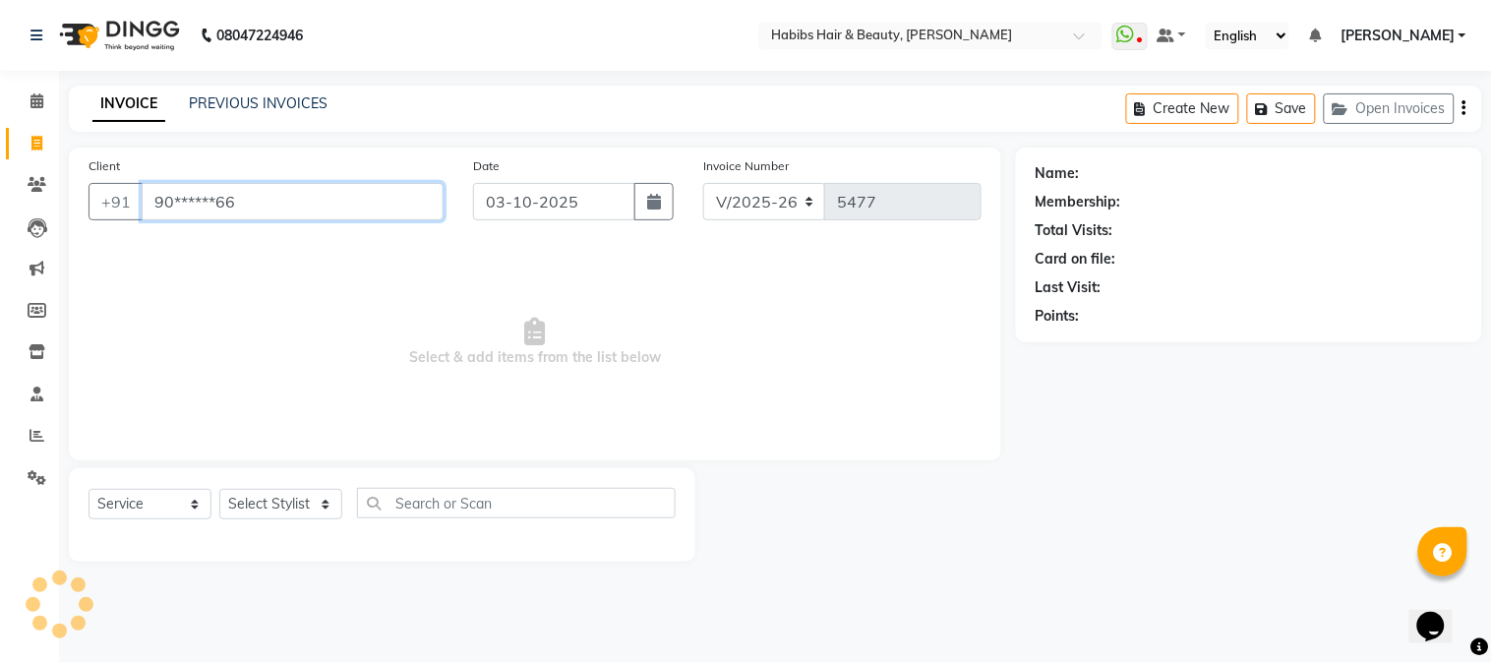
type input "90******66"
click at [282, 505] on select "Select Stylist Admin Akshay [PERSON_NAME] [PERSON_NAME] Pallavi [PERSON_NAME] […" at bounding box center [280, 504] width 123 height 30
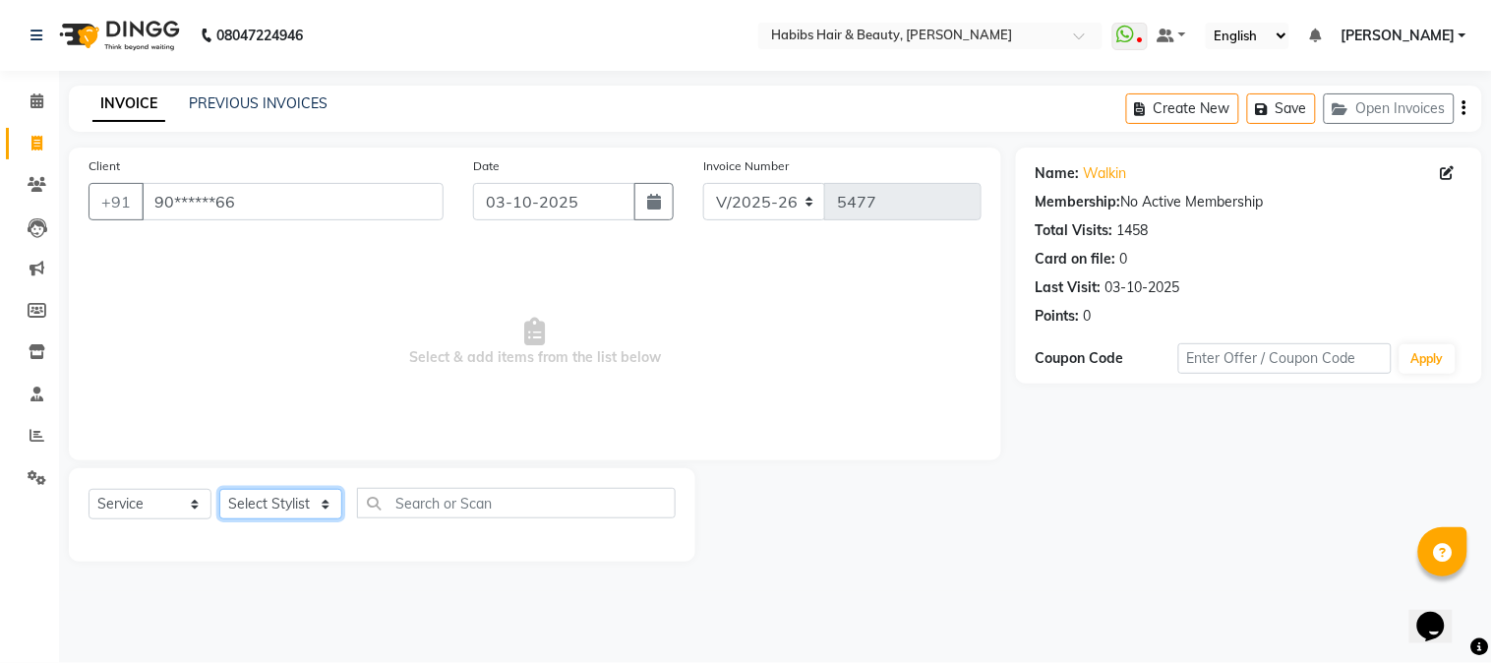
select select "17830"
click at [219, 490] on select "Select Stylist Admin Akshay [PERSON_NAME] [PERSON_NAME] Pallavi [PERSON_NAME] […" at bounding box center [280, 504] width 123 height 30
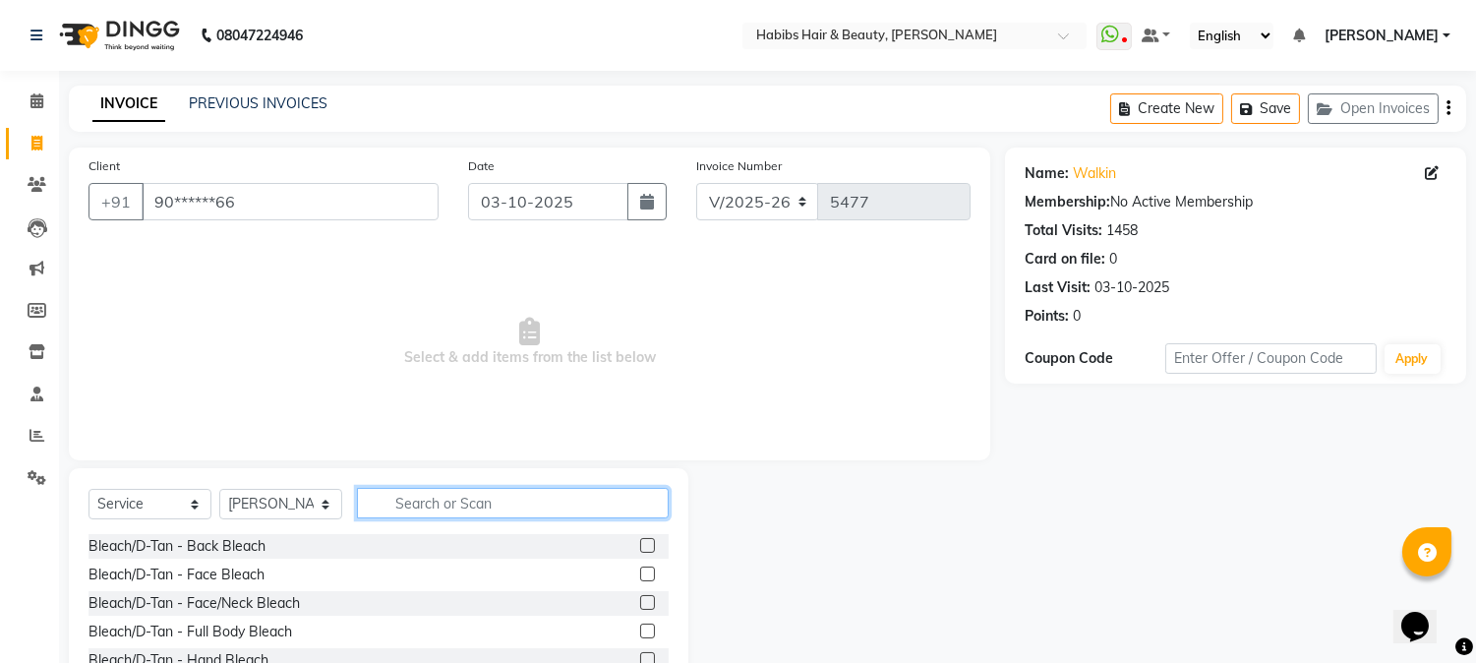
type input "E"
click at [478, 503] on input "E" at bounding box center [513, 503] width 312 height 30
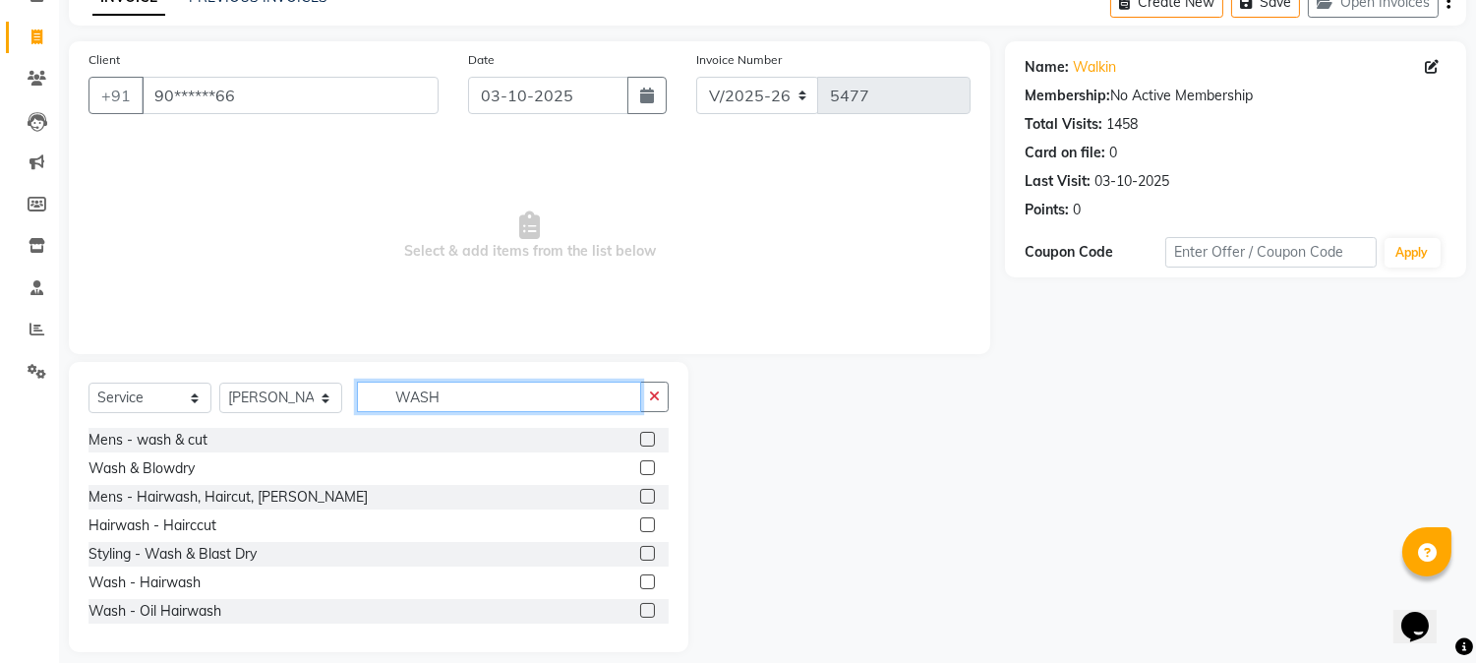
scroll to position [124, 0]
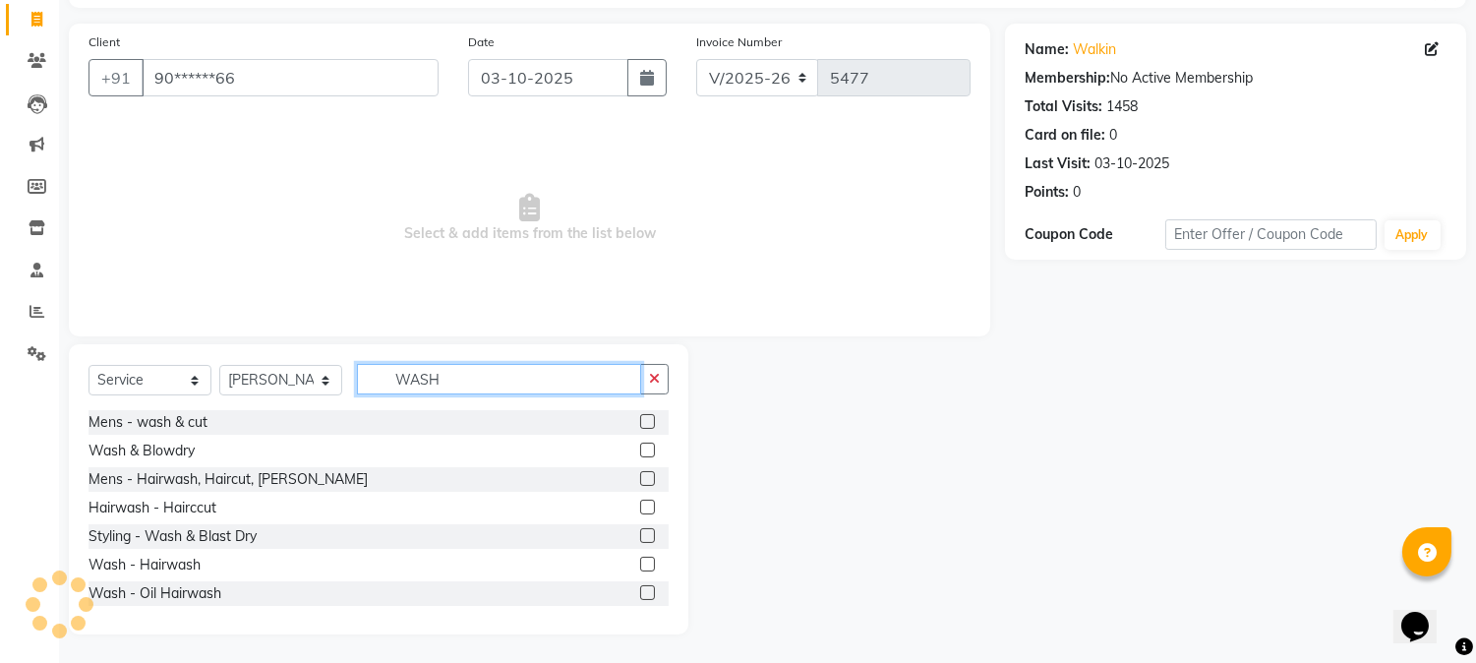
type input "WASH"
click at [640, 561] on label at bounding box center [647, 563] width 15 height 15
click at [640, 561] on input "checkbox" at bounding box center [646, 564] width 13 height 13
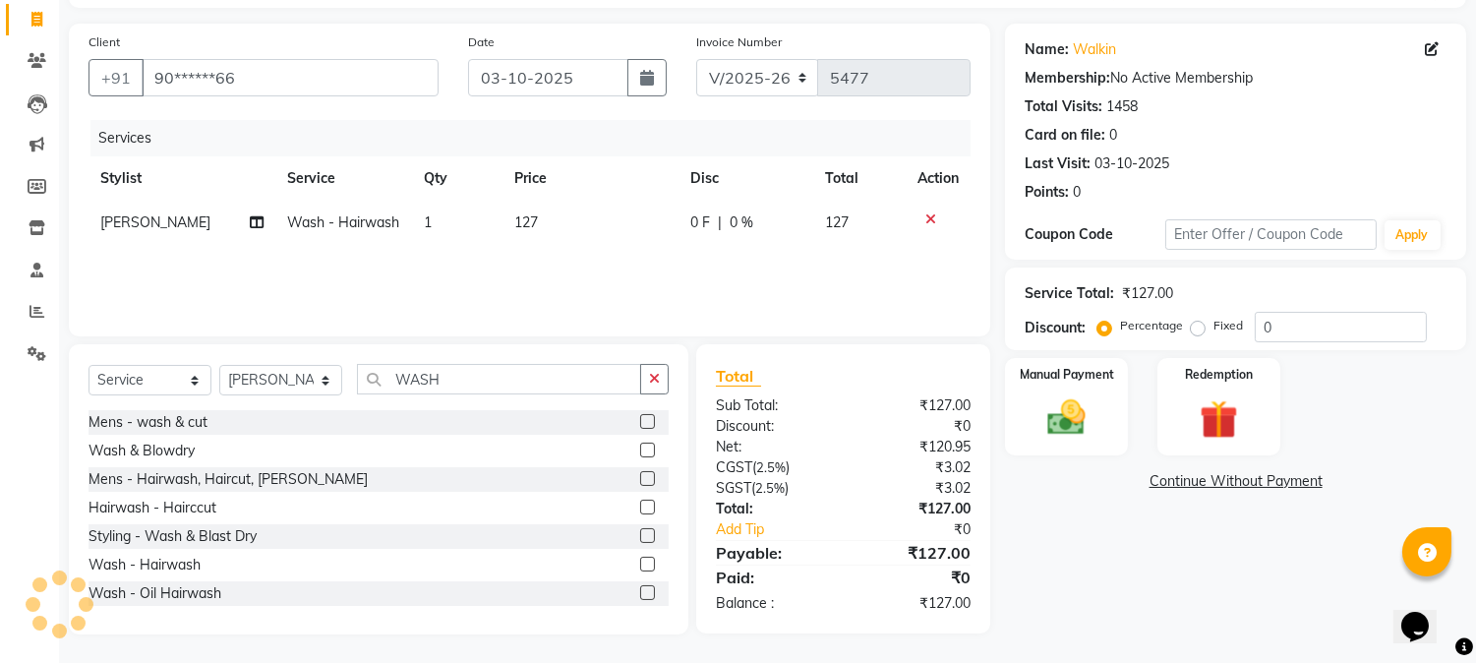
click at [640, 562] on label at bounding box center [647, 563] width 15 height 15
click at [640, 562] on input "checkbox" at bounding box center [646, 564] width 13 height 13
checkbox input "false"
click at [525, 227] on span "127" at bounding box center [526, 222] width 24 height 18
select select "17830"
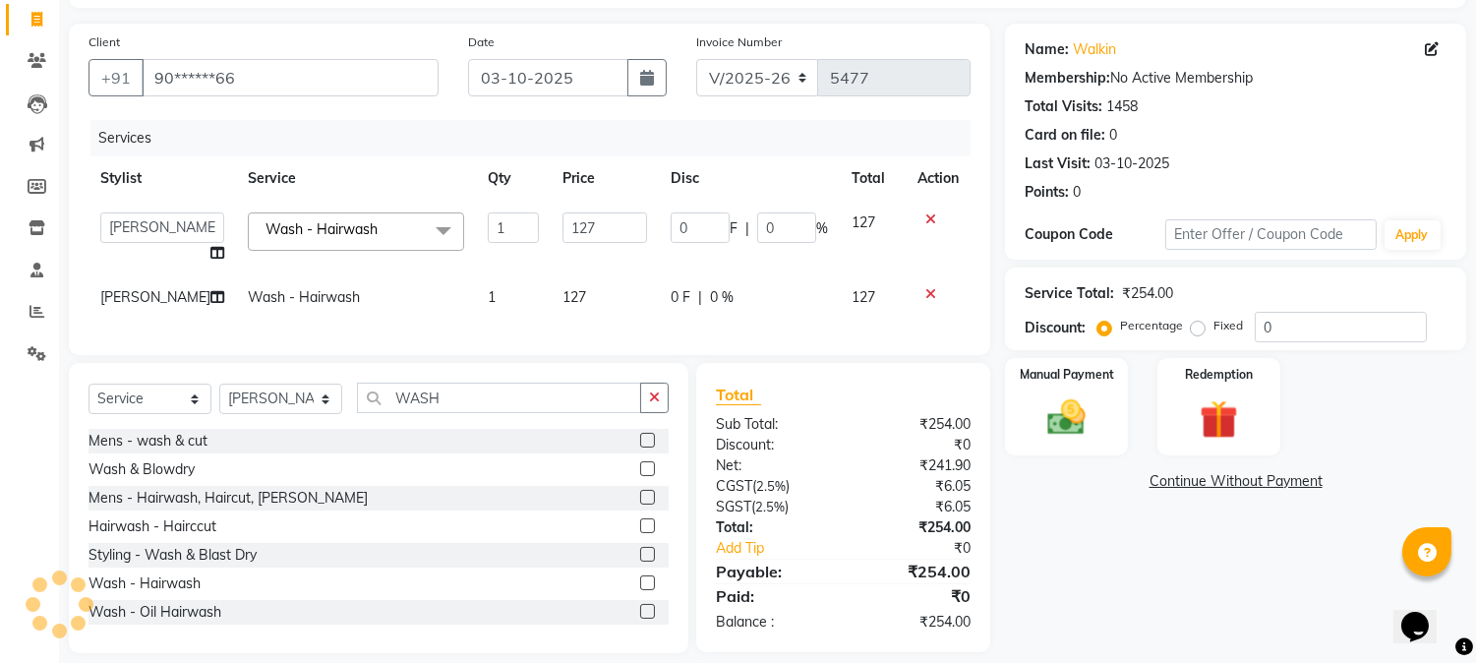
click at [551, 227] on td "127" at bounding box center [605, 238] width 108 height 75
click at [929, 293] on icon at bounding box center [930, 294] width 11 height 14
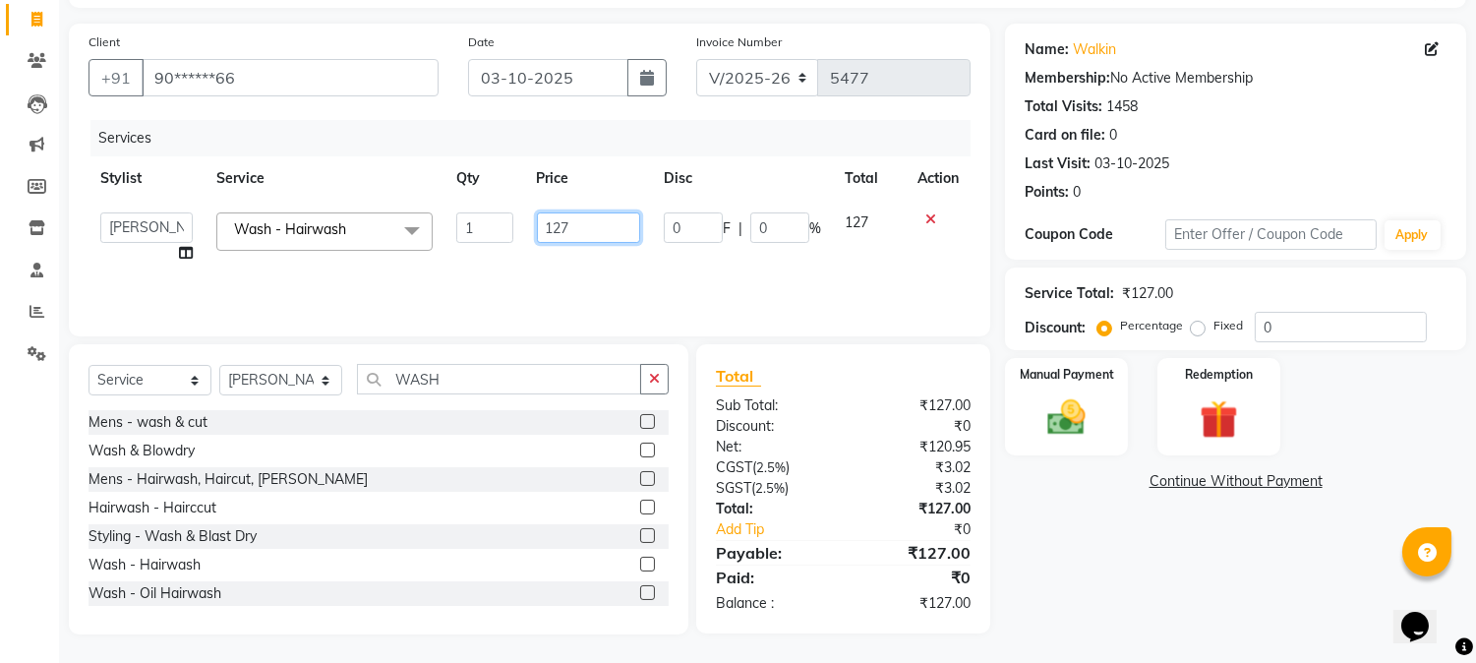
click at [542, 232] on input "127" at bounding box center [588, 227] width 103 height 30
type input "100"
click at [649, 141] on div "Services" at bounding box center [537, 138] width 895 height 36
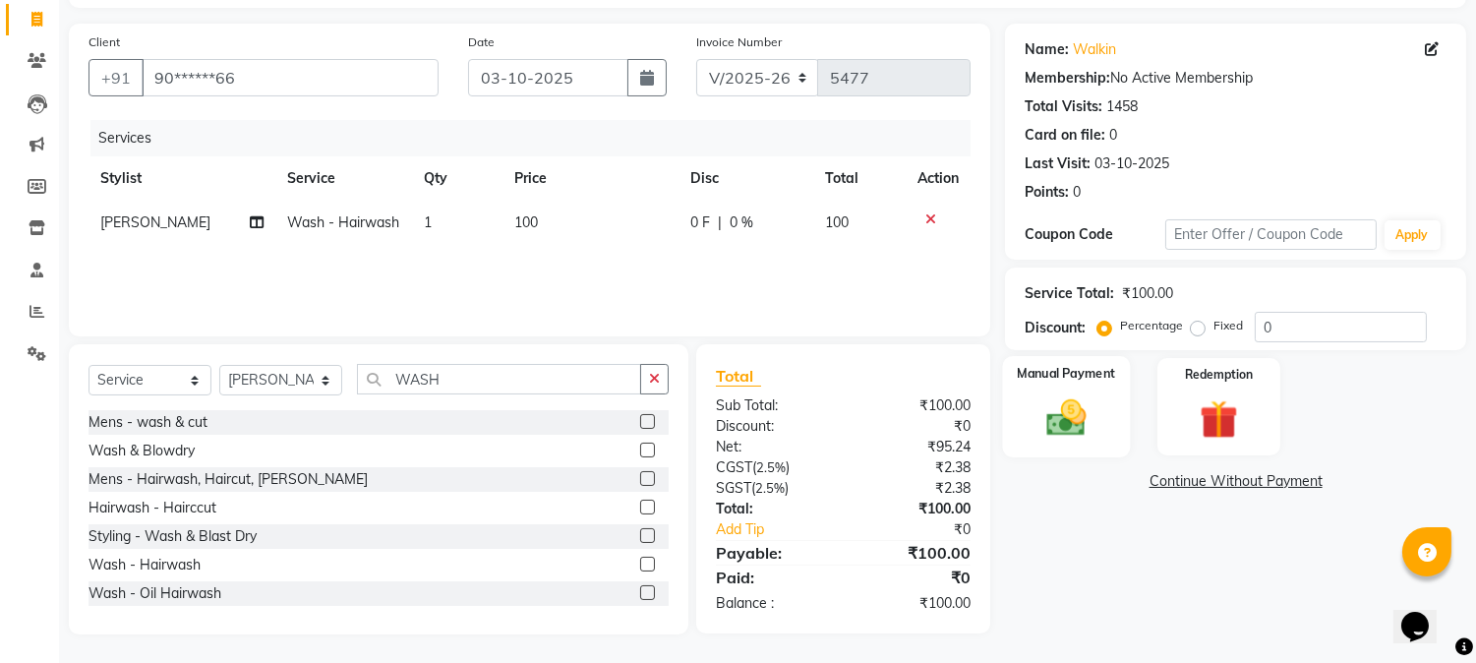
click at [1070, 397] on img at bounding box center [1066, 418] width 65 height 46
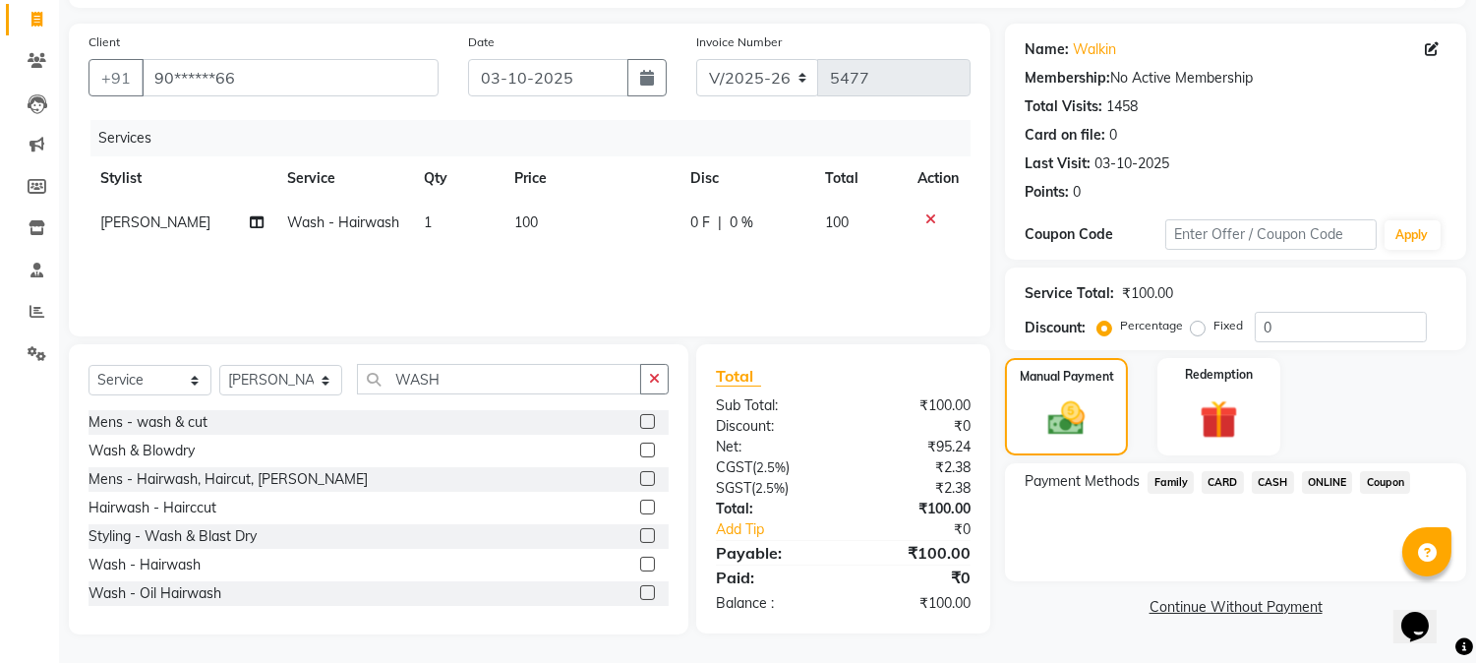
click at [1327, 482] on span "ONLINE" at bounding box center [1327, 482] width 51 height 23
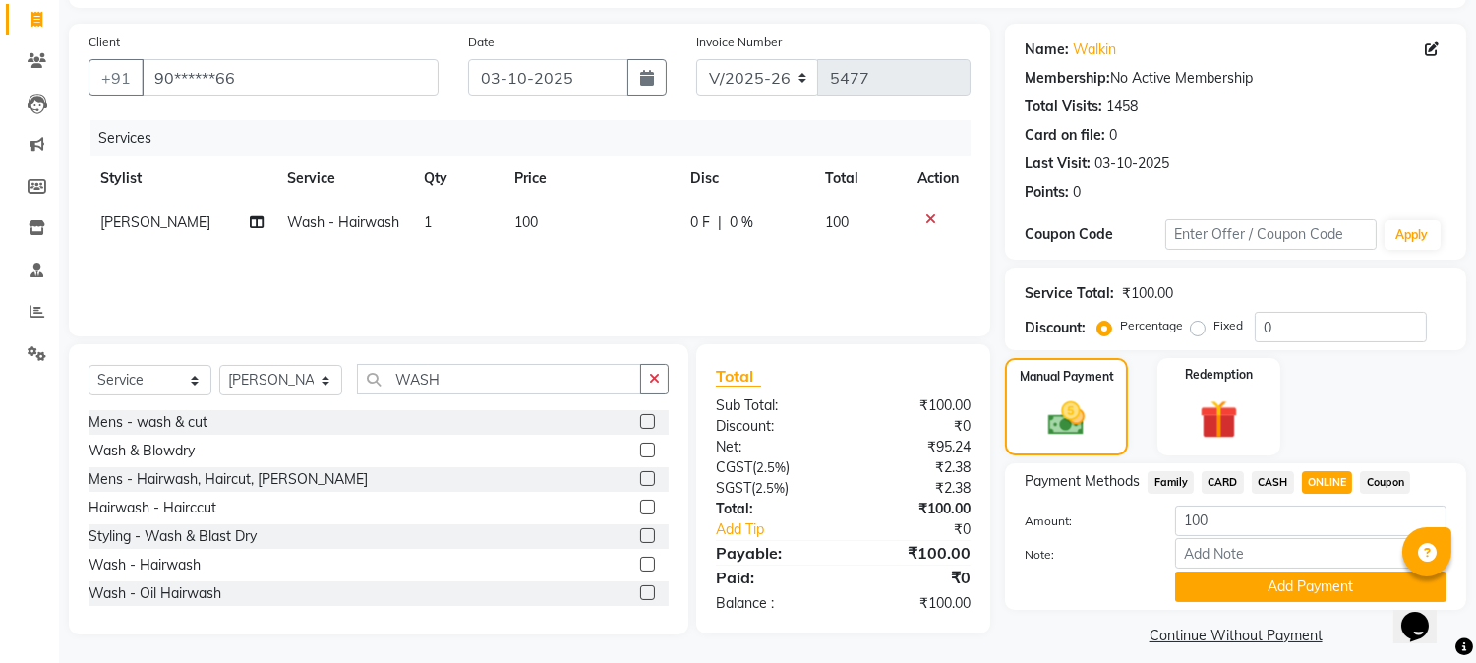
scroll to position [140, 0]
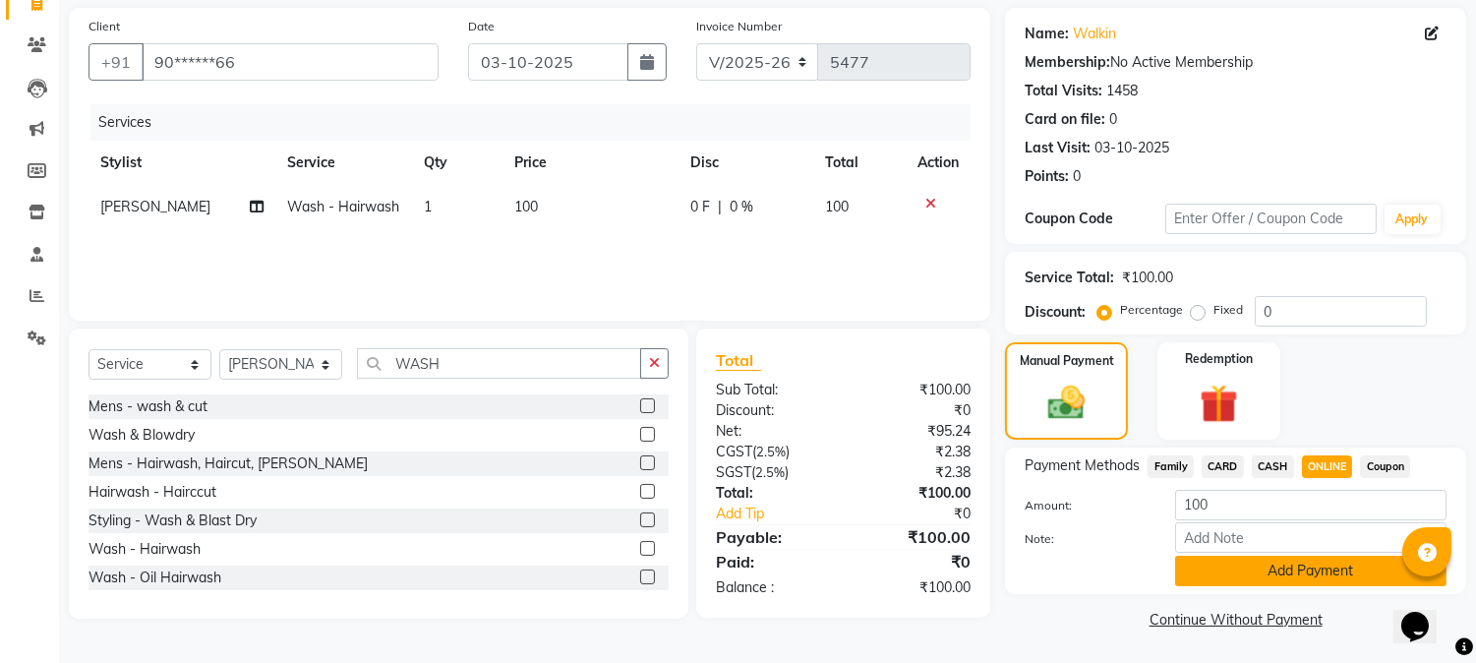
click at [1296, 564] on button "Add Payment" at bounding box center [1310, 571] width 271 height 30
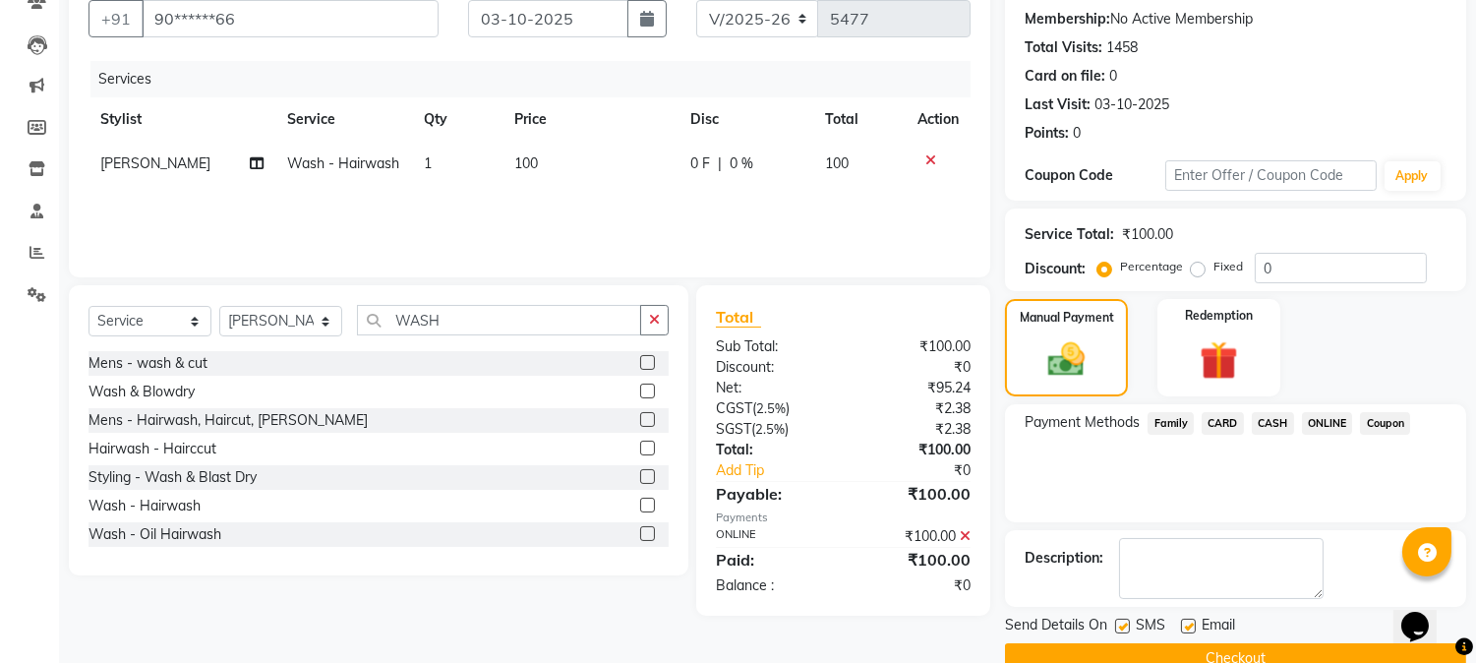
scroll to position [221, 0]
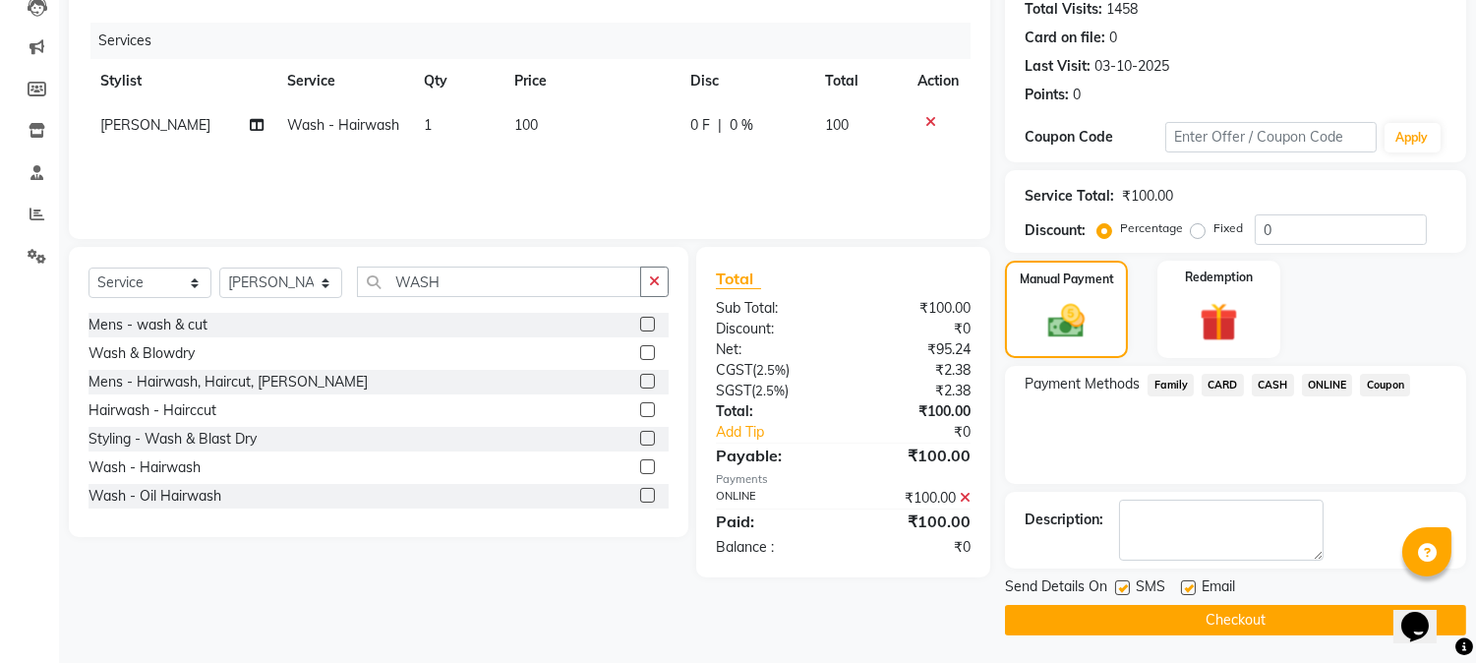
click at [1224, 635] on main "INVOICE PREVIOUS INVOICES Create New Save Open Invoices Client +91 90******66 D…" at bounding box center [767, 264] width 1417 height 800
click at [1226, 625] on button "Checkout" at bounding box center [1235, 620] width 461 height 30
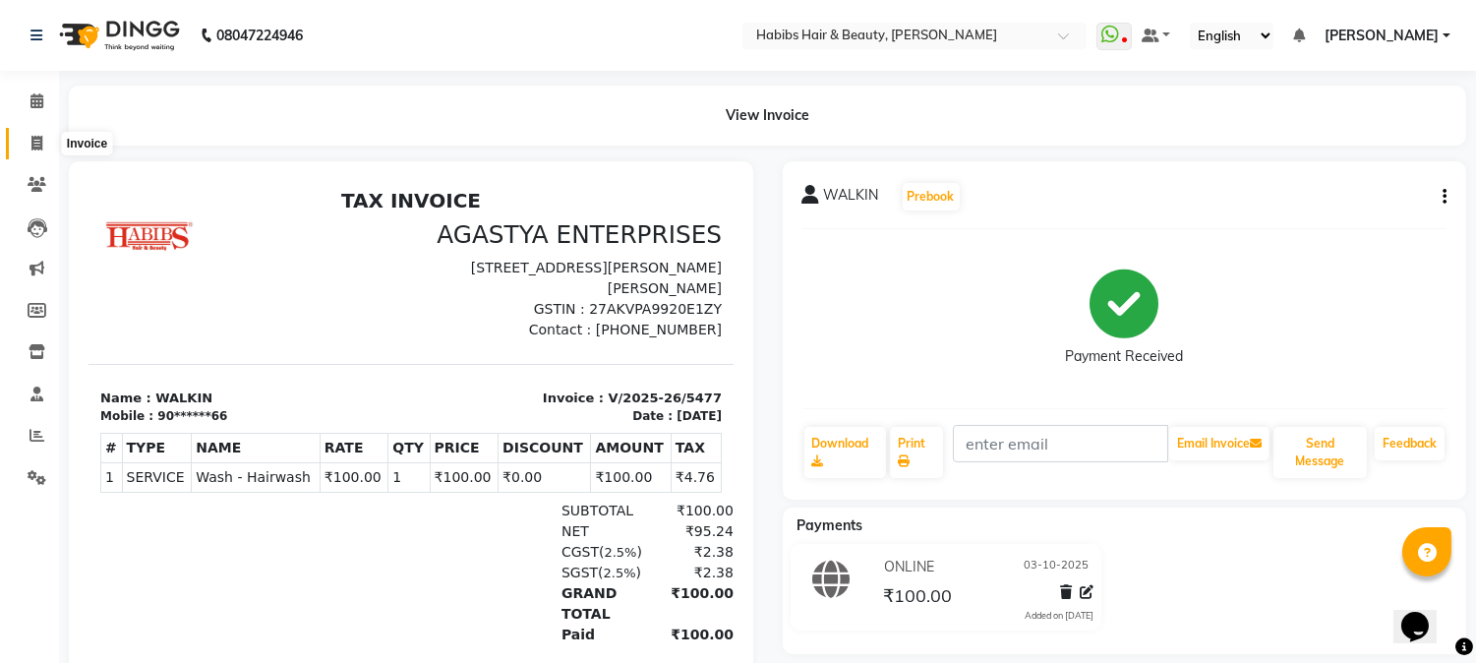
click at [31, 142] on icon at bounding box center [36, 143] width 11 height 15
select select "service"
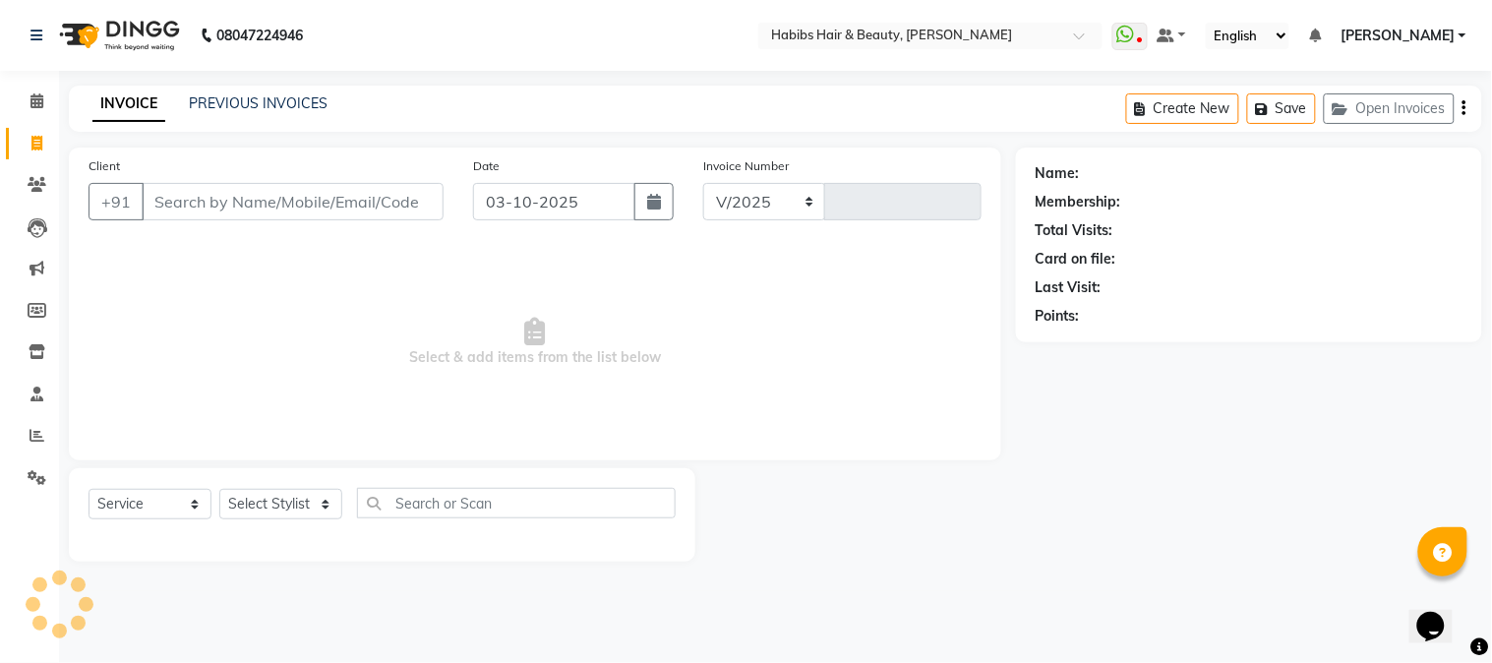
select select "3712"
type input "5478"
click at [1384, 98] on button "Open Invoices" at bounding box center [1388, 108] width 131 height 30
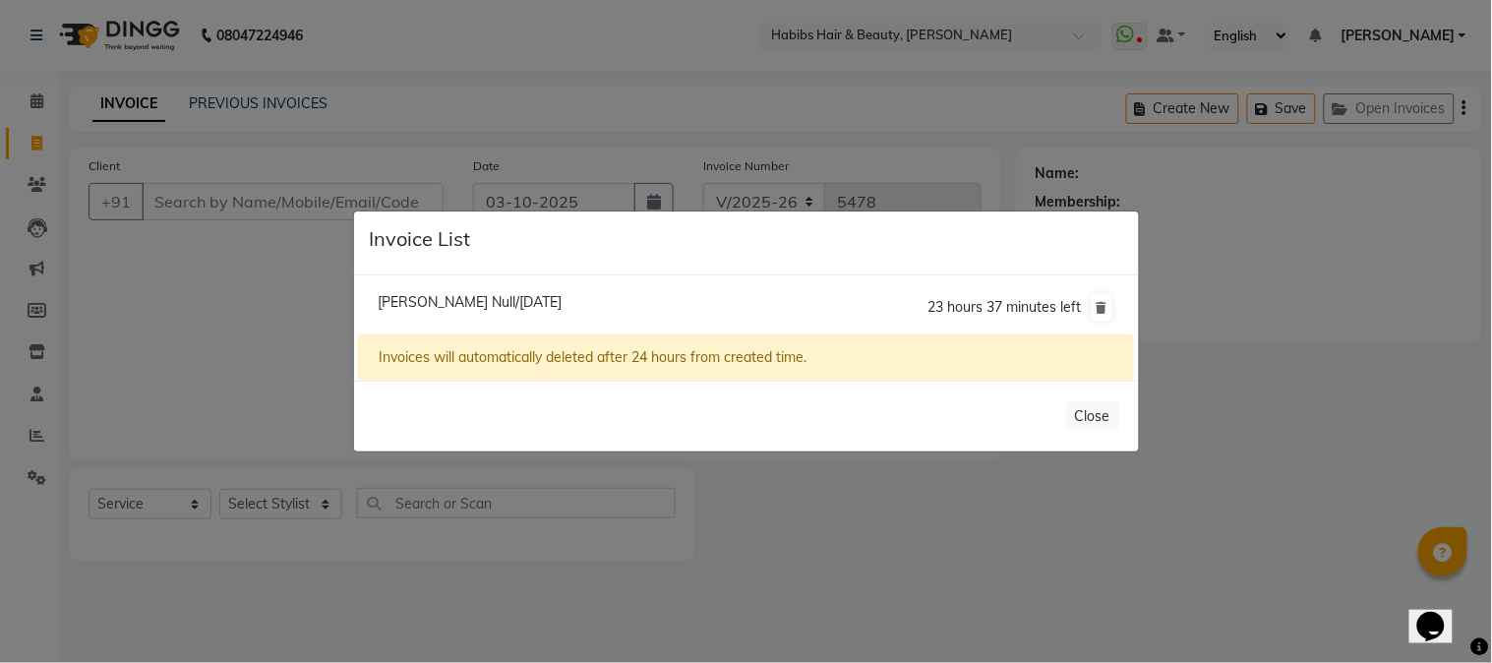
click at [525, 307] on span "[PERSON_NAME] Null/[DATE]" at bounding box center [470, 302] width 184 height 18
type input "73******89"
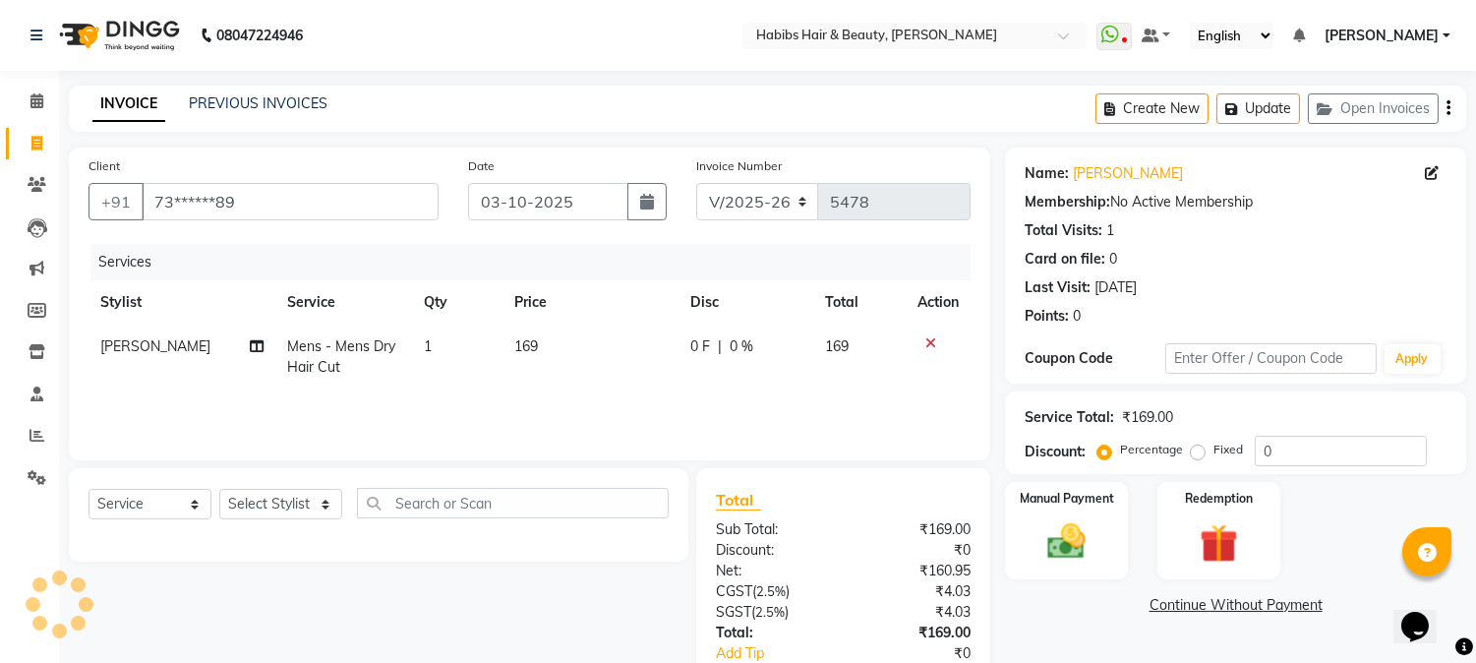
click at [529, 342] on span "169" at bounding box center [526, 346] width 24 height 18
click at [529, 342] on td "169" at bounding box center [590, 356] width 176 height 65
select select "17833"
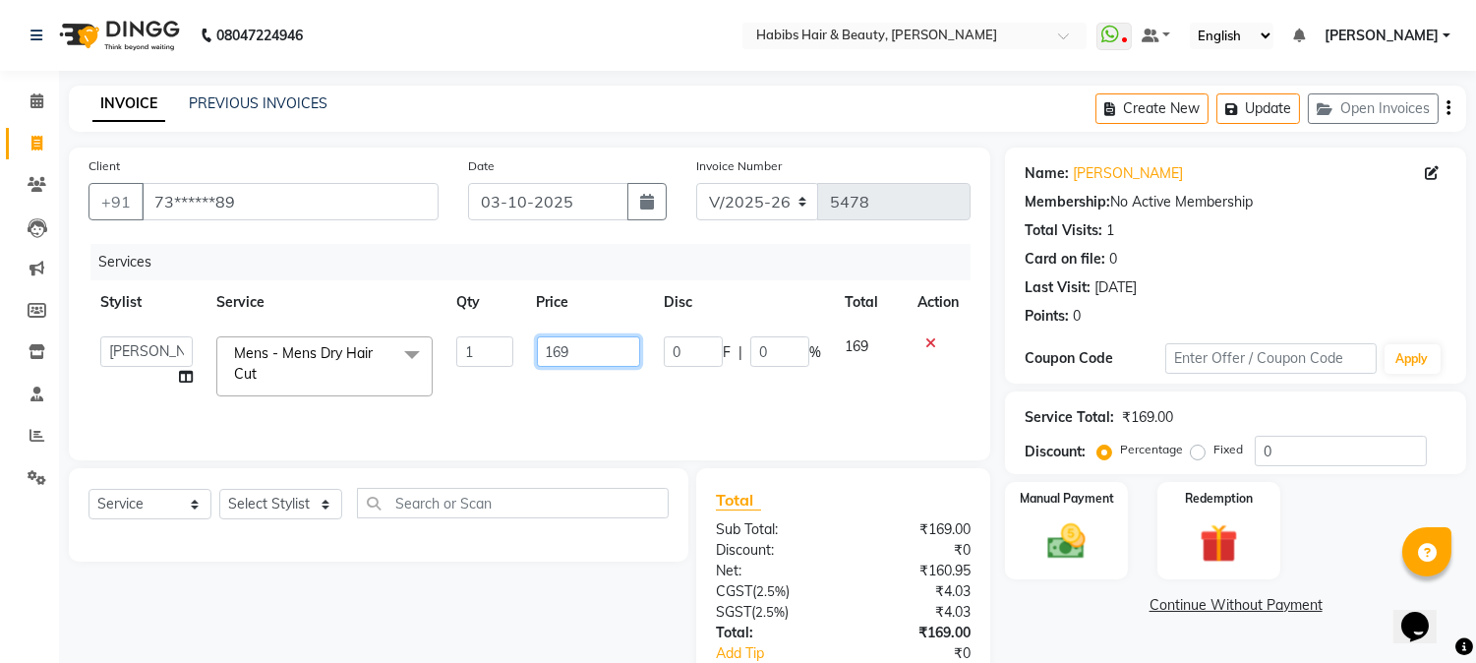
click at [549, 345] on input "169" at bounding box center [588, 351] width 103 height 30
type input "350"
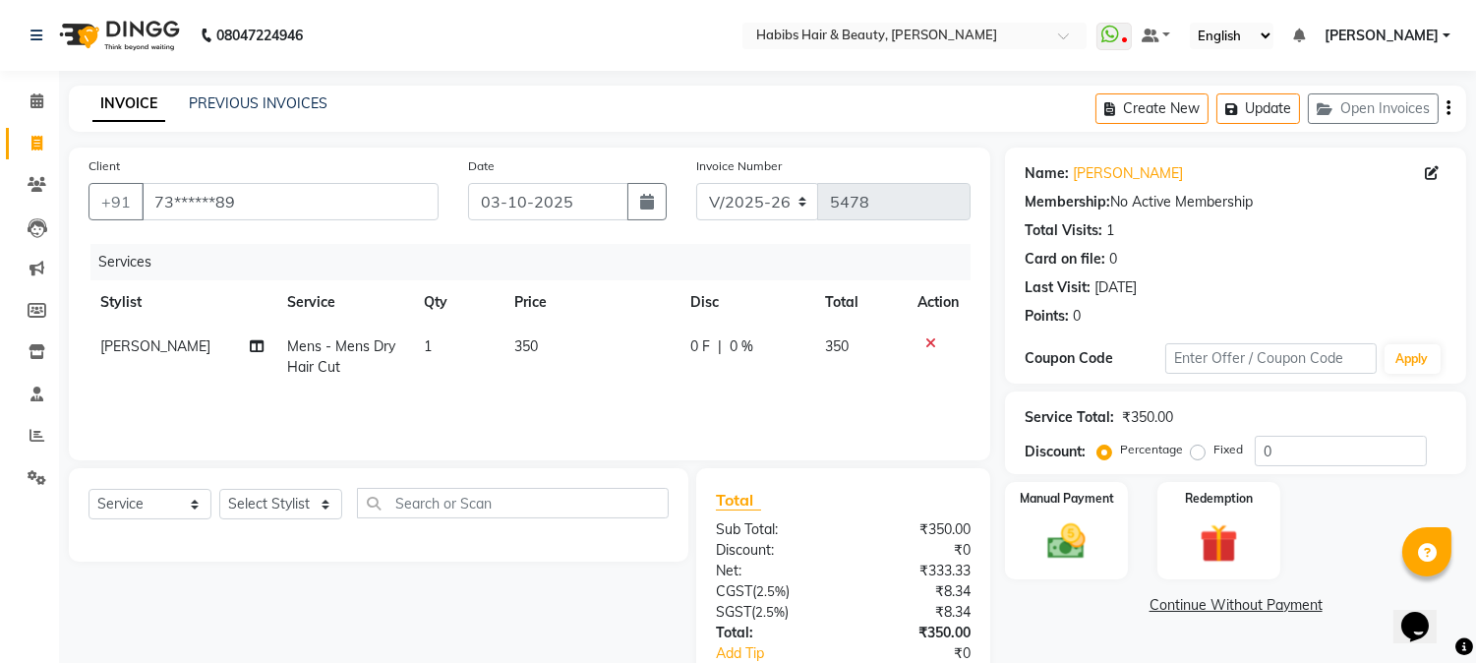
click at [594, 317] on th "Price" at bounding box center [590, 302] width 176 height 44
click at [1043, 523] on img at bounding box center [1066, 542] width 65 height 46
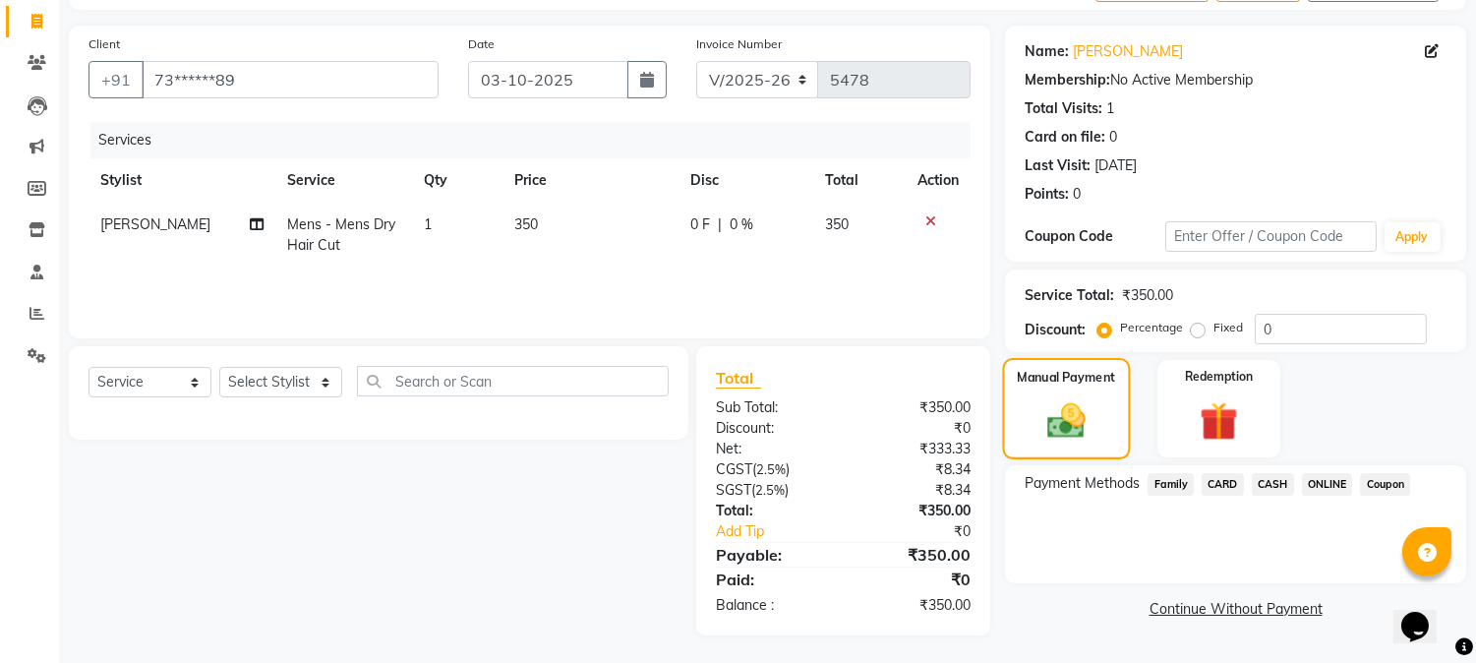
scroll to position [123, 0]
click at [1318, 472] on span "ONLINE" at bounding box center [1327, 483] width 51 height 23
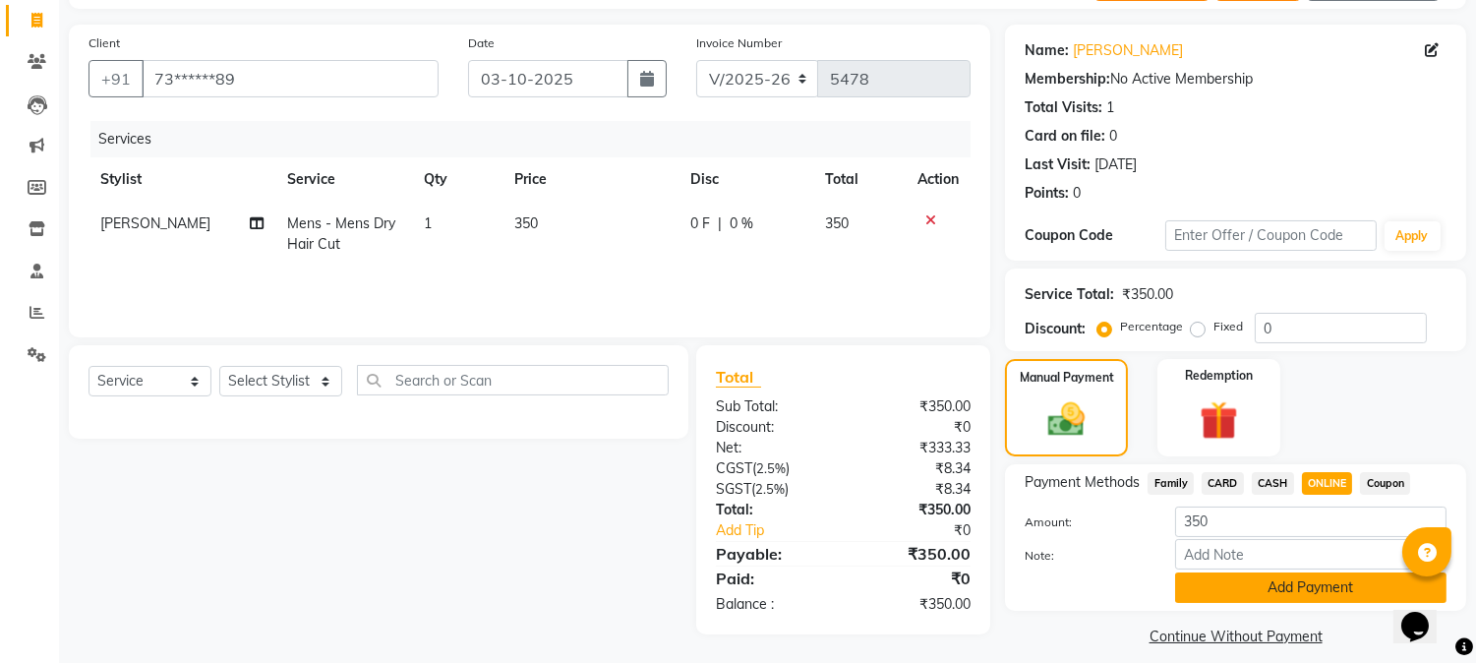
click at [1270, 591] on button "Add Payment" at bounding box center [1310, 587] width 271 height 30
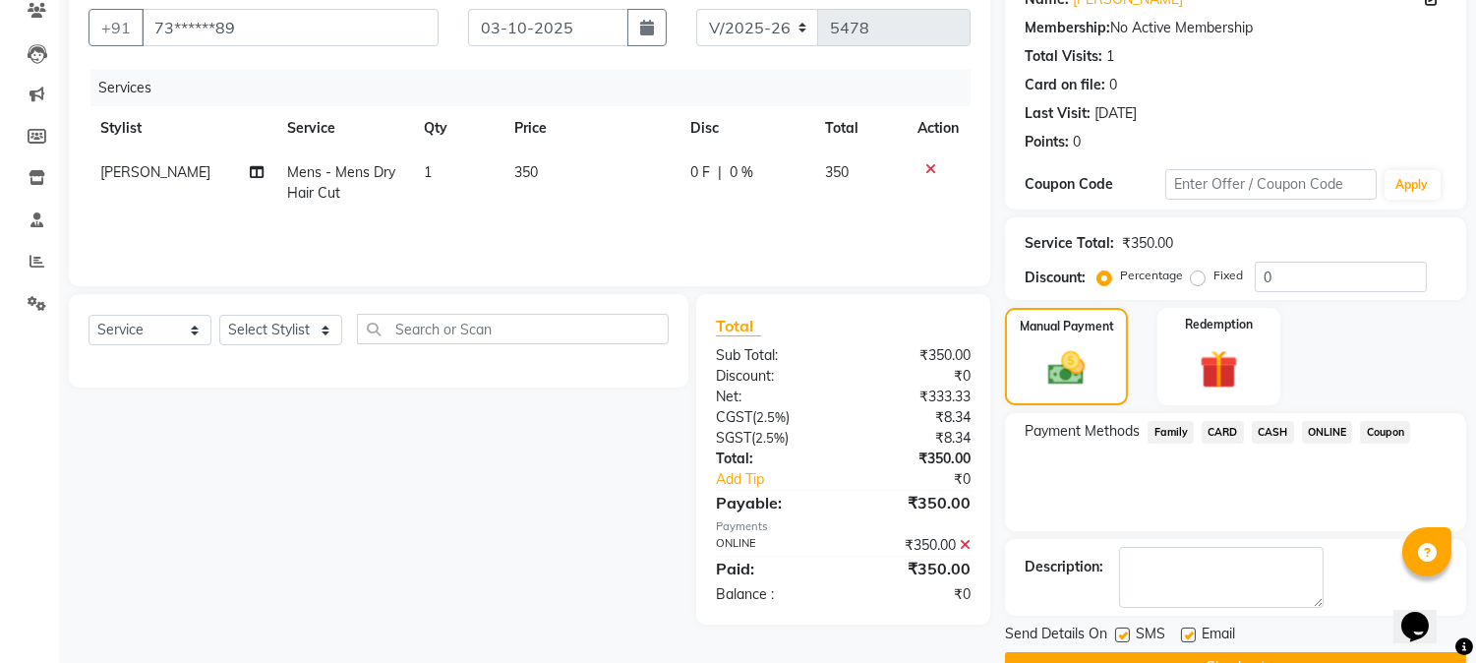
scroll to position [221, 0]
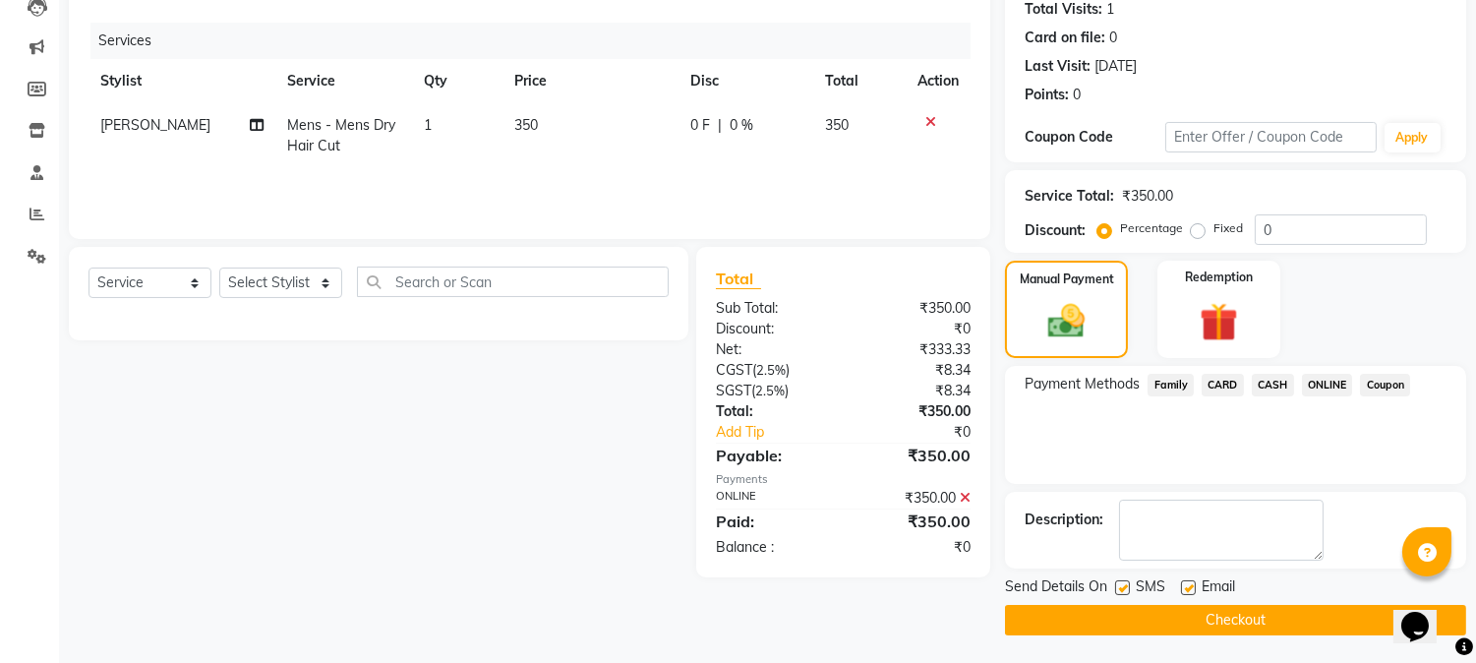
click at [1252, 615] on button "Checkout" at bounding box center [1235, 620] width 461 height 30
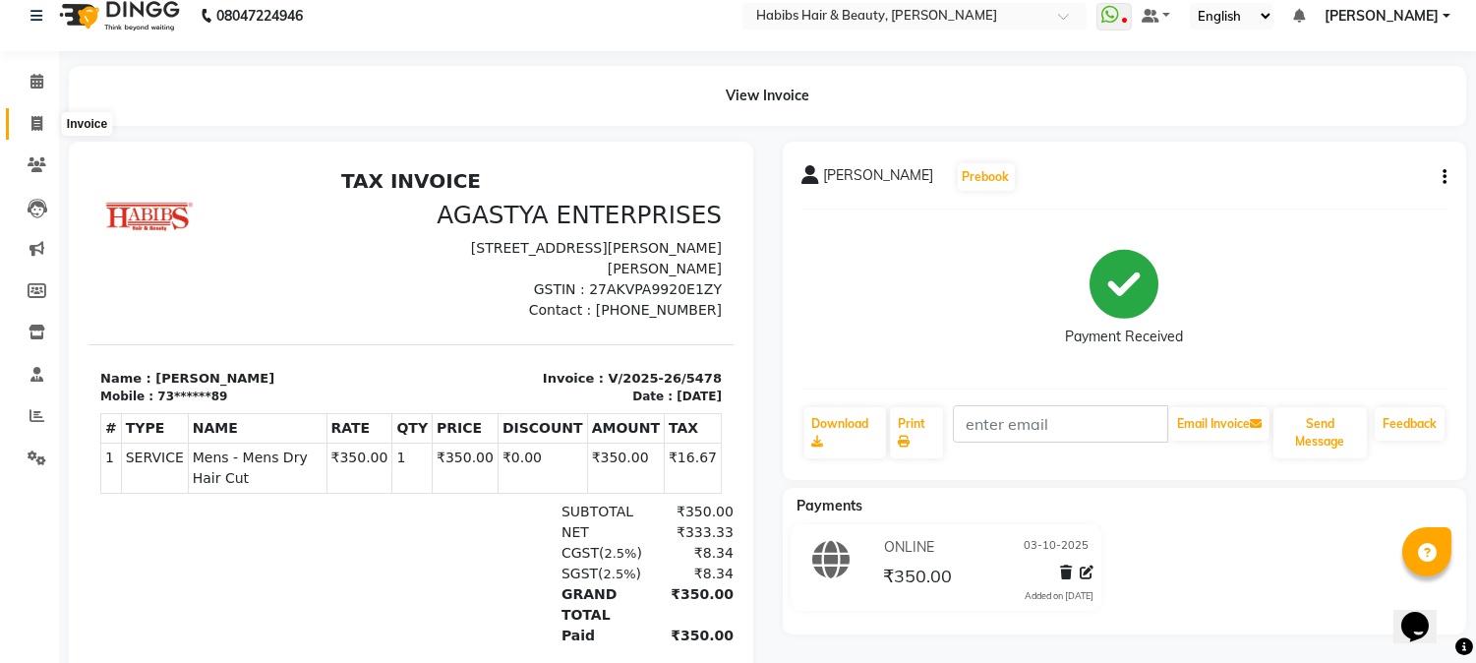
click at [33, 121] on icon at bounding box center [36, 123] width 11 height 15
select select "service"
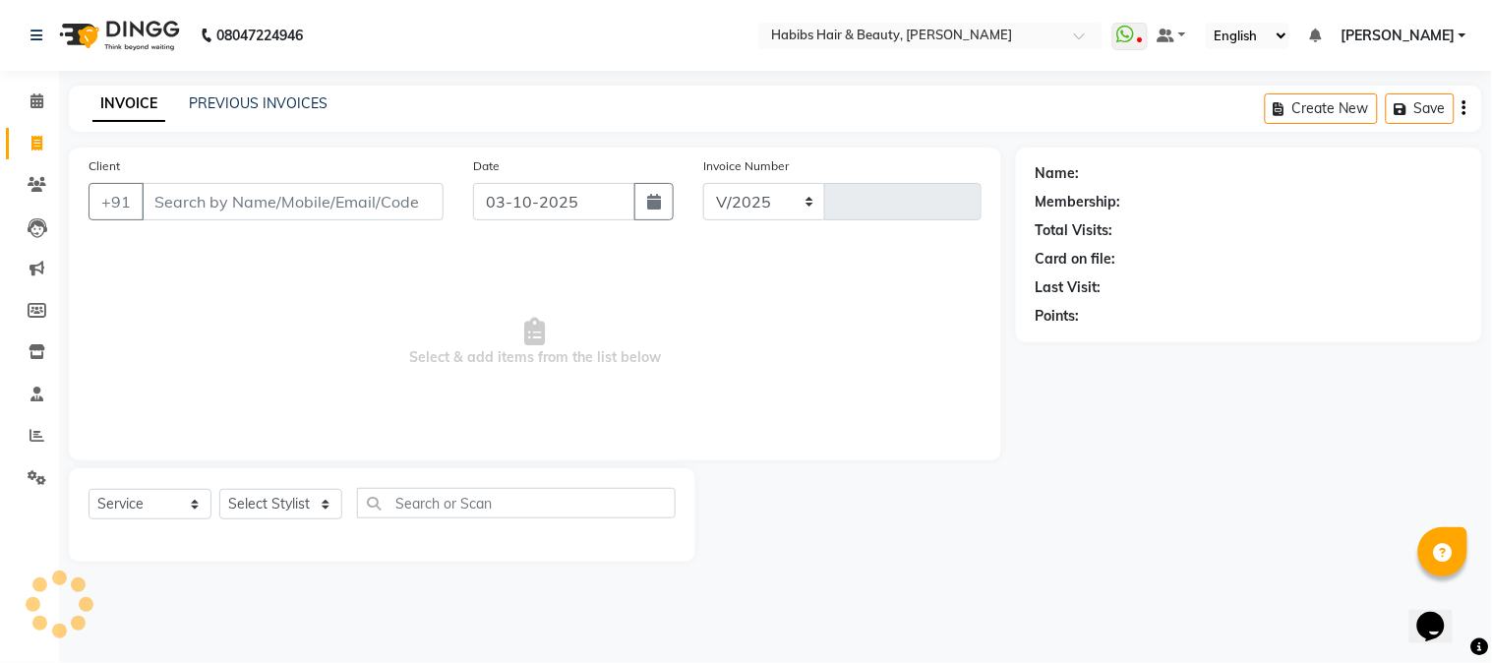
select select "3712"
type input "5479"
click at [231, 209] on input "Client" at bounding box center [293, 201] width 302 height 37
click at [276, 205] on input "Client" at bounding box center [293, 201] width 302 height 37
click at [275, 206] on input "Client" at bounding box center [293, 201] width 302 height 37
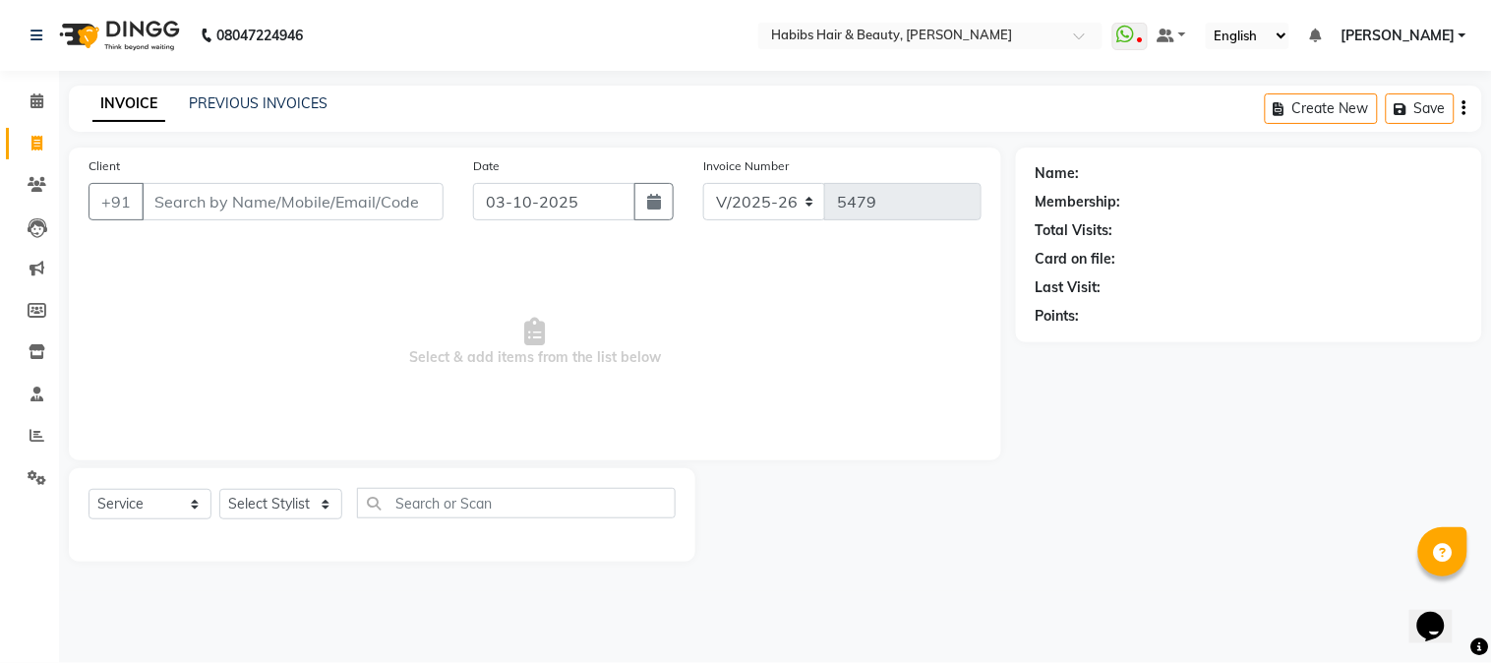
click at [283, 199] on input "Client" at bounding box center [293, 201] width 302 height 37
click at [283, 200] on input "Client" at bounding box center [293, 201] width 302 height 37
click at [280, 190] on input "Client" at bounding box center [293, 201] width 302 height 37
click at [279, 204] on input "Client" at bounding box center [293, 201] width 302 height 37
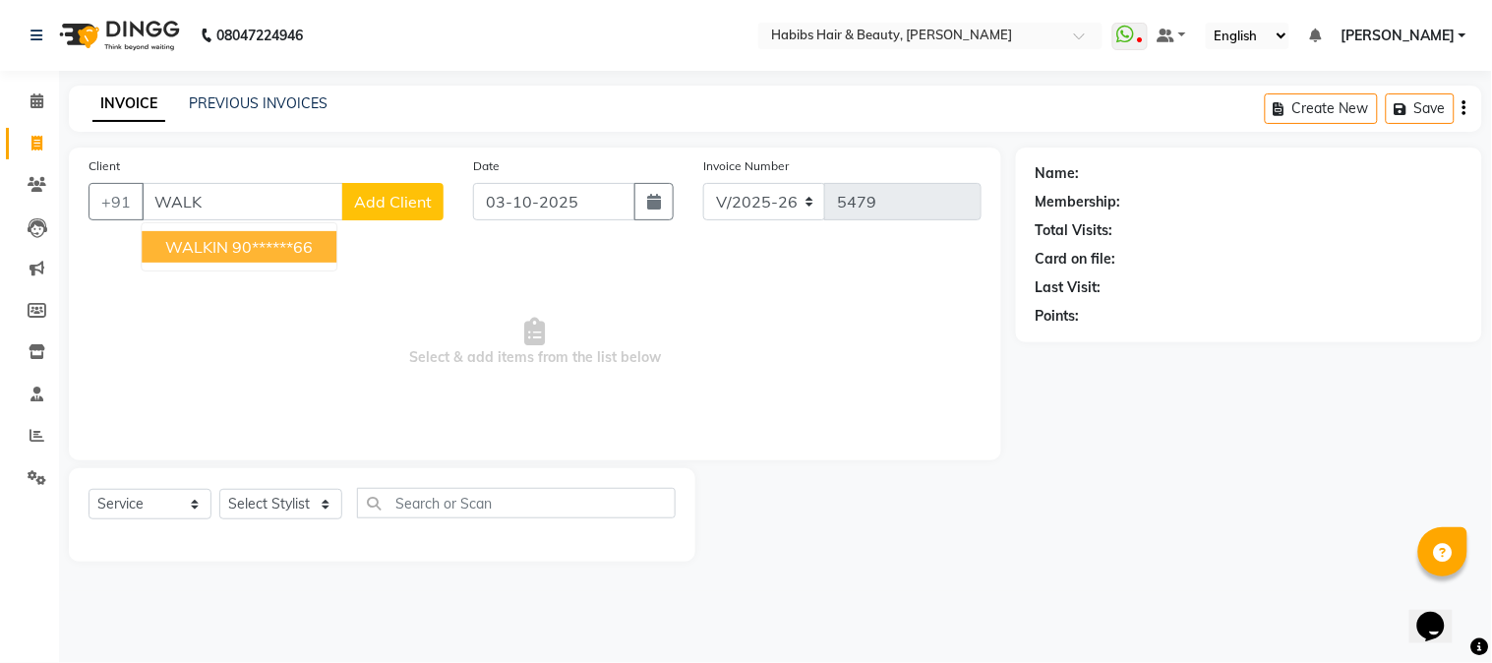
click at [259, 238] on ngb-highlight "90******66" at bounding box center [272, 247] width 81 height 20
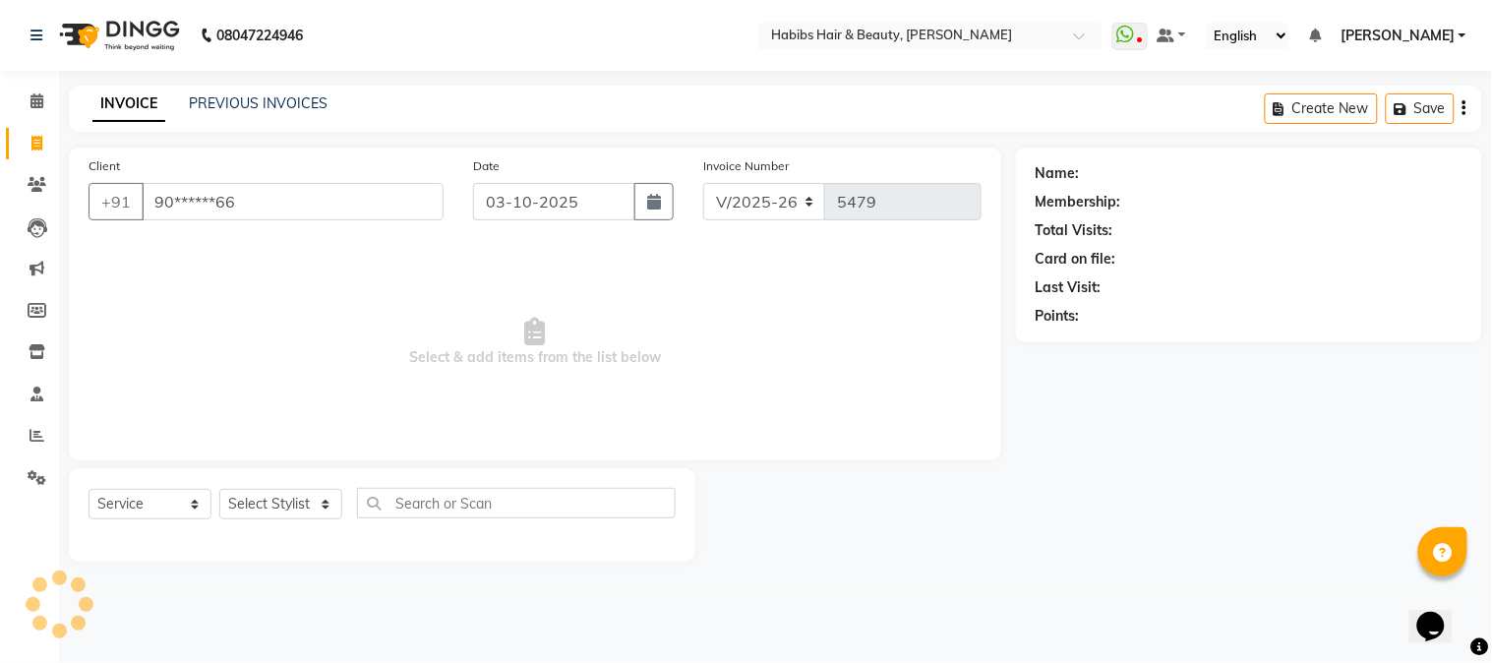
type input "90******66"
click at [285, 511] on select "Select Stylist Admin Akshay [PERSON_NAME] [PERSON_NAME] Pallavi [PERSON_NAME] […" at bounding box center [280, 504] width 123 height 30
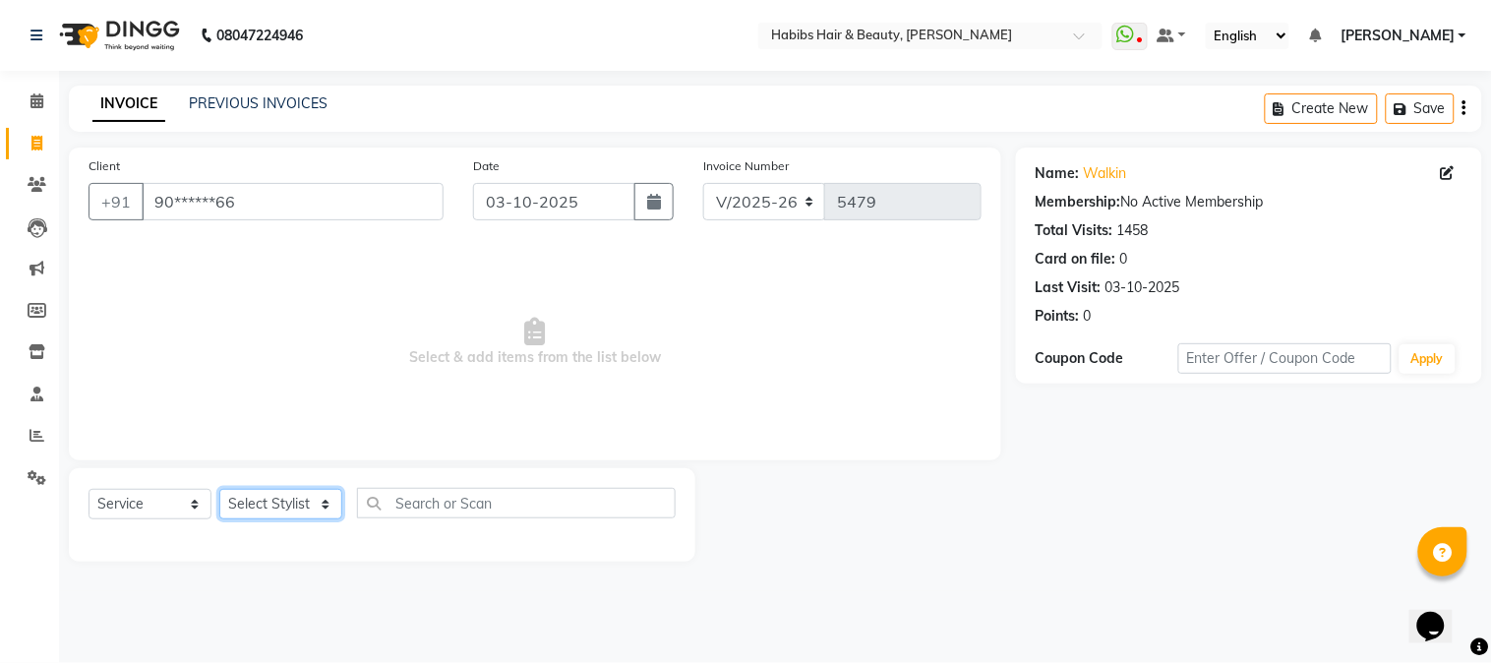
select select "17830"
click at [219, 490] on select "Select Stylist Admin Akshay [PERSON_NAME] [PERSON_NAME] Pallavi [PERSON_NAME] […" at bounding box center [280, 504] width 123 height 30
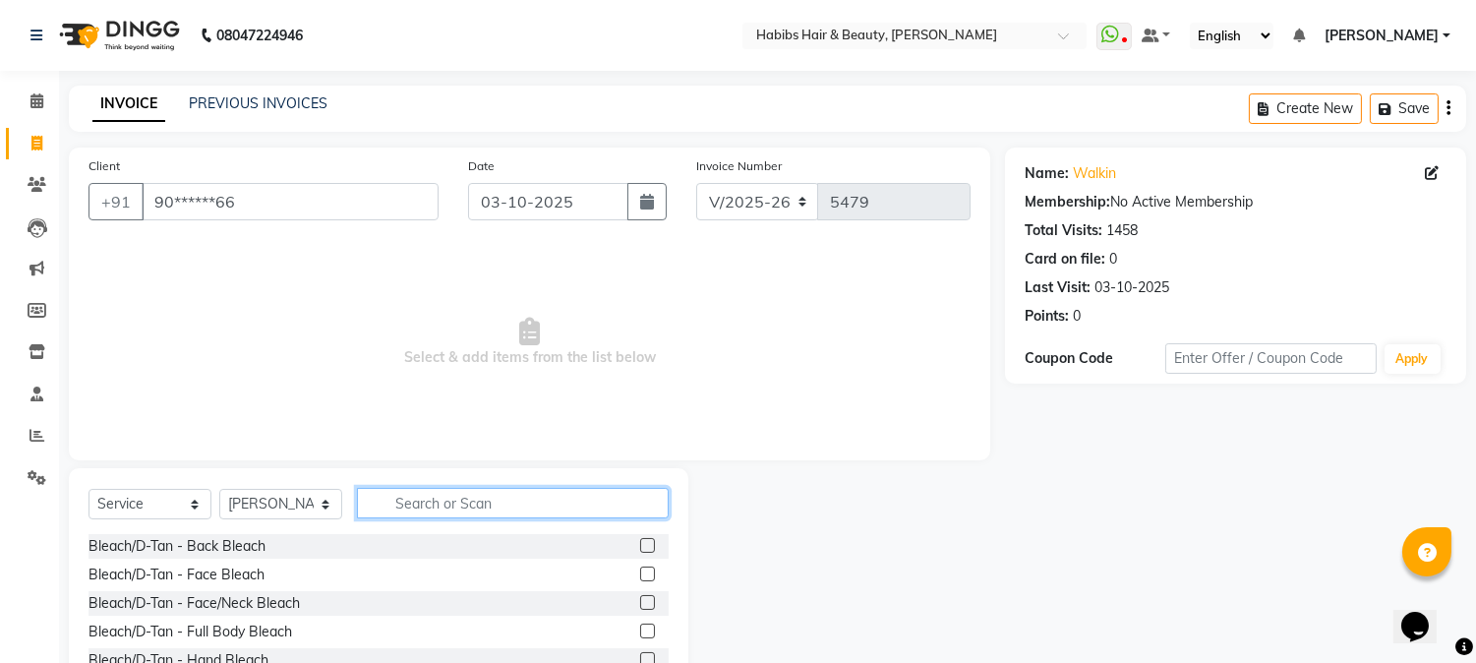
click at [391, 506] on input "text" at bounding box center [513, 503] width 312 height 30
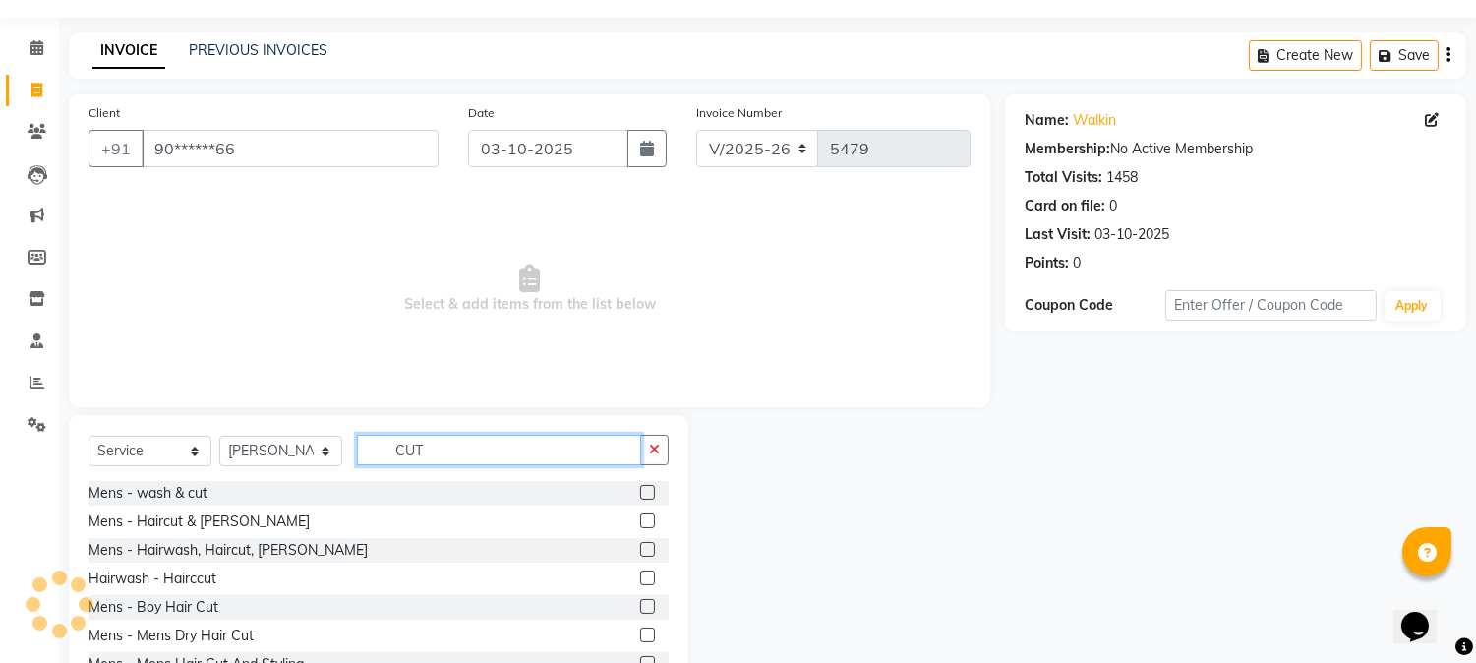
scroll to position [124, 0]
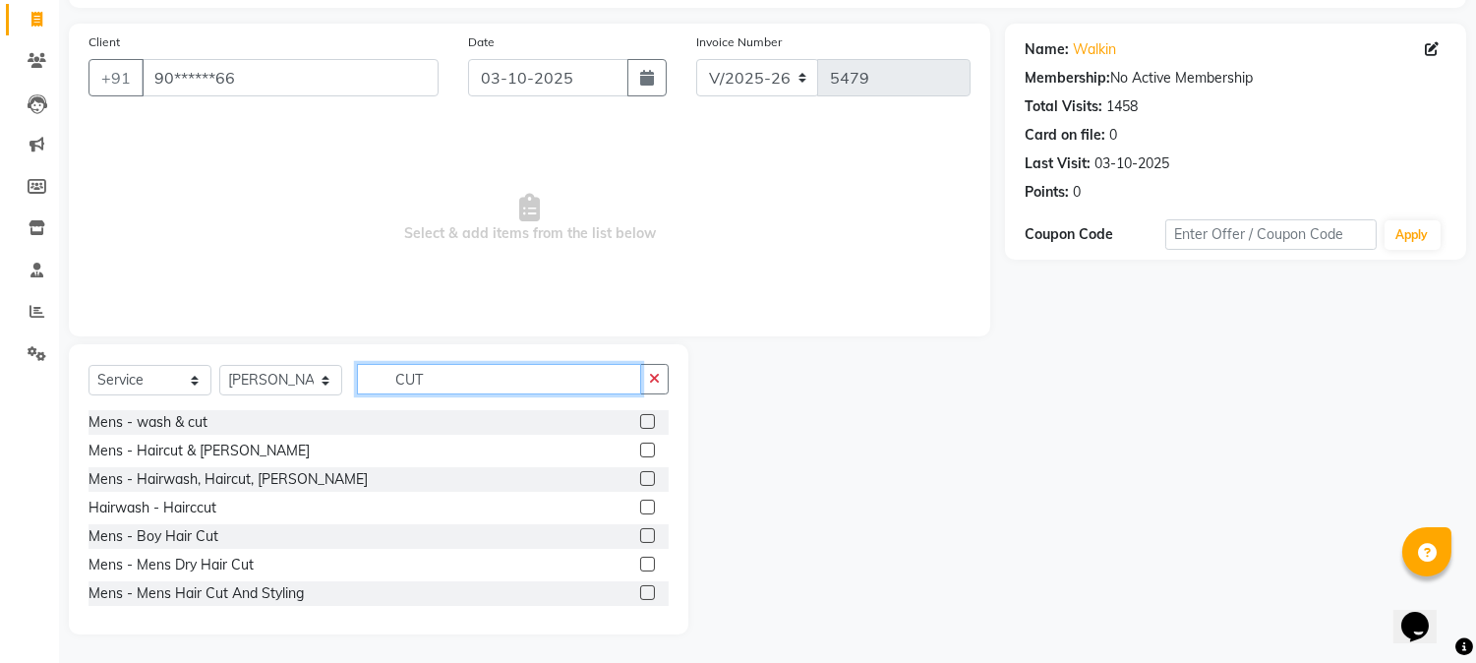
type input "CUT"
click at [640, 560] on label at bounding box center [647, 563] width 15 height 15
click at [640, 560] on input "checkbox" at bounding box center [646, 564] width 13 height 13
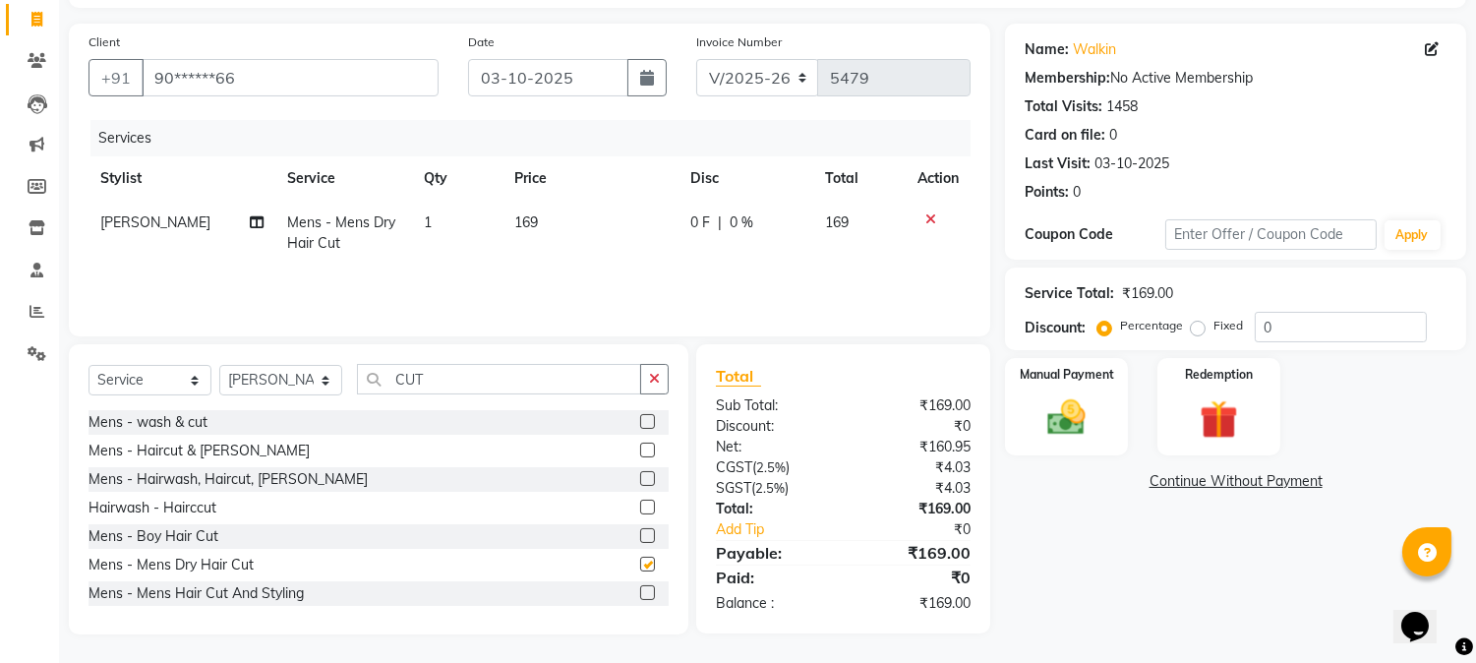
checkbox input "false"
click at [516, 222] on span "169" at bounding box center [526, 222] width 24 height 18
click at [502, 222] on td "1" at bounding box center [457, 233] width 90 height 65
select select "17830"
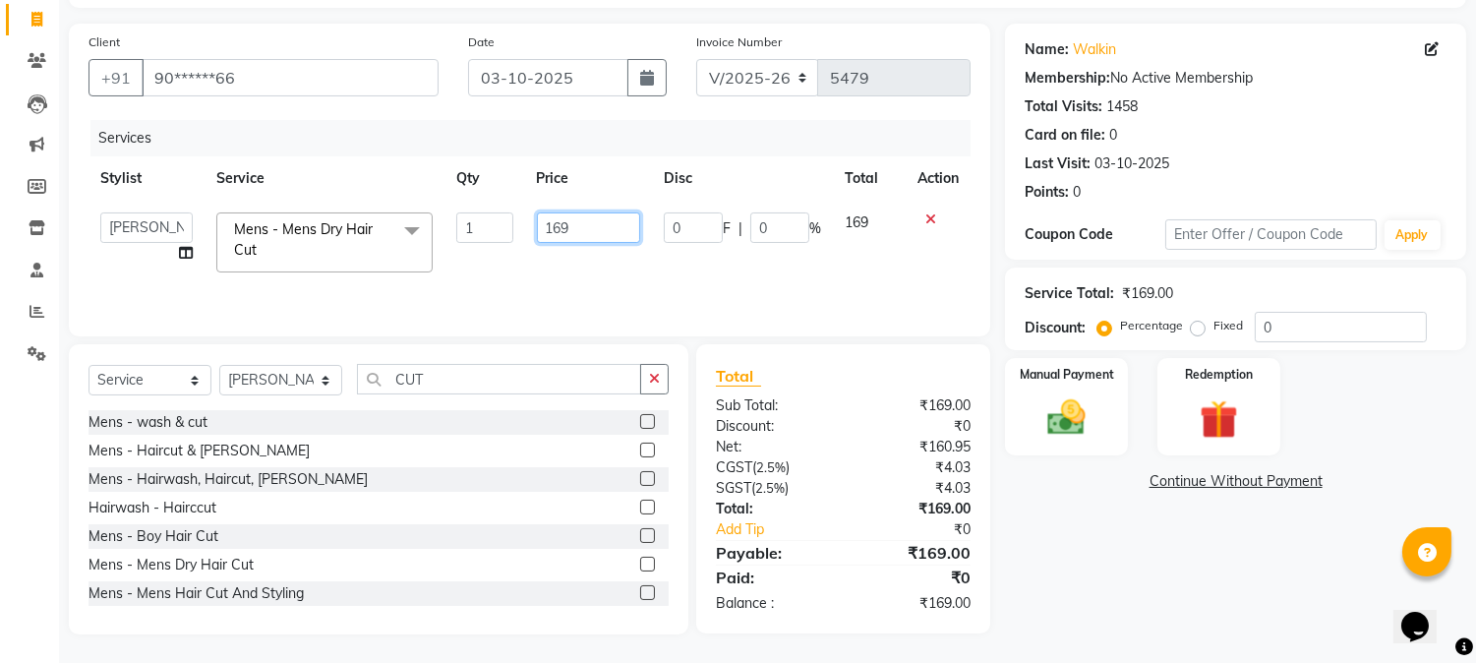
click at [546, 236] on input "169" at bounding box center [588, 227] width 103 height 30
type input "350"
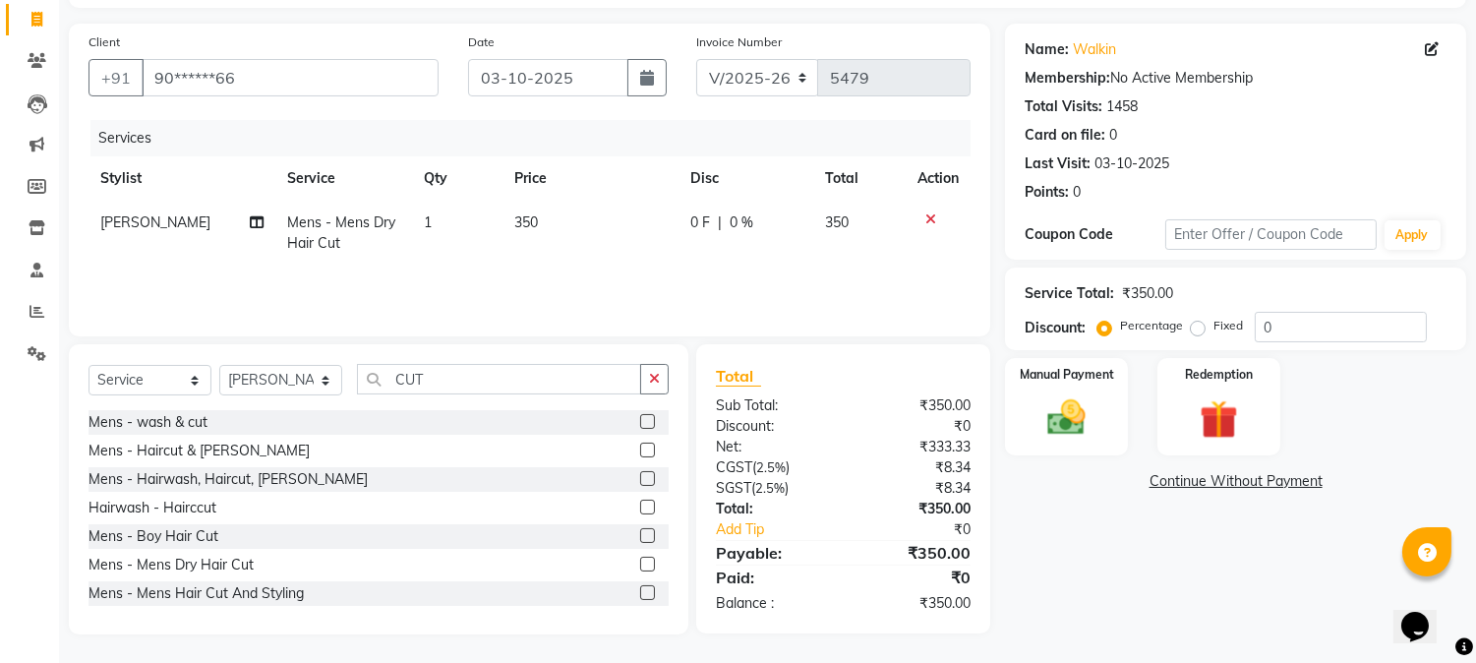
click at [594, 202] on td "350" at bounding box center [590, 233] width 176 height 65
select select "17830"
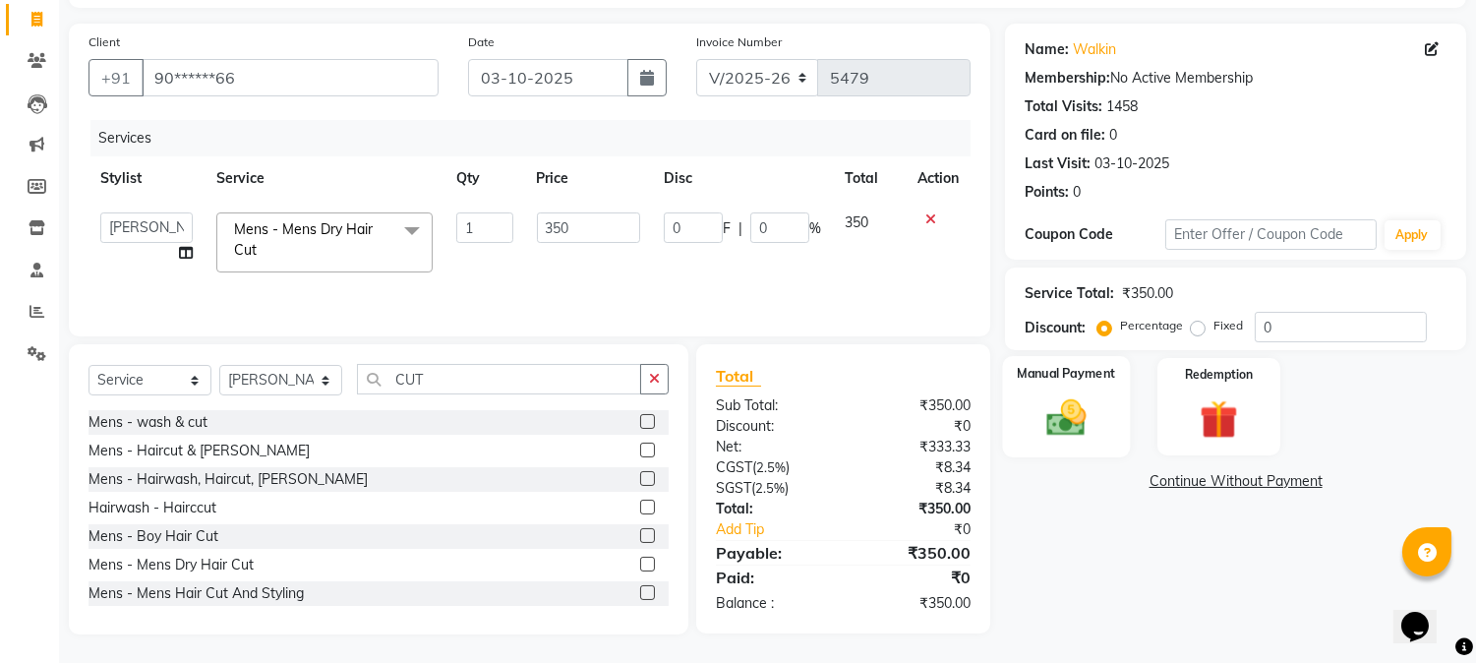
click at [1042, 417] on img at bounding box center [1066, 418] width 65 height 46
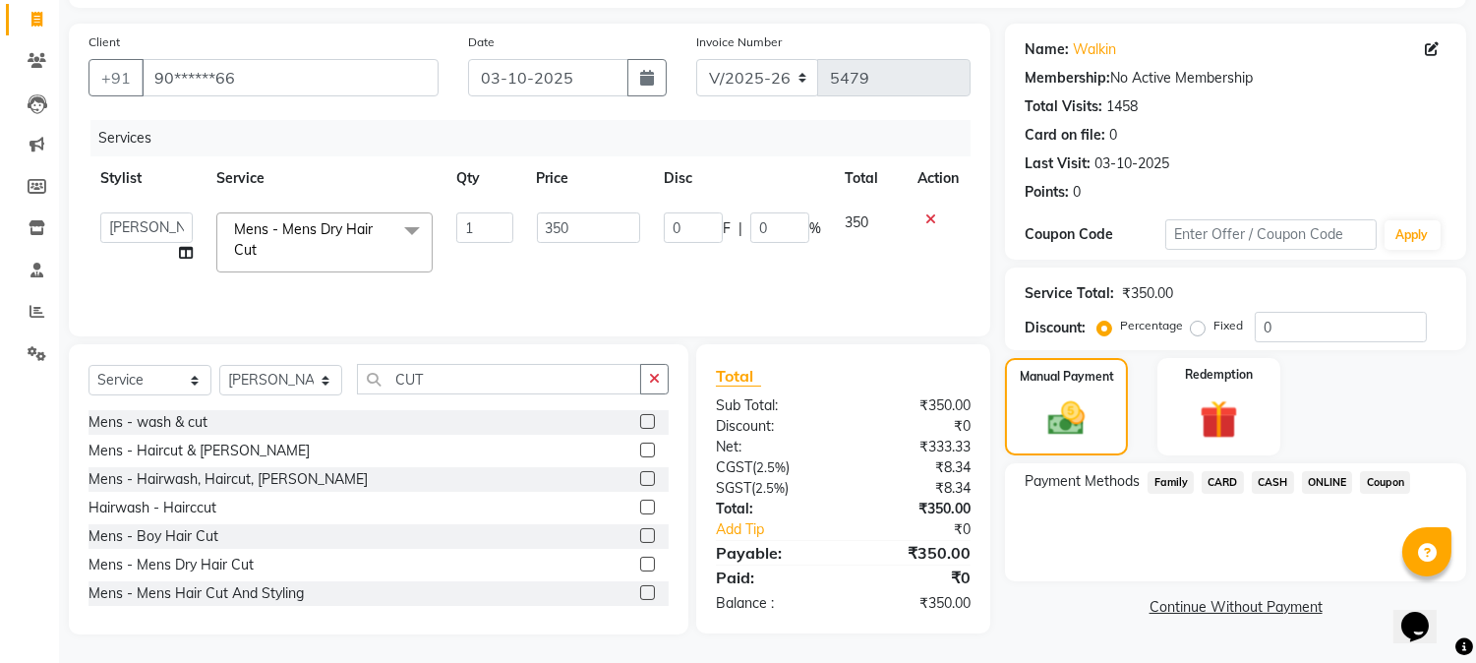
click at [1275, 473] on span "CASH" at bounding box center [1273, 482] width 42 height 23
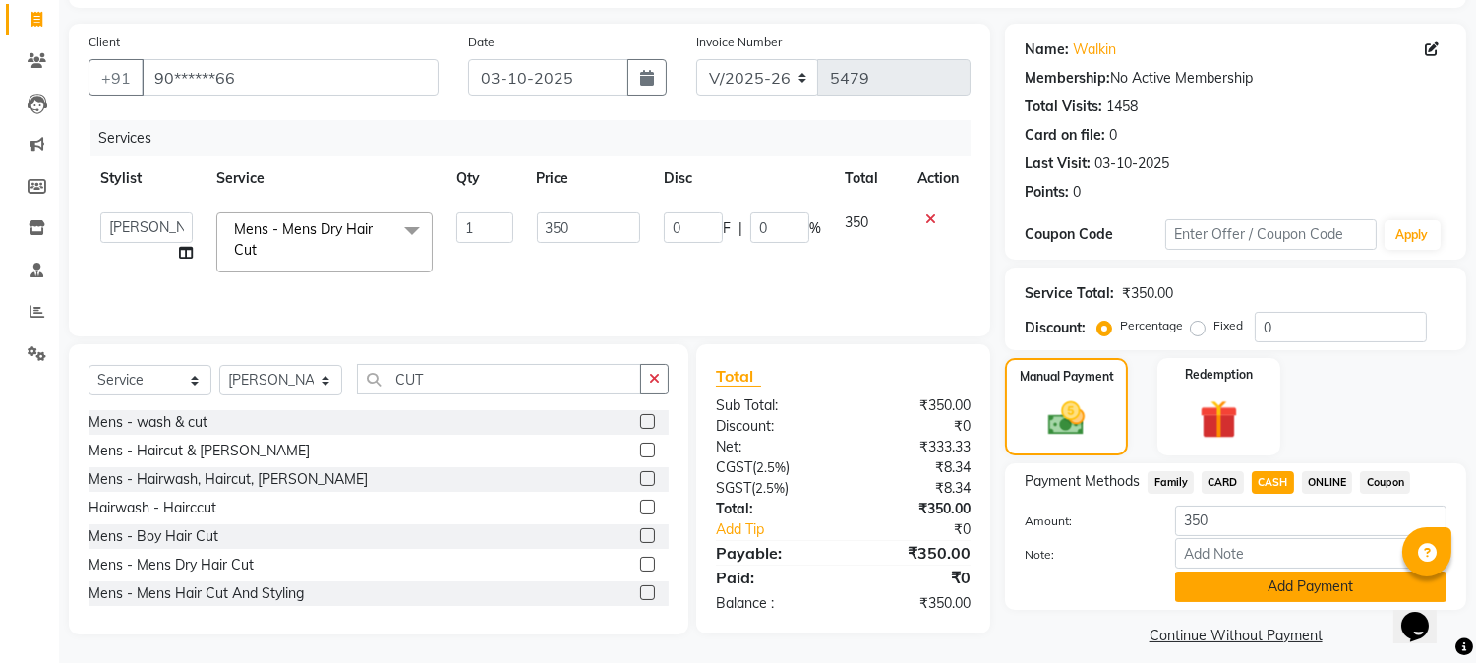
click at [1256, 575] on button "Add Payment" at bounding box center [1310, 586] width 271 height 30
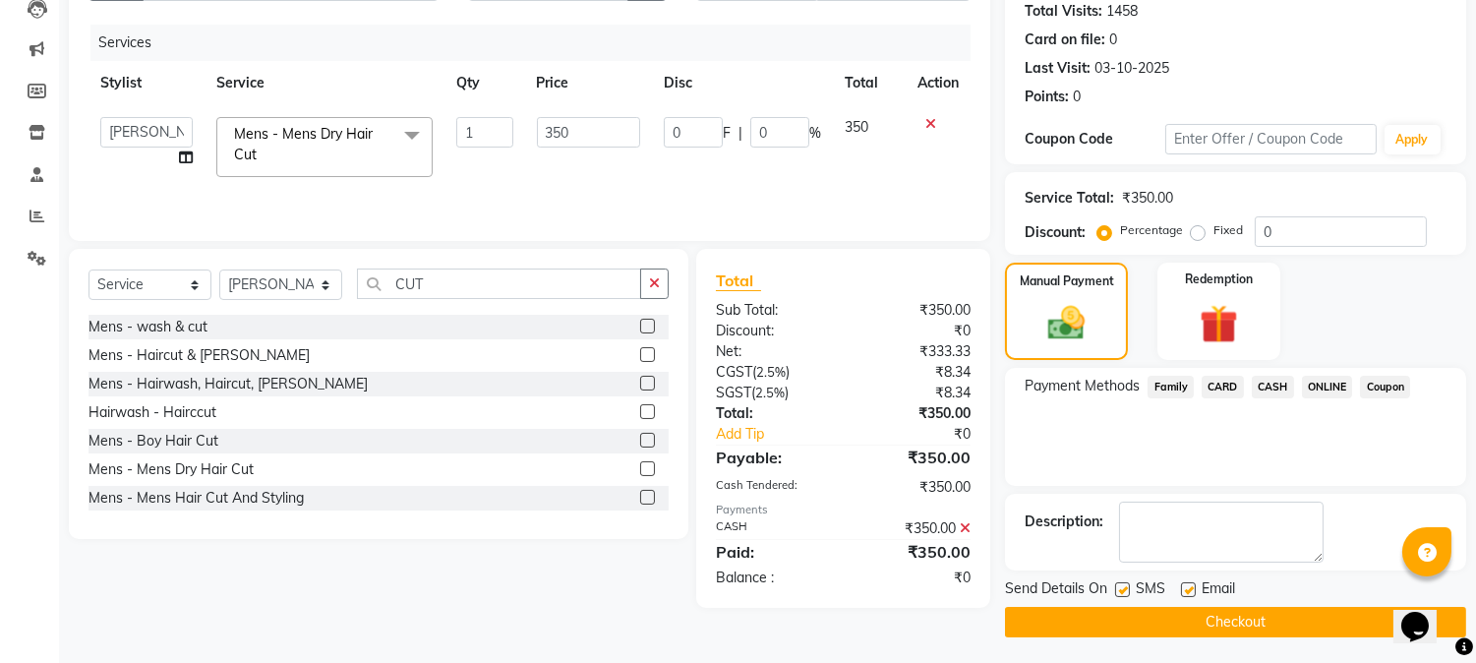
scroll to position [221, 0]
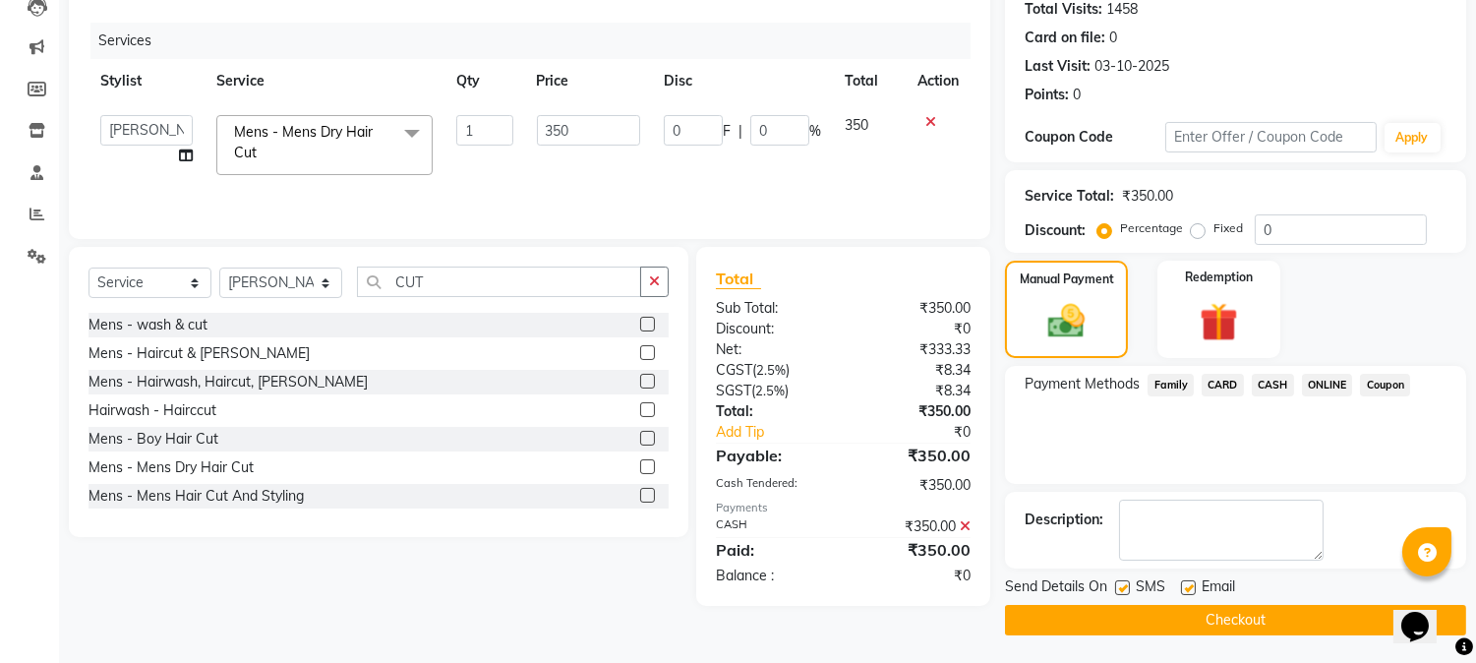
click at [1242, 617] on button "Checkout" at bounding box center [1235, 620] width 461 height 30
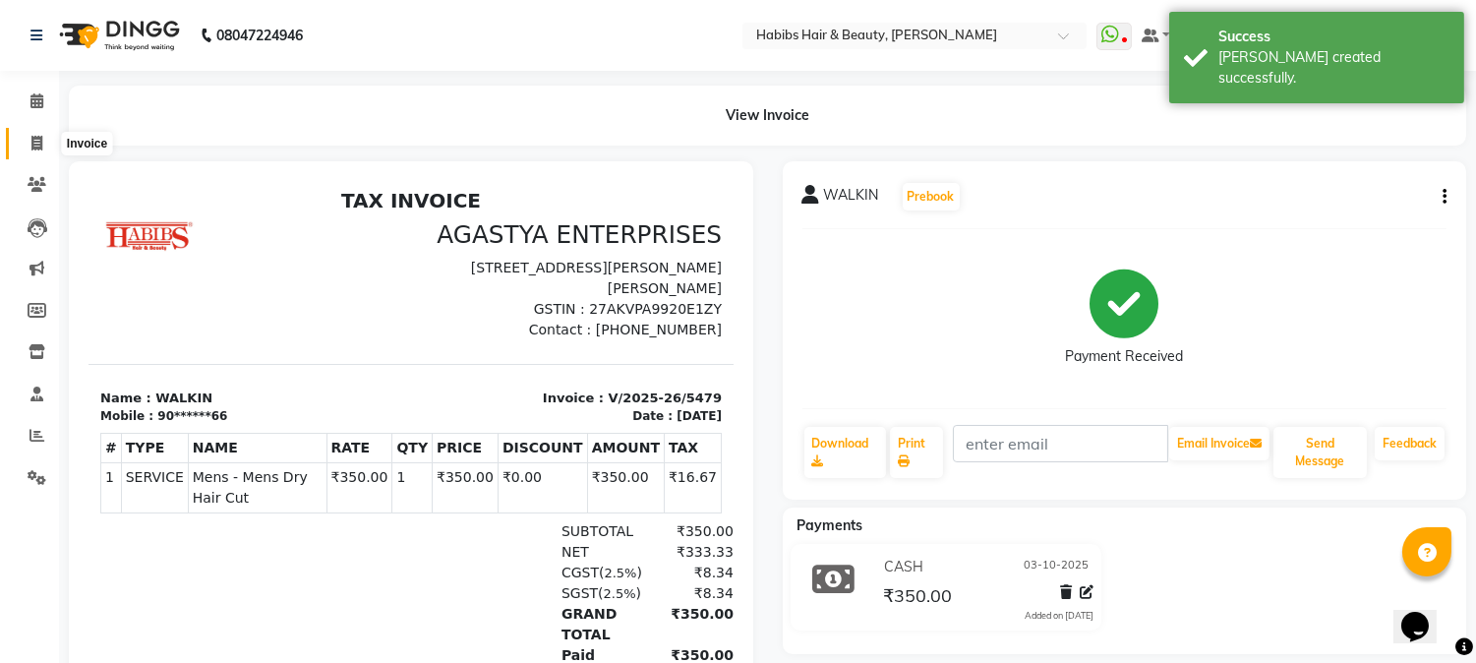
click at [33, 136] on icon at bounding box center [36, 143] width 11 height 15
select select "service"
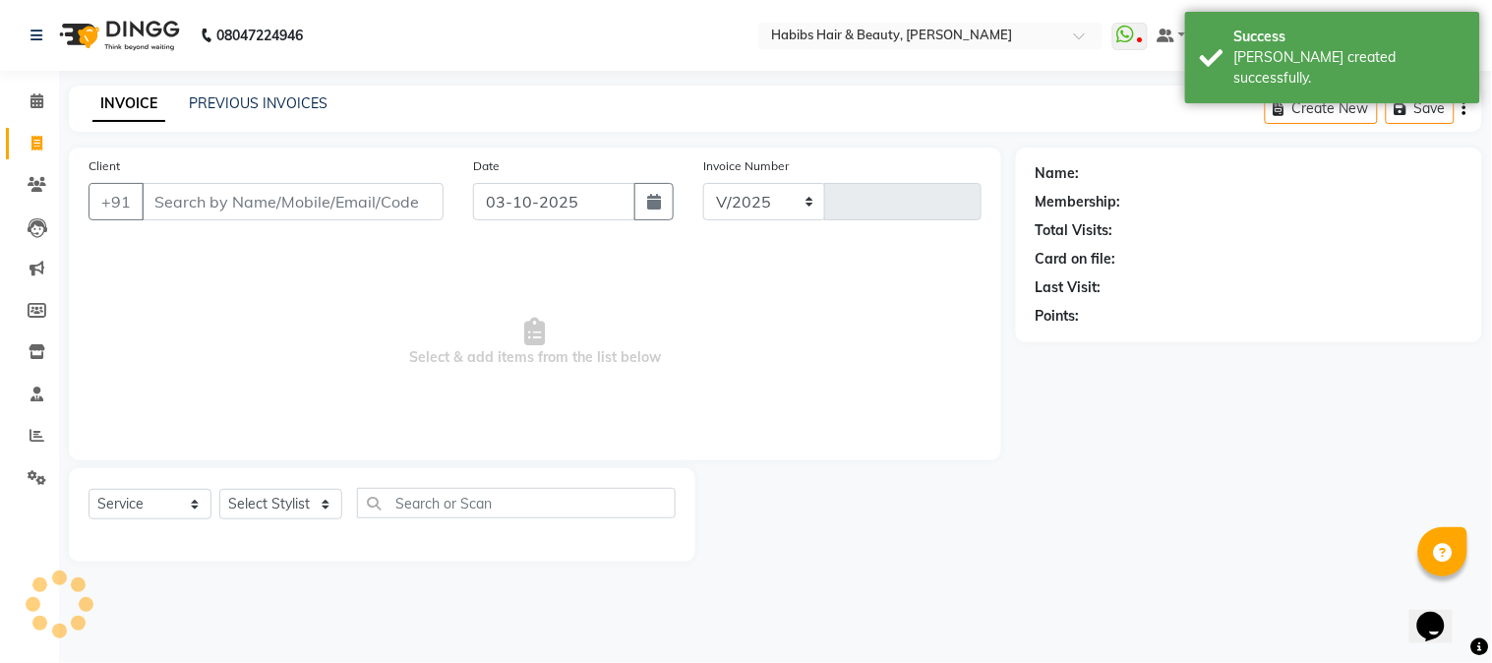
select select "3712"
type input "5480"
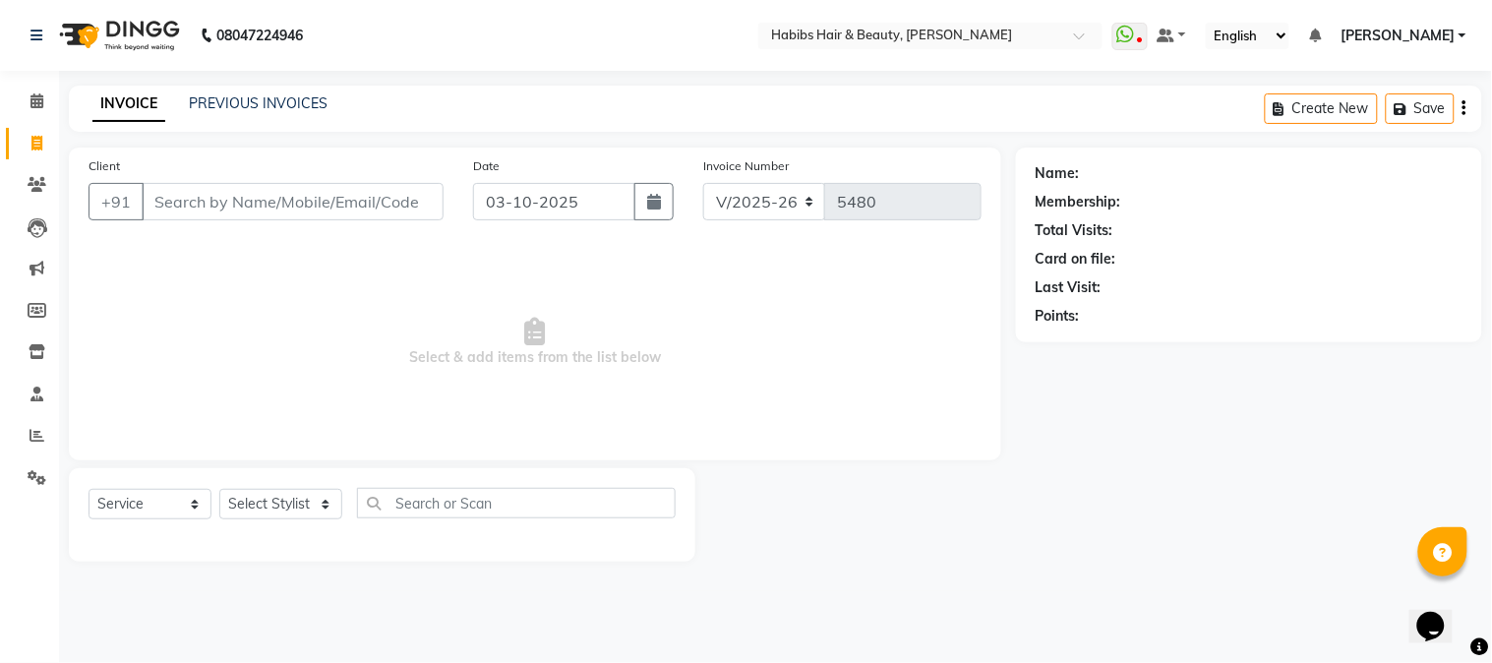
click at [276, 203] on input "Client" at bounding box center [293, 201] width 302 height 37
click at [319, 205] on input "Client" at bounding box center [293, 201] width 302 height 37
click at [339, 197] on input "Client" at bounding box center [293, 201] width 302 height 37
click at [306, 201] on input "Client" at bounding box center [293, 201] width 302 height 37
click at [263, 504] on select "Select Stylist Admin Akshay [PERSON_NAME] [PERSON_NAME] Pallavi [PERSON_NAME] […" at bounding box center [280, 504] width 123 height 30
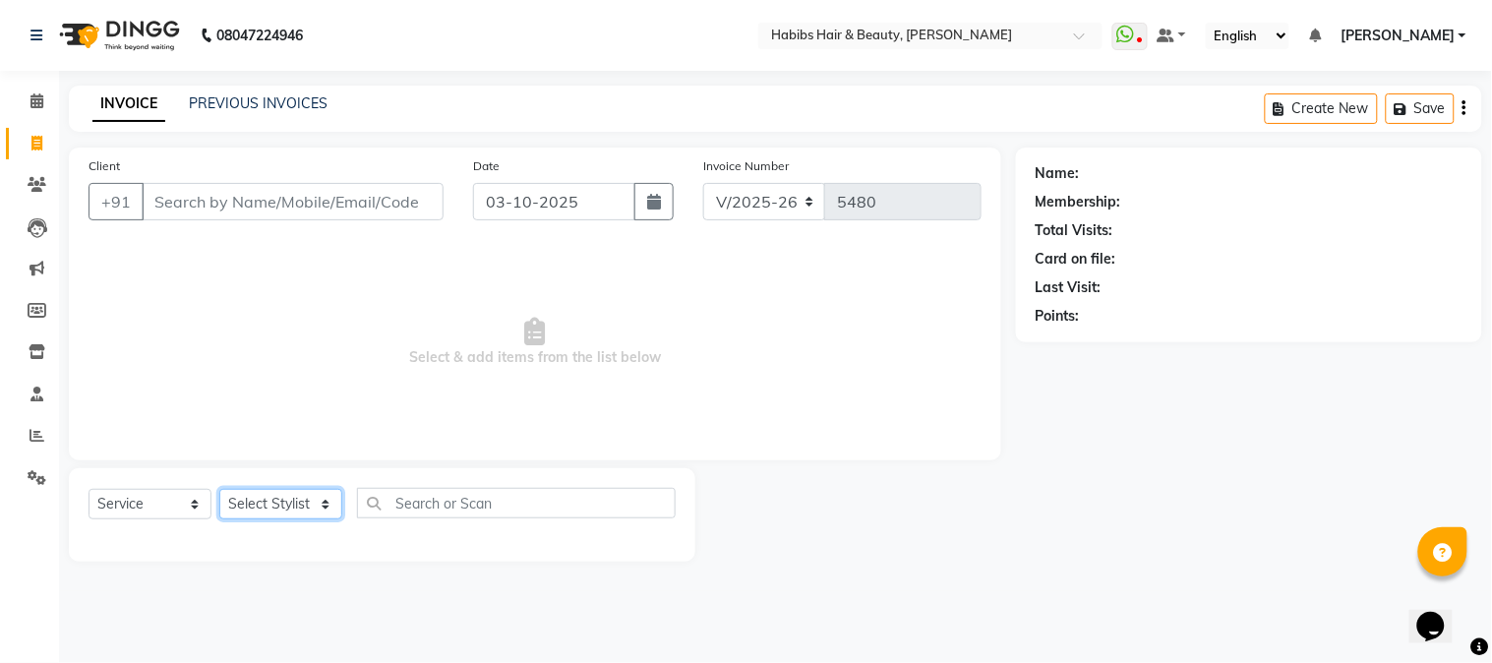
select select "23452"
click at [219, 490] on select "Select Stylist Admin Akshay [PERSON_NAME] [PERSON_NAME] Pallavi [PERSON_NAME] […" at bounding box center [280, 504] width 123 height 30
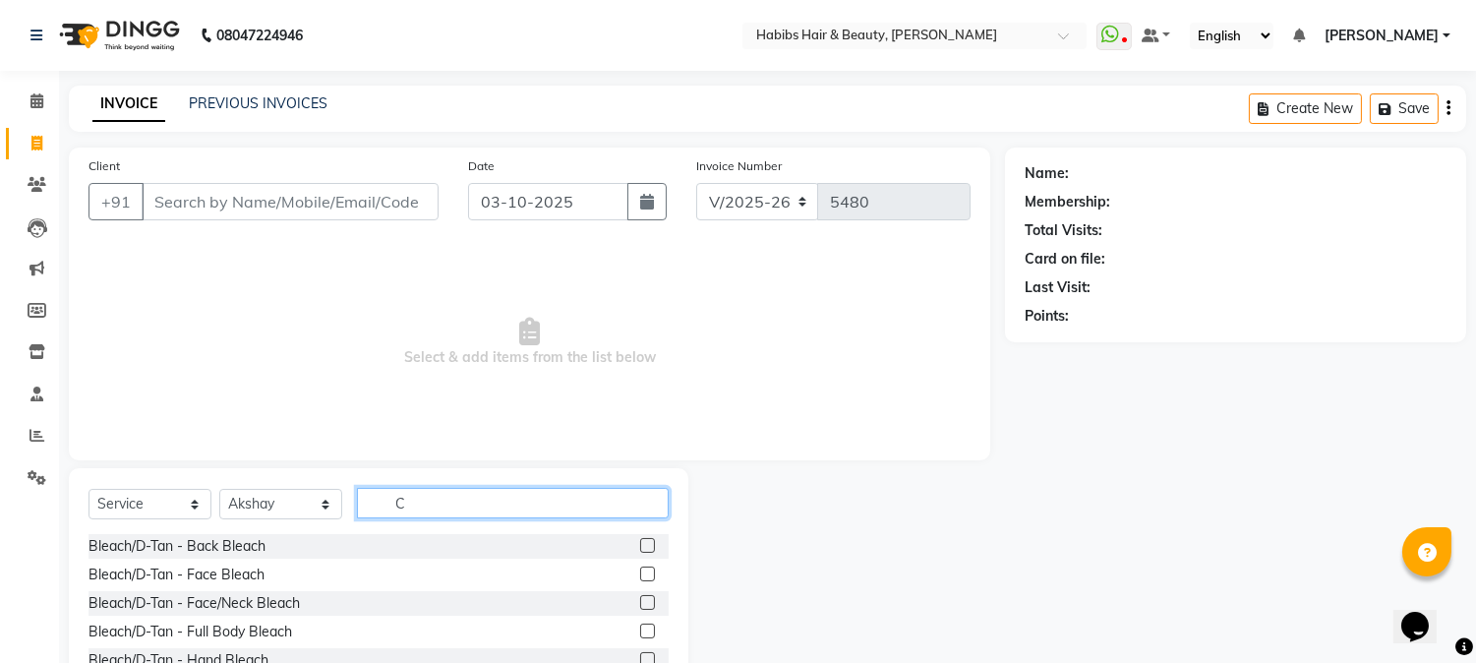
click at [407, 505] on input "C" at bounding box center [513, 503] width 312 height 30
type input "CUT"
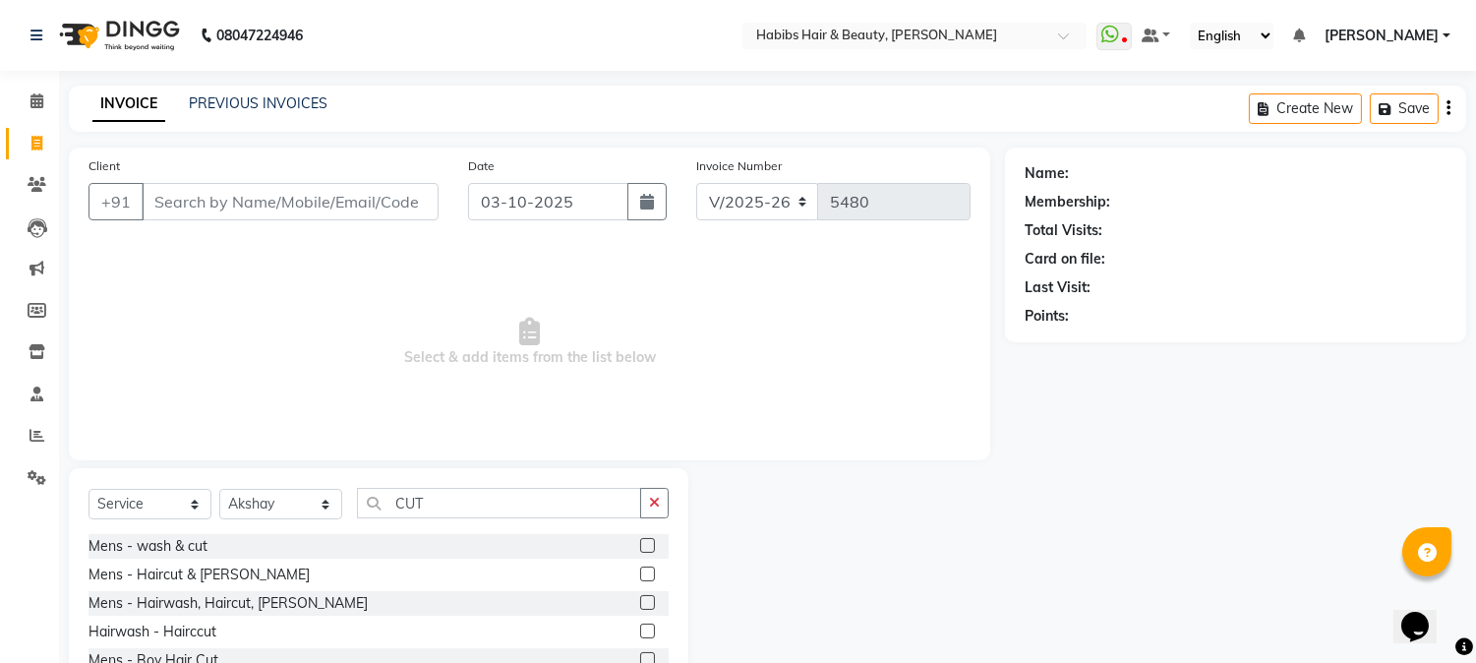
click at [640, 603] on label at bounding box center [647, 602] width 15 height 15
click at [640, 603] on input "checkbox" at bounding box center [646, 603] width 13 height 13
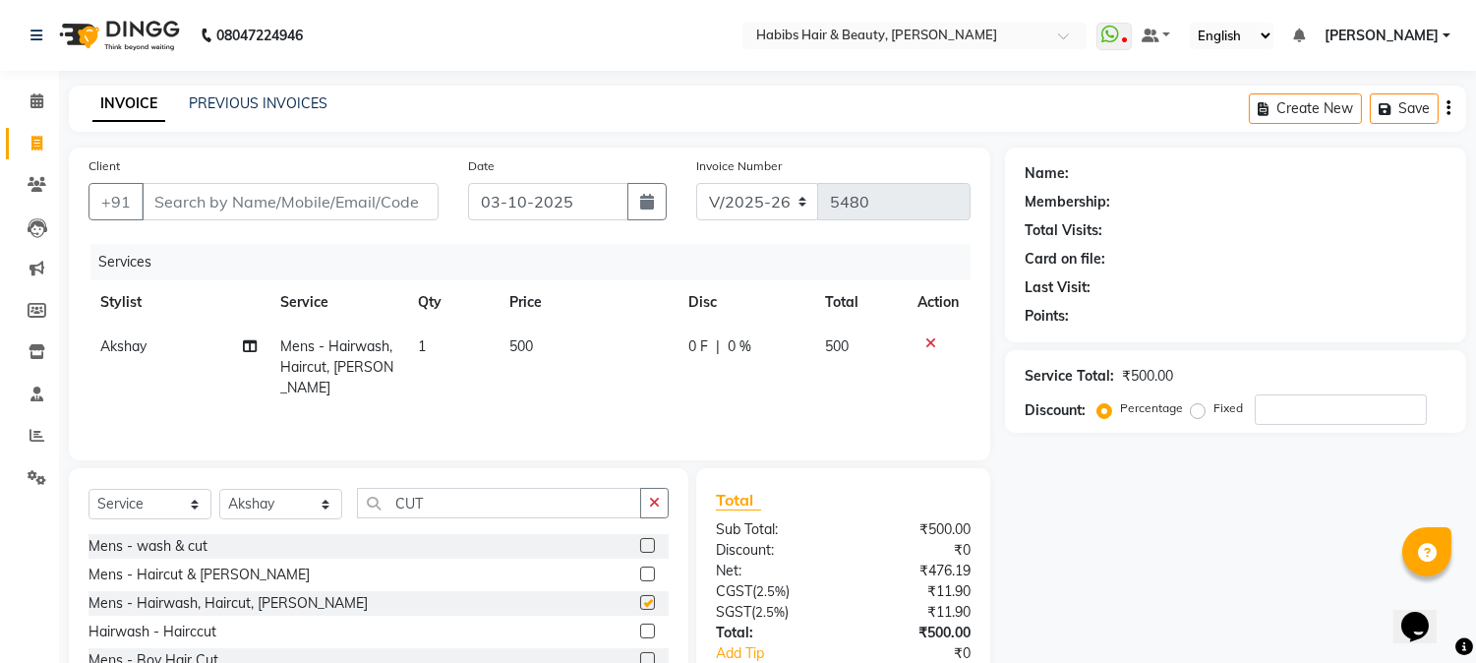
checkbox input "false"
click at [527, 349] on span "500" at bounding box center [521, 346] width 24 height 18
click at [527, 349] on td "500" at bounding box center [587, 367] width 178 height 86
select select "23452"
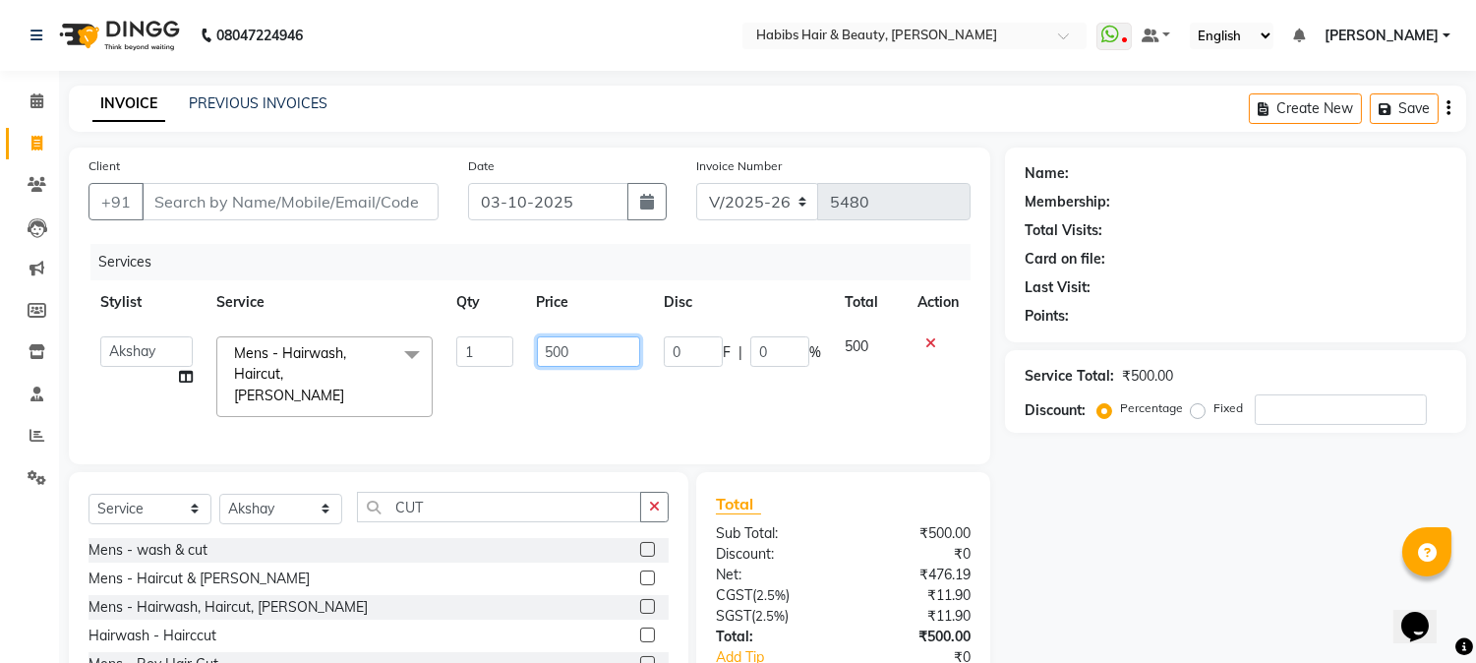
click at [553, 350] on input "500" at bounding box center [588, 351] width 103 height 30
type input "550"
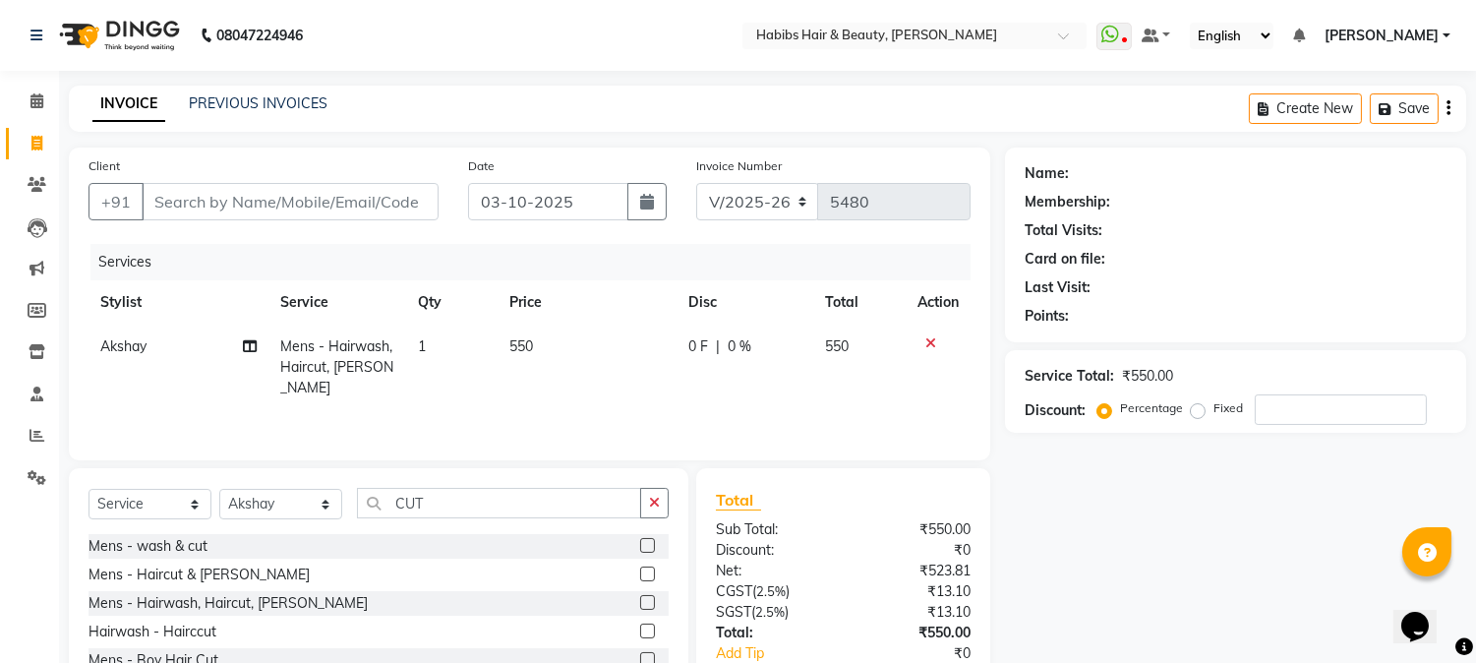
click at [615, 309] on th "Price" at bounding box center [587, 302] width 178 height 44
click at [572, 312] on th "Price" at bounding box center [587, 302] width 178 height 44
click at [289, 198] on input "Client" at bounding box center [290, 201] width 297 height 37
click at [280, 202] on input "Client" at bounding box center [290, 201] width 297 height 37
type input "8"
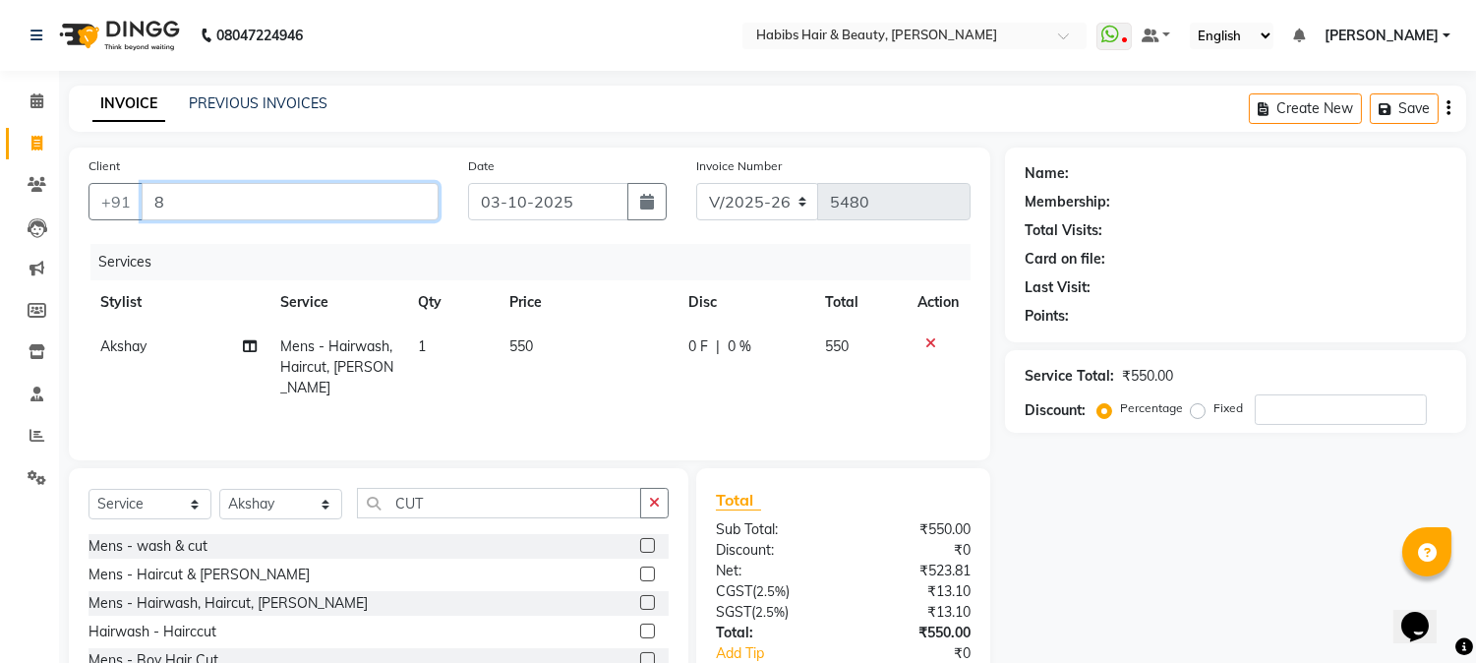
type input "0"
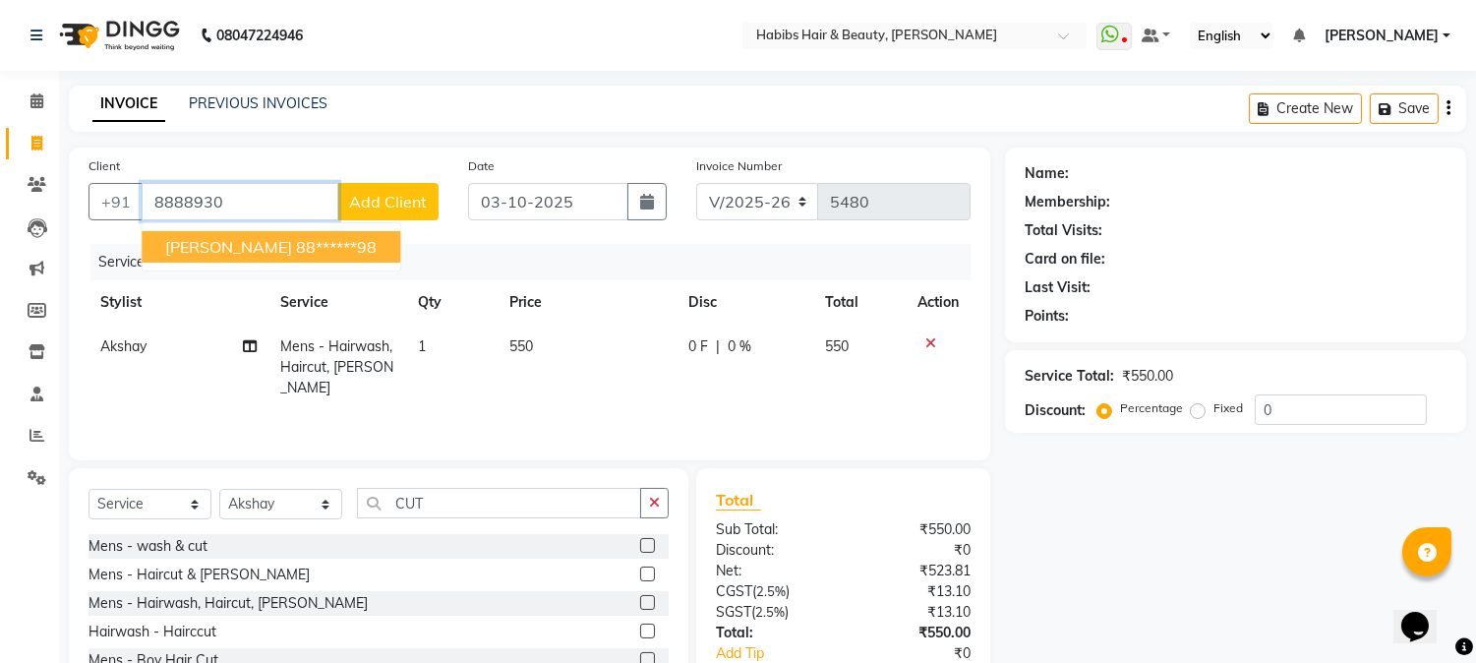
click at [296, 247] on ngb-highlight "88******98" at bounding box center [336, 247] width 81 height 20
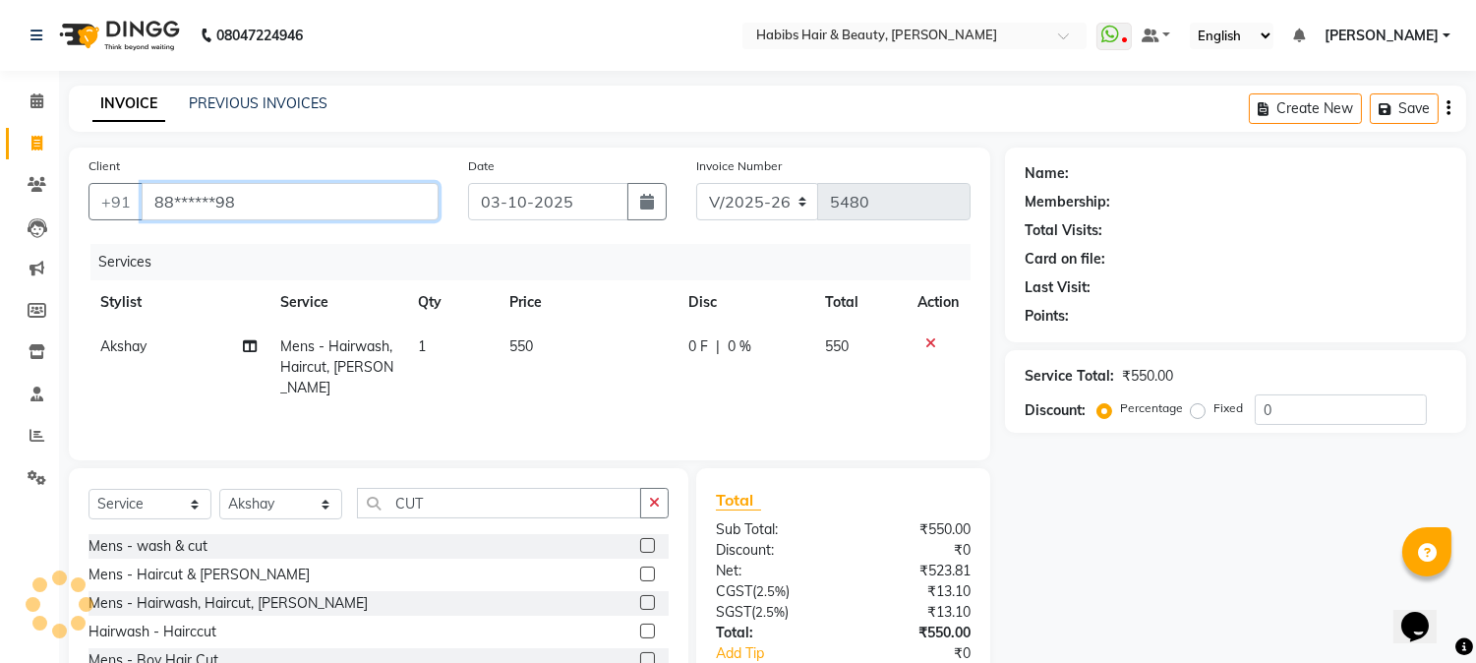
type input "88******98"
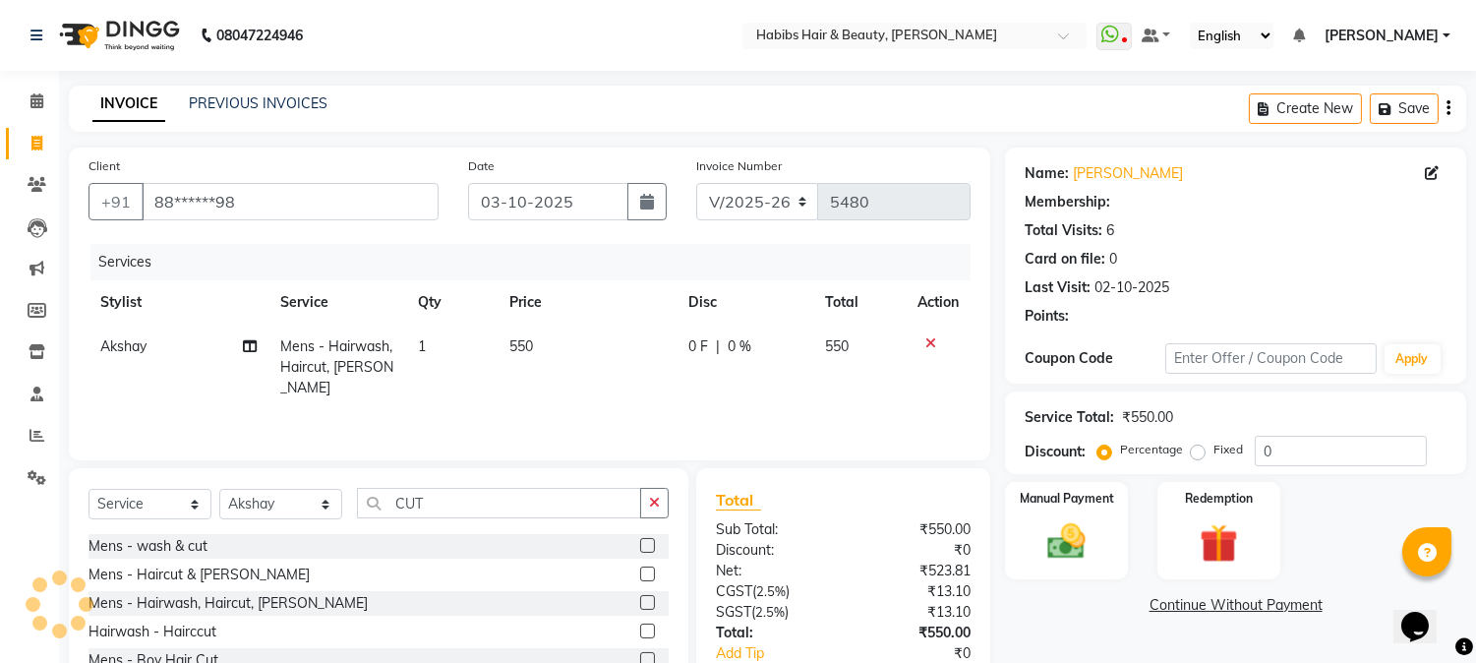
select select "1: Object"
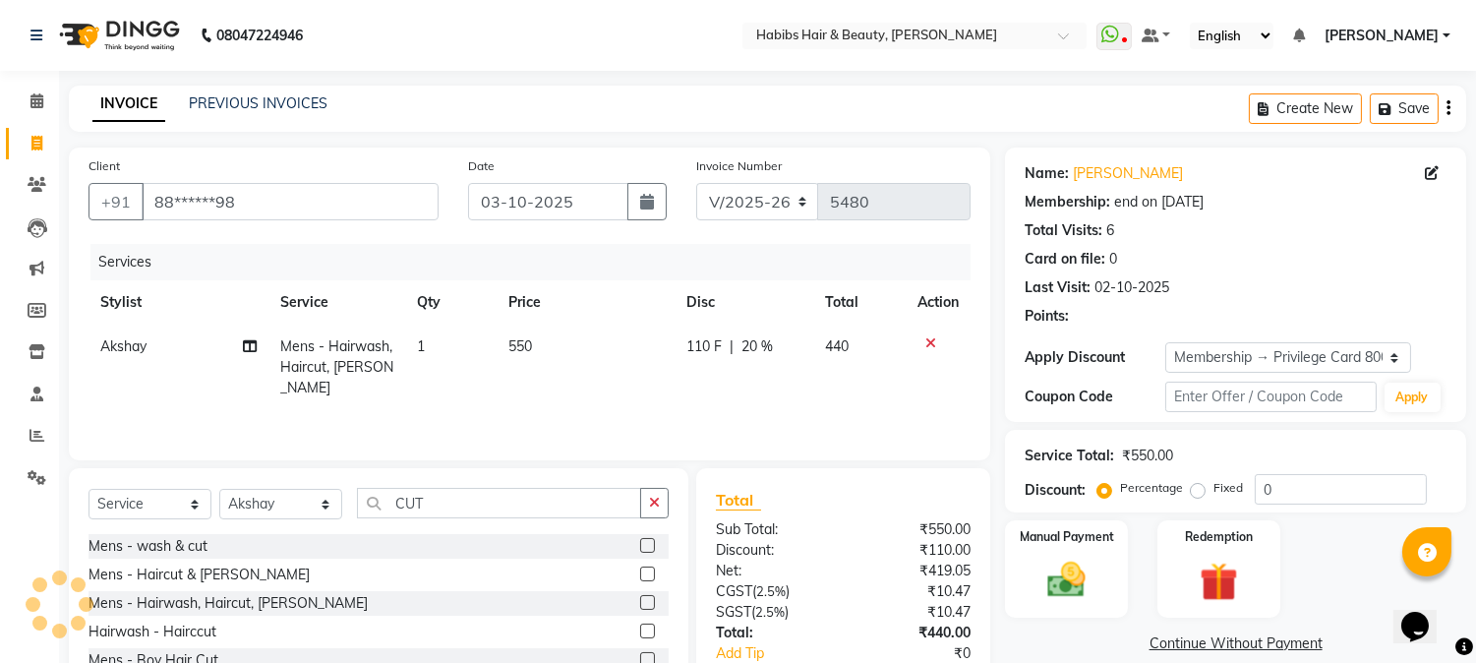
type input "20"
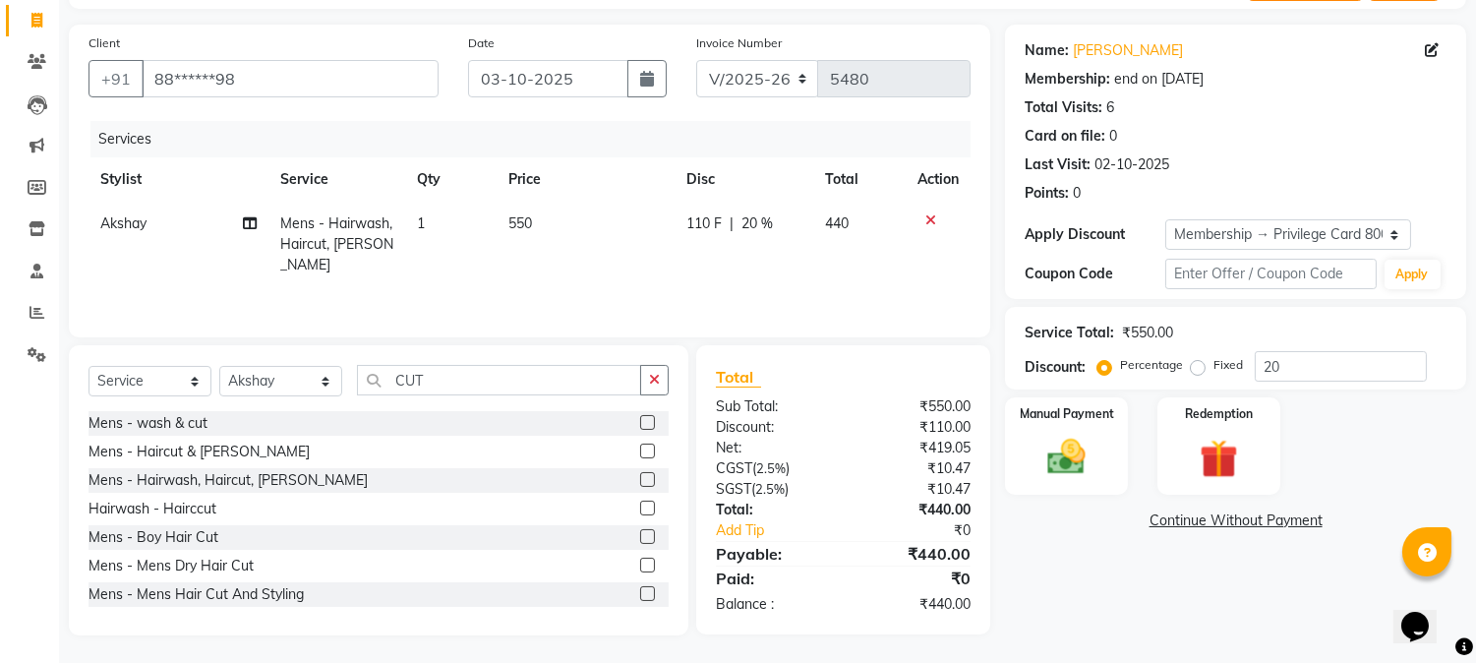
scroll to position [124, 0]
click at [1087, 459] on img at bounding box center [1066, 457] width 65 height 46
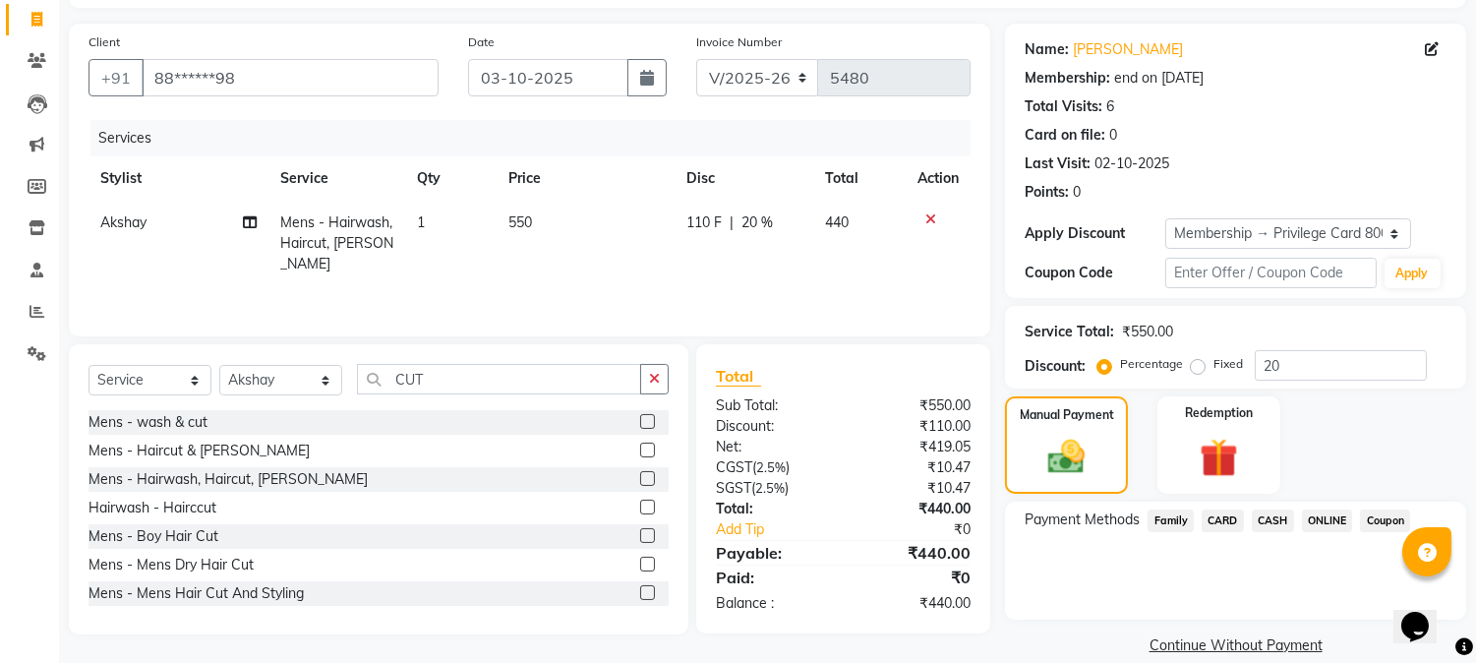
click at [1272, 521] on span "CASH" at bounding box center [1273, 520] width 42 height 23
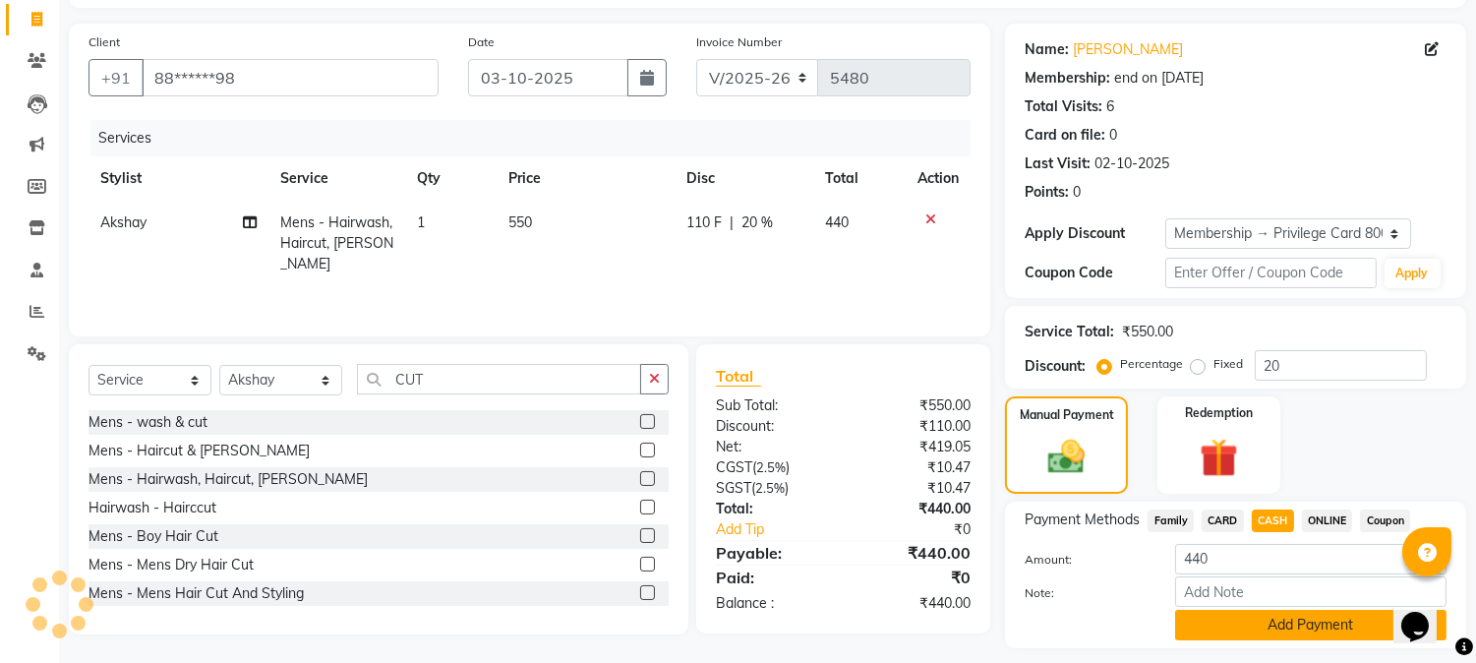
click at [1239, 625] on button "Add Payment" at bounding box center [1310, 625] width 271 height 30
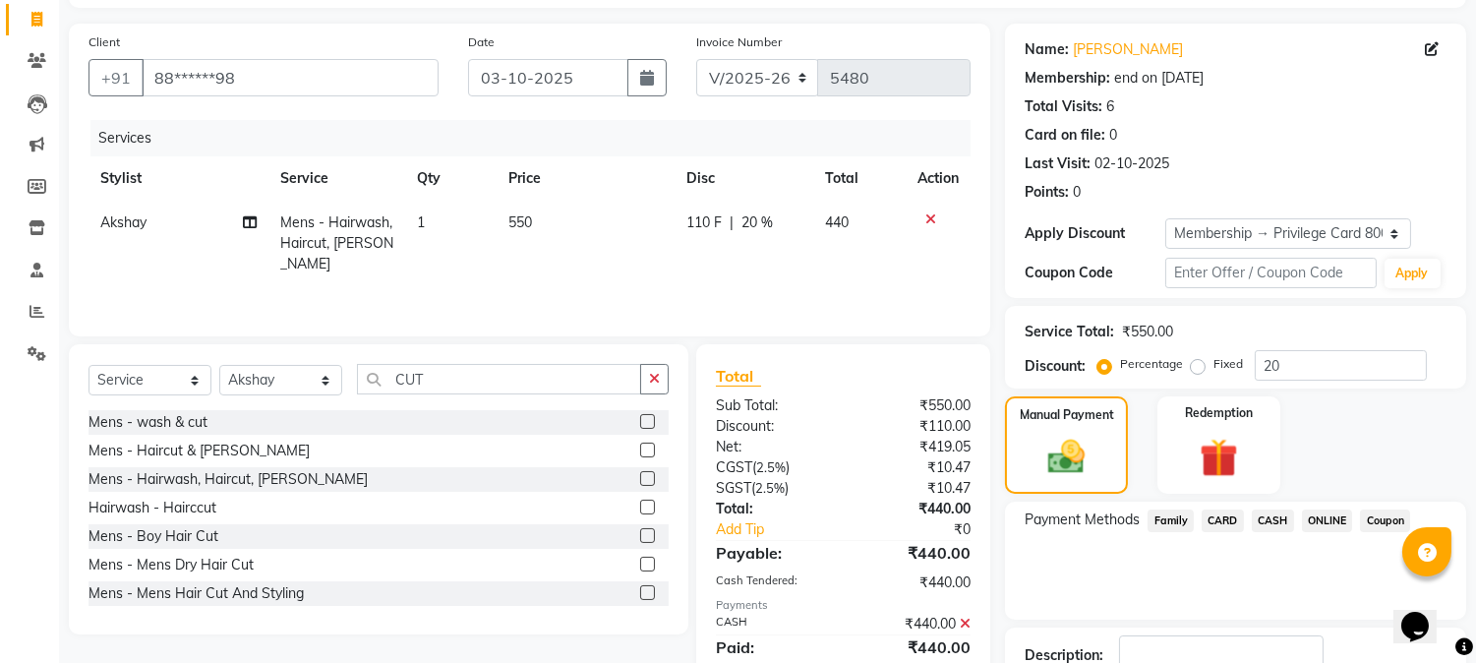
scroll to position [261, 0]
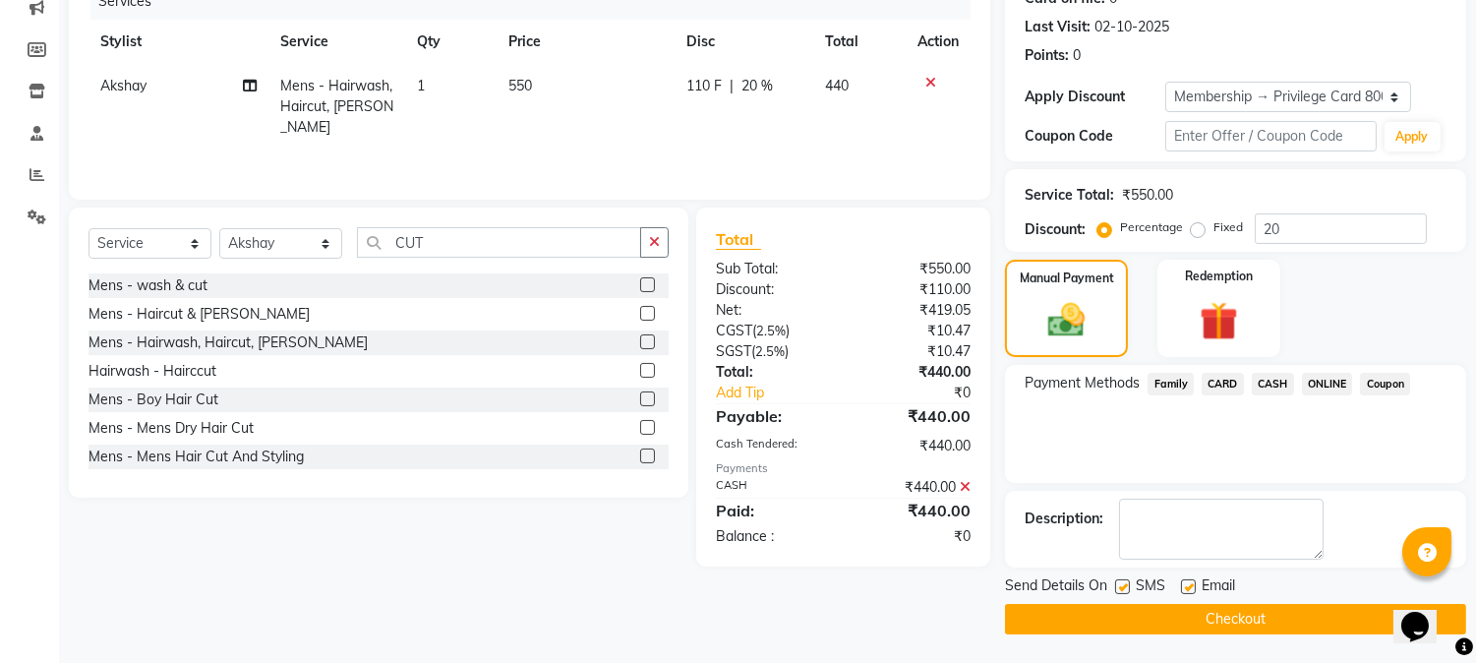
click at [1224, 619] on button "Checkout" at bounding box center [1235, 619] width 461 height 30
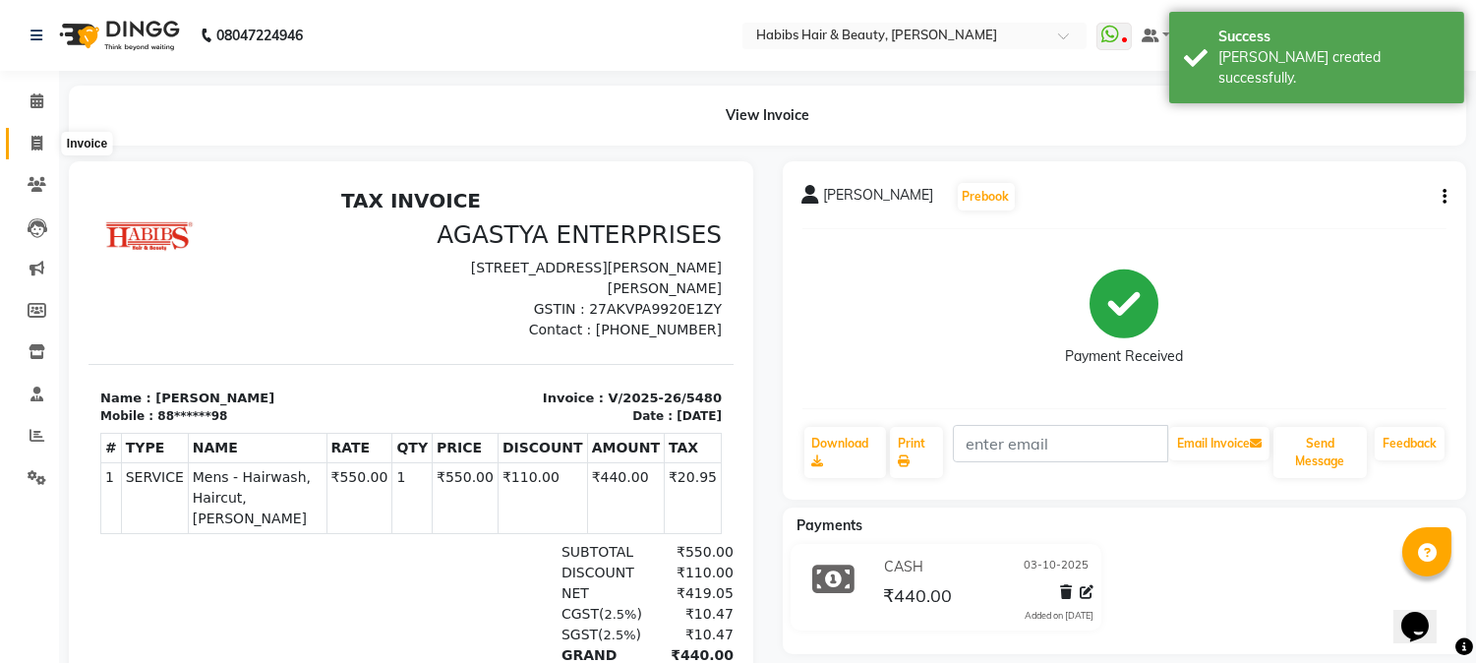
click at [28, 136] on span at bounding box center [37, 144] width 34 height 23
select select "service"
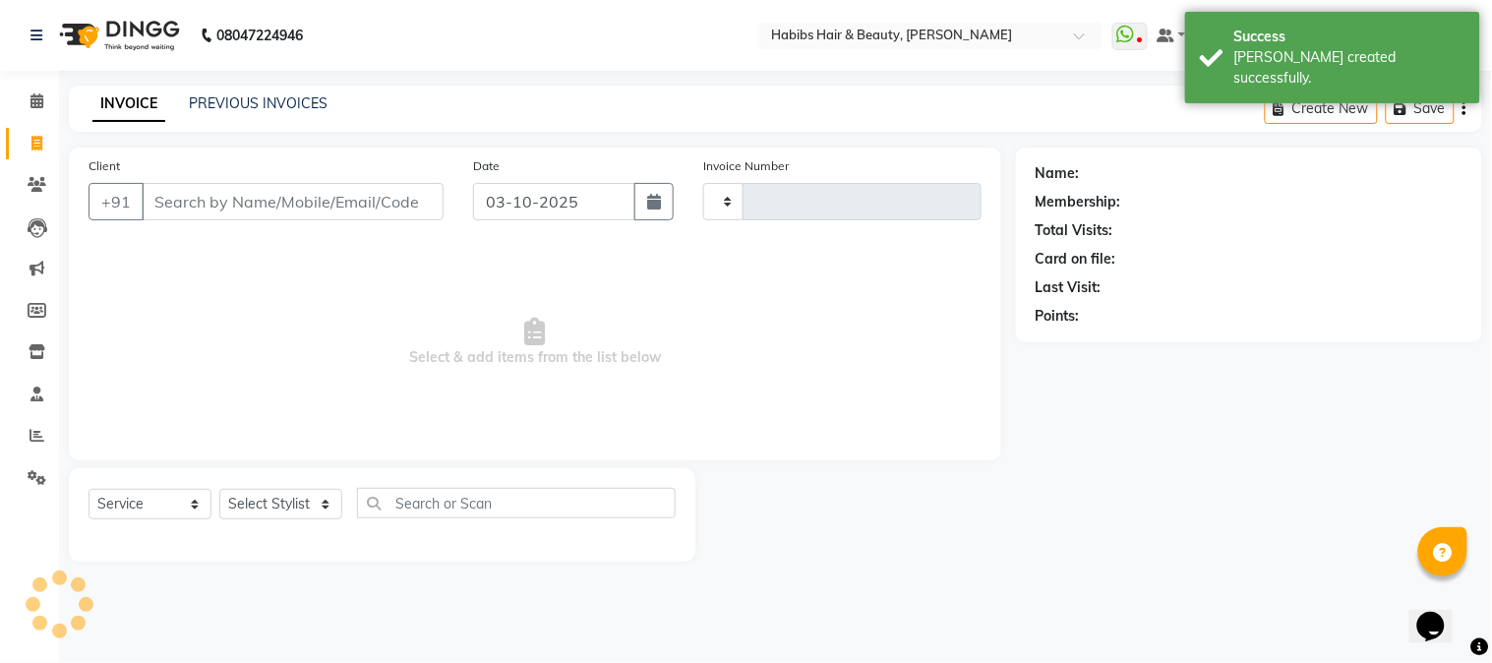
type input "5481"
select select "3712"
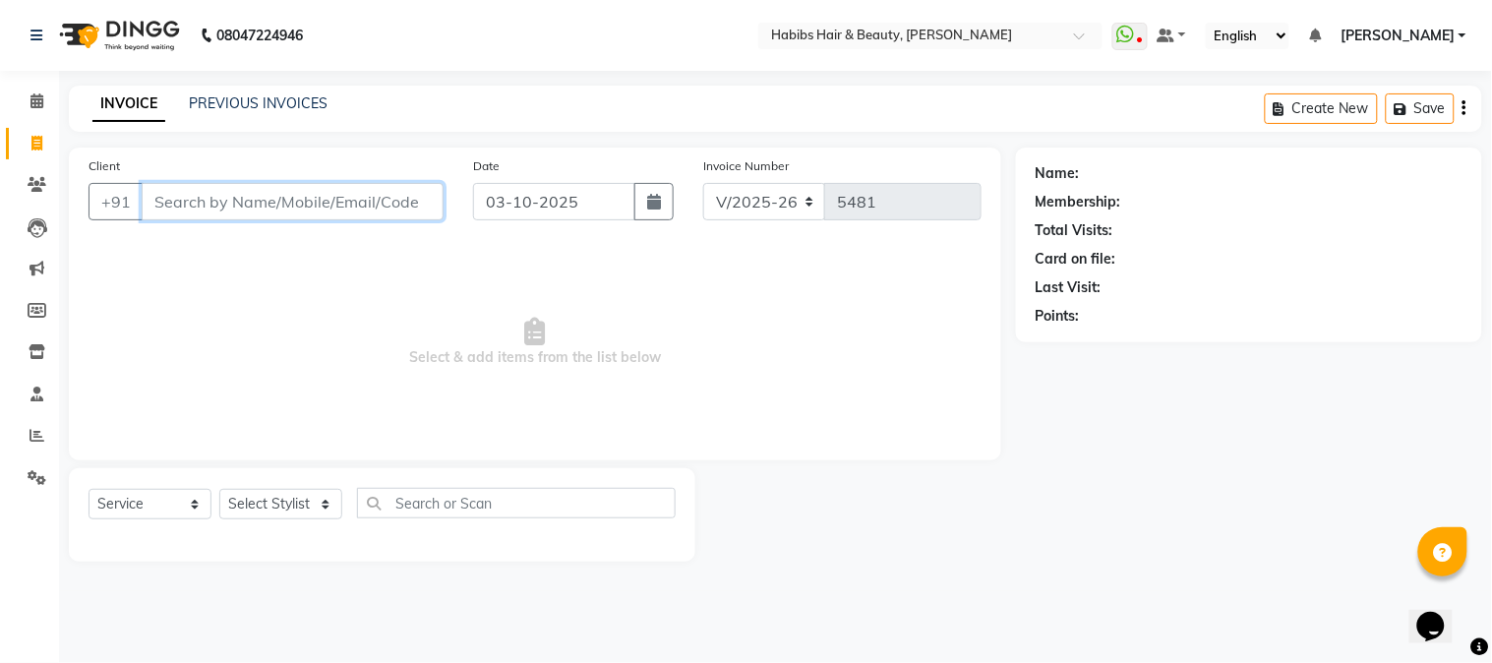
click at [293, 200] on input "Client" at bounding box center [293, 201] width 302 height 37
click at [282, 200] on input "Client" at bounding box center [293, 201] width 302 height 37
type input "9322092675"
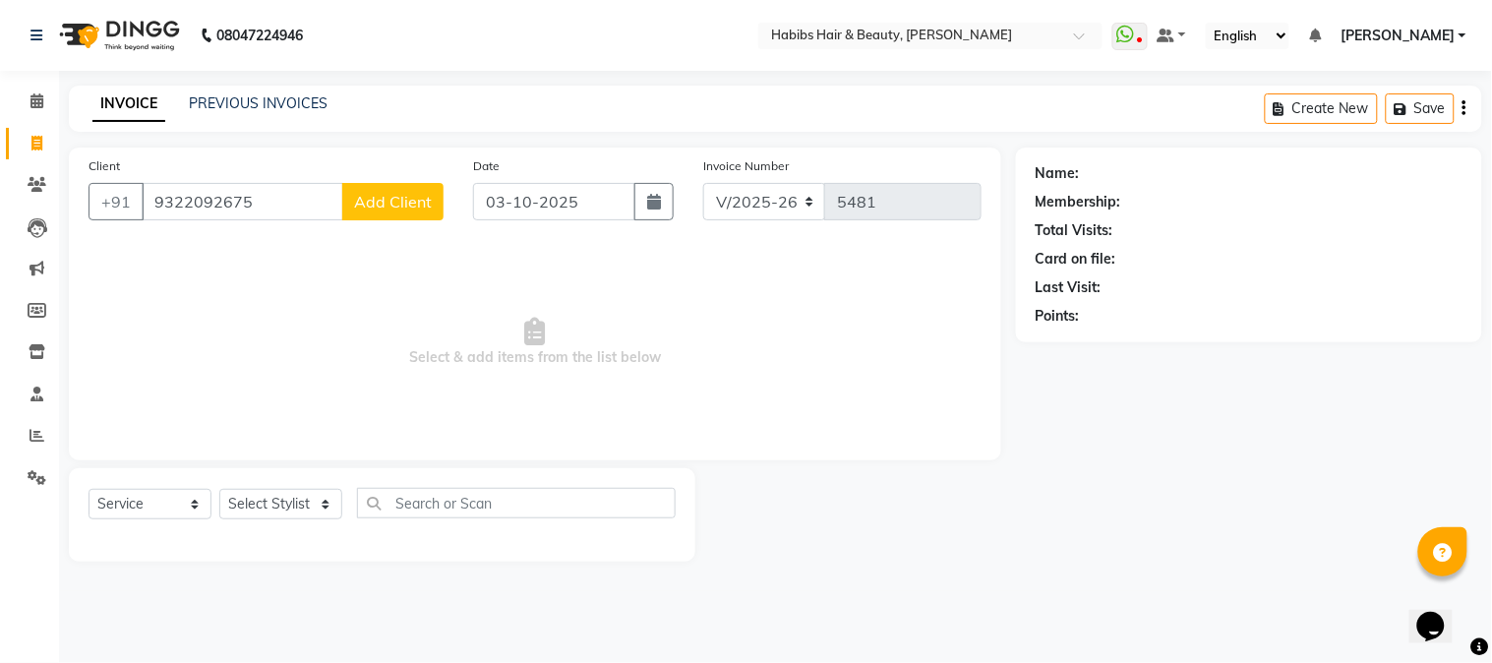
click at [374, 199] on span "Add Client" at bounding box center [393, 202] width 78 height 20
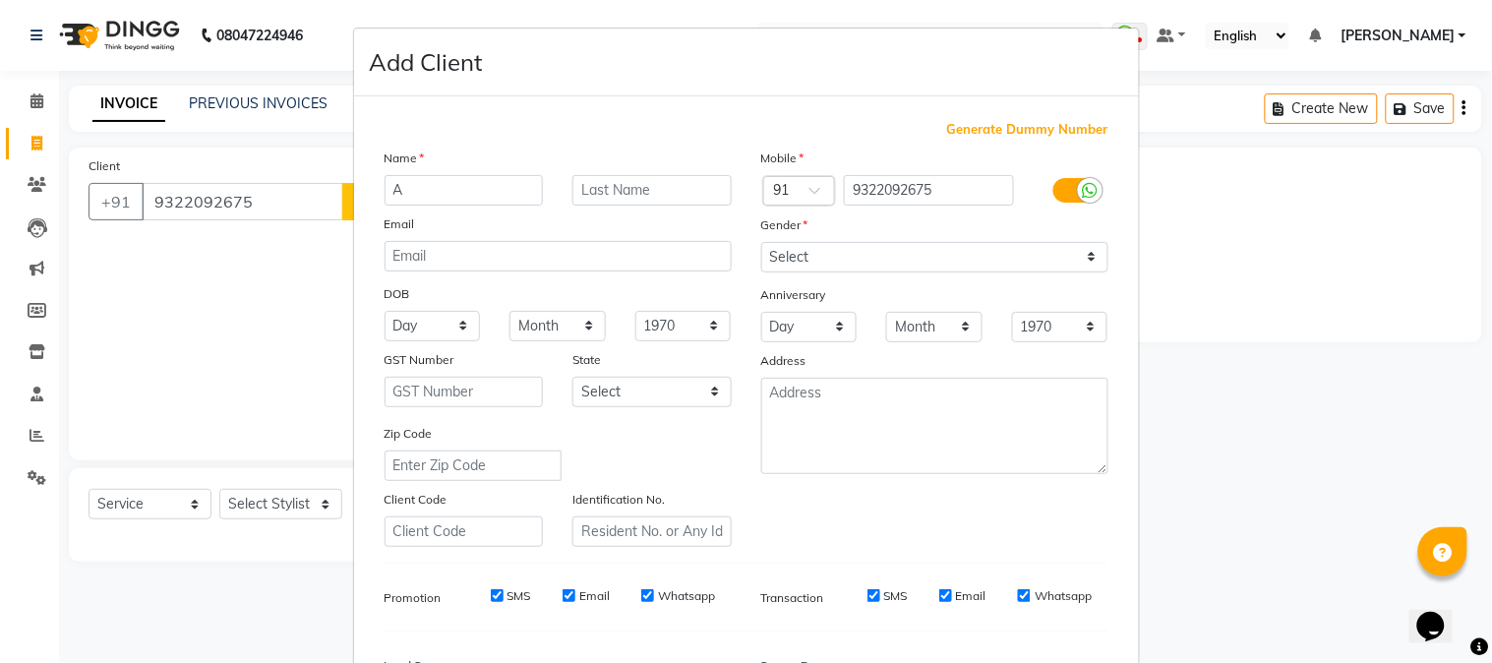
click at [406, 195] on input "A" at bounding box center [463, 190] width 159 height 30
type input "ANANKIT"
click at [793, 257] on select "Select [DEMOGRAPHIC_DATA] [DEMOGRAPHIC_DATA] Other Prefer Not To Say" at bounding box center [934, 257] width 347 height 30
select select "[DEMOGRAPHIC_DATA]"
click at [761, 242] on select "Select [DEMOGRAPHIC_DATA] [DEMOGRAPHIC_DATA] Other Prefer Not To Say" at bounding box center [934, 257] width 347 height 30
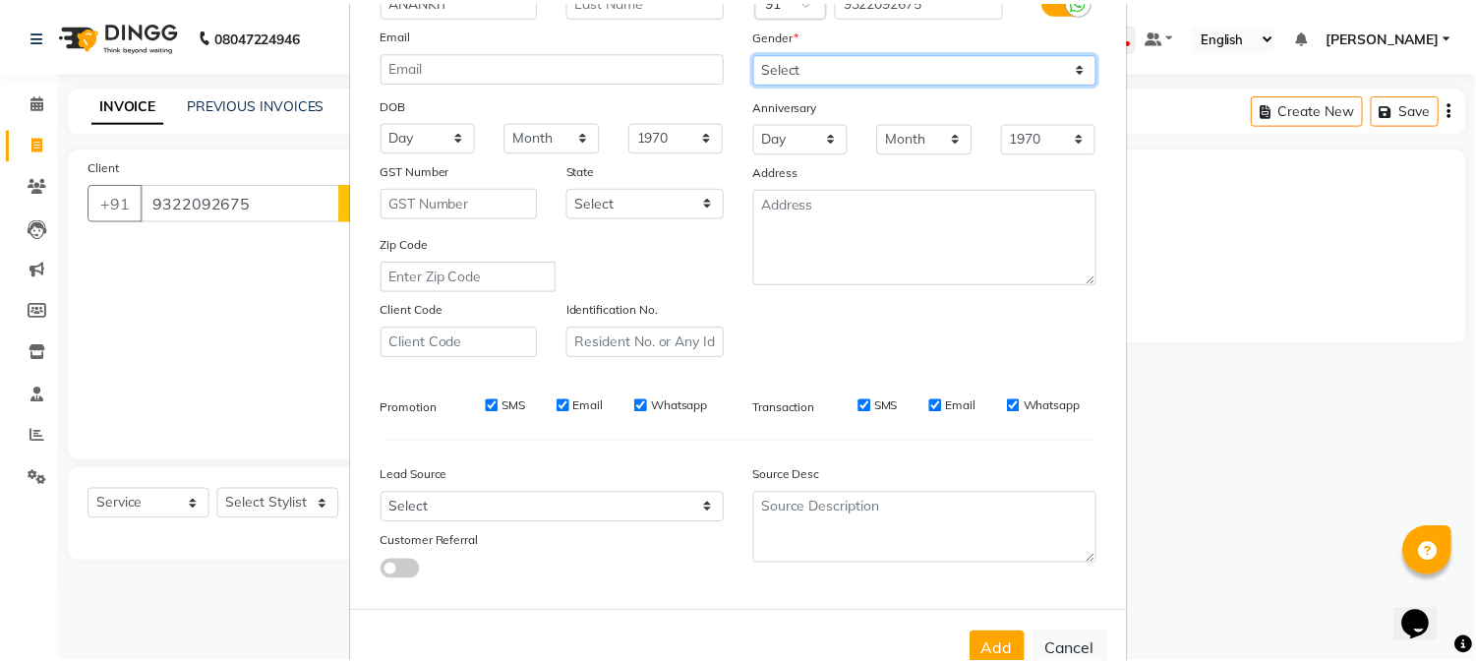
scroll to position [246, 0]
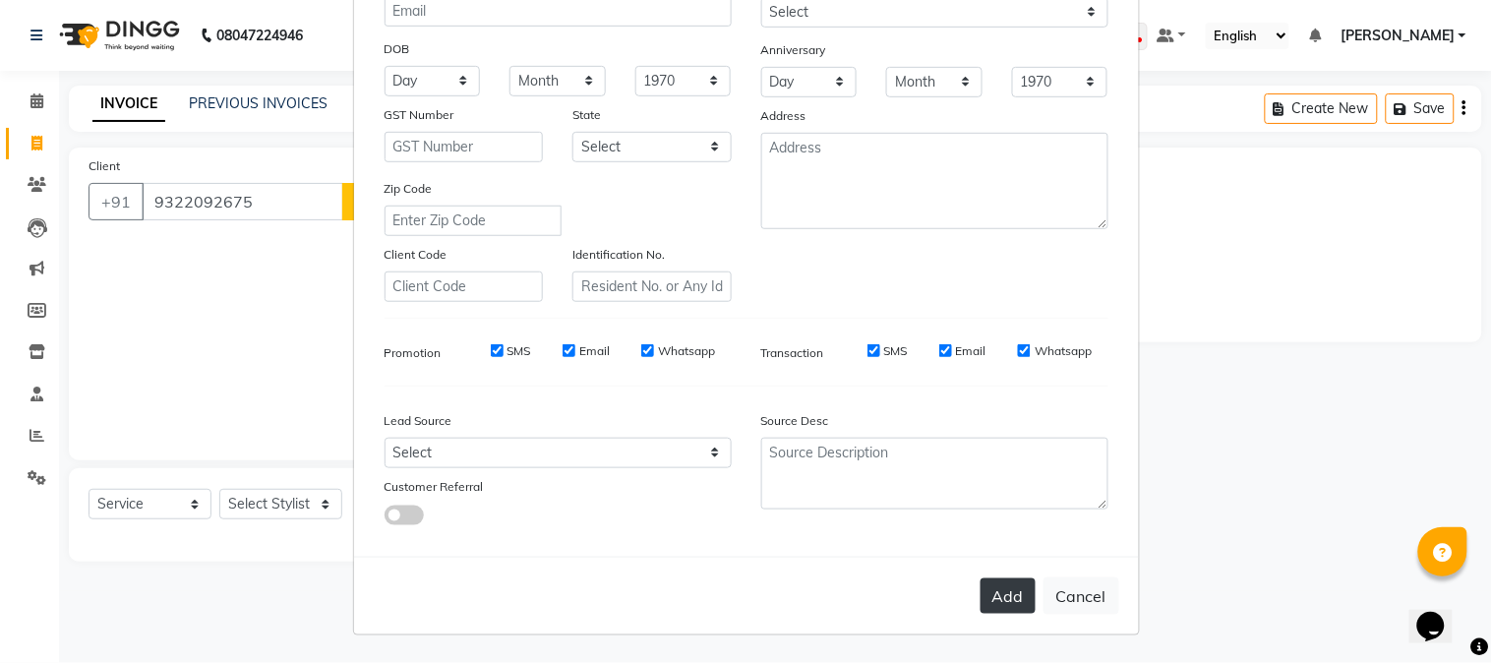
click at [1000, 578] on button "Add" at bounding box center [1007, 595] width 55 height 35
type input "93******75"
select select
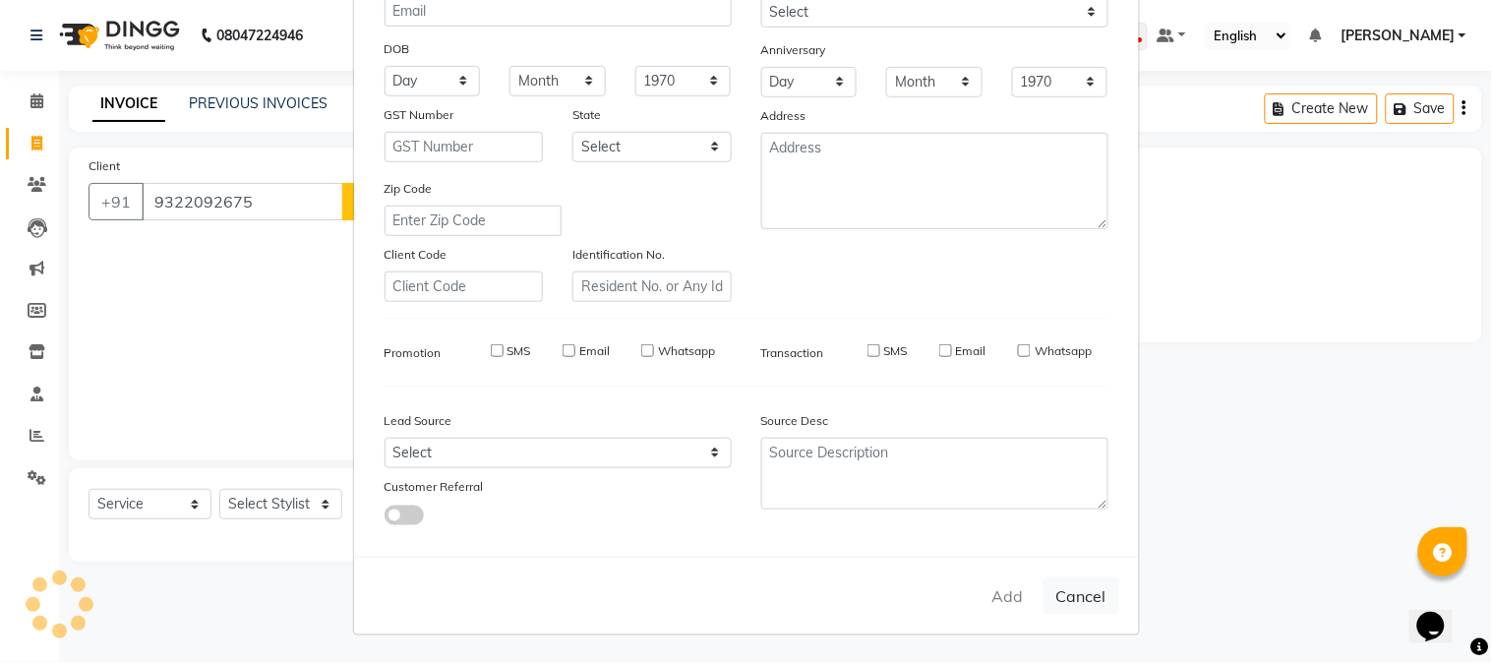
select select
checkbox input "false"
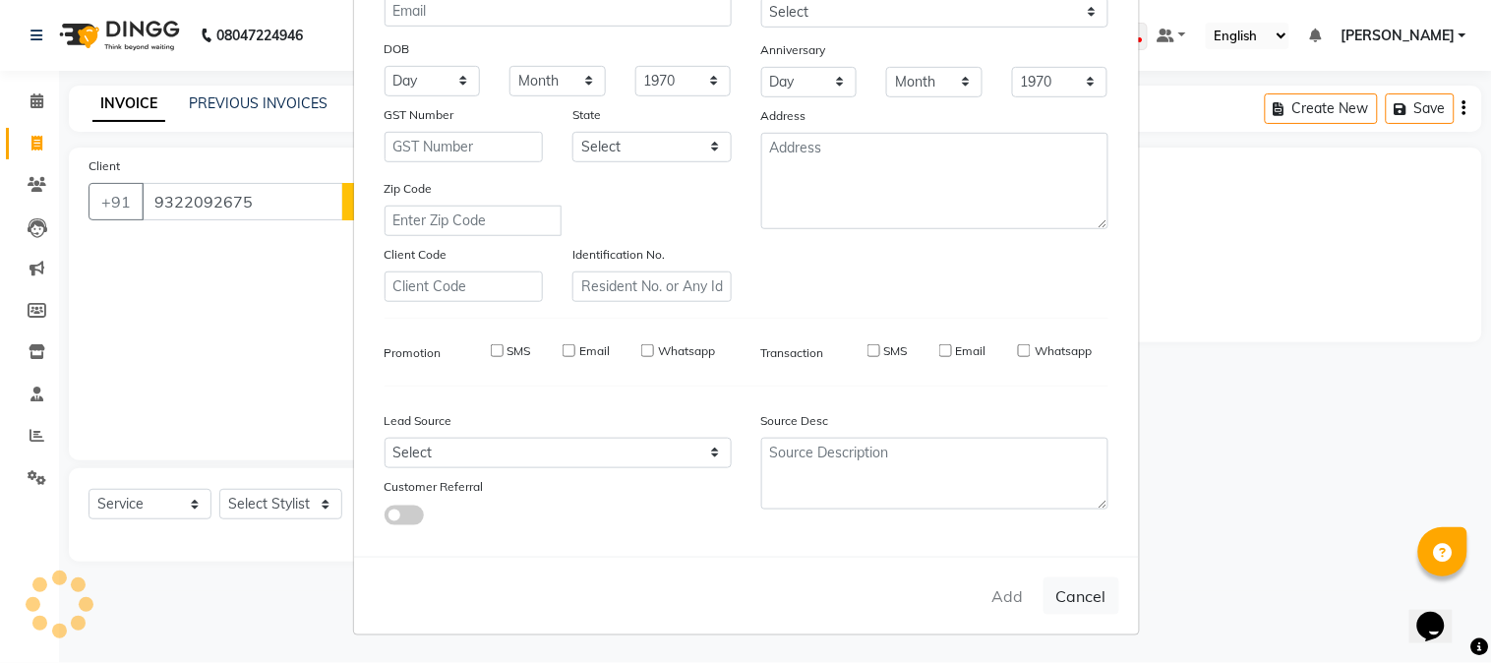
checkbox input "false"
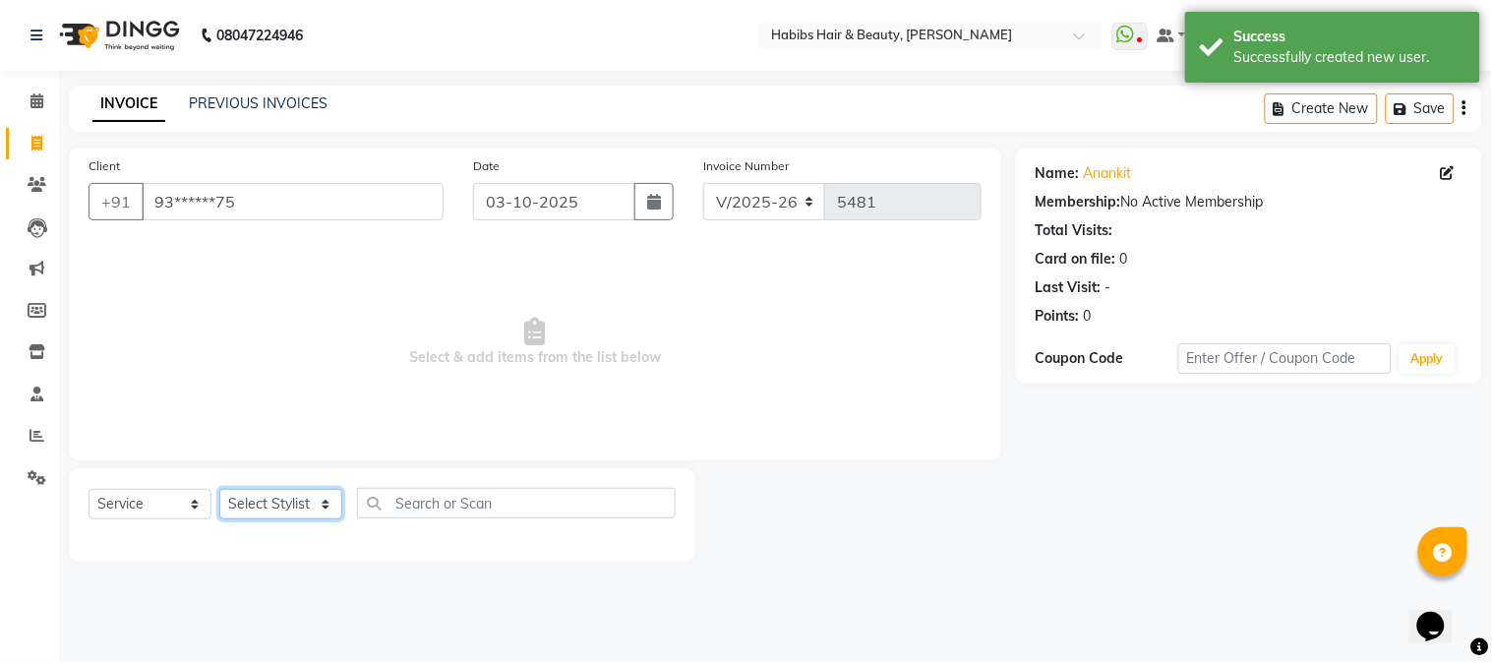
click at [287, 505] on select "Select Stylist Admin Akshay [PERSON_NAME] [PERSON_NAME] Pallavi [PERSON_NAME] […" at bounding box center [280, 504] width 123 height 30
select select "53779"
click at [219, 490] on select "Select Stylist Admin Akshay [PERSON_NAME] [PERSON_NAME] Pallavi [PERSON_NAME] […" at bounding box center [280, 504] width 123 height 30
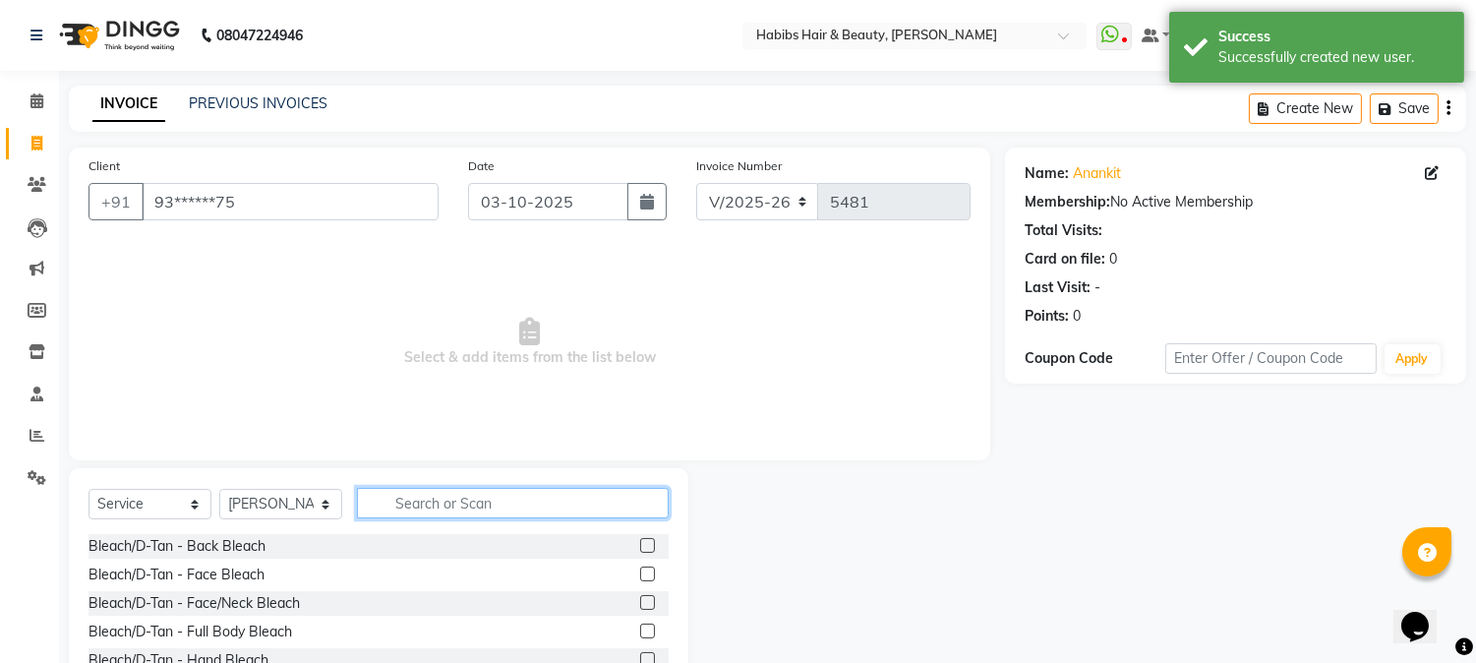
click at [407, 496] on input "text" at bounding box center [513, 503] width 312 height 30
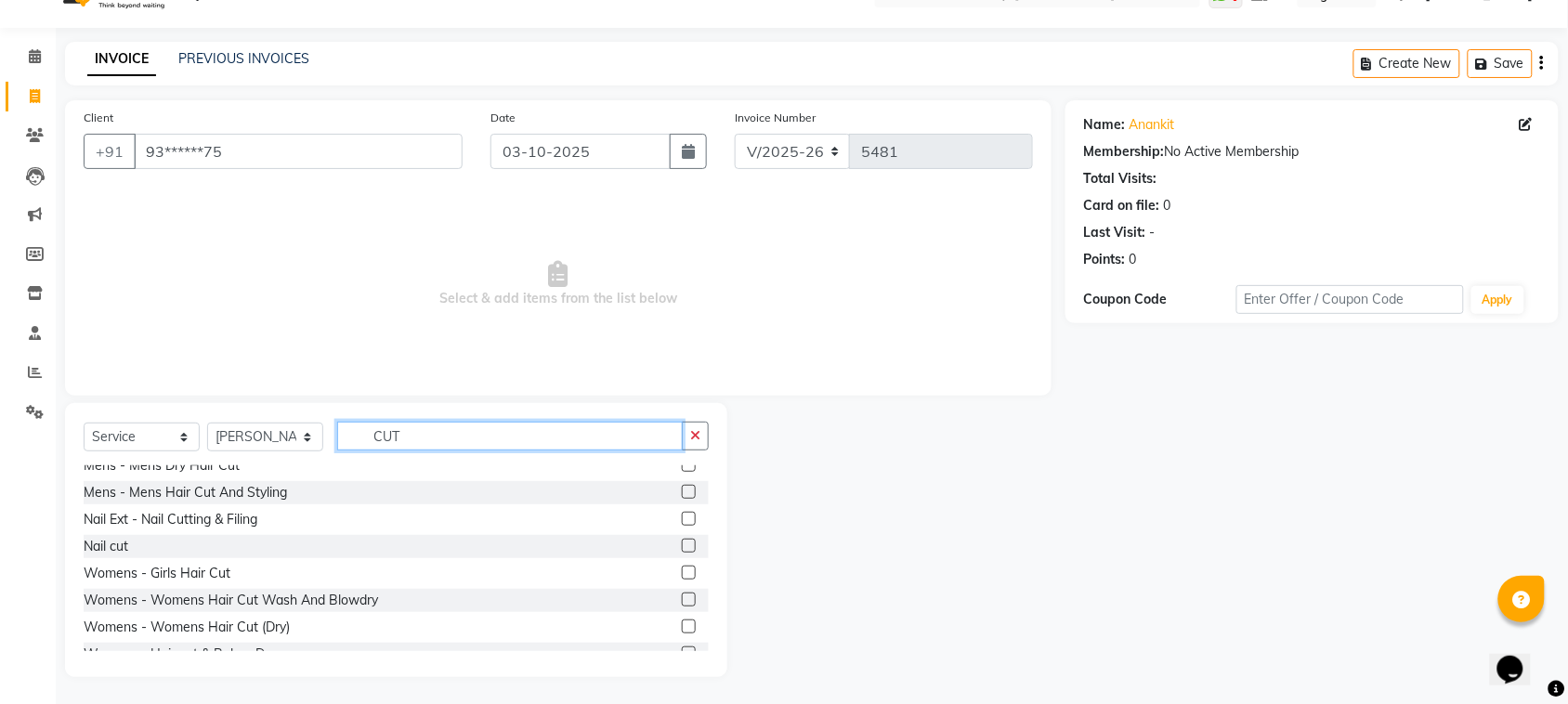
scroll to position [163, 0]
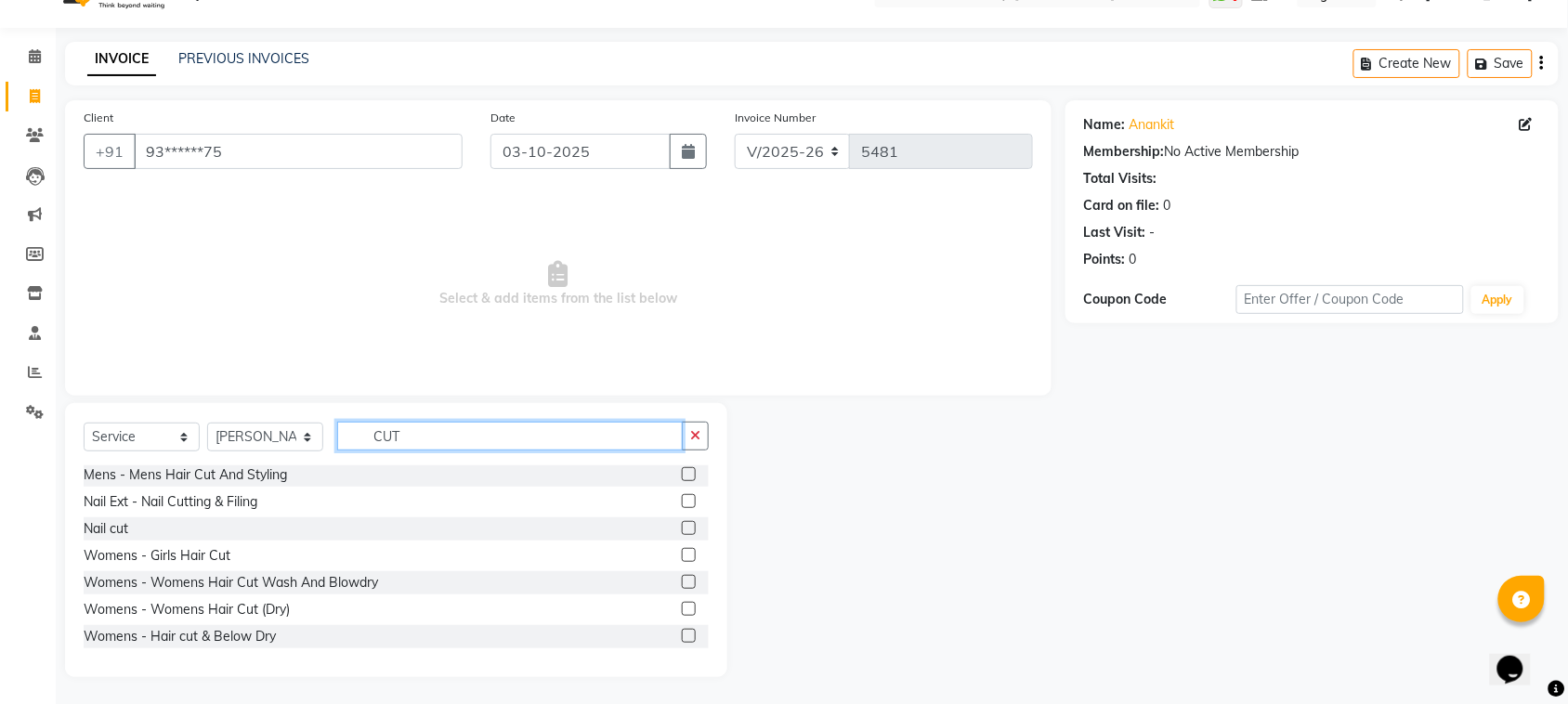
type input "CUT"
click at [682, 607] on label at bounding box center [689, 609] width 14 height 14
click at [682, 607] on input "checkbox" at bounding box center [688, 610] width 12 height 12
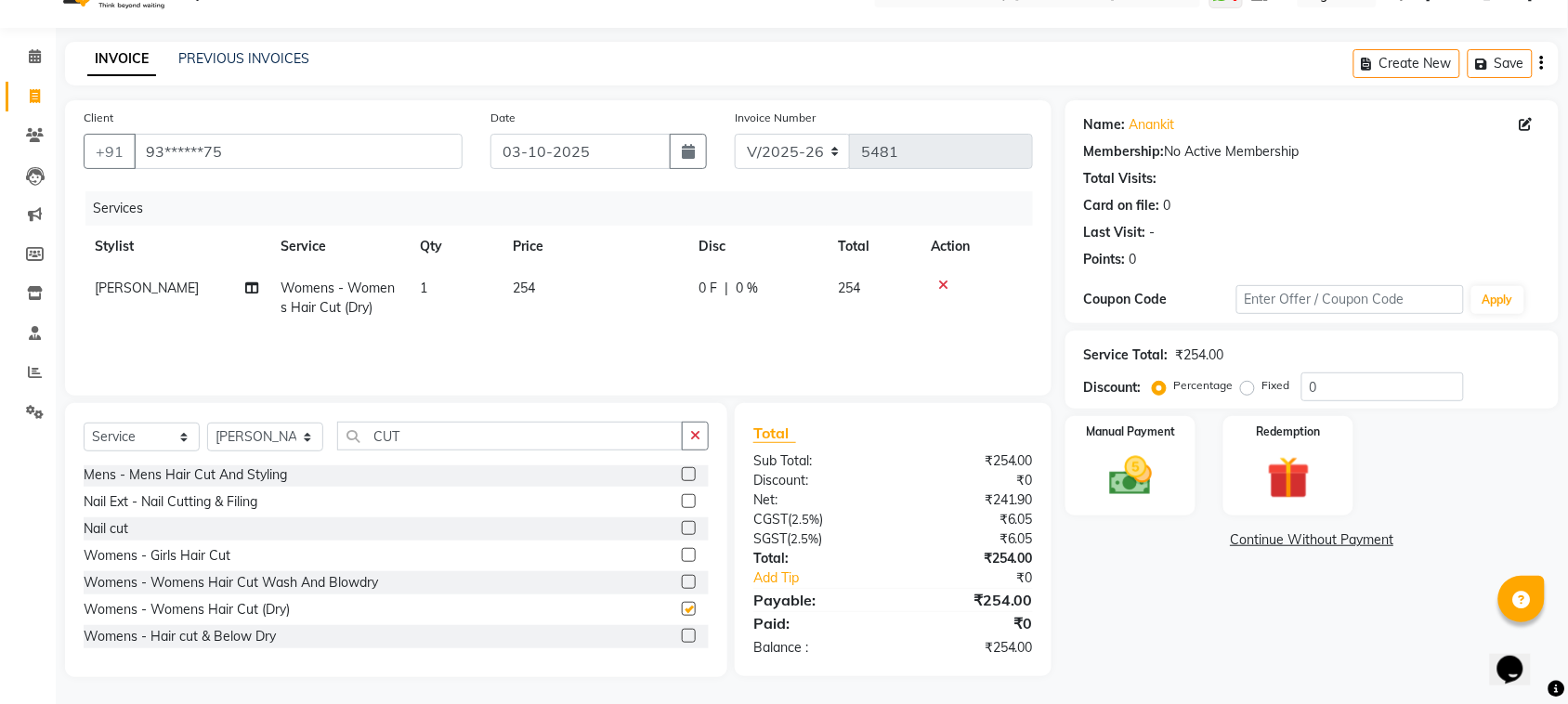
checkbox input "false"
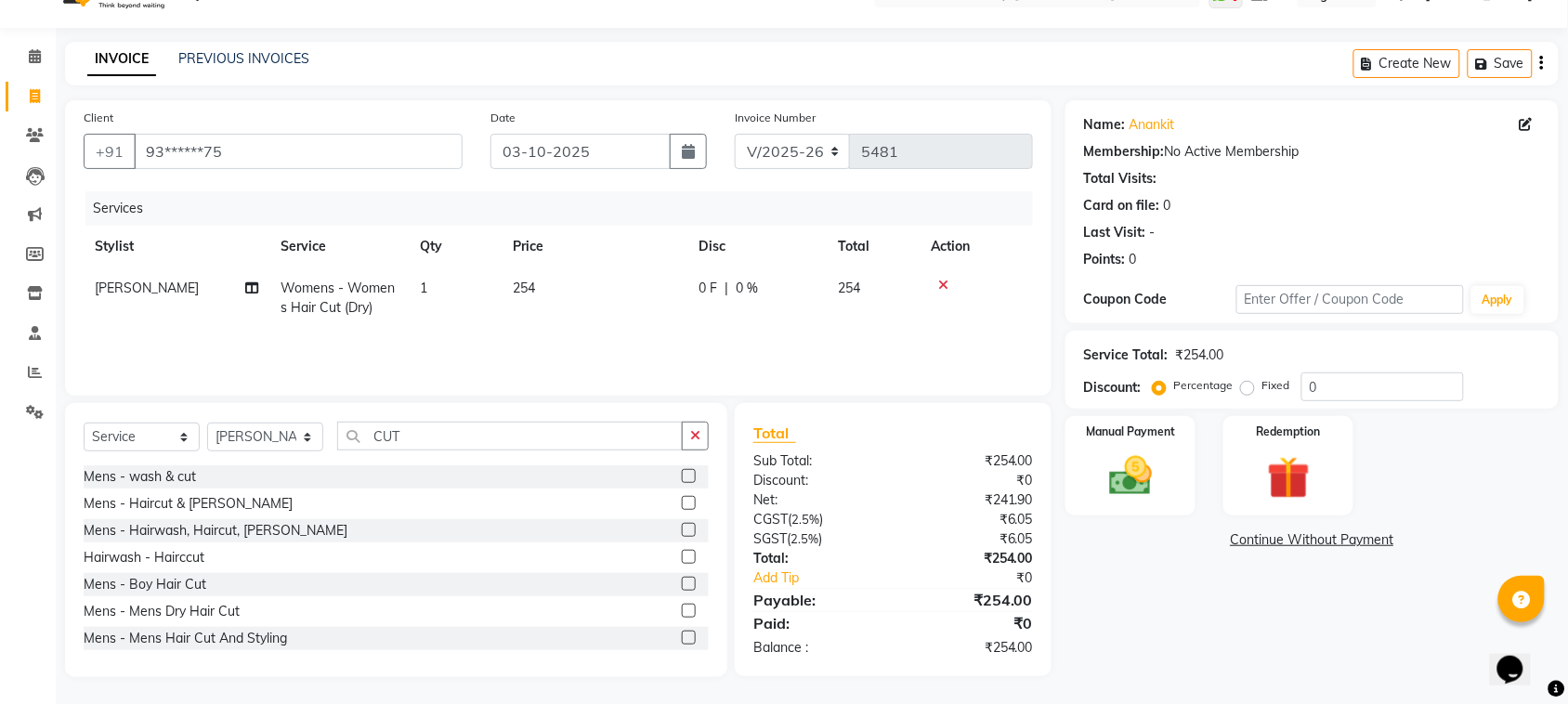
click at [682, 613] on label at bounding box center [689, 610] width 14 height 14
click at [682, 613] on input "checkbox" at bounding box center [688, 611] width 12 height 12
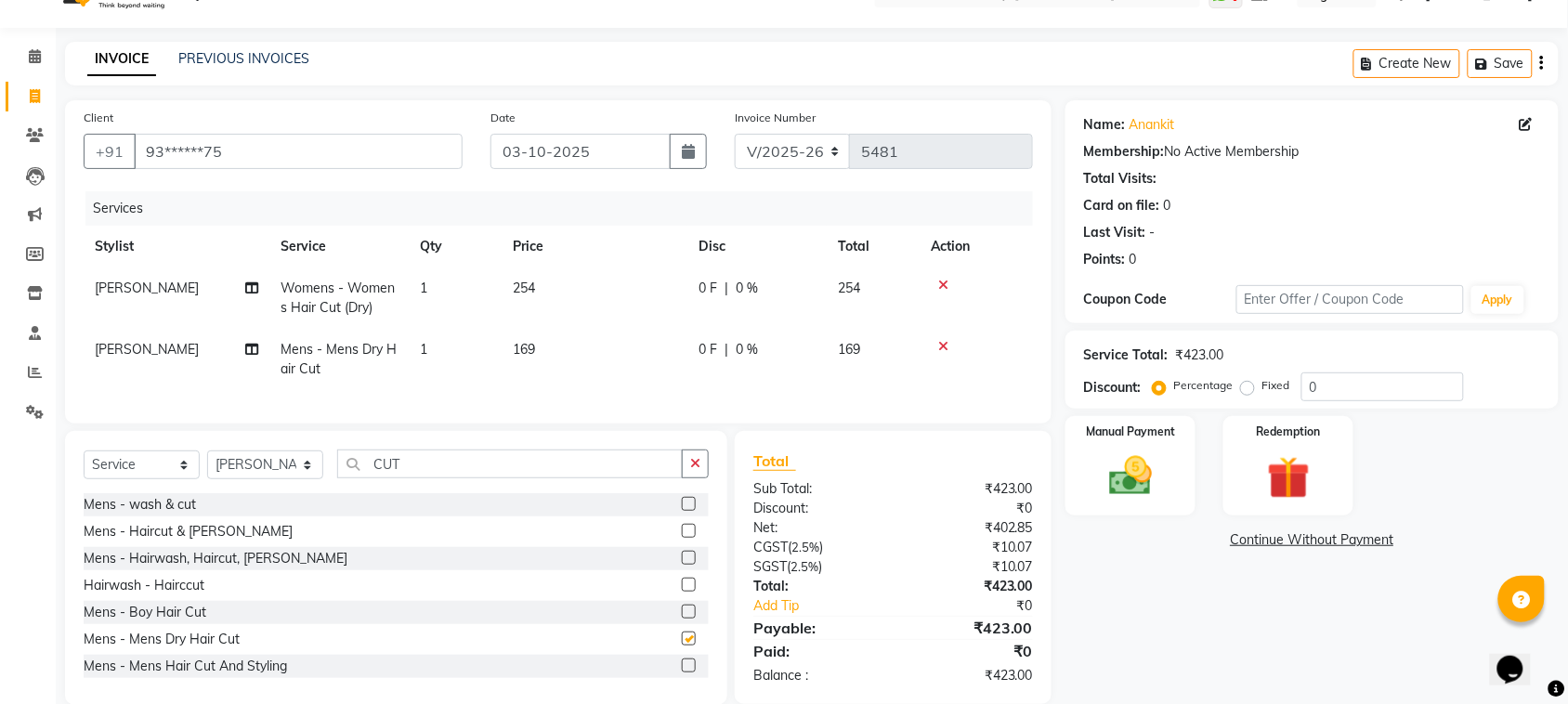
checkbox input "false"
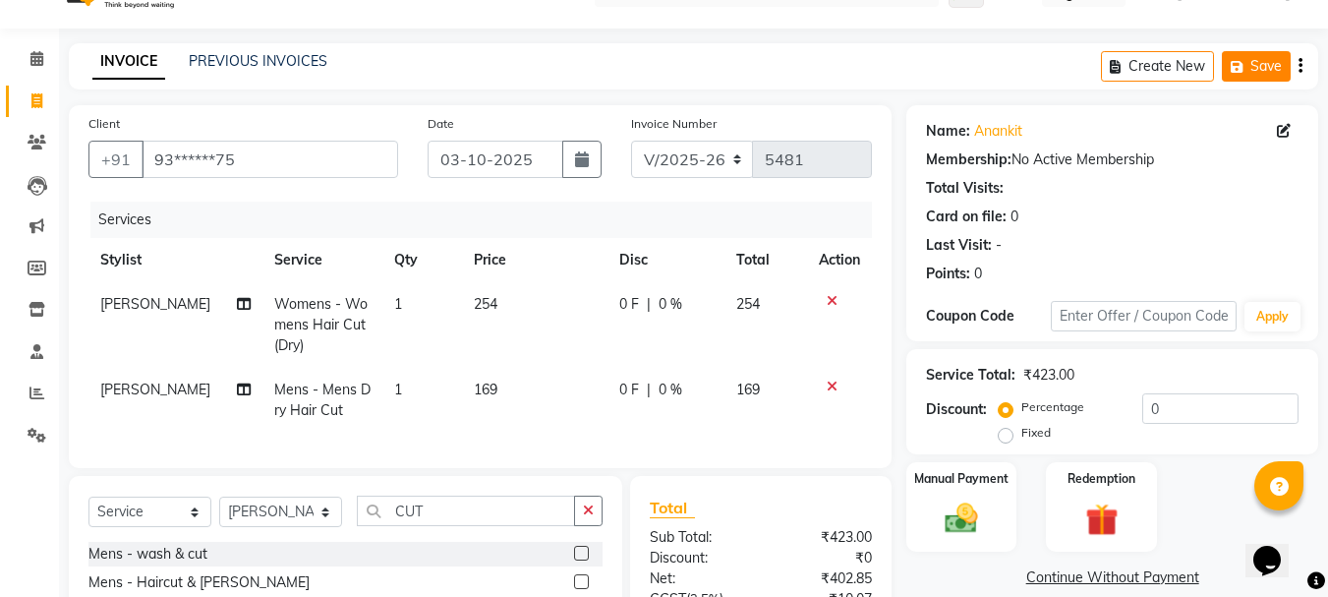
click at [1244, 66] on icon "button" at bounding box center [1241, 67] width 20 height 14
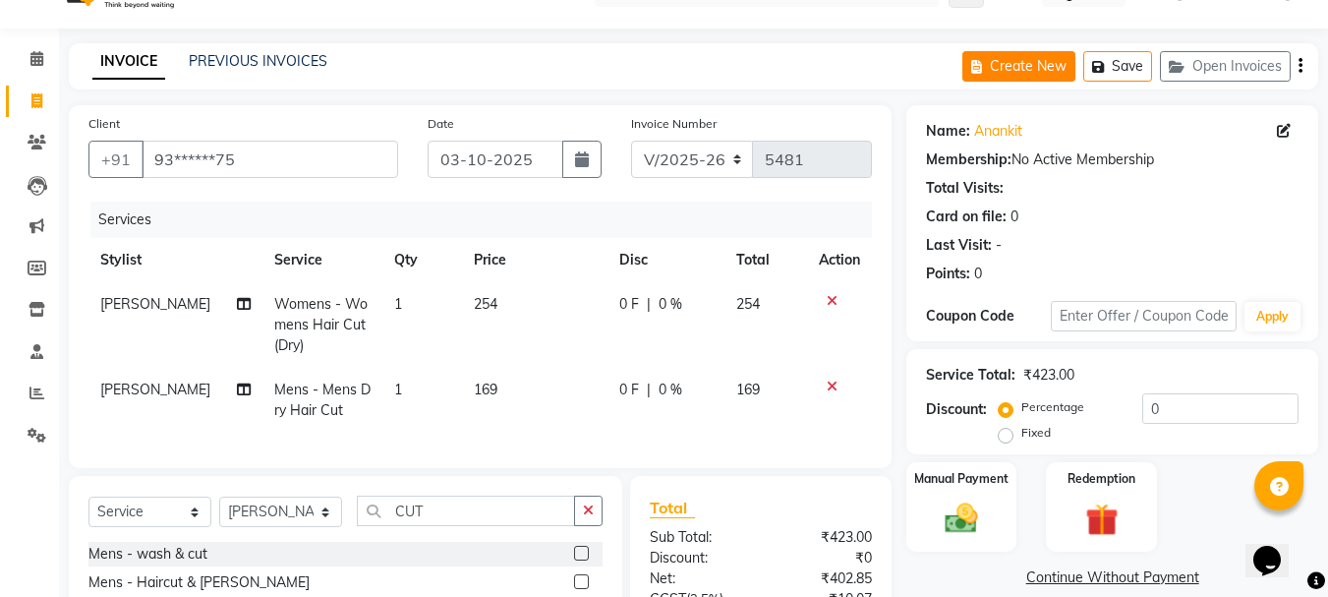
click at [996, 59] on button "Create New" at bounding box center [1019, 66] width 113 height 30
select select "service"
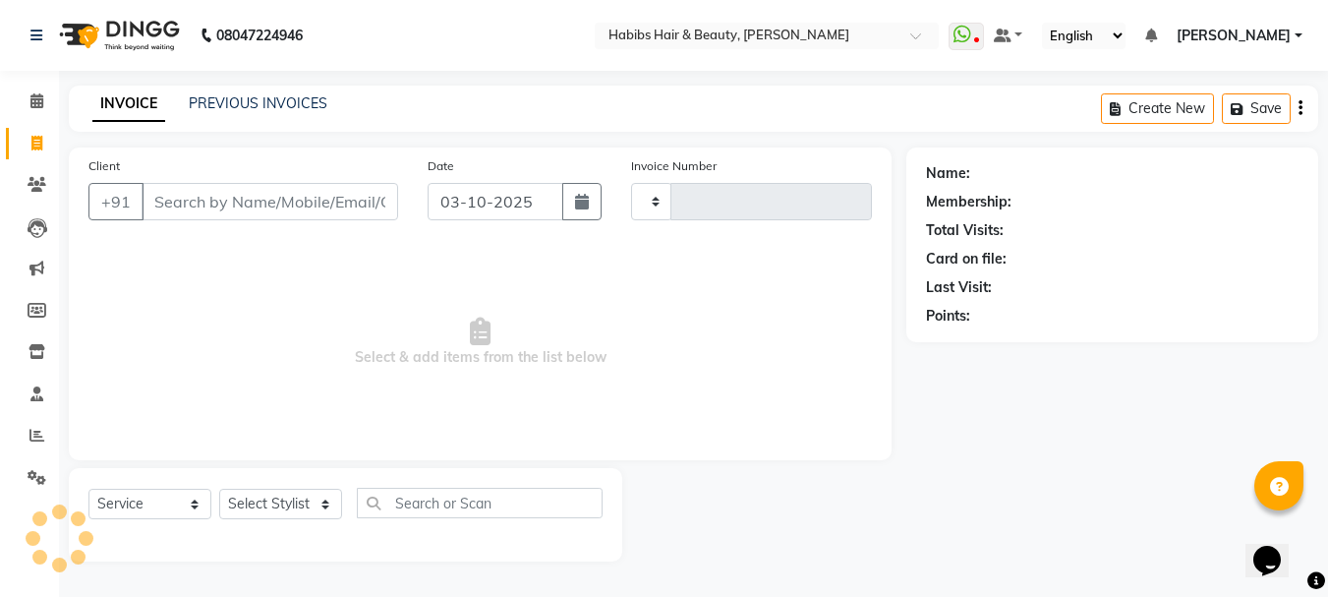
scroll to position [0, 0]
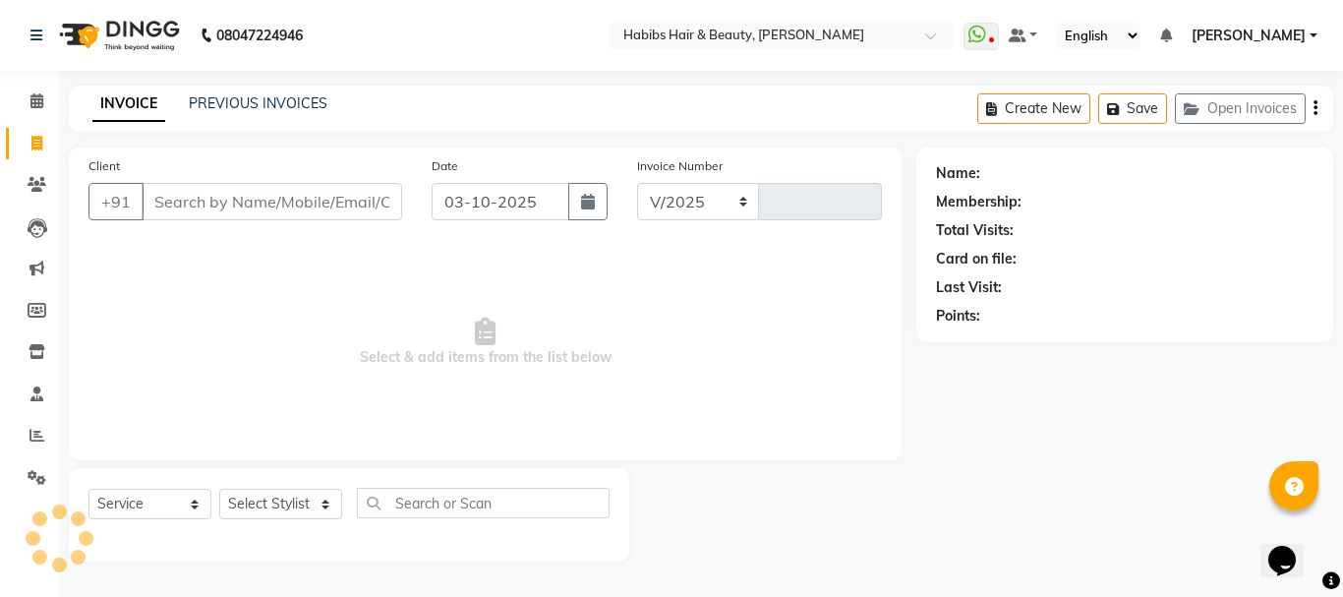
select select "3712"
type input "5481"
click at [313, 209] on input "Client" at bounding box center [272, 201] width 261 height 37
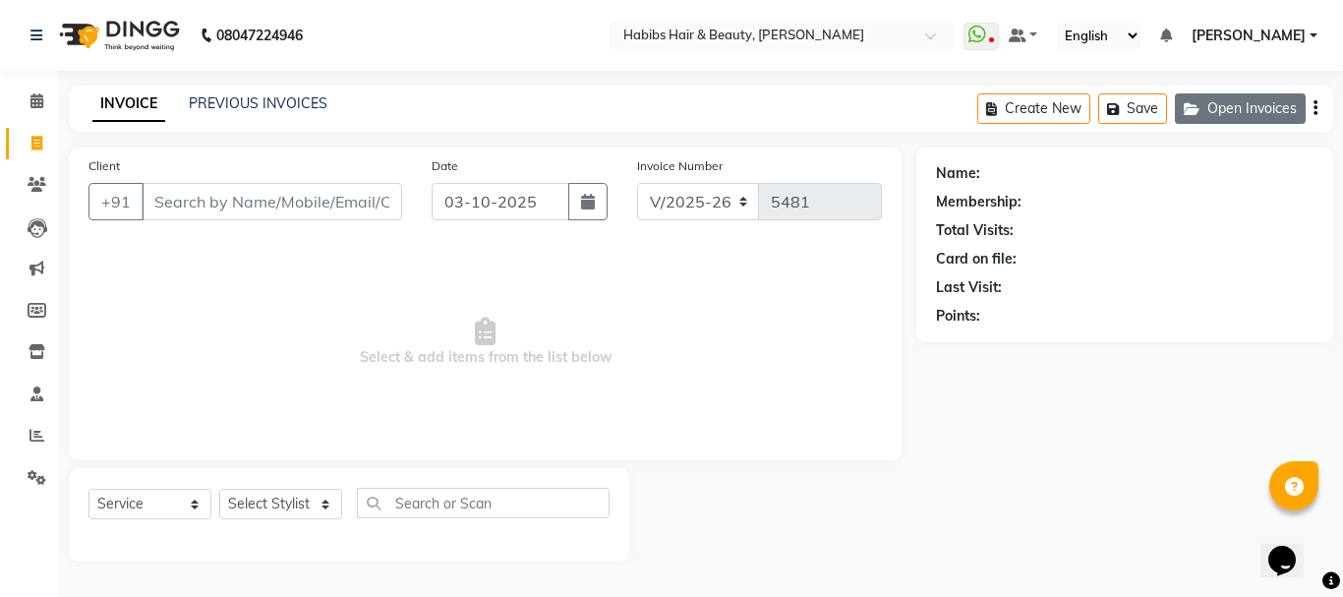
click at [1215, 105] on button "Open Invoices" at bounding box center [1240, 108] width 131 height 30
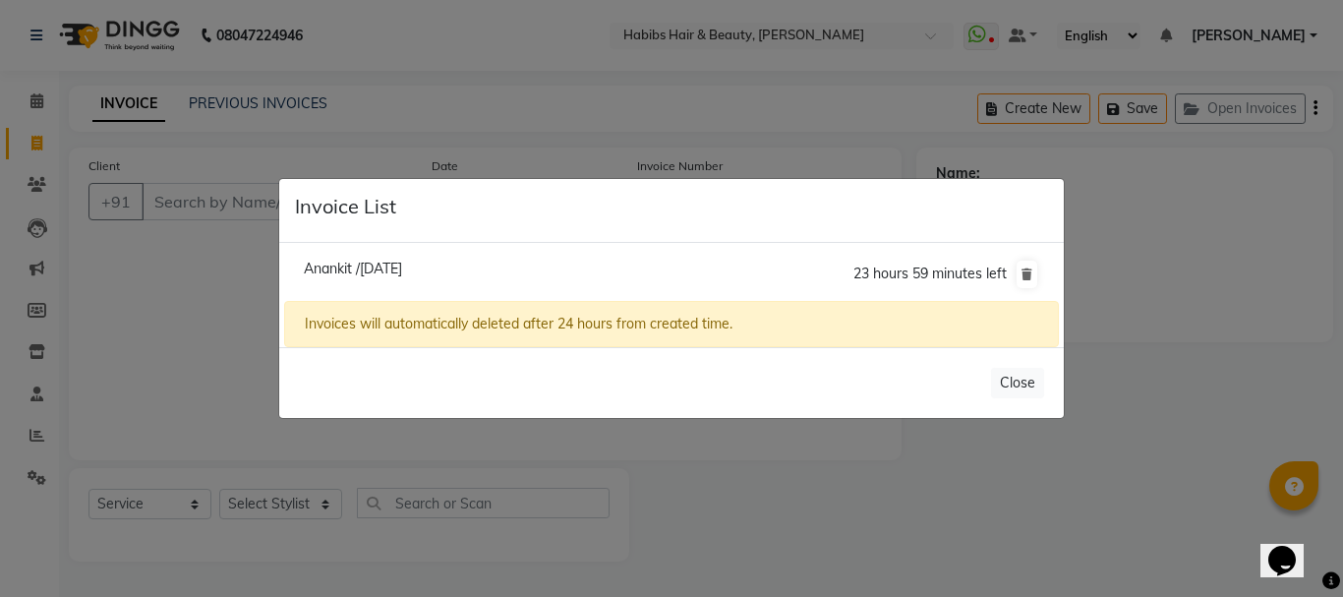
click at [240, 248] on ngb-modal-window "Invoice List Anankit /[DATE] 23 hours 59 minutes left Invoices will automatical…" at bounding box center [671, 298] width 1343 height 597
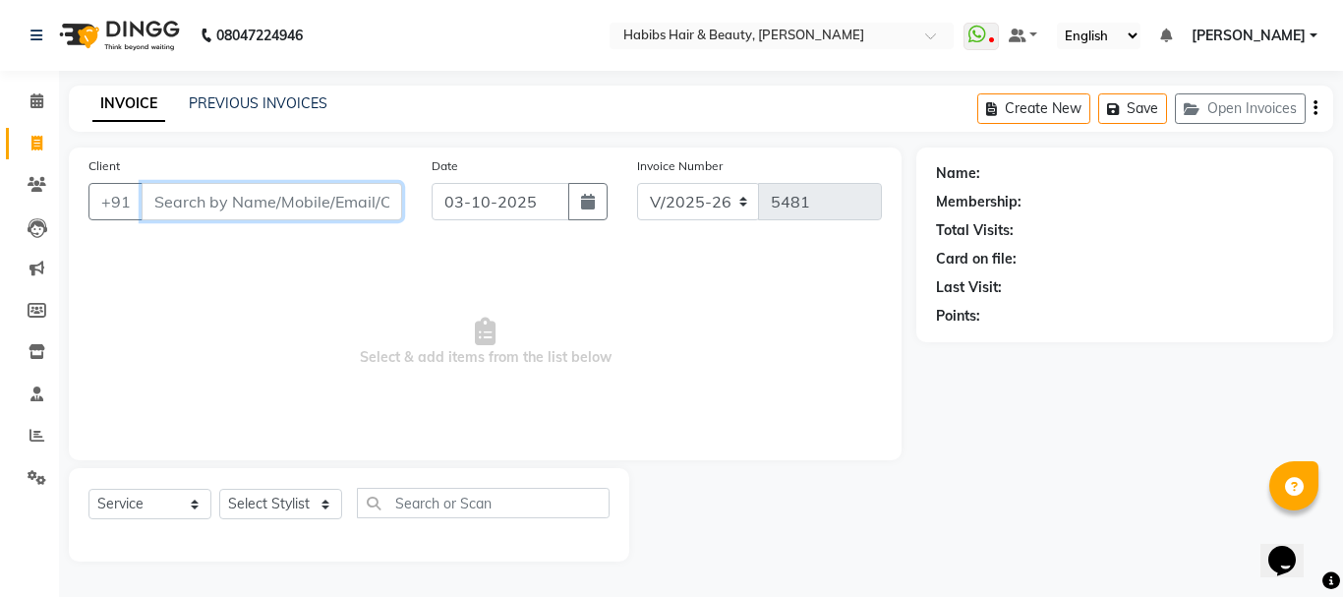
click at [253, 190] on input "Client" at bounding box center [272, 201] width 261 height 37
click at [263, 201] on input "Client" at bounding box center [272, 201] width 261 height 37
click at [257, 199] on input "Client" at bounding box center [272, 201] width 261 height 37
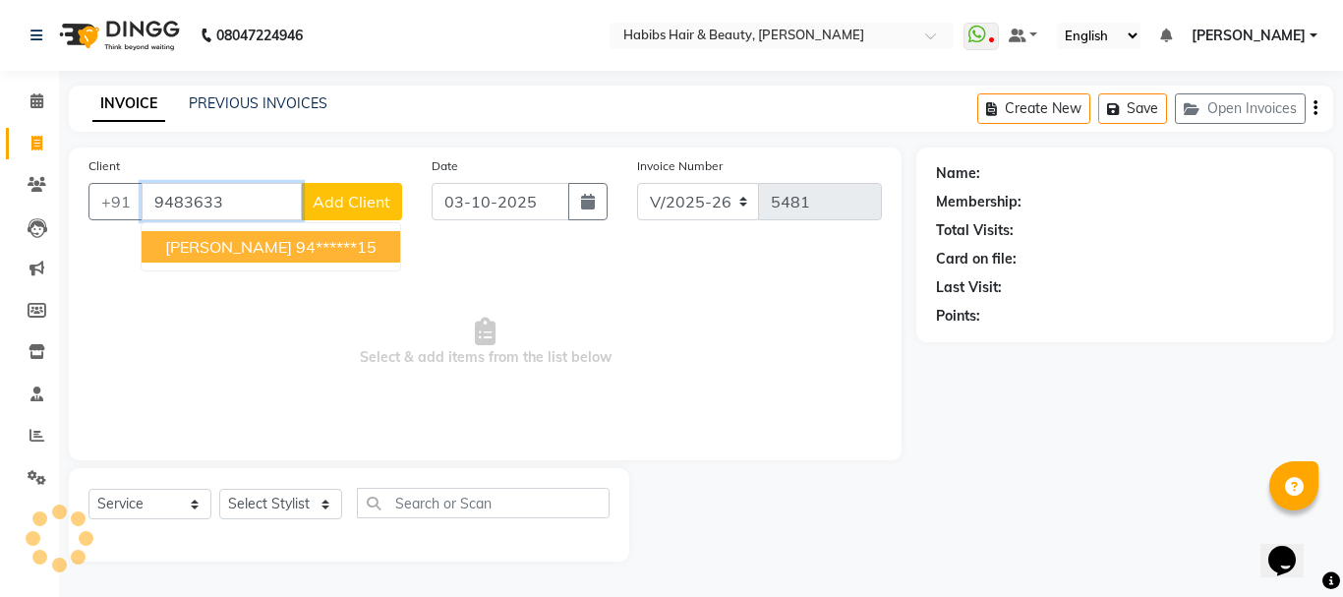
click at [303, 252] on ngb-highlight "94******15" at bounding box center [336, 247] width 81 height 20
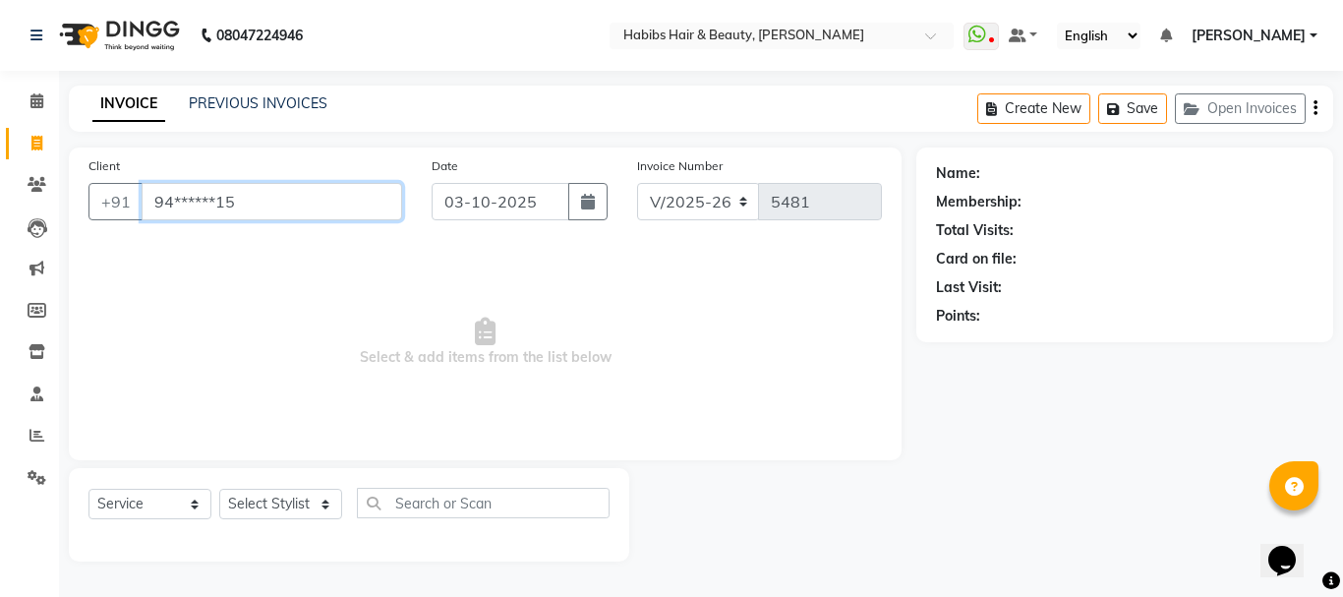
type input "94******15"
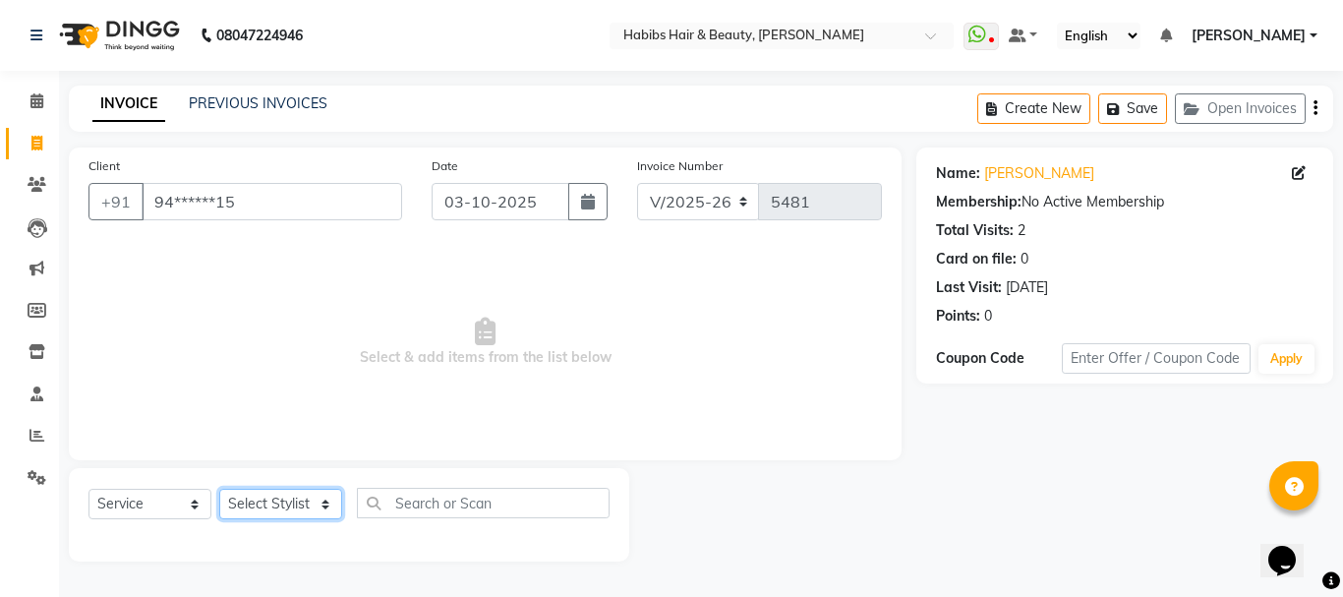
click at [269, 503] on select "Select Stylist Admin Akshay [PERSON_NAME] [PERSON_NAME] Pallavi [PERSON_NAME] […" at bounding box center [280, 504] width 123 height 30
select select "17830"
click at [219, 489] on select "Select Stylist Admin Akshay [PERSON_NAME] [PERSON_NAME] Pallavi [PERSON_NAME] […" at bounding box center [280, 504] width 123 height 30
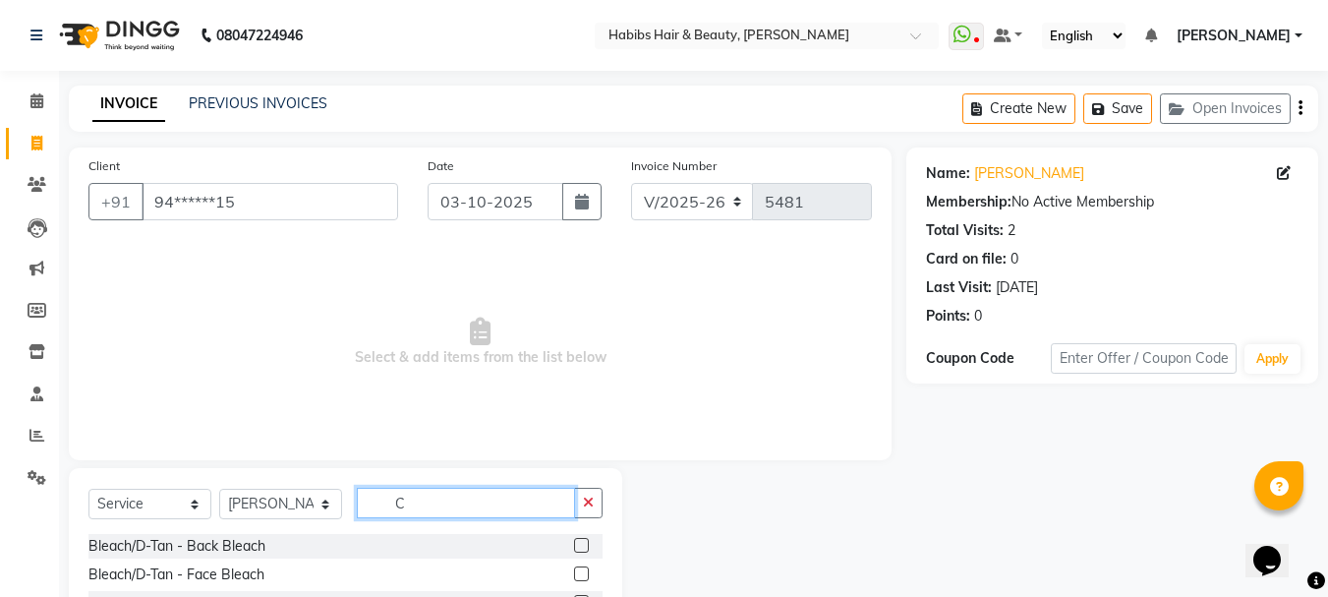
click at [410, 498] on input "C" at bounding box center [466, 503] width 218 height 30
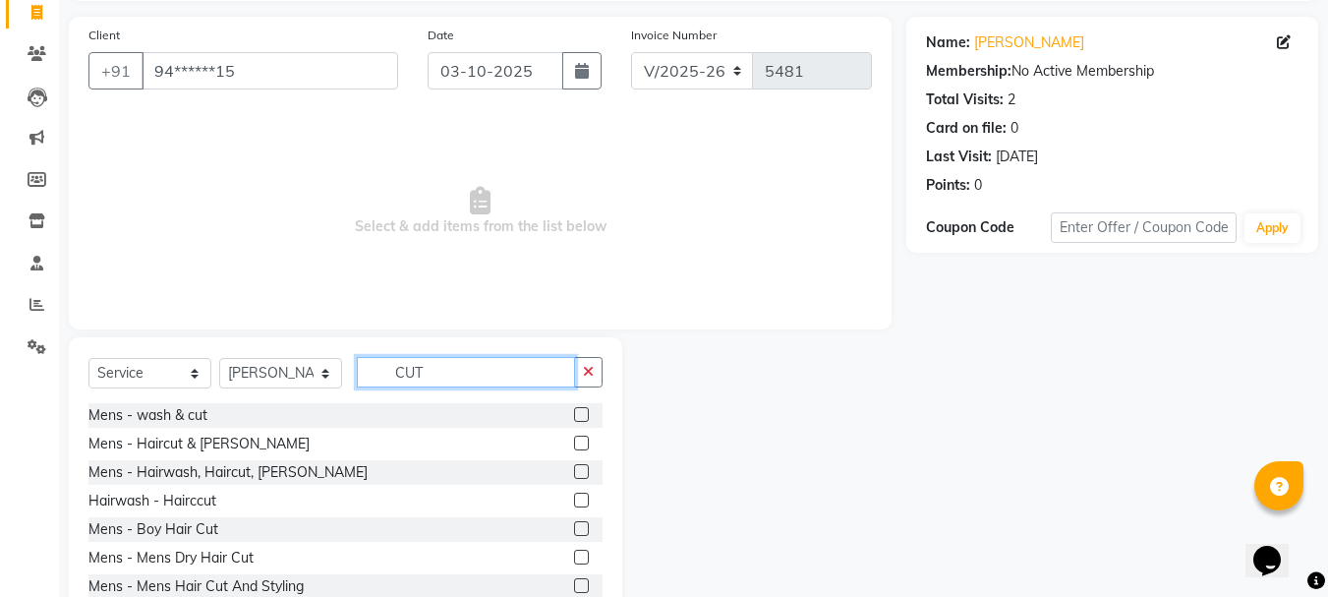
scroll to position [191, 0]
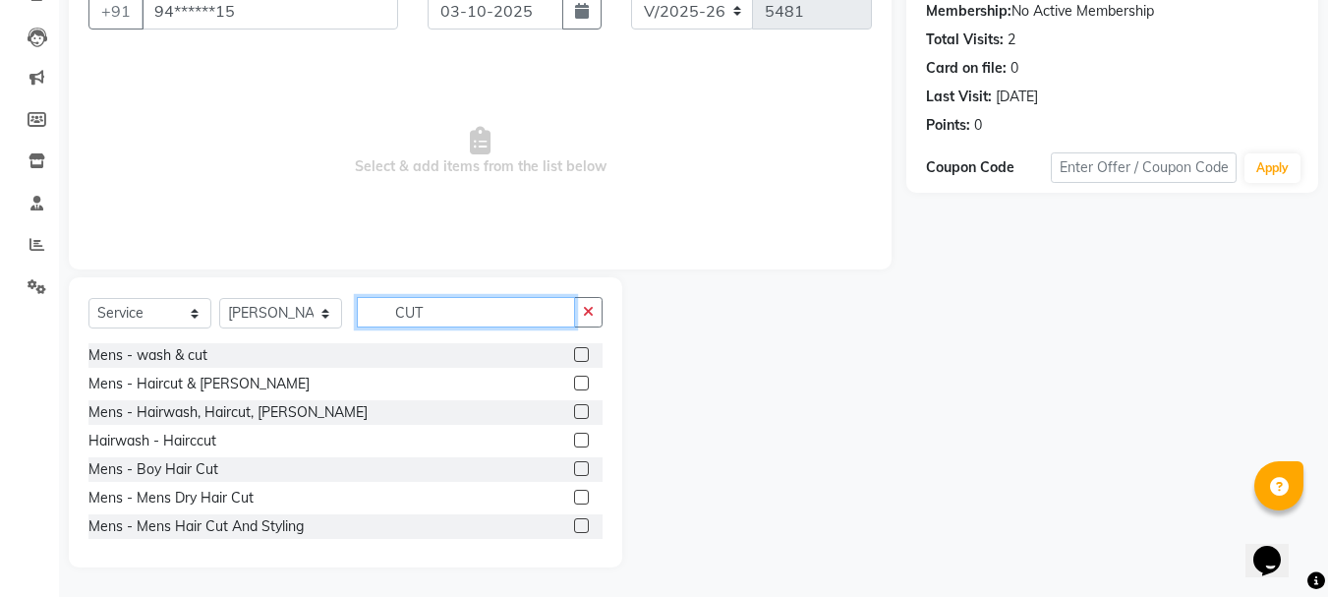
type input "CUT"
click at [574, 495] on label at bounding box center [581, 497] width 15 height 15
click at [574, 495] on input "checkbox" at bounding box center [580, 498] width 13 height 13
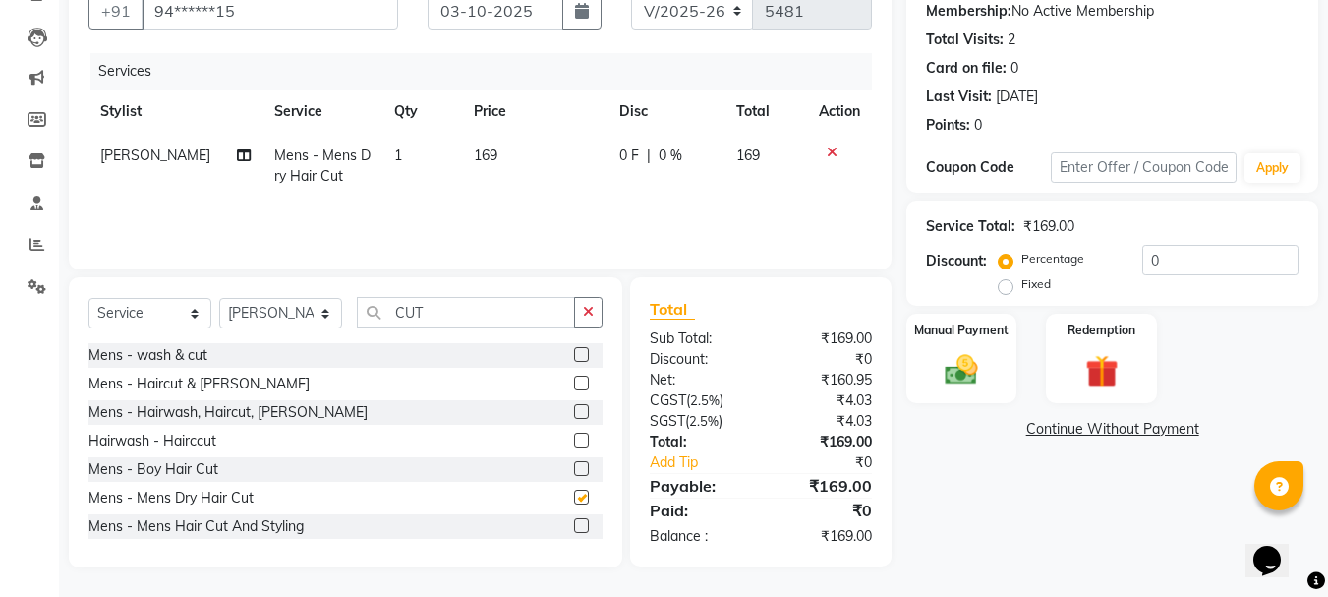
checkbox input "false"
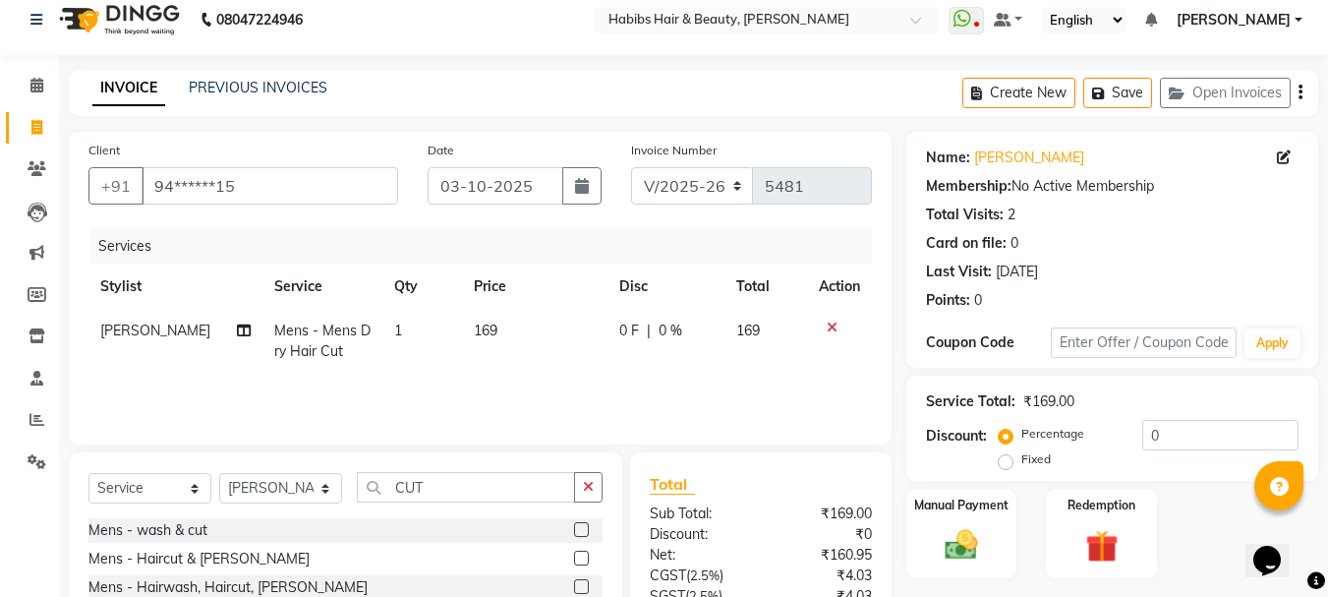
scroll to position [0, 0]
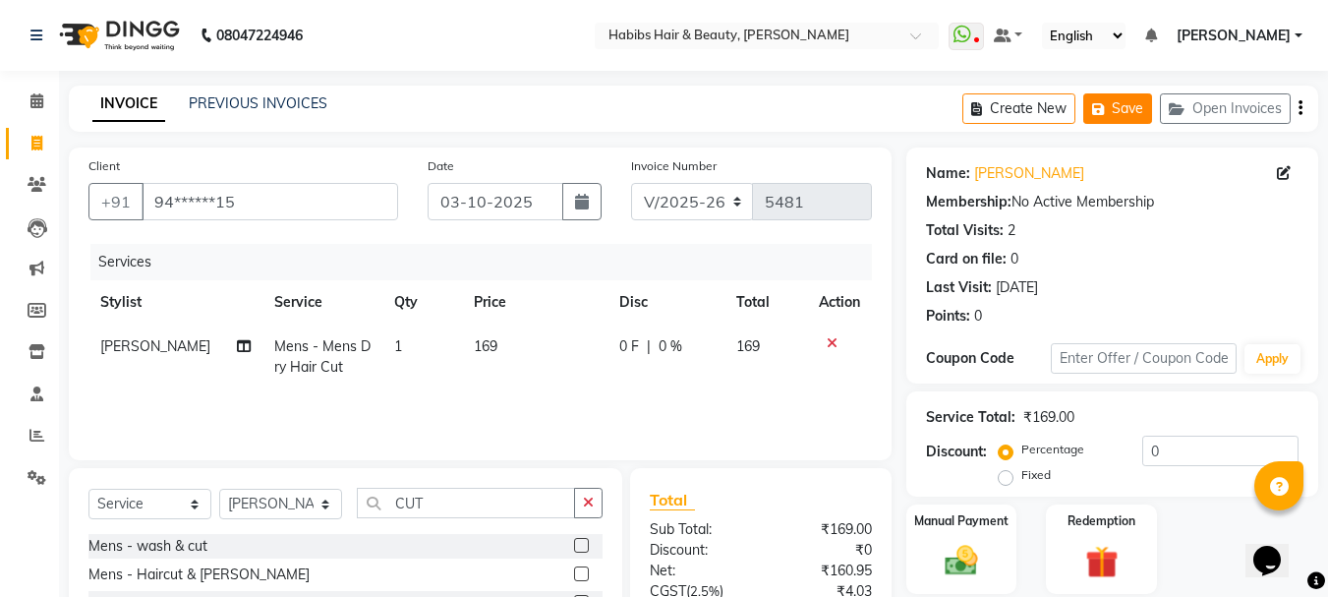
click at [1125, 102] on button "Save" at bounding box center [1117, 108] width 69 height 30
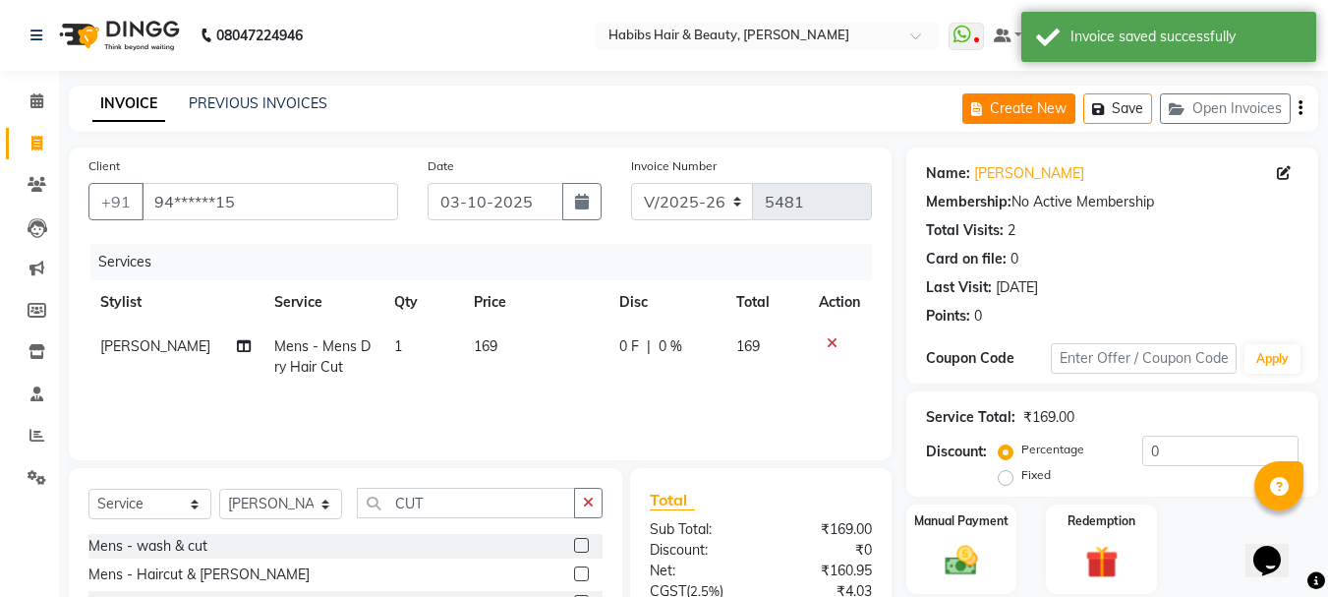
click at [1057, 107] on button "Create New" at bounding box center [1019, 108] width 113 height 30
select select "service"
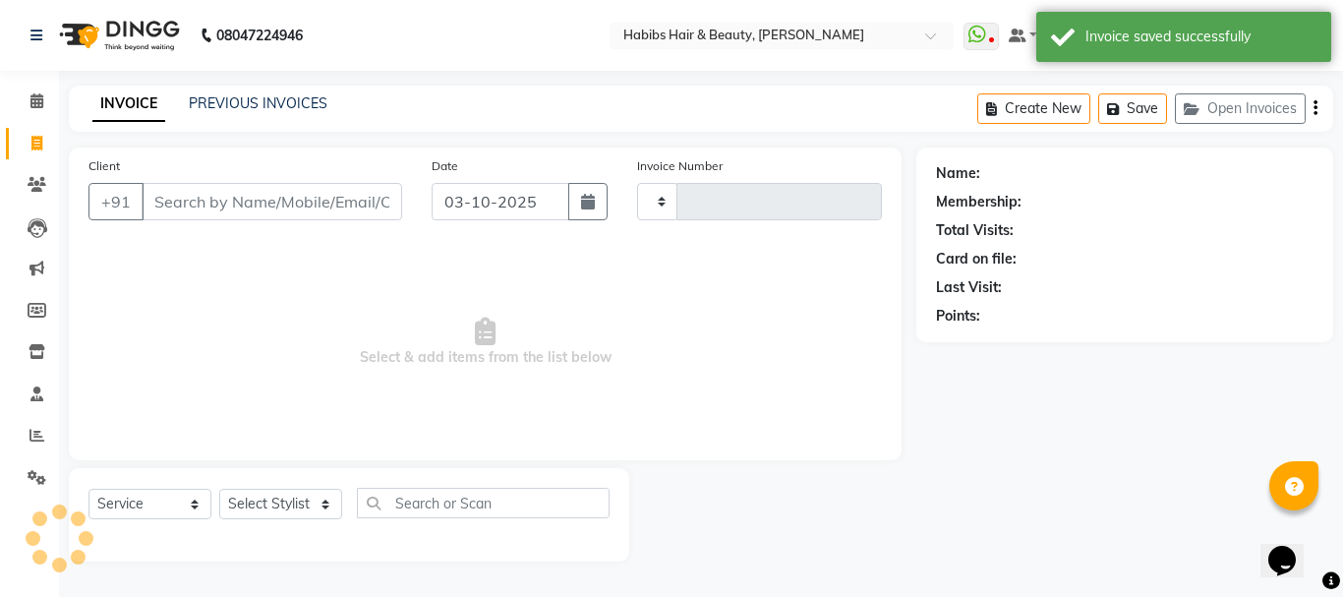
type input "5481"
select select "3712"
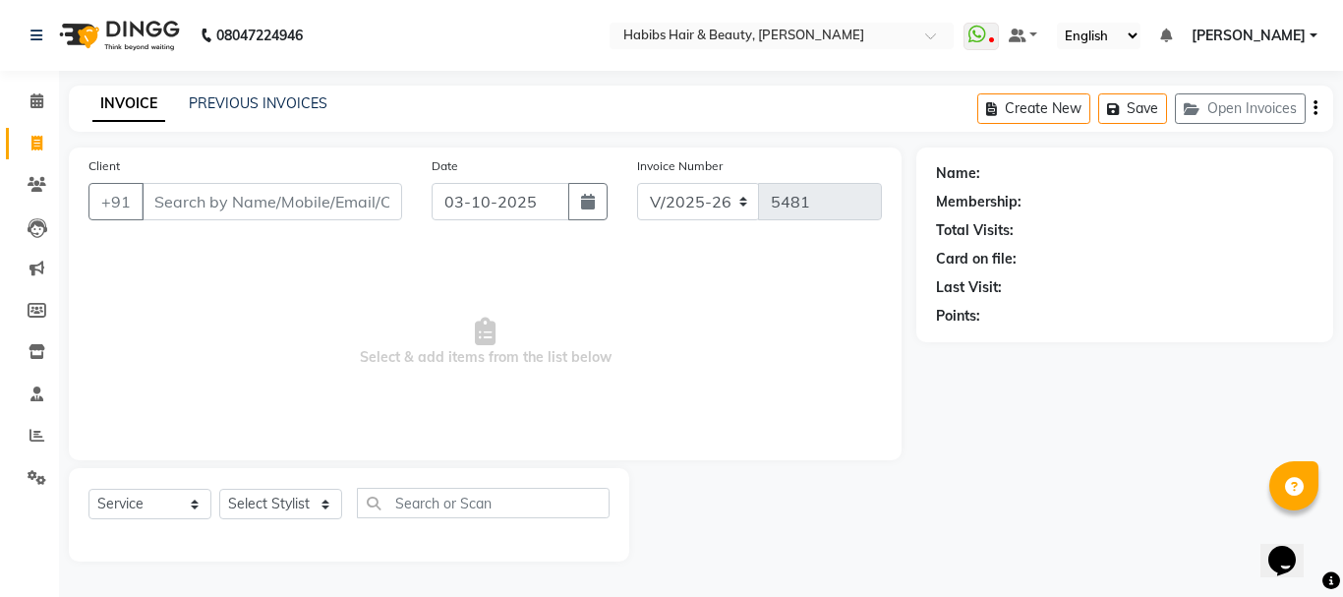
click at [274, 203] on input "Client" at bounding box center [272, 201] width 261 height 37
click at [261, 194] on input "W" at bounding box center [272, 201] width 261 height 37
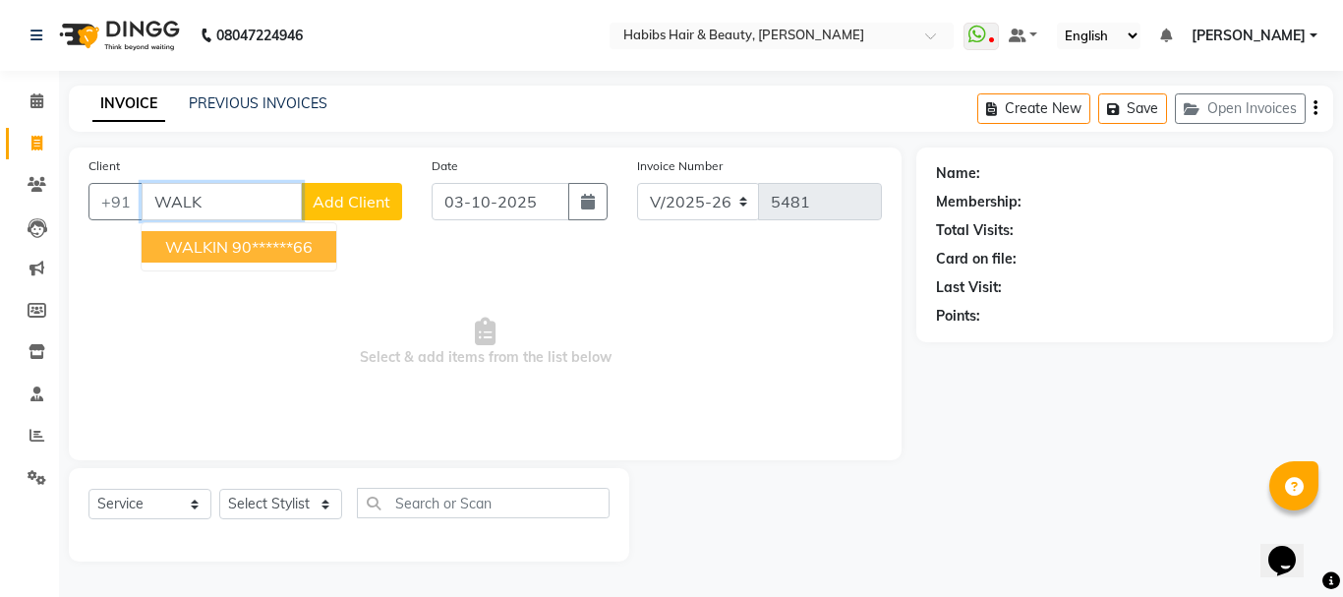
click at [252, 255] on ngb-highlight "90******66" at bounding box center [272, 247] width 81 height 20
type input "90******66"
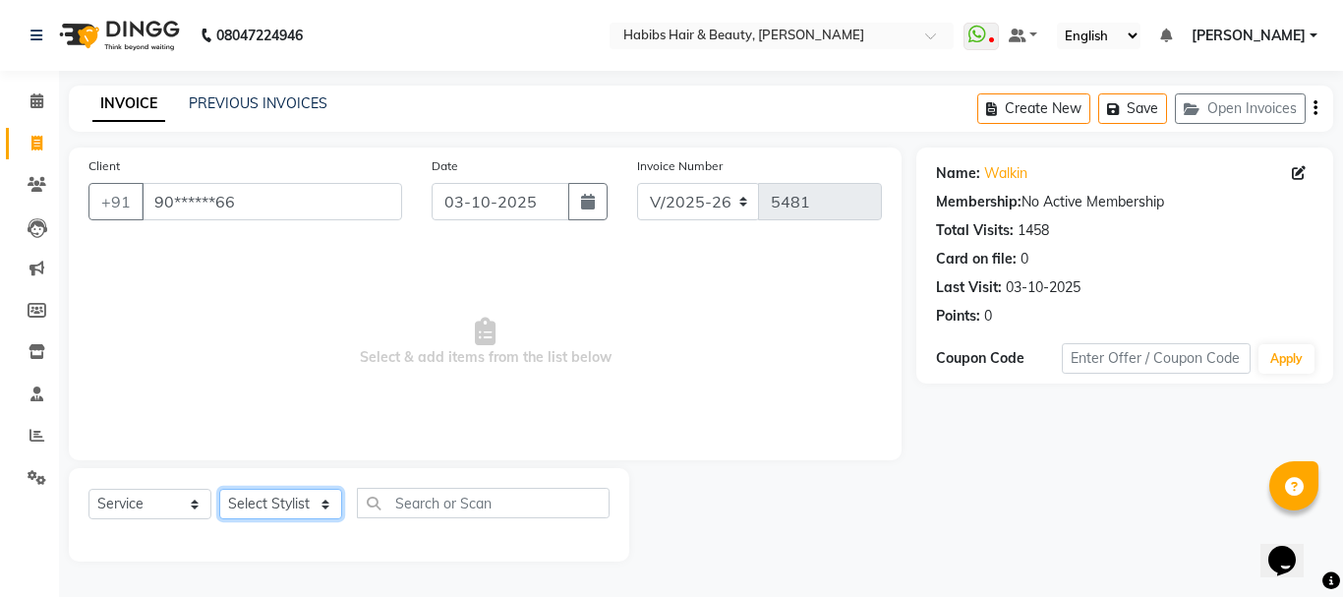
click at [273, 505] on select "Select Stylist Admin Akshay [PERSON_NAME] [PERSON_NAME] Pallavi [PERSON_NAME] […" at bounding box center [280, 504] width 123 height 30
select select "17833"
click at [219, 489] on select "Select Stylist Admin Akshay [PERSON_NAME] [PERSON_NAME] Pallavi [PERSON_NAME] […" at bounding box center [280, 504] width 123 height 30
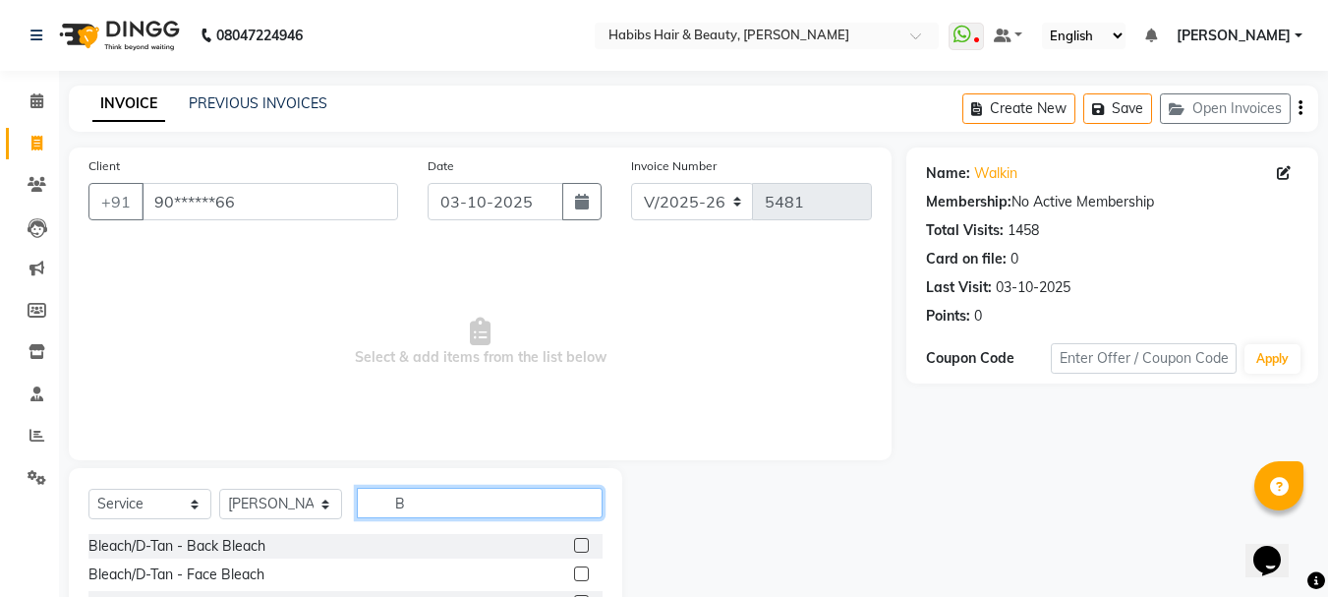
click at [480, 502] on input "B" at bounding box center [480, 503] width 246 height 30
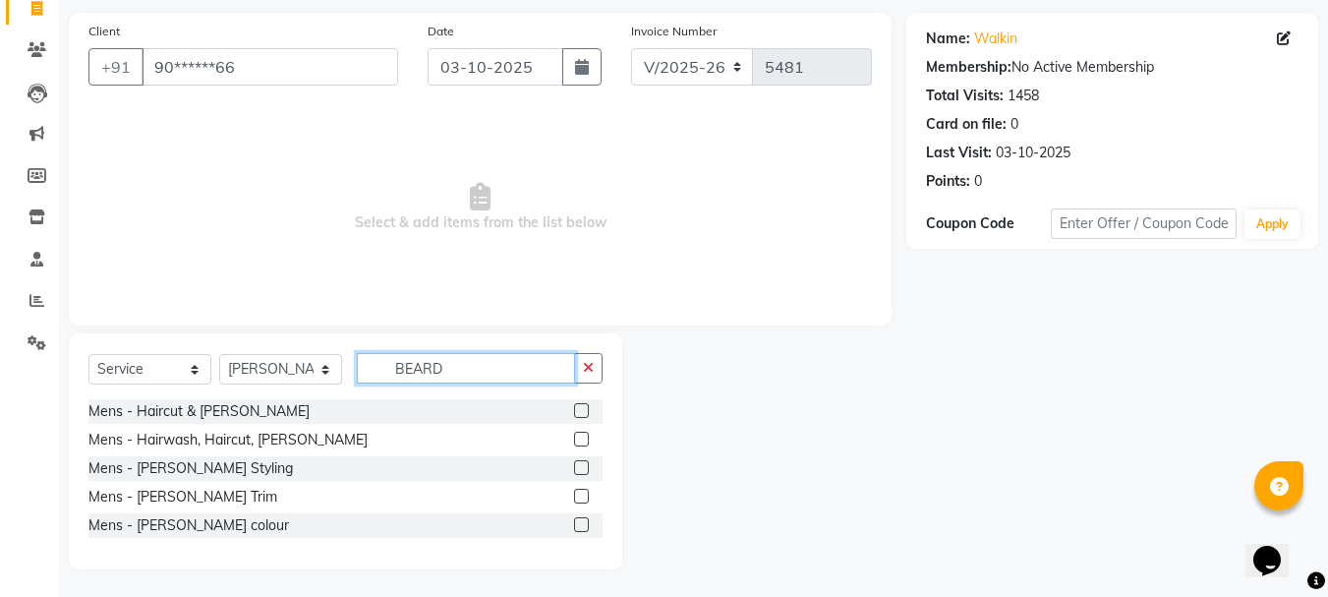
scroll to position [137, 0]
type input "BEARD"
click at [579, 492] on label at bounding box center [581, 494] width 15 height 15
click at [579, 492] on input "checkbox" at bounding box center [580, 495] width 13 height 13
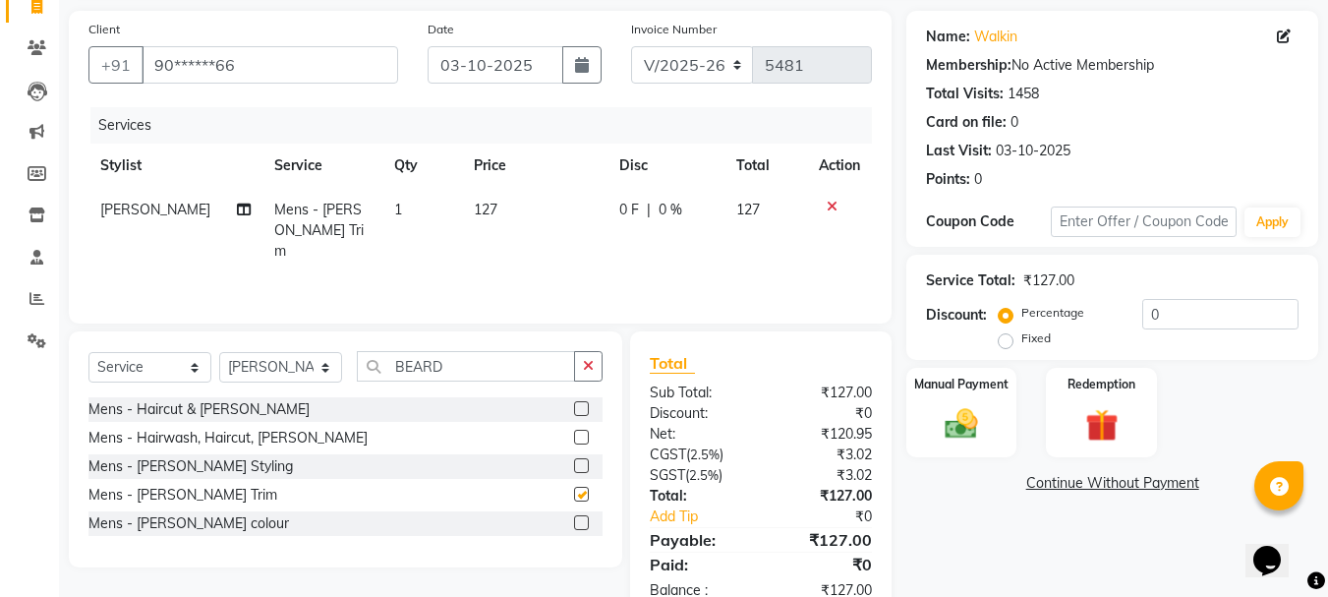
checkbox input "false"
click at [481, 204] on span "127" at bounding box center [486, 210] width 24 height 18
select select "17833"
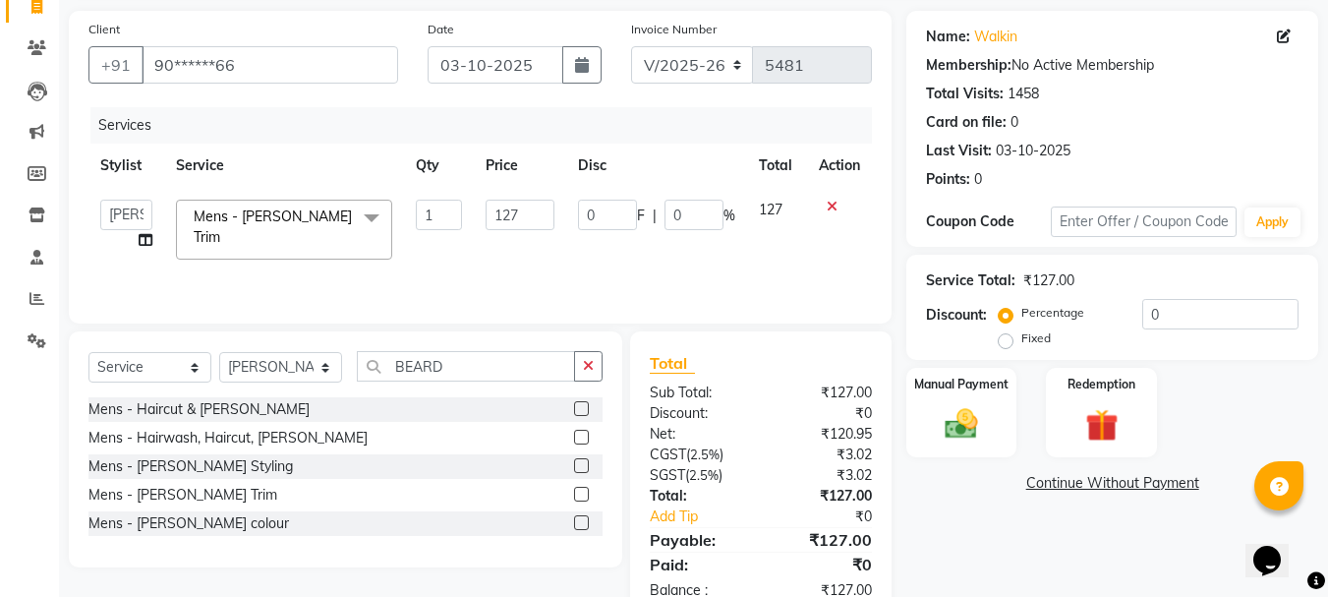
click at [481, 204] on td "127" at bounding box center [519, 230] width 91 height 84
click at [500, 207] on input "127" at bounding box center [520, 215] width 68 height 30
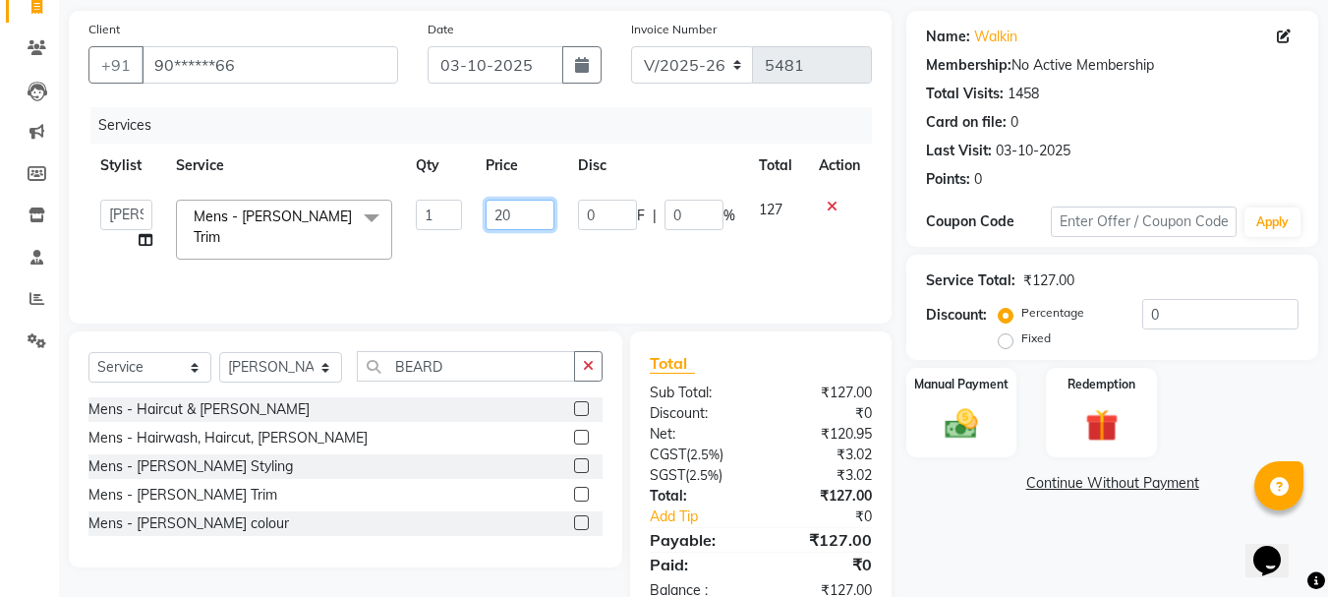
type input "200"
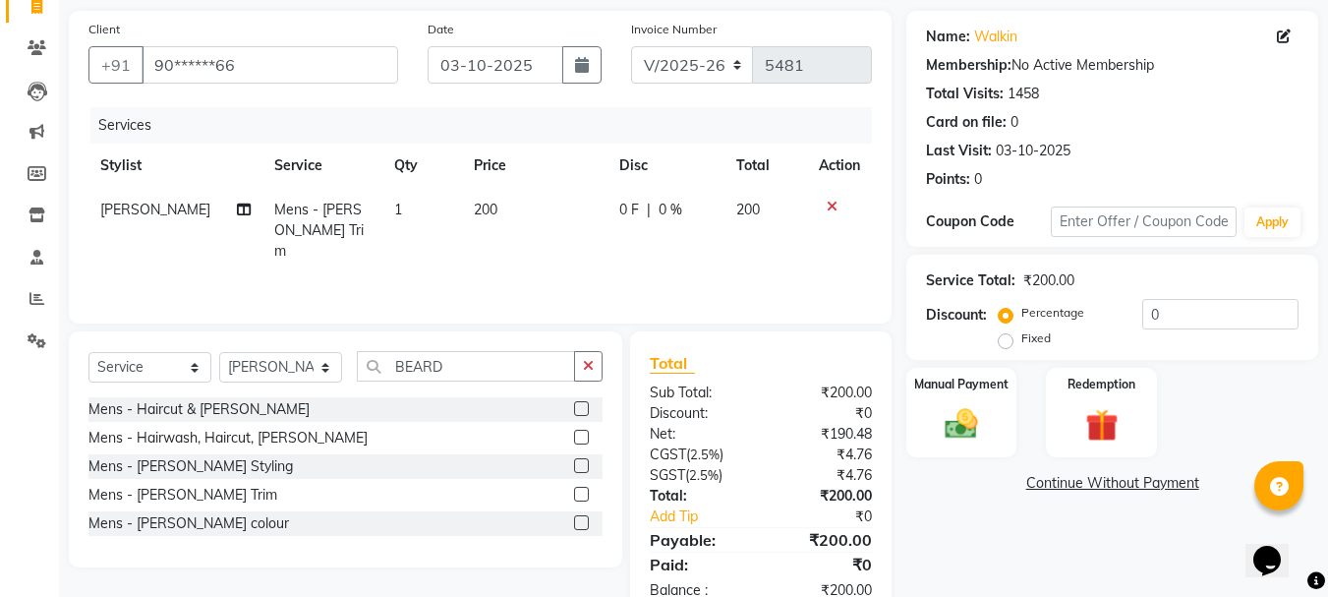
click at [540, 169] on th "Price" at bounding box center [535, 166] width 146 height 44
click at [979, 429] on img at bounding box center [961, 423] width 55 height 39
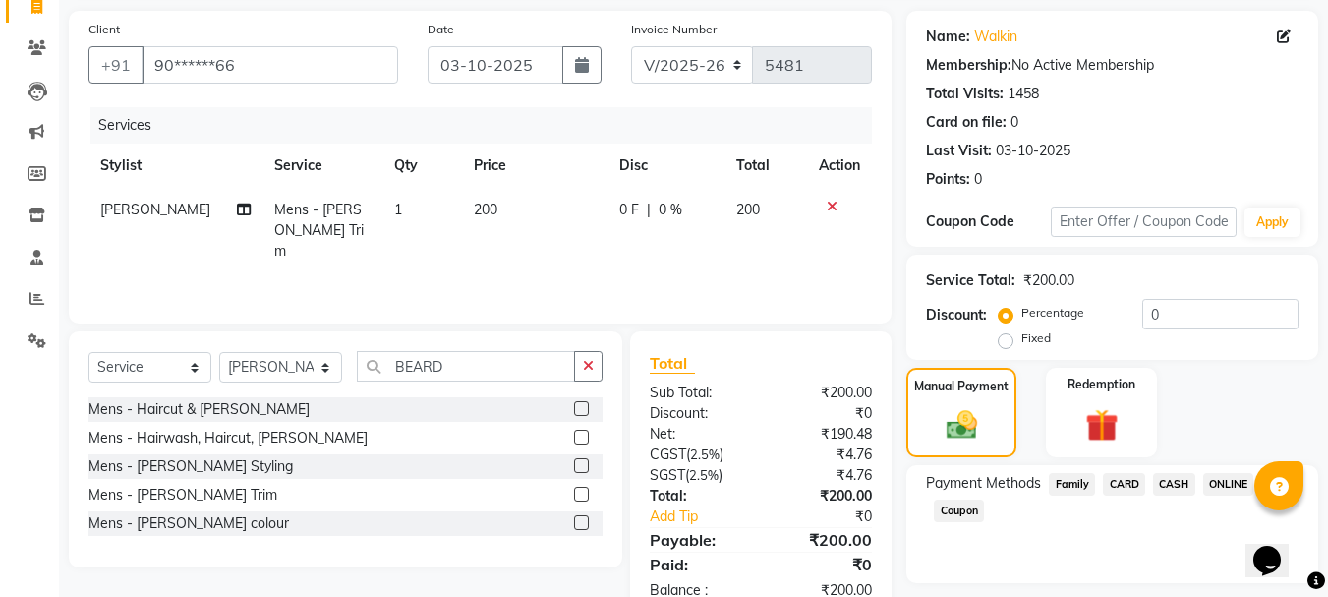
click at [1237, 477] on span "ONLINE" at bounding box center [1228, 484] width 51 height 23
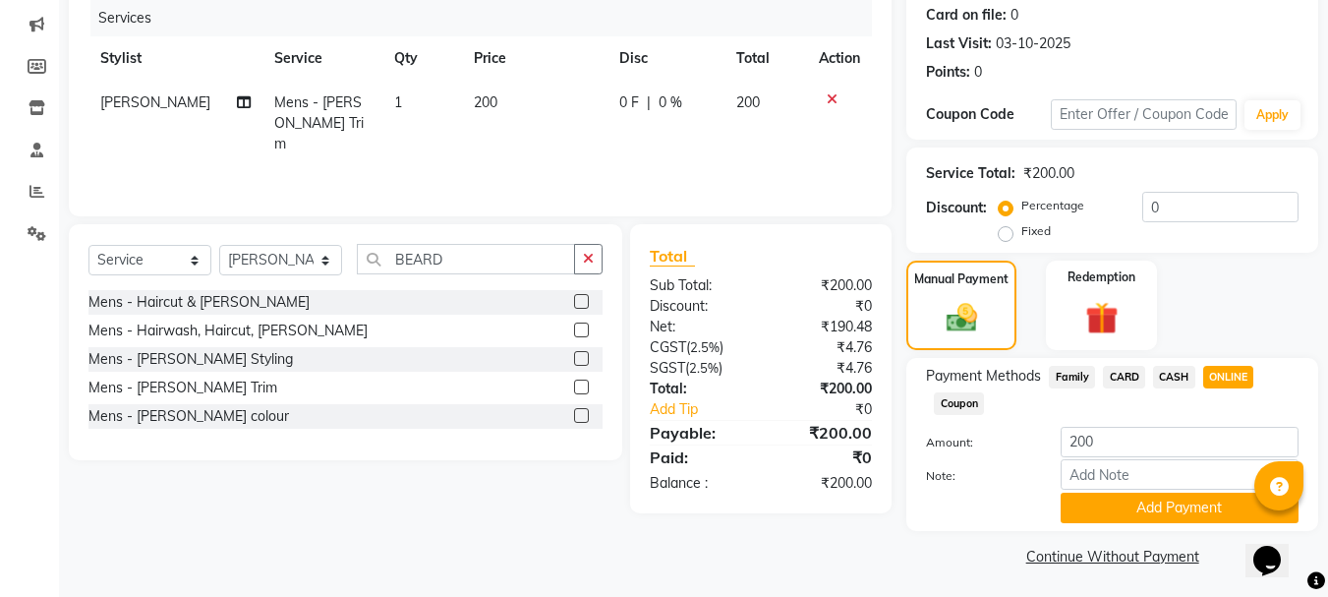
scroll to position [248, 0]
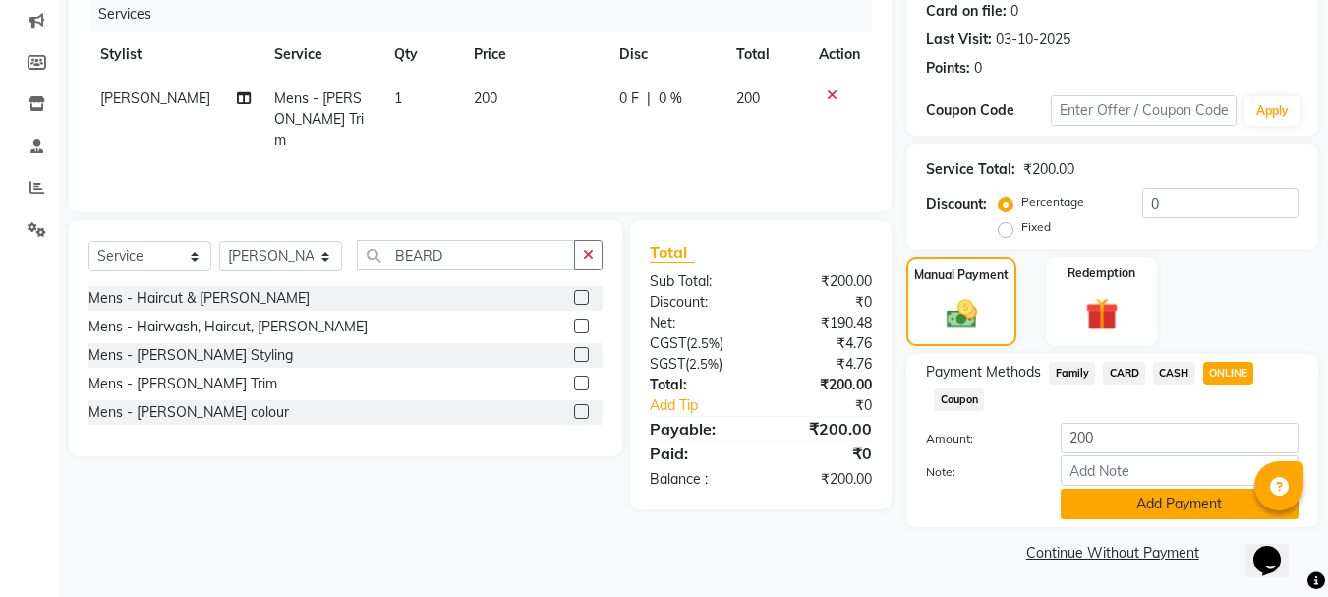
click at [1172, 507] on button "Add Payment" at bounding box center [1180, 504] width 238 height 30
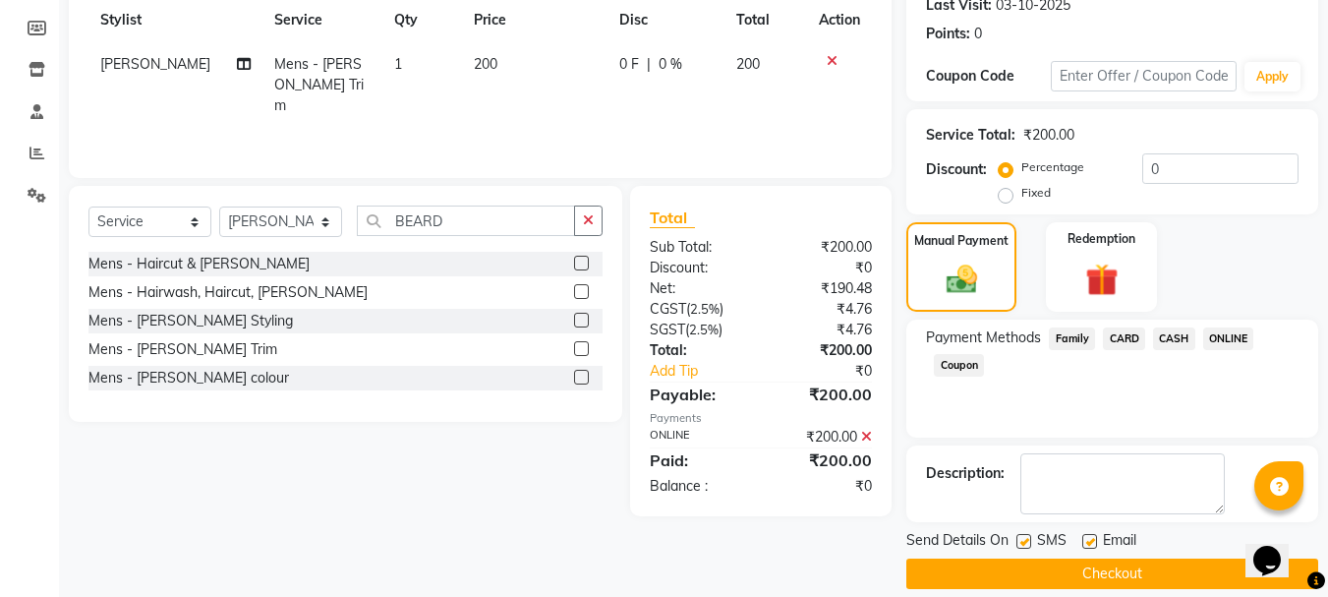
scroll to position [304, 0]
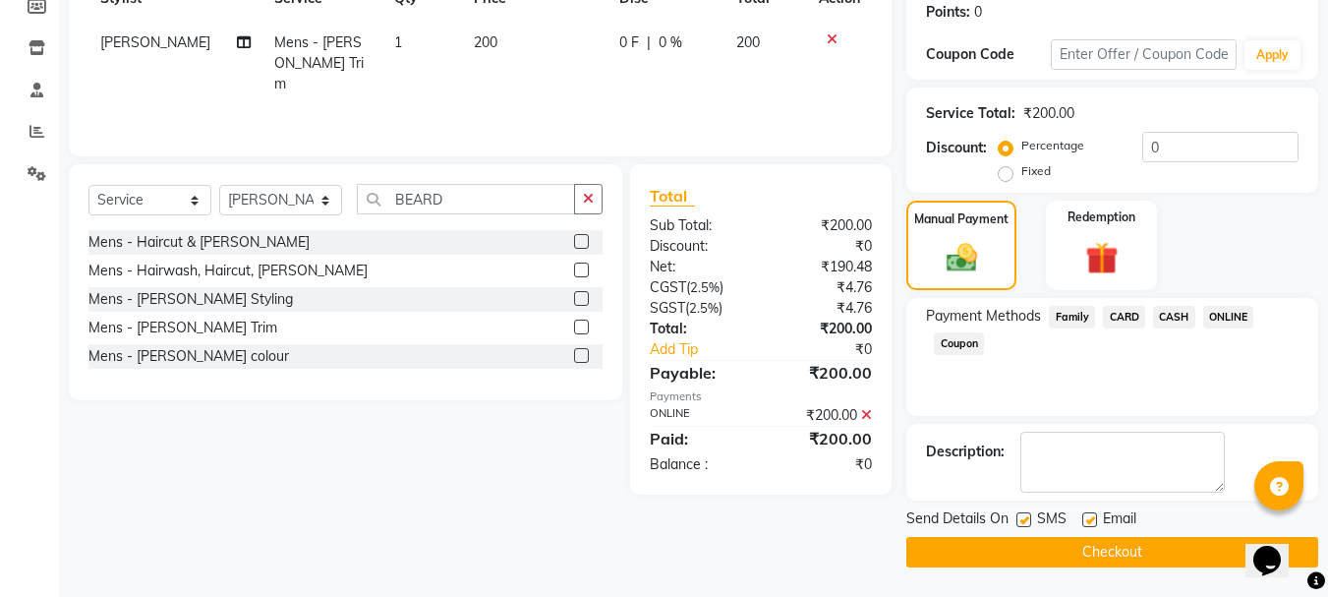
click at [1130, 545] on button "Checkout" at bounding box center [1113, 552] width 412 height 30
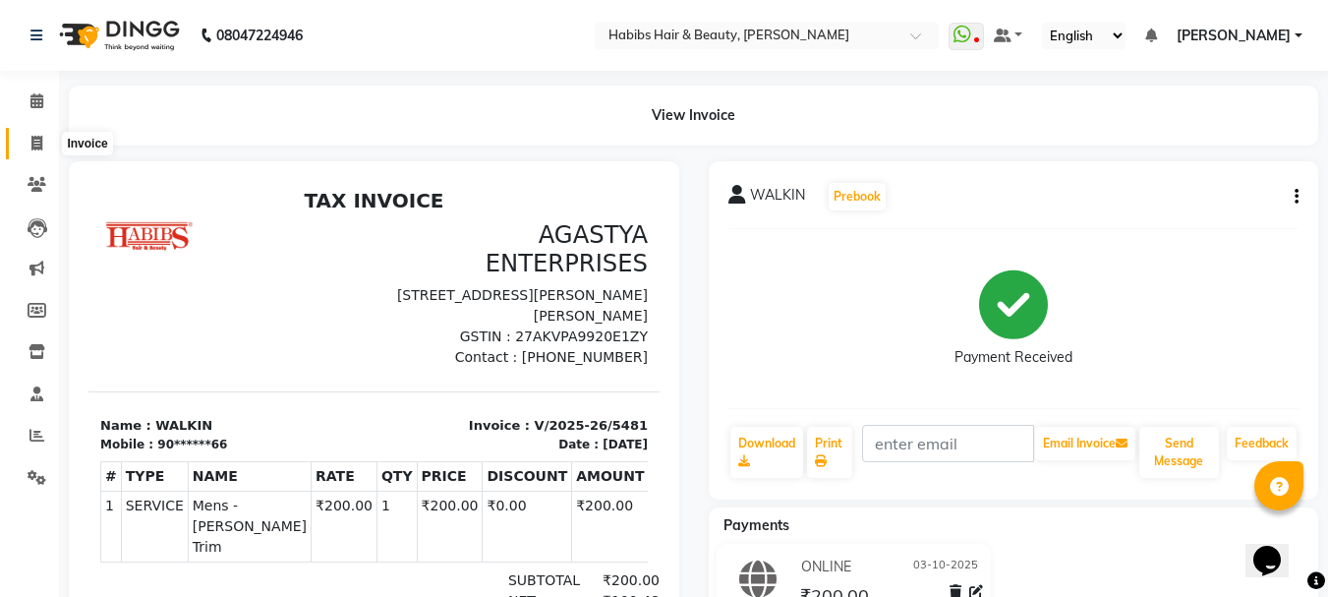
click at [35, 142] on icon at bounding box center [36, 143] width 11 height 15
select select "service"
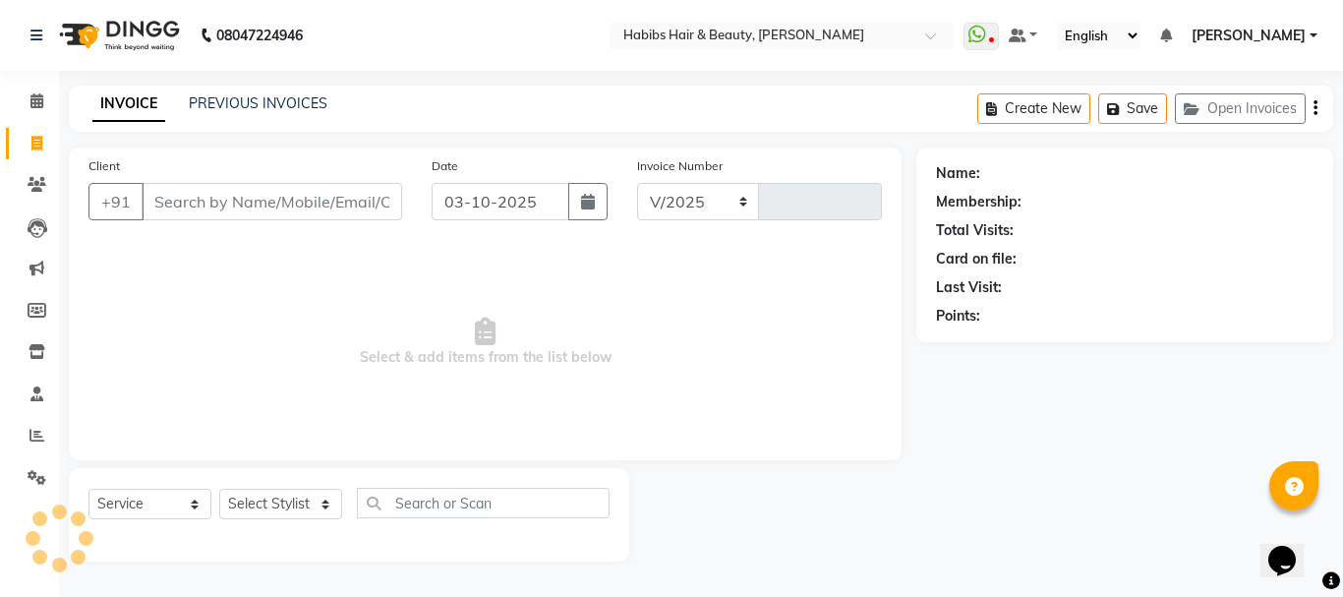
select select "3712"
type input "5482"
click at [214, 191] on input "W" at bounding box center [272, 201] width 261 height 37
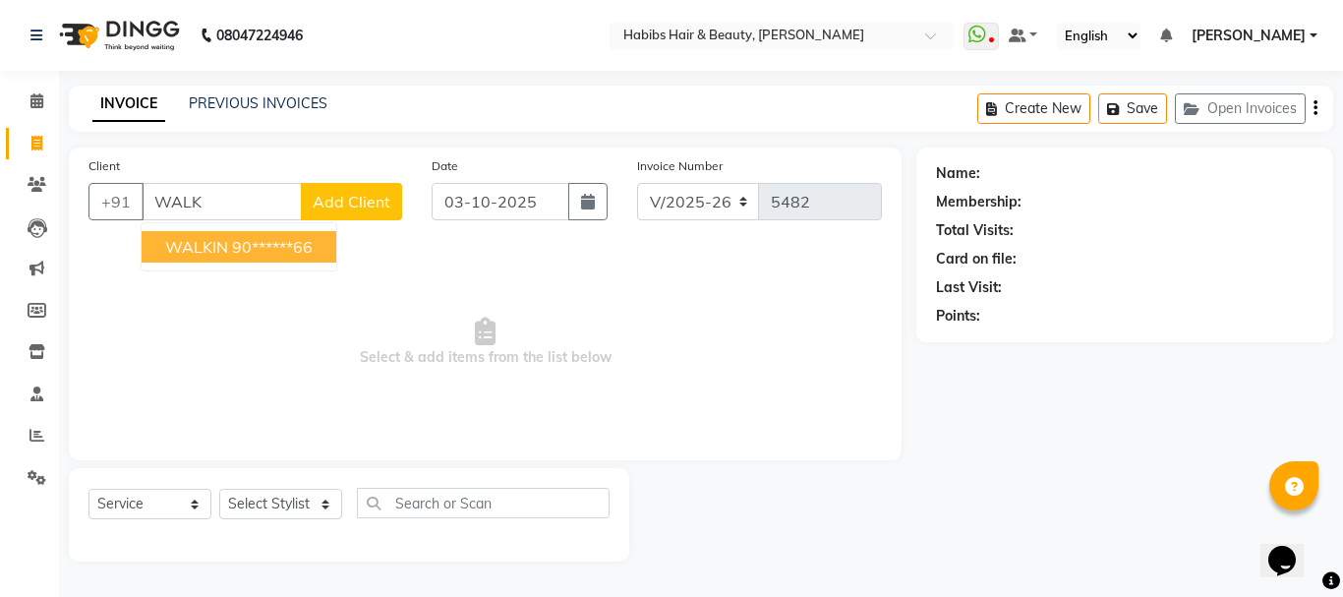
click at [237, 241] on ngb-highlight "90******66" at bounding box center [272, 247] width 81 height 20
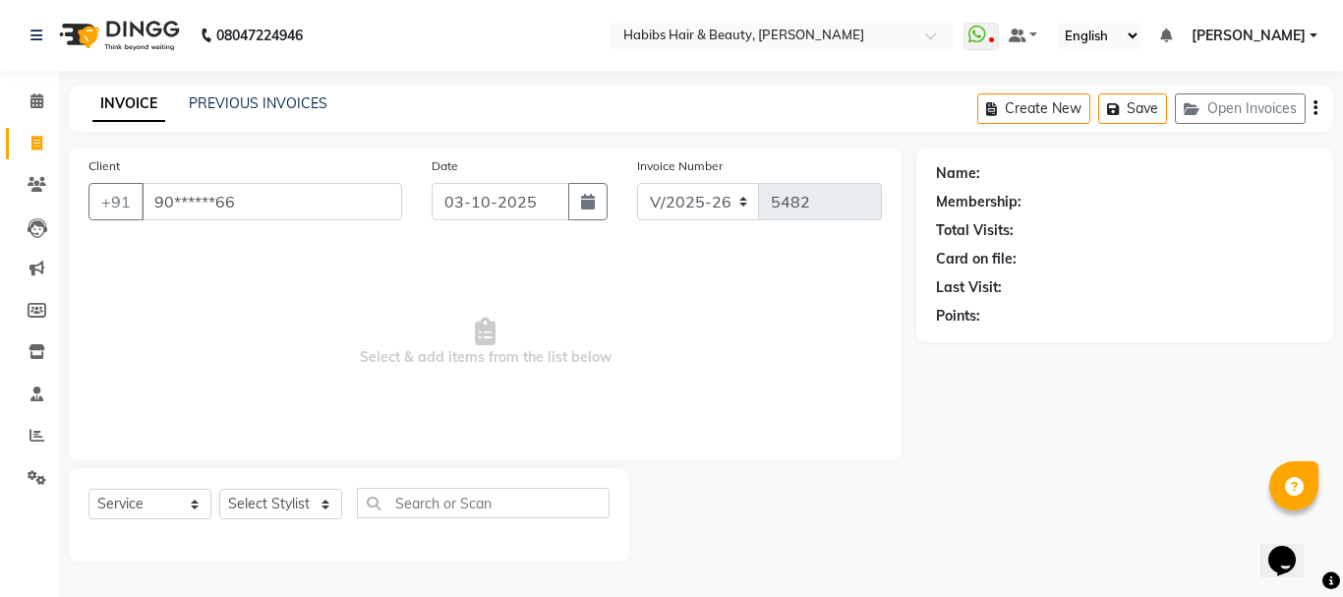
type input "90******66"
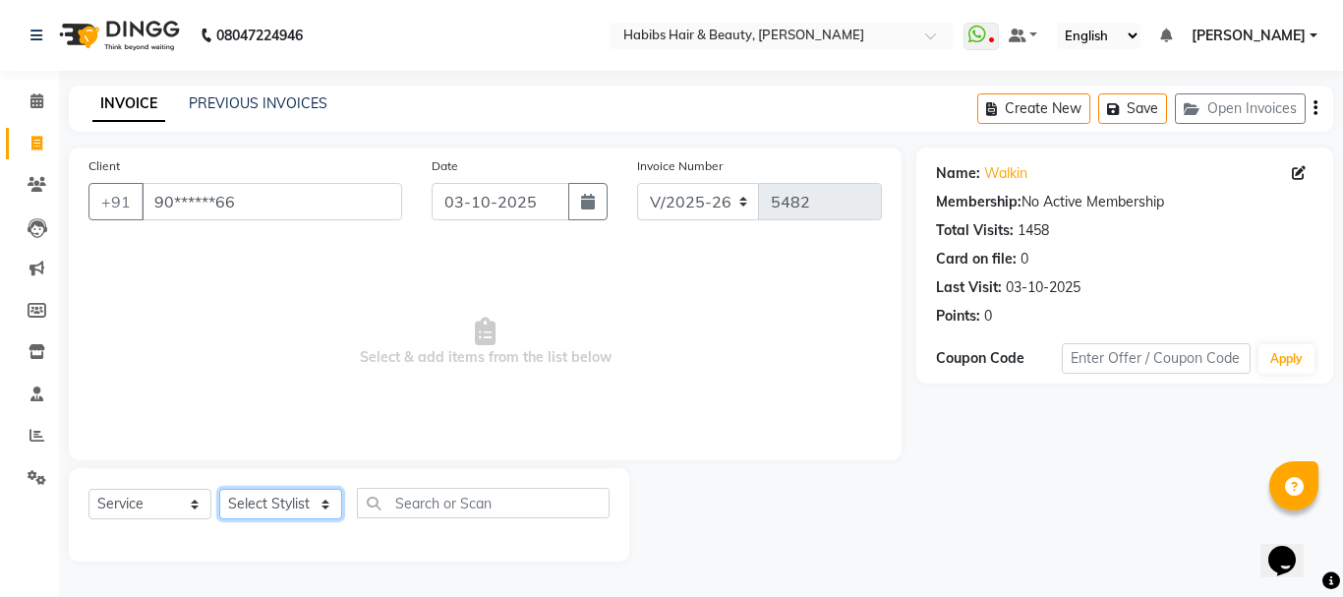
click at [248, 507] on select "Select Stylist Admin Akshay [PERSON_NAME] [PERSON_NAME] Pallavi [PERSON_NAME] […" at bounding box center [280, 504] width 123 height 30
select select "17834"
click at [219, 489] on select "Select Stylist Admin Akshay [PERSON_NAME] [PERSON_NAME] Pallavi [PERSON_NAME] […" at bounding box center [280, 504] width 123 height 30
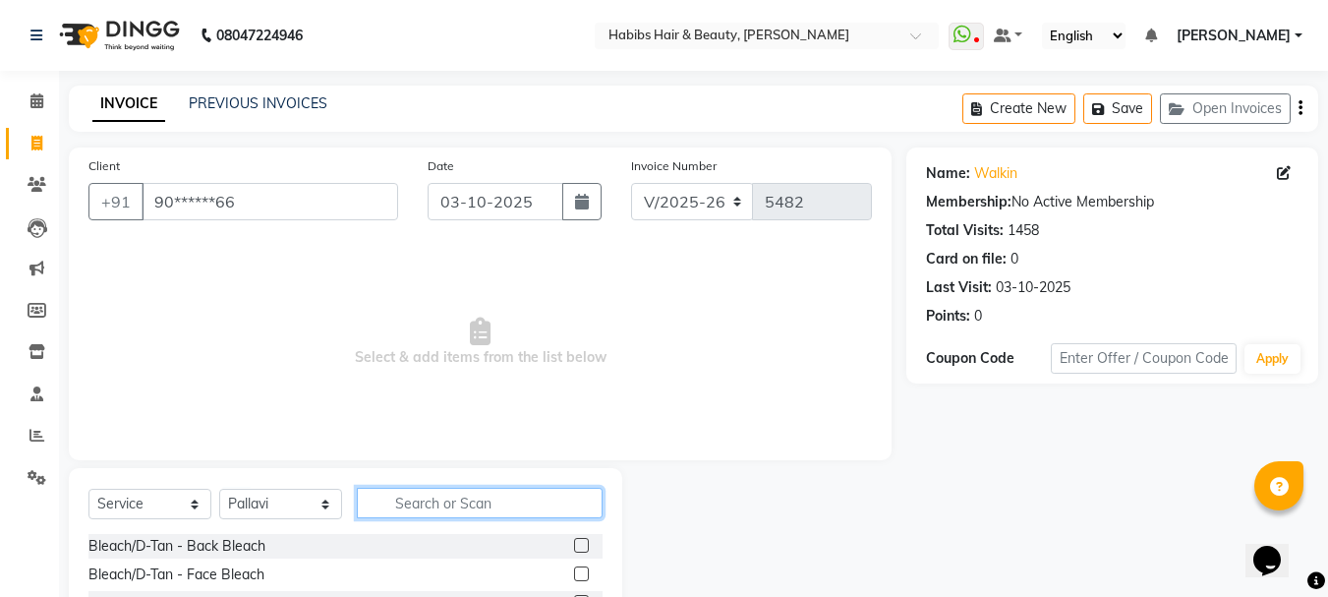
click at [422, 504] on input "text" at bounding box center [480, 503] width 246 height 30
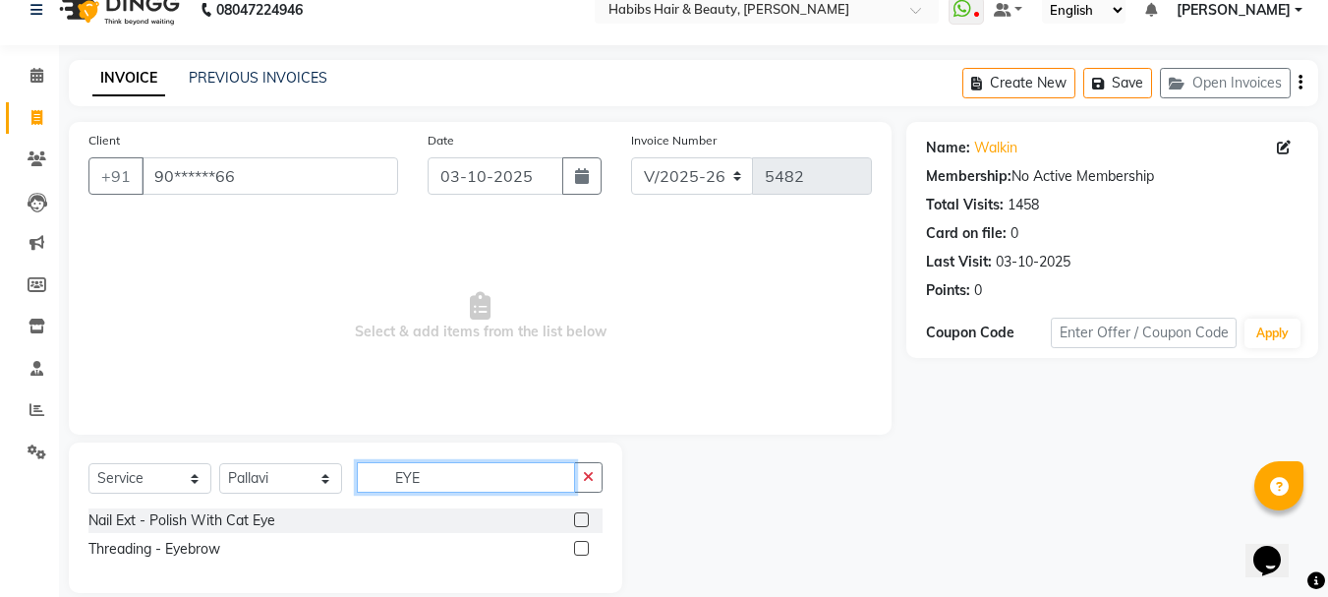
scroll to position [51, 0]
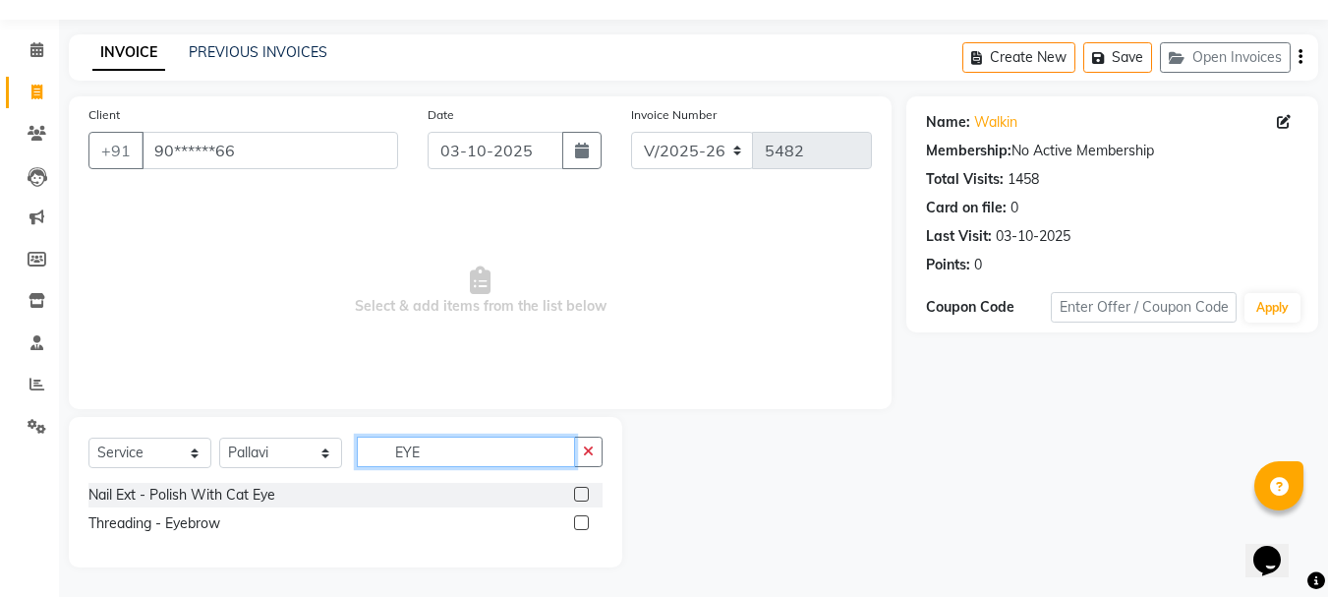
type input "EYE"
click at [576, 520] on label at bounding box center [581, 522] width 15 height 15
click at [576, 520] on input "checkbox" at bounding box center [580, 523] width 13 height 13
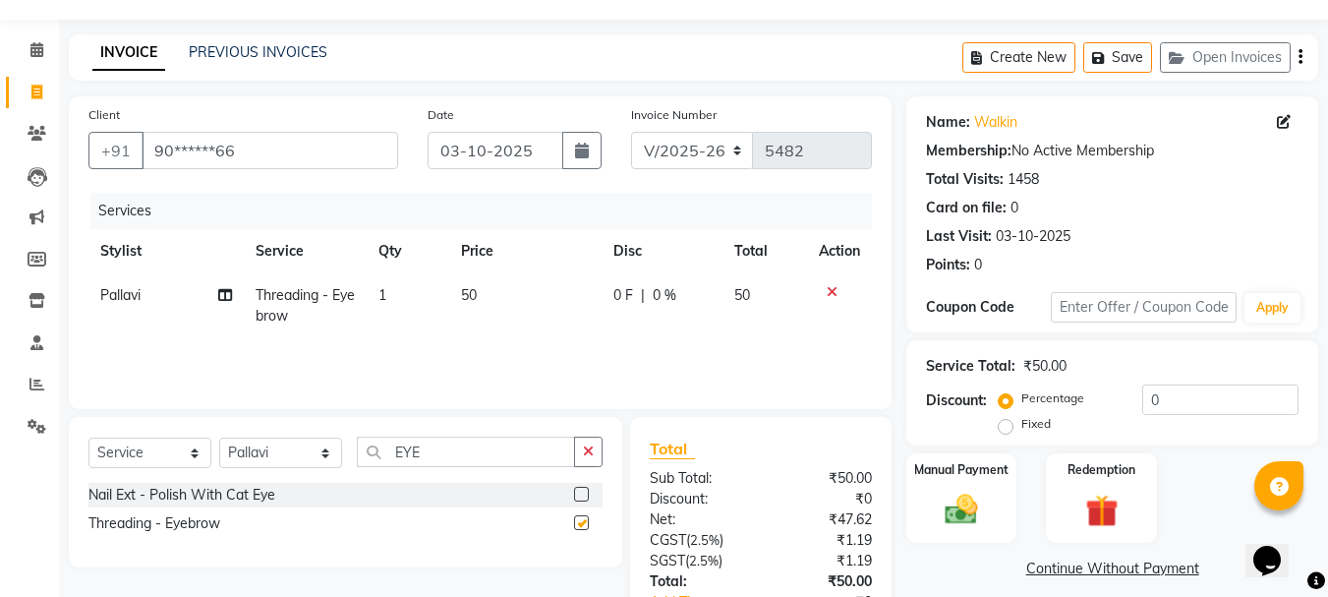
checkbox input "false"
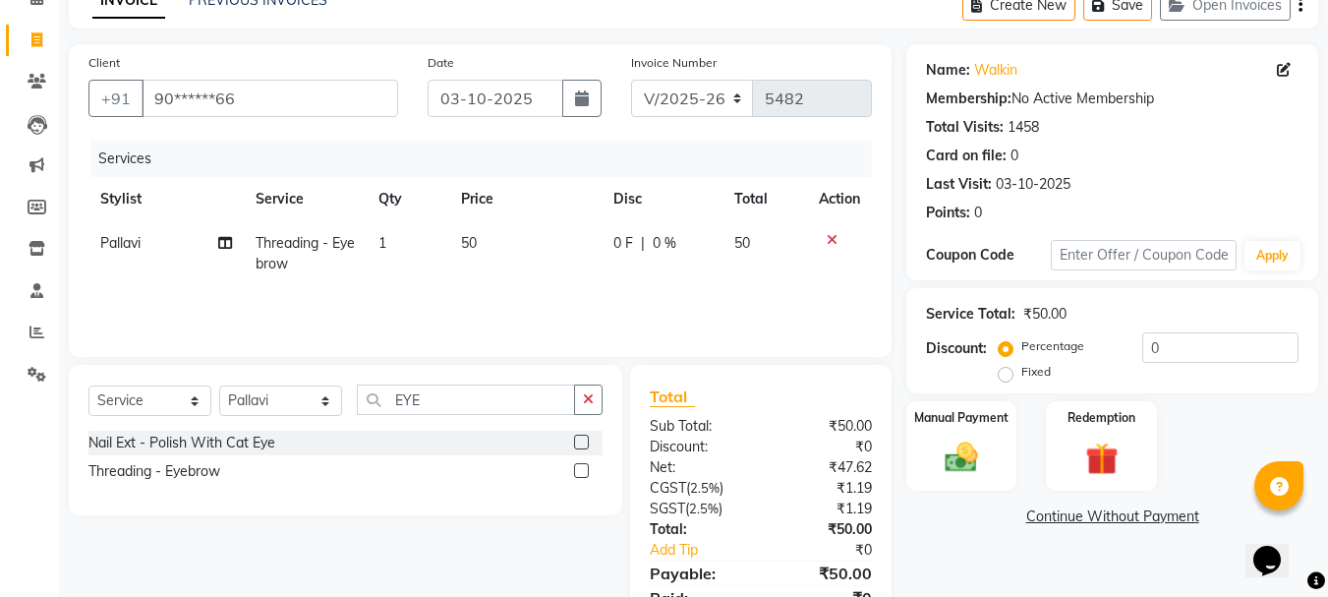
scroll to position [190, 0]
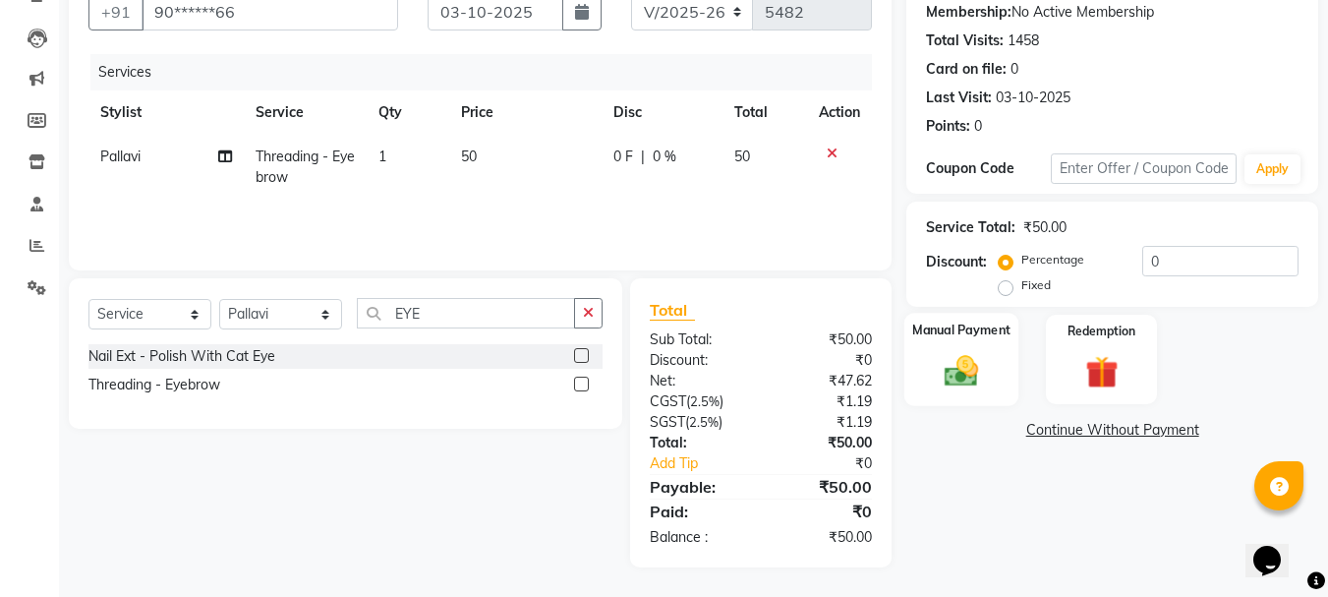
click at [979, 364] on img at bounding box center [961, 370] width 55 height 39
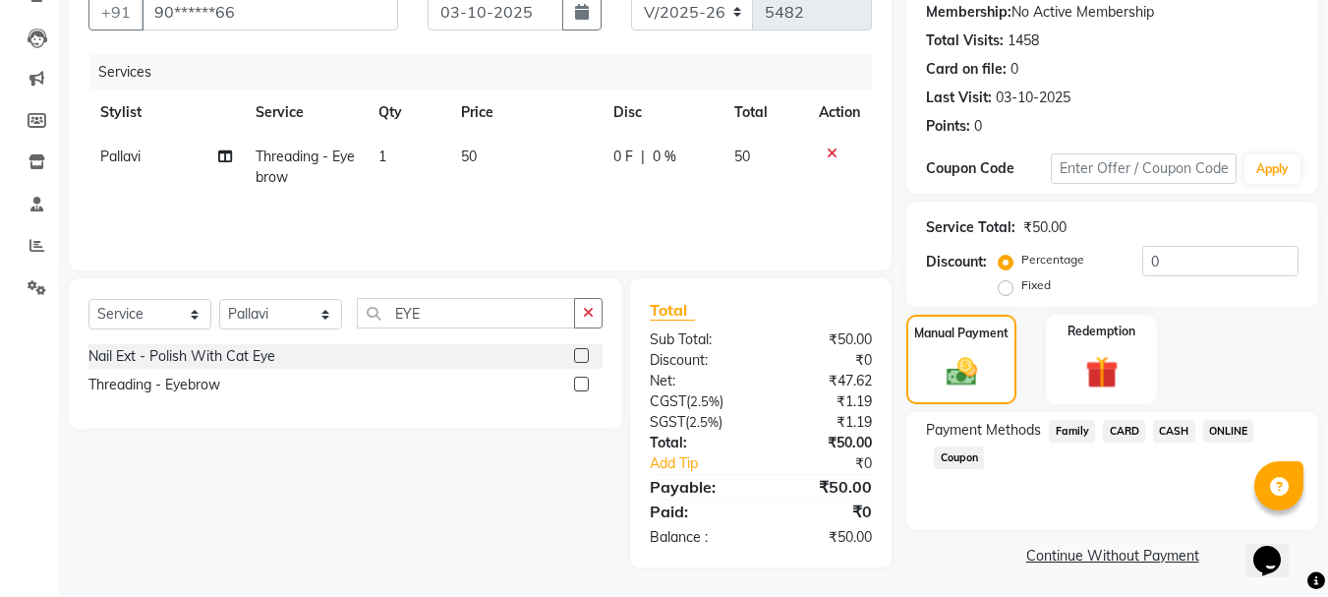
click at [1213, 427] on span "ONLINE" at bounding box center [1228, 431] width 51 height 23
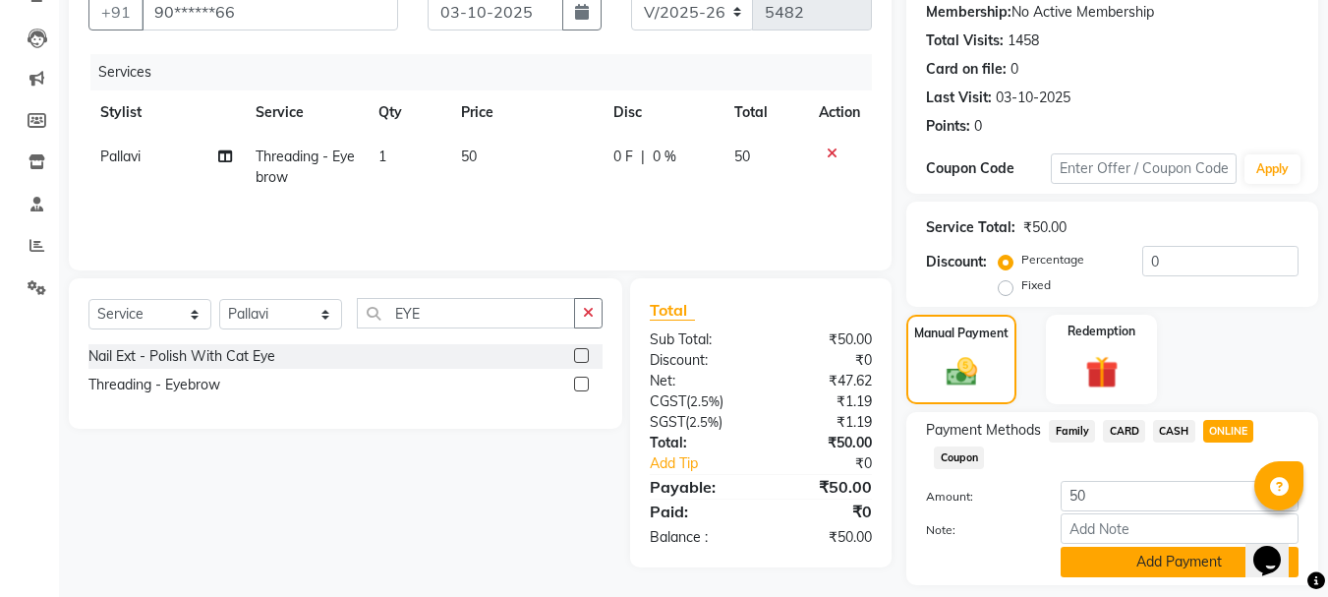
click at [1164, 560] on button "Add Payment" at bounding box center [1180, 562] width 238 height 30
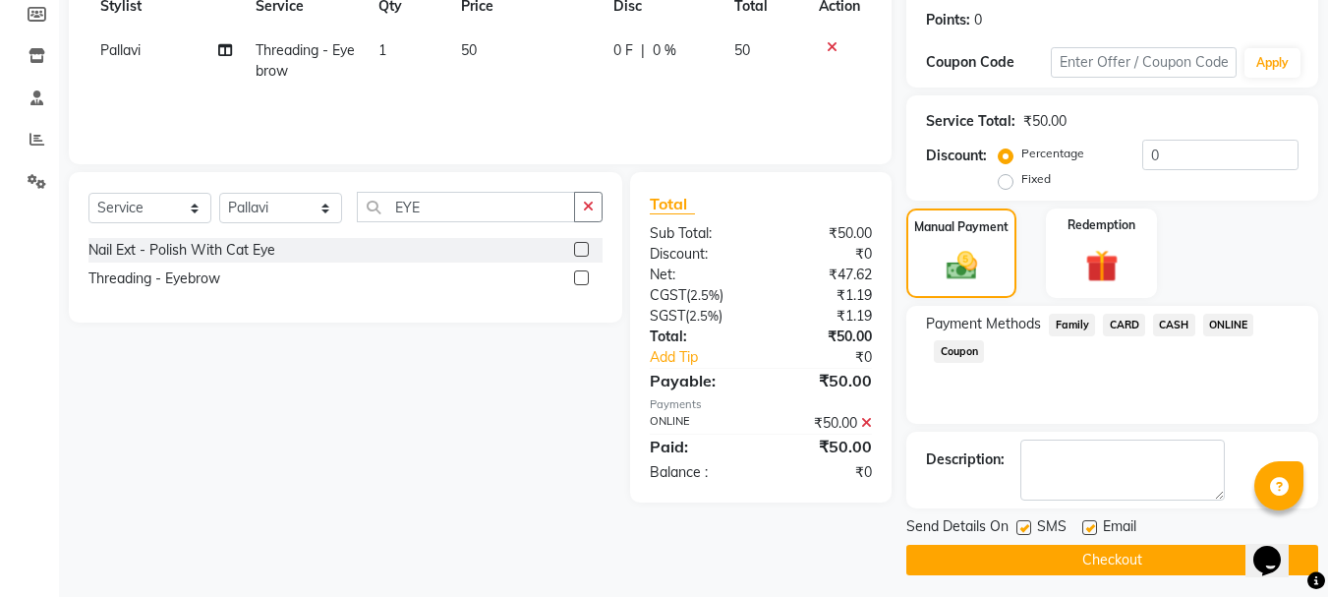
scroll to position [304, 0]
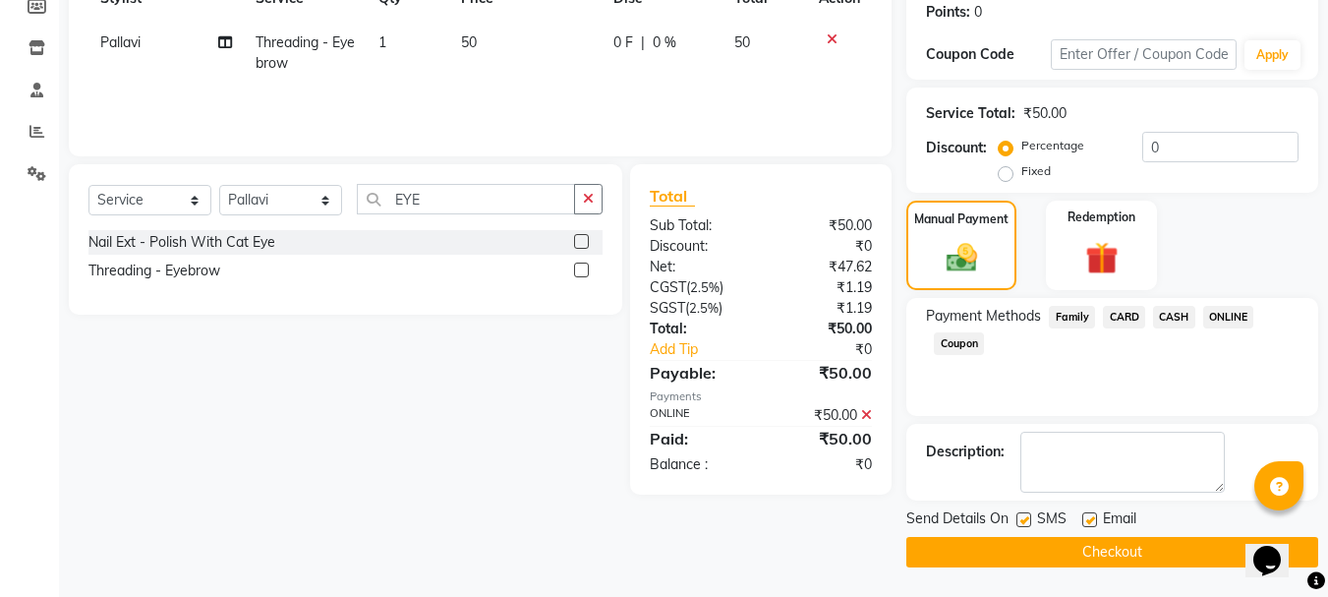
click at [1142, 550] on button "Checkout" at bounding box center [1113, 552] width 412 height 30
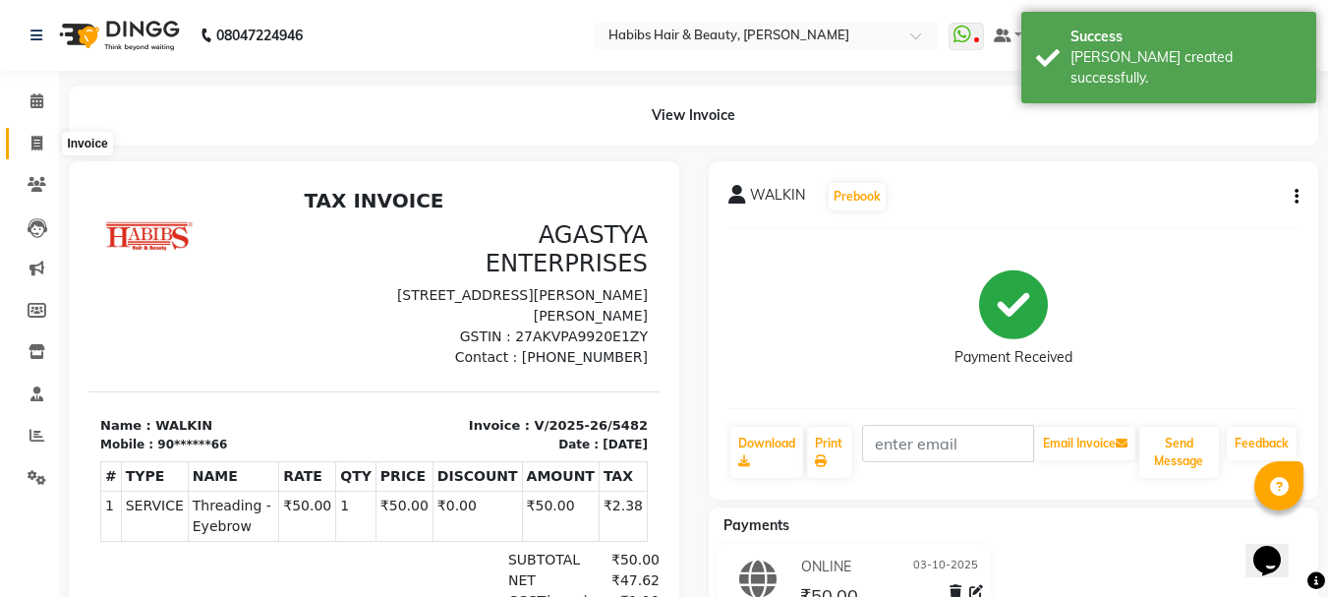
click at [45, 140] on span at bounding box center [37, 144] width 34 height 23
select select "service"
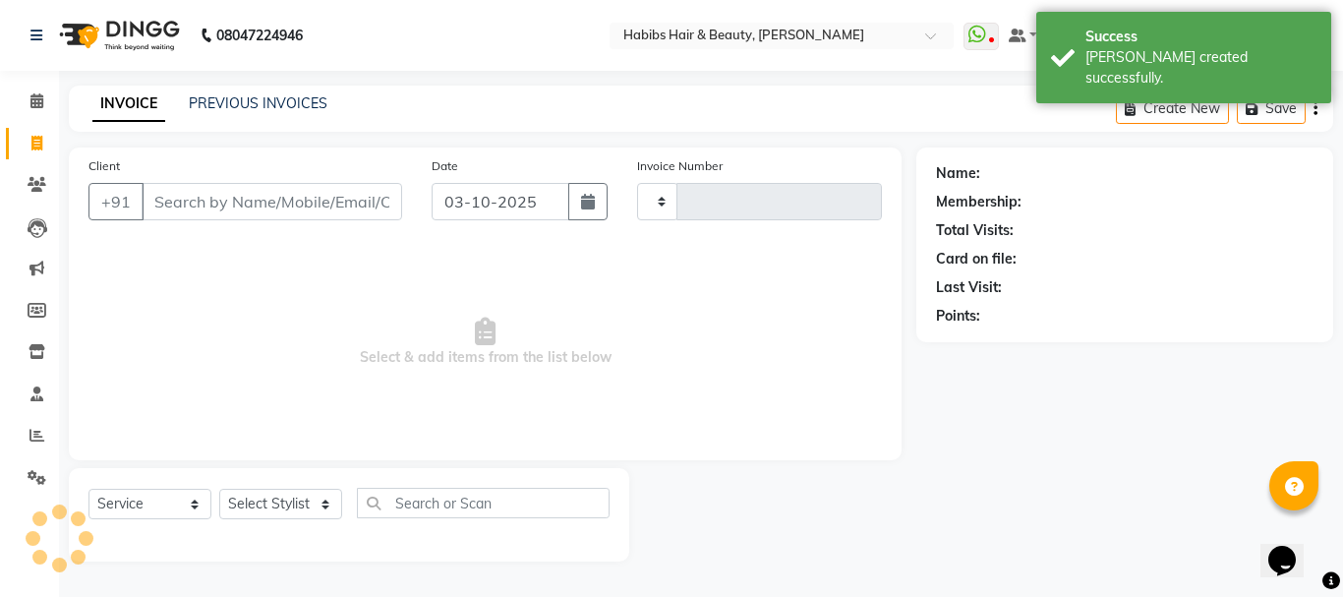
type input "5483"
select select "3712"
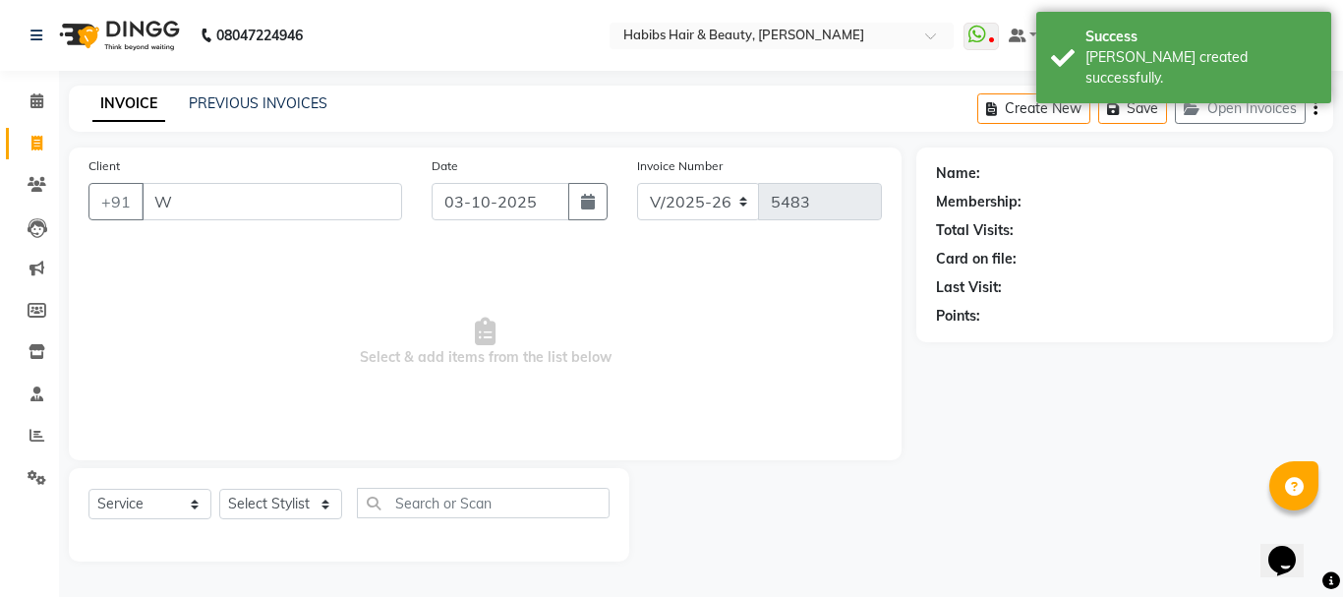
click at [228, 199] on input "W" at bounding box center [272, 201] width 261 height 37
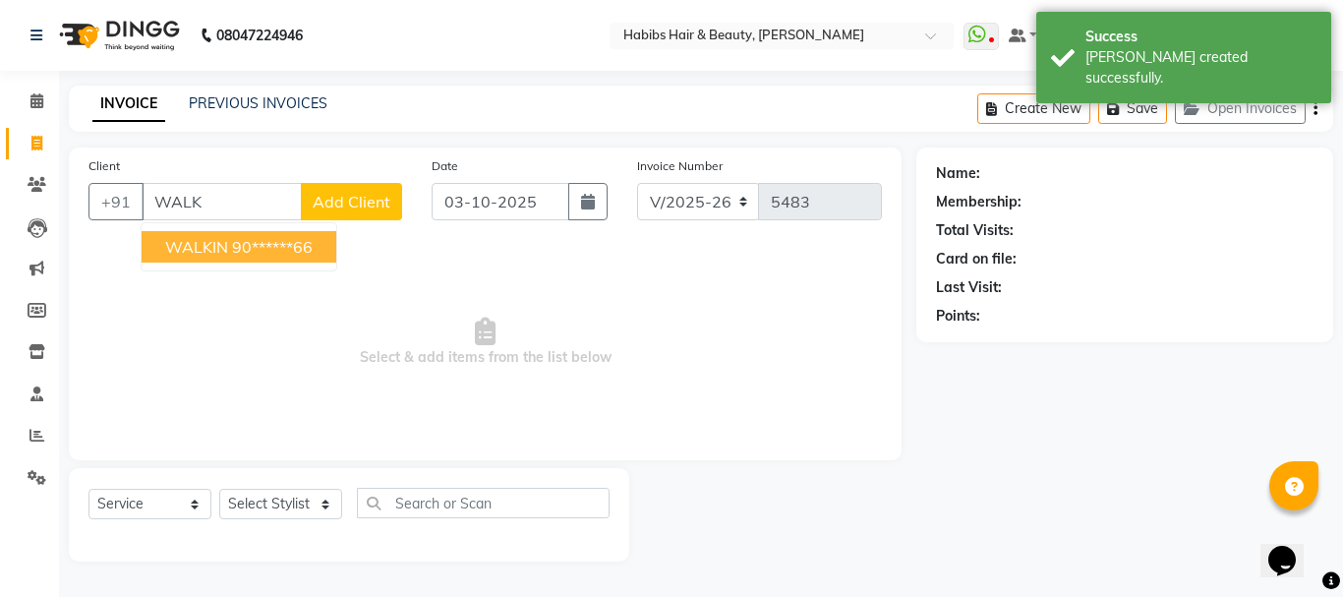
click at [232, 244] on ngb-highlight "90******66" at bounding box center [272, 247] width 81 height 20
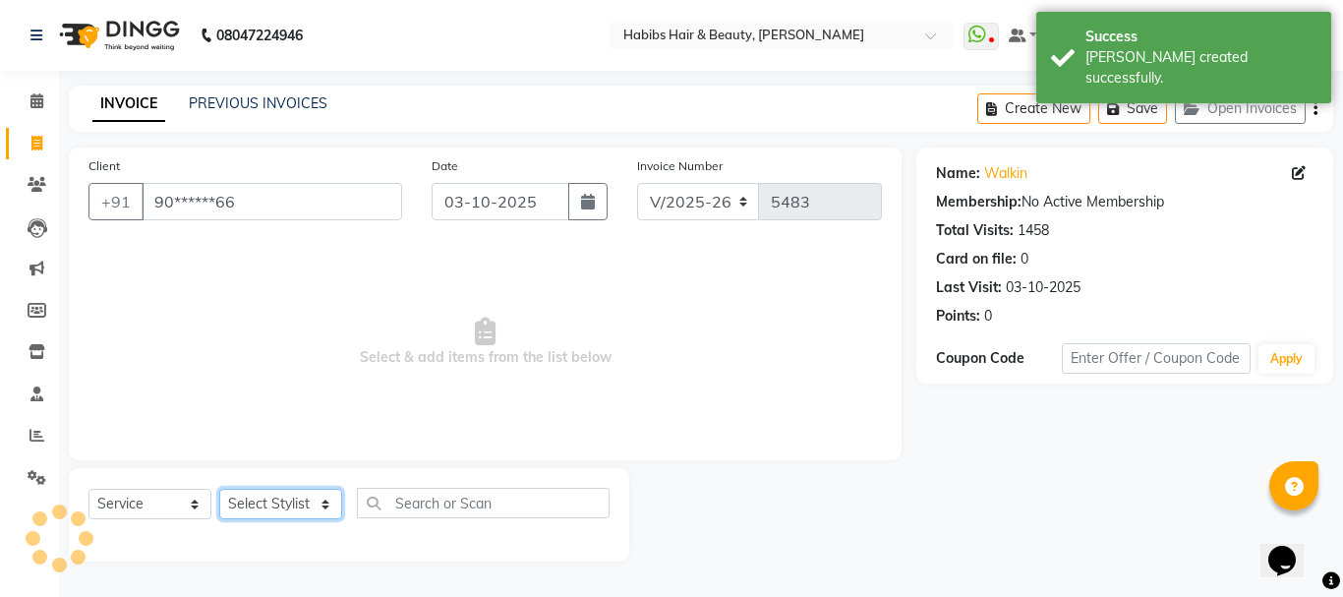
click at [261, 492] on select "Select Stylist Admin Akshay [PERSON_NAME] [PERSON_NAME] Pallavi [PERSON_NAME] […" at bounding box center [280, 504] width 123 height 30
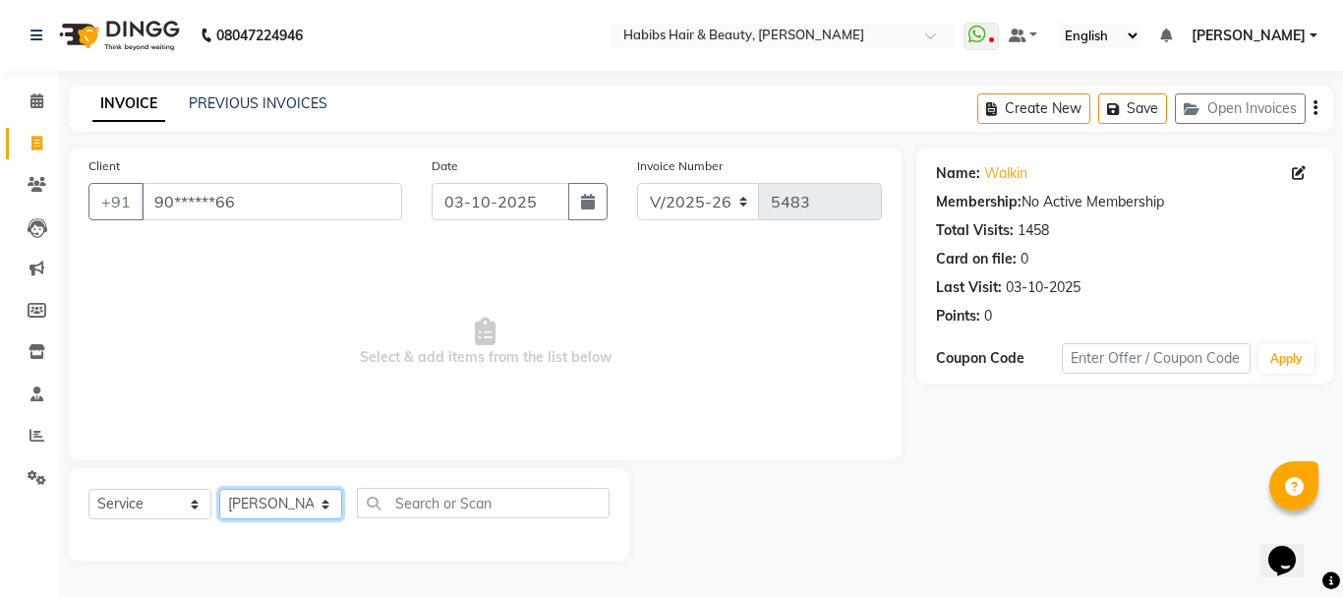
click at [219, 489] on select "Select Stylist Admin Akshay [PERSON_NAME] [PERSON_NAME] Pallavi [PERSON_NAME] […" at bounding box center [280, 504] width 123 height 30
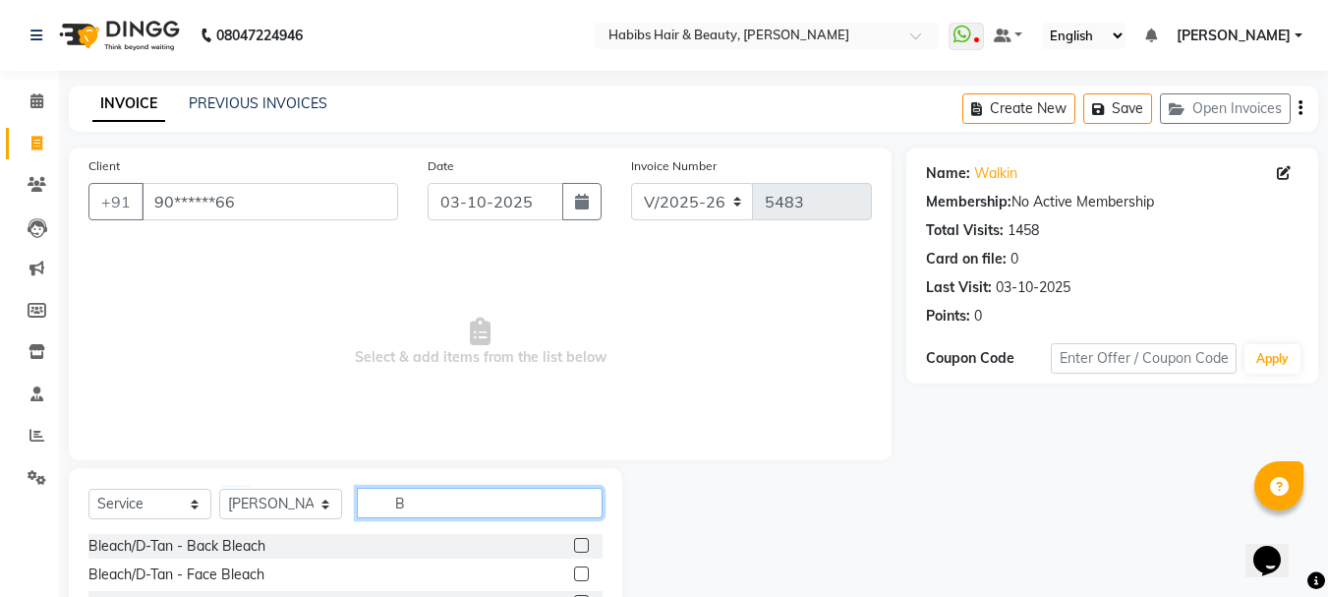
click at [414, 504] on input "B" at bounding box center [480, 503] width 246 height 30
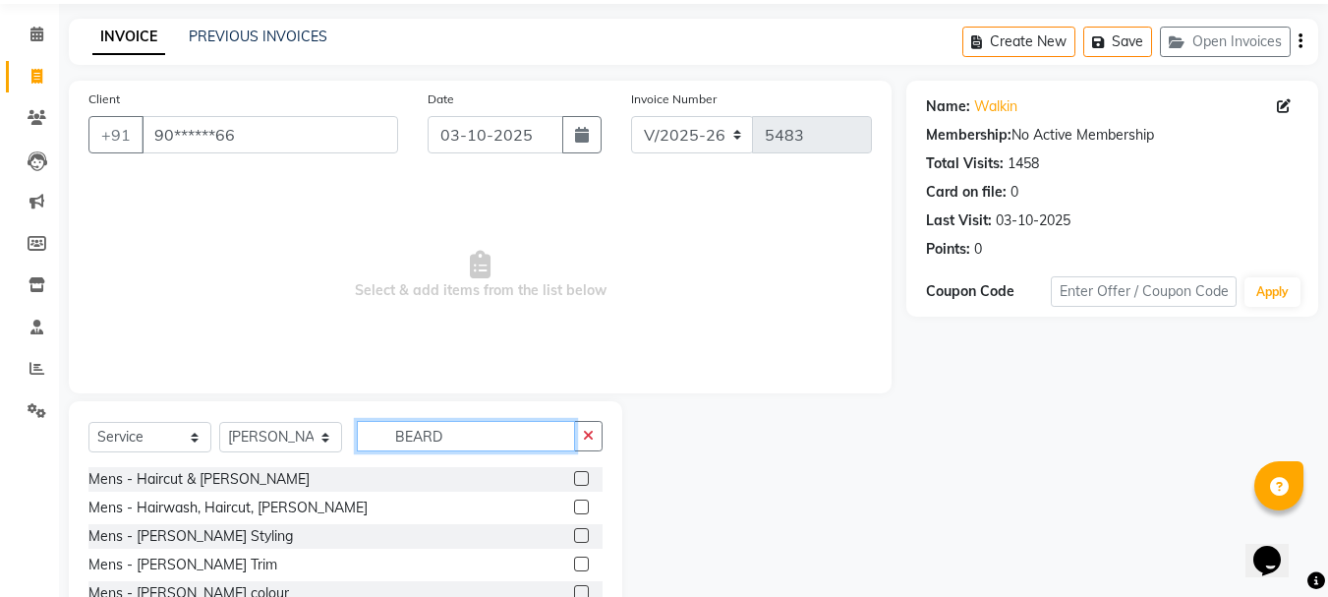
scroll to position [137, 0]
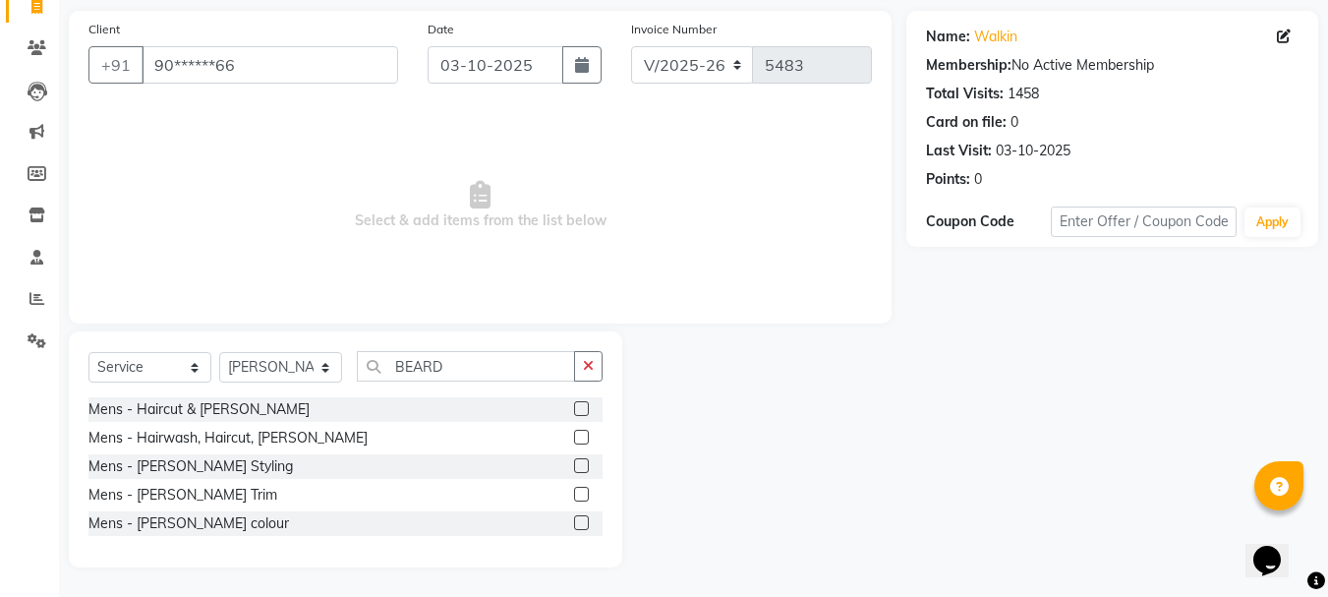
click at [575, 494] on label at bounding box center [581, 494] width 15 height 15
click at [575, 494] on input "checkbox" at bounding box center [580, 495] width 13 height 13
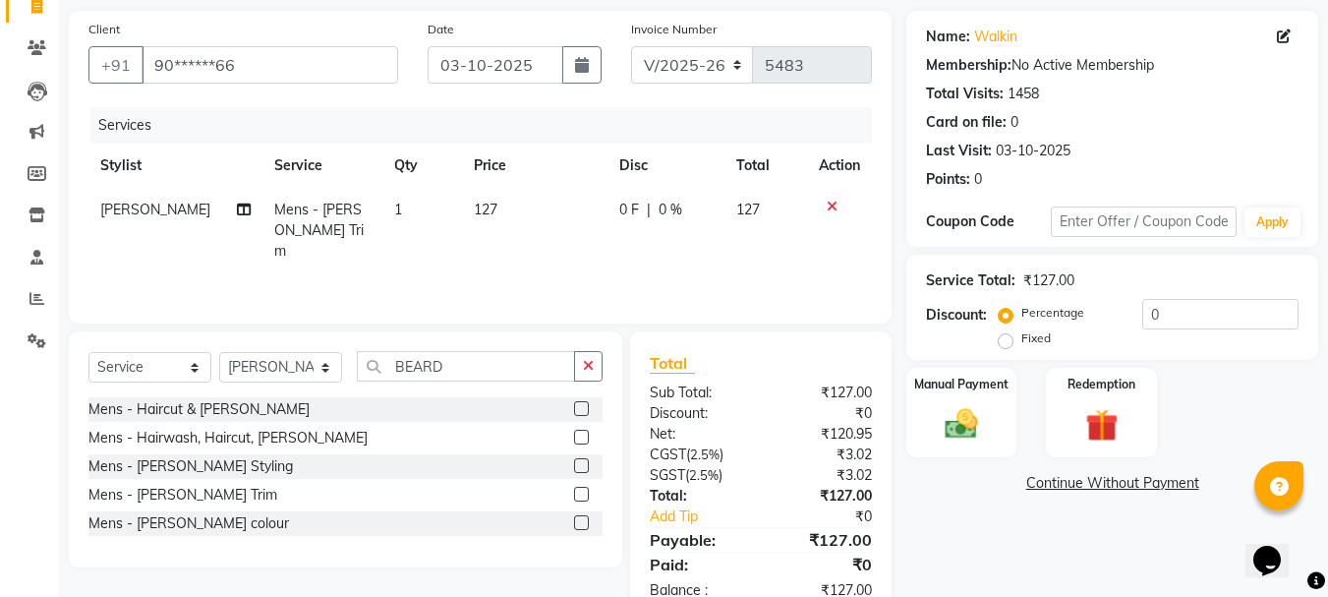
click at [474, 210] on span "127" at bounding box center [486, 210] width 24 height 18
click at [462, 210] on td "1" at bounding box center [422, 231] width 80 height 86
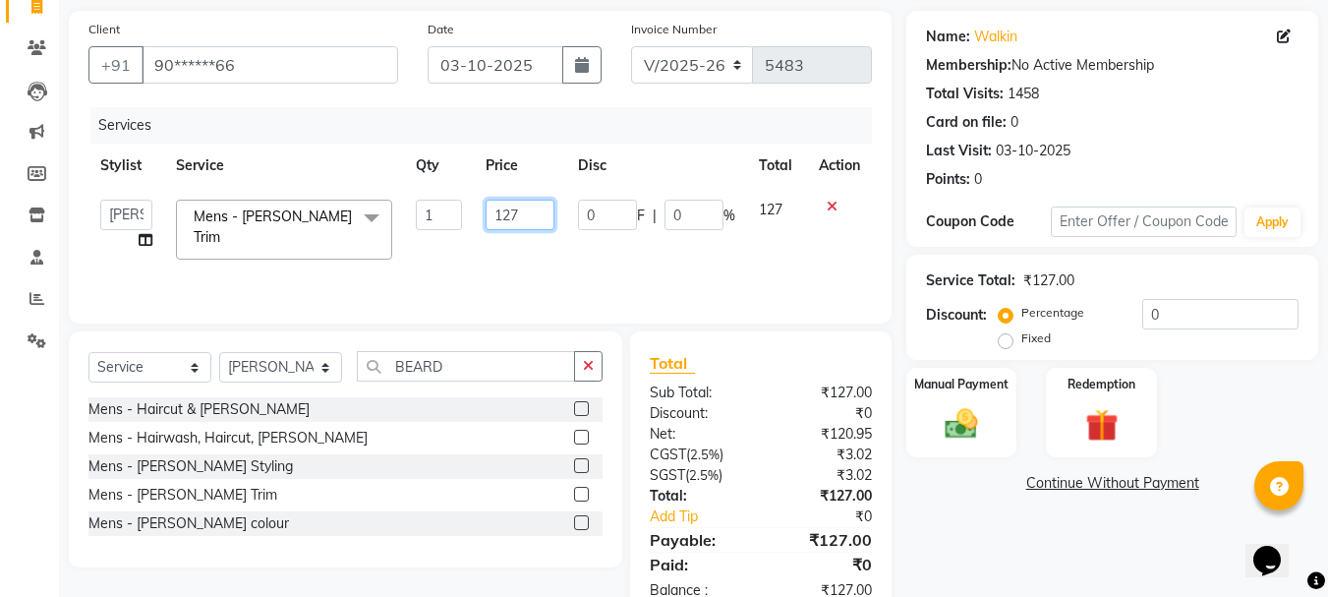
click at [513, 206] on input "127" at bounding box center [520, 215] width 68 height 30
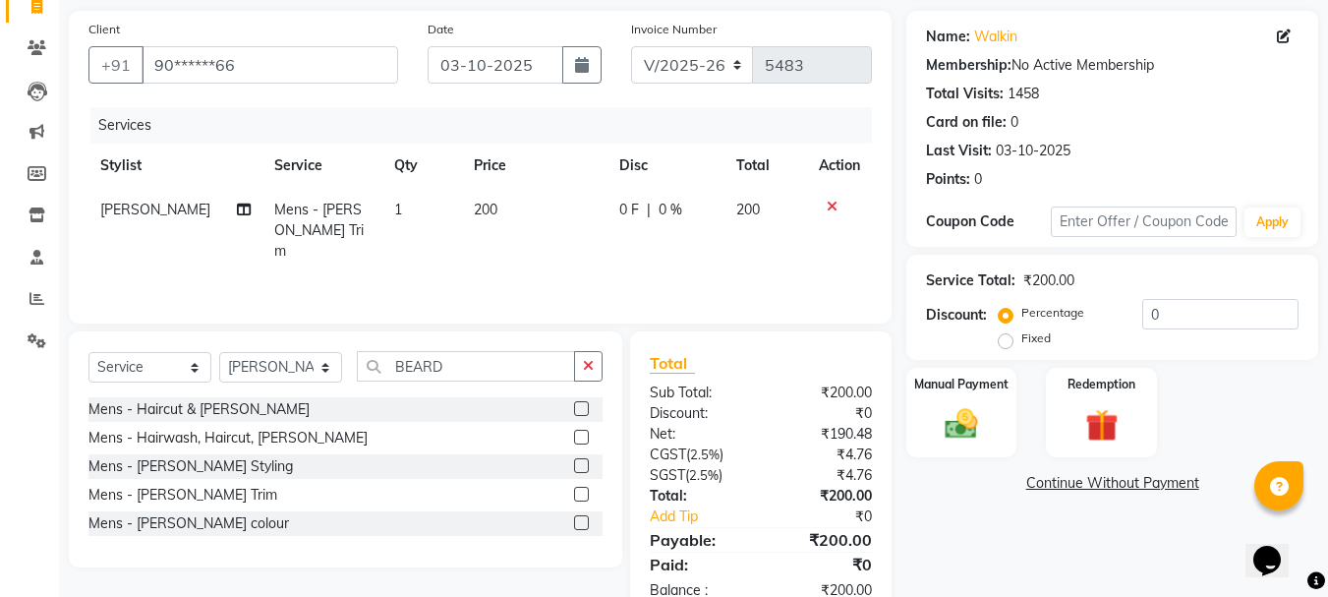
click at [557, 167] on th "Price" at bounding box center [535, 166] width 146 height 44
click at [961, 431] on img at bounding box center [961, 423] width 55 height 39
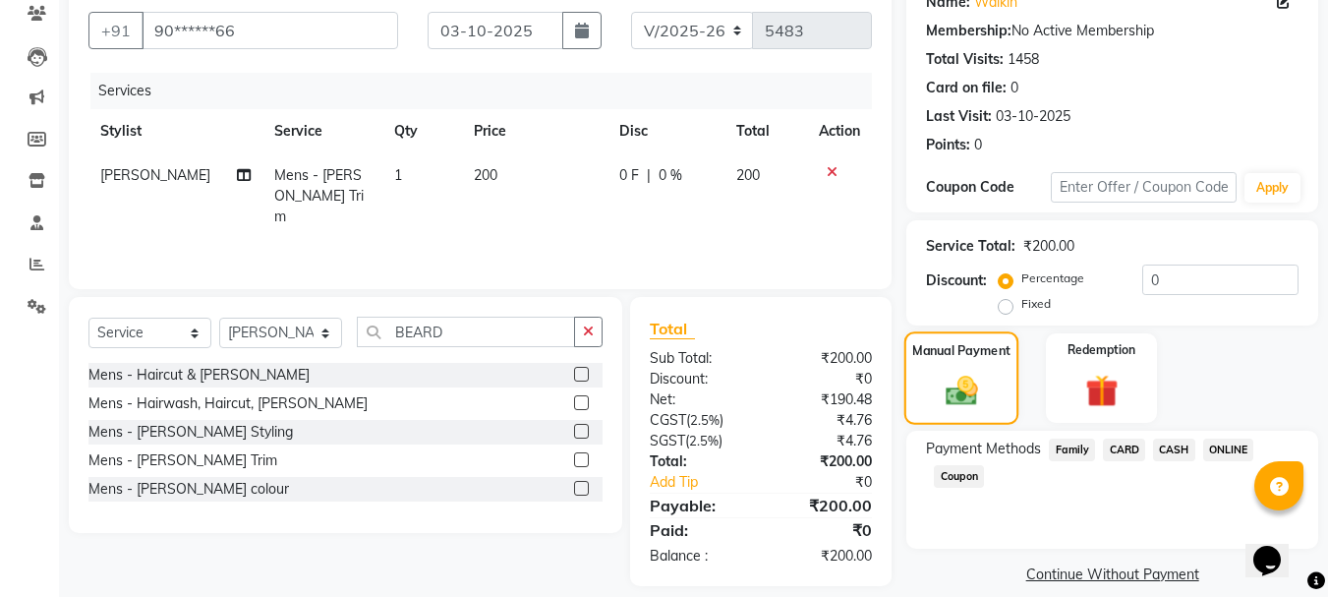
scroll to position [193, 0]
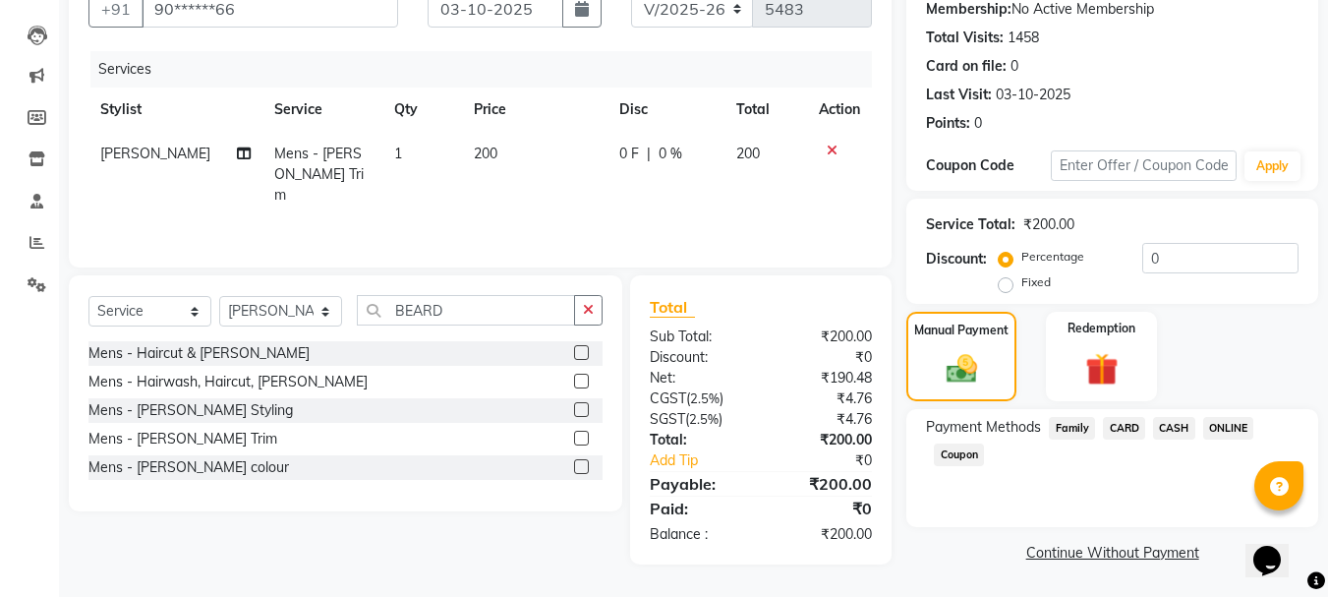
click at [1173, 432] on span "CASH" at bounding box center [1174, 428] width 42 height 23
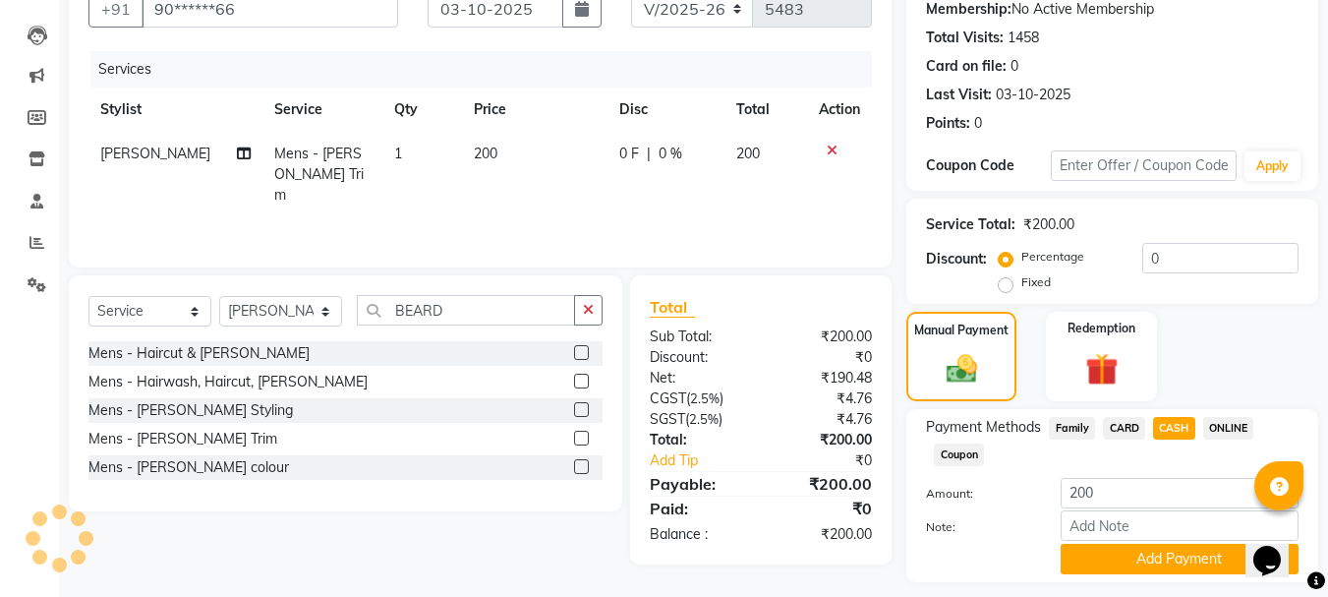
click at [1237, 432] on span "ONLINE" at bounding box center [1228, 428] width 51 height 23
click at [1200, 551] on button "Add Payment" at bounding box center [1180, 559] width 238 height 30
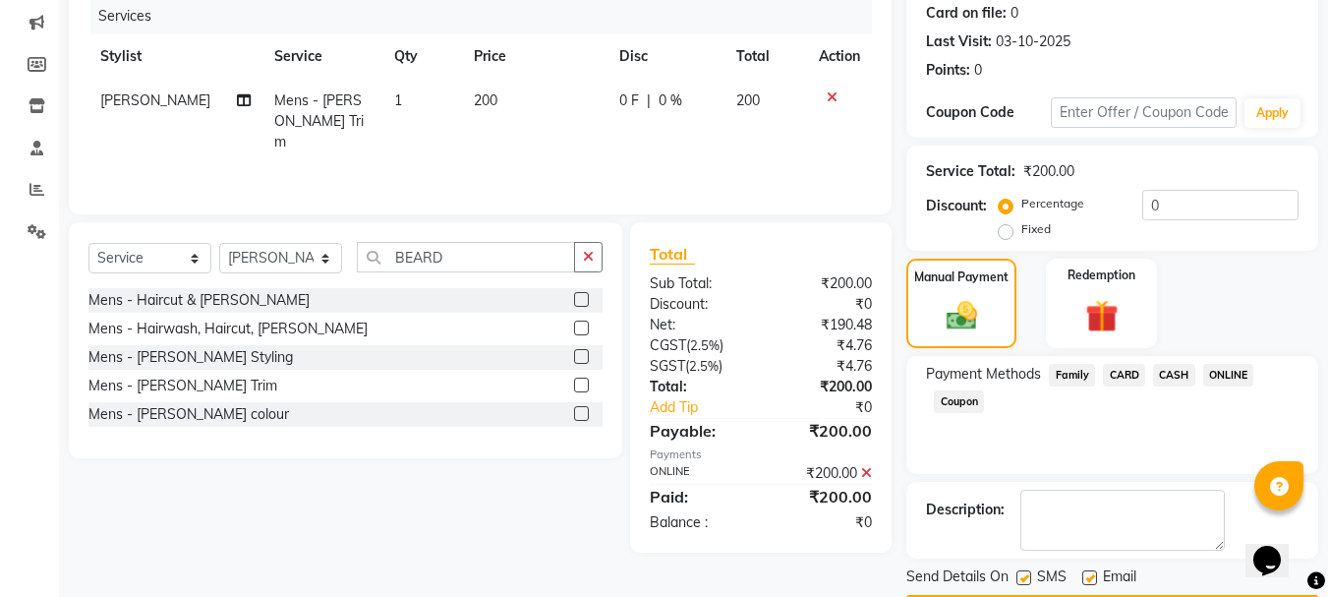
scroll to position [304, 0]
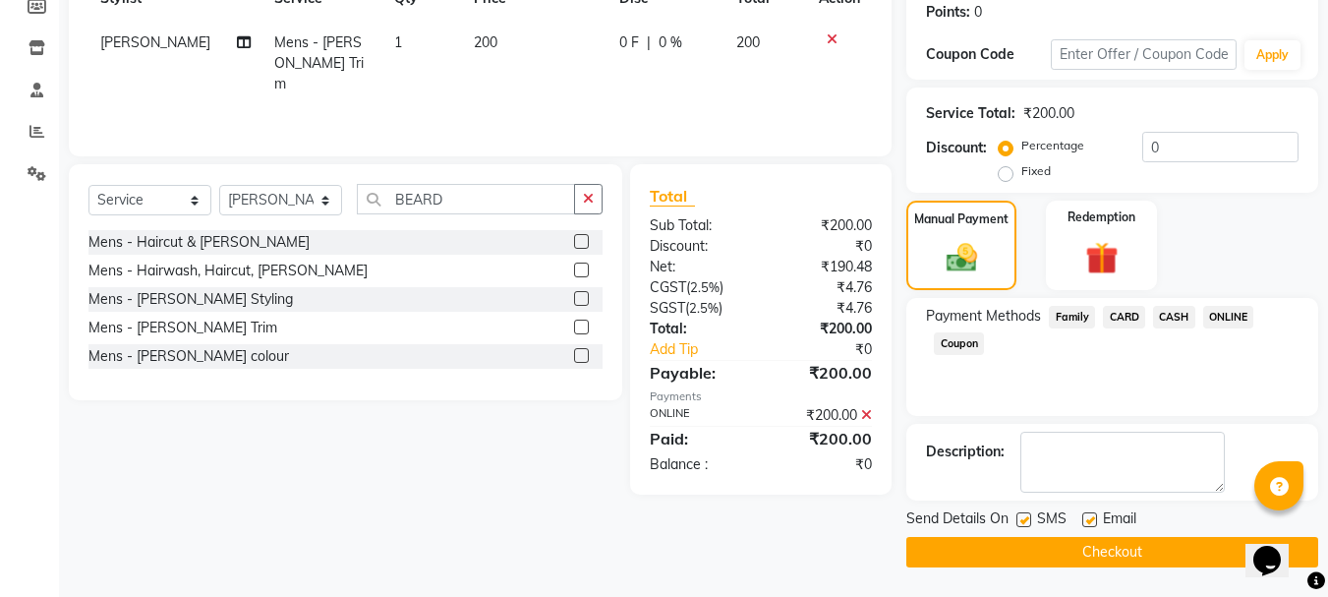
click at [1160, 560] on button "Checkout" at bounding box center [1113, 552] width 412 height 30
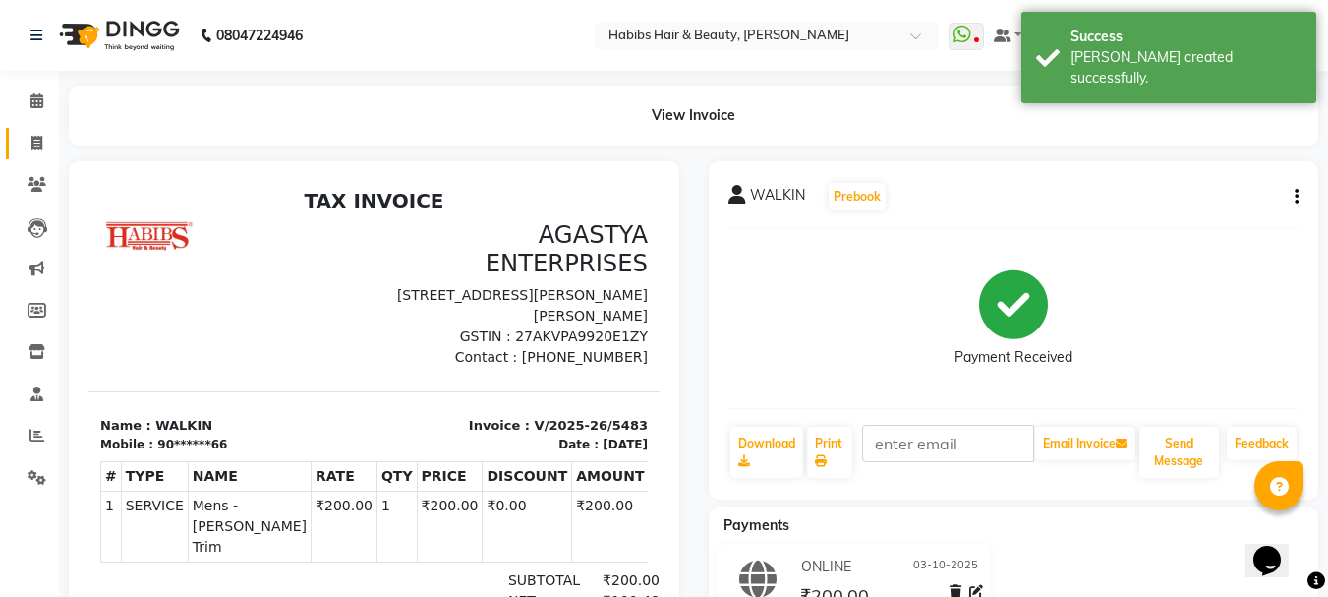
click at [35, 130] on link "Invoice" at bounding box center [29, 144] width 47 height 32
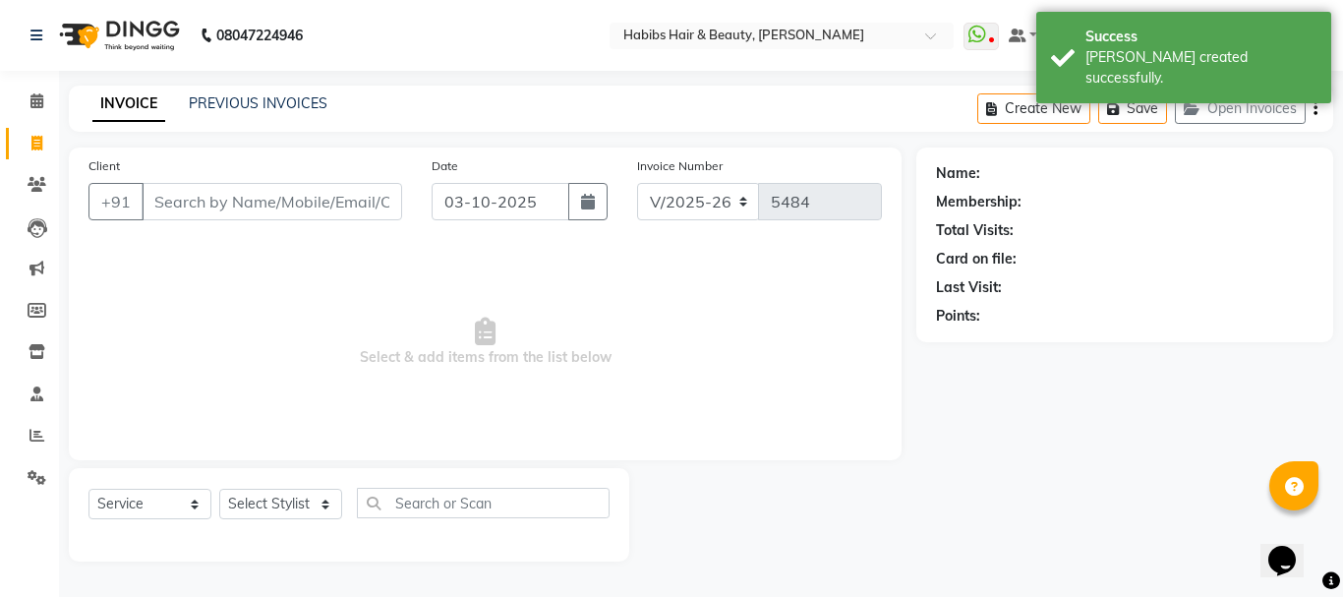
click at [278, 215] on input "Client" at bounding box center [272, 201] width 261 height 37
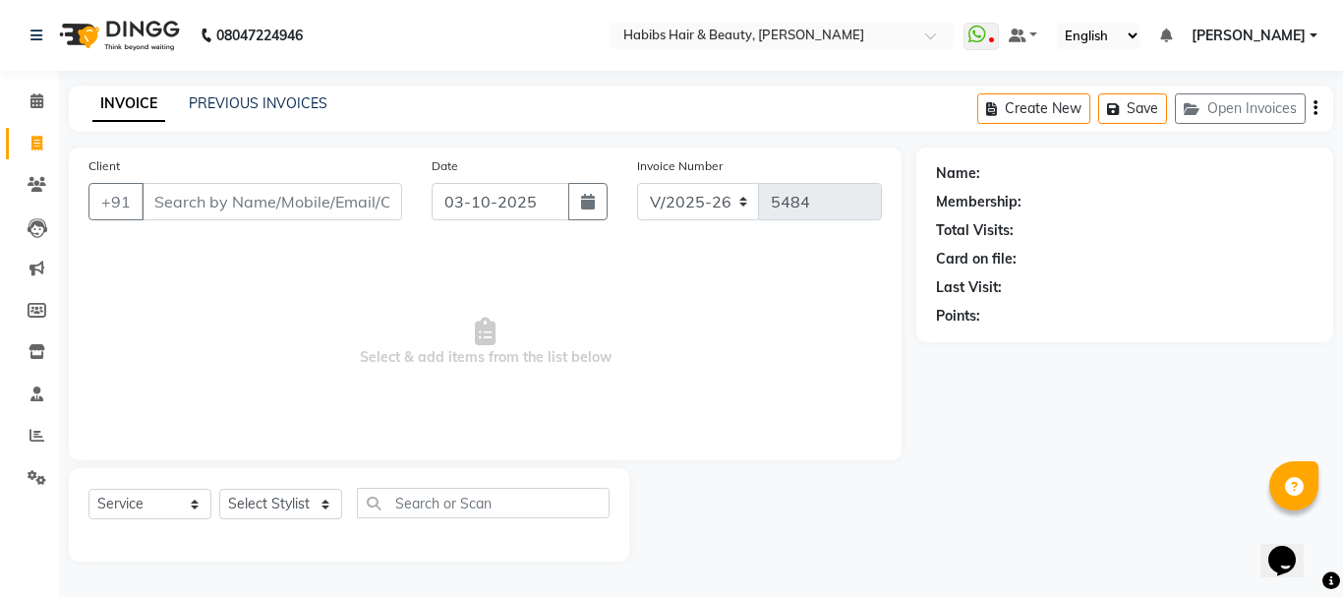
click at [278, 200] on input "Client" at bounding box center [272, 201] width 261 height 37
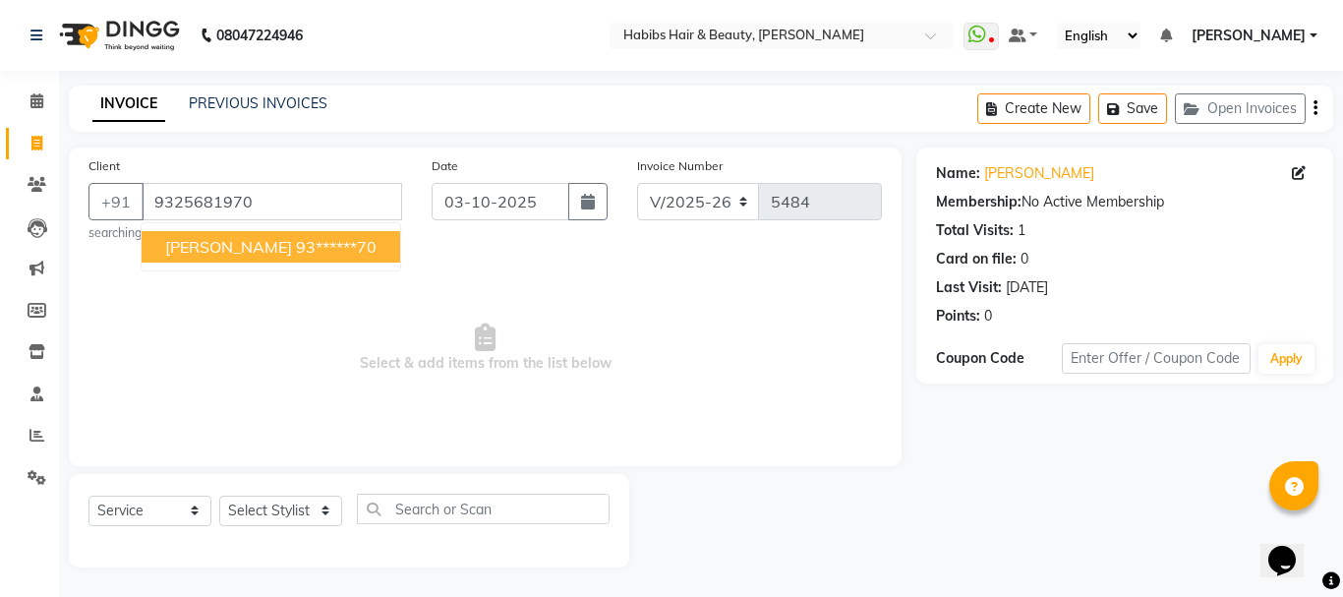
click at [296, 253] on ngb-highlight "93******70" at bounding box center [336, 247] width 81 height 20
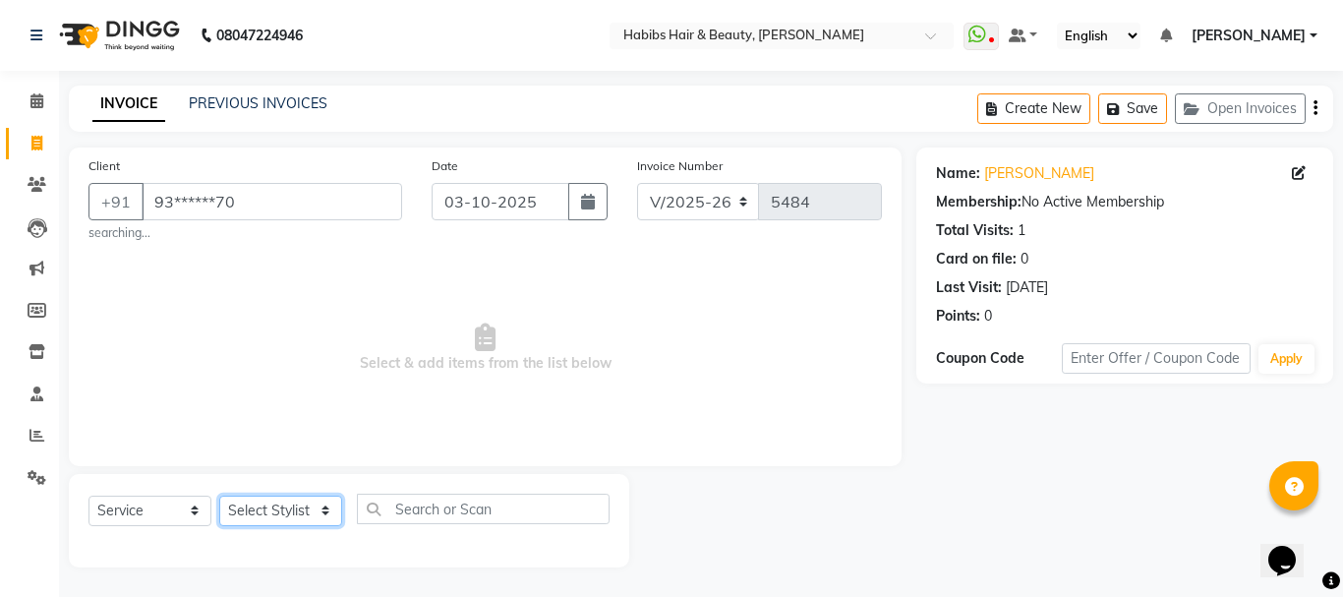
click at [272, 501] on select "Select Stylist Admin Akshay [PERSON_NAME] [PERSON_NAME] Pallavi [PERSON_NAME] […" at bounding box center [280, 511] width 123 height 30
click at [219, 496] on select "Select Stylist Admin Akshay [PERSON_NAME] [PERSON_NAME] Pallavi [PERSON_NAME] […" at bounding box center [280, 511] width 123 height 30
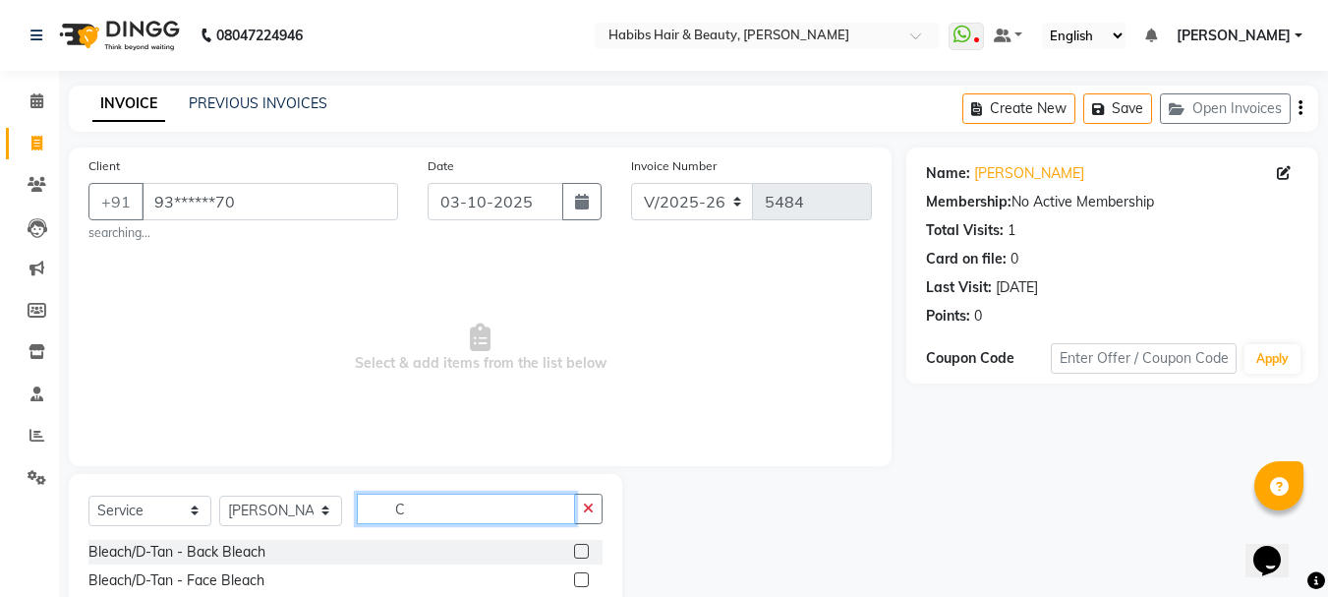
click at [415, 496] on input "C" at bounding box center [466, 509] width 218 height 30
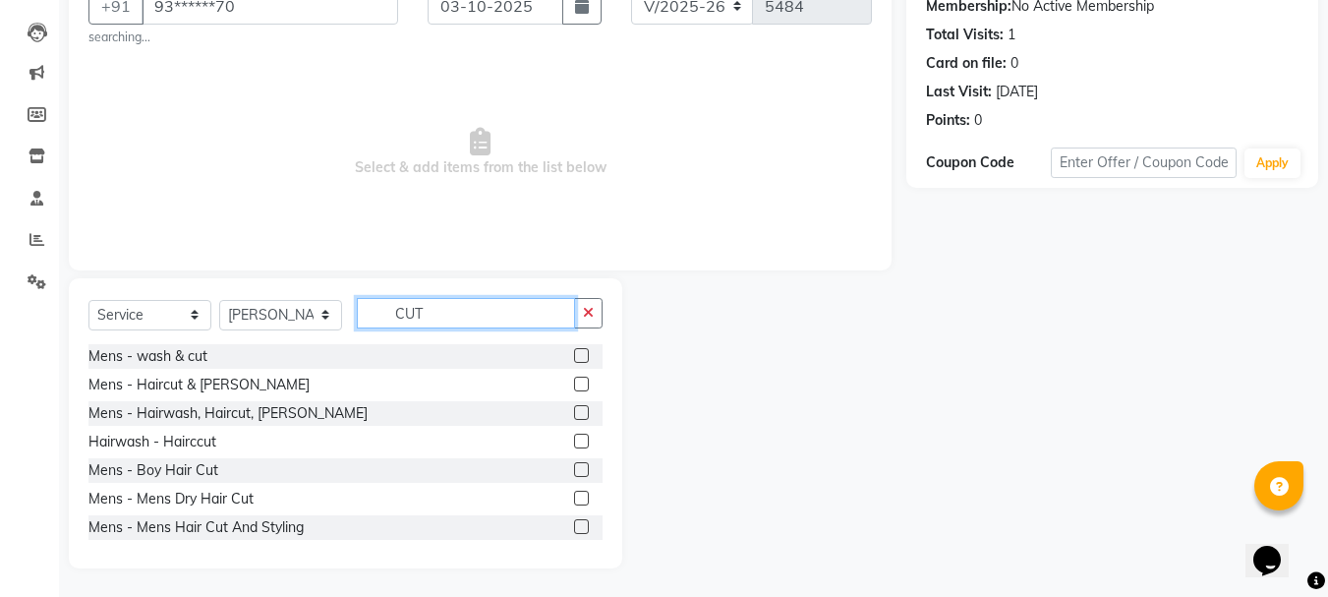
scroll to position [197, 0]
click at [574, 498] on label at bounding box center [581, 497] width 15 height 15
click at [574, 498] on input "checkbox" at bounding box center [580, 498] width 13 height 13
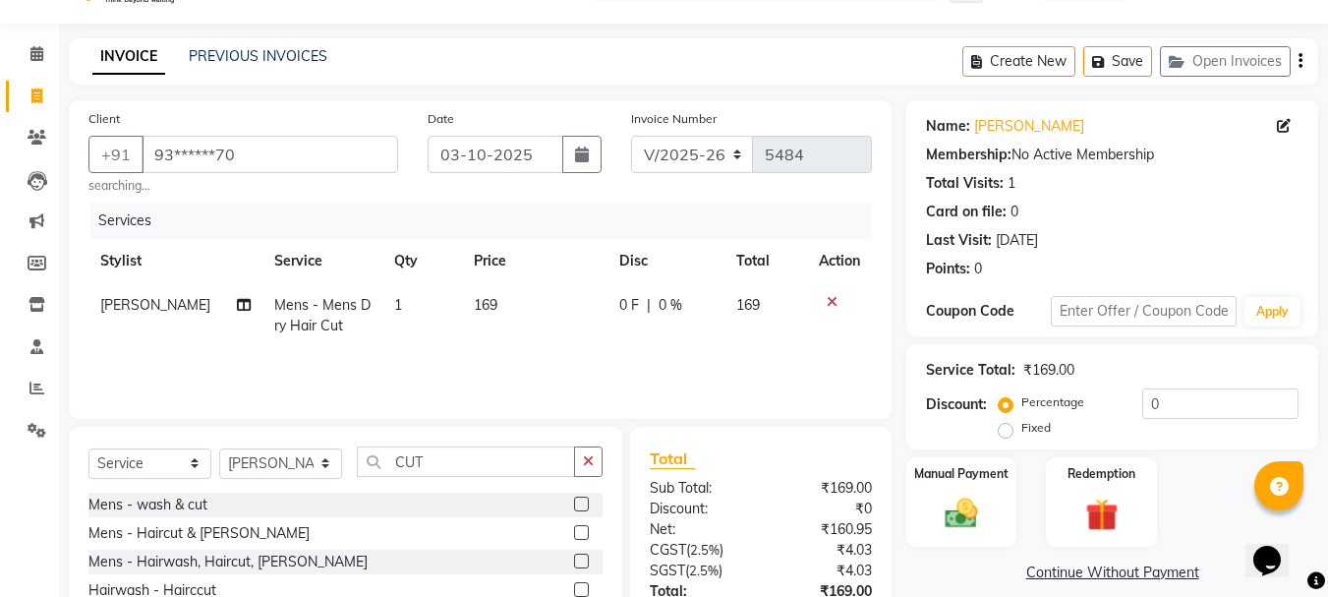
scroll to position [0, 0]
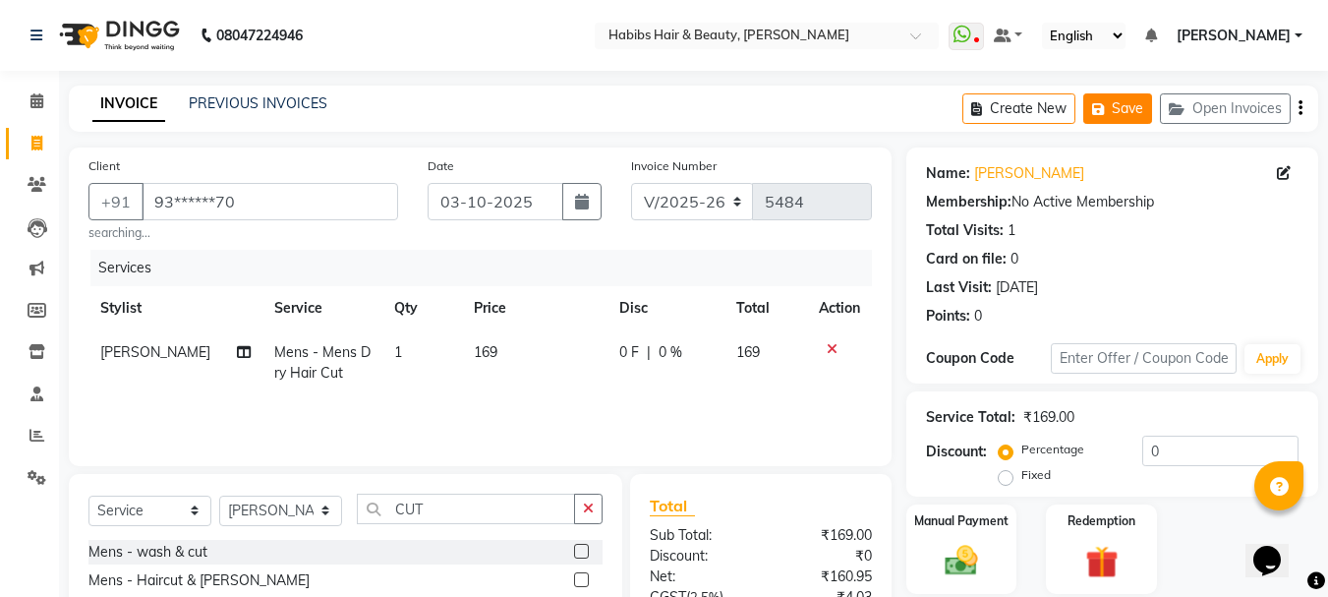
click at [1124, 105] on button "Save" at bounding box center [1117, 108] width 69 height 30
click at [1120, 104] on button "Save" at bounding box center [1117, 108] width 69 height 30
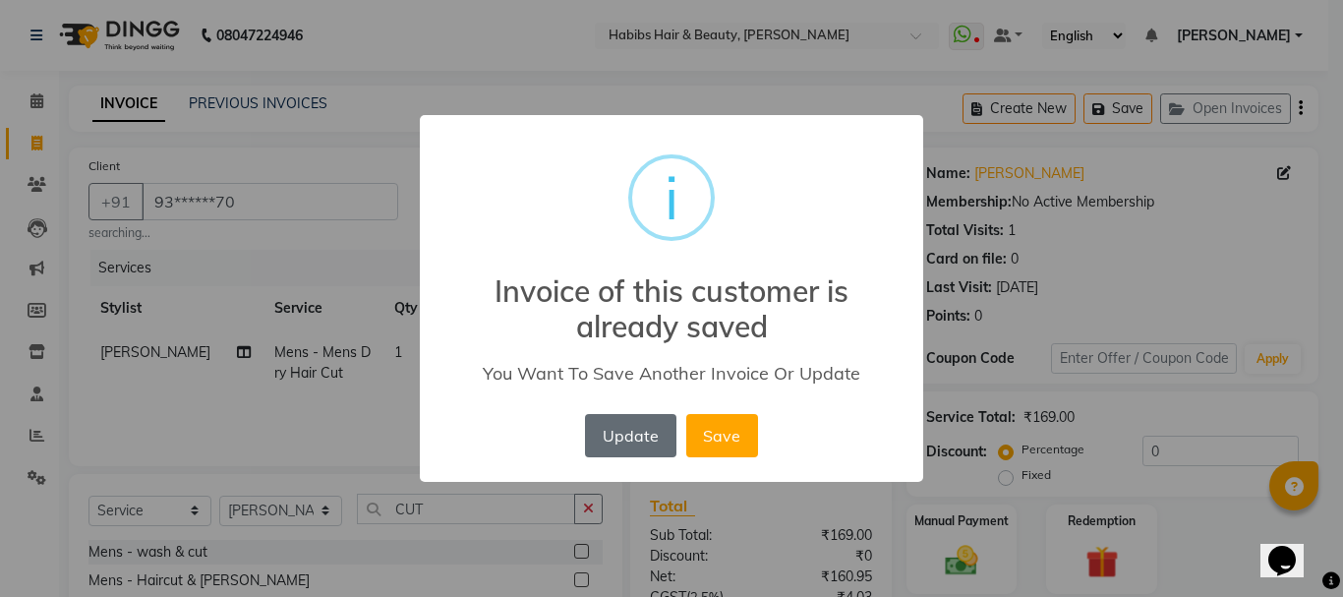
click at [626, 433] on button "Update" at bounding box center [630, 435] width 90 height 43
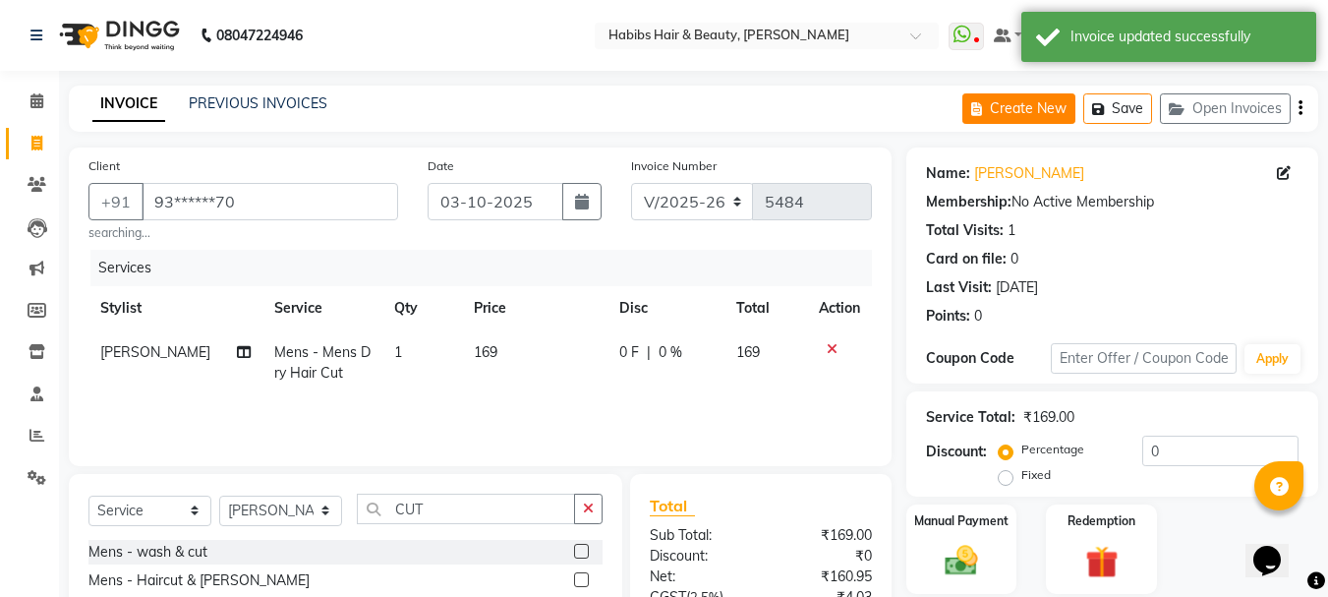
click at [1027, 109] on button "Create New" at bounding box center [1019, 108] width 113 height 30
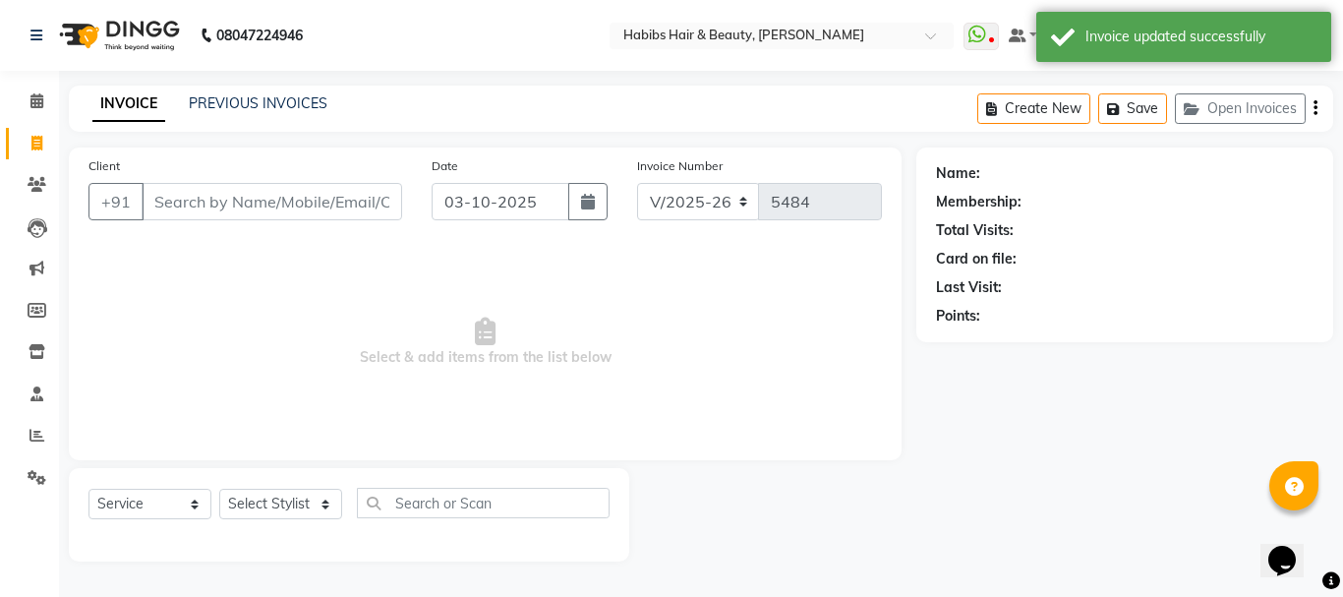
click at [291, 204] on input "Client" at bounding box center [272, 201] width 261 height 37
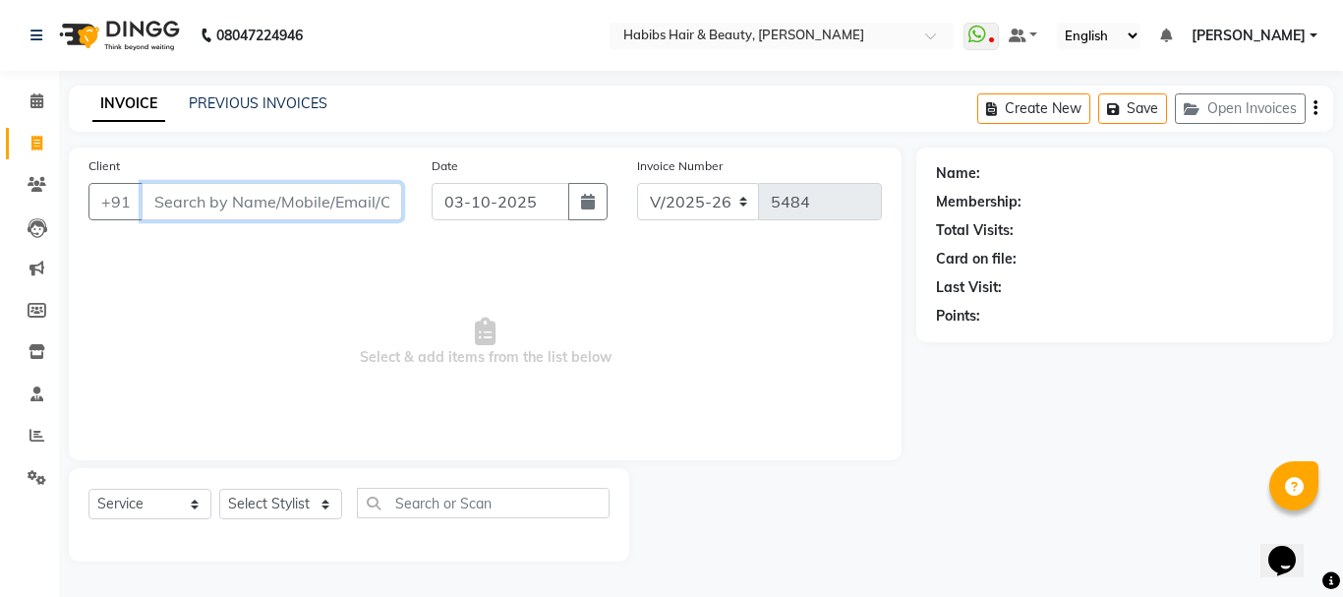
click at [278, 187] on input "Client" at bounding box center [272, 201] width 261 height 37
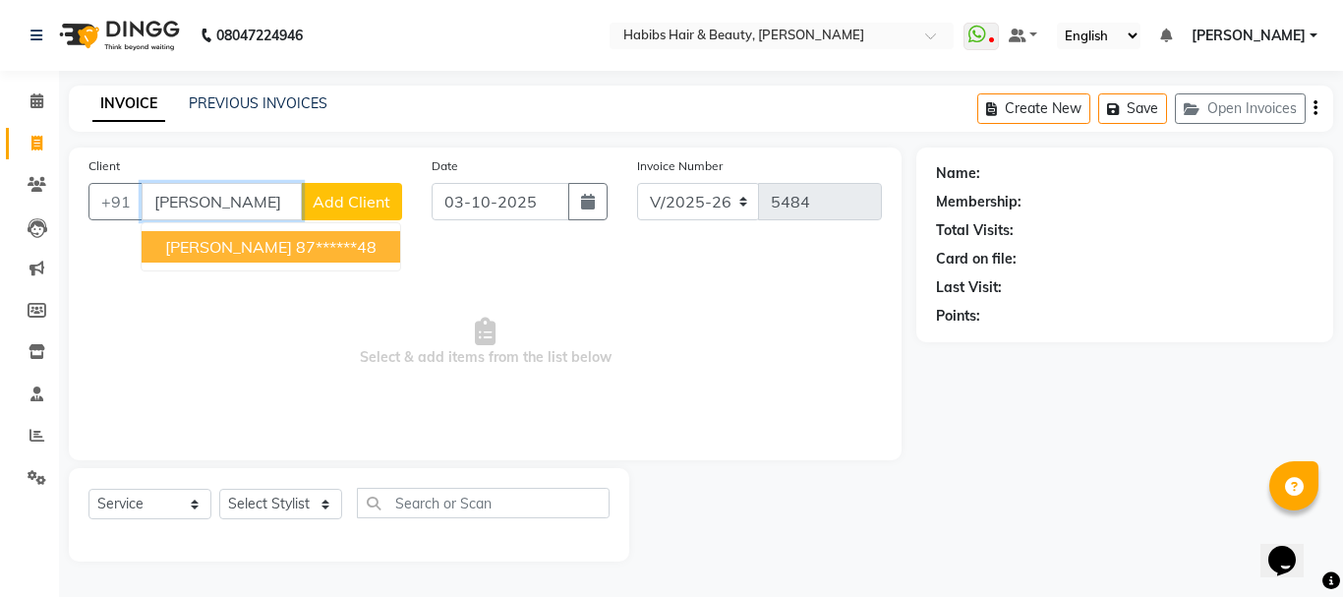
click at [296, 245] on ngb-highlight "87******48" at bounding box center [336, 247] width 81 height 20
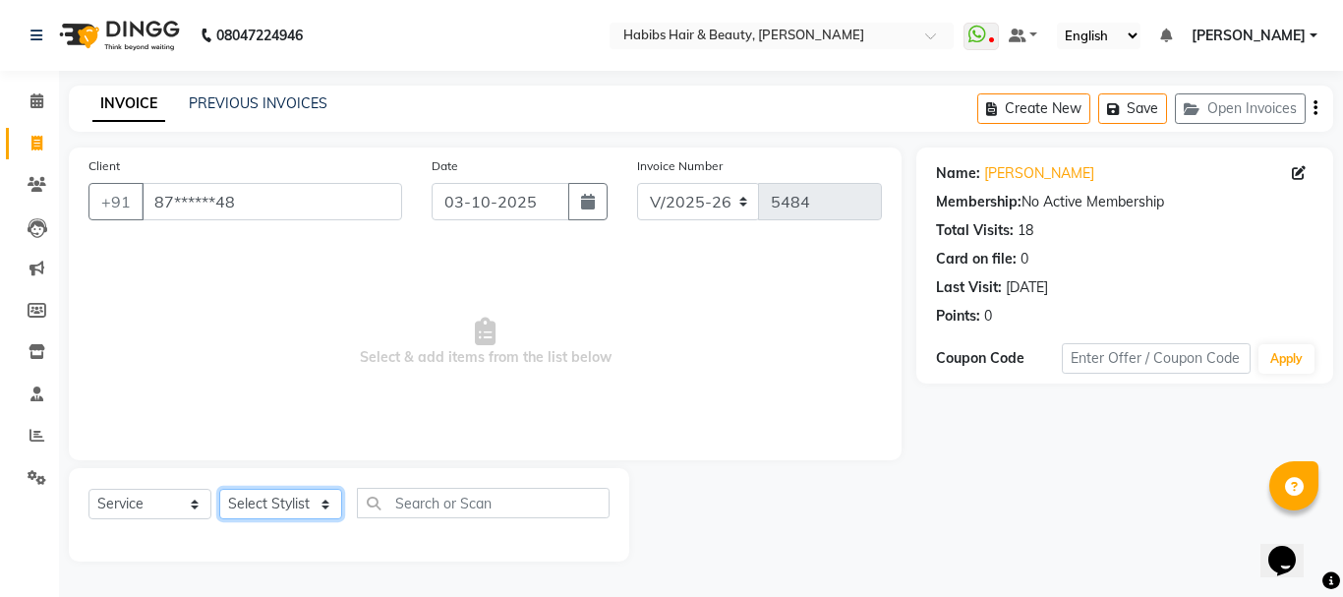
click at [279, 497] on select "Select Stylist Admin Akshay [PERSON_NAME] [PERSON_NAME] Pallavi [PERSON_NAME] […" at bounding box center [280, 504] width 123 height 30
click at [219, 489] on select "Select Stylist Admin Akshay [PERSON_NAME] [PERSON_NAME] Pallavi [PERSON_NAME] […" at bounding box center [280, 504] width 123 height 30
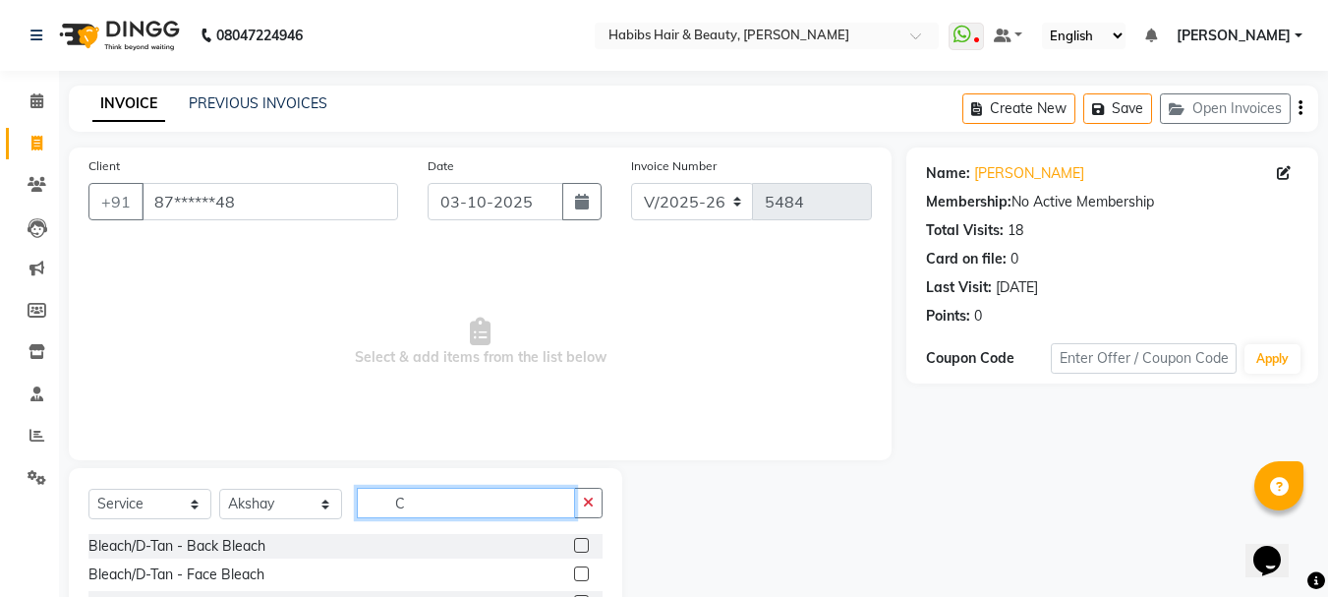
click at [452, 499] on input "C" at bounding box center [466, 503] width 218 height 30
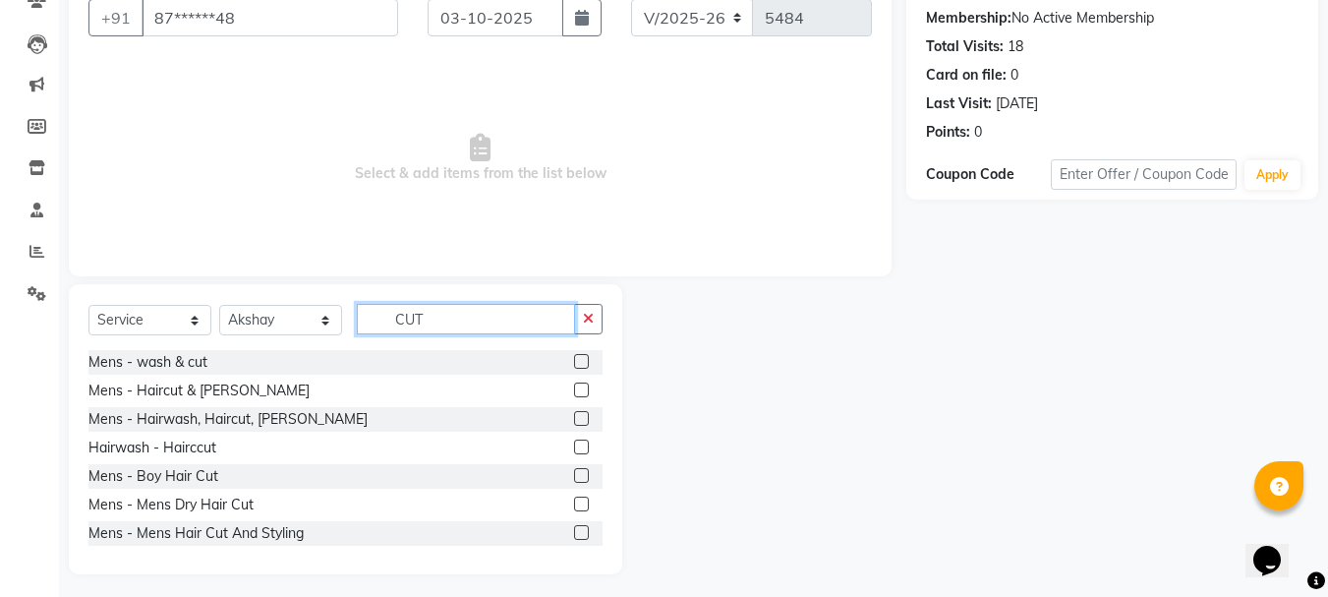
scroll to position [191, 0]
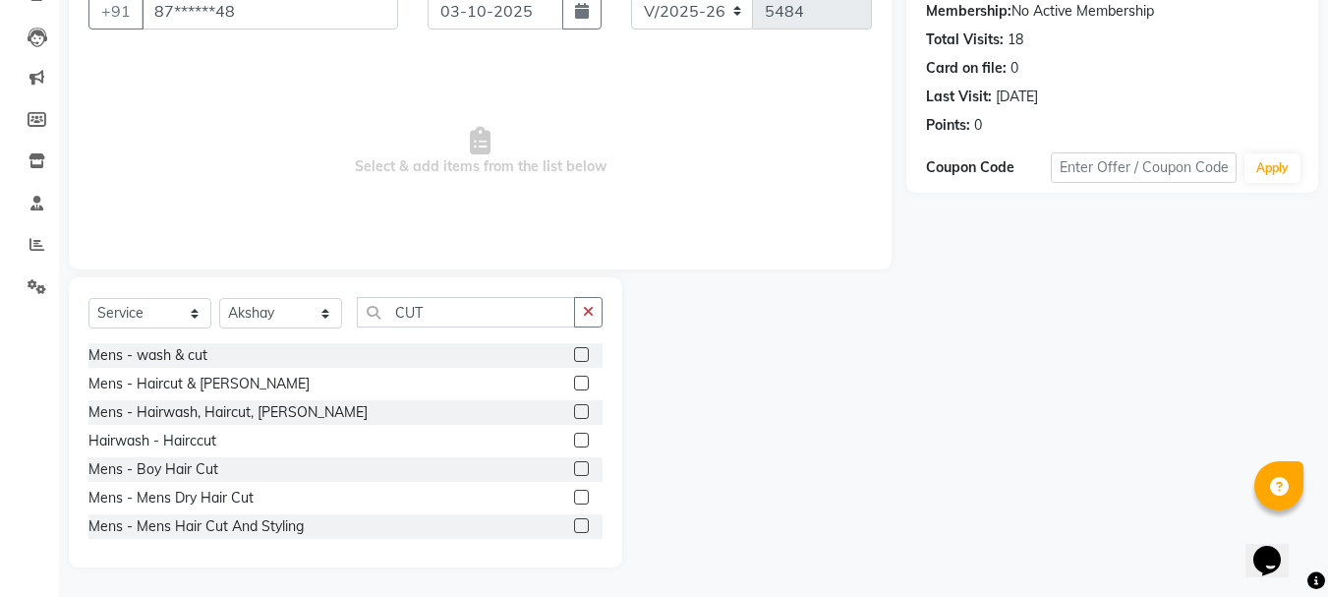
click at [574, 411] on label at bounding box center [581, 411] width 15 height 15
click at [574, 411] on input "checkbox" at bounding box center [580, 412] width 13 height 13
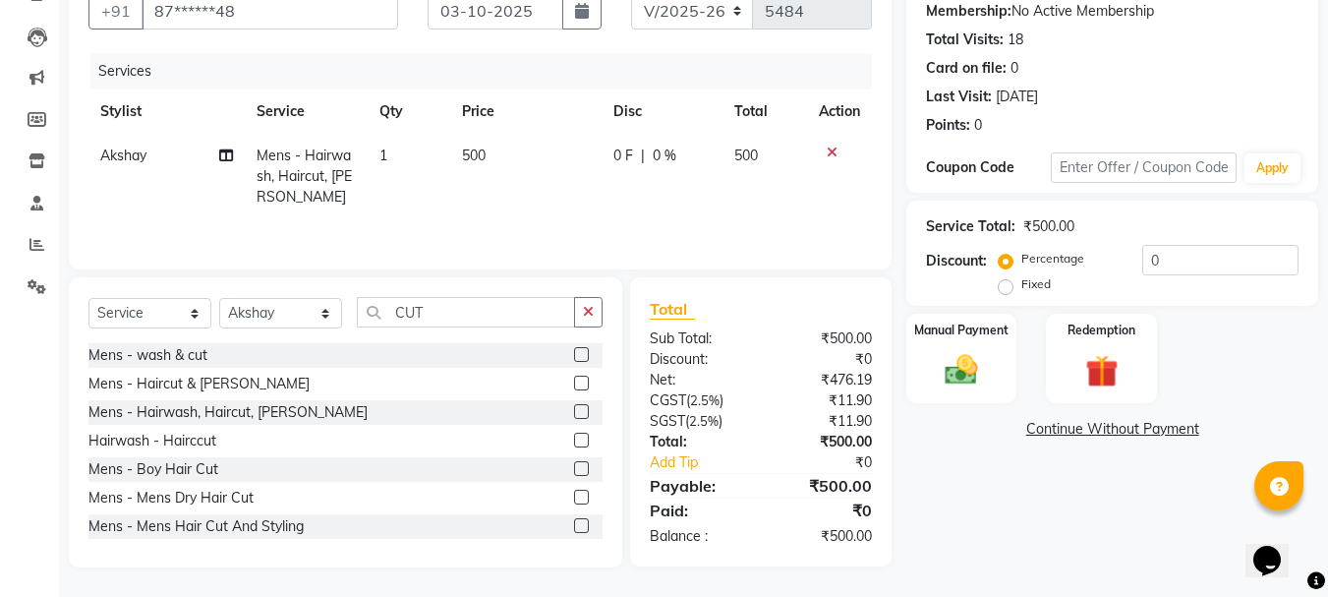
click at [472, 148] on span "500" at bounding box center [474, 155] width 24 height 18
click at [449, 148] on td "1" at bounding box center [409, 177] width 82 height 86
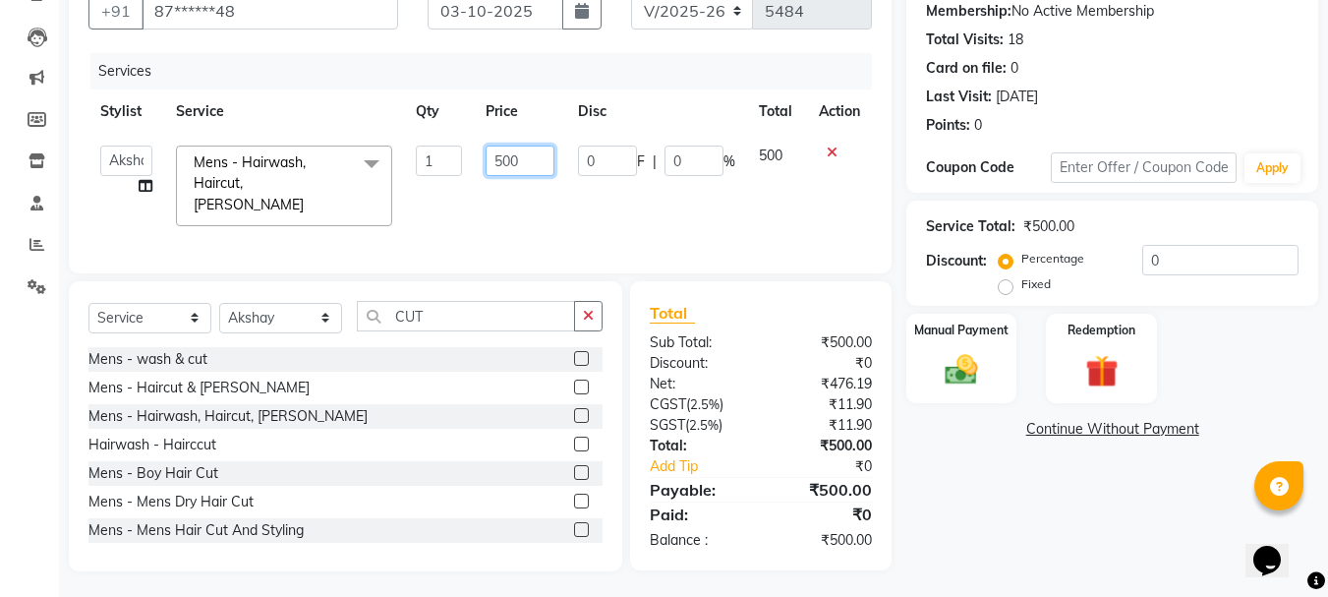
click at [498, 151] on input "500" at bounding box center [520, 161] width 68 height 30
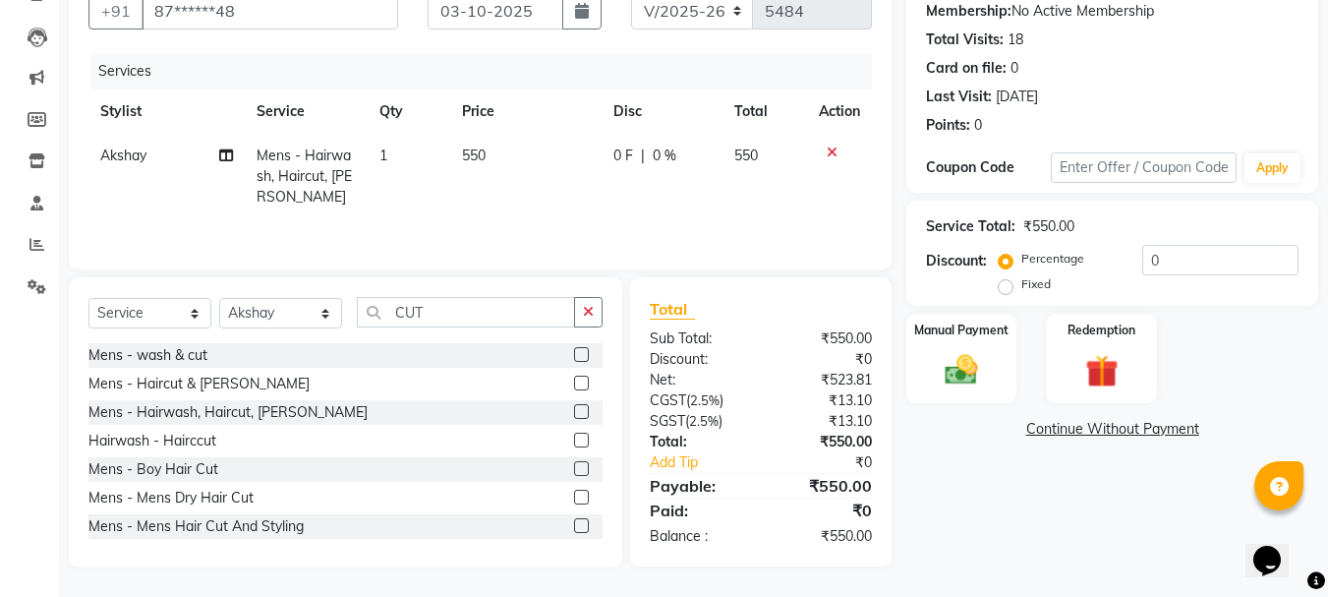
click at [555, 123] on th "Price" at bounding box center [525, 111] width 151 height 44
click at [968, 364] on img at bounding box center [961, 369] width 55 height 39
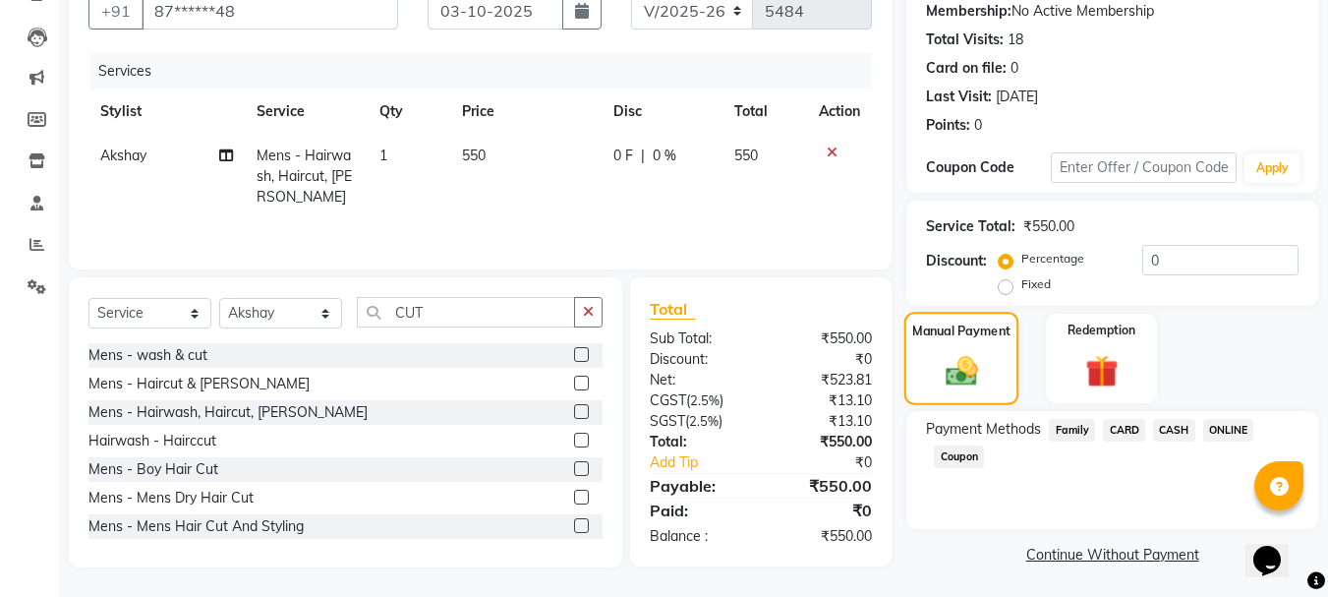
scroll to position [193, 0]
click at [1223, 421] on span "ONLINE" at bounding box center [1228, 428] width 51 height 23
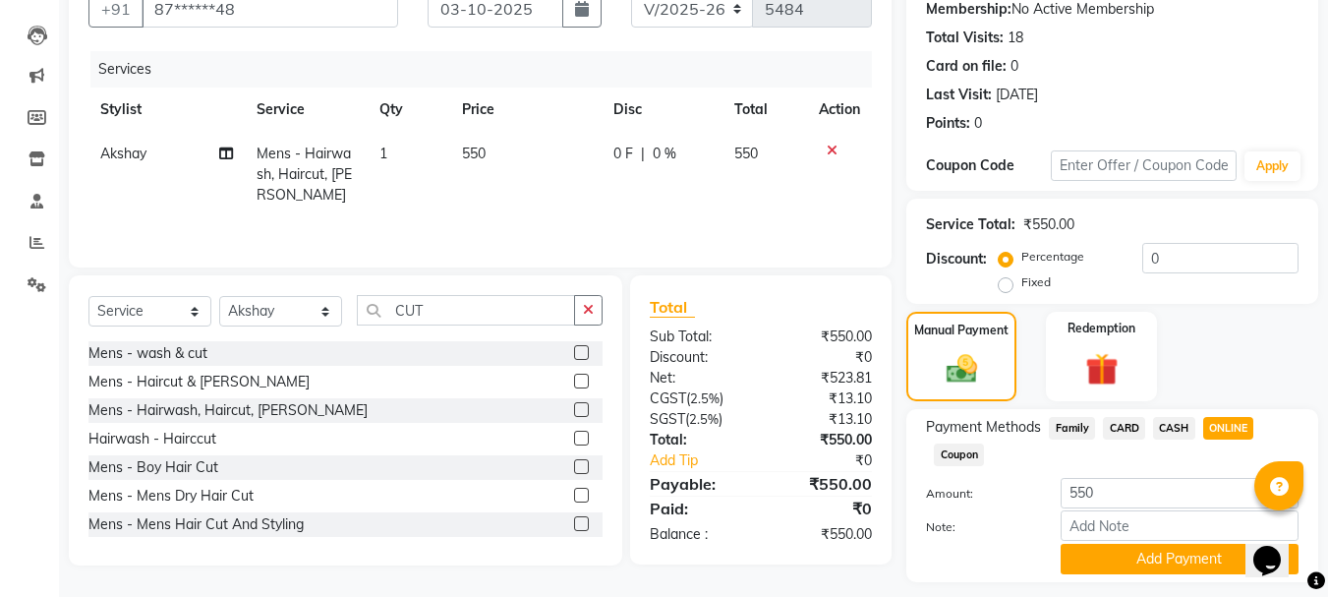
scroll to position [248, 0]
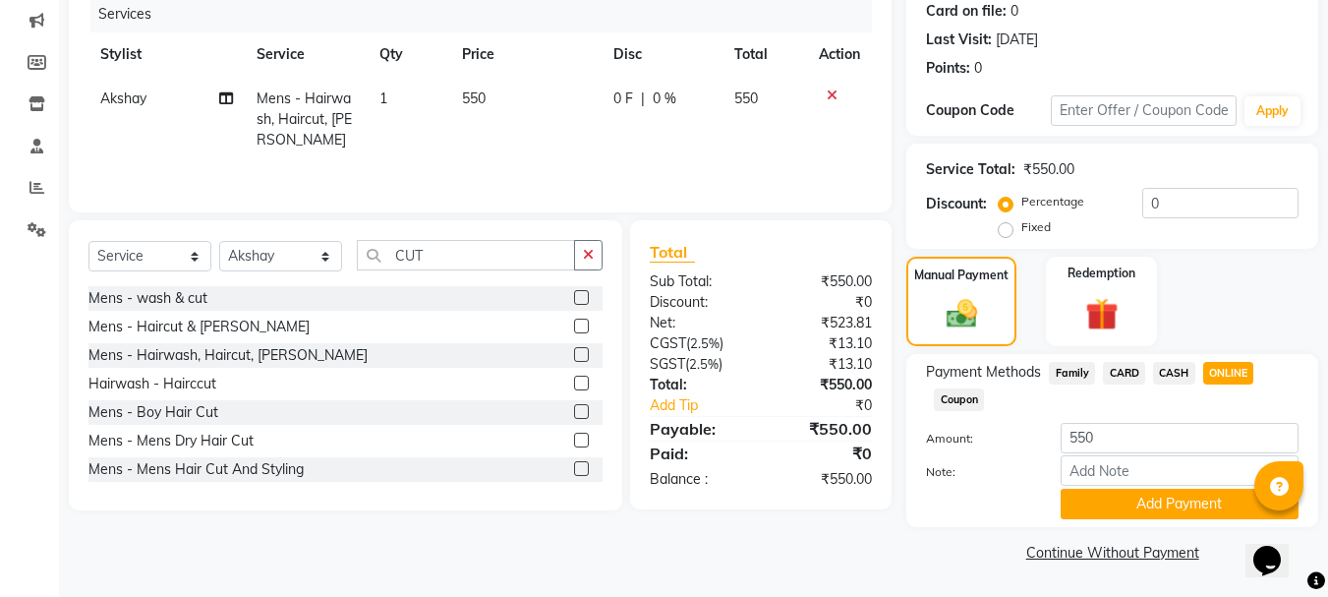
click at [476, 98] on span "550" at bounding box center [474, 98] width 24 height 18
click at [476, 98] on td "550" at bounding box center [525, 120] width 151 height 86
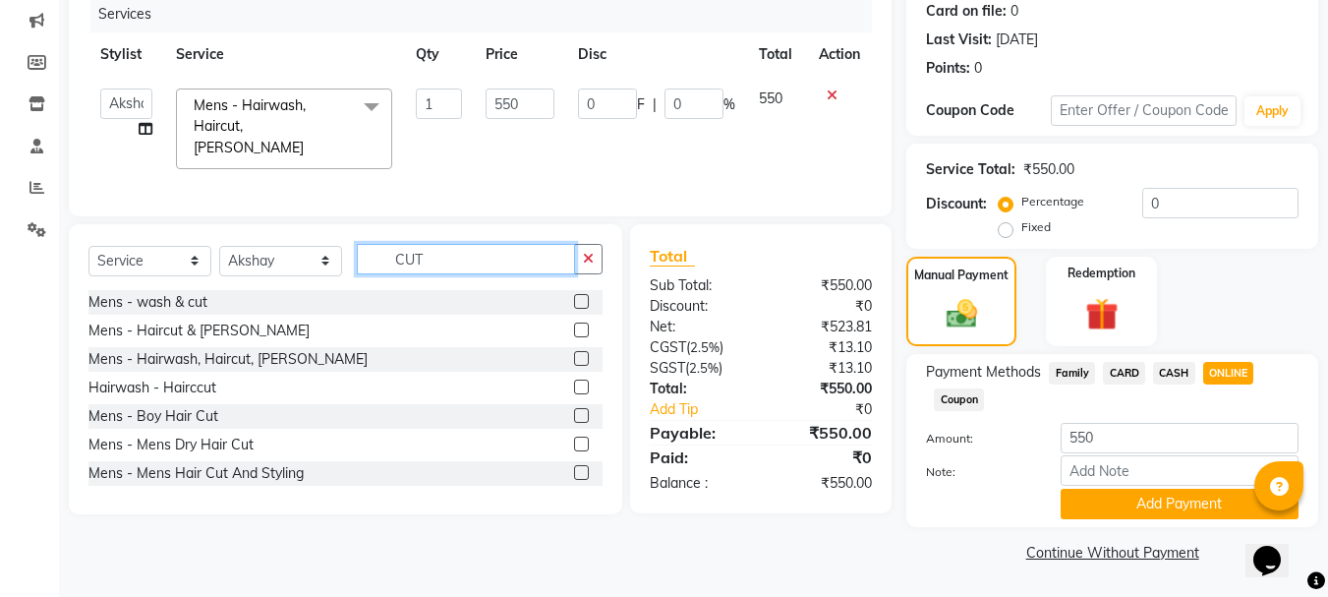
click at [414, 249] on input "CUT" at bounding box center [466, 259] width 218 height 30
click at [574, 322] on label at bounding box center [581, 329] width 15 height 15
click at [574, 324] on input "checkbox" at bounding box center [580, 330] width 13 height 13
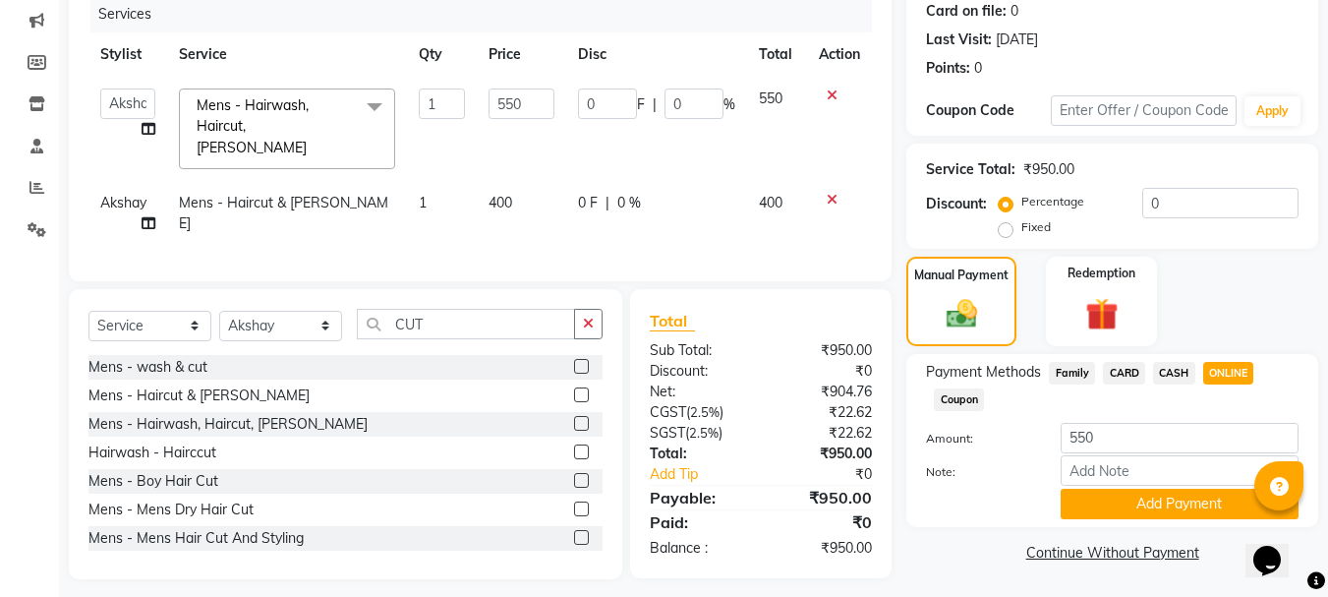
click at [505, 194] on span "400" at bounding box center [501, 203] width 24 height 18
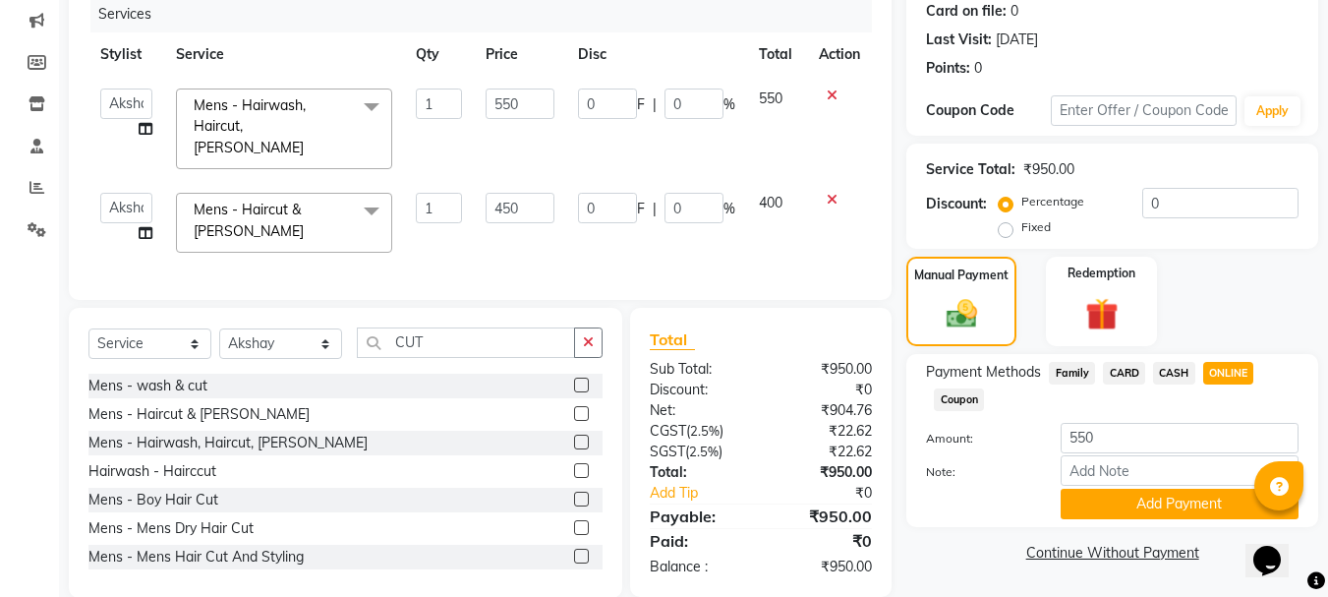
click at [564, 150] on td "550" at bounding box center [519, 129] width 91 height 104
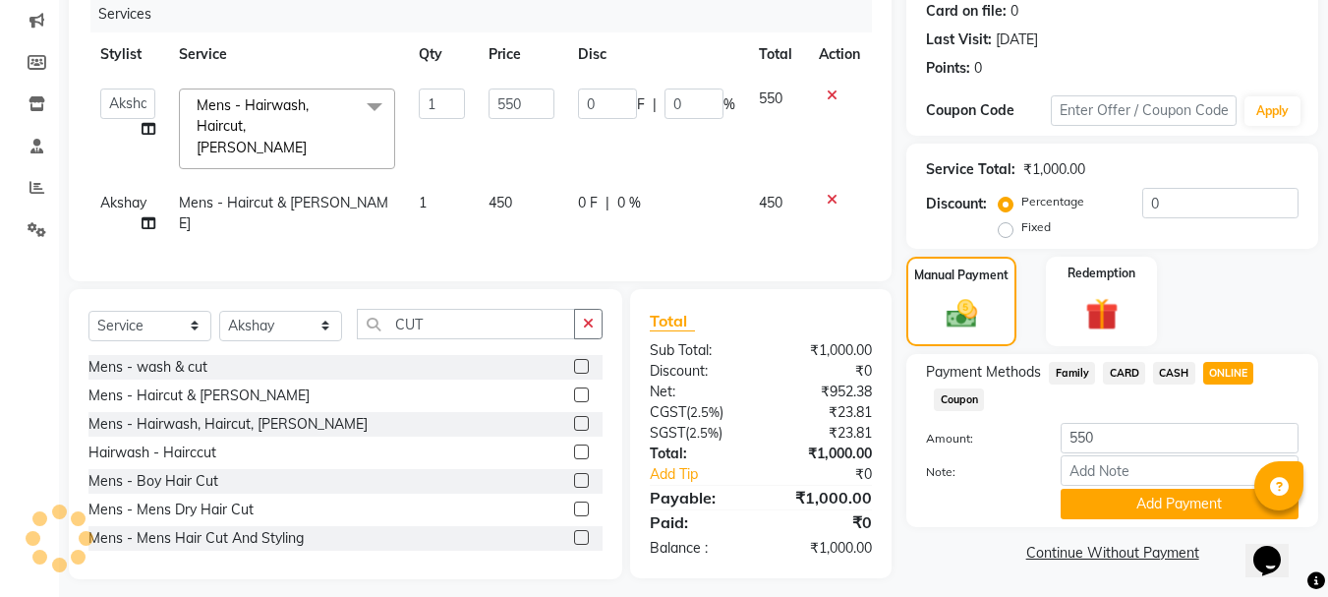
click at [831, 96] on icon at bounding box center [832, 95] width 11 height 14
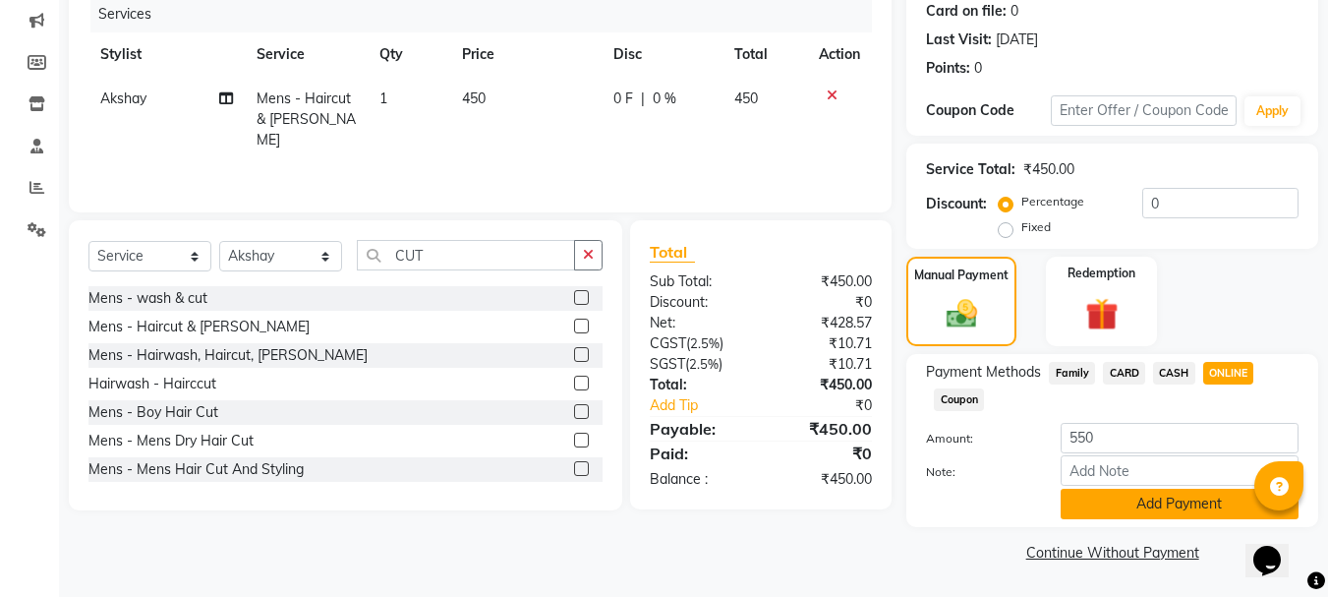
click at [1113, 510] on button "Add Payment" at bounding box center [1180, 504] width 238 height 30
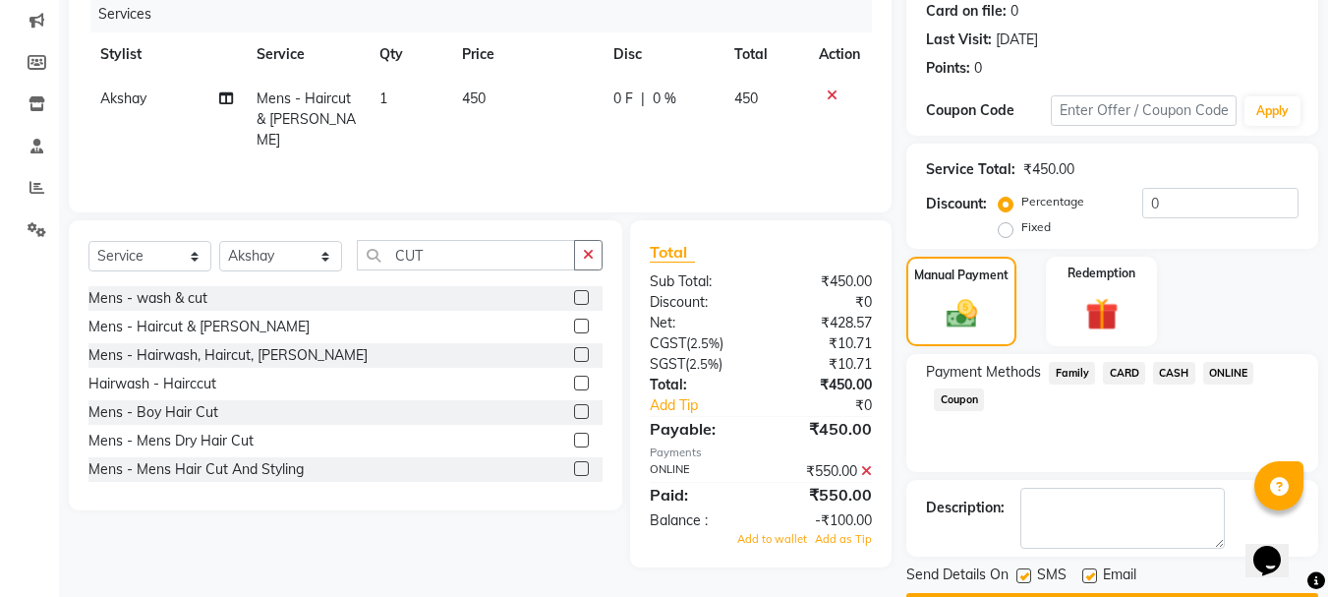
click at [866, 472] on icon at bounding box center [866, 471] width 11 height 14
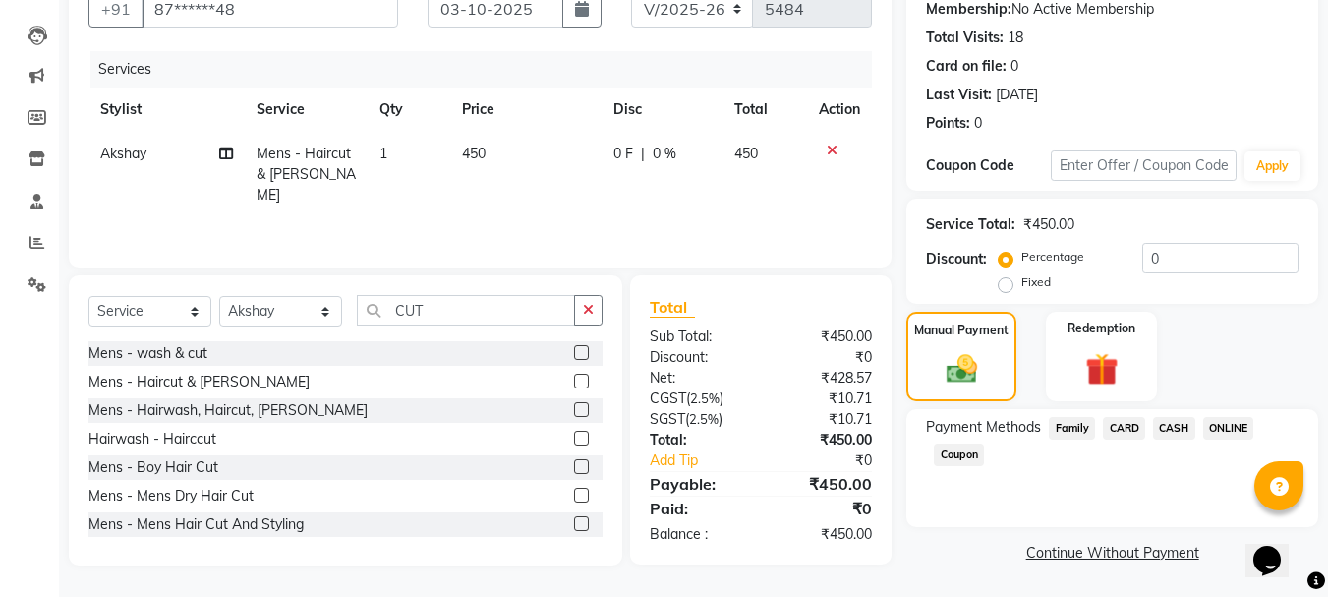
click at [1226, 431] on span "ONLINE" at bounding box center [1228, 428] width 51 height 23
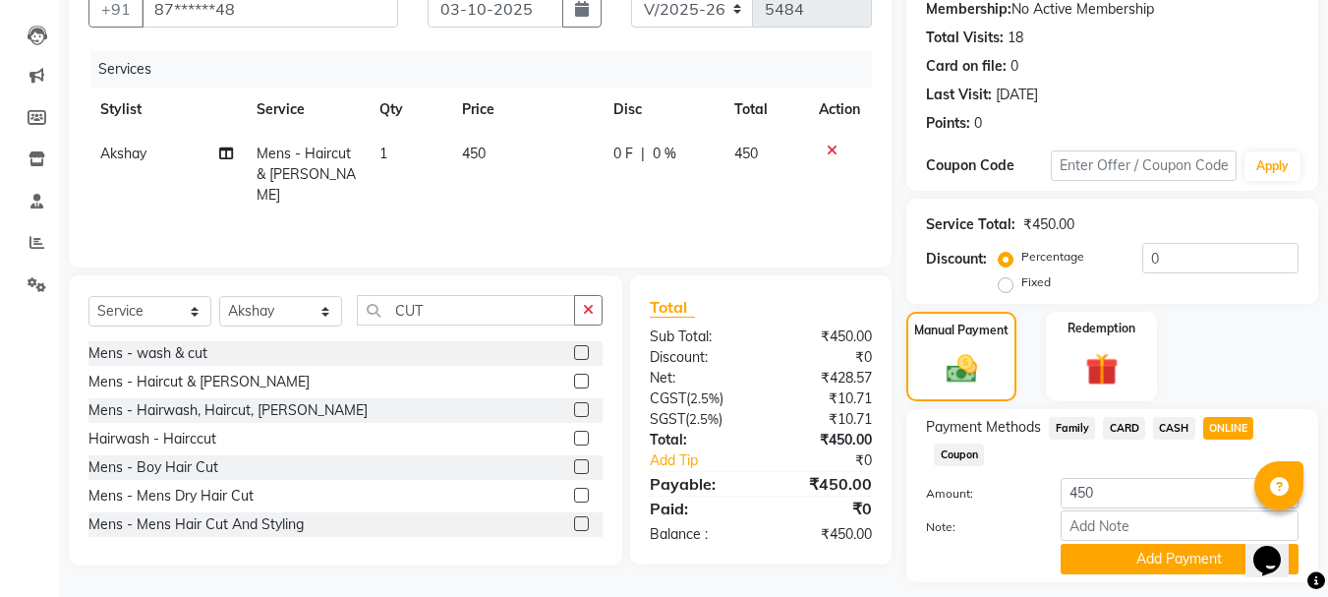
scroll to position [248, 0]
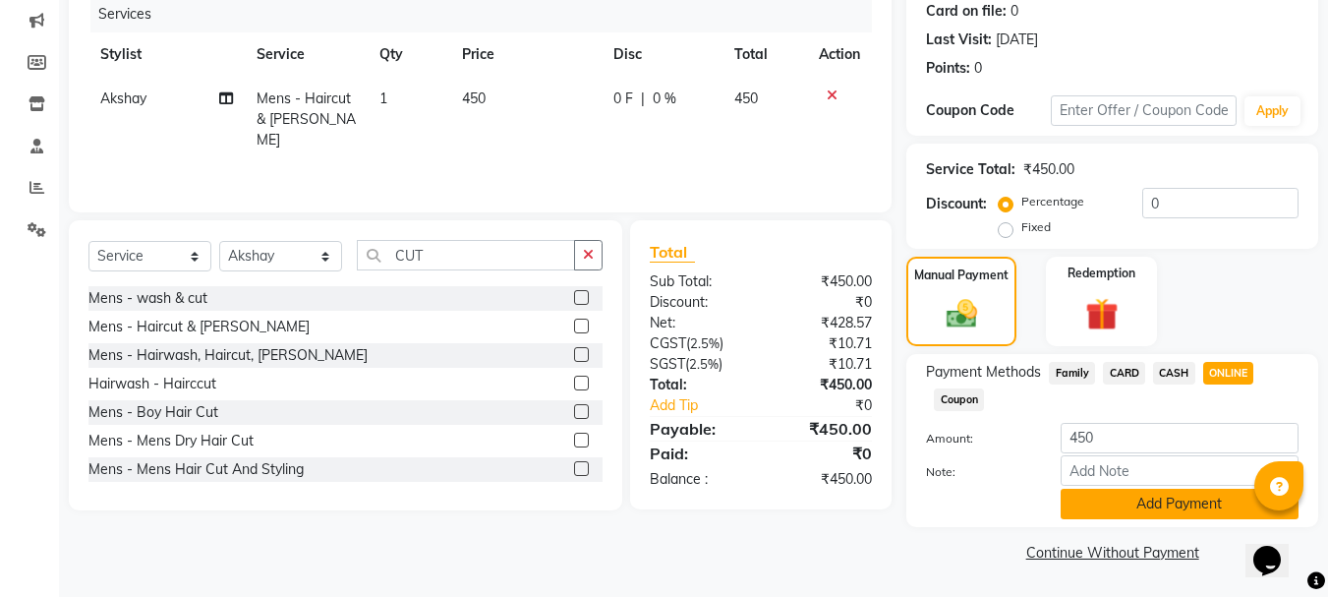
click at [1203, 497] on button "Add Payment" at bounding box center [1180, 504] width 238 height 30
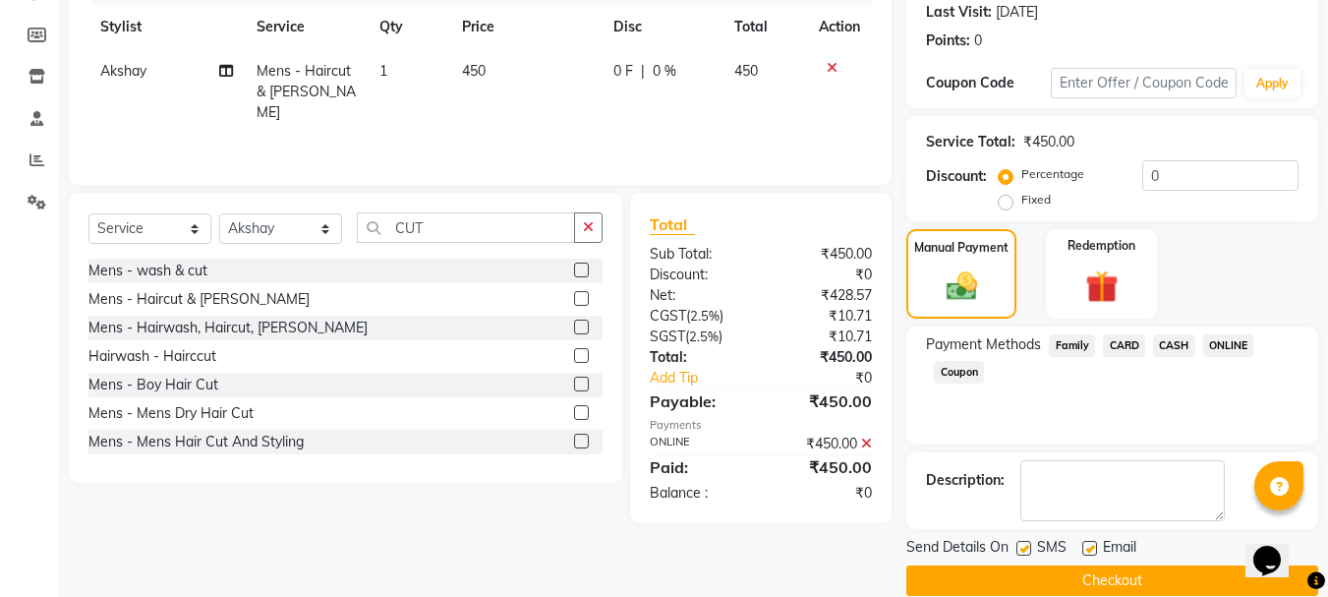
scroll to position [304, 0]
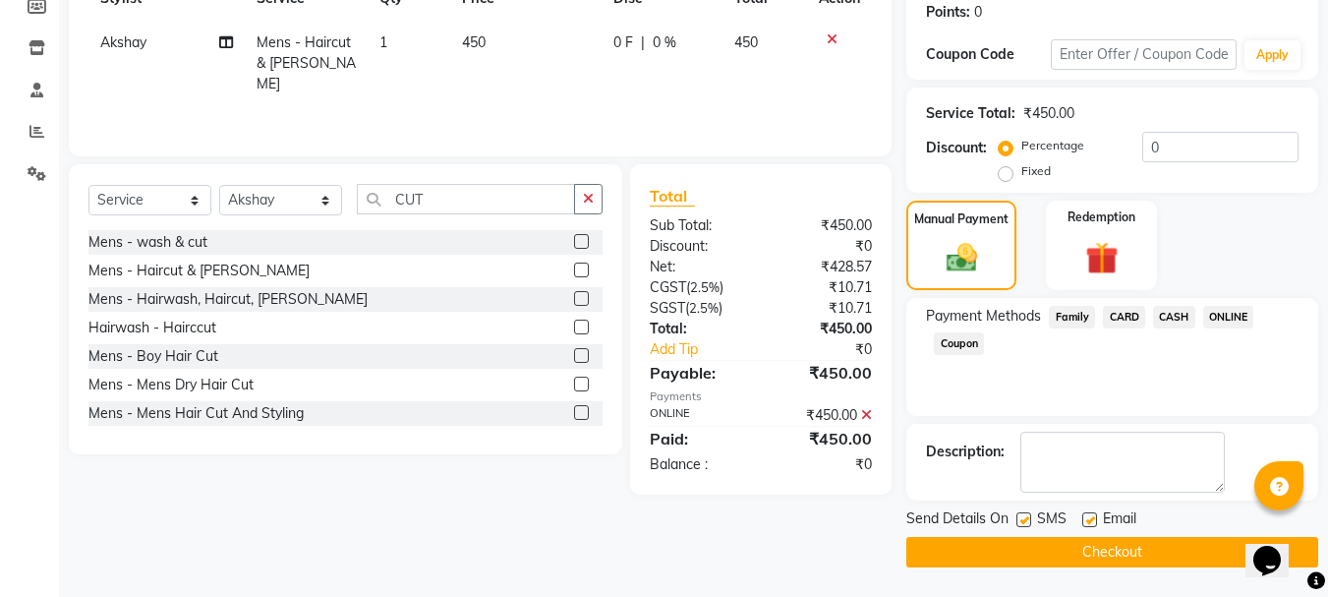
click at [1153, 553] on button "Checkout" at bounding box center [1113, 552] width 412 height 30
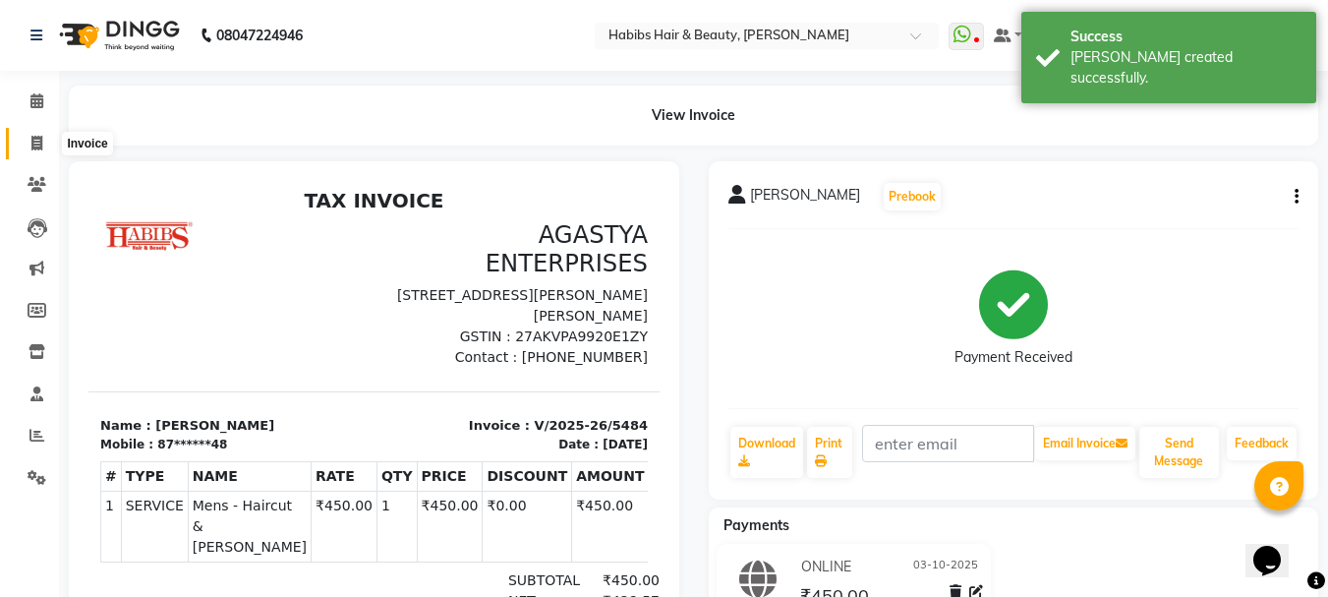
click at [32, 144] on icon at bounding box center [36, 143] width 11 height 15
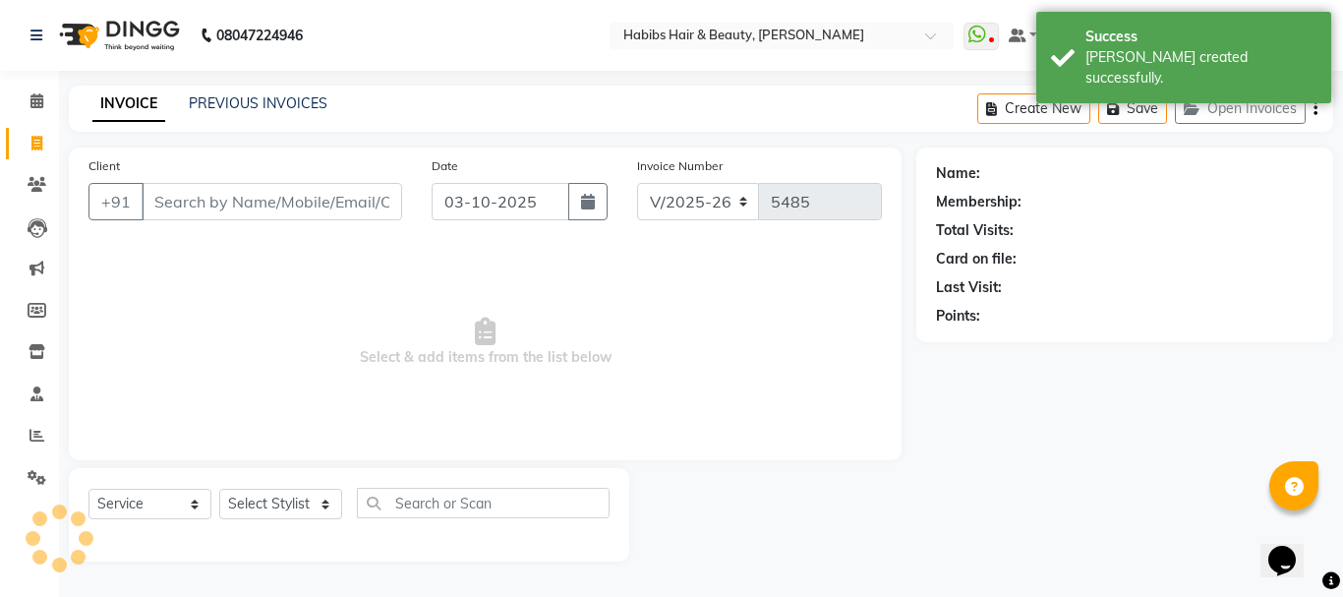
click at [239, 193] on input "Client" at bounding box center [272, 201] width 261 height 37
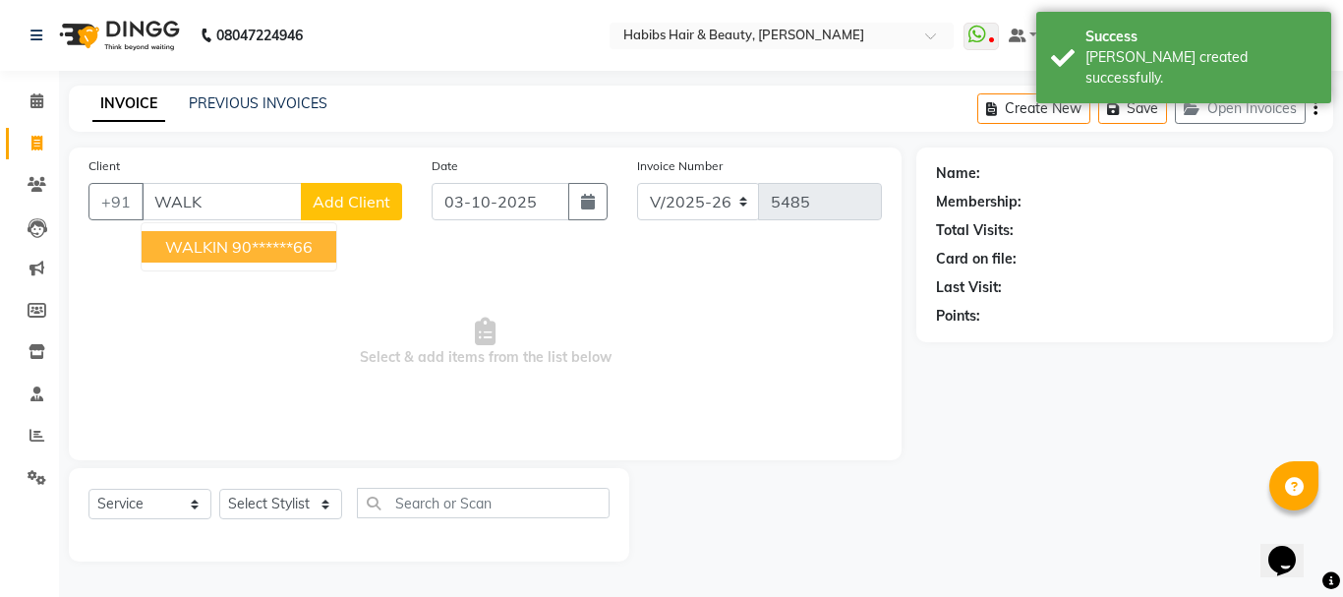
click at [247, 243] on ngb-highlight "90******66" at bounding box center [272, 247] width 81 height 20
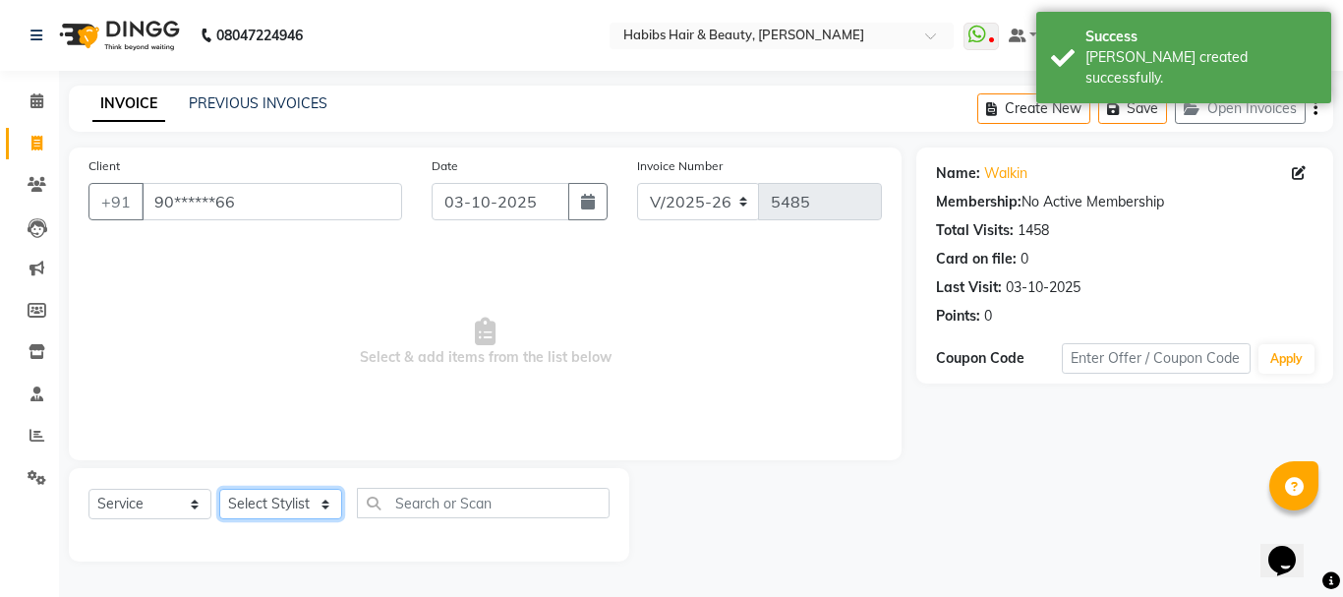
click at [272, 508] on select "Select Stylist Admin Akshay [PERSON_NAME] [PERSON_NAME] Pallavi [PERSON_NAME] […" at bounding box center [280, 504] width 123 height 30
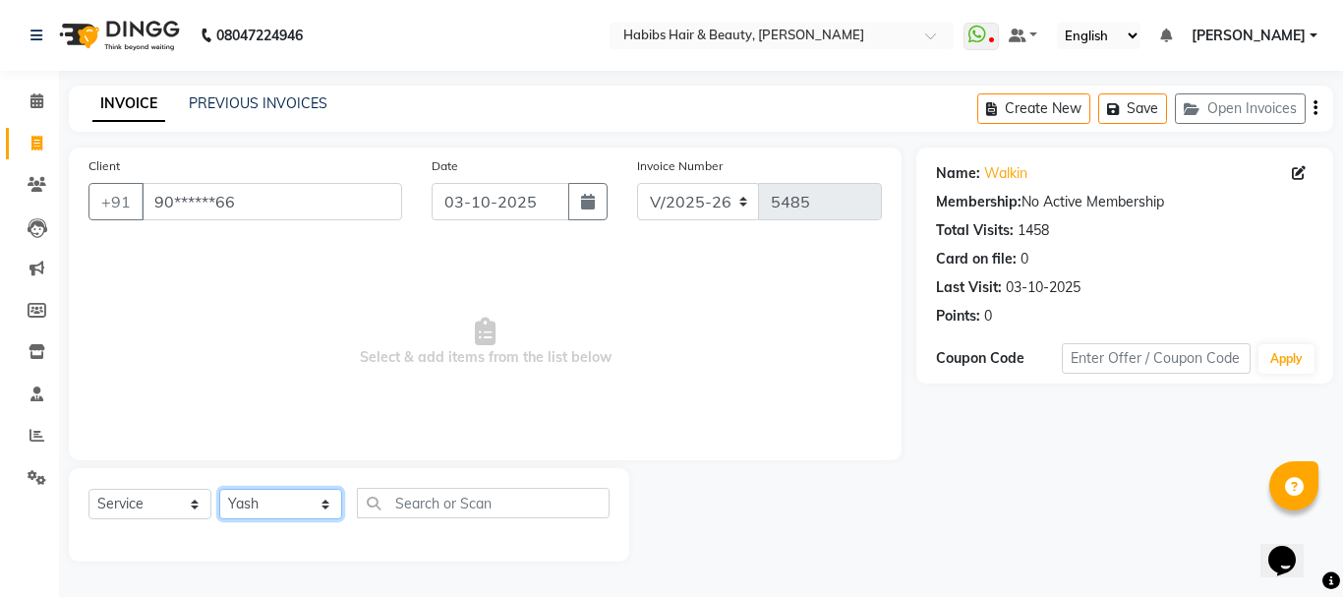
click at [219, 489] on select "Select Stylist Admin Akshay [PERSON_NAME] [PERSON_NAME] Pallavi [PERSON_NAME] […" at bounding box center [280, 504] width 123 height 30
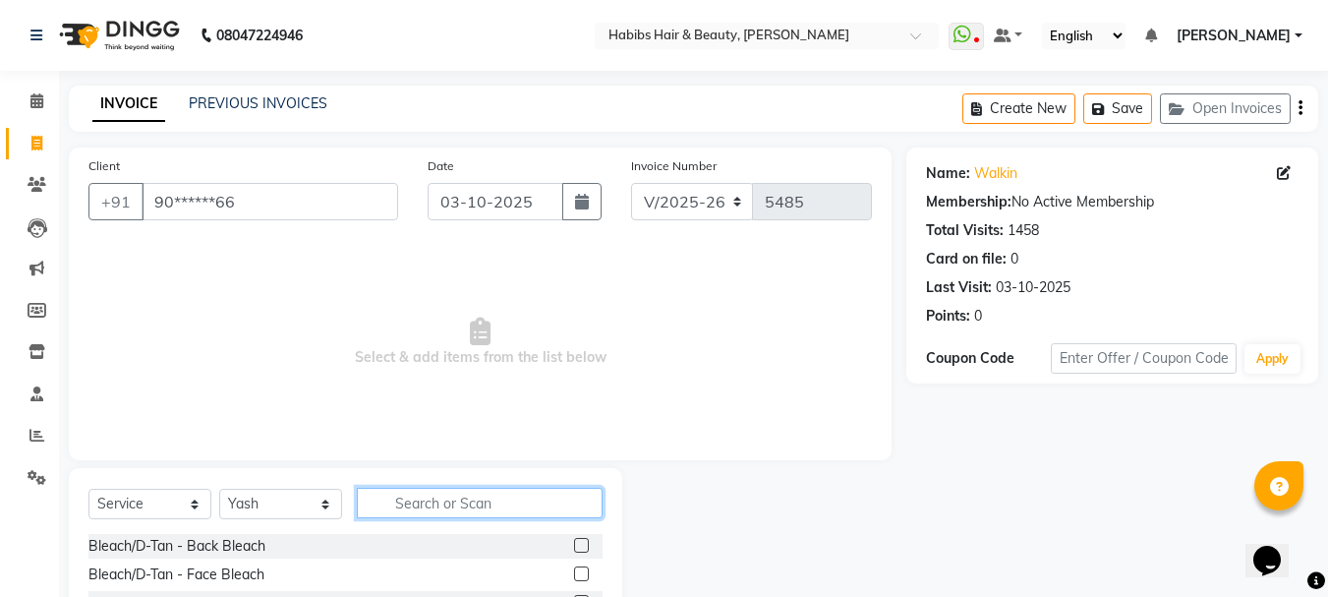
click at [450, 497] on input "text" at bounding box center [480, 503] width 246 height 30
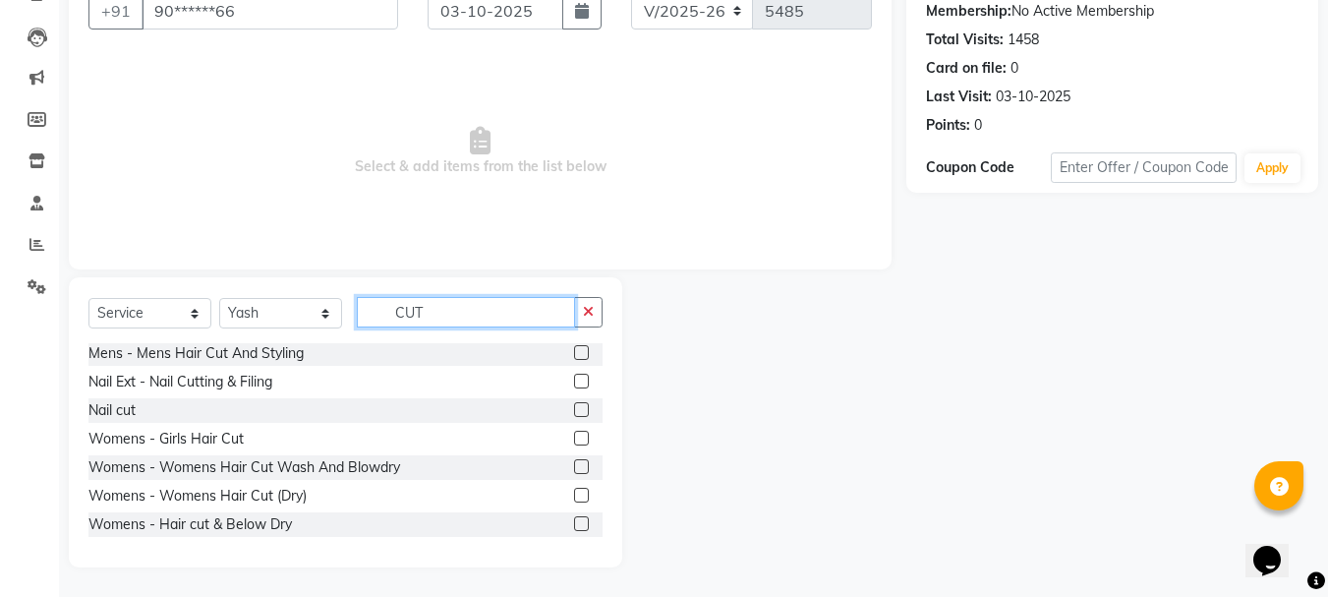
scroll to position [174, 0]
click at [574, 493] on label at bounding box center [581, 494] width 15 height 15
click at [574, 493] on input "checkbox" at bounding box center [580, 495] width 13 height 13
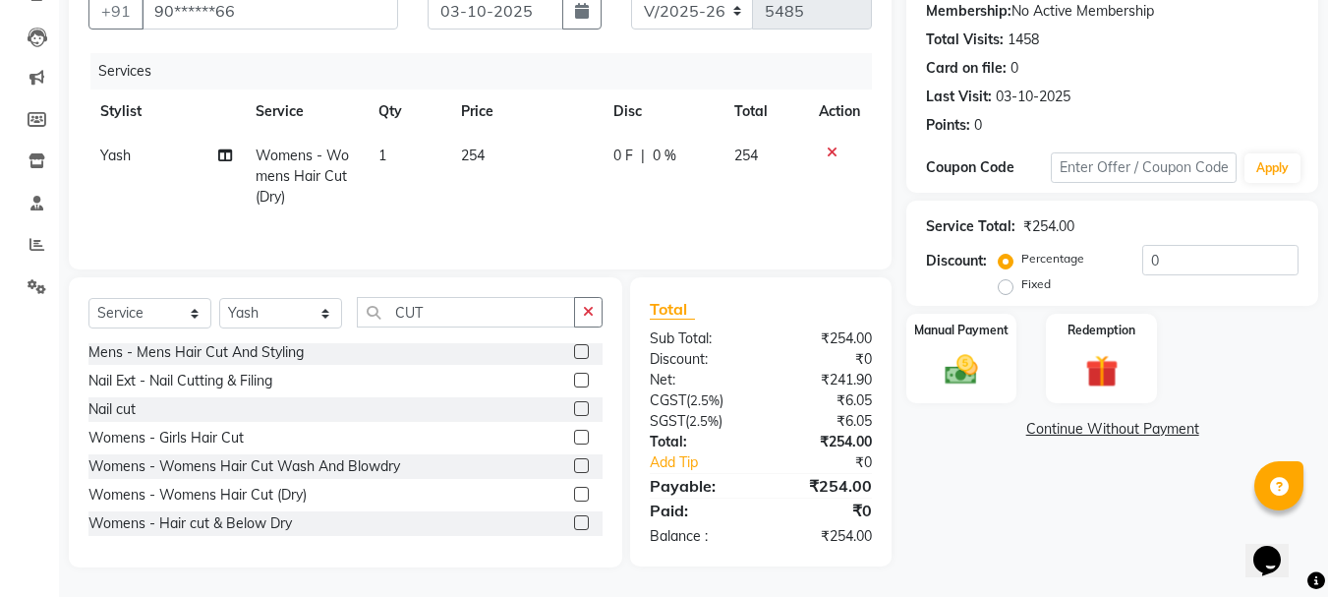
click at [469, 150] on span "254" at bounding box center [473, 155] width 24 height 18
click at [449, 150] on td "1" at bounding box center [408, 177] width 83 height 86
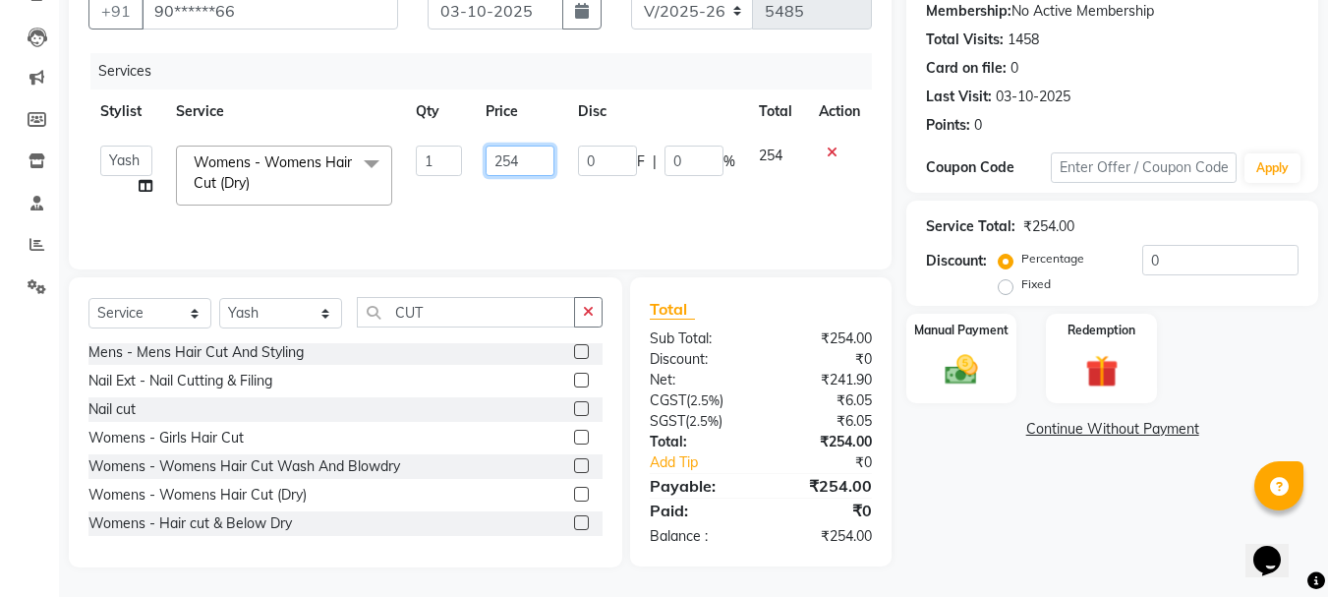
click at [494, 159] on input "254" at bounding box center [520, 161] width 68 height 30
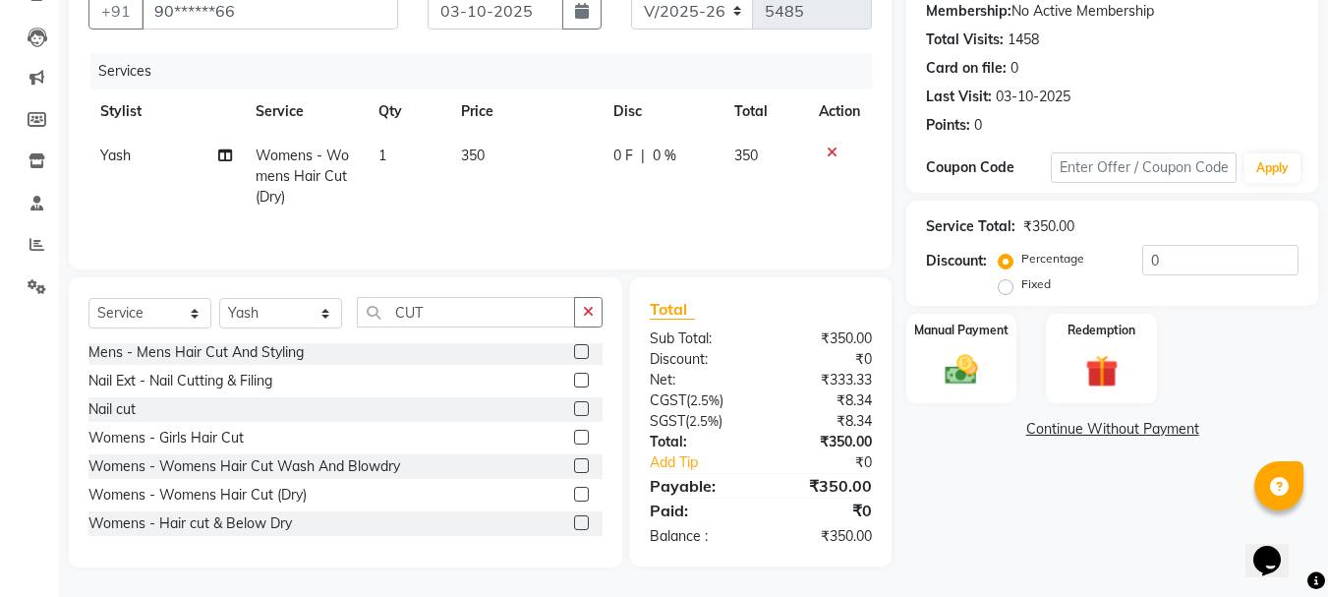
click at [466, 199] on tr "Yash Womens - Womens Hair Cut (Dry) 1 350 0 F | 0 % 350" at bounding box center [480, 177] width 784 height 86
click at [283, 313] on select "Select Stylist Admin Akshay [PERSON_NAME] [PERSON_NAME] Pallavi [PERSON_NAME] […" at bounding box center [280, 313] width 123 height 30
click at [219, 298] on select "Select Stylist Admin Akshay [PERSON_NAME] [PERSON_NAME] Pallavi [PERSON_NAME] […" at bounding box center [280, 313] width 123 height 30
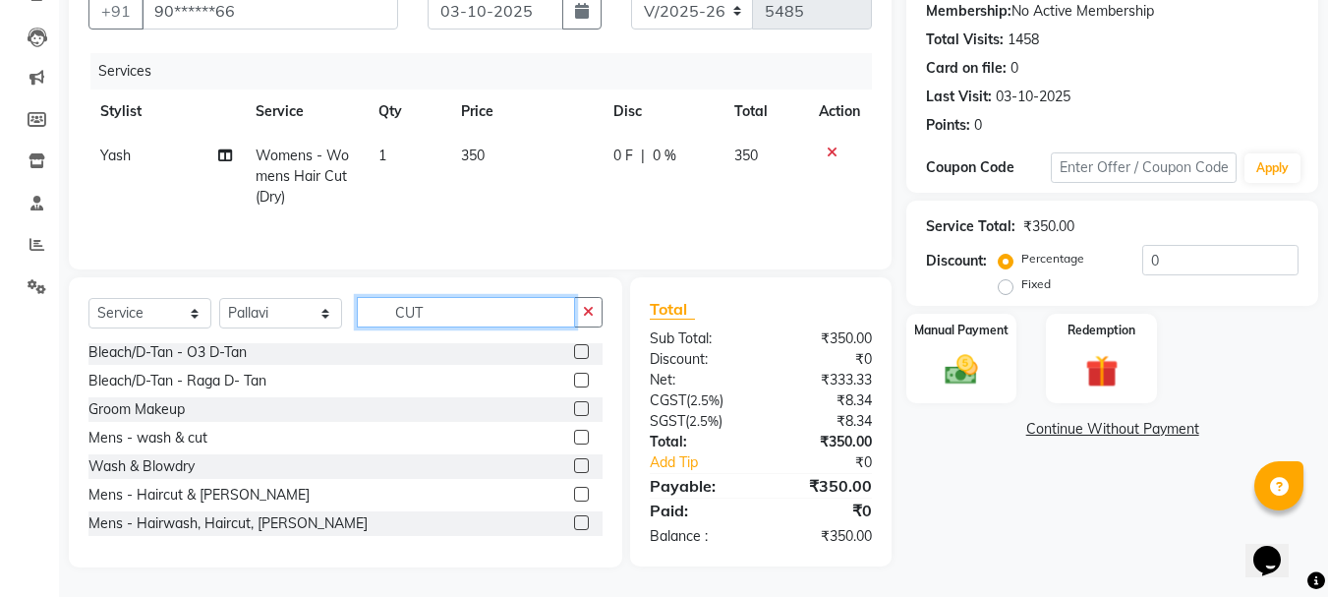
click at [398, 308] on input "CUT" at bounding box center [466, 312] width 218 height 30
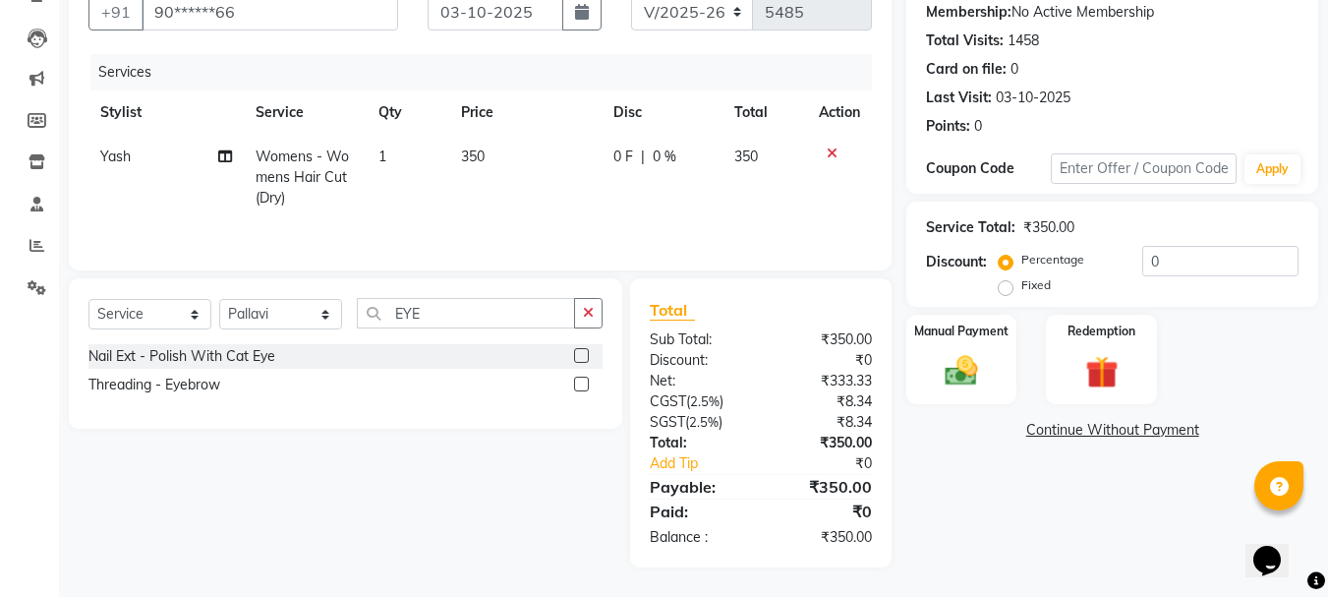
click at [575, 384] on label at bounding box center [581, 384] width 15 height 15
click at [575, 384] on input "checkbox" at bounding box center [580, 385] width 13 height 13
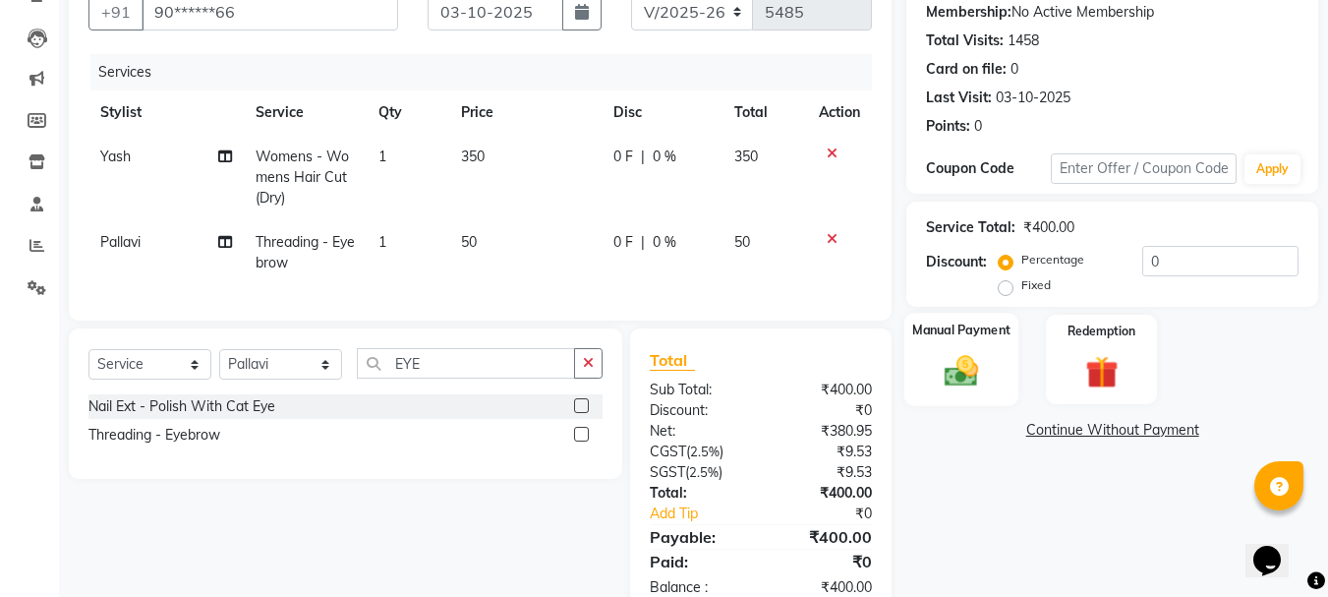
click at [984, 361] on img at bounding box center [961, 370] width 55 height 39
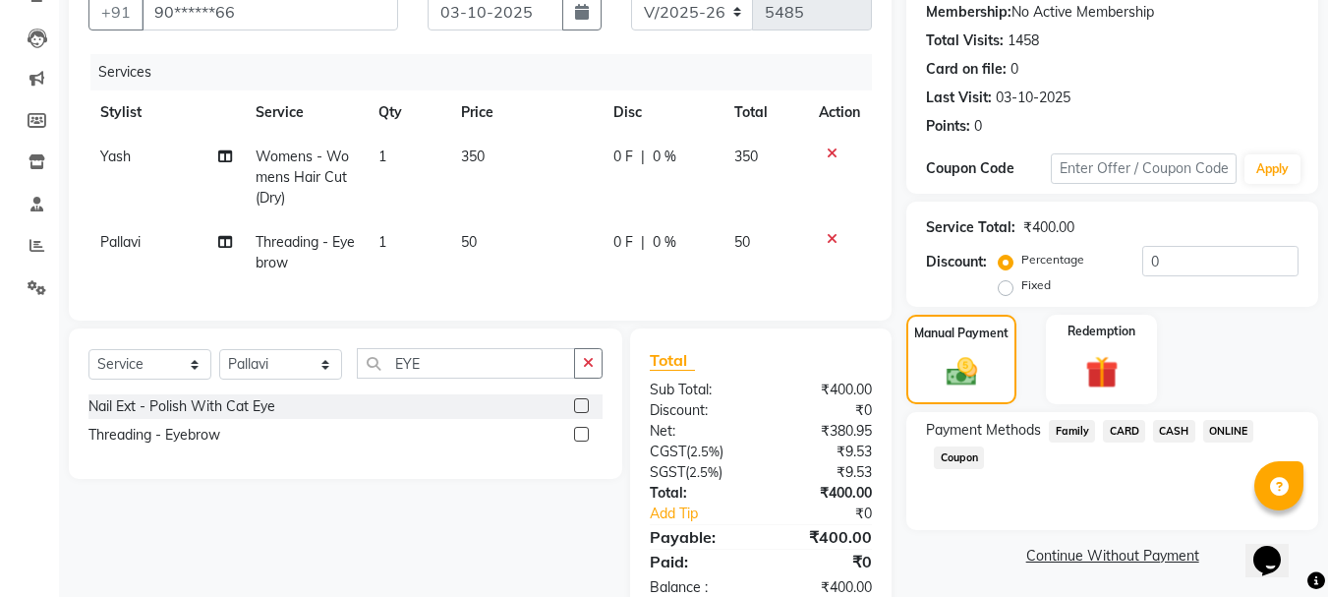
click at [1211, 425] on span "ONLINE" at bounding box center [1228, 431] width 51 height 23
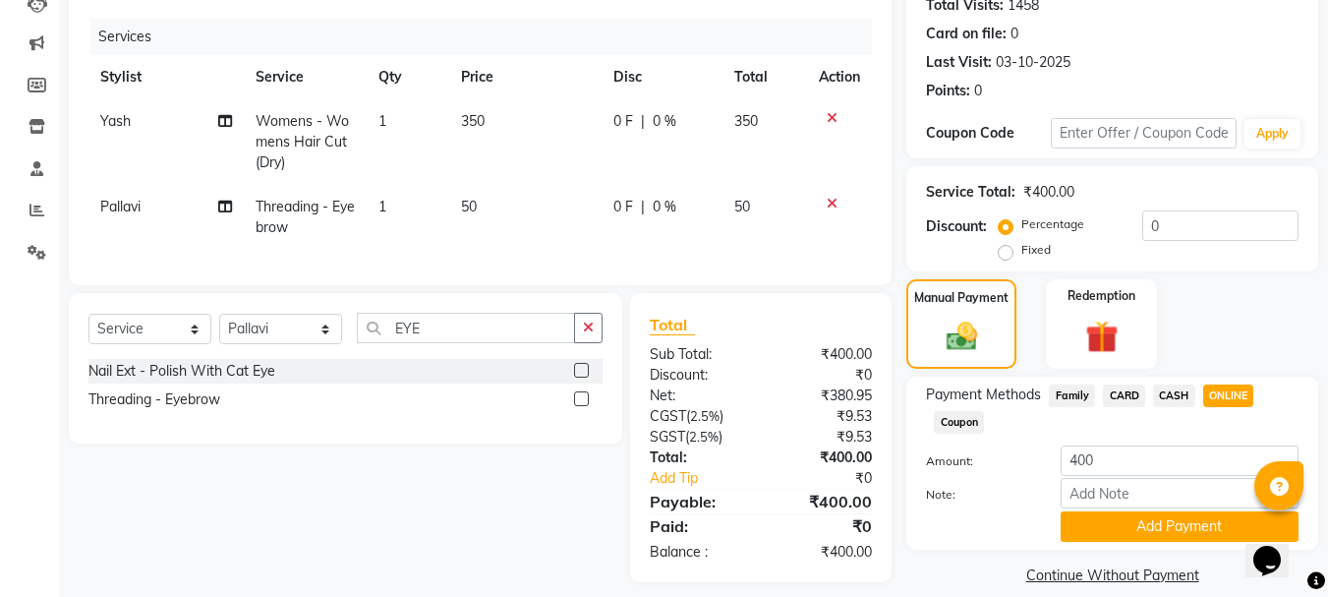
scroll to position [255, 0]
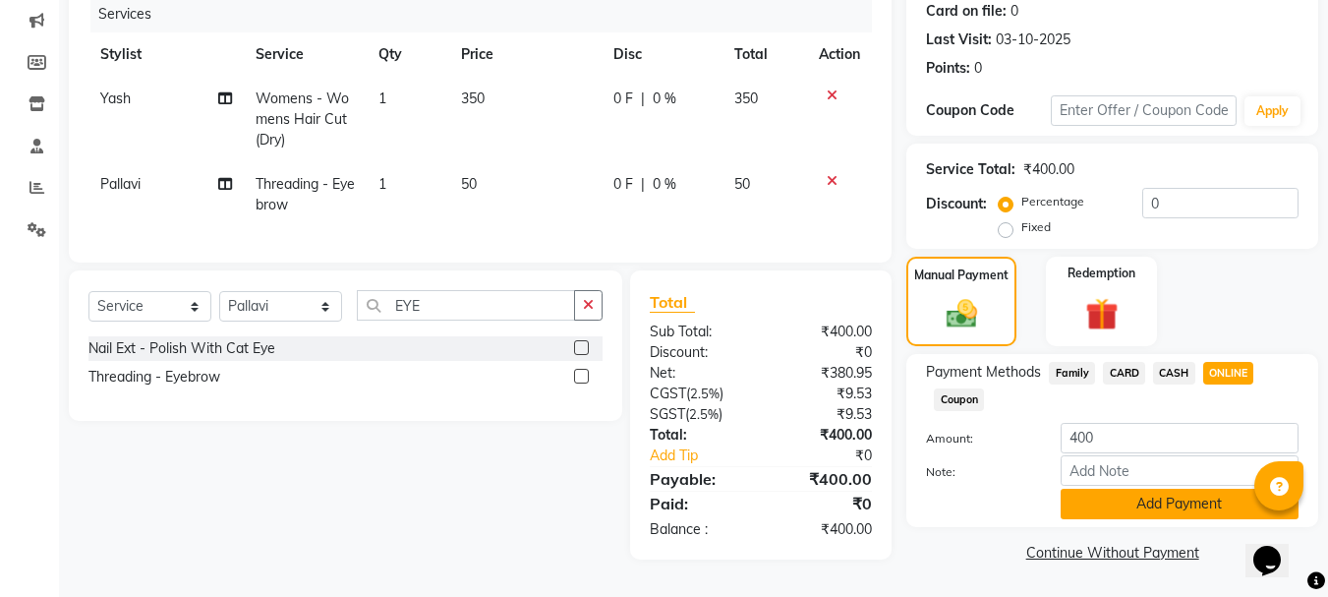
click at [1192, 496] on button "Add Payment" at bounding box center [1180, 504] width 238 height 30
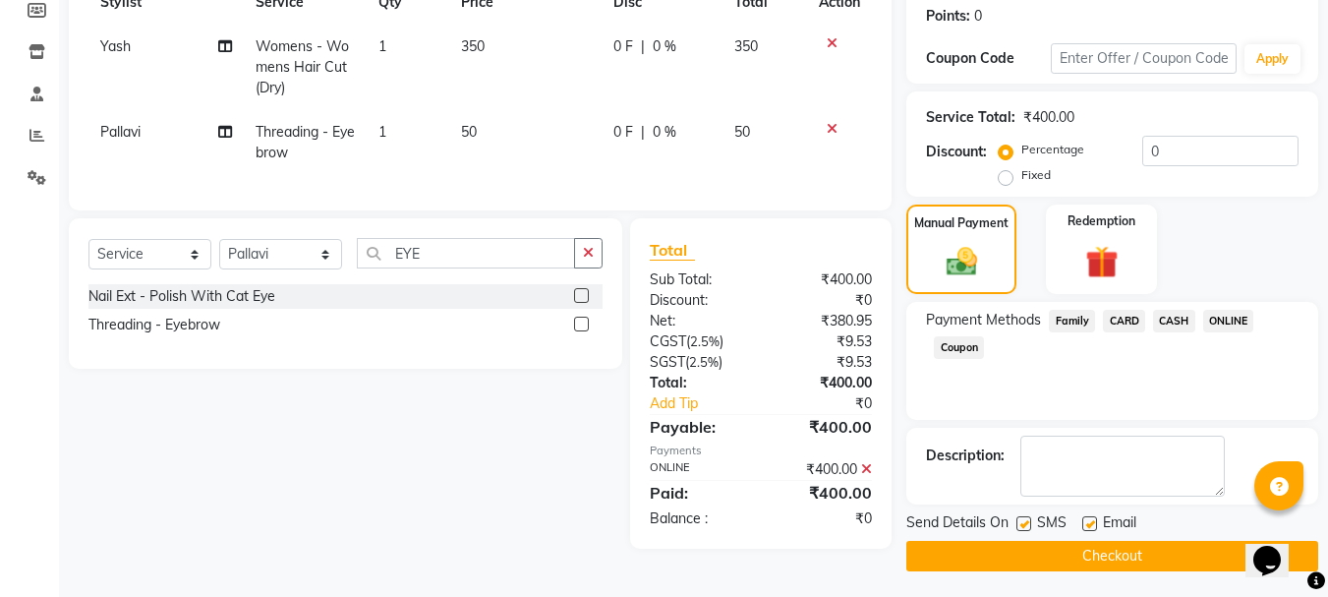
scroll to position [304, 0]
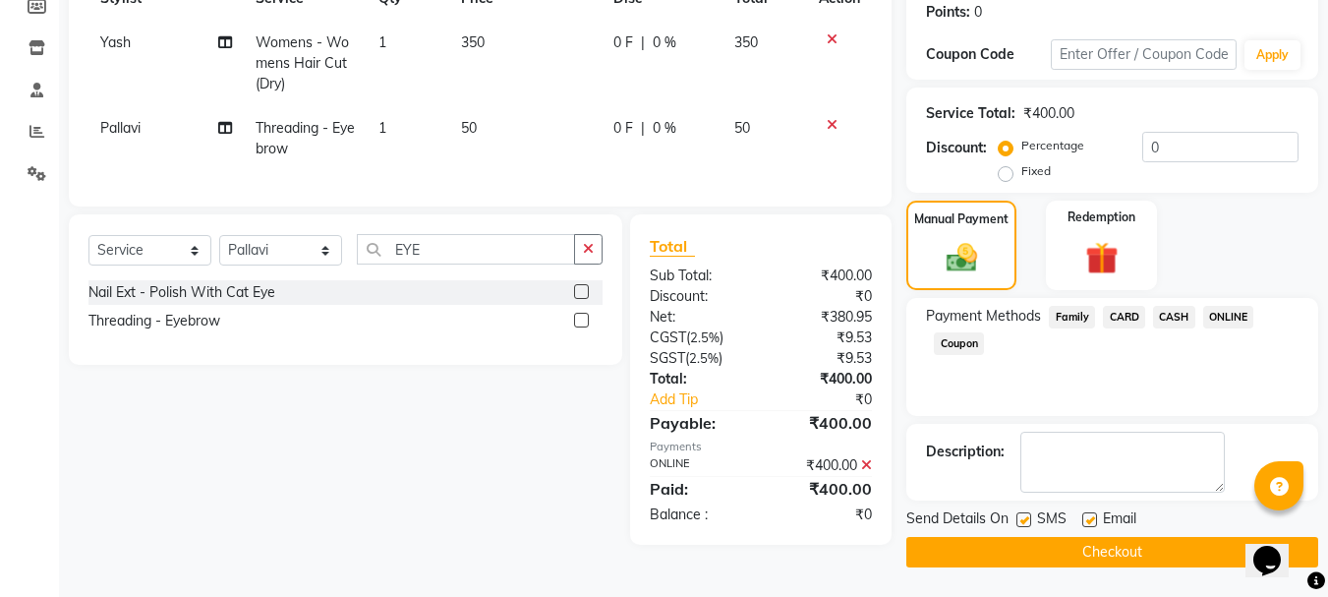
click at [1141, 537] on button "Checkout" at bounding box center [1113, 552] width 412 height 30
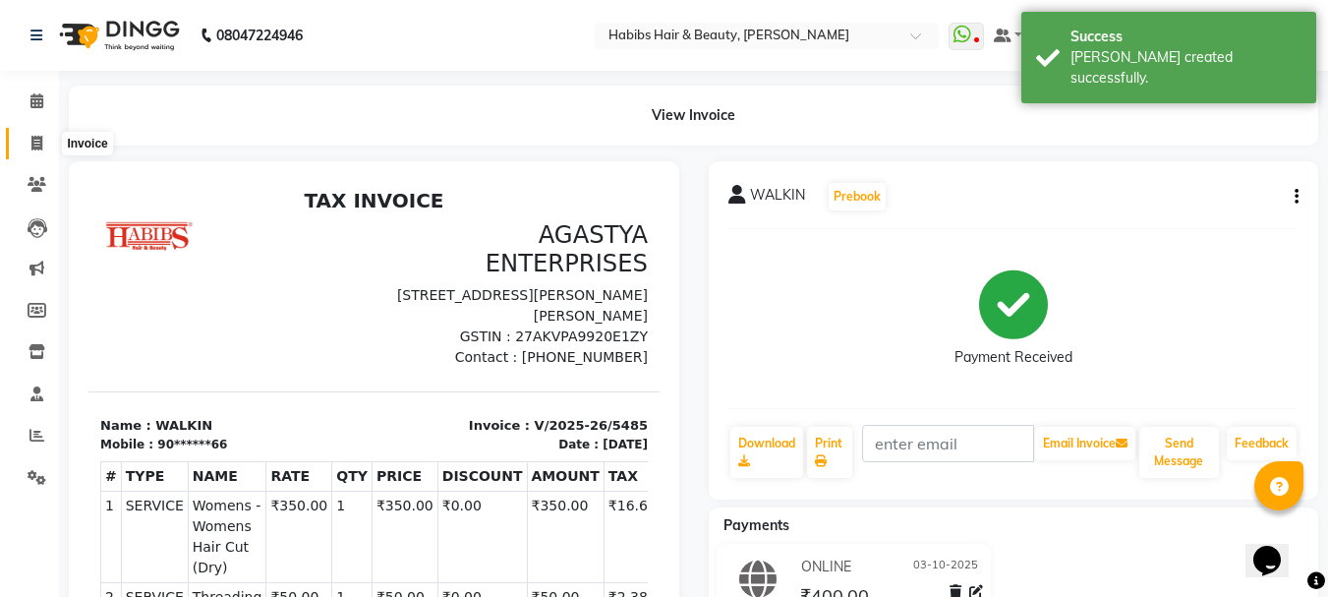
click at [46, 146] on span at bounding box center [37, 144] width 34 height 23
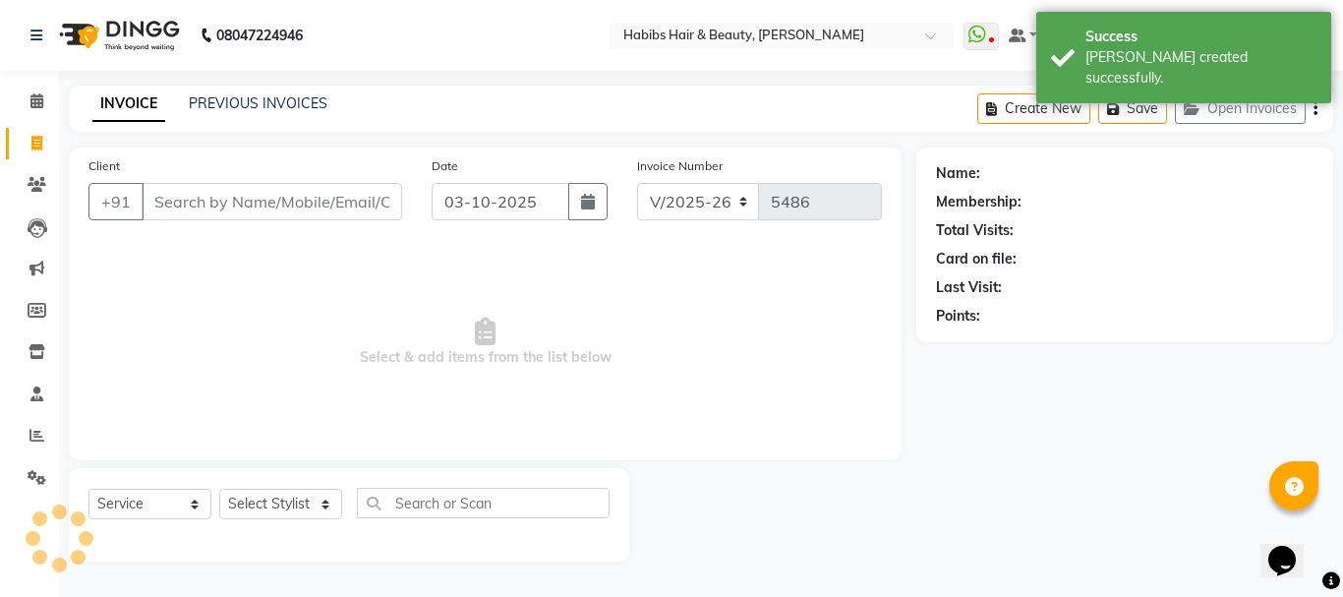
click at [299, 202] on input "Client" at bounding box center [272, 201] width 261 height 37
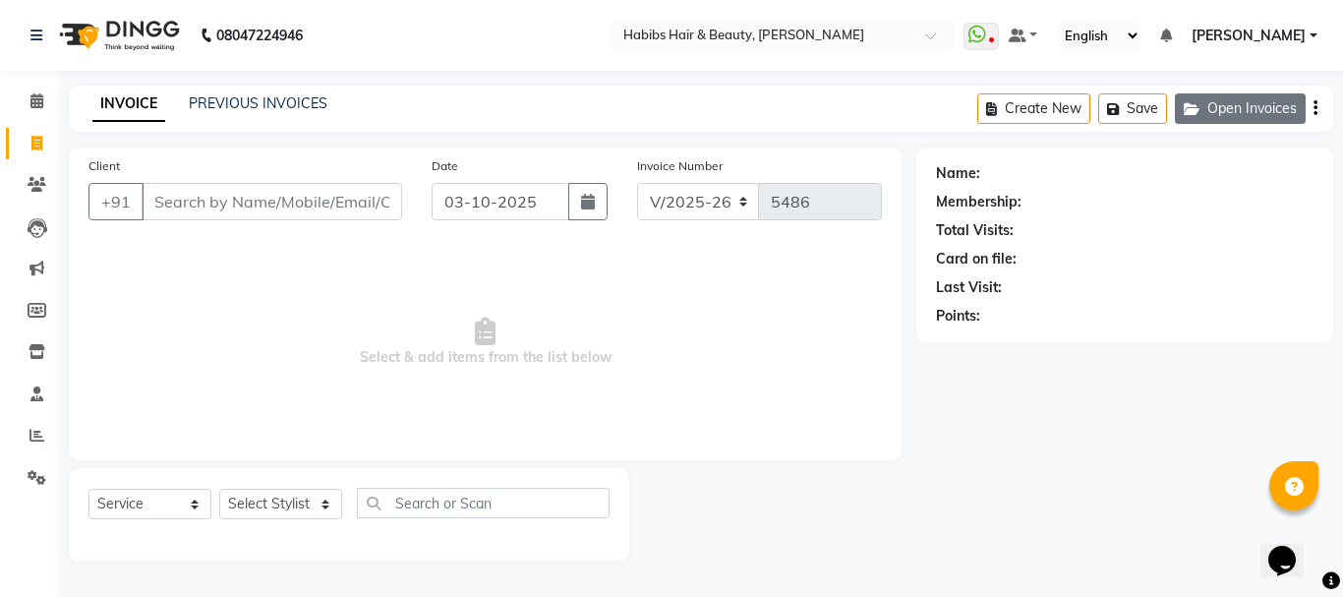
click at [1205, 105] on icon "button" at bounding box center [1196, 109] width 24 height 14
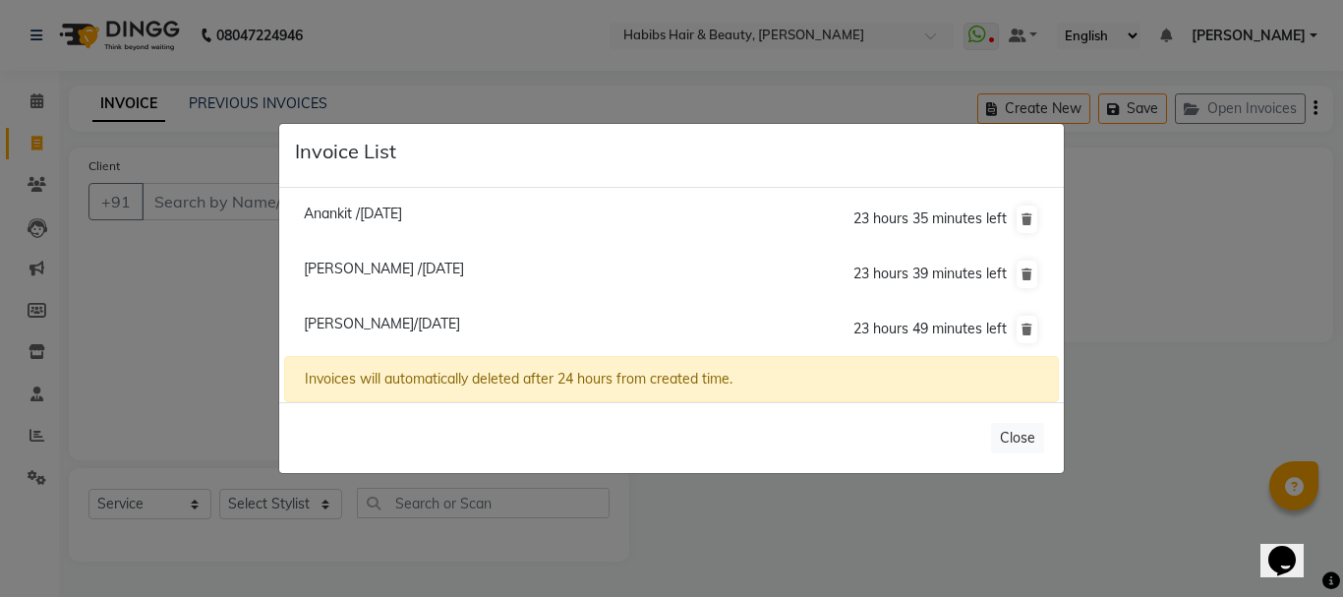
click at [265, 273] on ngb-modal-window "Invoice List Anankit /[DATE] 23 hours 35 minutes left [GEOGRAPHIC_DATA] /[DATE]…" at bounding box center [671, 298] width 1343 height 597
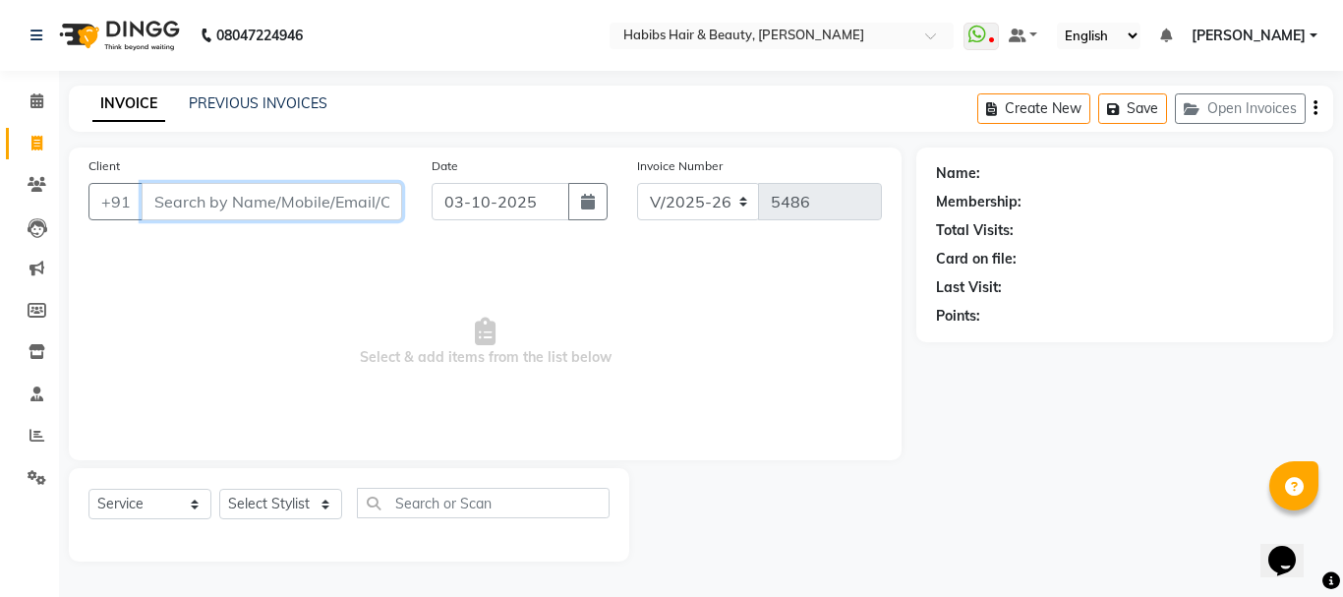
click at [263, 202] on input "Client" at bounding box center [272, 201] width 261 height 37
click at [262, 99] on link "PREVIOUS INVOICES" at bounding box center [258, 103] width 139 height 18
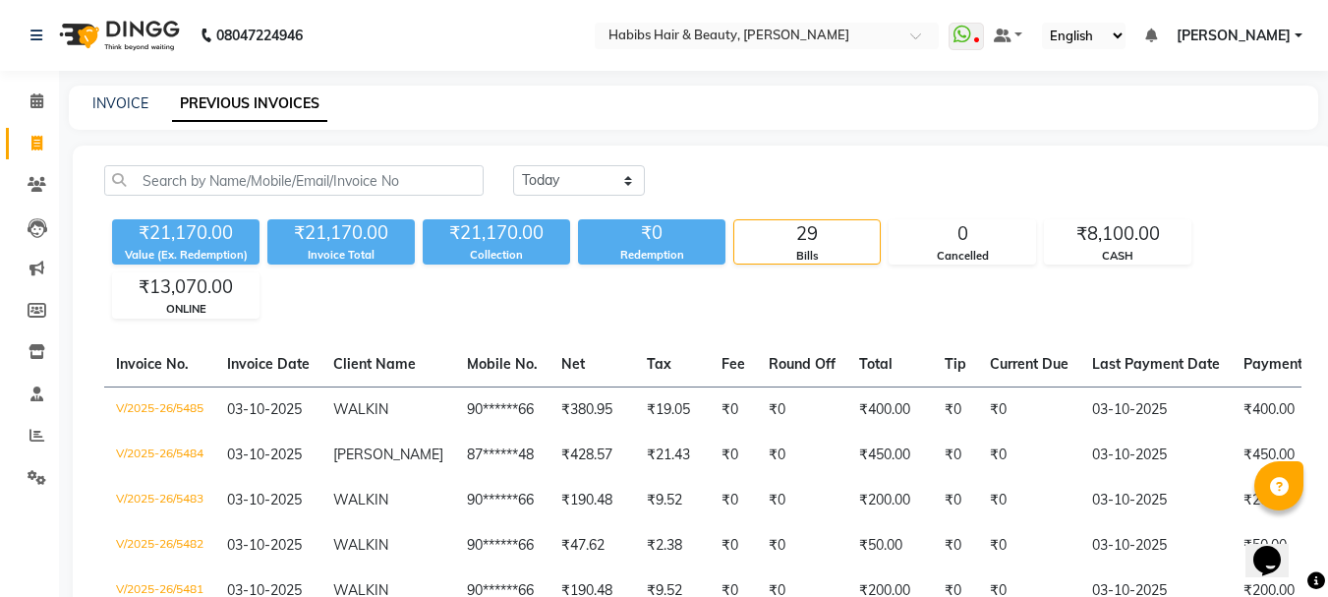
click at [137, 116] on div "INVOICE PREVIOUS INVOICES" at bounding box center [694, 108] width 1250 height 44
click at [133, 112] on div "INVOICE" at bounding box center [120, 103] width 56 height 21
click at [121, 103] on link "INVOICE" at bounding box center [120, 103] width 56 height 18
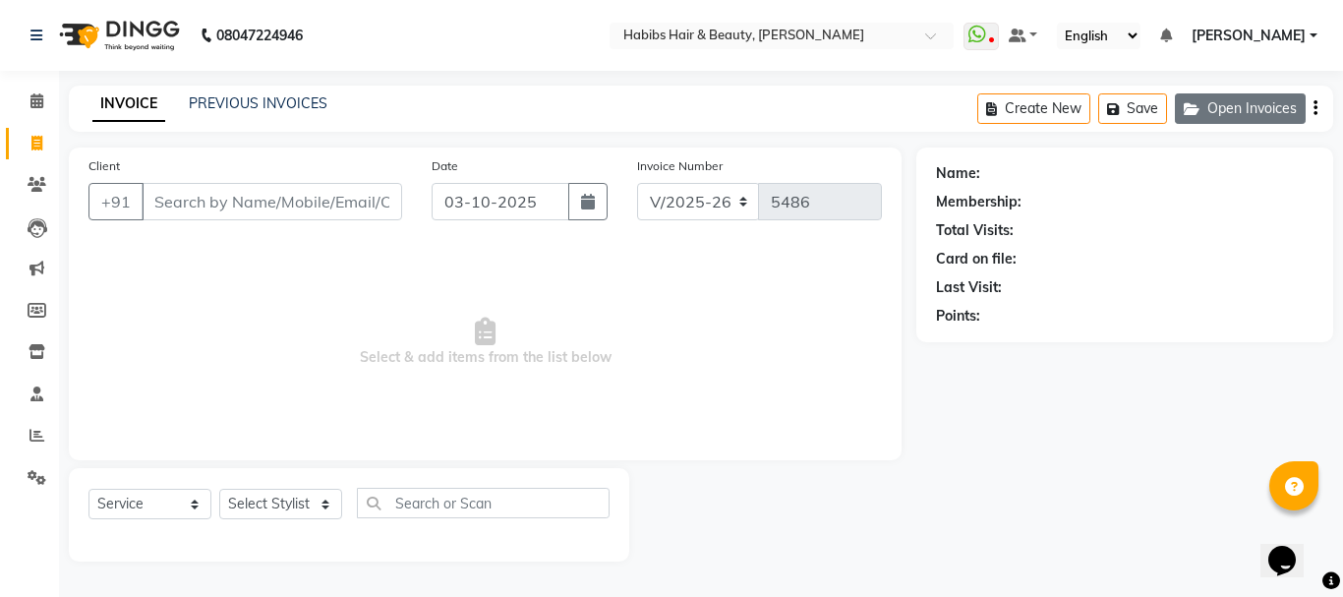
click at [1187, 122] on button "Open Invoices" at bounding box center [1240, 108] width 131 height 30
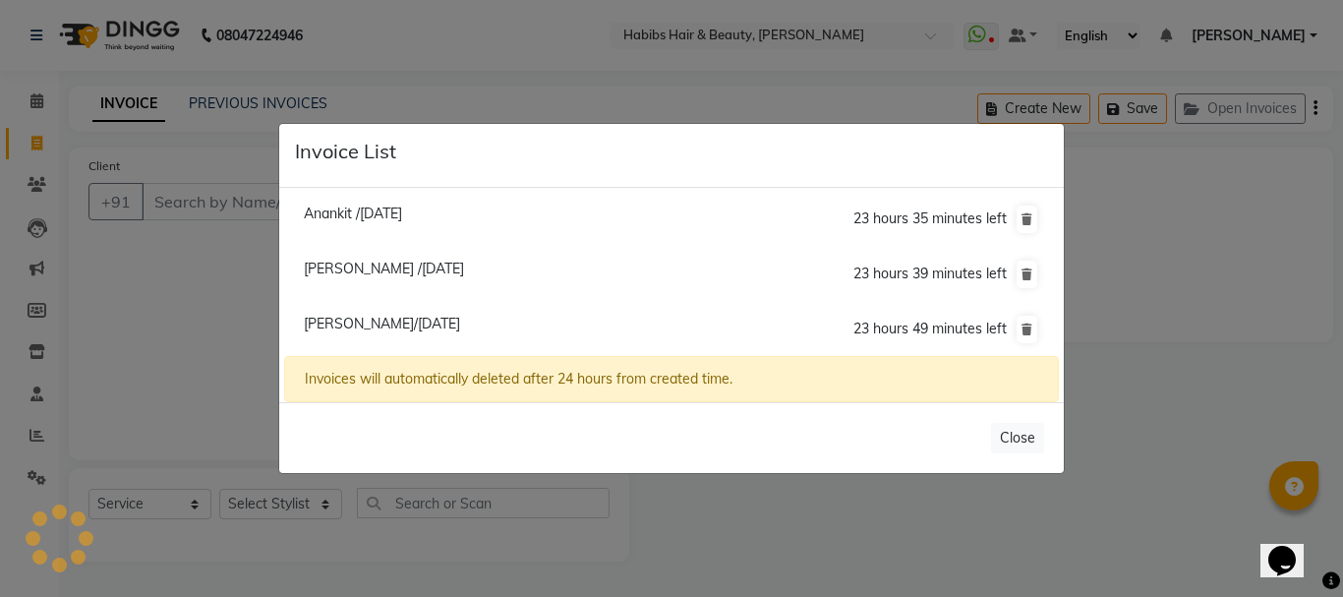
click at [433, 270] on span "[PERSON_NAME] /[DATE]" at bounding box center [384, 269] width 160 height 18
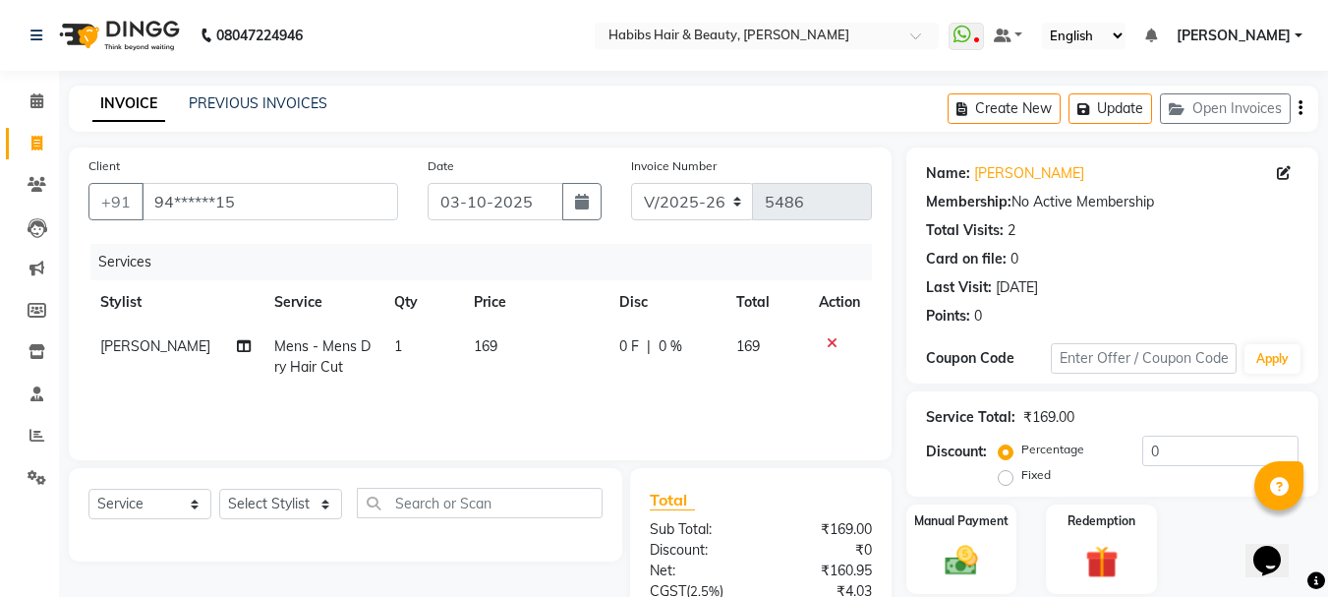
click at [482, 346] on span "169" at bounding box center [486, 346] width 24 height 18
click at [482, 346] on td "169" at bounding box center [535, 356] width 146 height 65
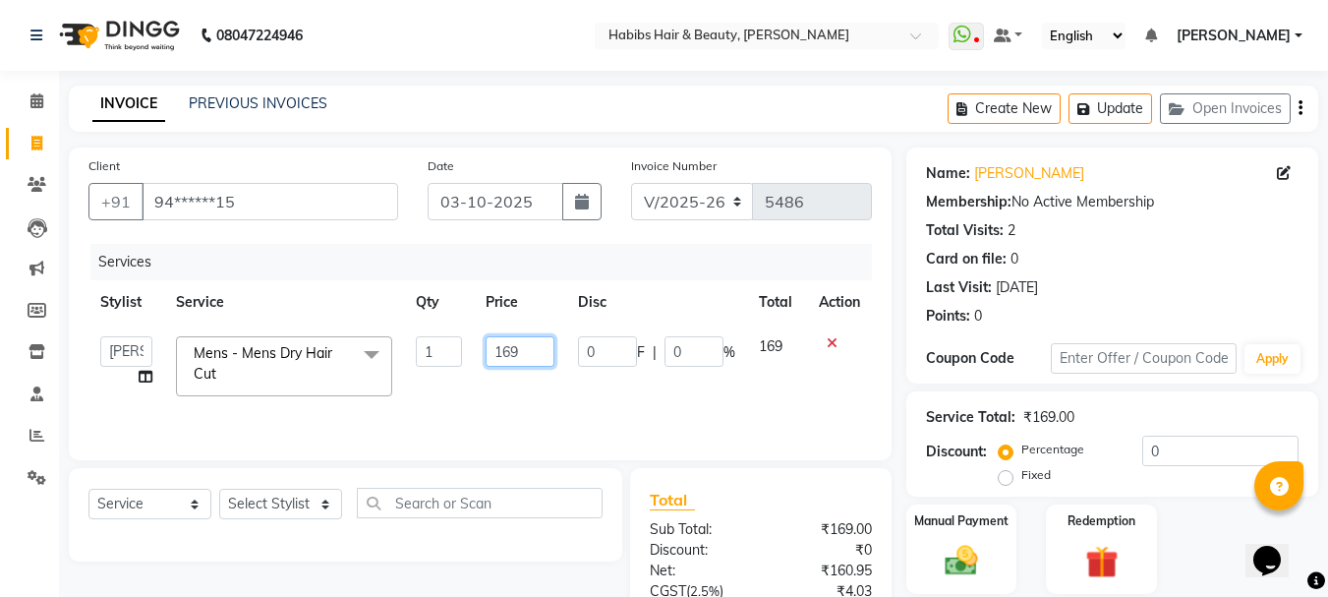
click at [507, 342] on input "169" at bounding box center [520, 351] width 68 height 30
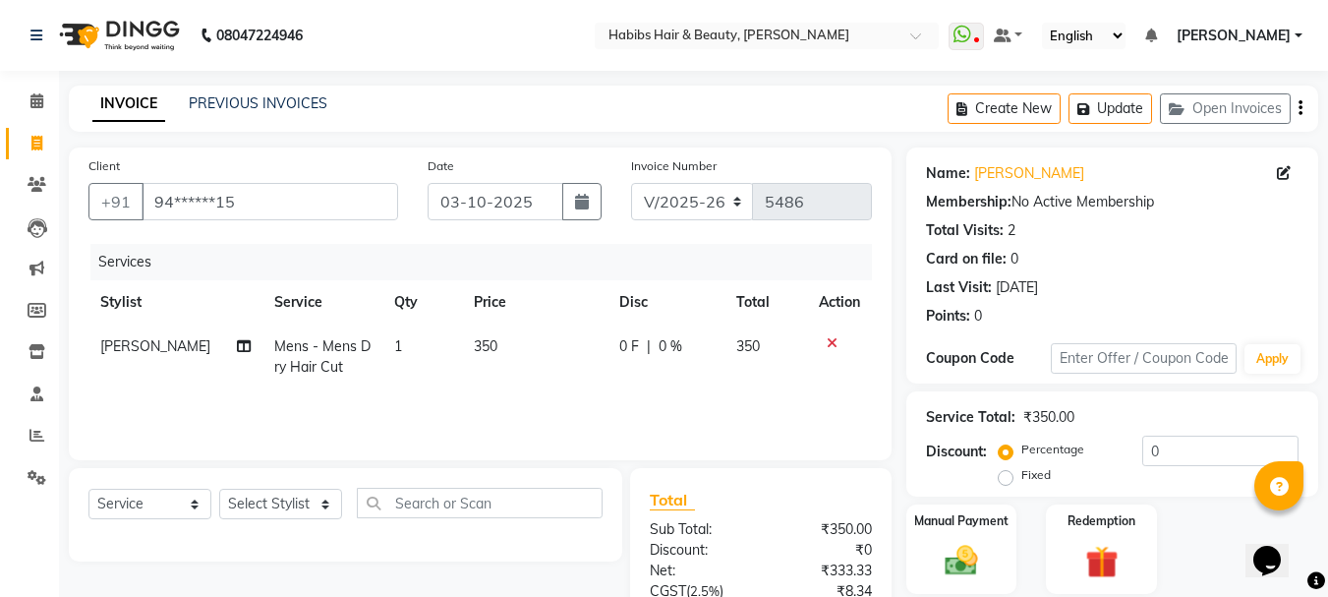
click at [555, 315] on th "Price" at bounding box center [535, 302] width 146 height 44
click at [962, 545] on img at bounding box center [961, 560] width 55 height 39
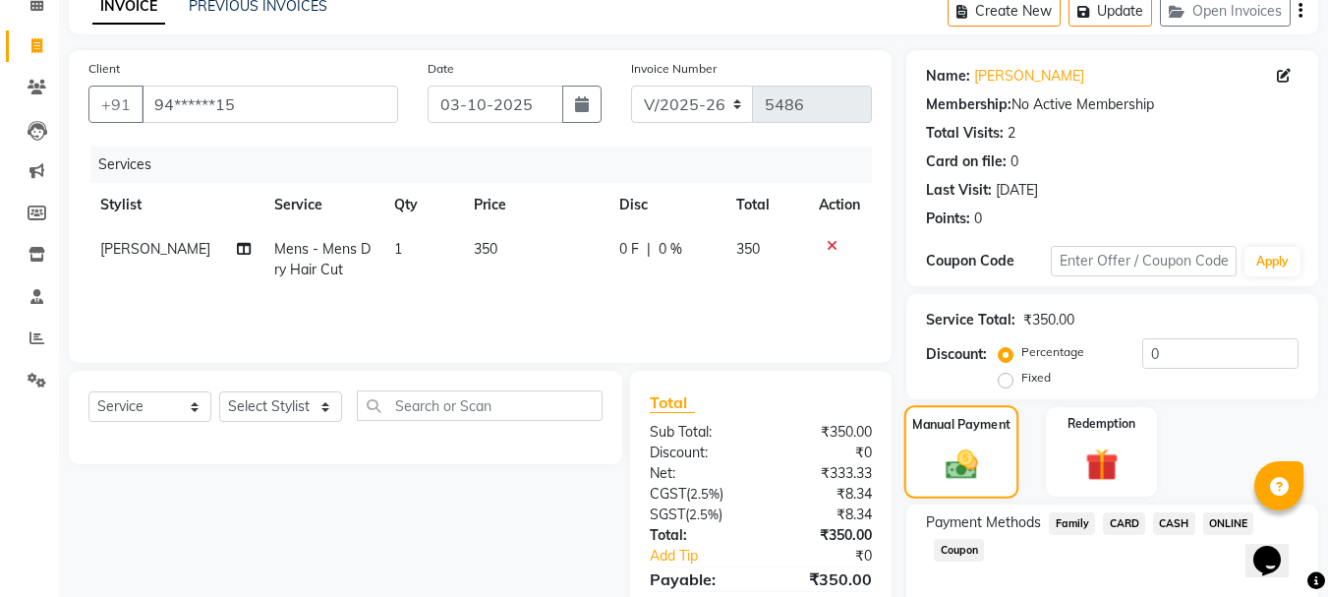
scroll to position [193, 0]
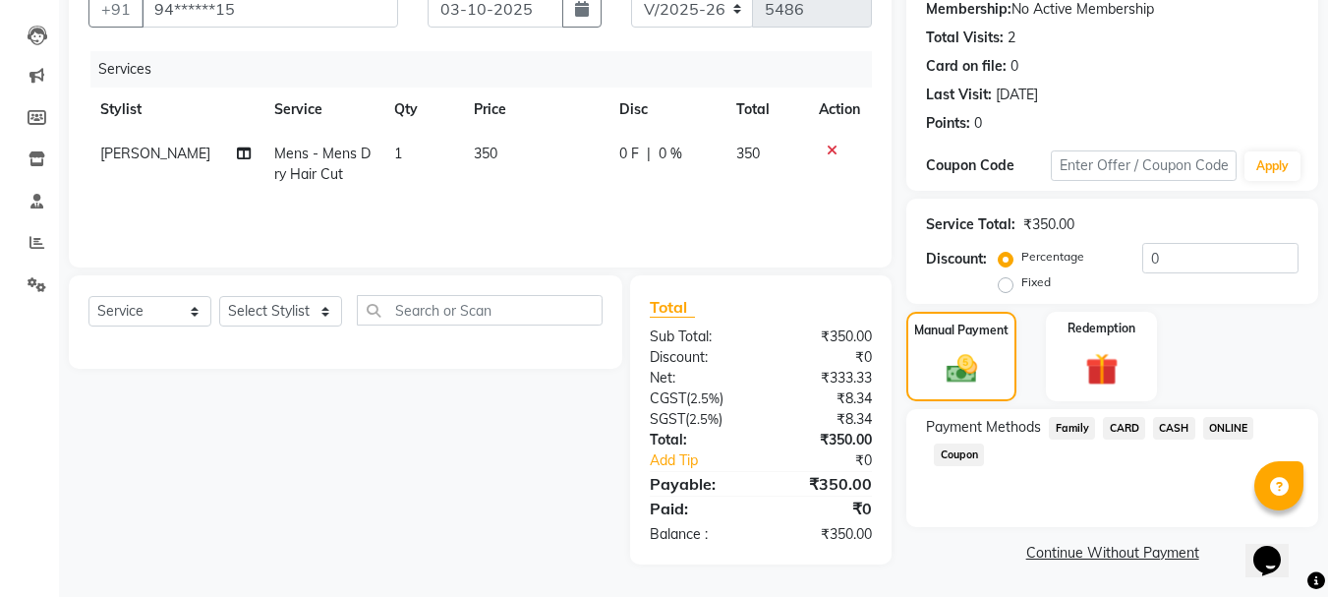
click at [1220, 425] on span "ONLINE" at bounding box center [1228, 428] width 51 height 23
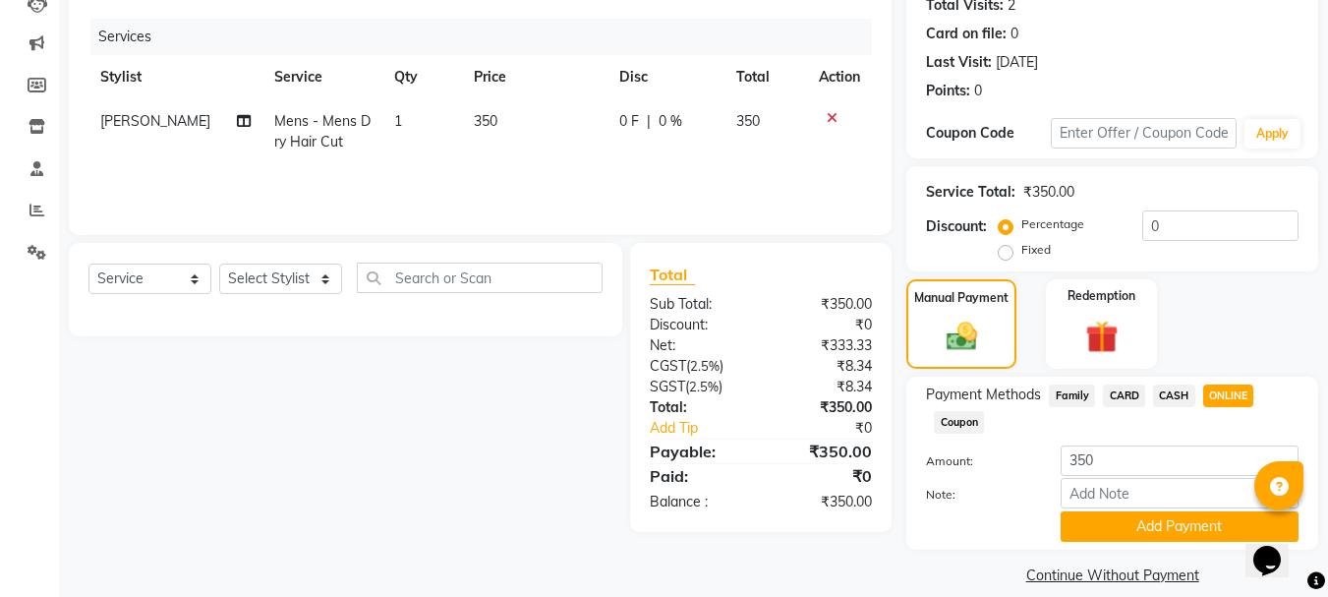
scroll to position [248, 0]
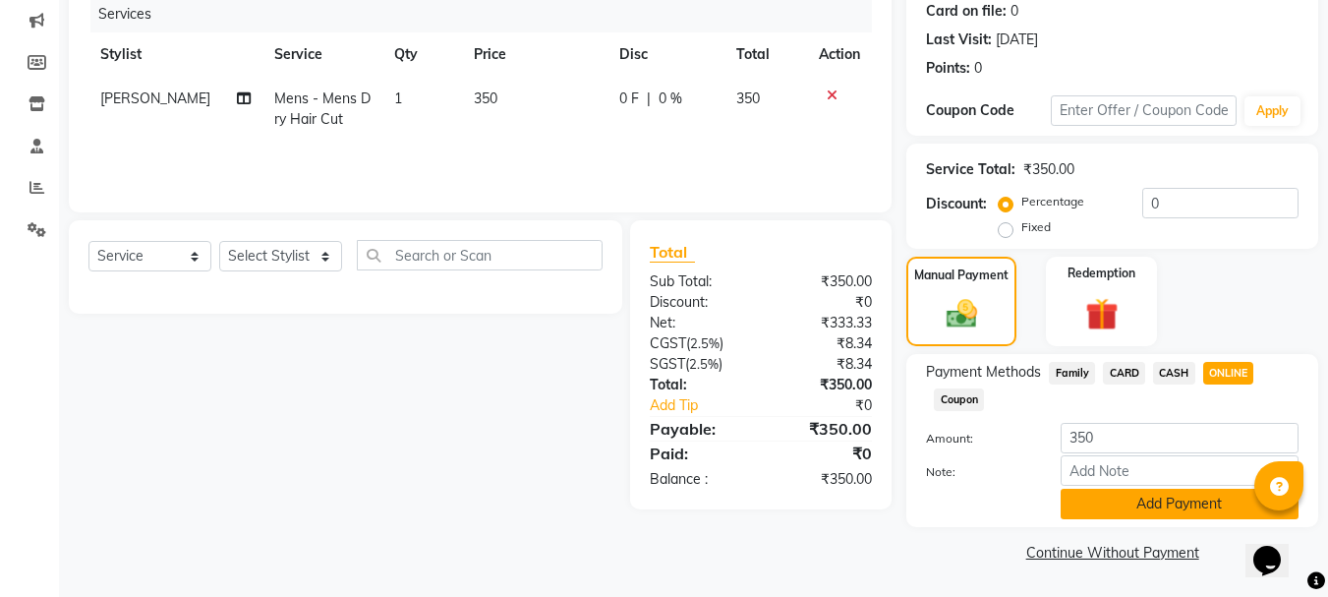
click at [1191, 499] on button "Add Payment" at bounding box center [1180, 504] width 238 height 30
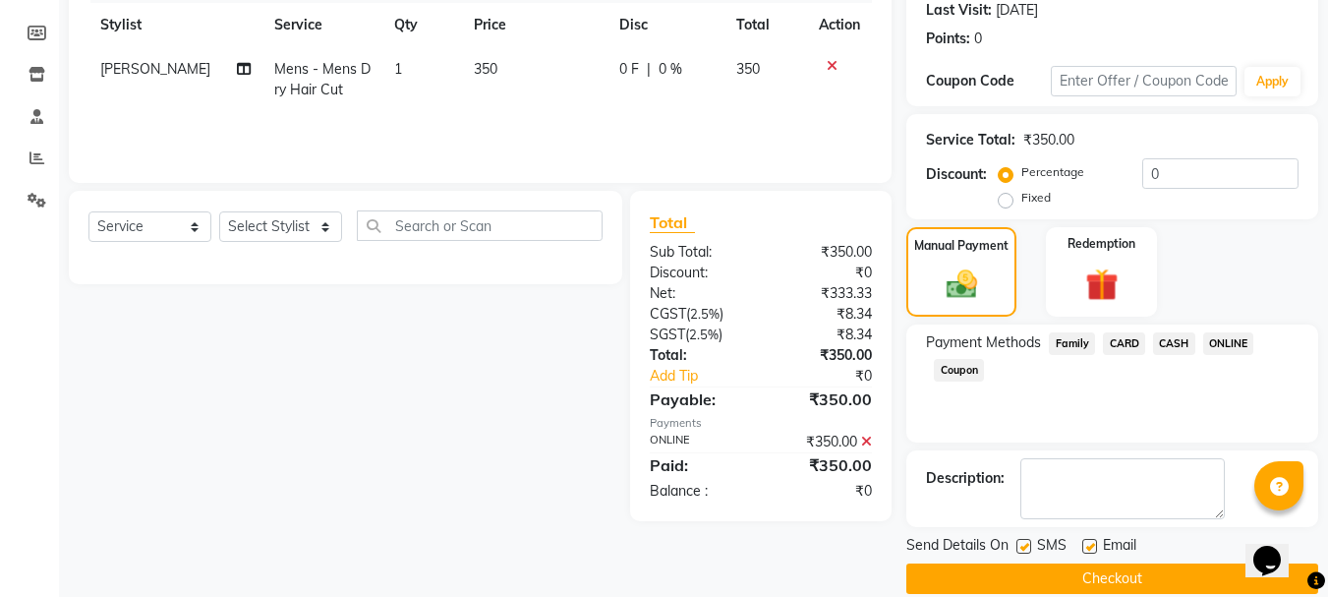
scroll to position [304, 0]
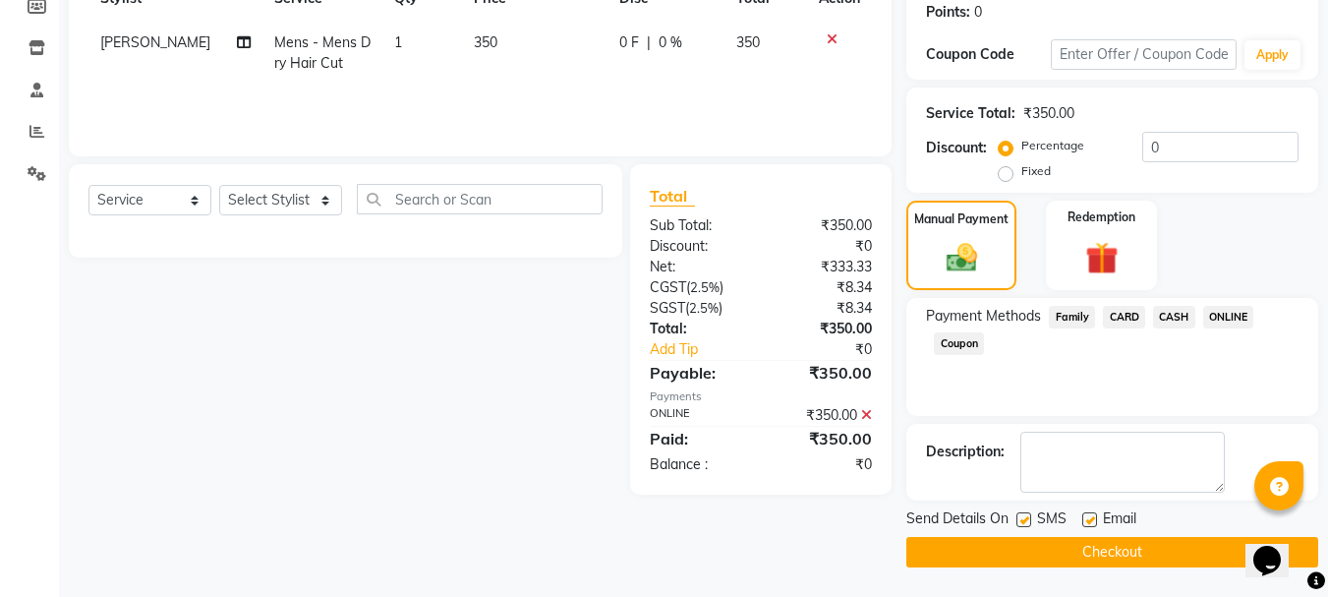
click at [1162, 552] on button "Checkout" at bounding box center [1113, 552] width 412 height 30
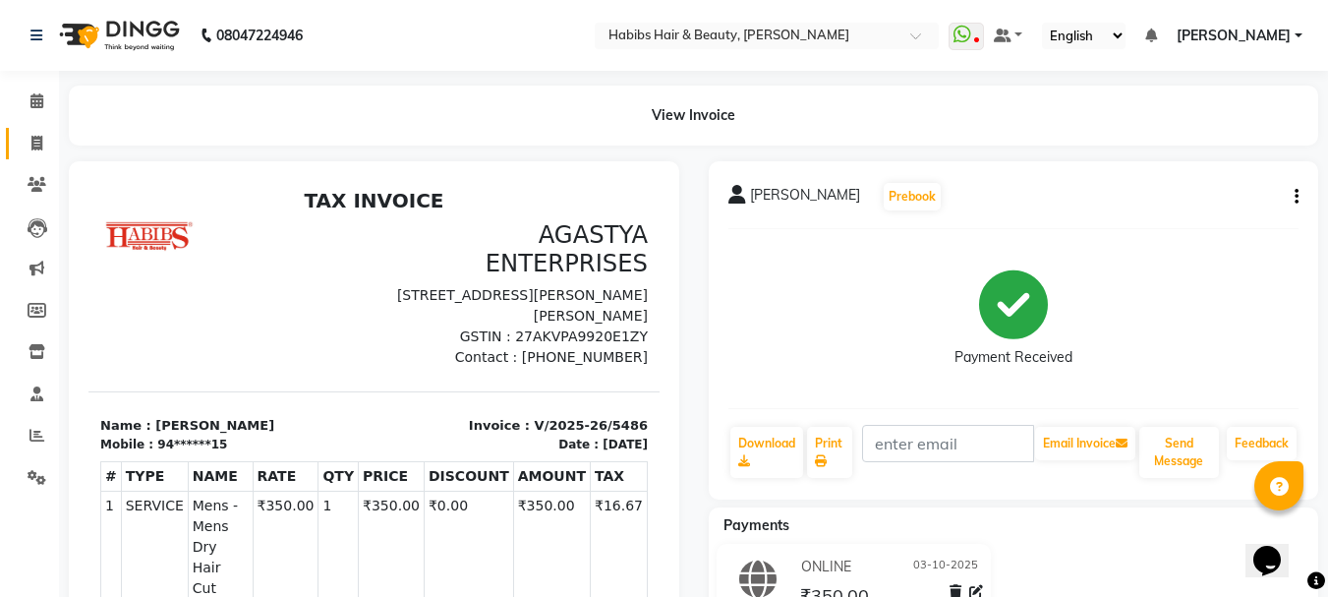
click at [37, 131] on link "Invoice" at bounding box center [29, 144] width 47 height 32
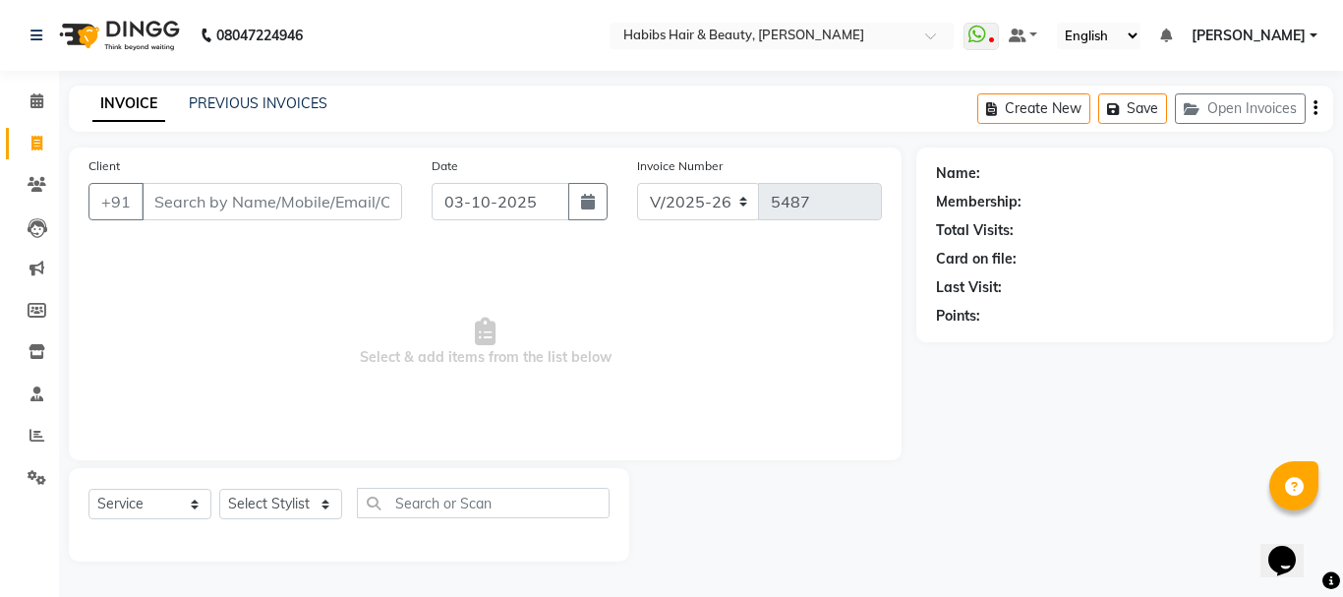
click at [268, 207] on input "Client" at bounding box center [272, 201] width 261 height 37
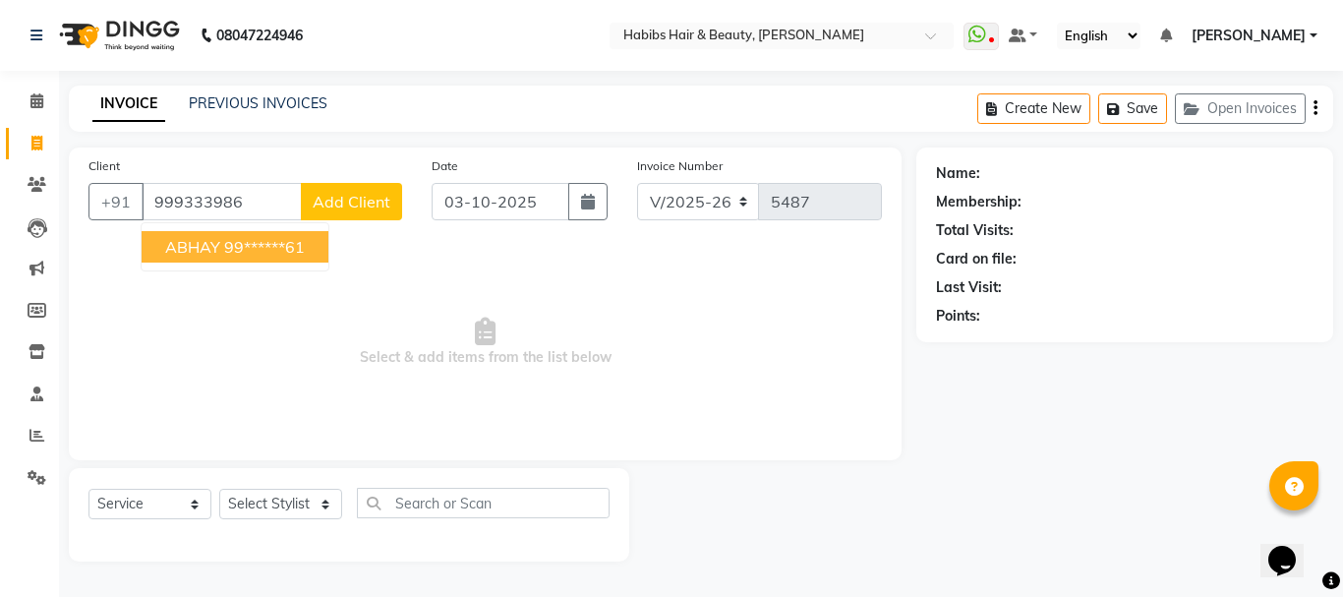
click at [253, 252] on ngb-highlight "99******61" at bounding box center [264, 247] width 81 height 20
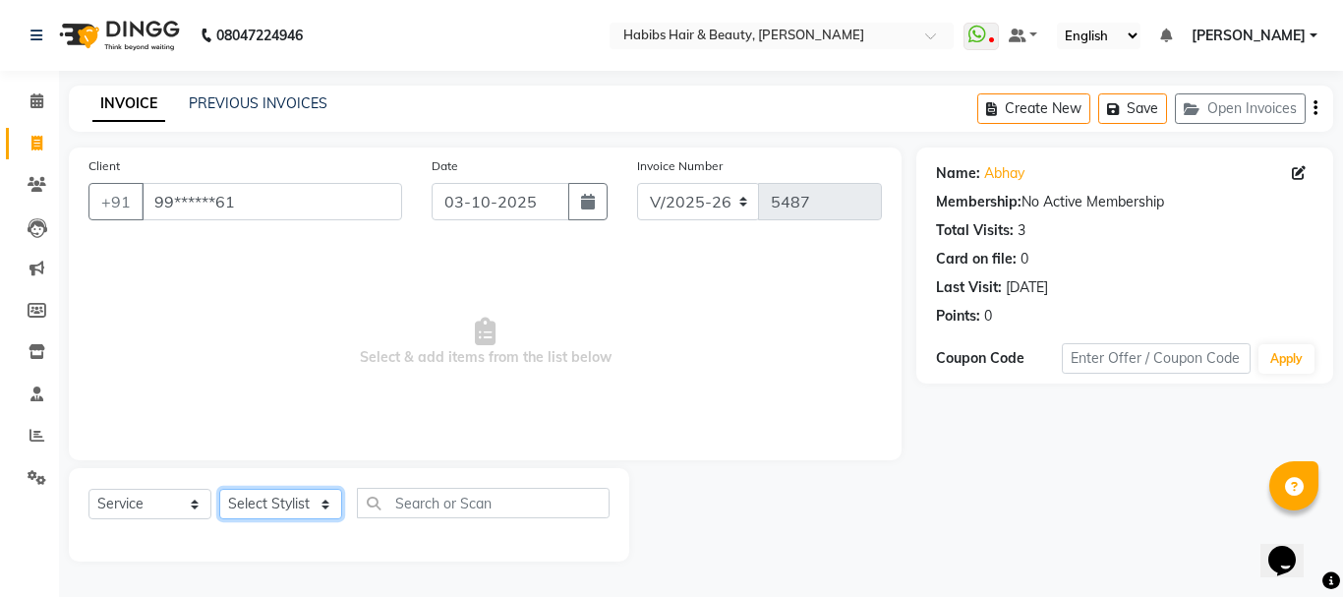
click at [263, 491] on select "Select Stylist Admin Akshay [PERSON_NAME] [PERSON_NAME] Pallavi [PERSON_NAME] […" at bounding box center [280, 504] width 123 height 30
click at [219, 489] on select "Select Stylist Admin Akshay [PERSON_NAME] [PERSON_NAME] Pallavi [PERSON_NAME] […" at bounding box center [280, 504] width 123 height 30
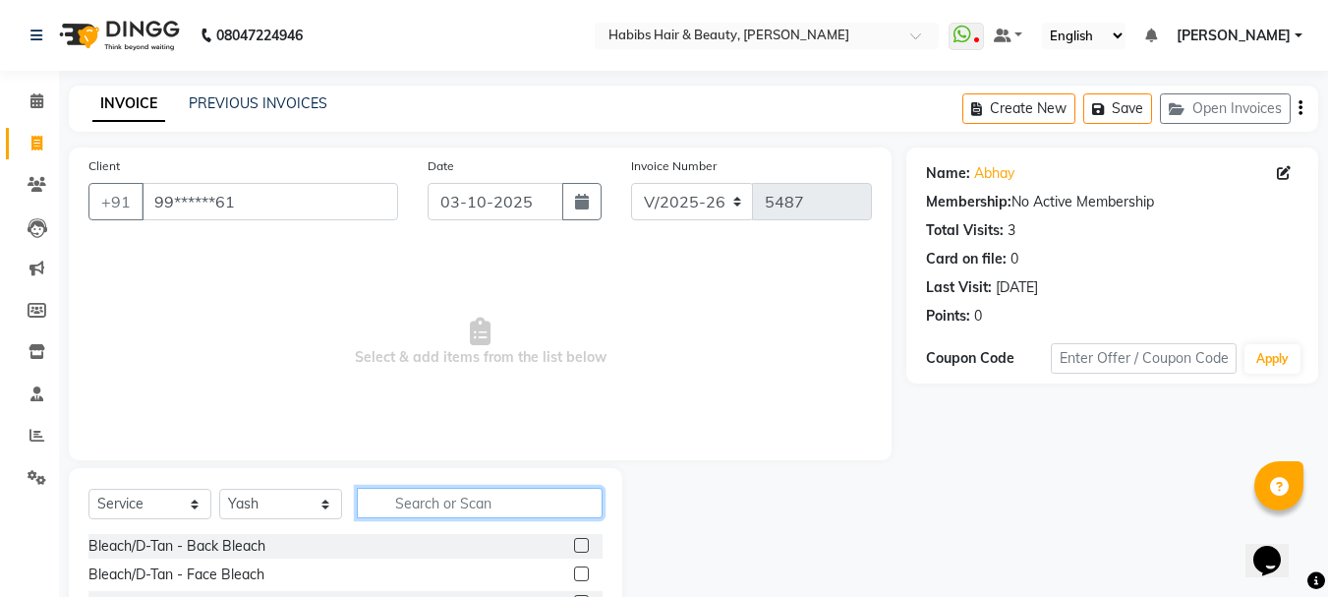
click at [420, 507] on input "text" at bounding box center [480, 503] width 246 height 30
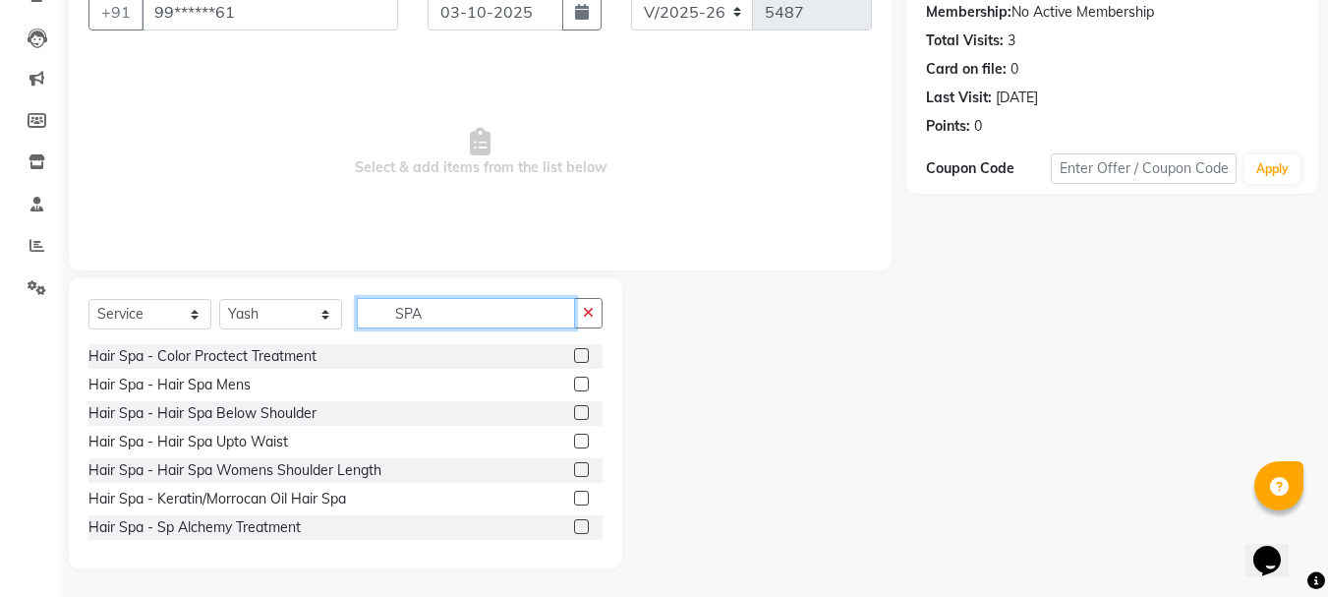
scroll to position [191, 0]
click at [574, 496] on label at bounding box center [581, 497] width 15 height 15
click at [574, 496] on input "checkbox" at bounding box center [580, 498] width 13 height 13
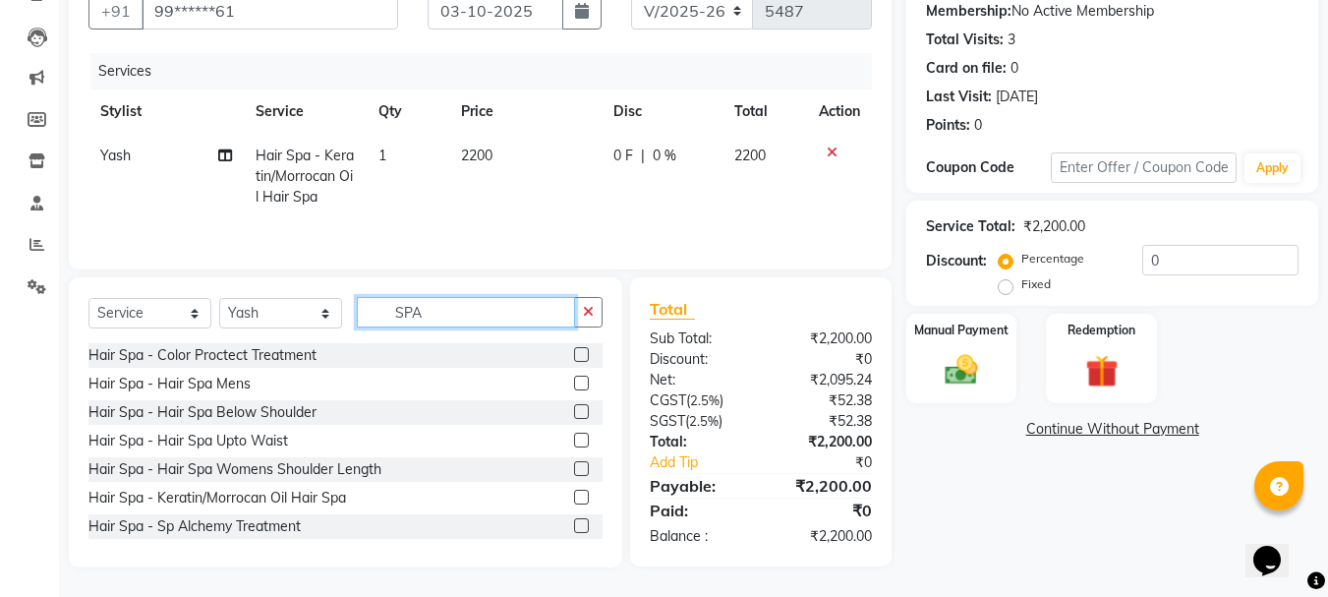
click at [403, 314] on input "SPA" at bounding box center [466, 312] width 218 height 30
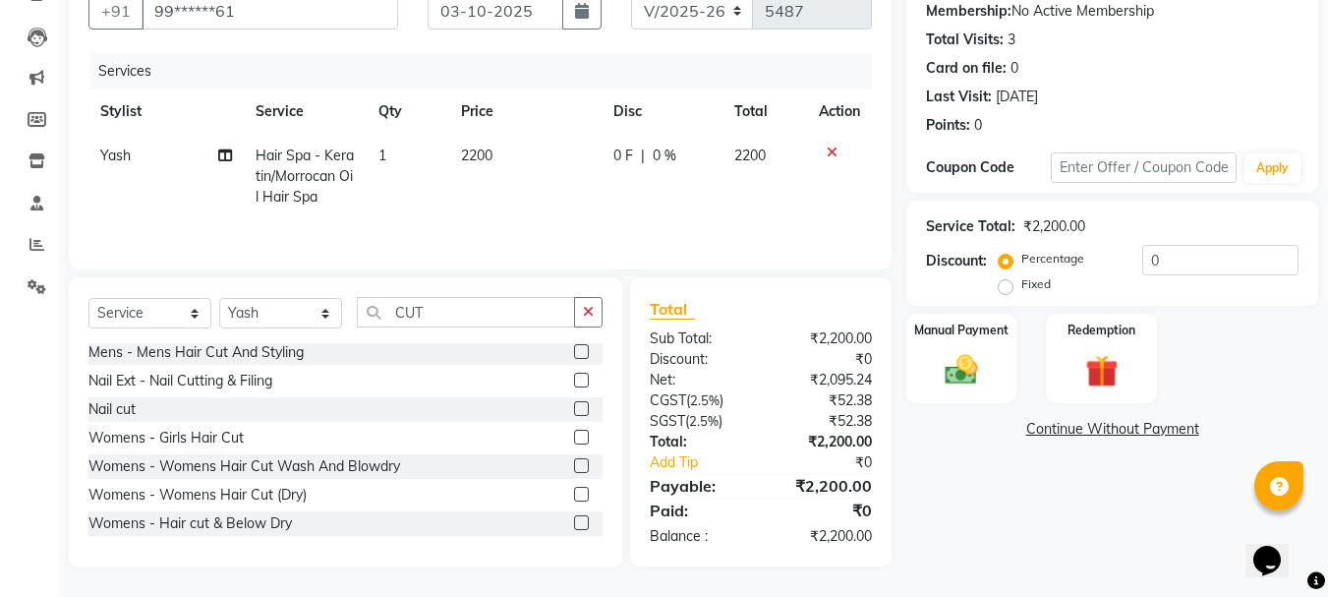
click at [574, 526] on label at bounding box center [581, 522] width 15 height 15
click at [574, 526] on input "checkbox" at bounding box center [580, 523] width 13 height 13
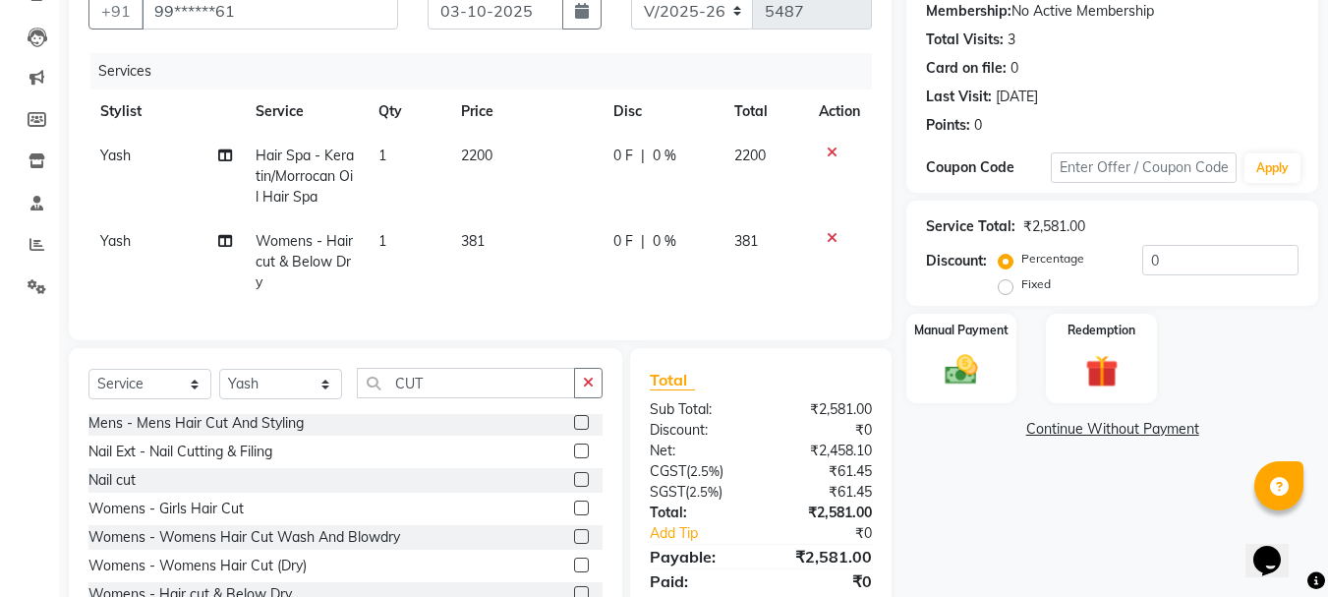
click at [482, 251] on td "381" at bounding box center [525, 262] width 152 height 86
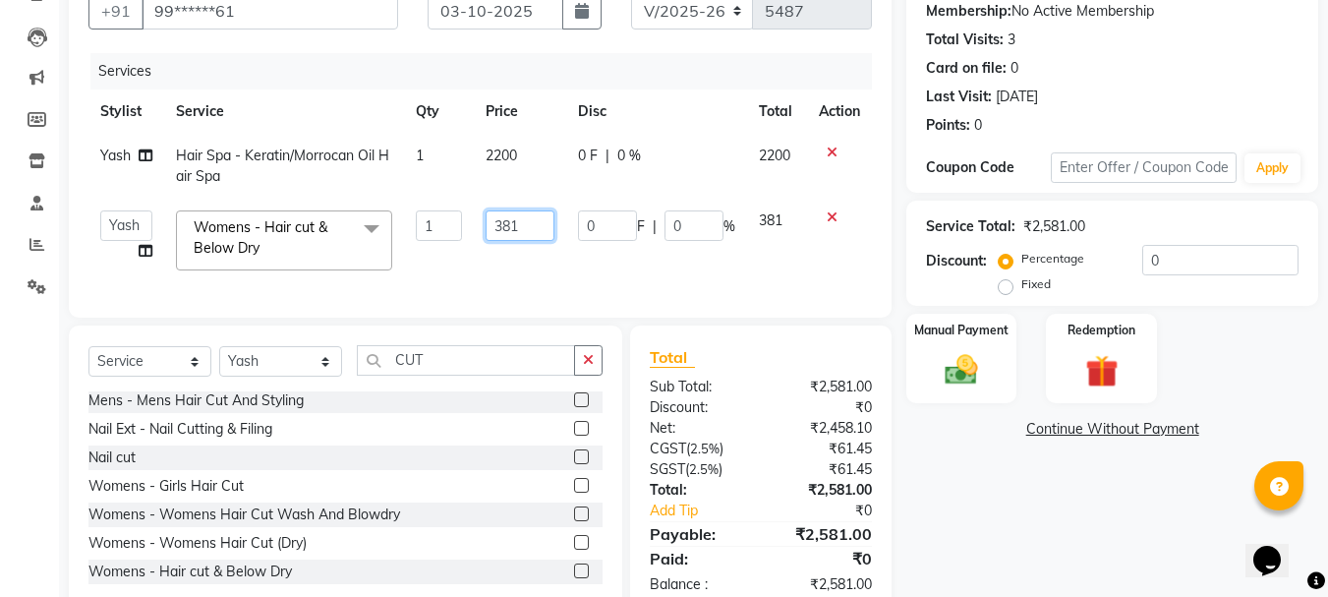
click at [509, 237] on input "381" at bounding box center [520, 225] width 68 height 30
click at [504, 166] on td "2200" at bounding box center [519, 166] width 91 height 65
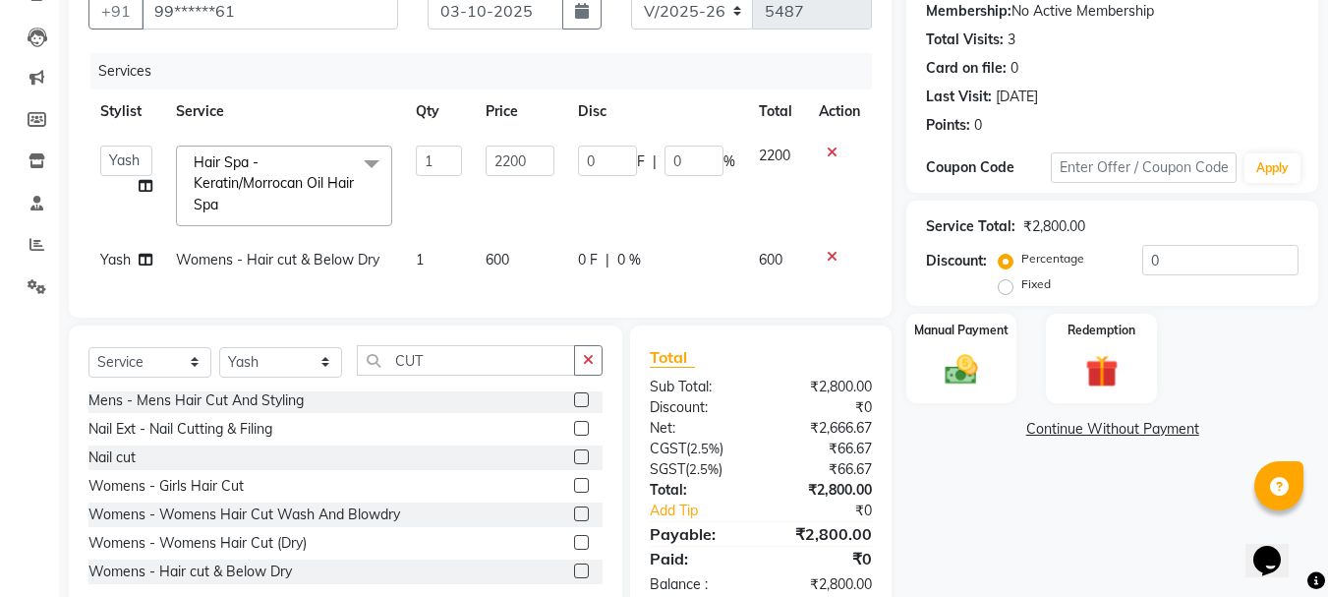
click at [504, 166] on input "2200" at bounding box center [520, 161] width 68 height 30
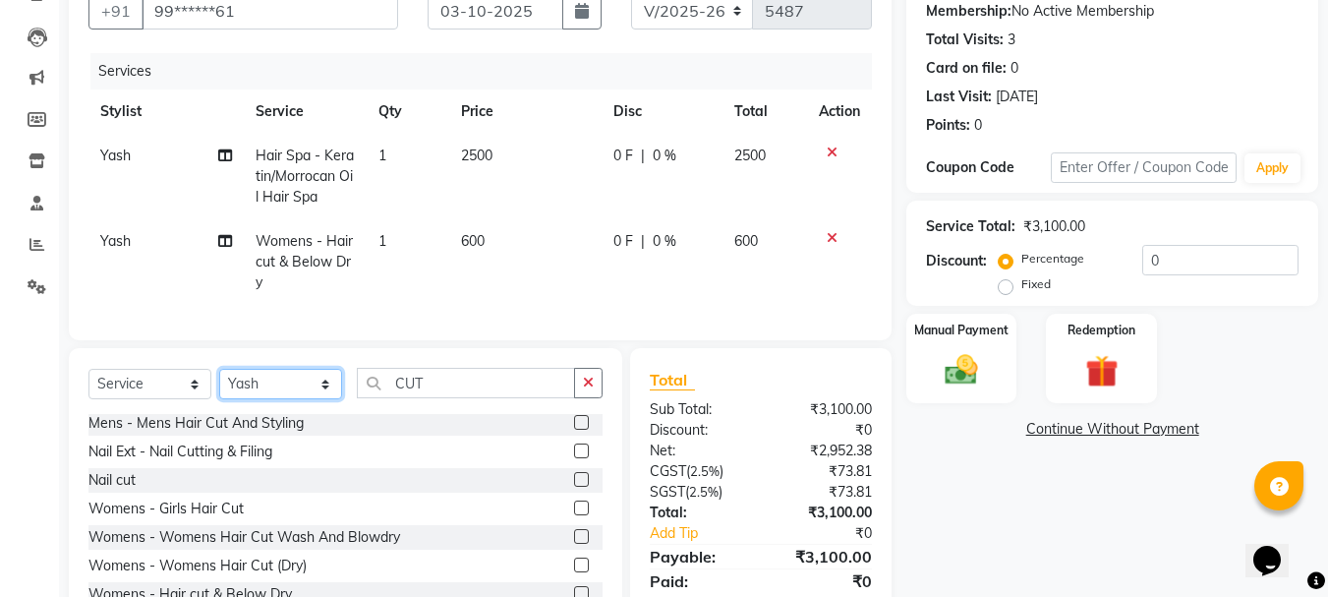
click at [285, 380] on div "Select Service Product Membership Package Voucher Prepaid Gift Card Select Styl…" at bounding box center [346, 493] width 554 height 290
click at [219, 383] on select "Select Stylist Admin Akshay [PERSON_NAME] [PERSON_NAME] Pallavi [PERSON_NAME] […" at bounding box center [280, 384] width 123 height 30
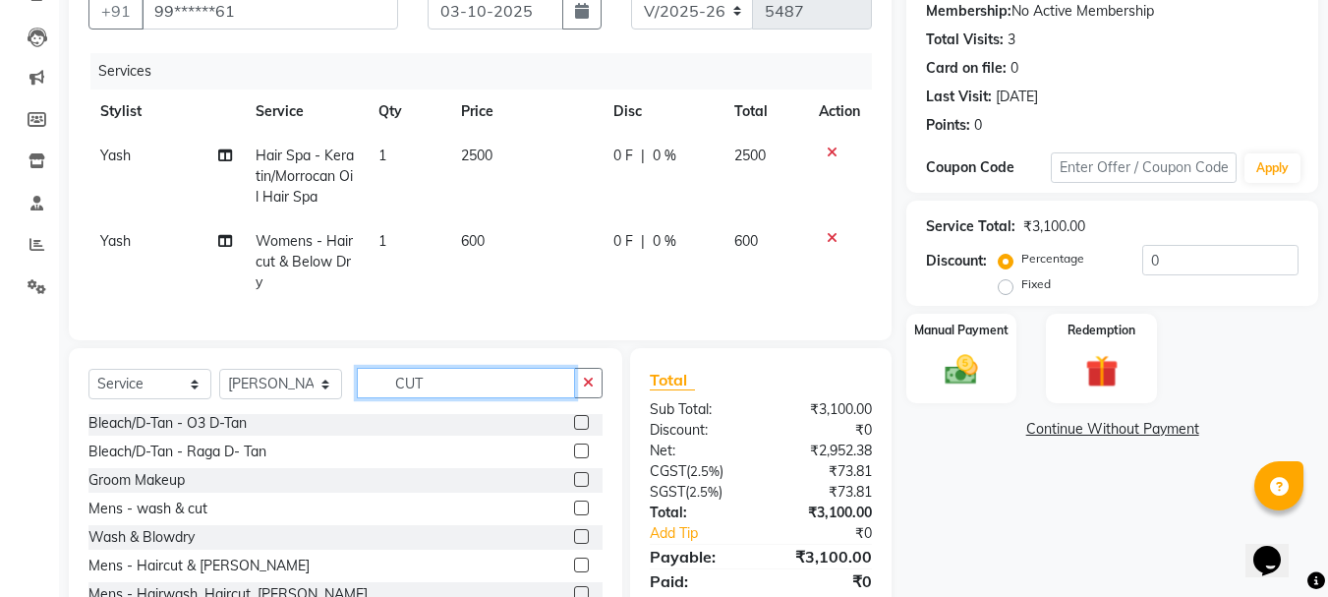
click at [448, 393] on input "CUT" at bounding box center [466, 383] width 218 height 30
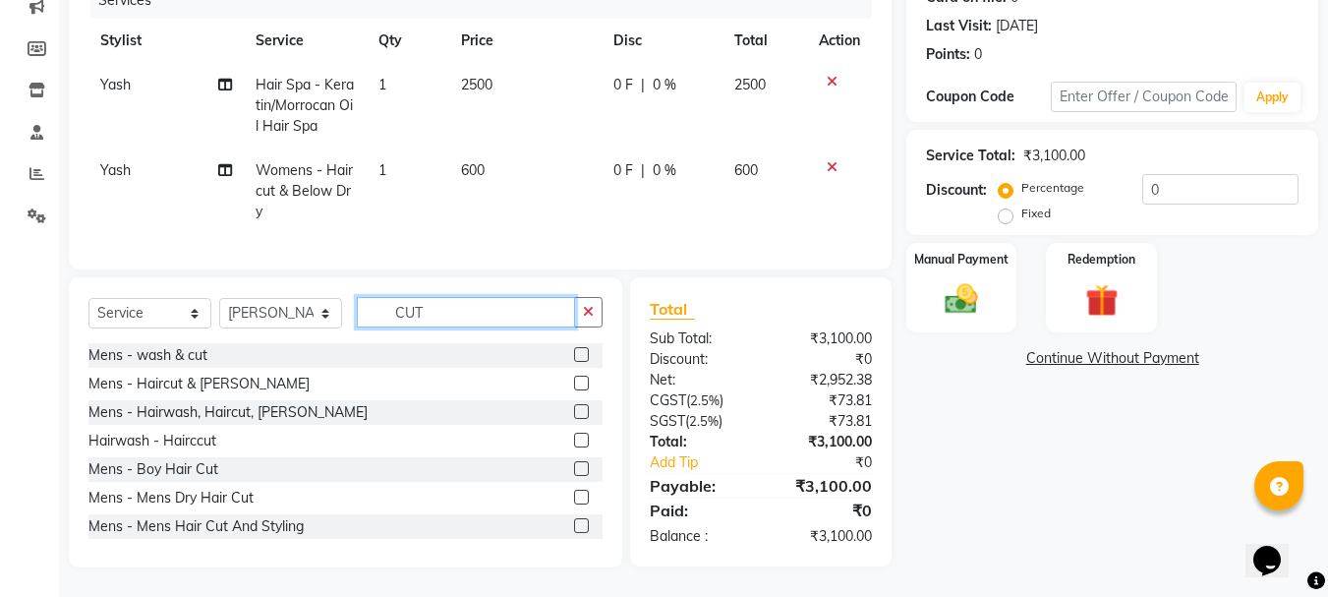
scroll to position [276, 0]
click at [574, 409] on label at bounding box center [581, 411] width 15 height 15
click at [574, 409] on input "checkbox" at bounding box center [580, 412] width 13 height 13
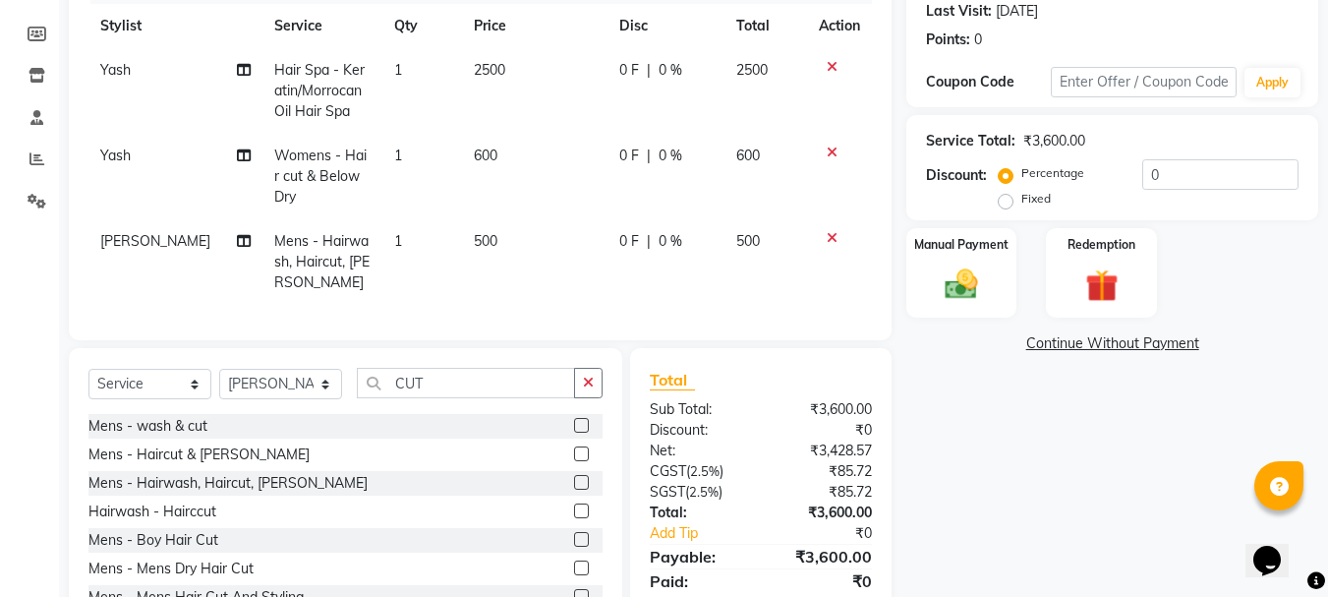
click at [474, 245] on span "500" at bounding box center [486, 241] width 24 height 18
click at [474, 245] on div "Services Stylist Service Qty Price Disc Total Action Yash Hair Spa - Keratin/Mo…" at bounding box center [480, 144] width 784 height 353
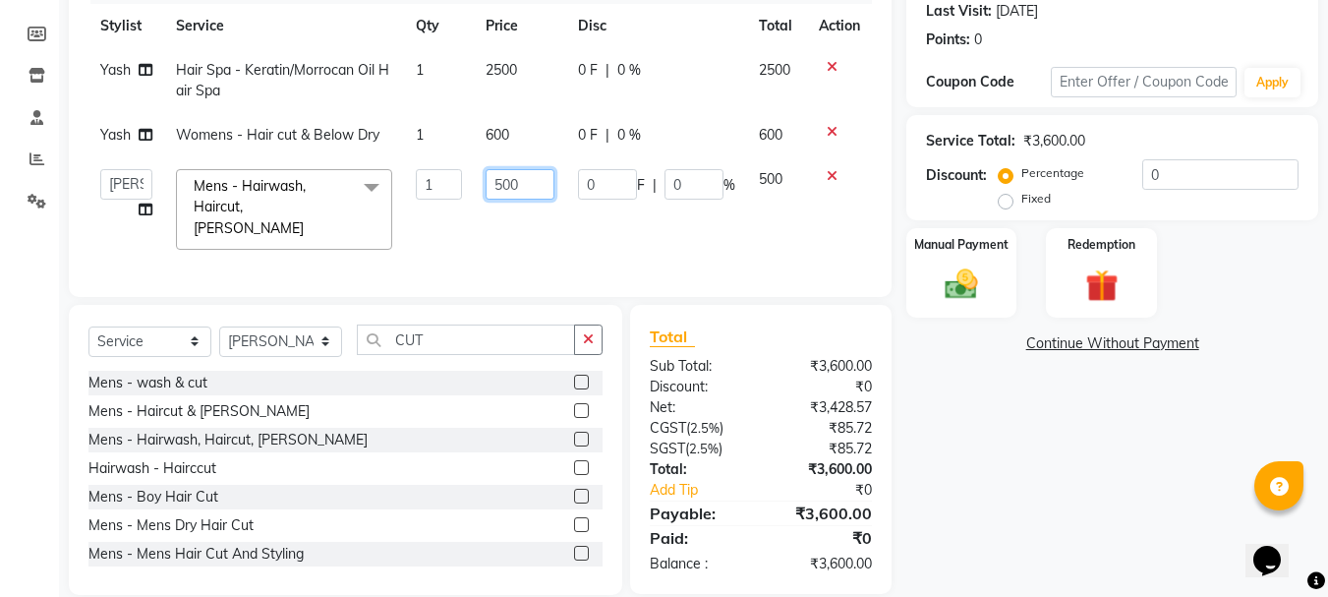
click at [509, 190] on input "500" at bounding box center [520, 184] width 68 height 30
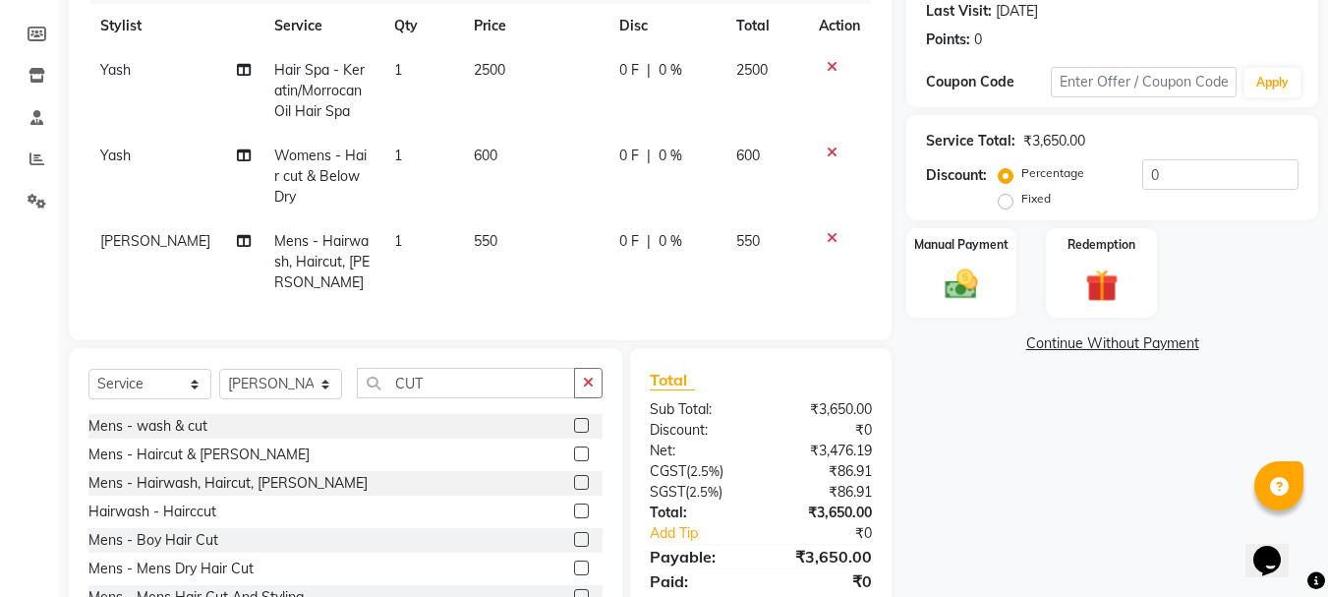
click at [572, 125] on tbody "Yash Hair Spa - Keratin/Morrocan Oil Hair Spa 1 2500 0 F | 0 % 2500 Yash Womens…" at bounding box center [480, 176] width 784 height 257
click at [275, 399] on select "Select Stylist Admin Akshay [PERSON_NAME] [PERSON_NAME] Pallavi [PERSON_NAME] […" at bounding box center [280, 384] width 123 height 30
click at [219, 383] on select "Select Stylist Admin Akshay [PERSON_NAME] [PERSON_NAME] Pallavi [PERSON_NAME] […" at bounding box center [280, 384] width 123 height 30
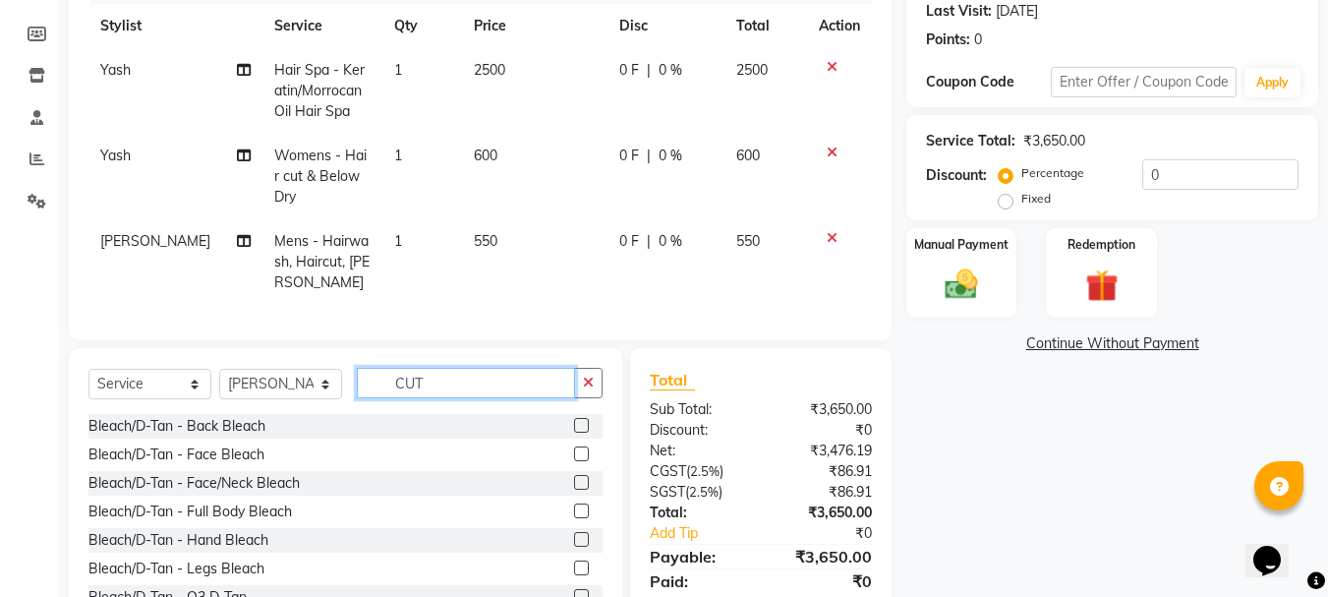
click at [411, 397] on input "CUT" at bounding box center [466, 383] width 218 height 30
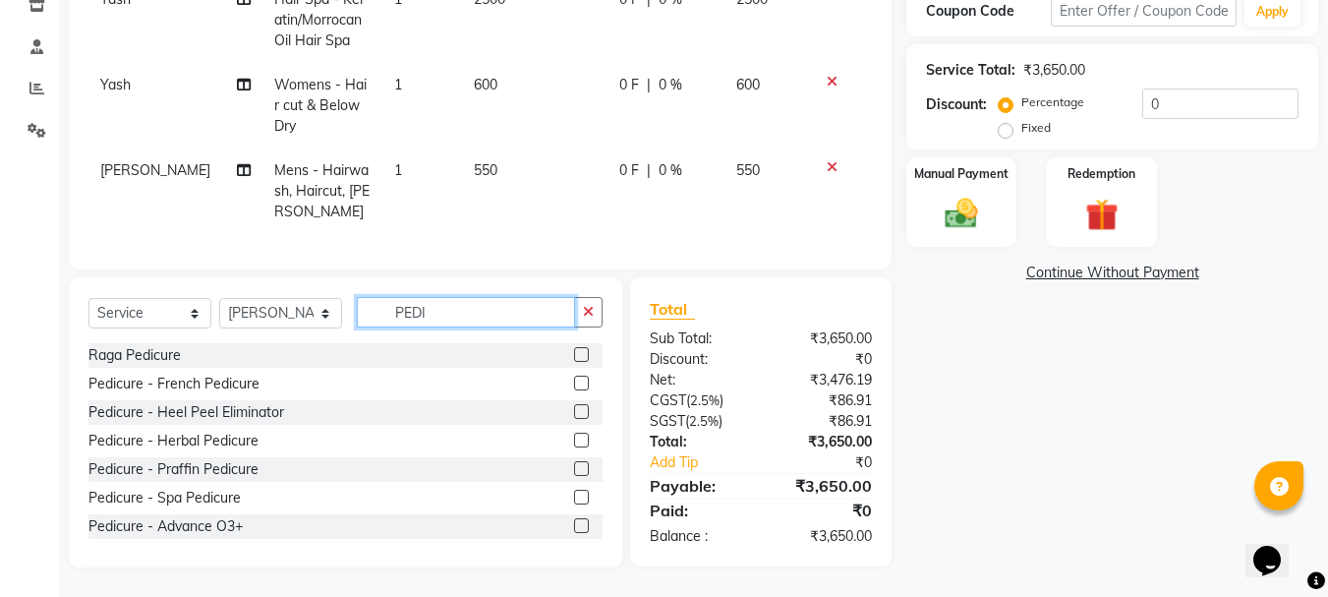
scroll to position [362, 0]
click at [574, 524] on label at bounding box center [581, 525] width 15 height 15
click at [574, 524] on input "checkbox" at bounding box center [580, 526] width 13 height 13
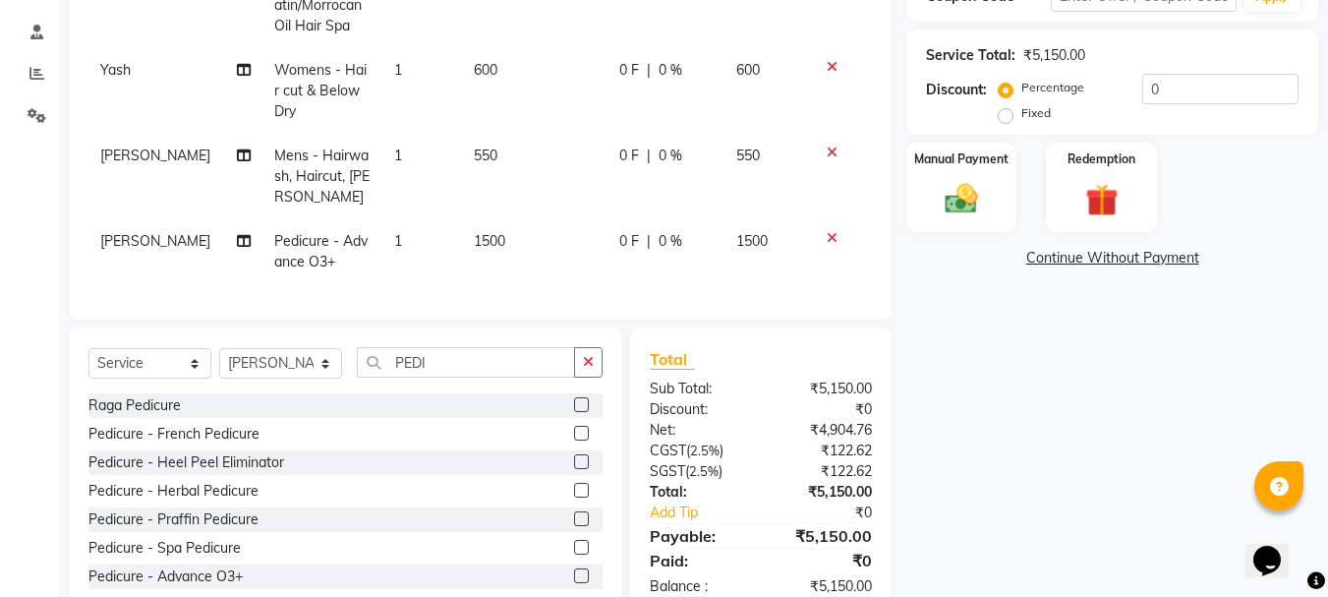
click at [488, 243] on span "1500" at bounding box center [489, 241] width 31 height 18
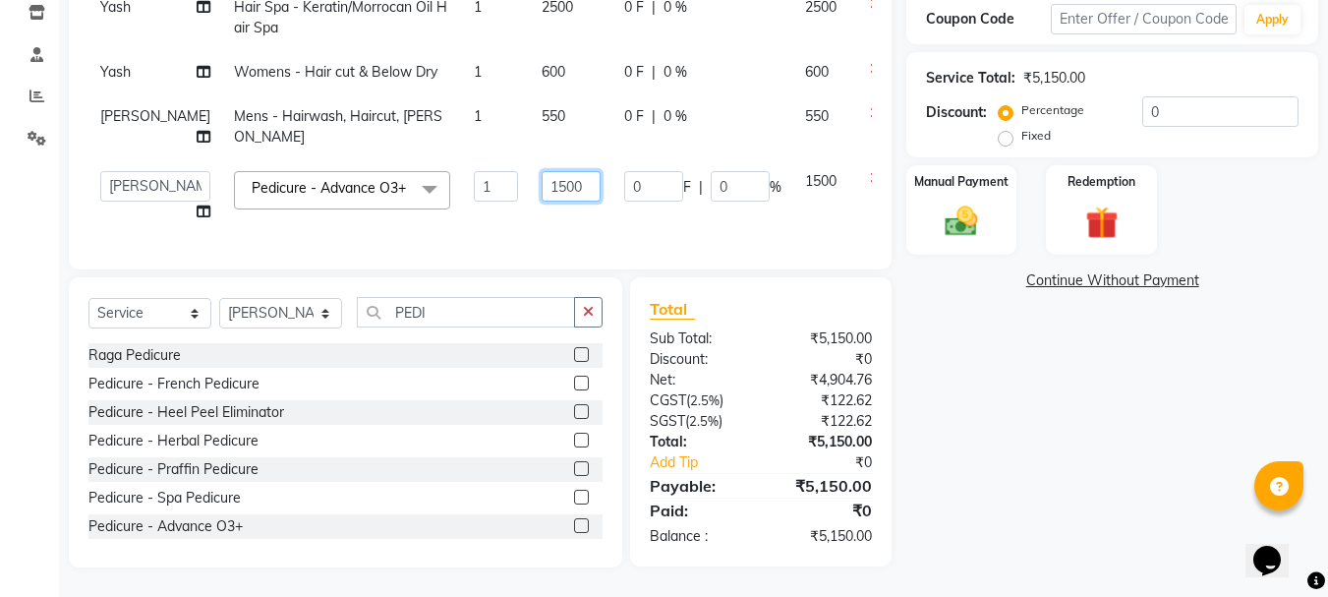
click at [542, 171] on input "1500" at bounding box center [571, 186] width 59 height 30
click at [457, 142] on tbody "Yash Hair Spa - Keratin/Morrocan Oil Hair Spa 1 2500 0 F | 0 % 2500 Yash Womens…" at bounding box center [501, 109] width 827 height 249
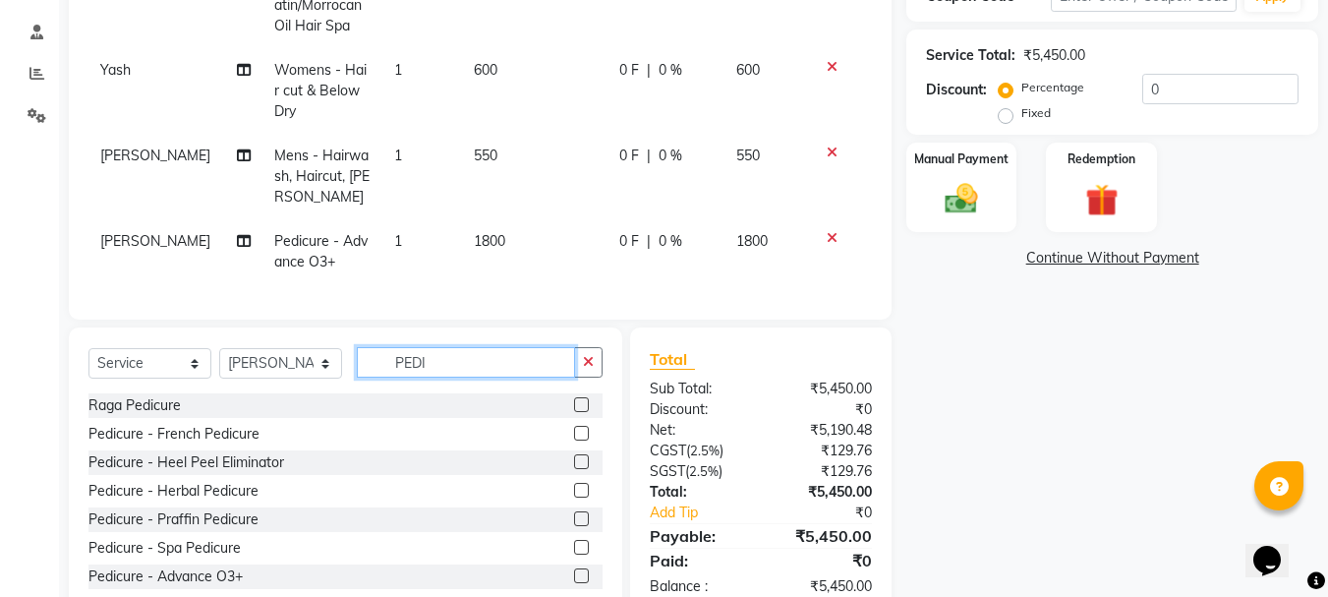
click at [414, 376] on input "PEDI" at bounding box center [466, 362] width 218 height 30
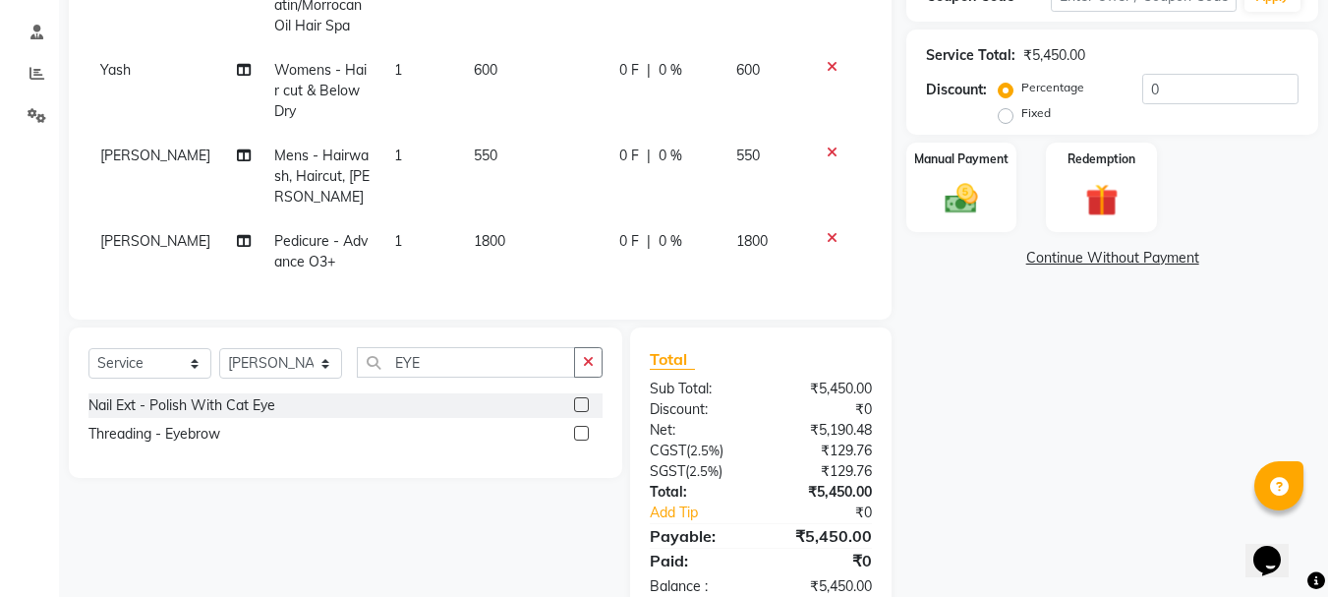
click at [584, 440] on label at bounding box center [581, 433] width 15 height 15
click at [584, 440] on input "checkbox" at bounding box center [580, 434] width 13 height 13
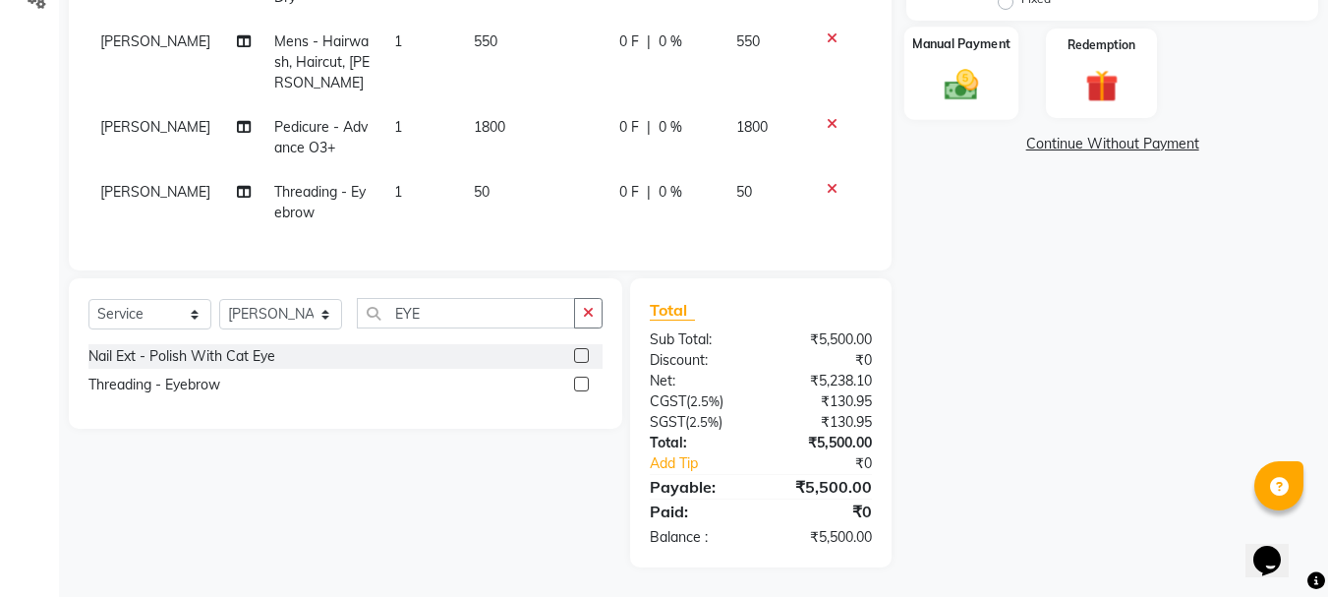
scroll to position [485, 0]
click at [958, 92] on img at bounding box center [961, 84] width 55 height 39
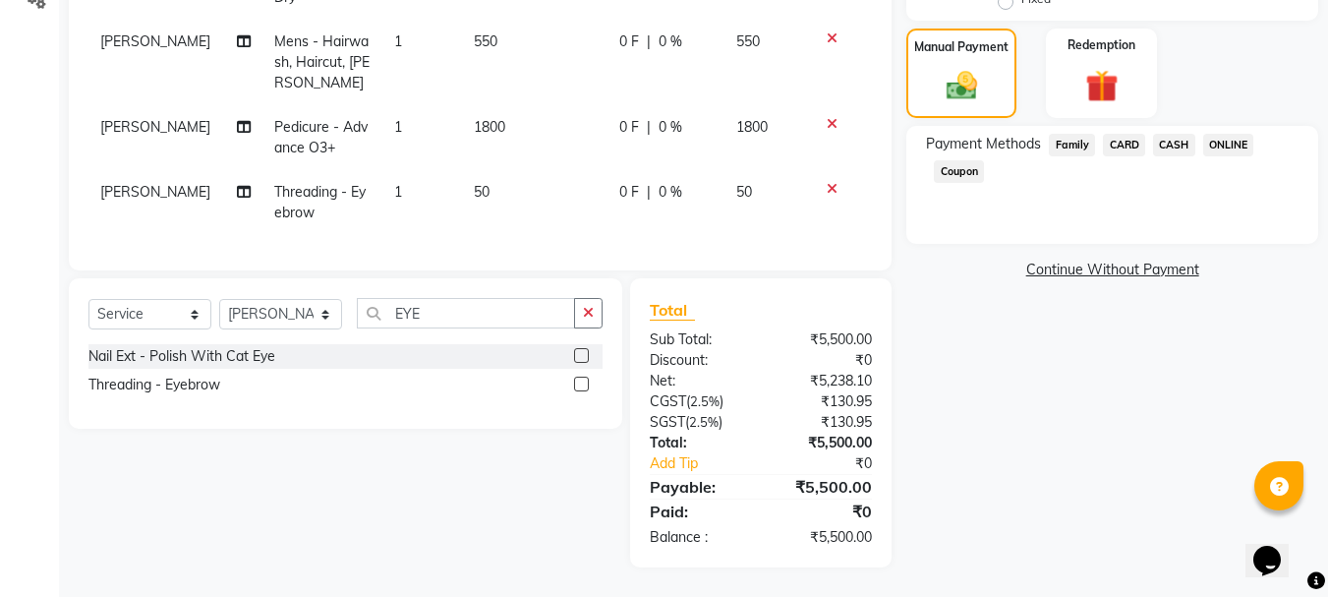
click at [1213, 134] on span "ONLINE" at bounding box center [1228, 145] width 51 height 23
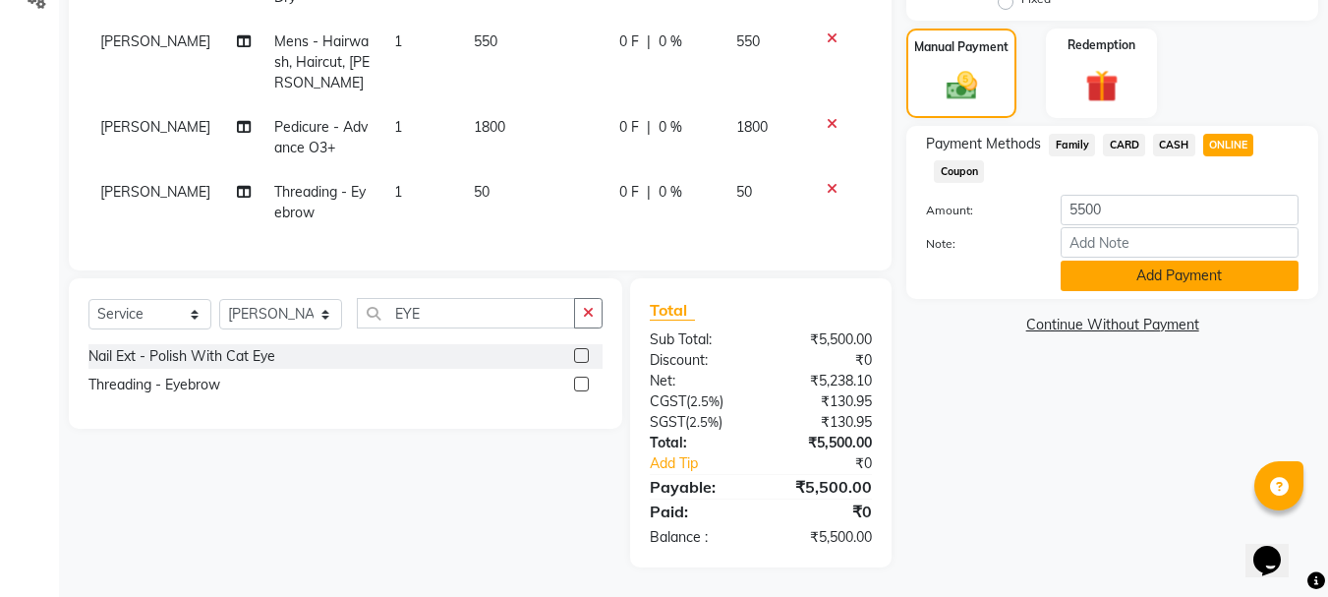
click at [1186, 261] on button "Add Payment" at bounding box center [1180, 276] width 238 height 30
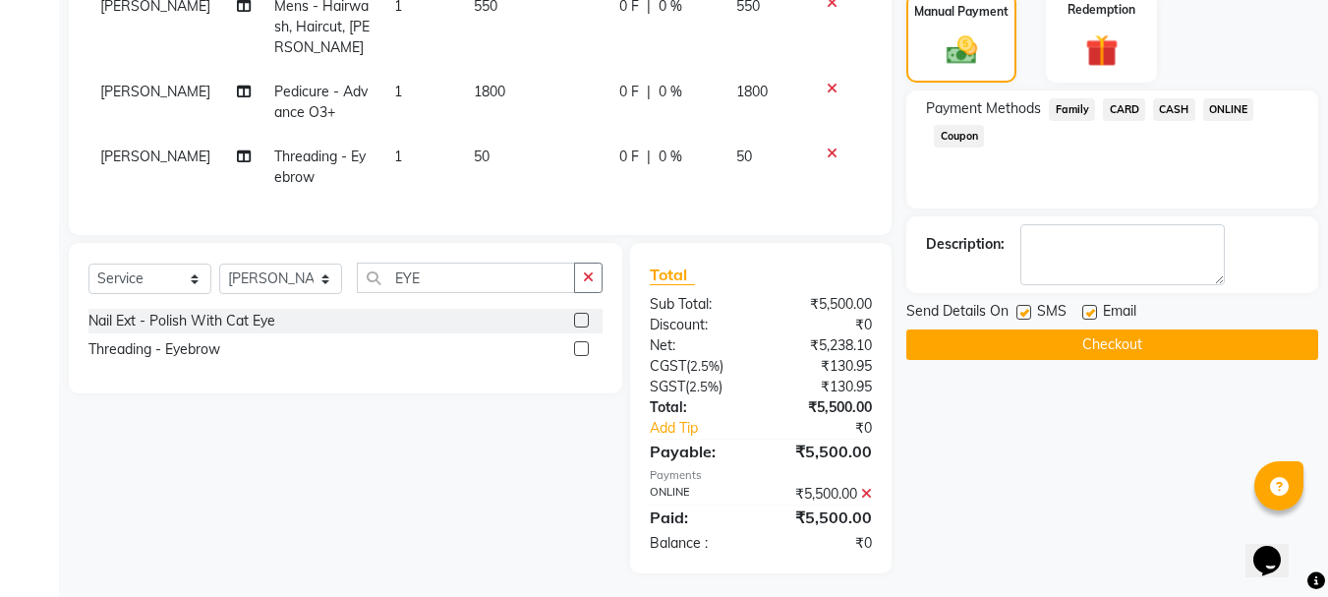
scroll to position [526, 0]
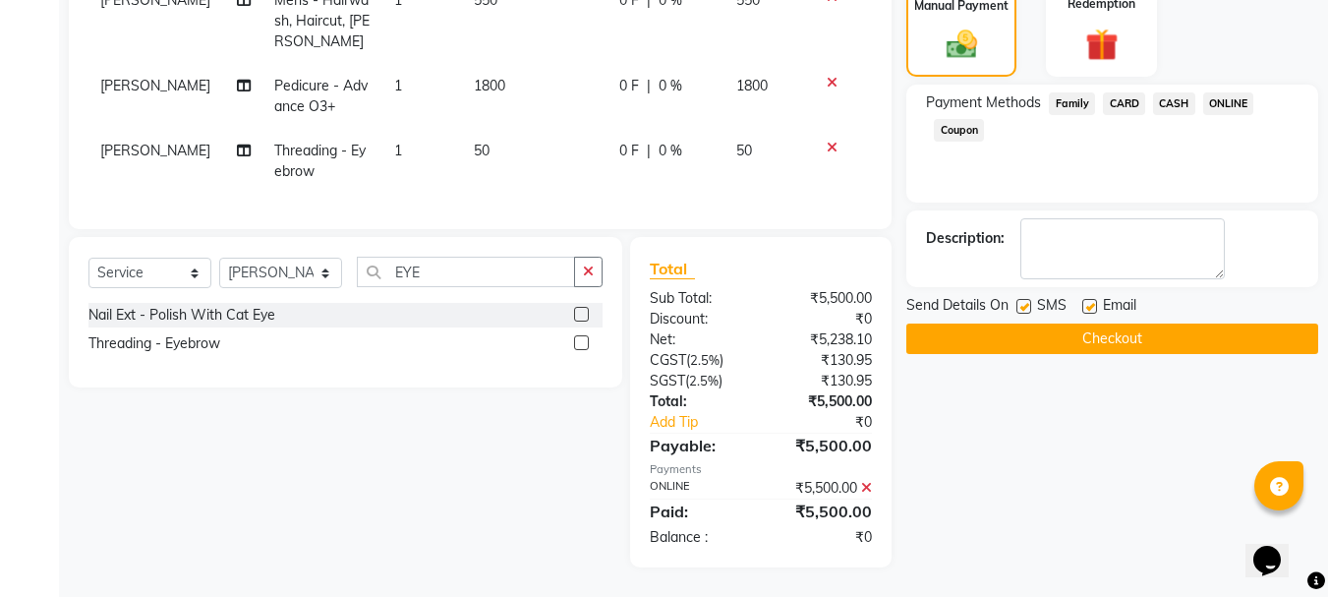
click at [1152, 323] on button "Checkout" at bounding box center [1113, 338] width 412 height 30
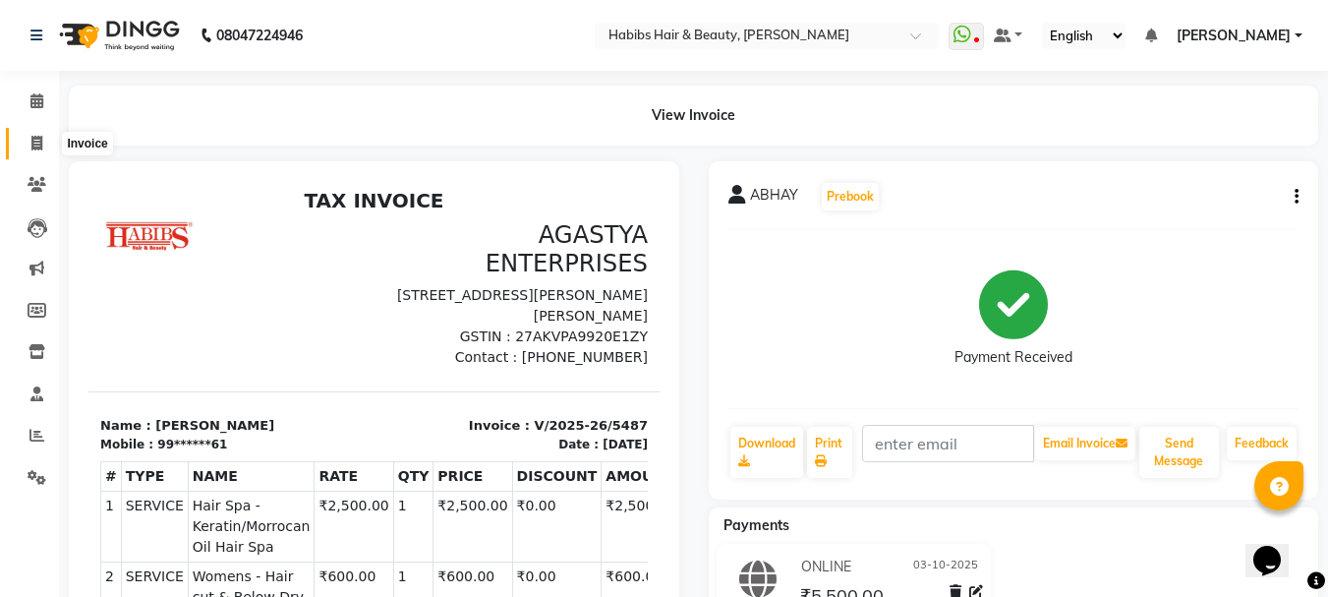
click at [41, 144] on icon at bounding box center [36, 143] width 11 height 15
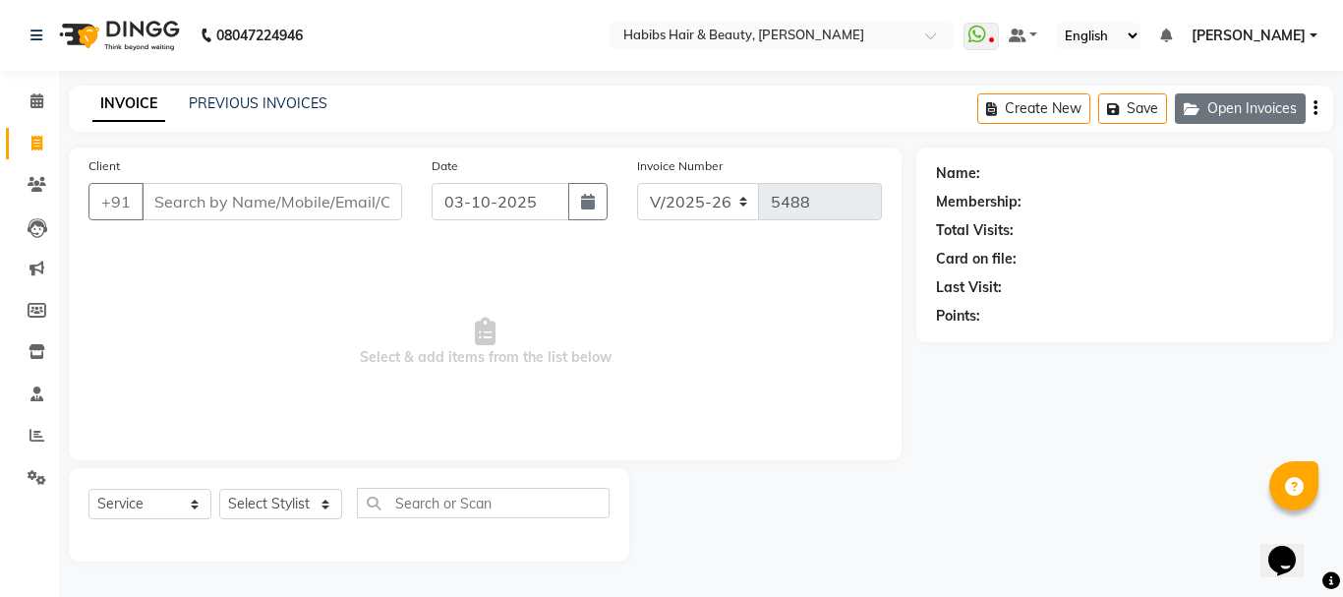
click at [1253, 96] on button "Open Invoices" at bounding box center [1240, 108] width 131 height 30
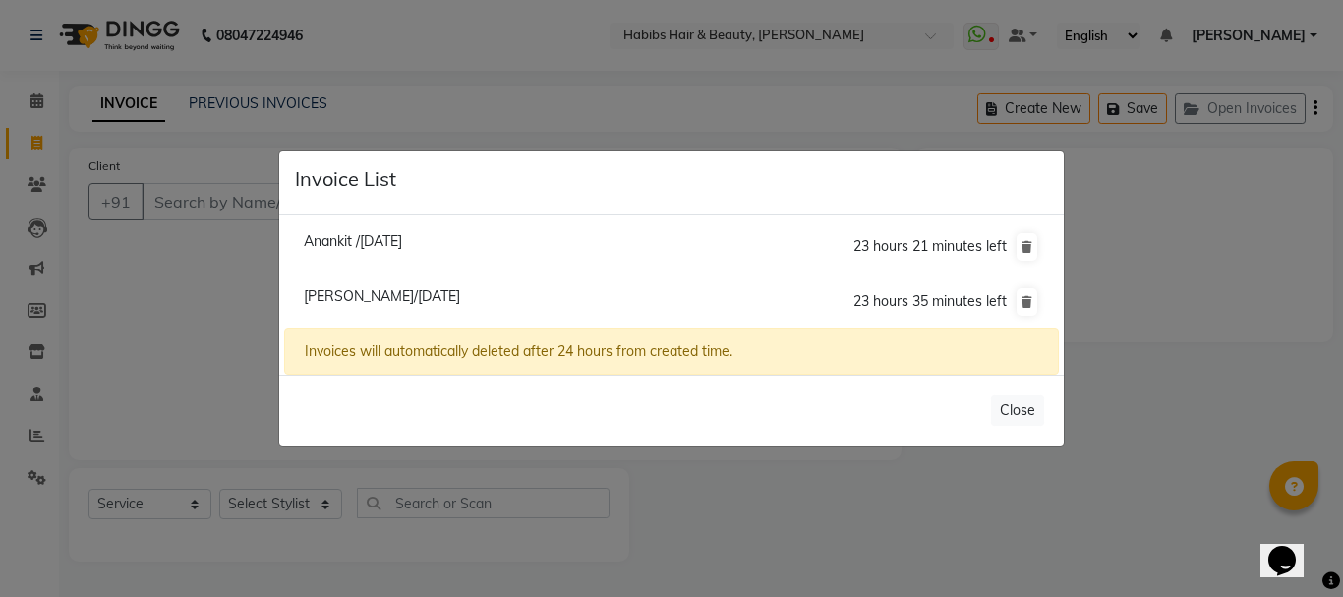
click at [459, 297] on span "[PERSON_NAME]/[DATE]" at bounding box center [382, 296] width 156 height 18
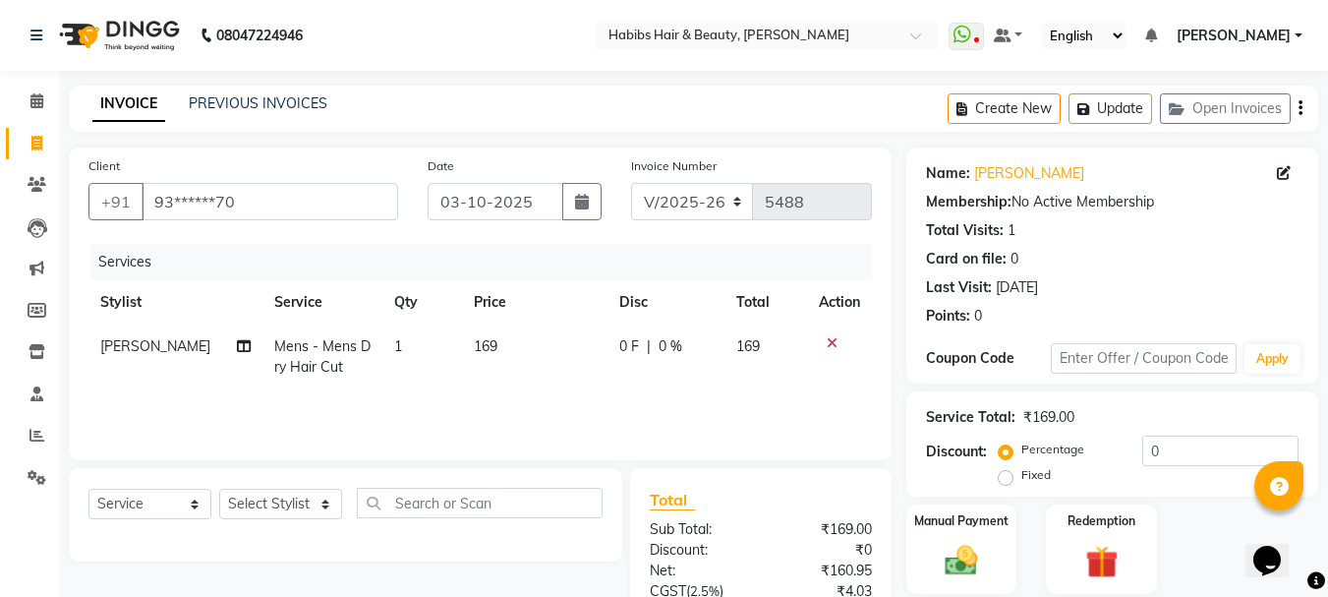
click at [462, 342] on td "169" at bounding box center [535, 356] width 146 height 65
click at [296, 509] on select "Select Stylist Admin Akshay [PERSON_NAME] [PERSON_NAME] Pallavi [PERSON_NAME] […" at bounding box center [280, 504] width 123 height 30
click at [219, 489] on select "Select Stylist Admin Akshay [PERSON_NAME] [PERSON_NAME] Pallavi [PERSON_NAME] […" at bounding box center [280, 504] width 123 height 30
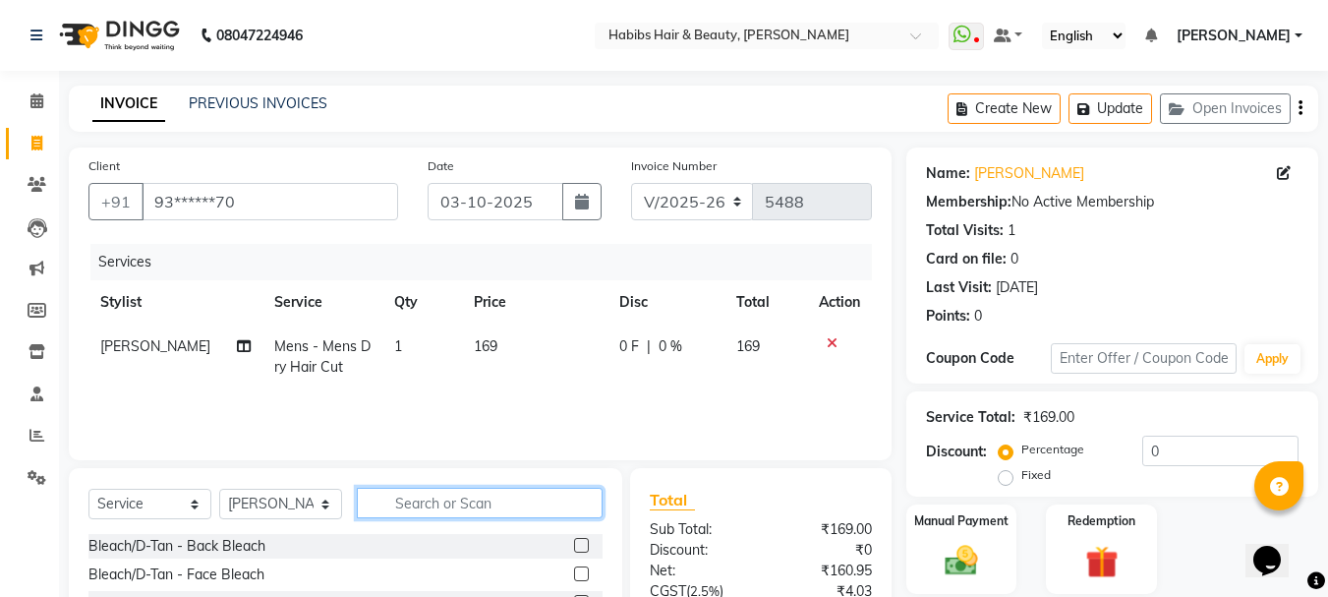
click at [464, 507] on input "text" at bounding box center [480, 503] width 246 height 30
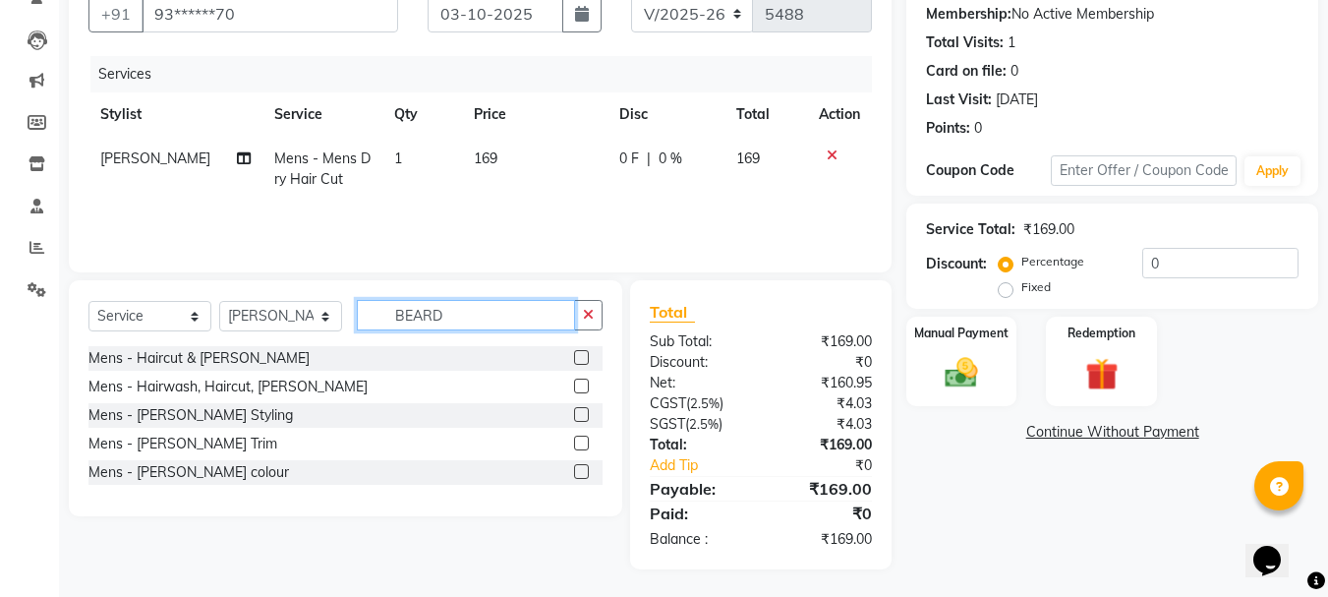
scroll to position [190, 0]
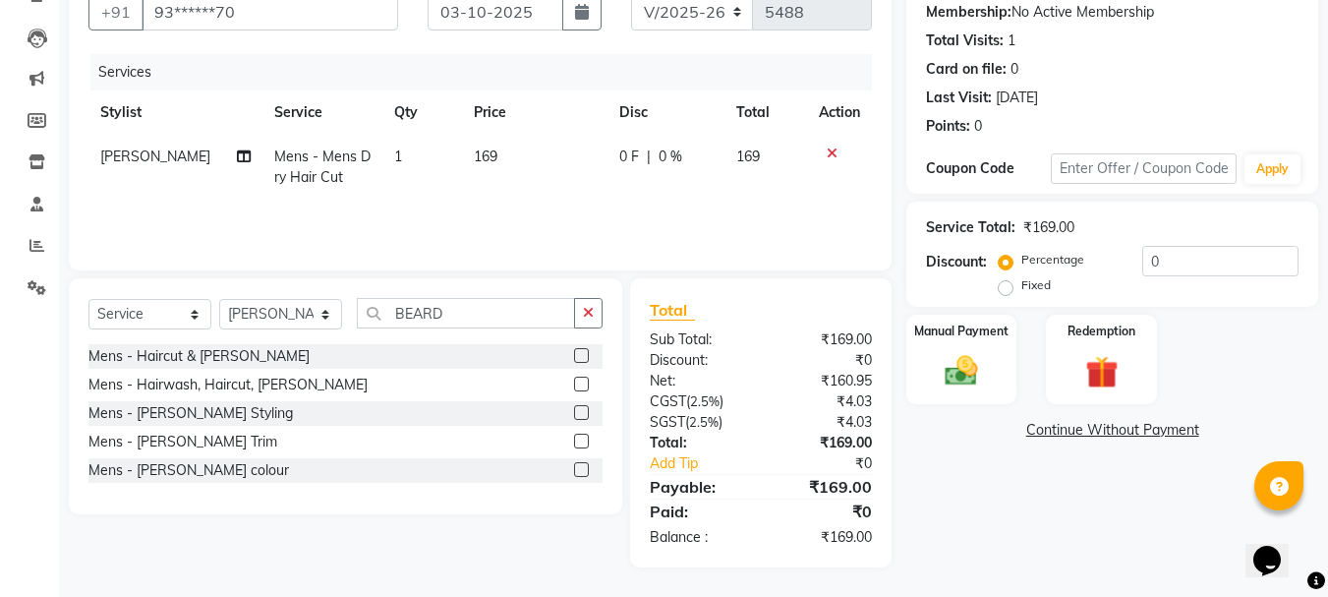
click at [586, 355] on label at bounding box center [581, 355] width 15 height 15
click at [586, 355] on input "checkbox" at bounding box center [580, 356] width 13 height 13
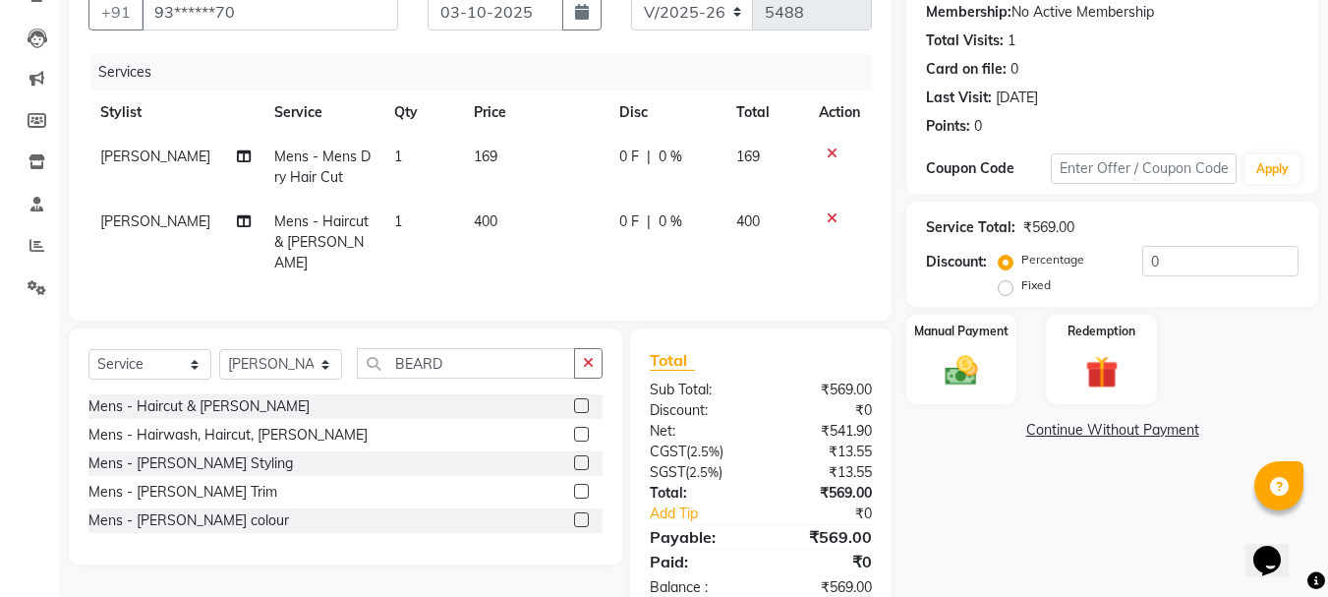
click at [486, 219] on span "400" at bounding box center [486, 221] width 24 height 18
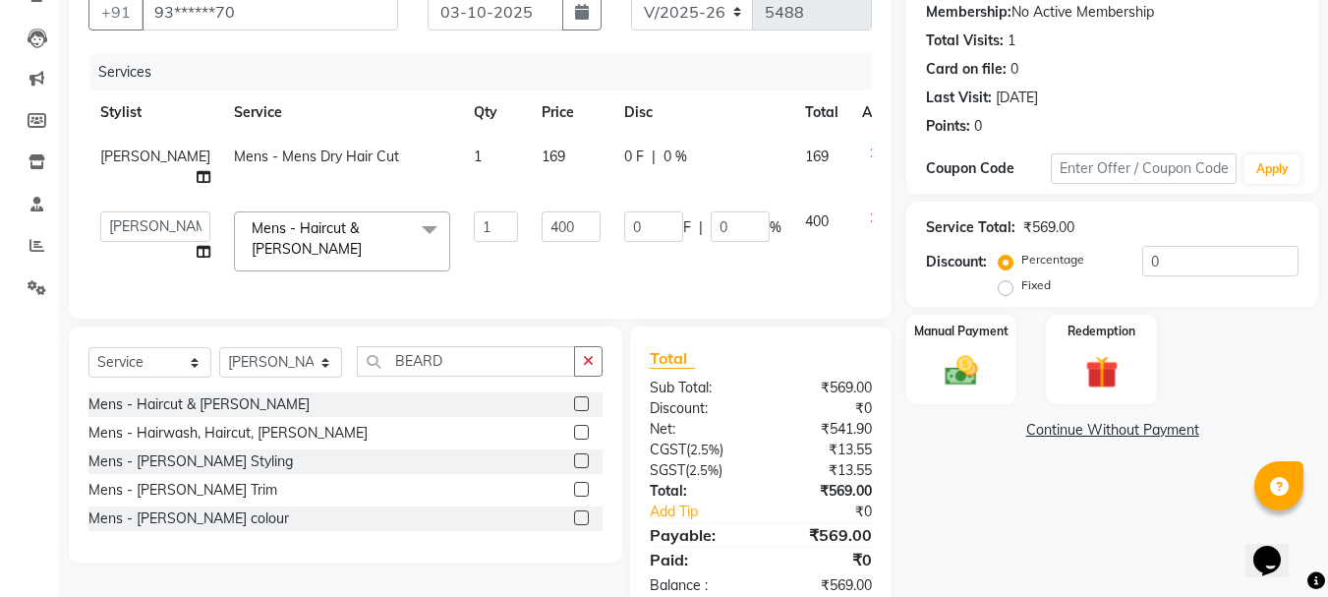
click at [530, 219] on td "400" at bounding box center [571, 242] width 83 height 84
click at [542, 217] on input "400" at bounding box center [571, 226] width 59 height 30
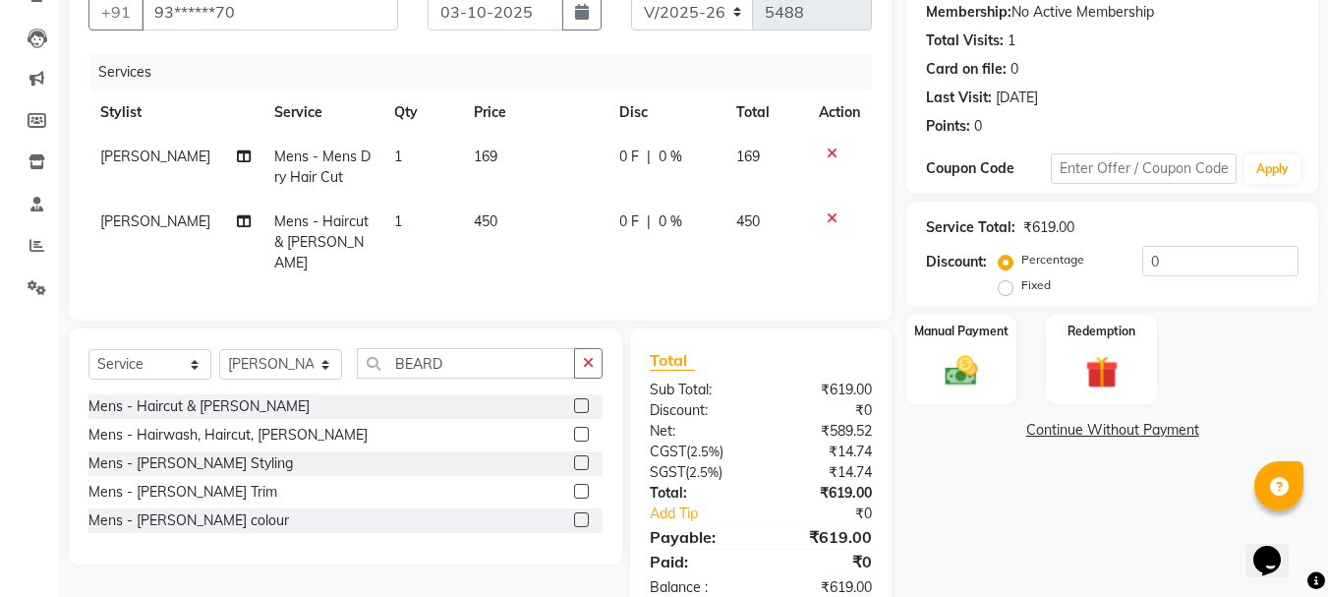
click at [612, 146] on td "0 F | 0 %" at bounding box center [666, 167] width 117 height 65
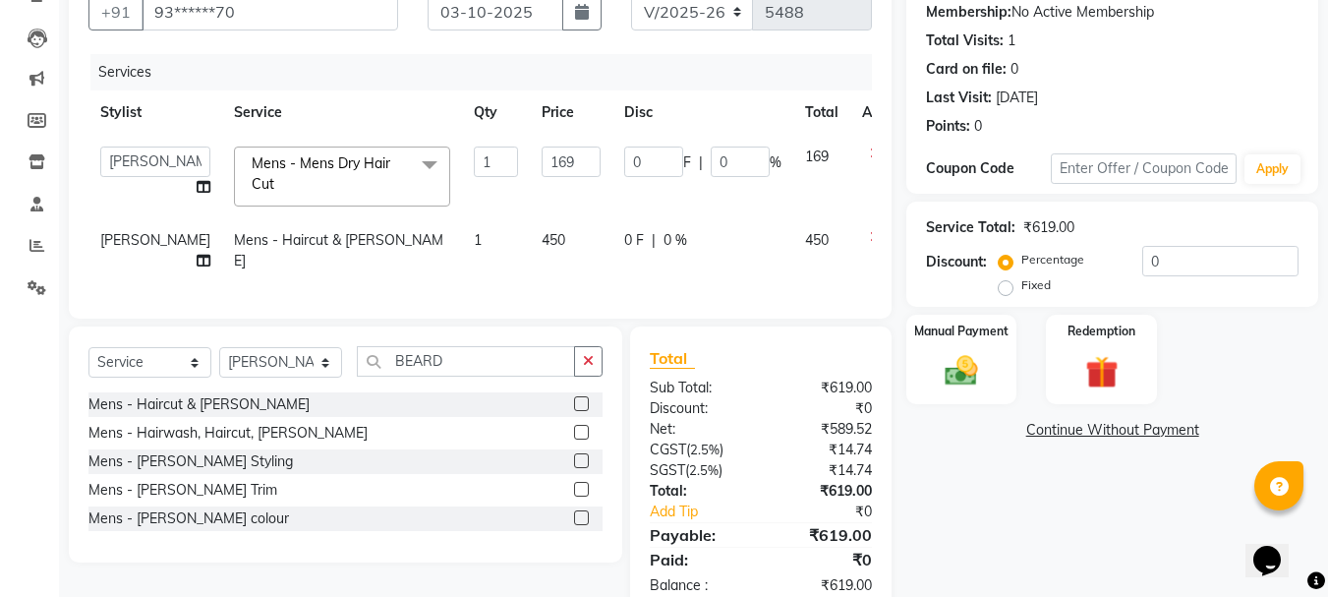
click at [870, 155] on icon at bounding box center [875, 153] width 11 height 14
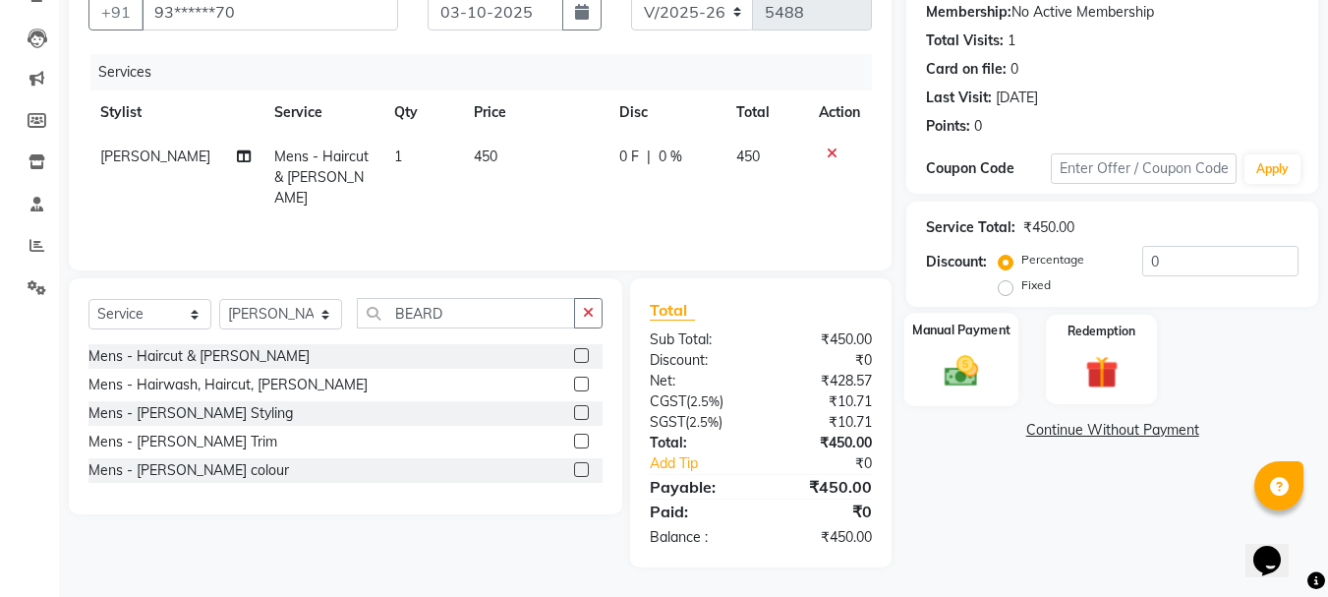
click at [993, 373] on div "Manual Payment" at bounding box center [962, 359] width 115 height 93
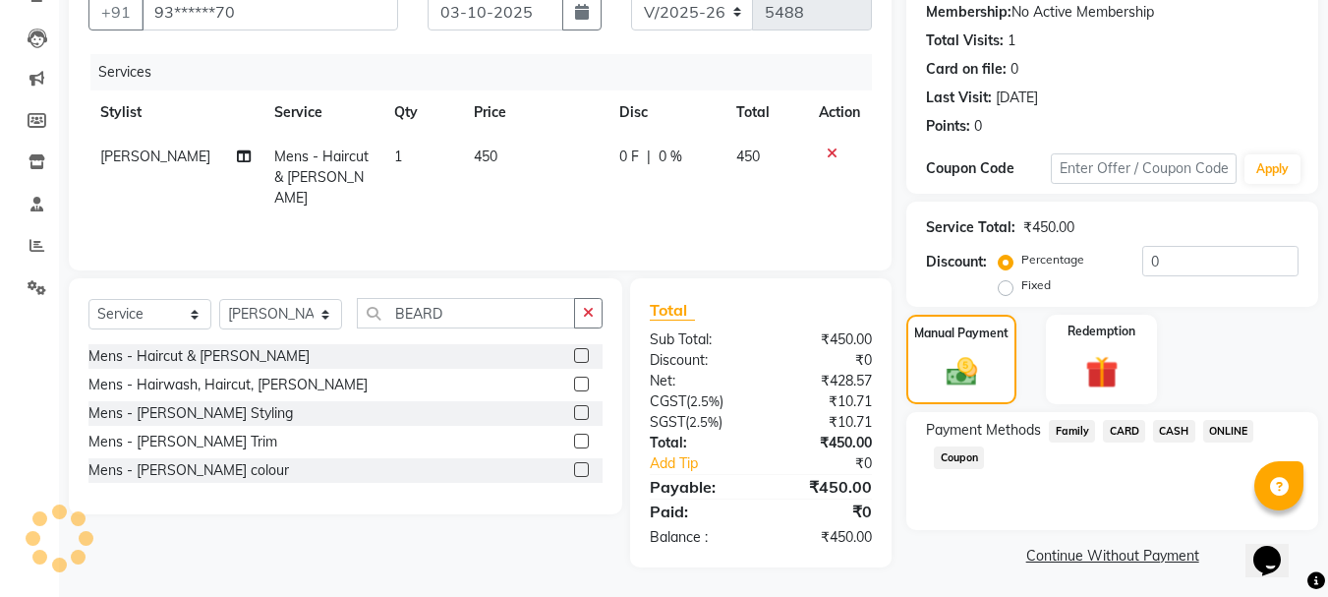
click at [1211, 434] on span "ONLINE" at bounding box center [1228, 431] width 51 height 23
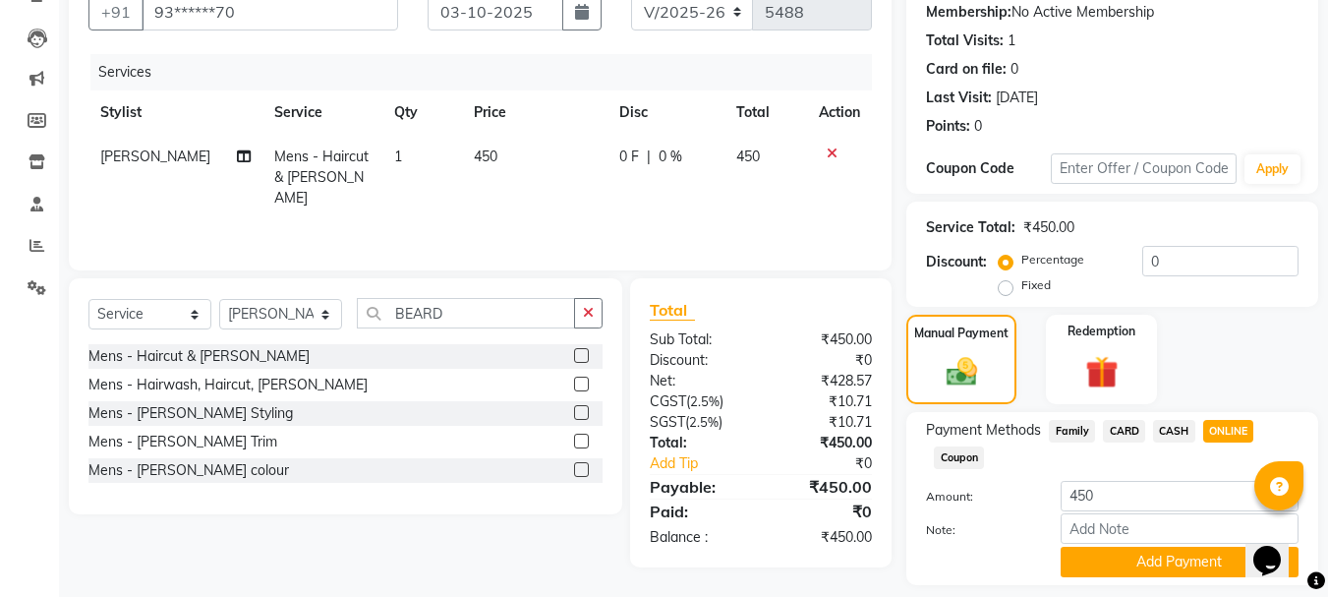
click at [1174, 426] on span "CASH" at bounding box center [1174, 431] width 42 height 23
click at [1174, 571] on button "Add Payment" at bounding box center [1180, 562] width 238 height 30
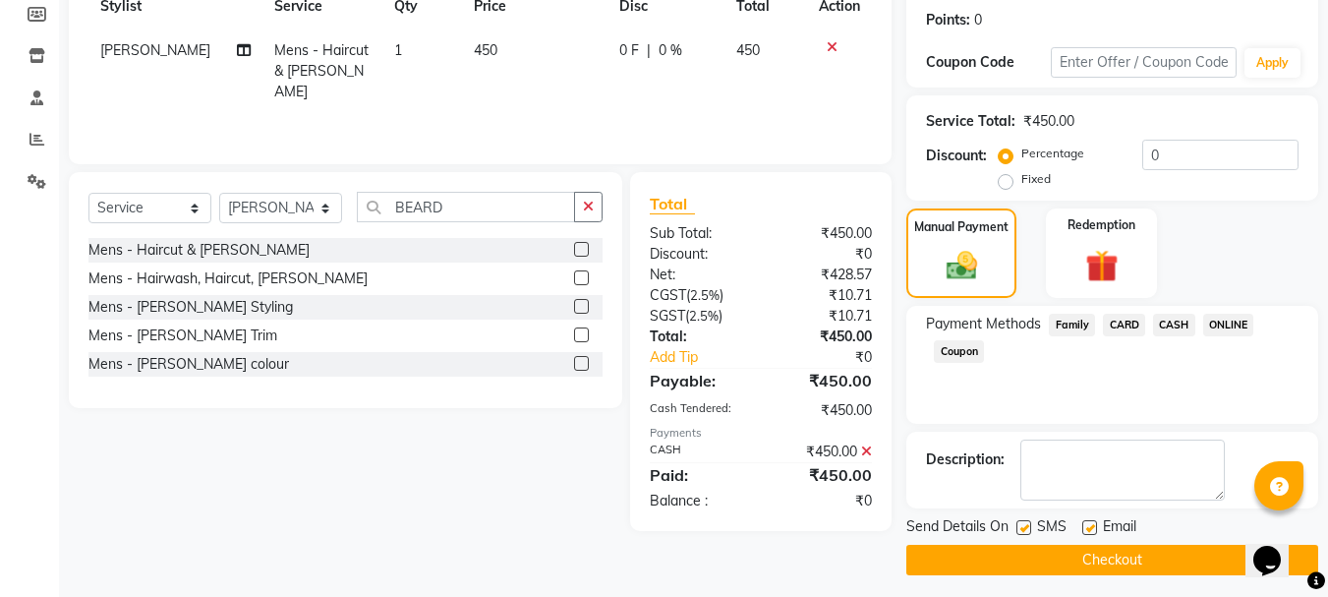
scroll to position [304, 0]
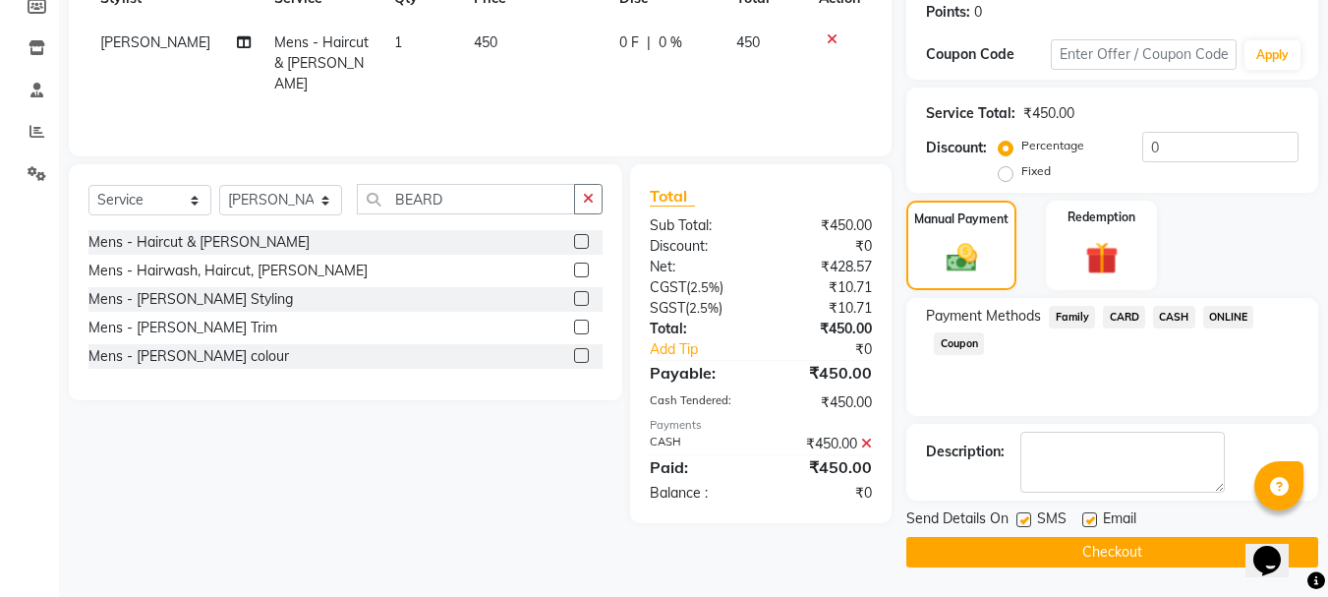
click at [1147, 547] on button "Checkout" at bounding box center [1113, 552] width 412 height 30
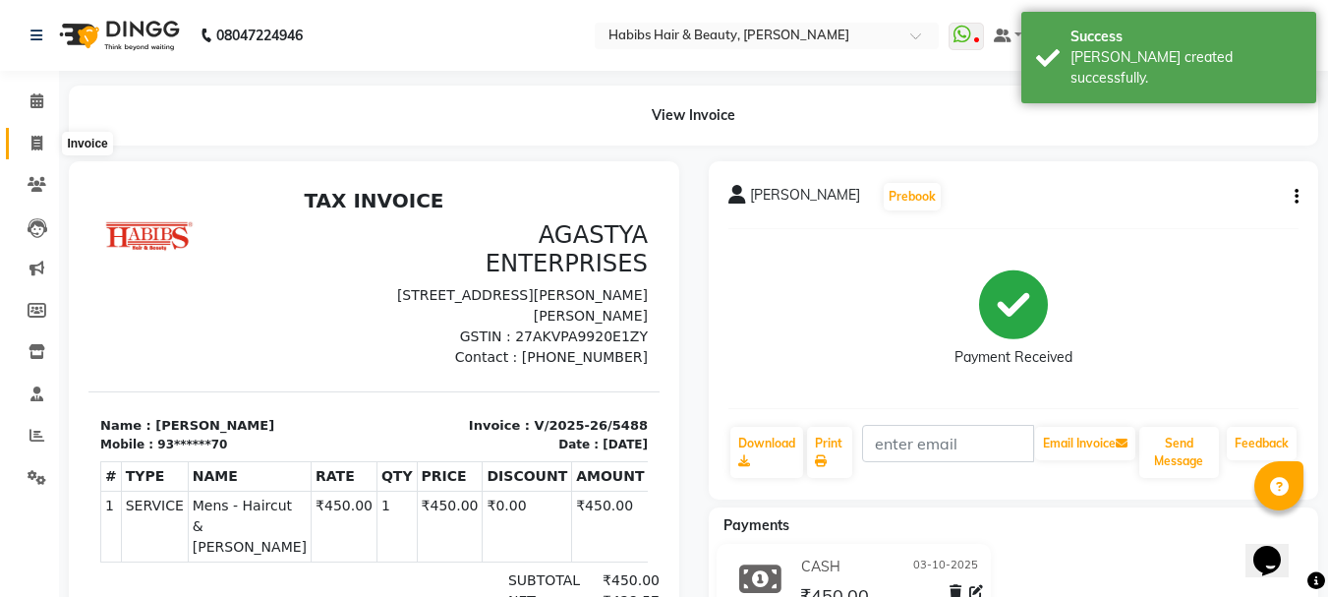
click at [40, 141] on icon at bounding box center [36, 143] width 11 height 15
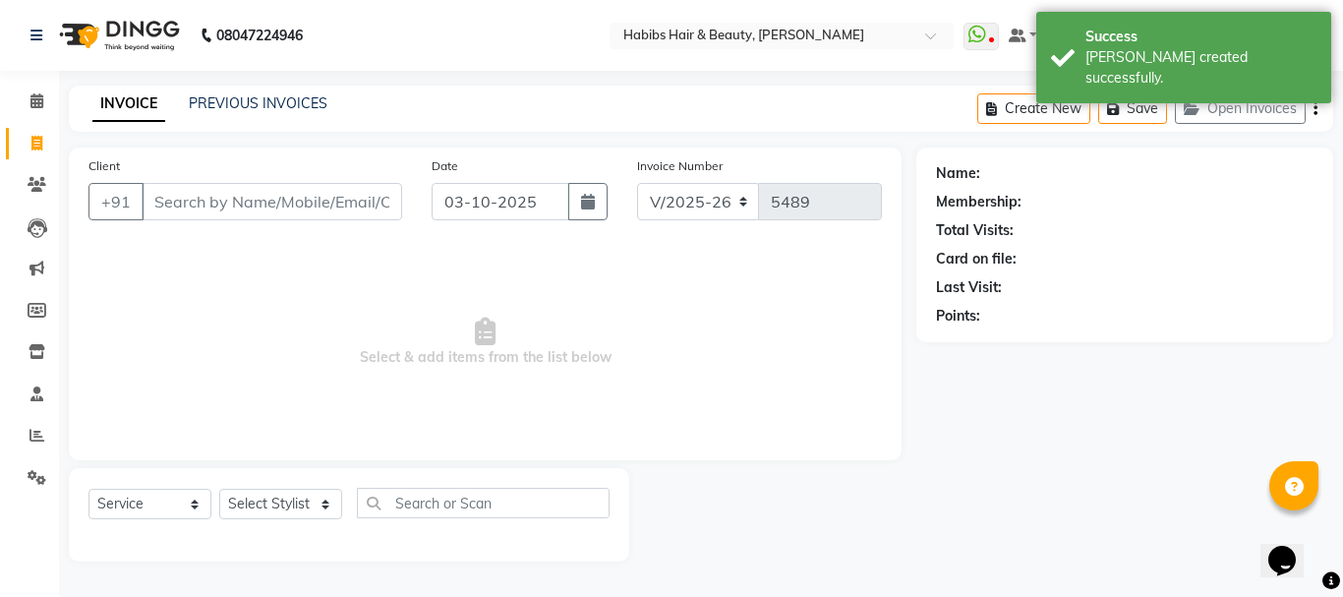
click at [244, 200] on input "Client" at bounding box center [272, 201] width 261 height 37
